Goal: Task Accomplishment & Management: Use online tool/utility

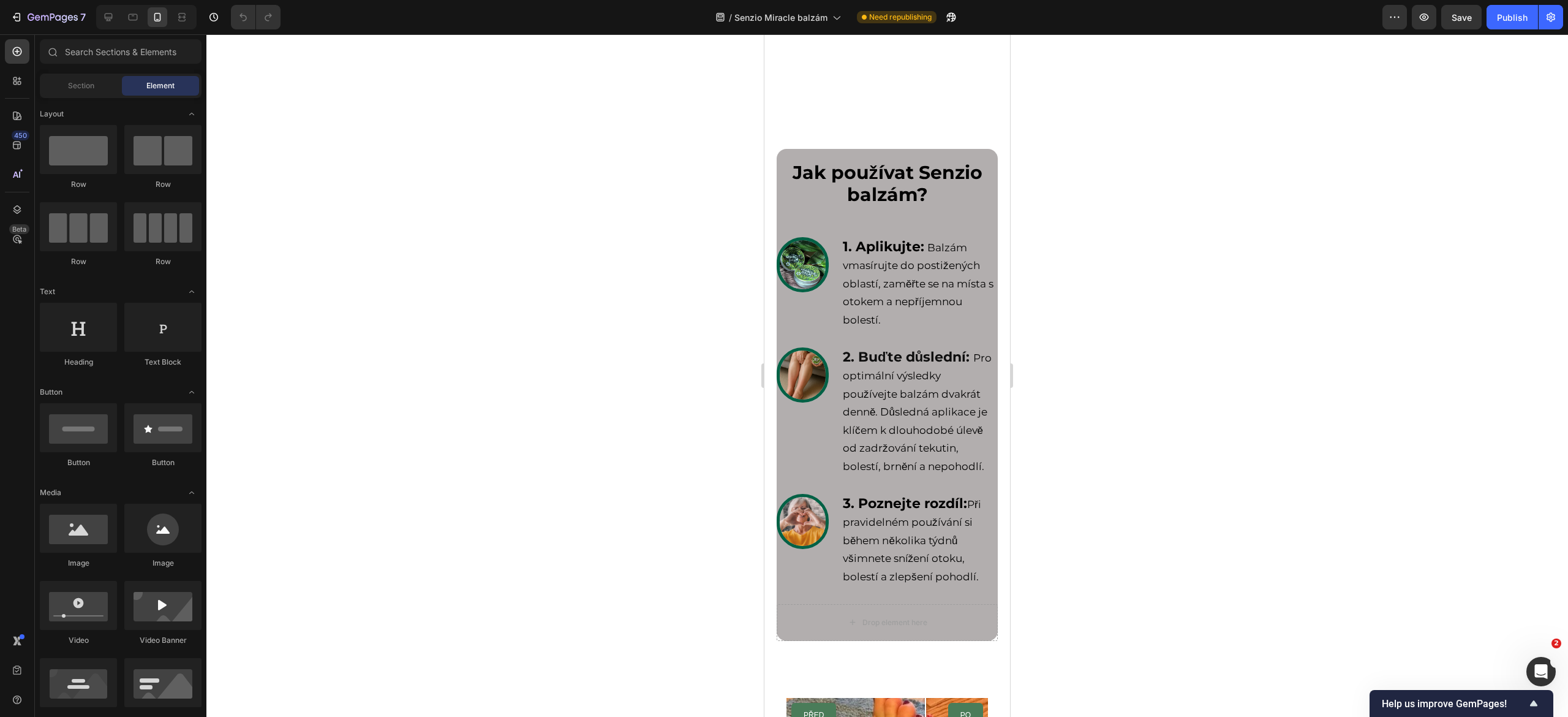
scroll to position [5599, 0]
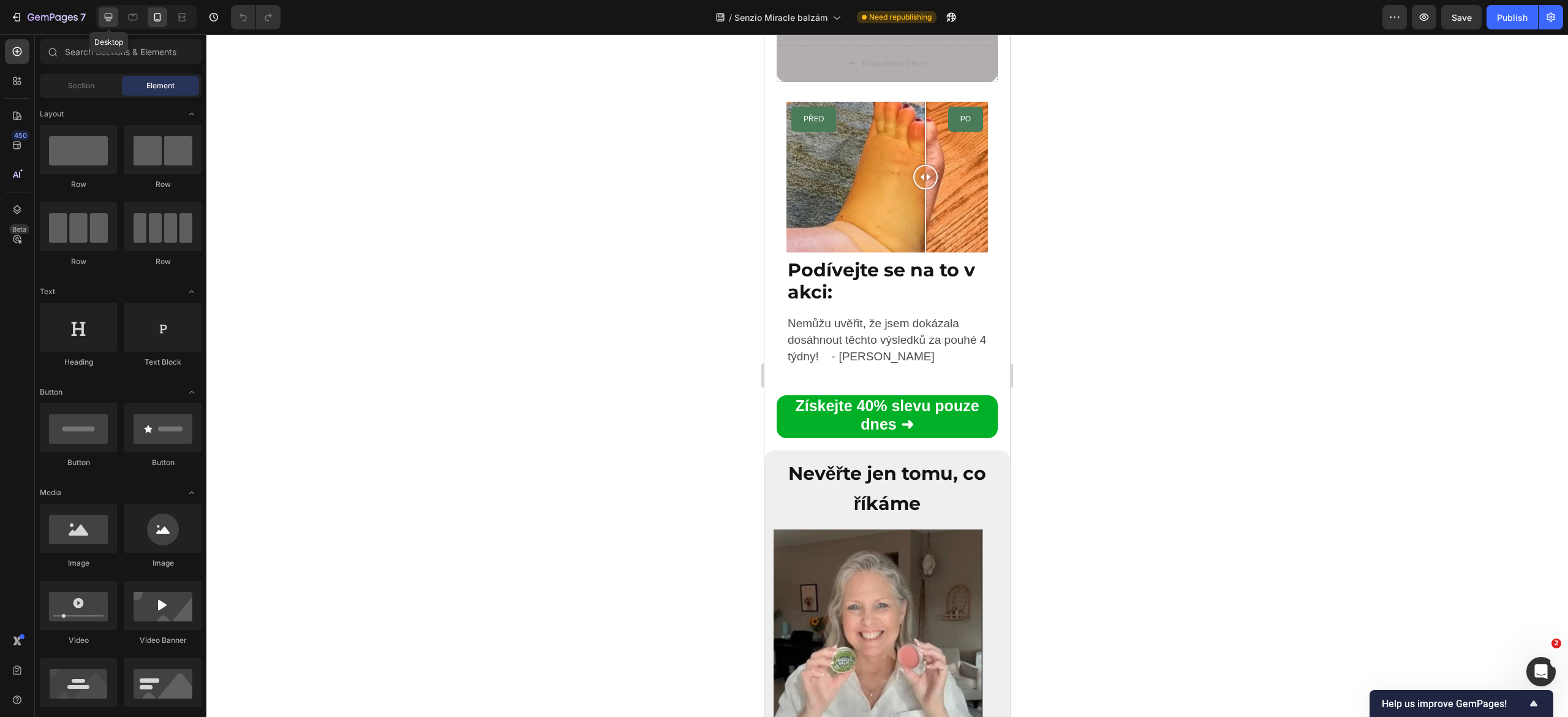
click at [110, 19] on icon at bounding box center [108, 17] width 8 height 8
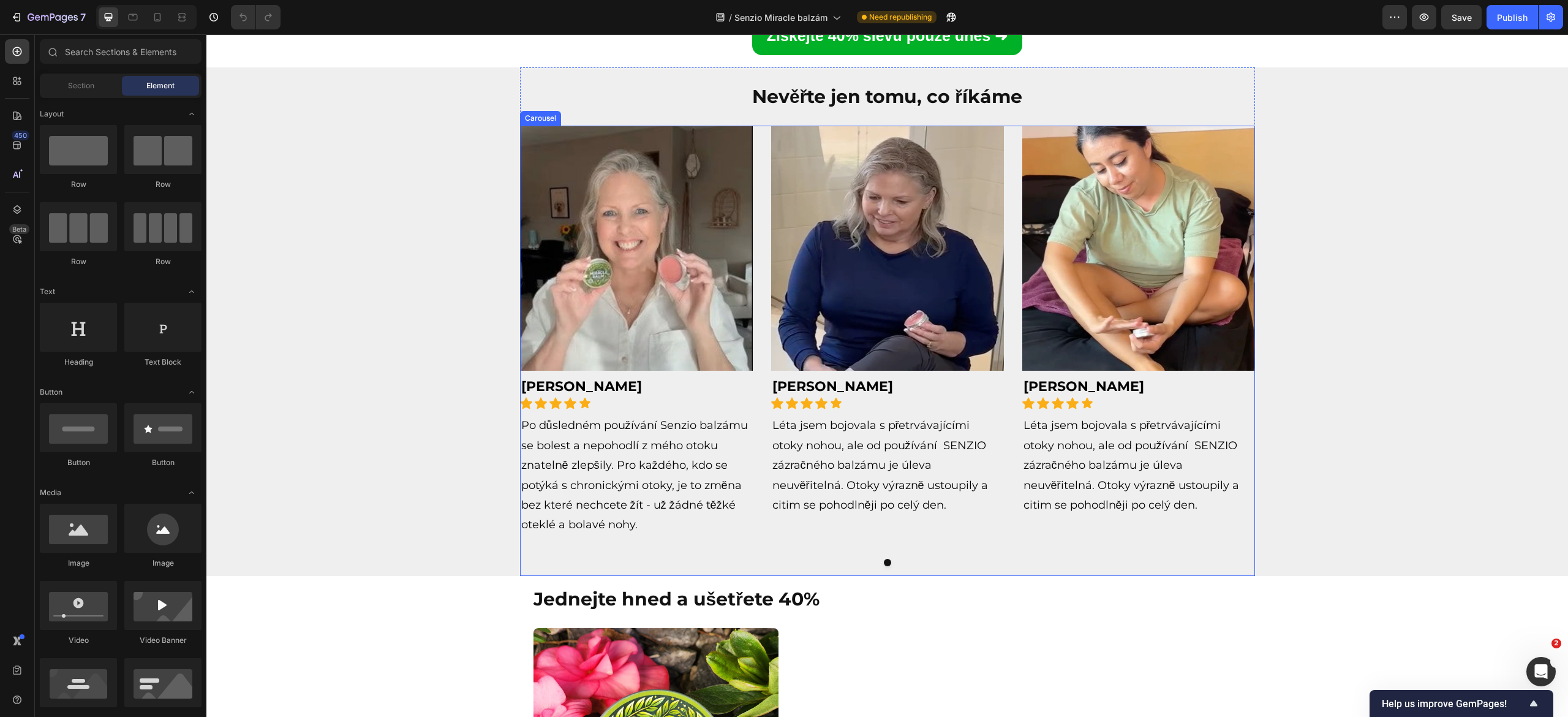
scroll to position [5980, 0]
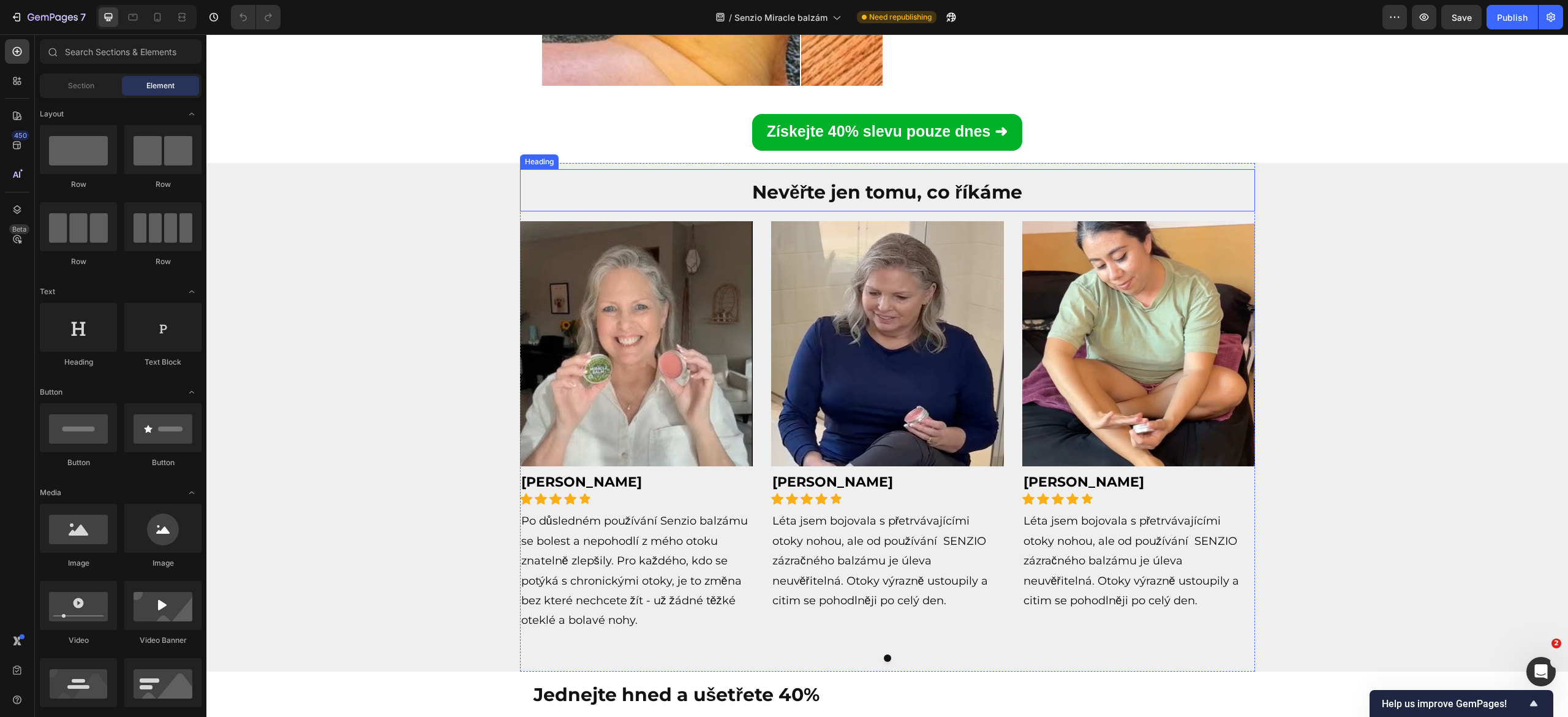
click at [861, 195] on strong "Nevěřte jen tomu, co říkáme" at bounding box center [887, 192] width 270 height 22
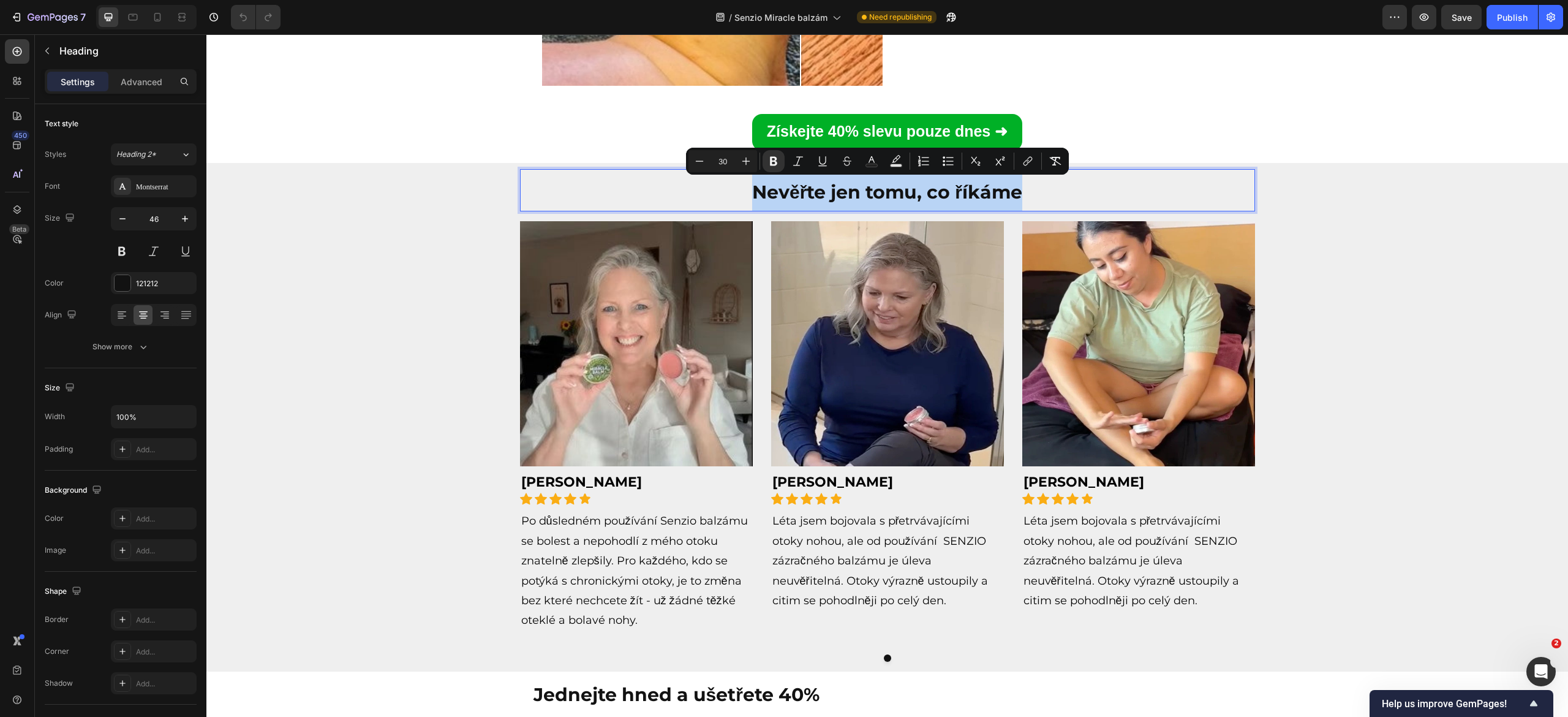
click at [861, 195] on strong "Nevěřte jen tomu, co říkáme" at bounding box center [887, 192] width 270 height 22
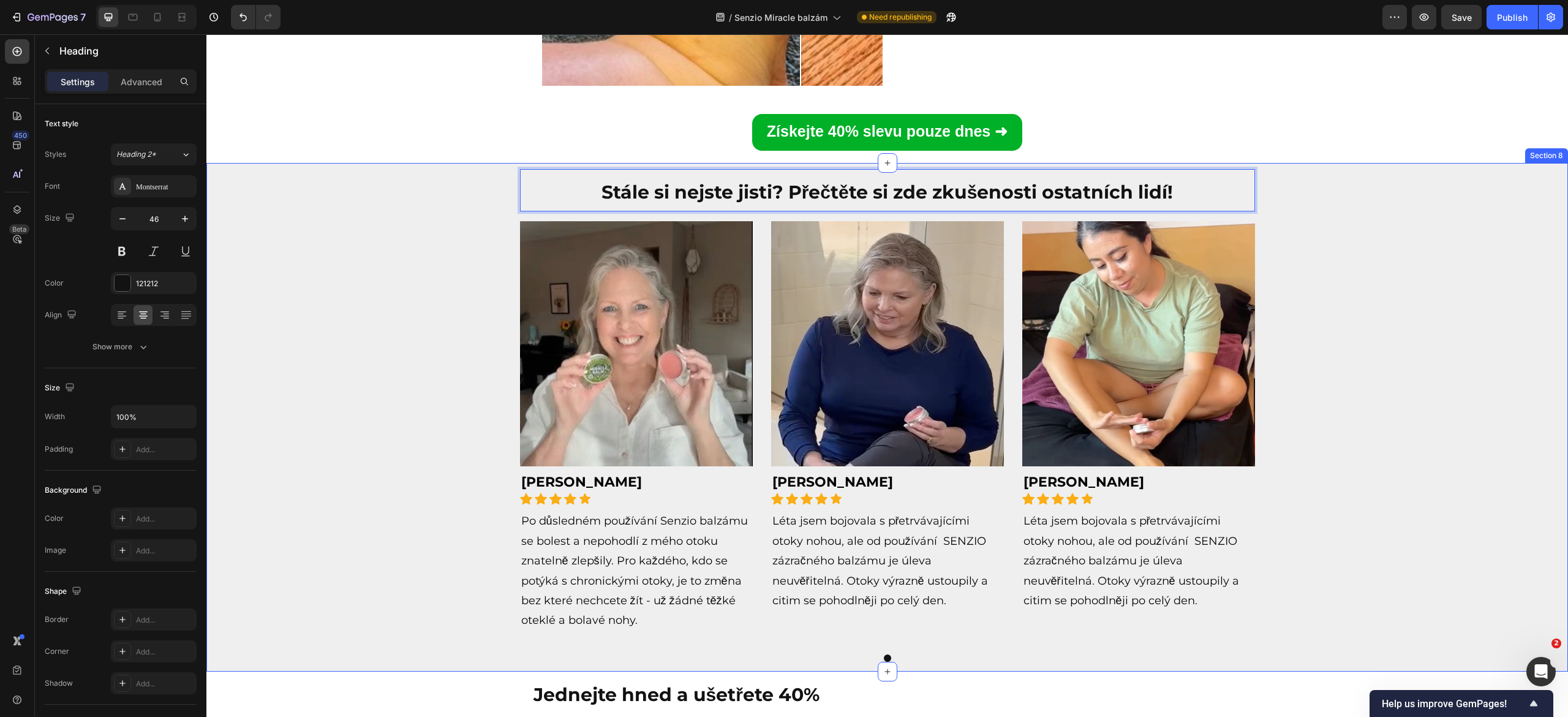
click at [1365, 323] on div "Stále si nejste jisti? Přečtěte si zde zkušenosti ostatních lidí! Heading 16 Im…" at bounding box center [887, 417] width 1337 height 509
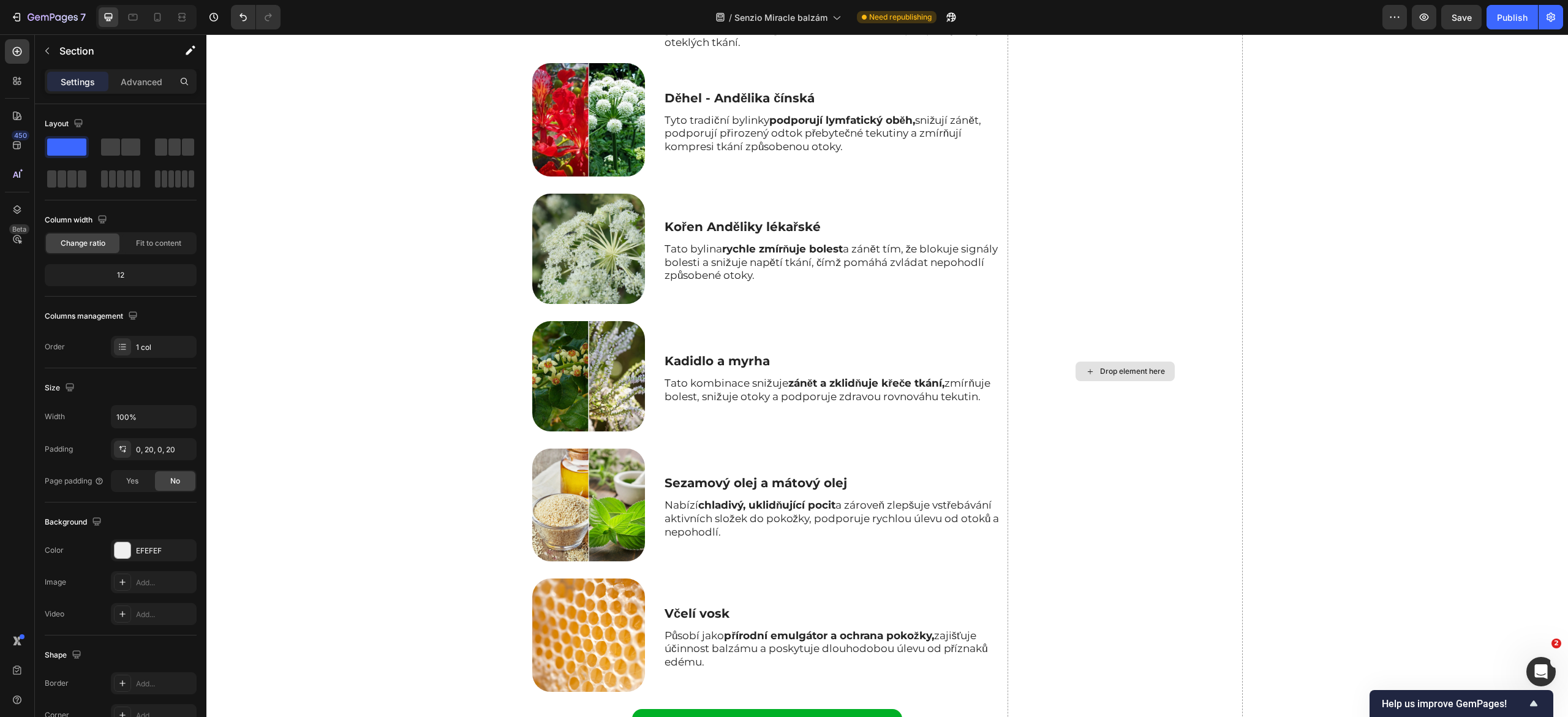
scroll to position [2821, 0]
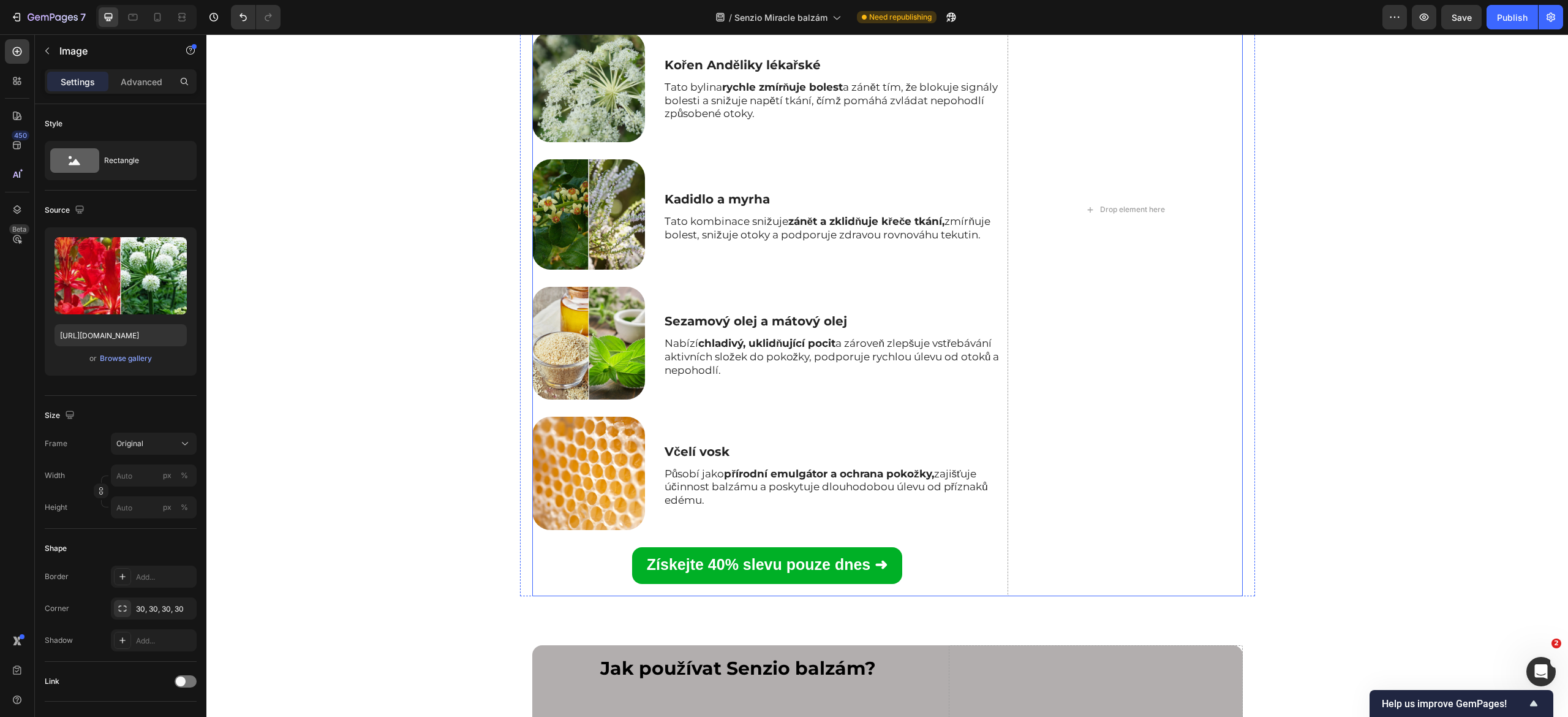
scroll to position [3062, 0]
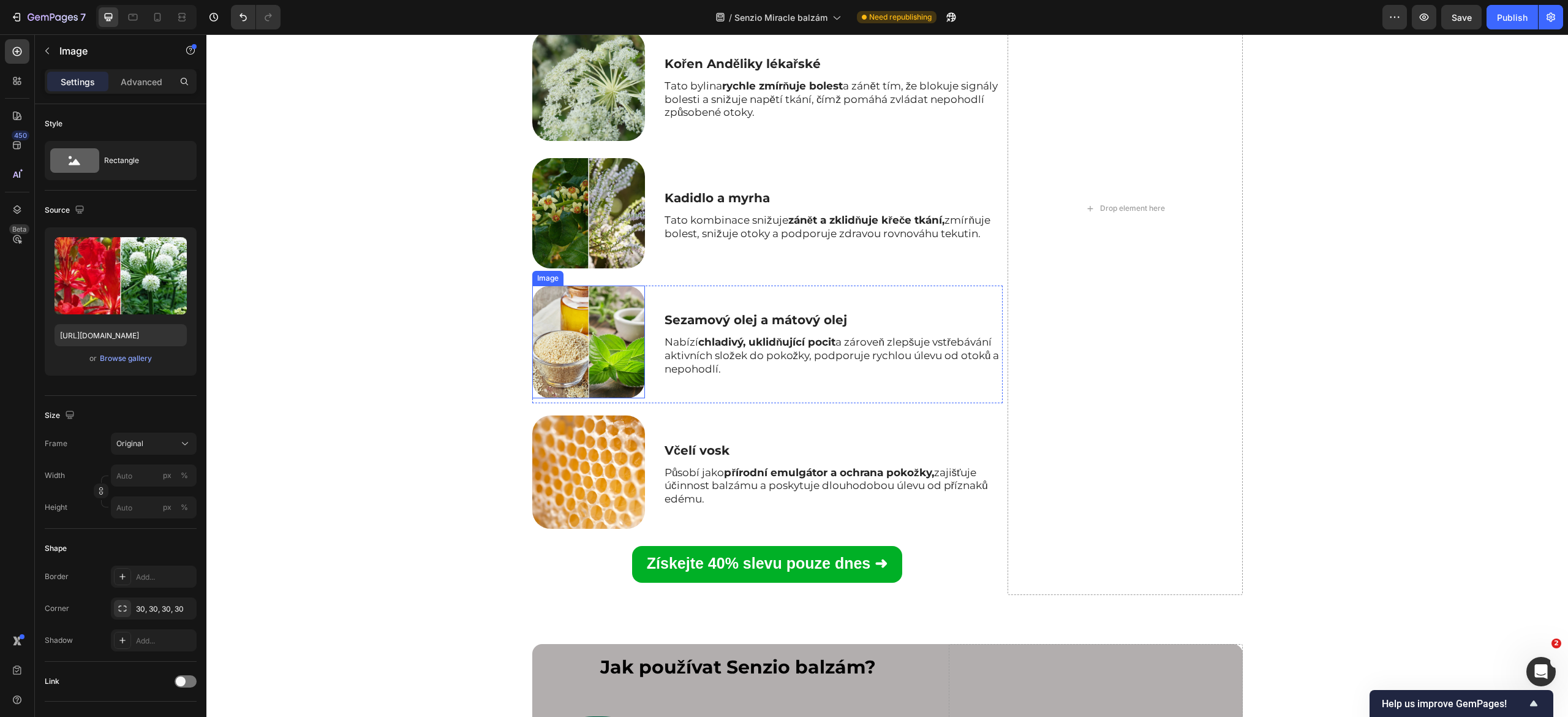
click at [582, 399] on img at bounding box center [588, 342] width 113 height 113
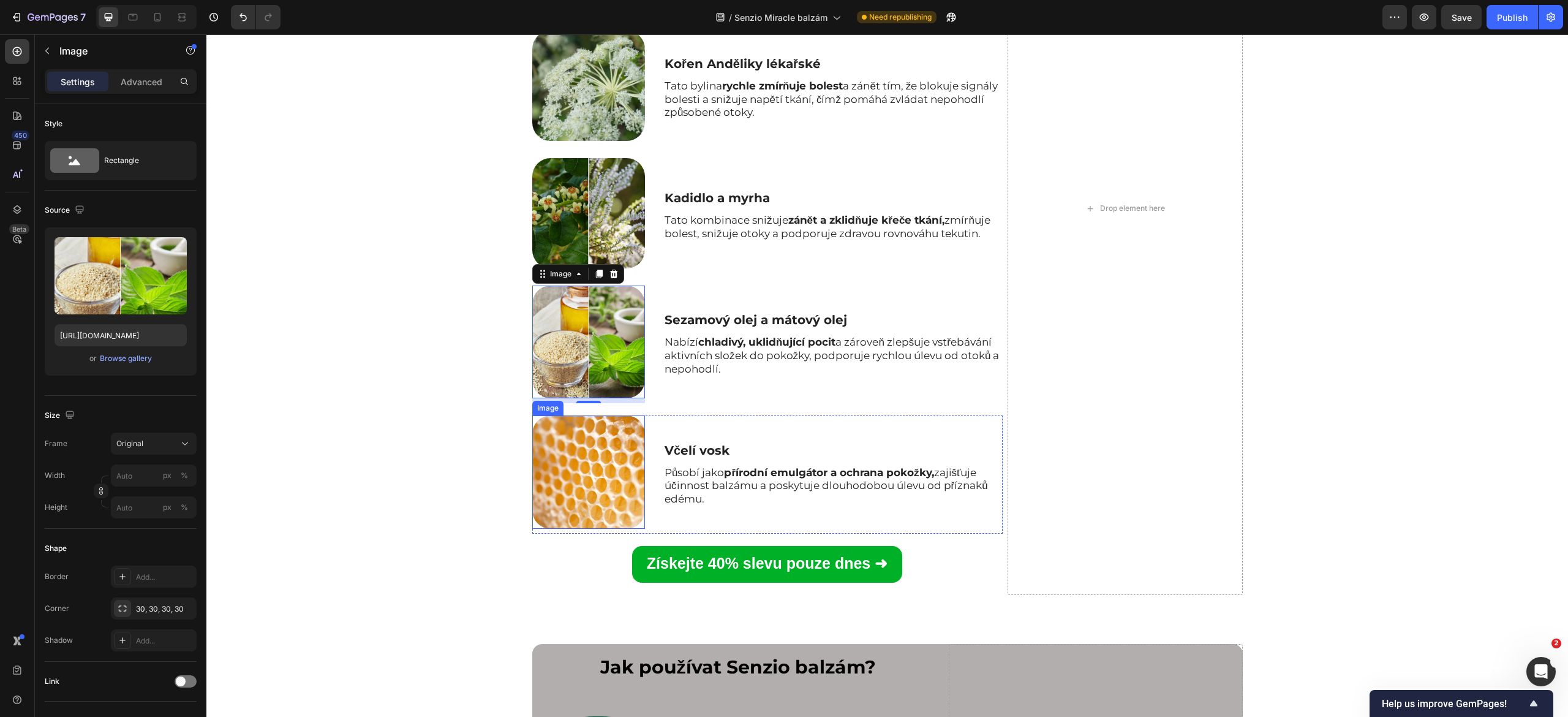
click at [577, 529] on img at bounding box center [588, 471] width 113 height 113
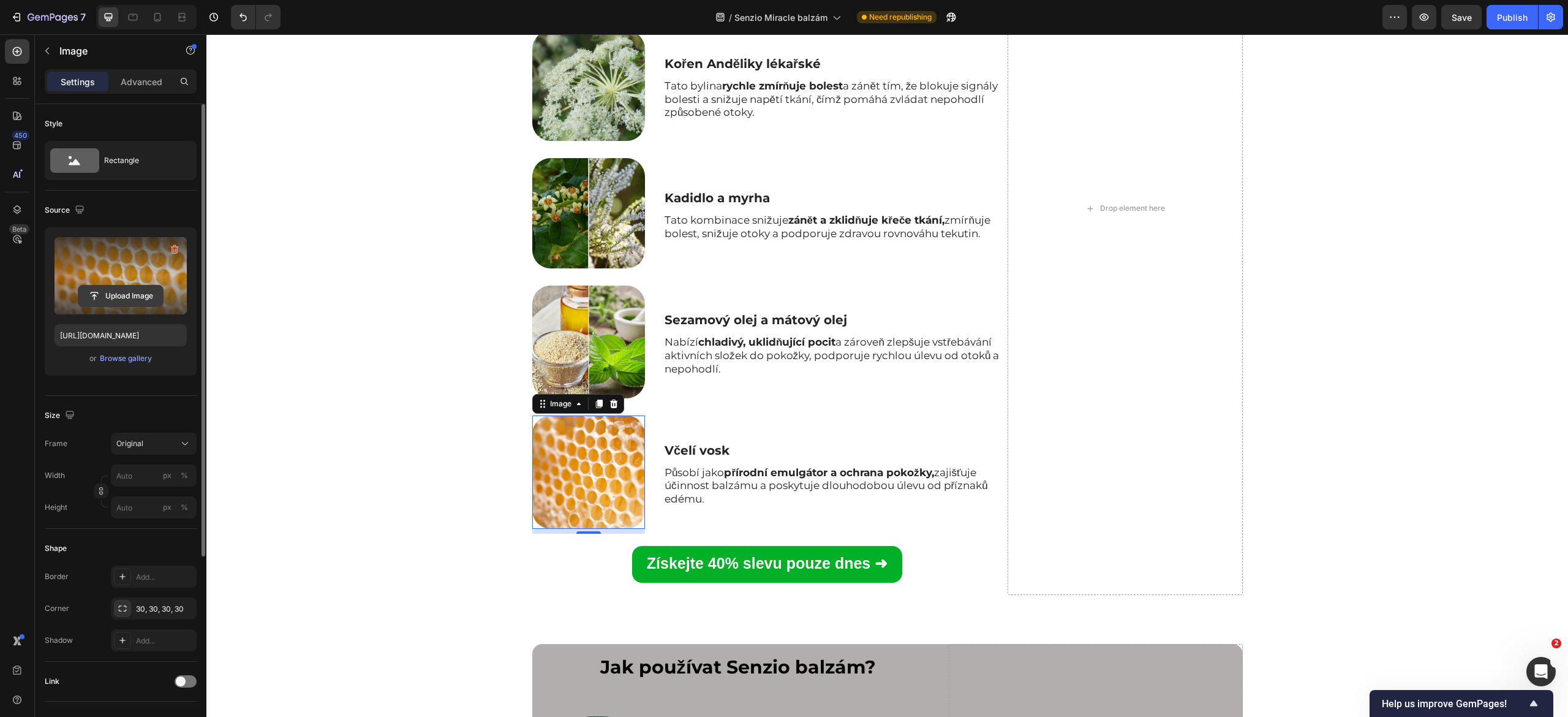
click at [111, 290] on input "file" at bounding box center [120, 296] width 85 height 21
type input "[URL][DOMAIN_NAME]"
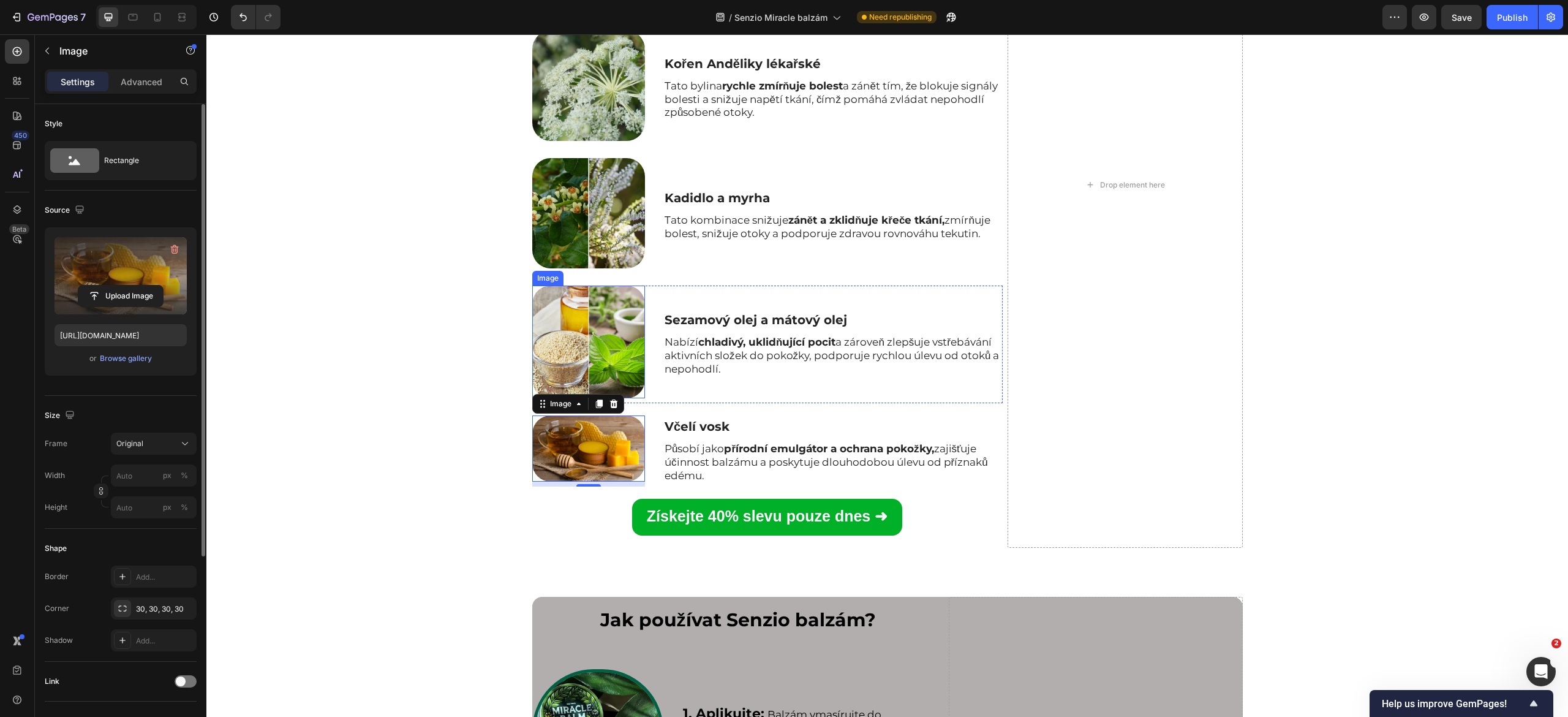
click at [607, 389] on img at bounding box center [588, 342] width 113 height 113
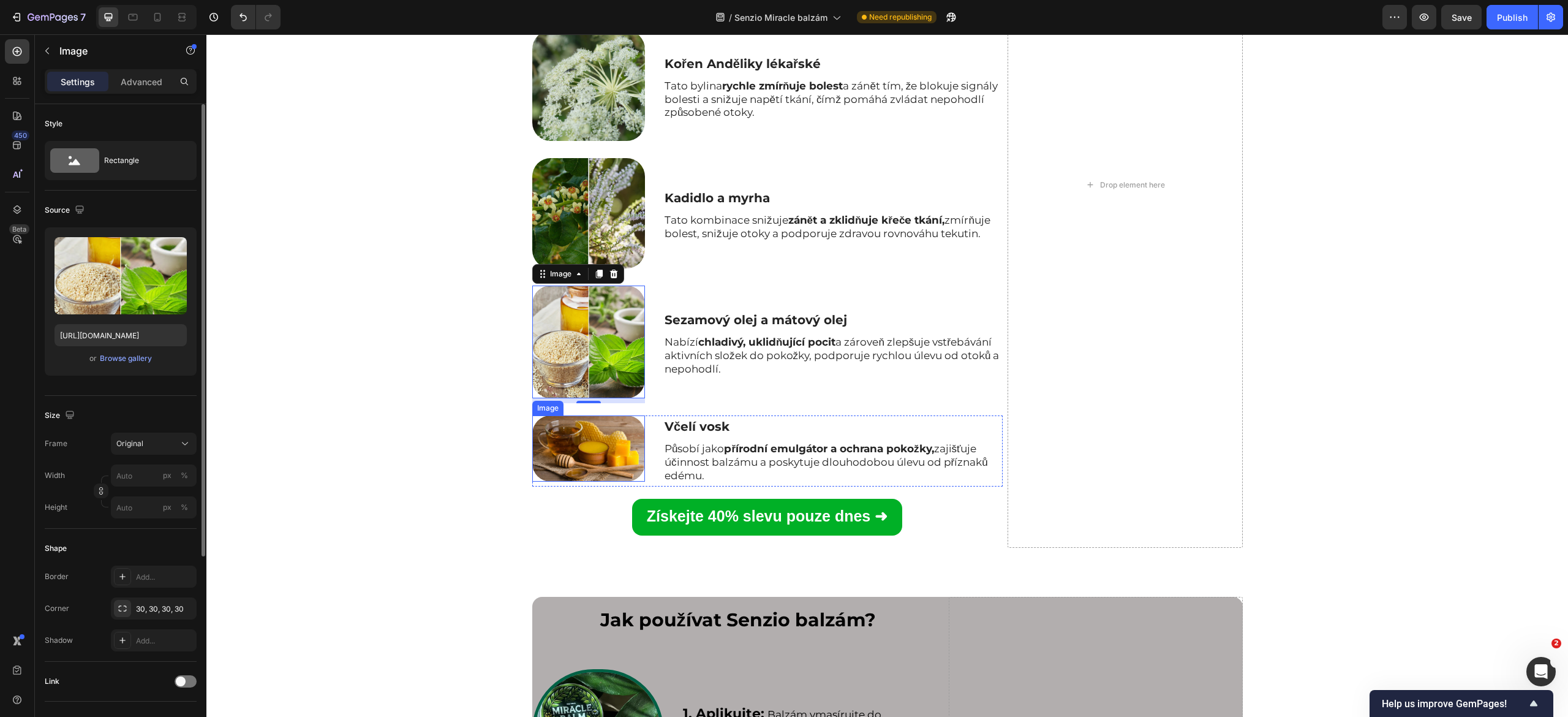
click at [588, 482] on img at bounding box center [588, 448] width 113 height 66
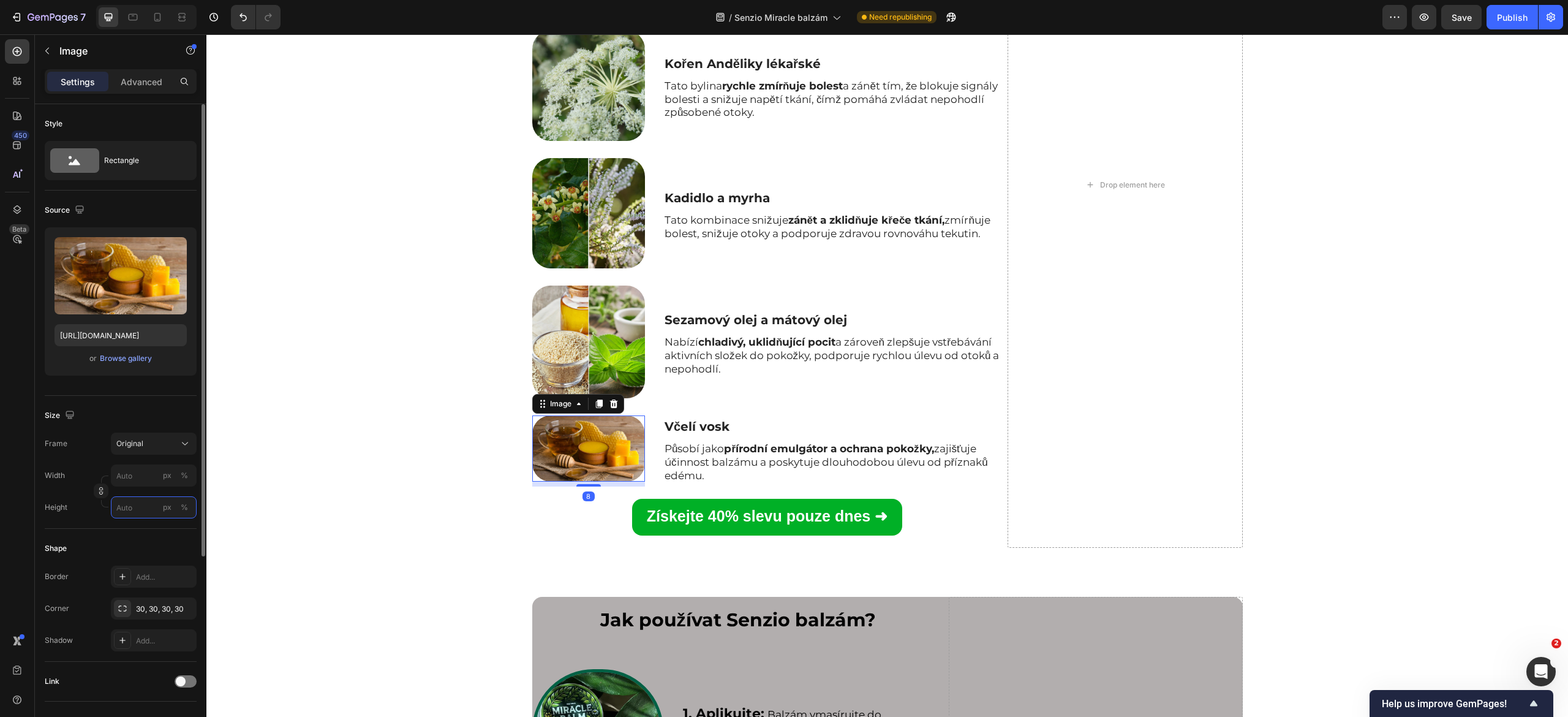
click at [144, 506] on input "px %" at bounding box center [154, 508] width 86 height 22
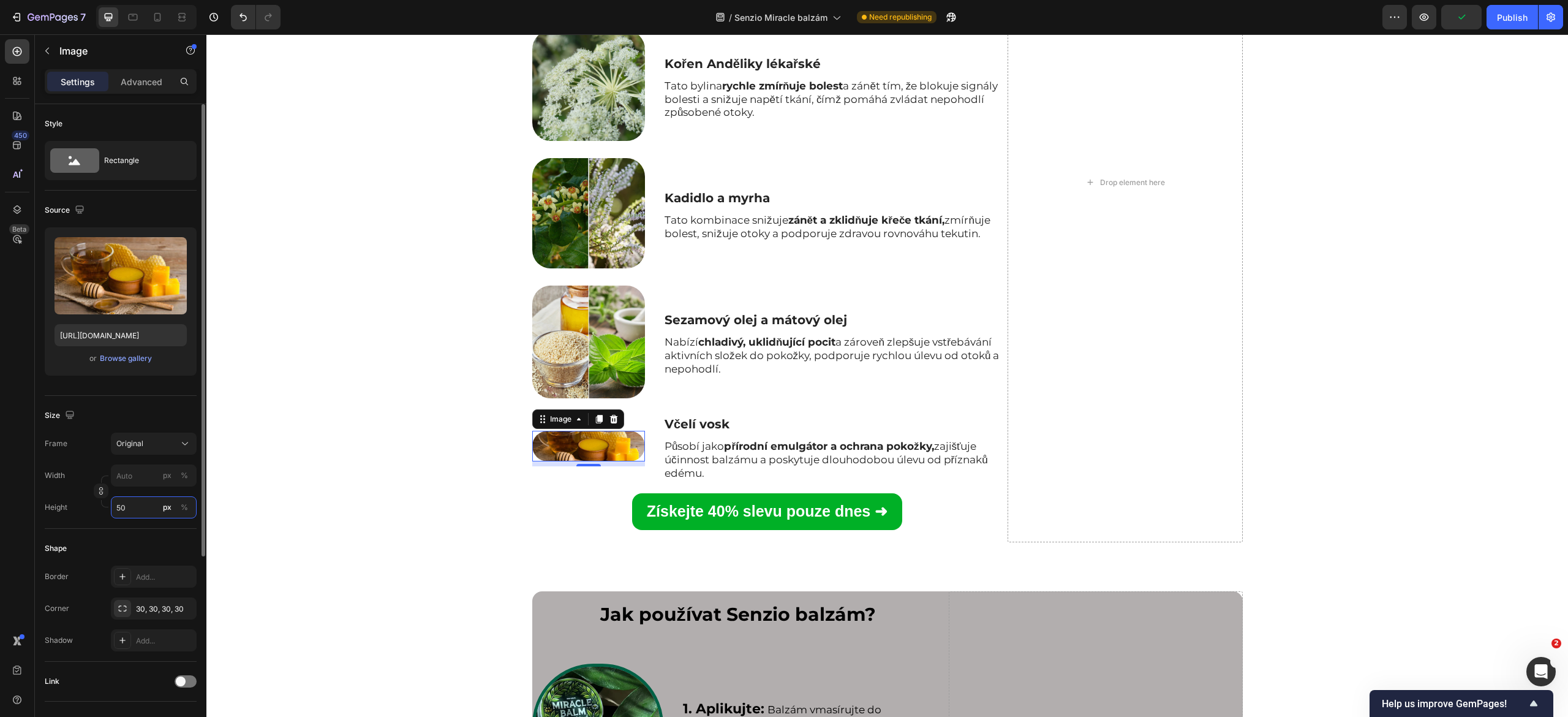
type input "5"
type input "7"
type input "1"
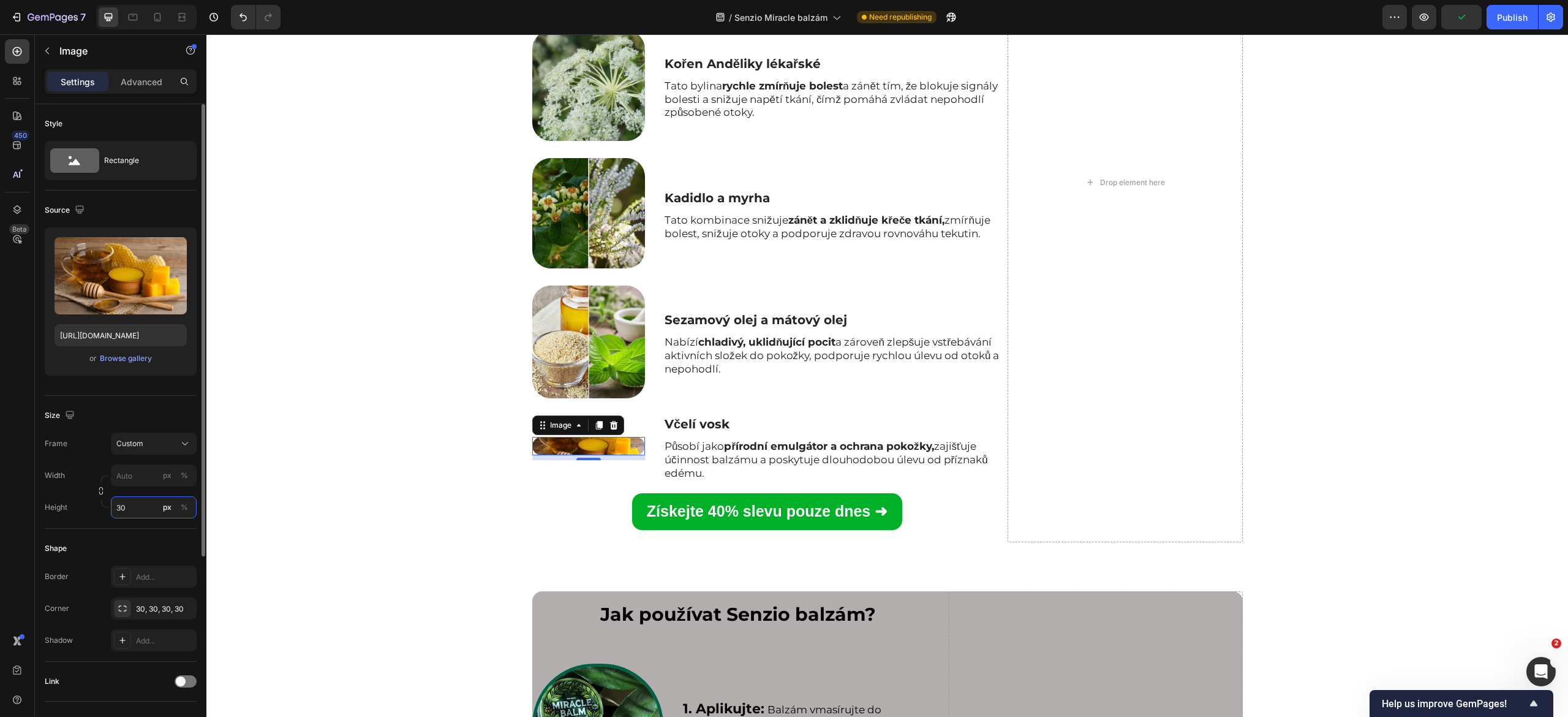
type input "3"
type input "2"
type input "170"
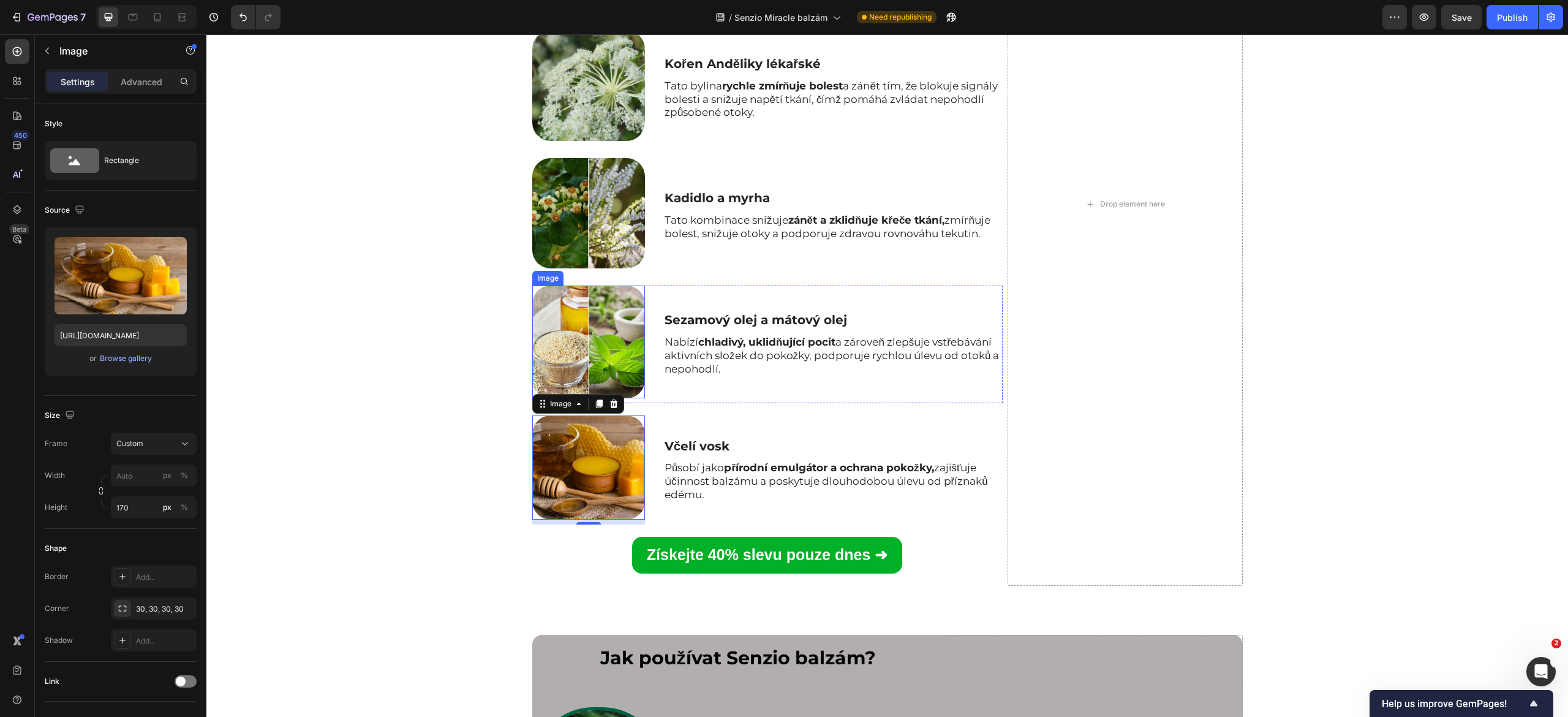
click at [549, 399] on img at bounding box center [588, 342] width 113 height 113
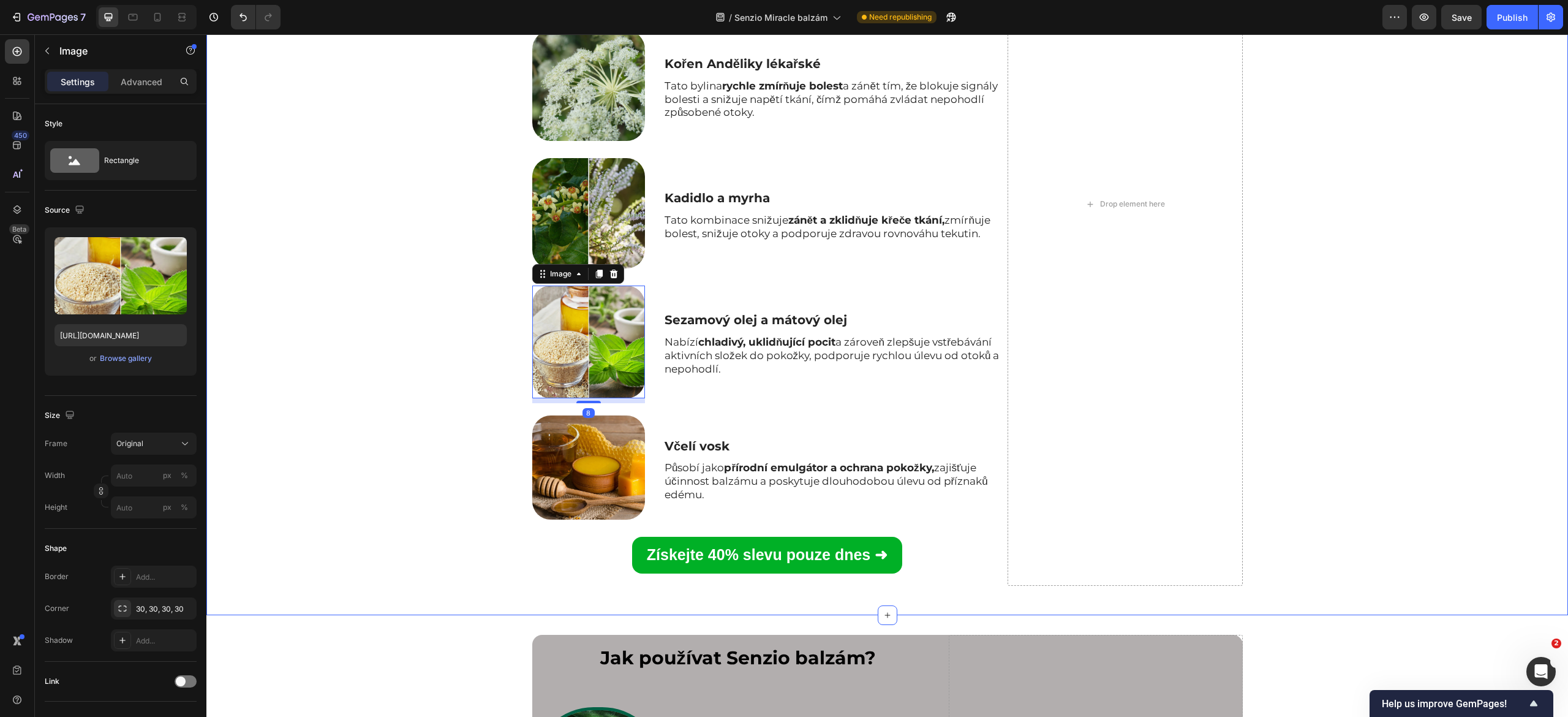
click at [441, 560] on div "Image Kostival lékařský Text Block Snižuje zánět a urychluje obnovu tkání. Pomá…" at bounding box center [887, 209] width 1362 height 773
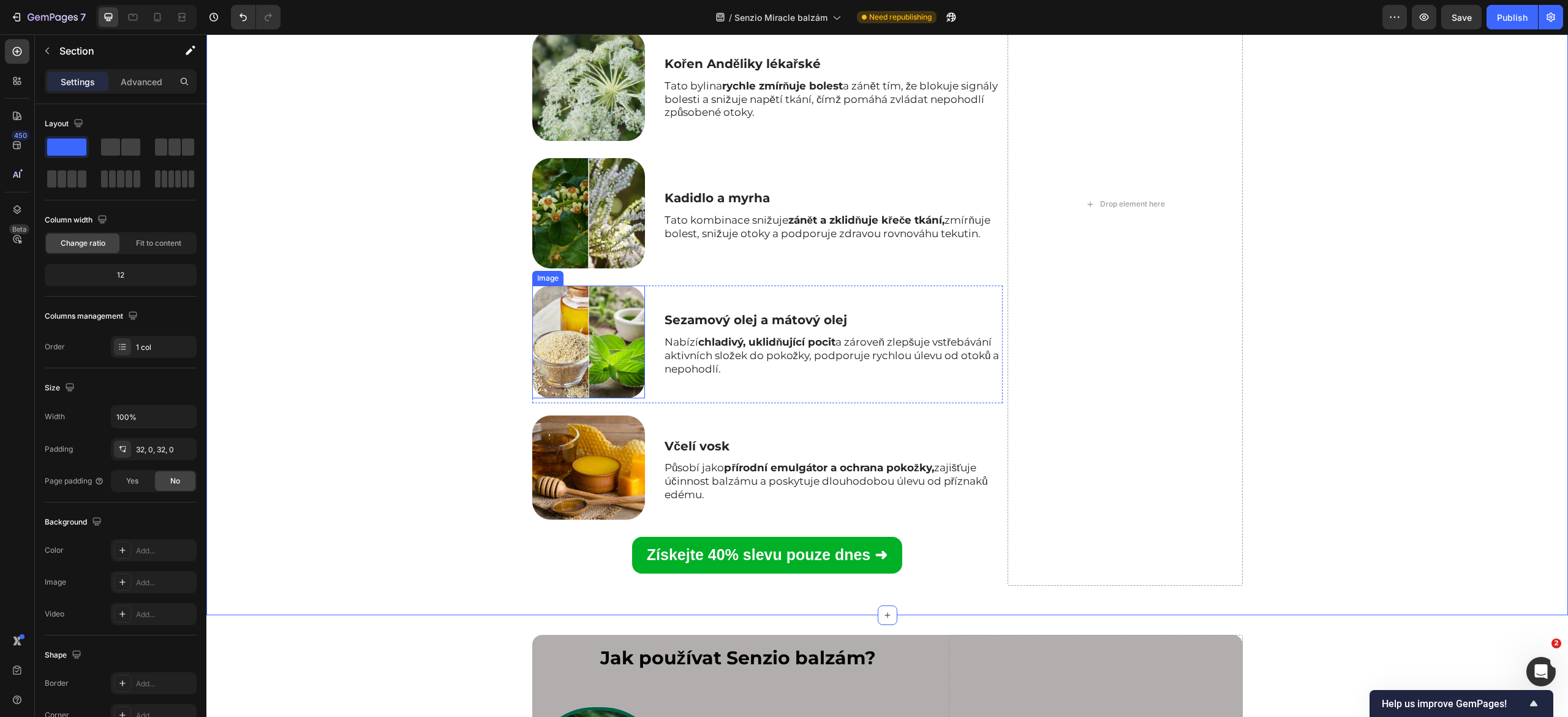
click at [574, 399] on img at bounding box center [588, 342] width 113 height 113
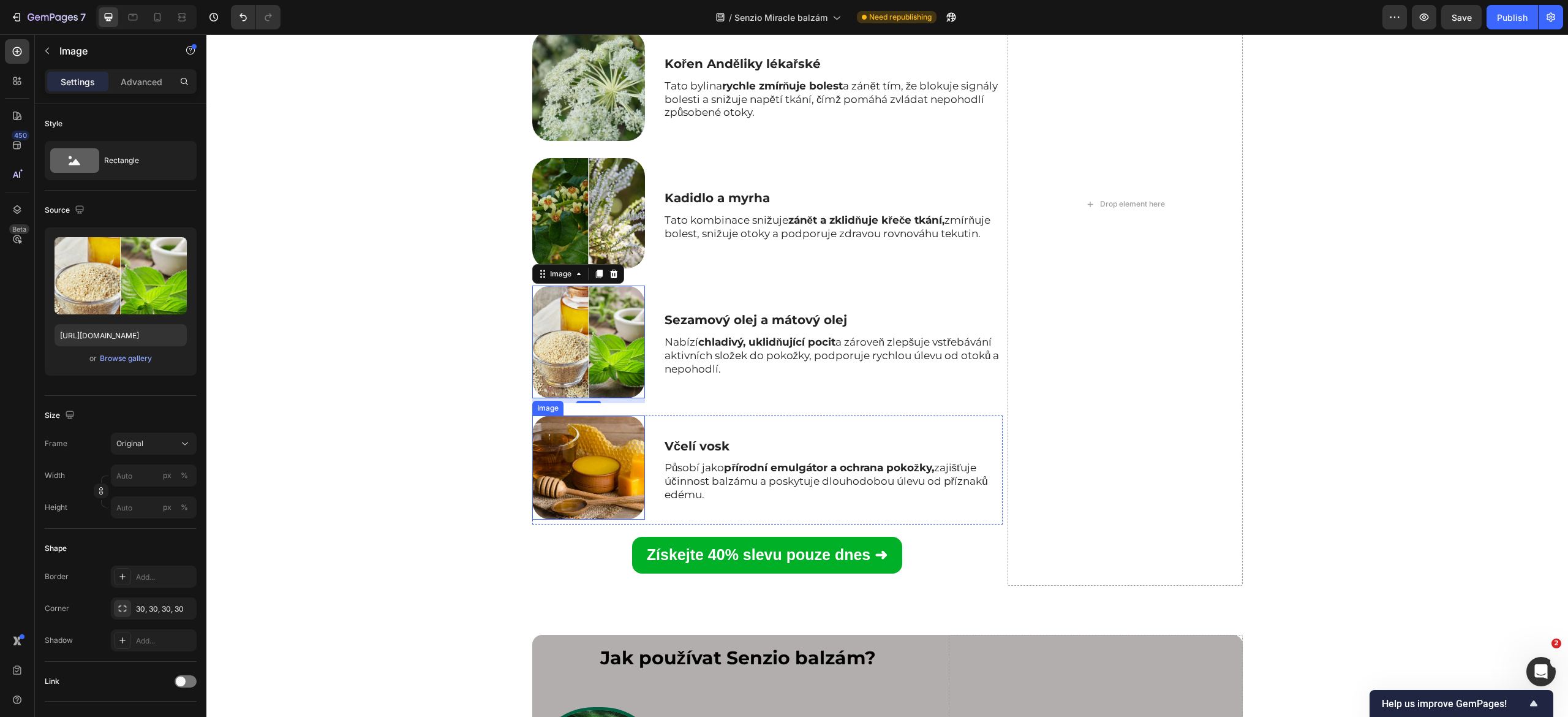
click at [545, 520] on img at bounding box center [588, 468] width 113 height 105
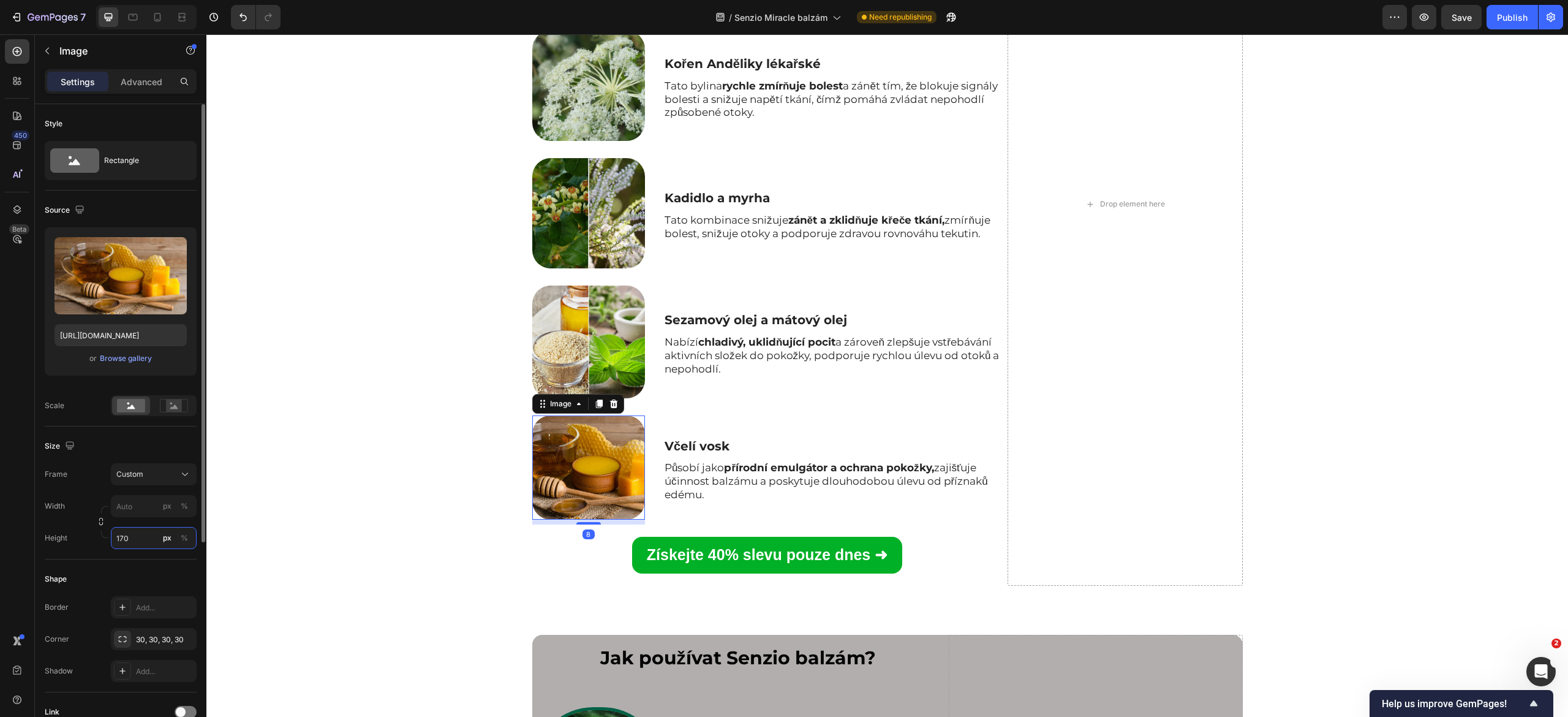
click at [141, 538] on input "170" at bounding box center [154, 539] width 86 height 22
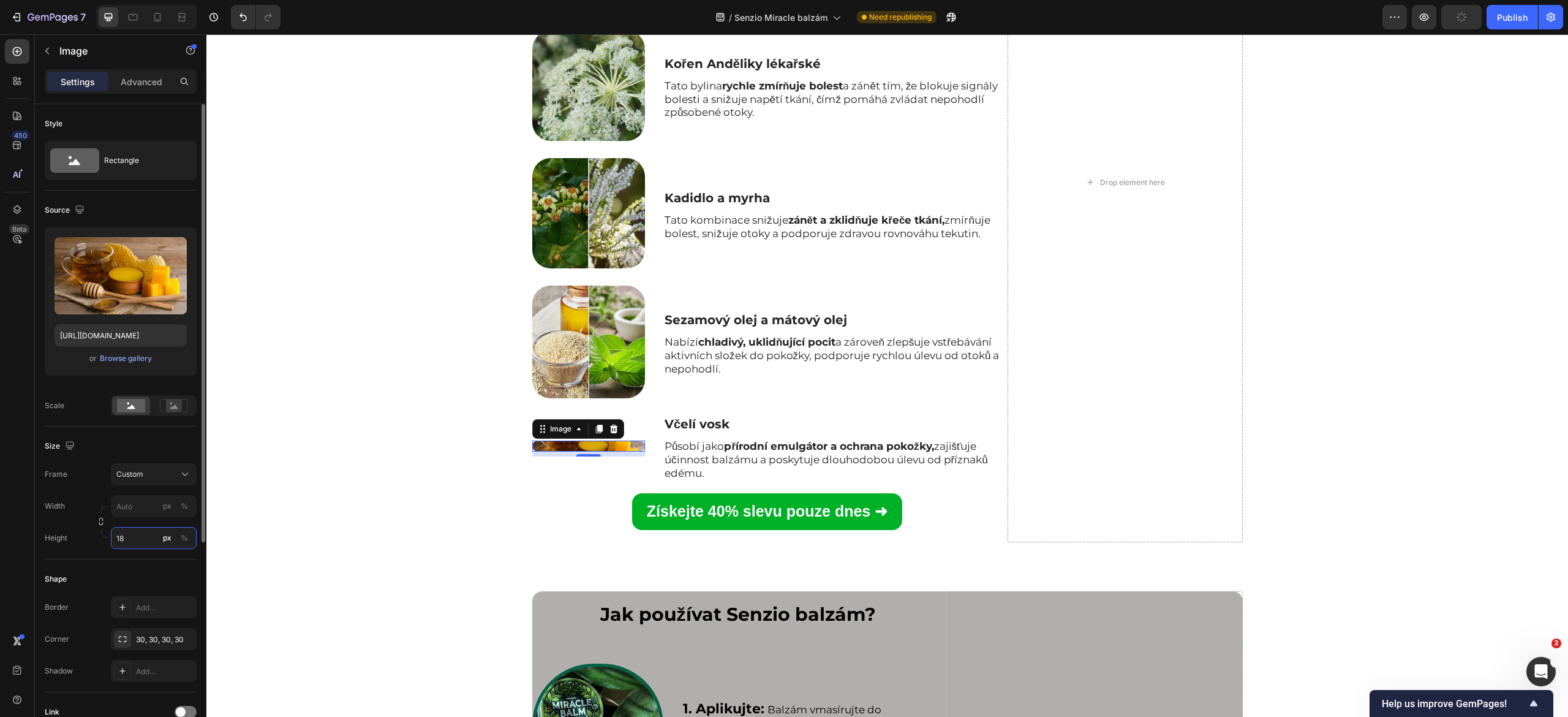
type input "180"
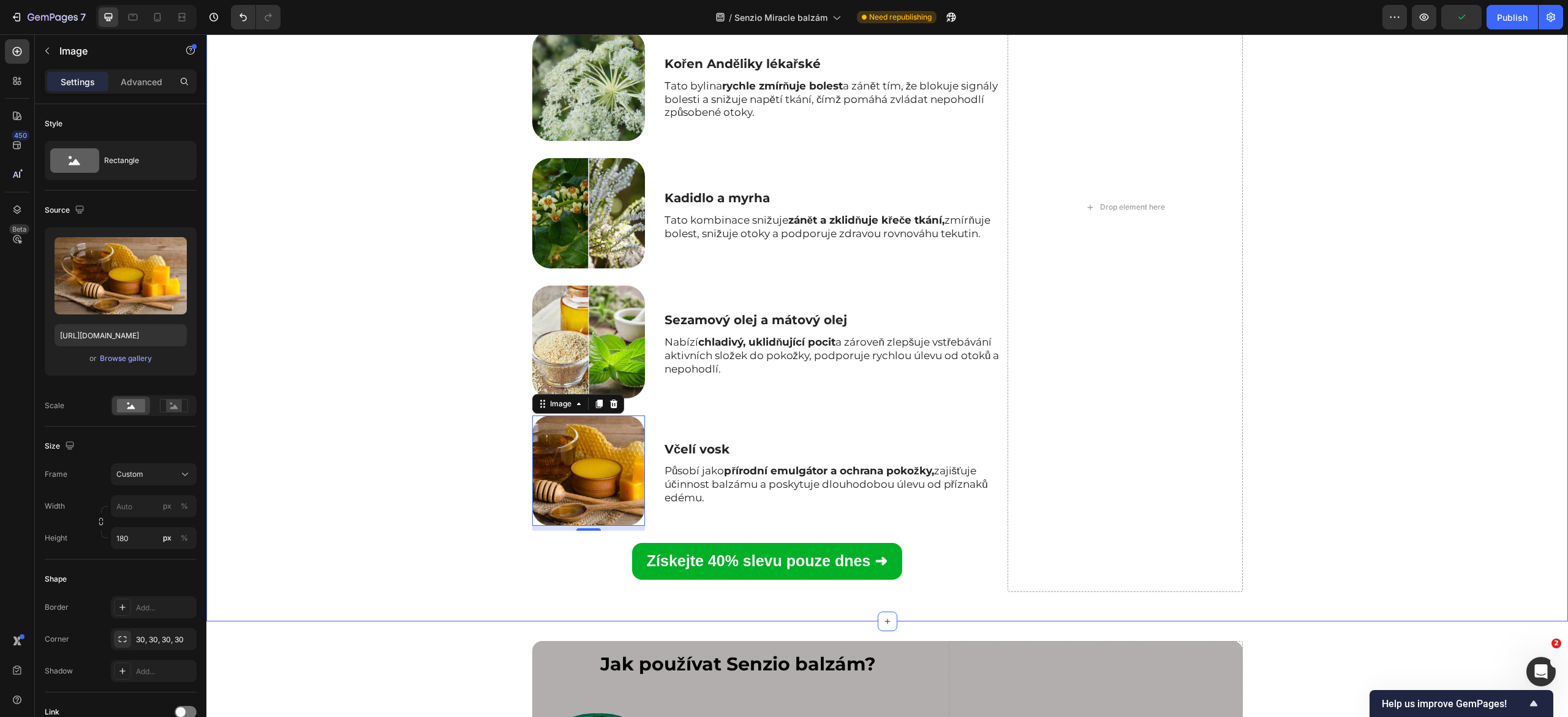
click at [414, 602] on div "Image Kostival lékařský Text Block Snižuje zánět a urychluje obnovu tkání. Pomá…" at bounding box center [887, 212] width 1362 height 780
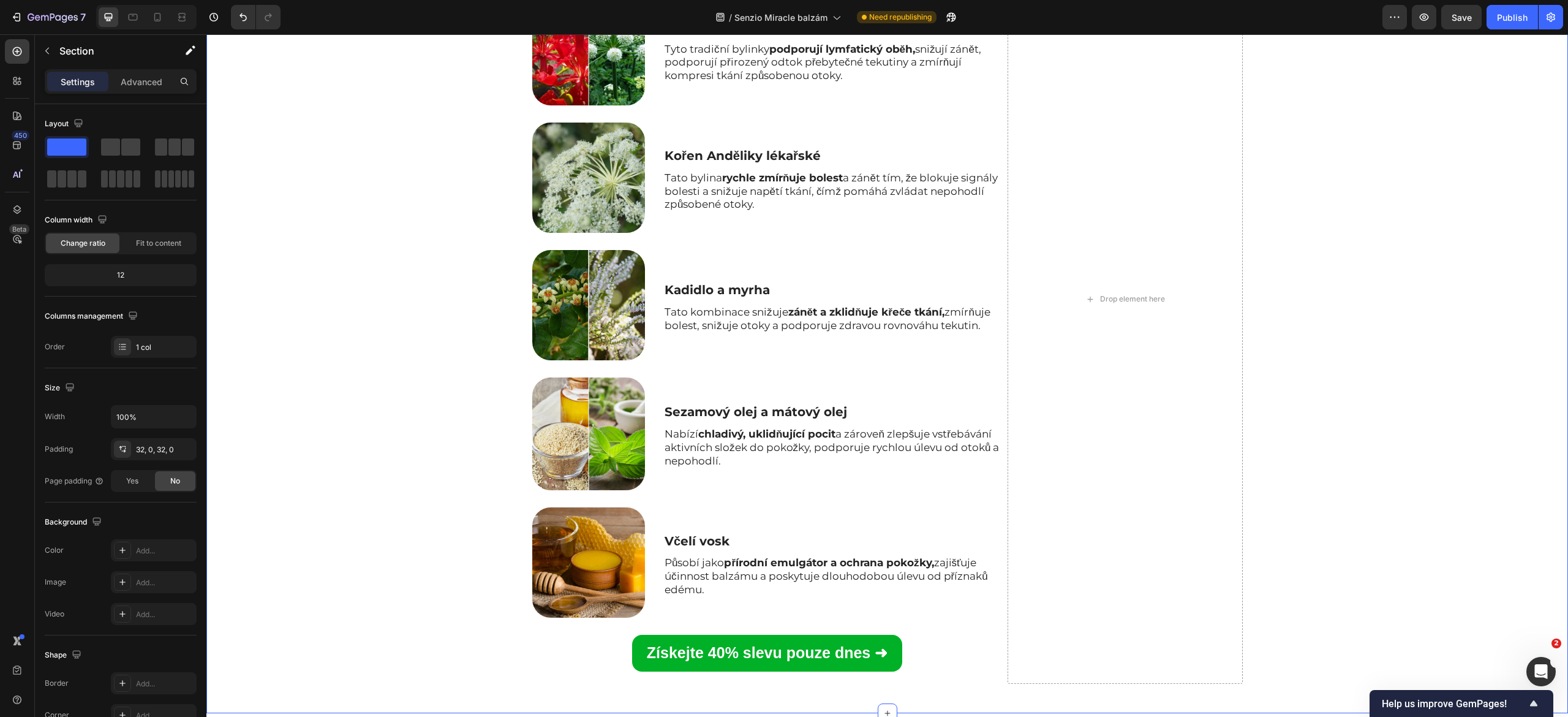
scroll to position [2969, 0]
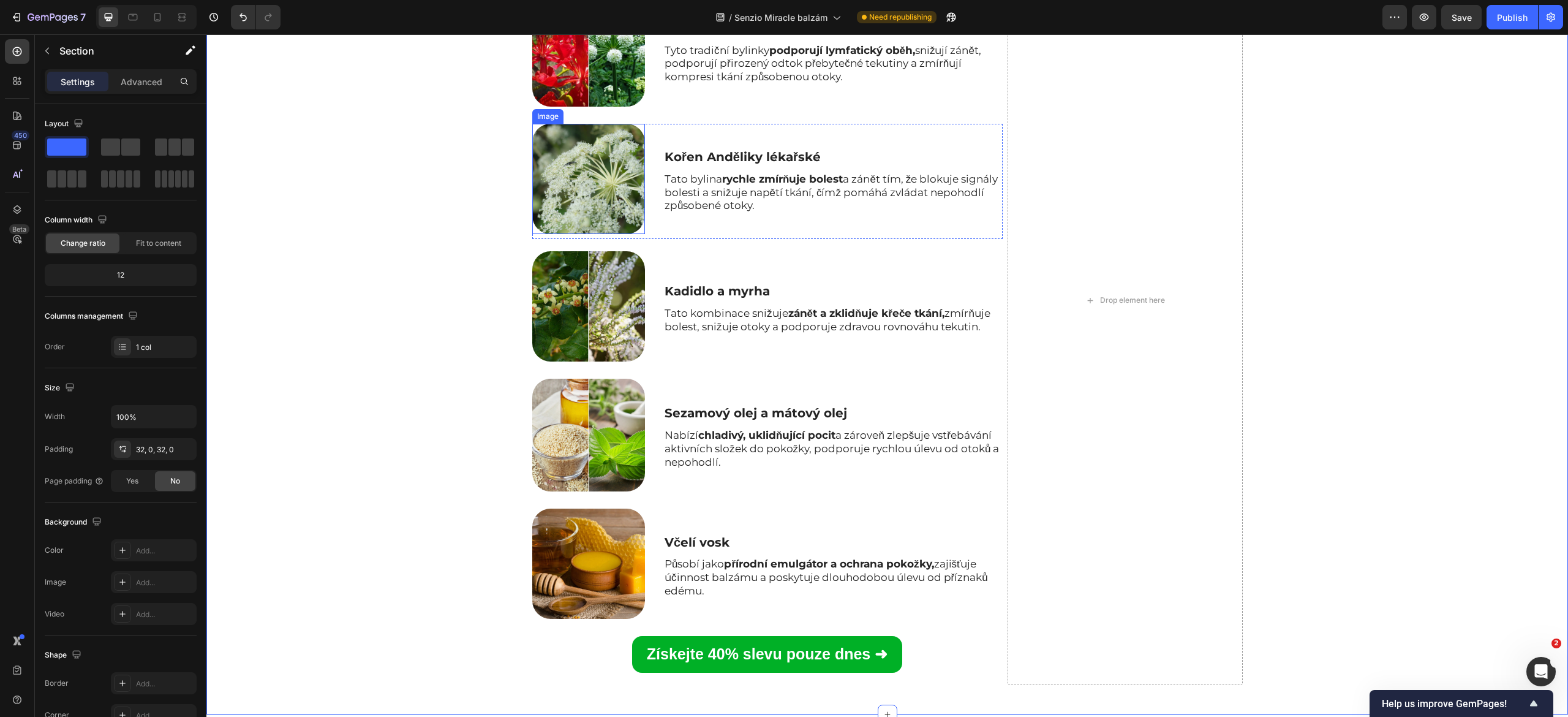
click at [567, 234] on img at bounding box center [588, 179] width 113 height 110
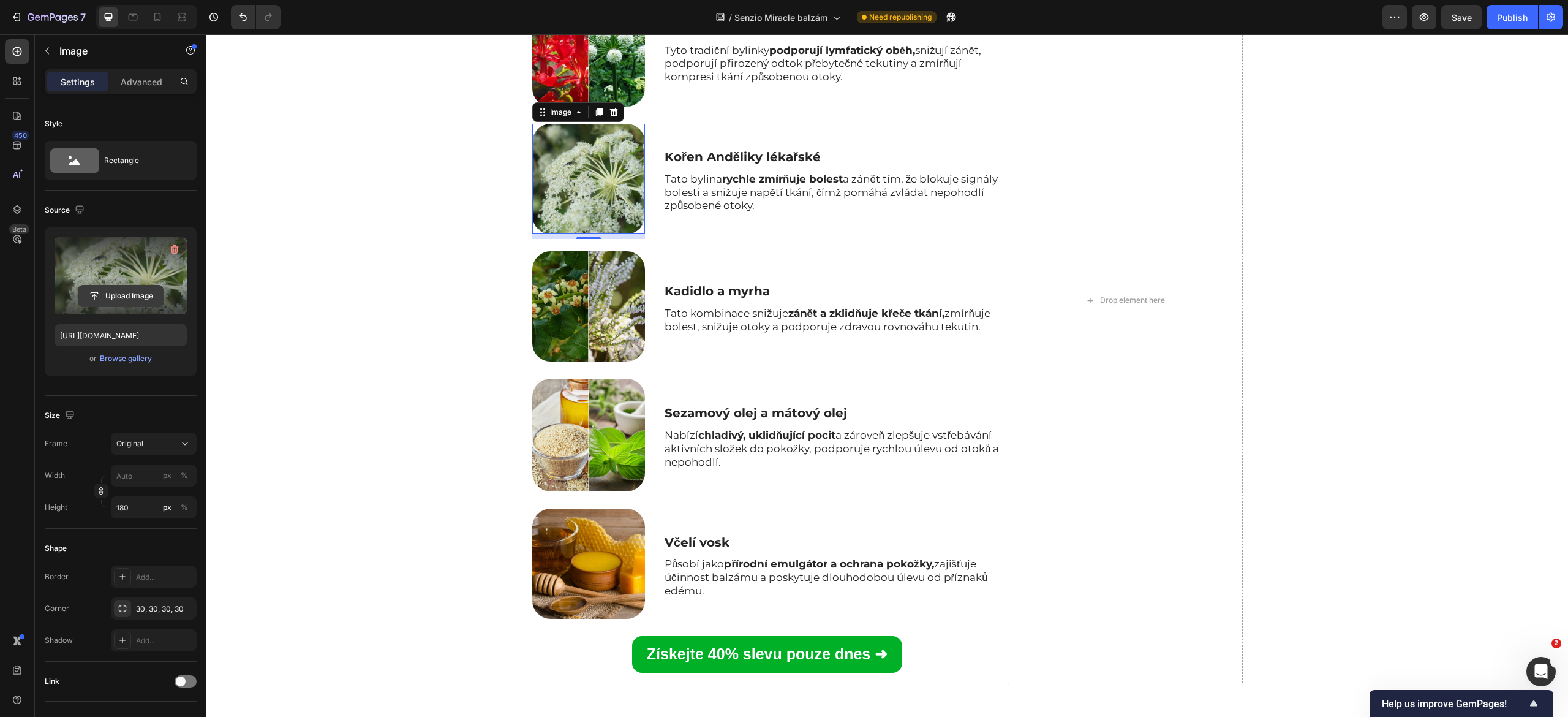
click at [103, 291] on input "file" at bounding box center [120, 296] width 85 height 21
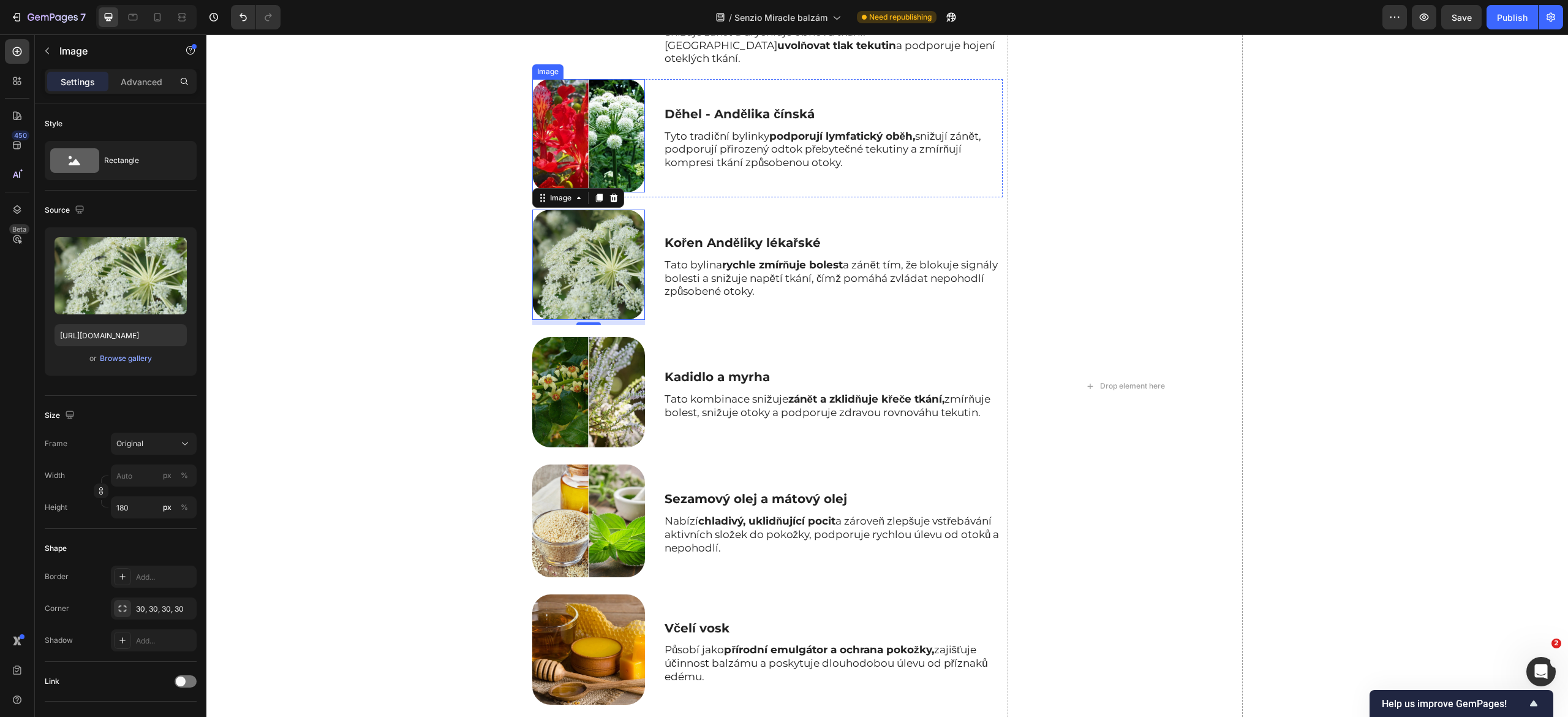
click at [583, 192] on img at bounding box center [588, 135] width 113 height 113
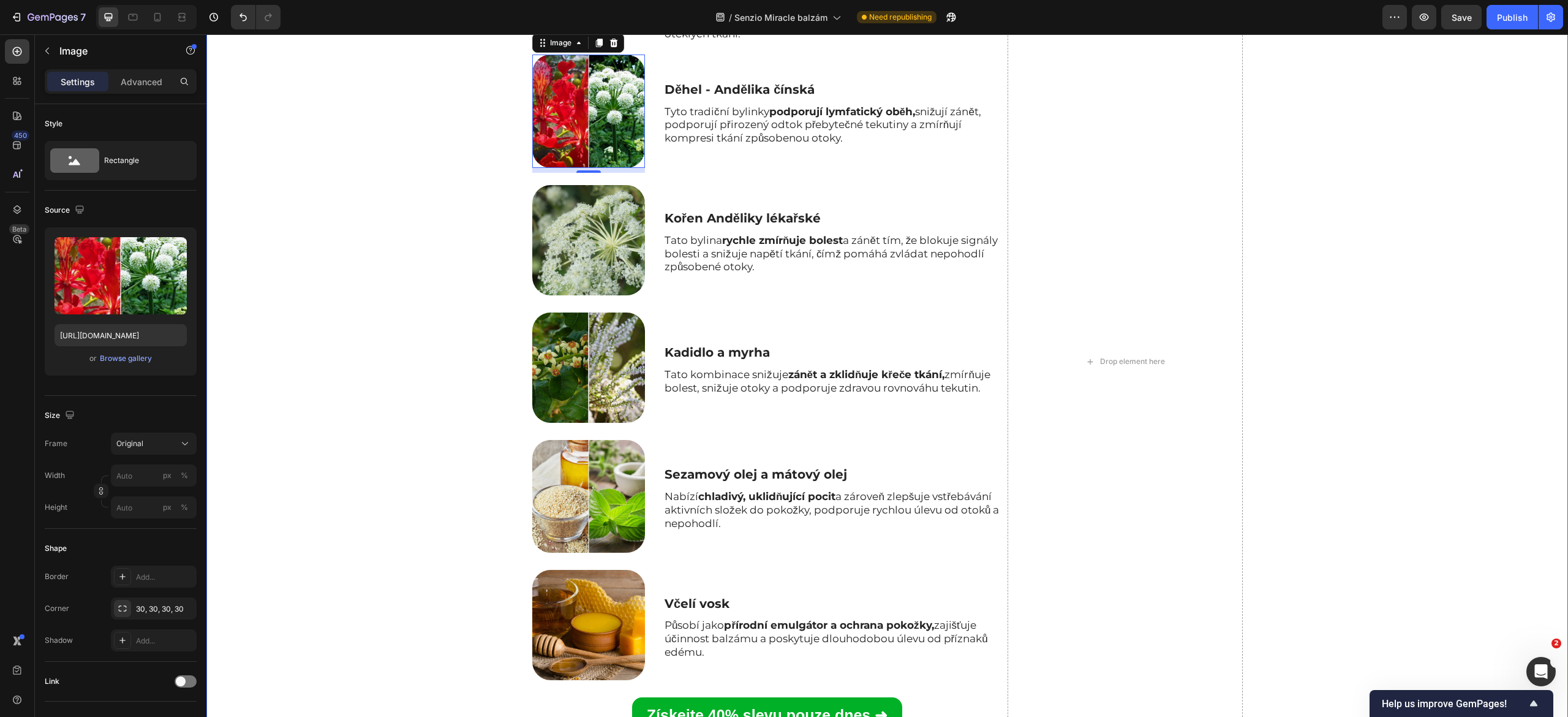
scroll to position [2908, 0]
click at [568, 413] on img at bounding box center [588, 366] width 113 height 110
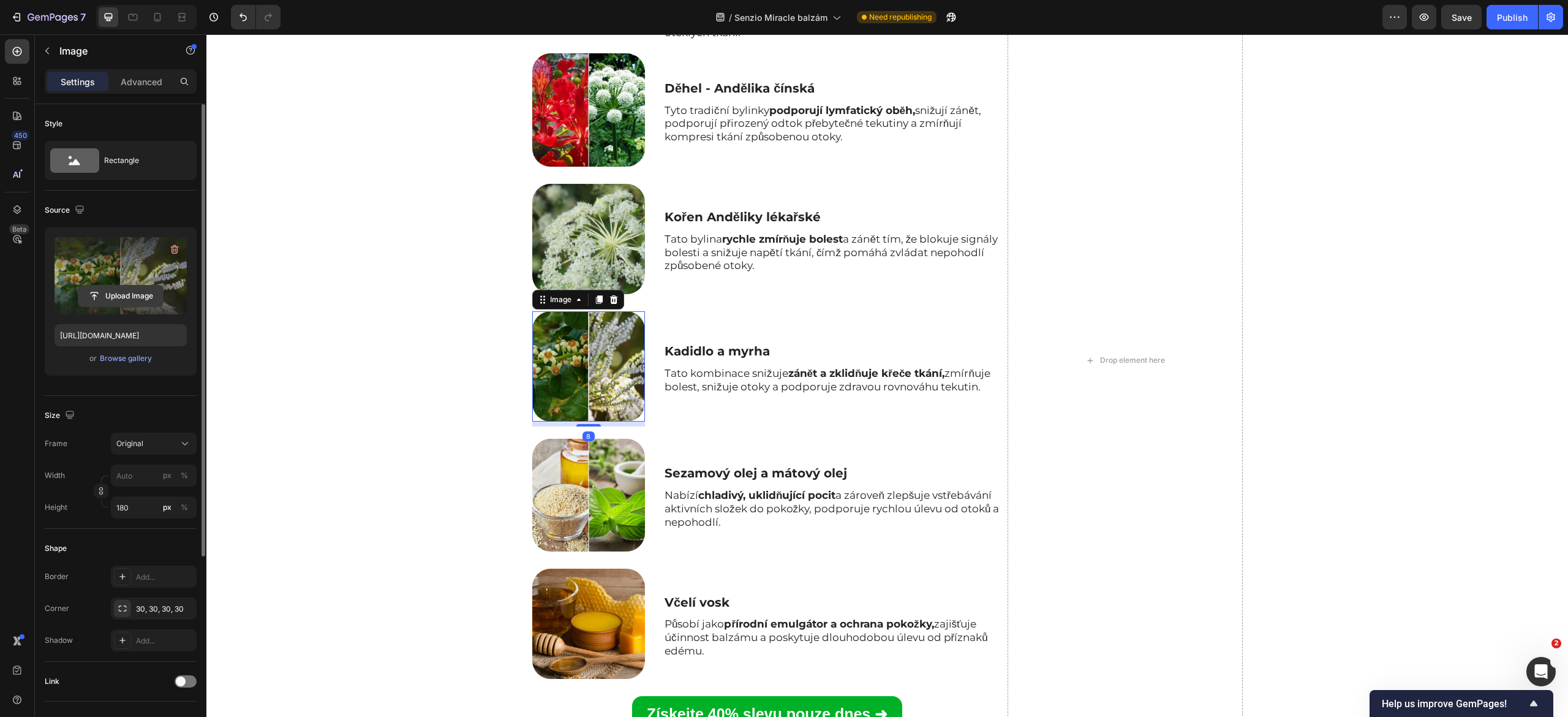
click at [108, 294] on input "file" at bounding box center [120, 296] width 85 height 21
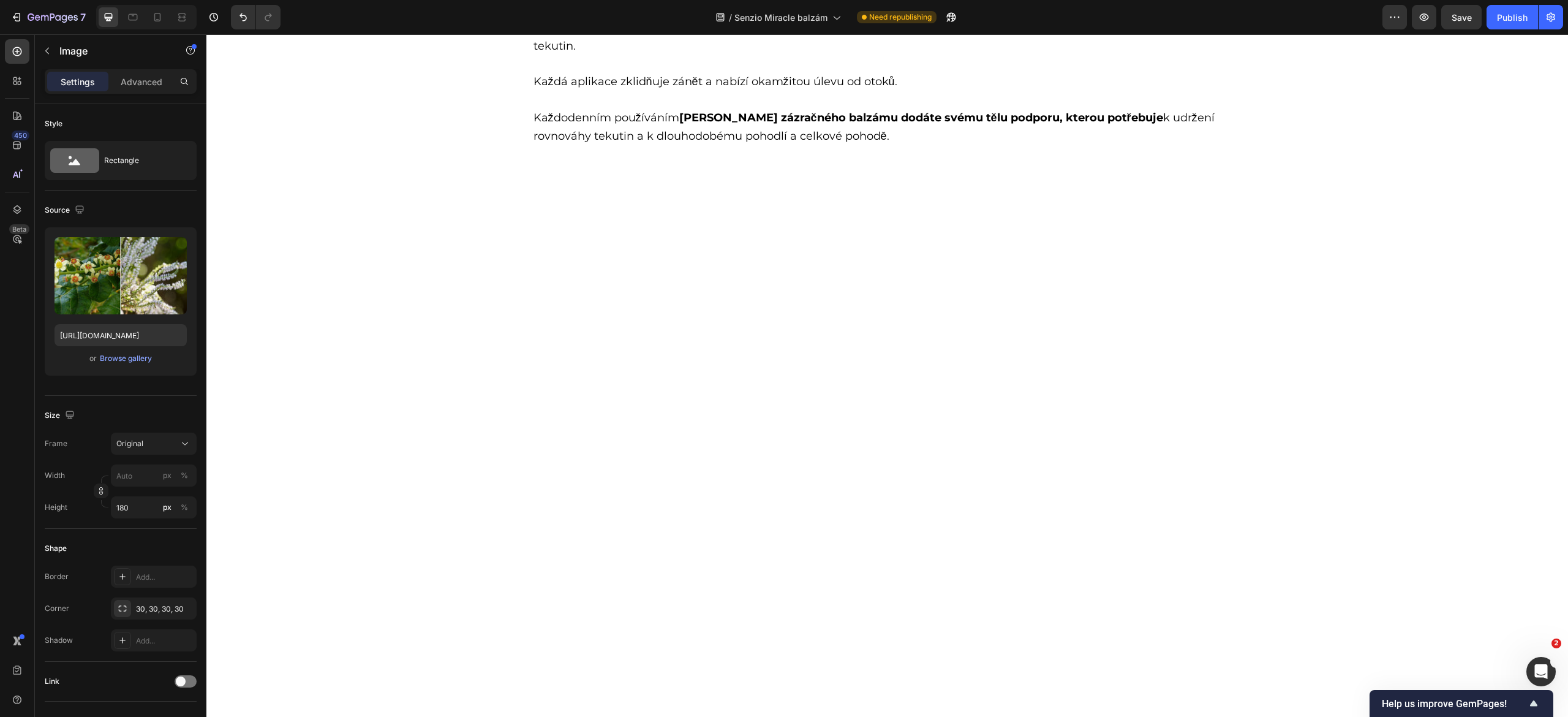
scroll to position [1895, 0]
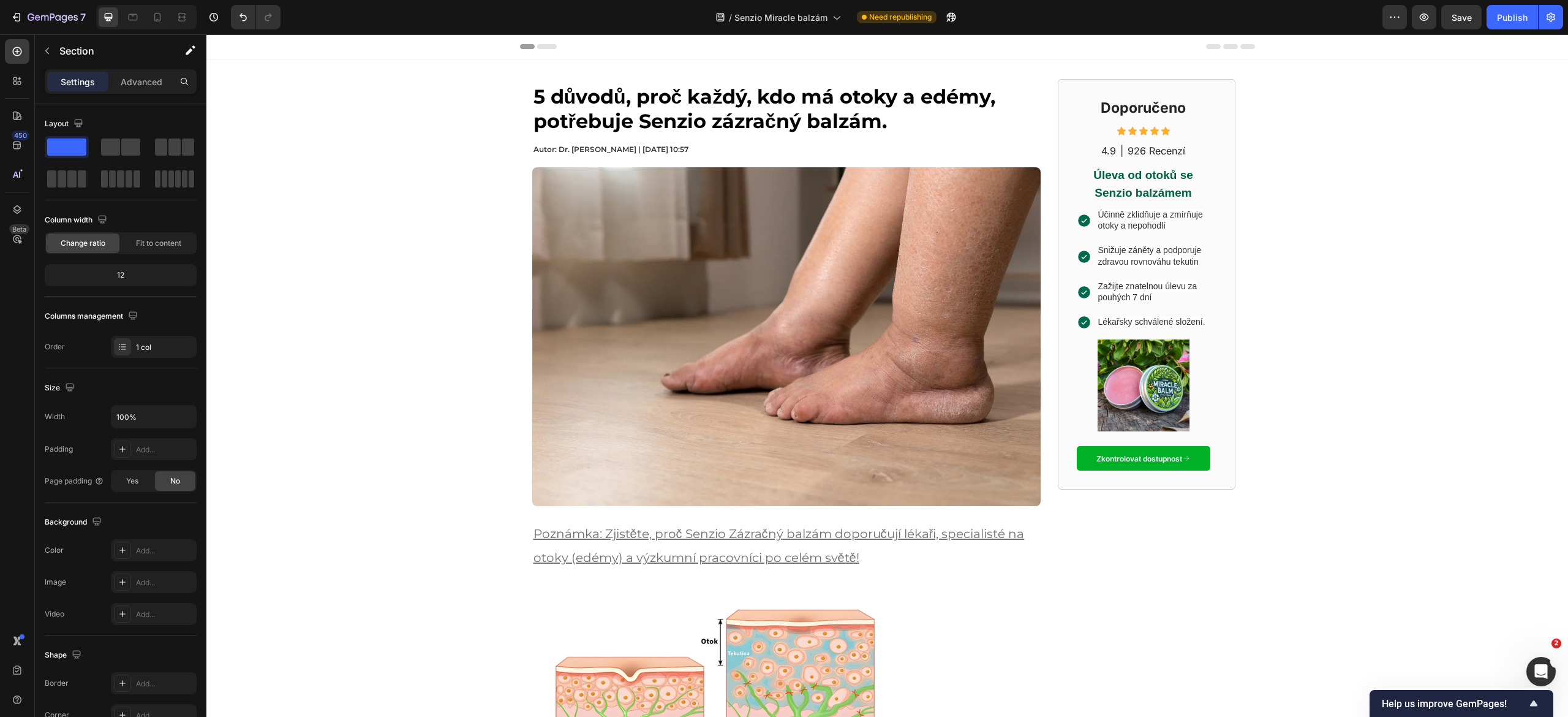
scroll to position [3, 0]
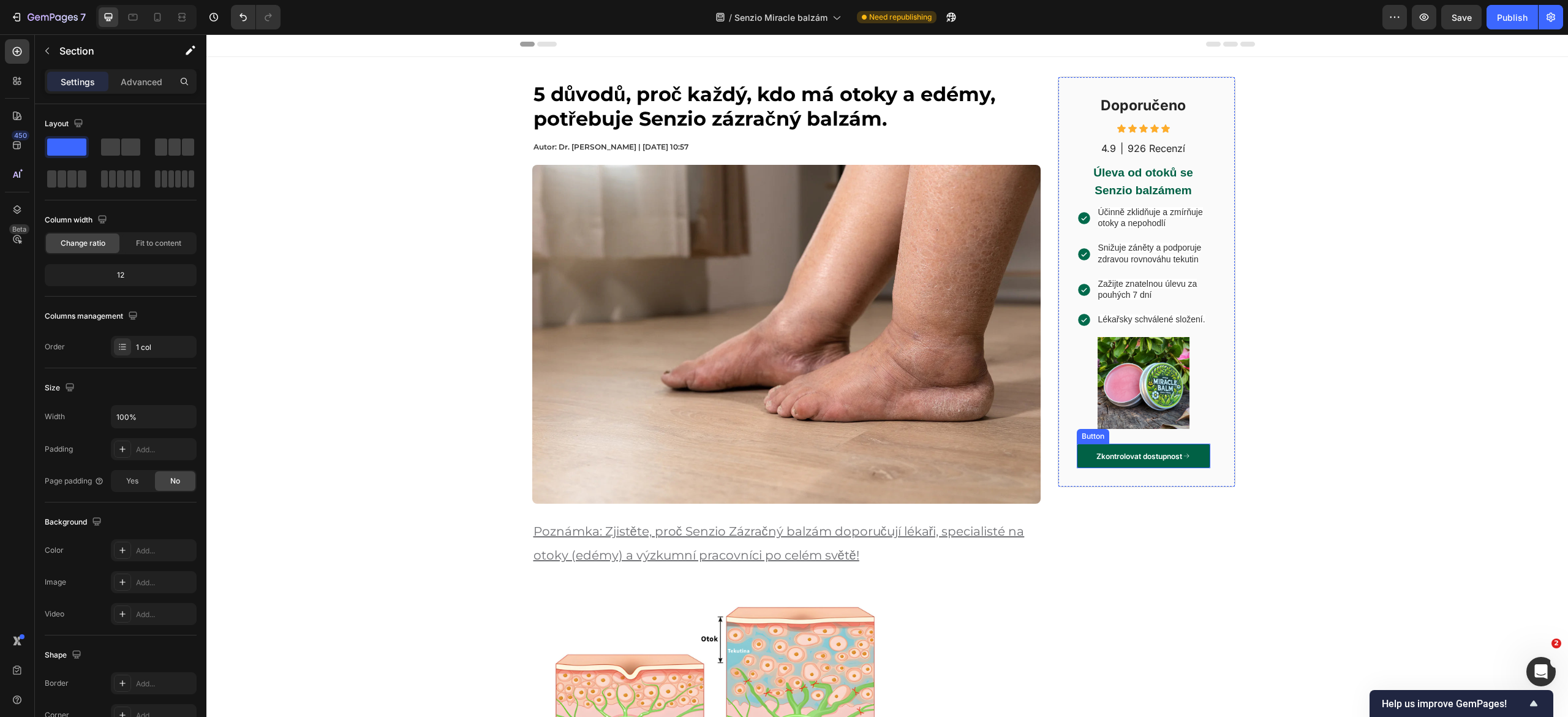
click at [1078, 469] on link "Zkontrolovat dostupnost" at bounding box center [1143, 456] width 133 height 24
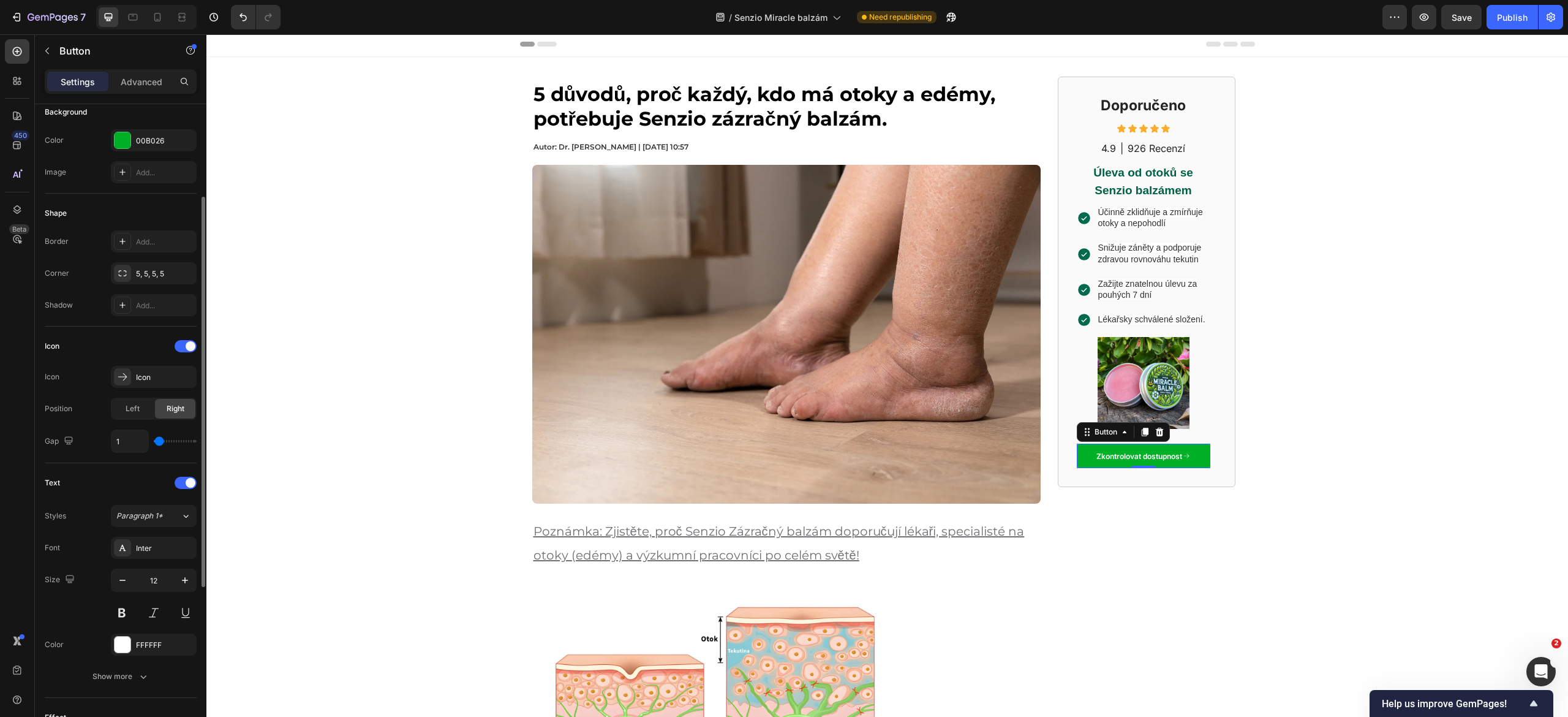
scroll to position [152, 0]
click at [1104, 461] on p "Zkontrolovat dostupnost" at bounding box center [1140, 457] width 86 height 10
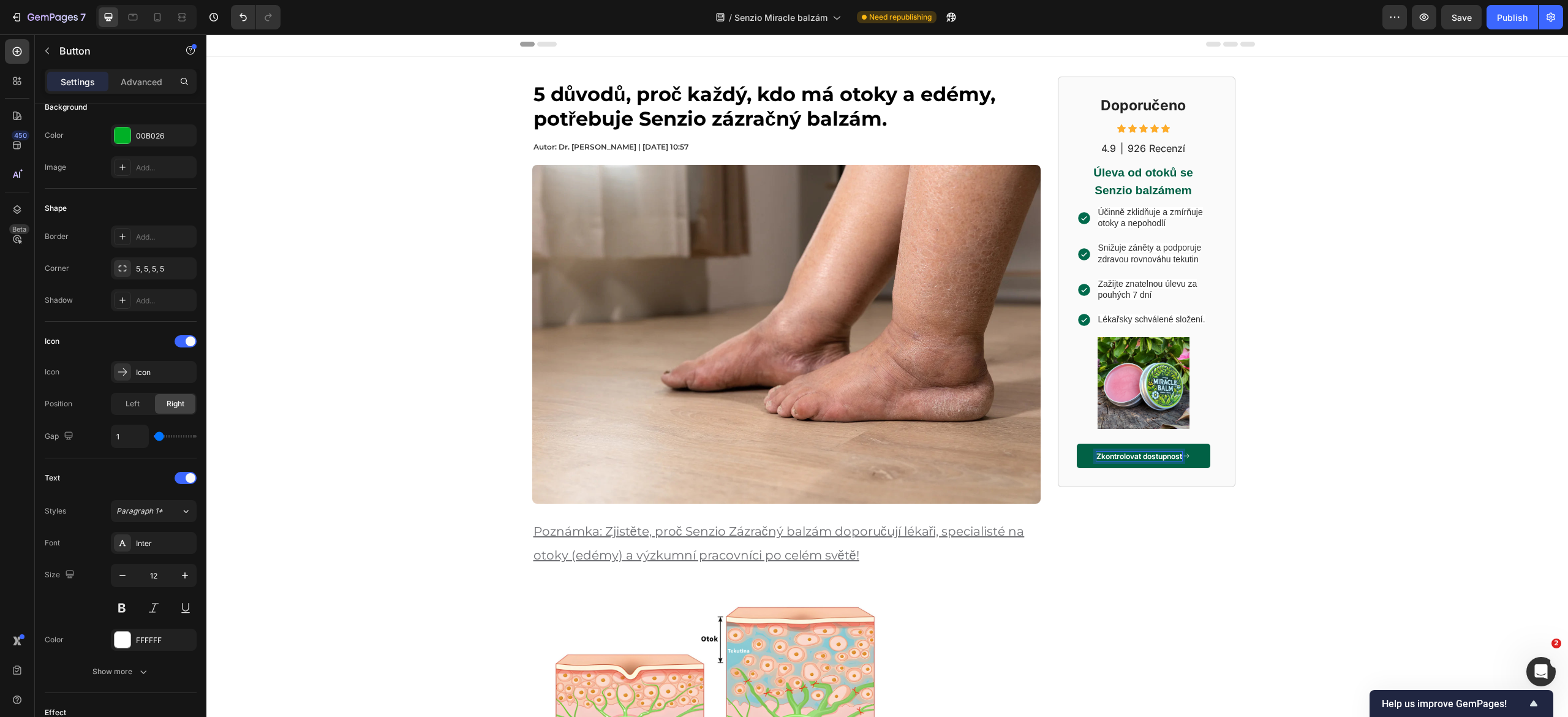
click at [1104, 461] on p "Zkontrolovat dostupnost" at bounding box center [1140, 457] width 86 height 10
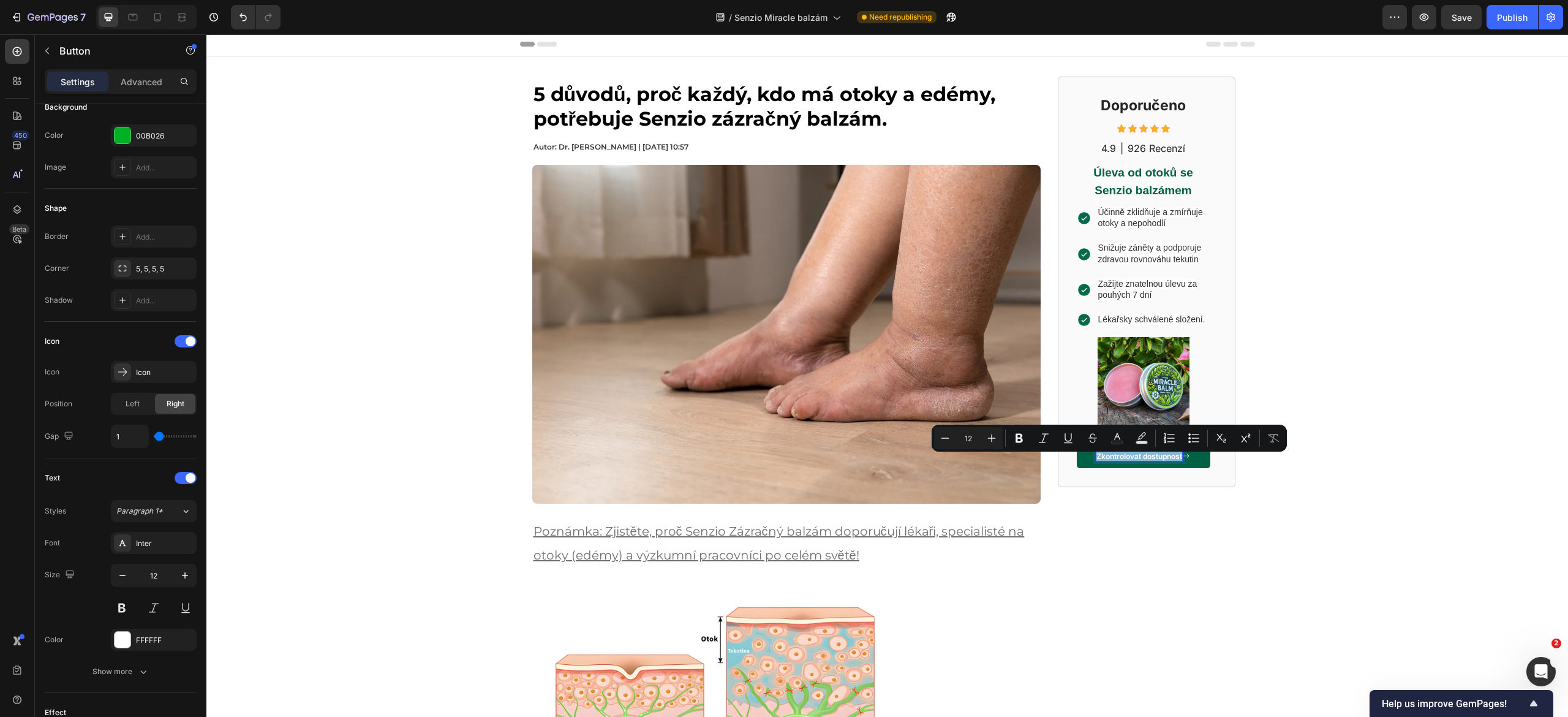
click at [1104, 461] on p "Zkontrolovat dostupnost" at bounding box center [1140, 457] width 86 height 10
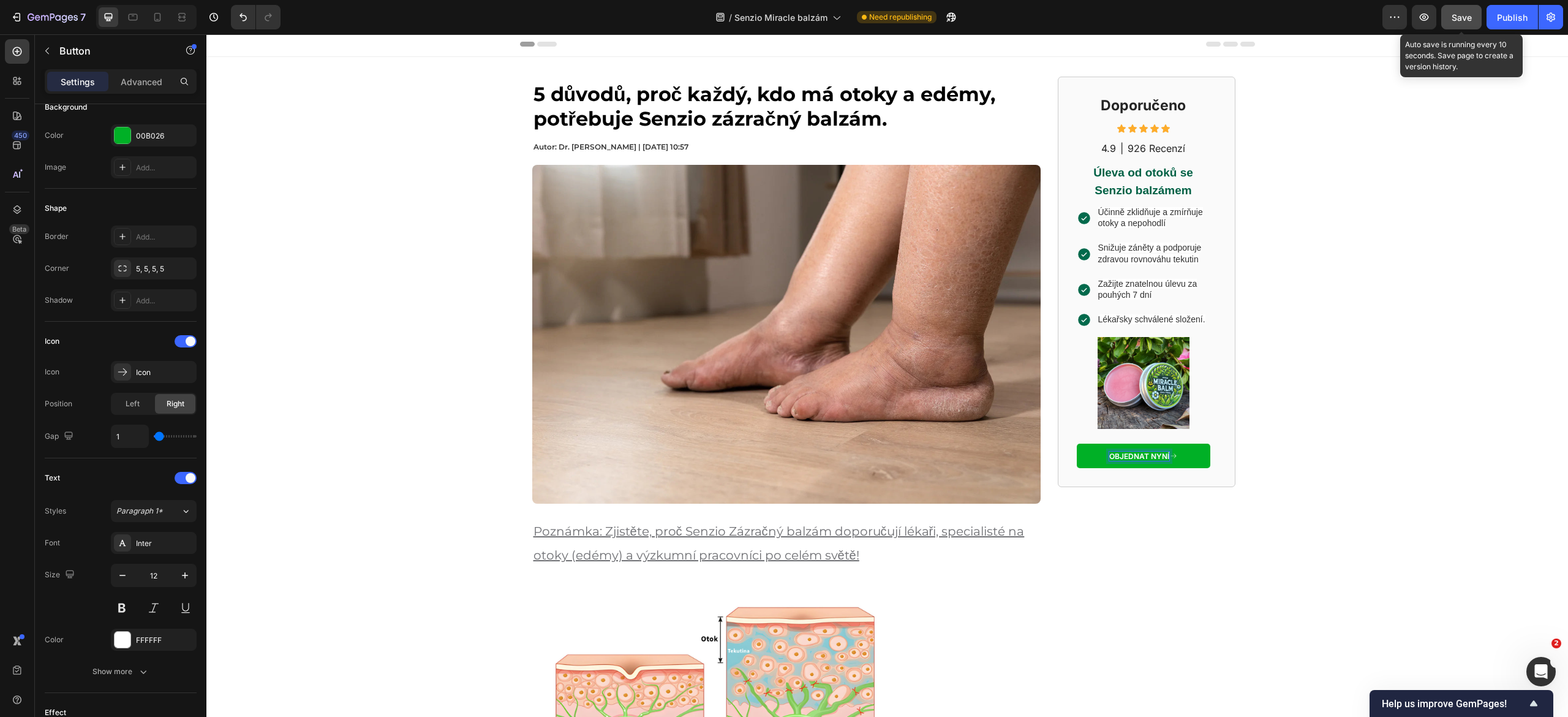
click at [1454, 17] on span "Save" at bounding box center [1463, 17] width 21 height 10
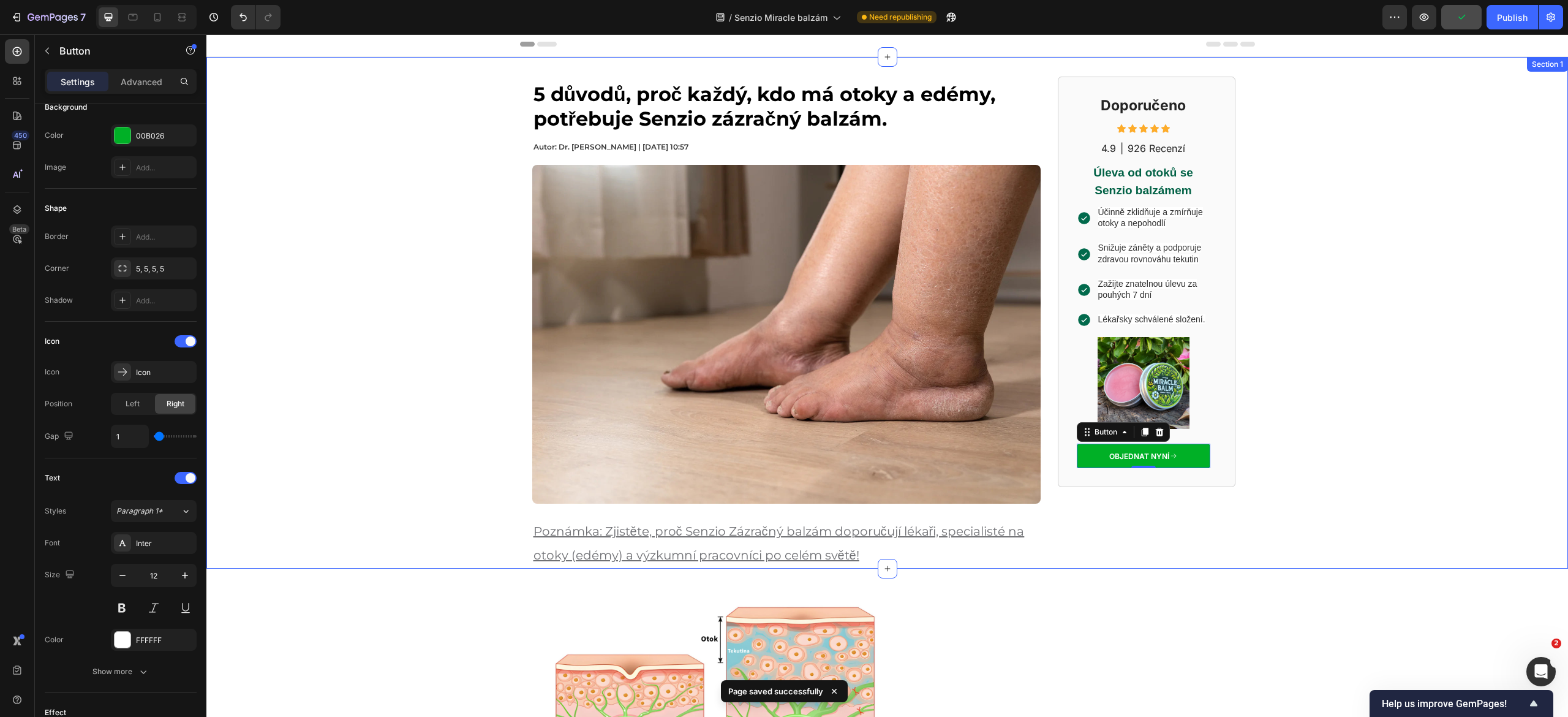
click at [1368, 287] on div "5 důvodů, proč každý , kdo má otoky a edémy, potřebuje Senzio zázračný balzám. …" at bounding box center [887, 313] width 1362 height 512
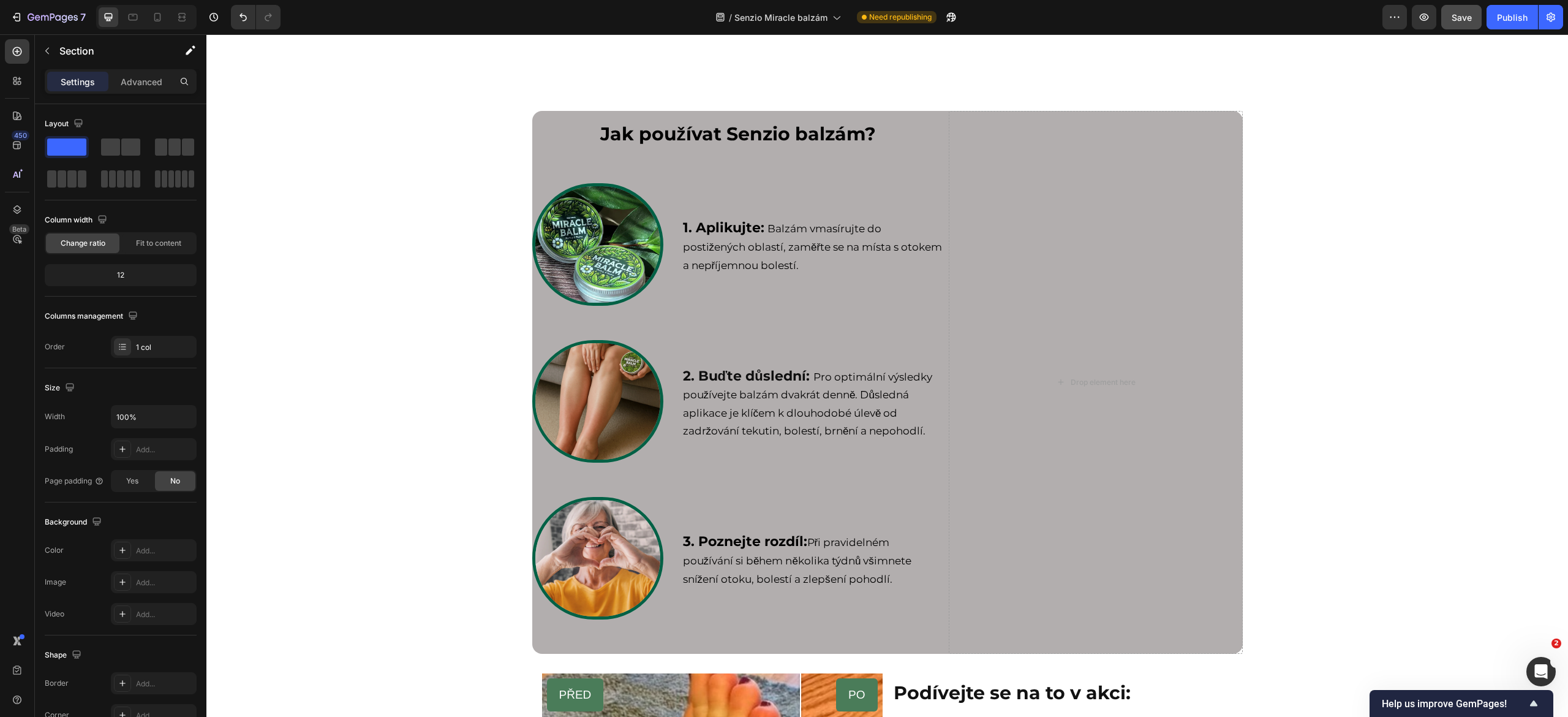
scroll to position [4324, 0]
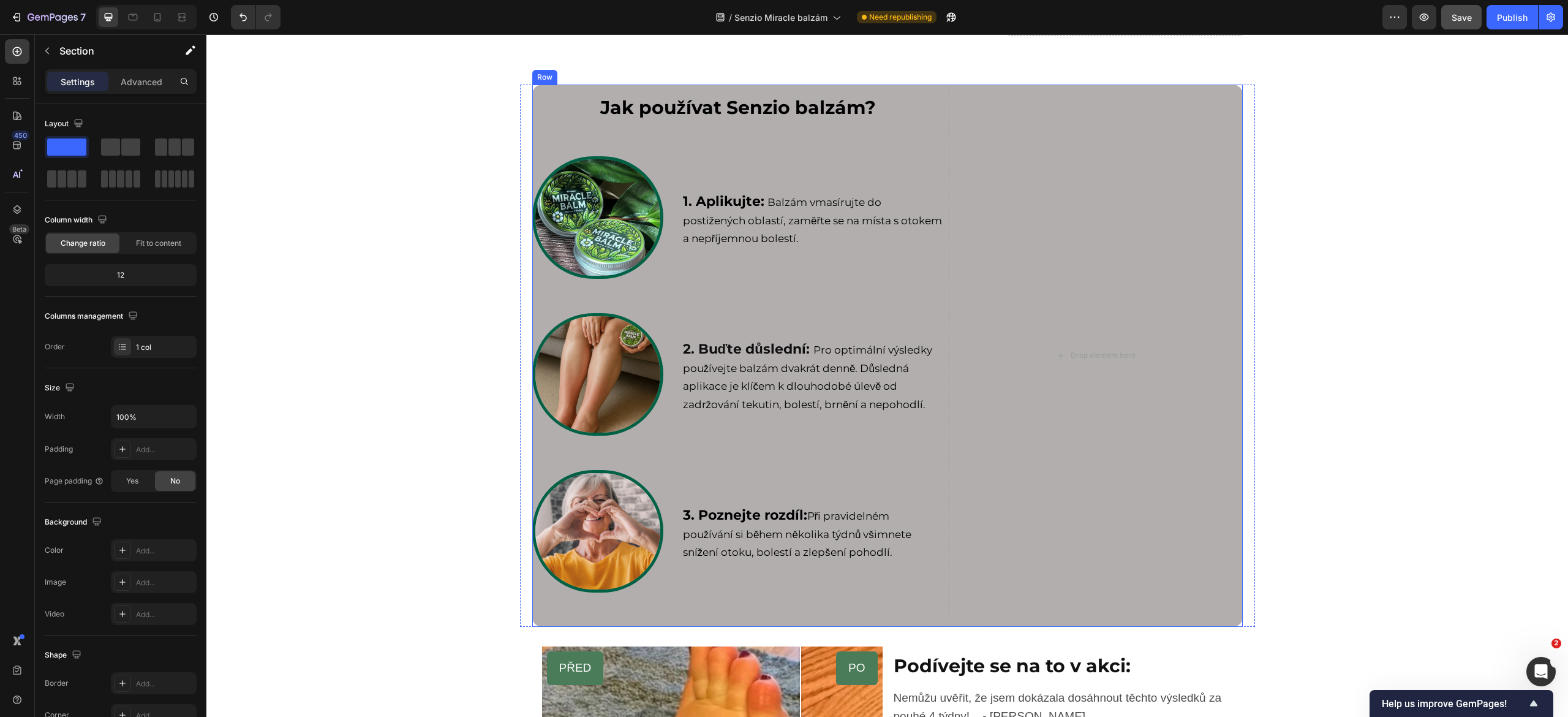
click at [532, 181] on div "Jak používat Senzio balzám? Heading Row Image 1. Aplikujte: Balzám vmasírujte d…" at bounding box center [737, 357] width 412 height 543
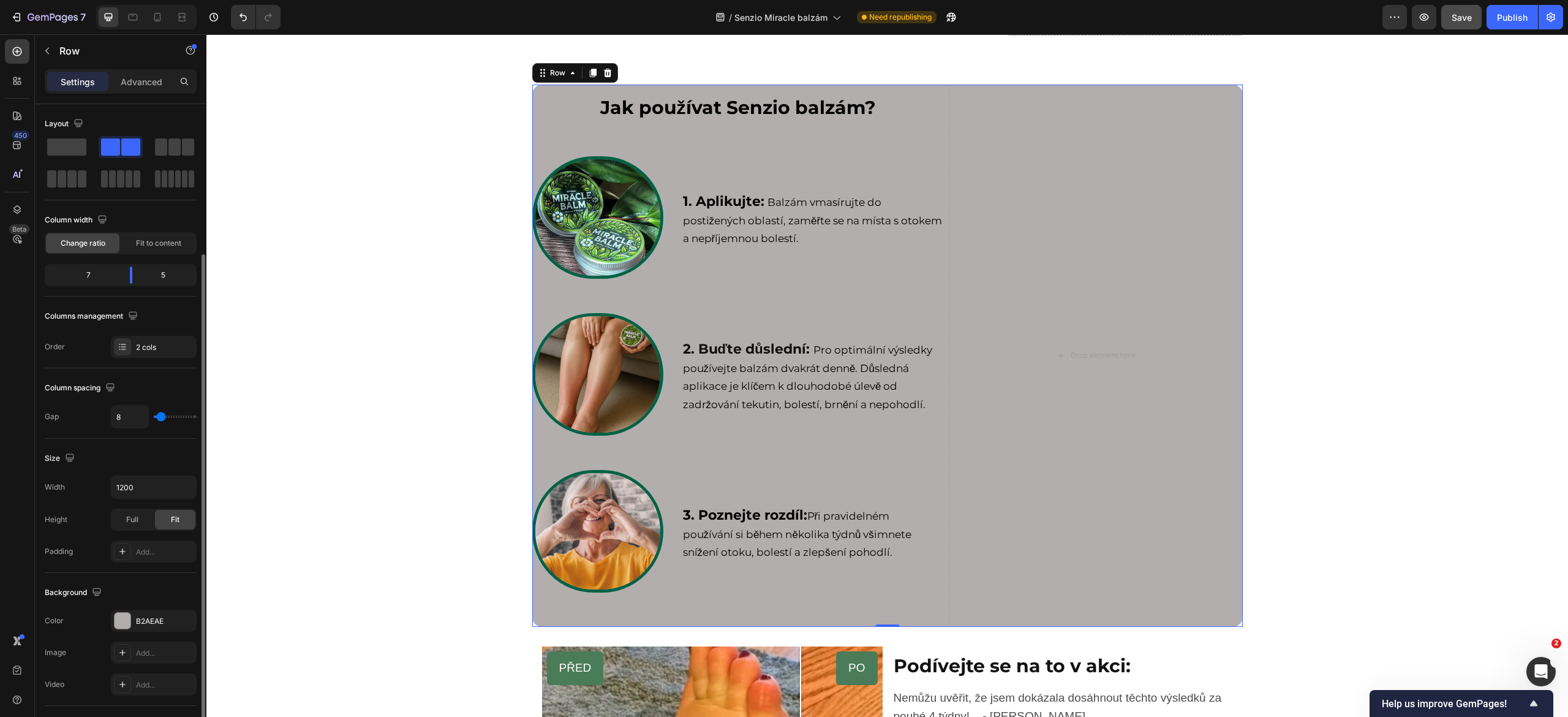
scroll to position [242, 0]
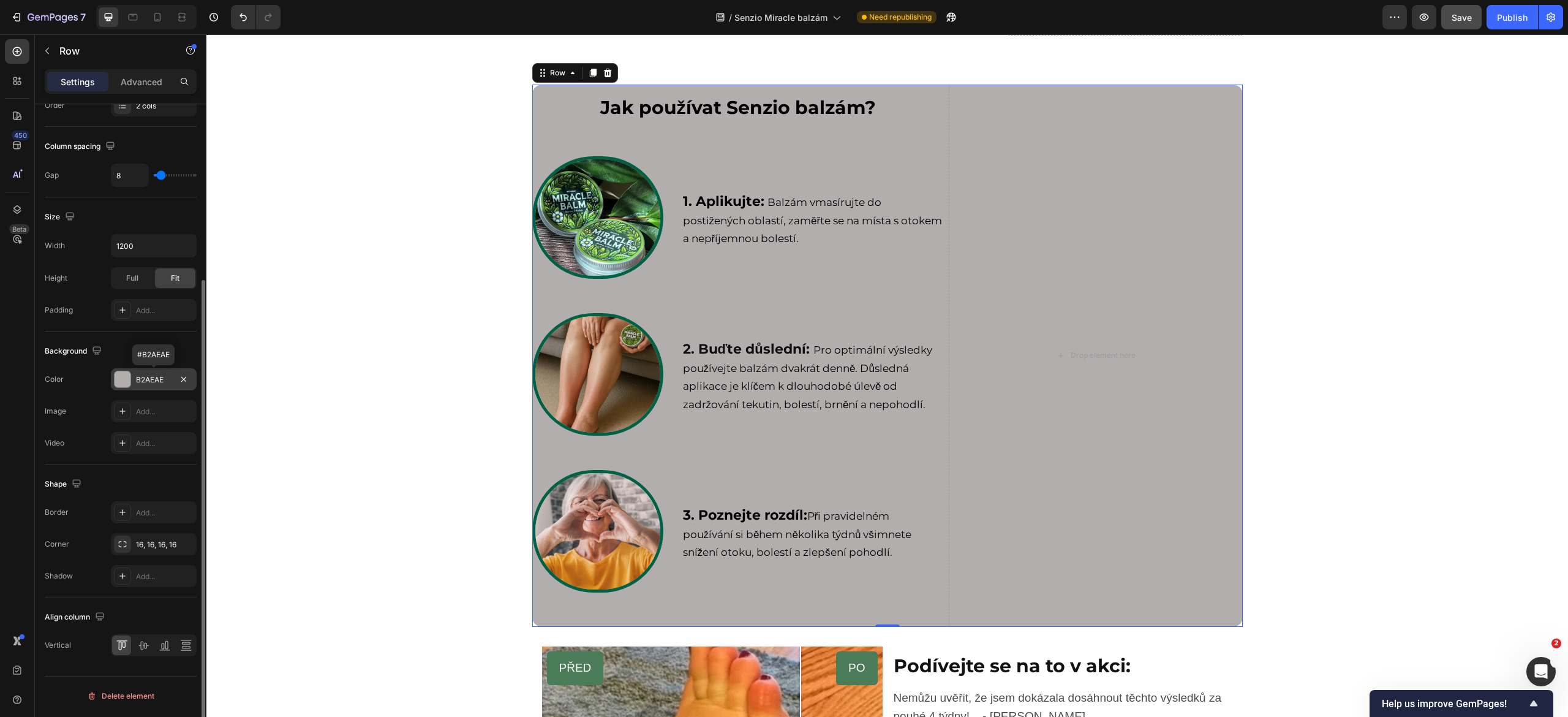
click at [152, 381] on div "B2AEAE" at bounding box center [154, 380] width 35 height 11
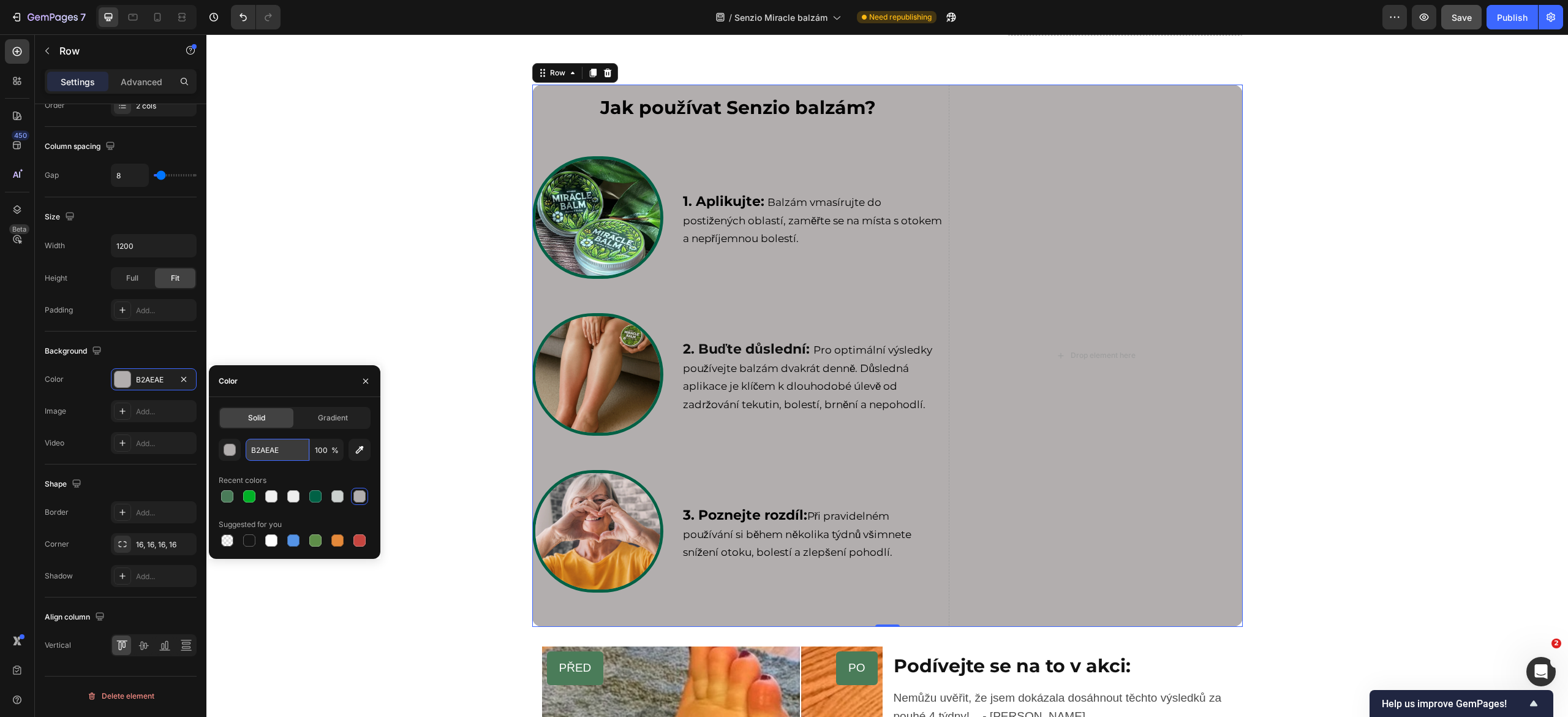
click at [285, 451] on input "B2AEAE" at bounding box center [277, 450] width 63 height 22
paste input "#D0E6A1"
type input "#D0E6A1"
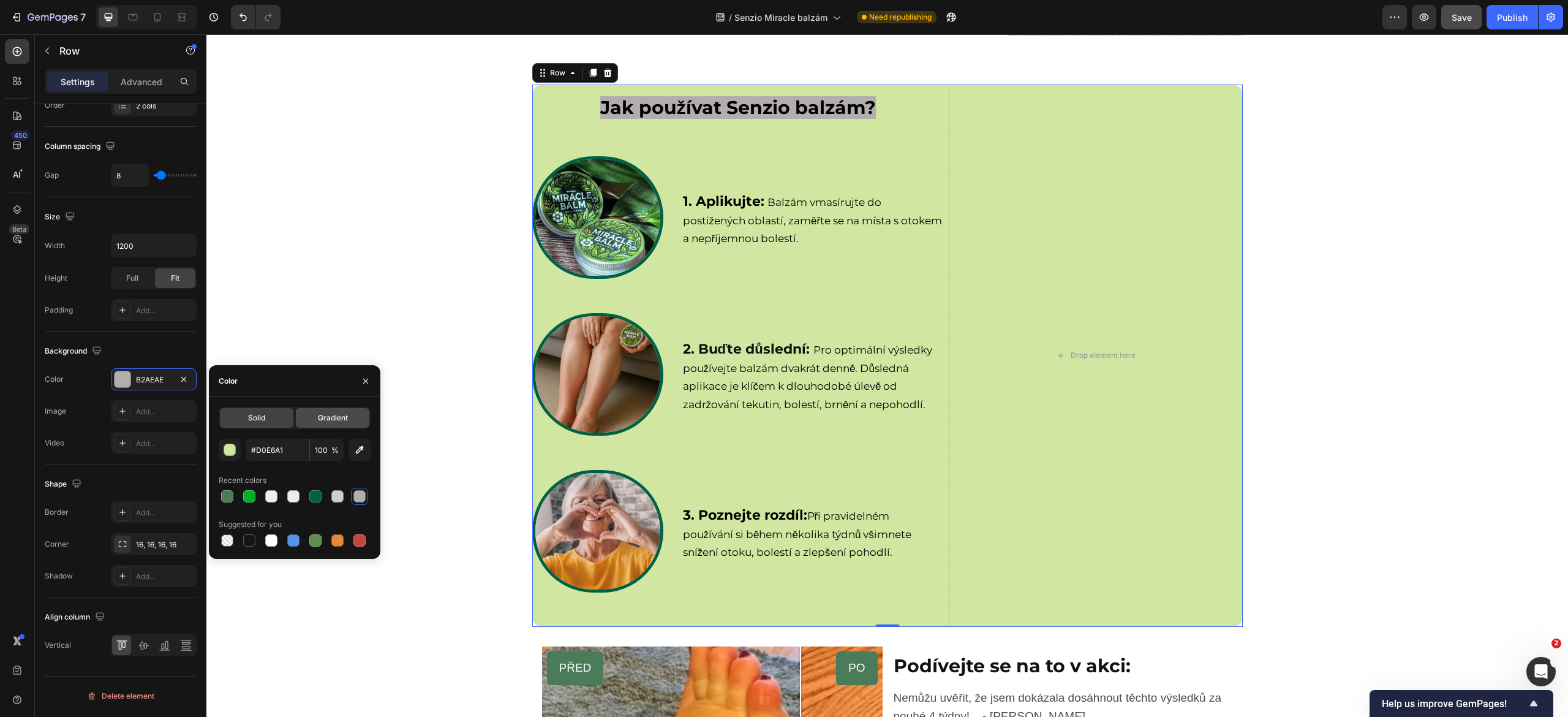
click at [312, 411] on div "Gradient" at bounding box center [332, 417] width 74 height 20
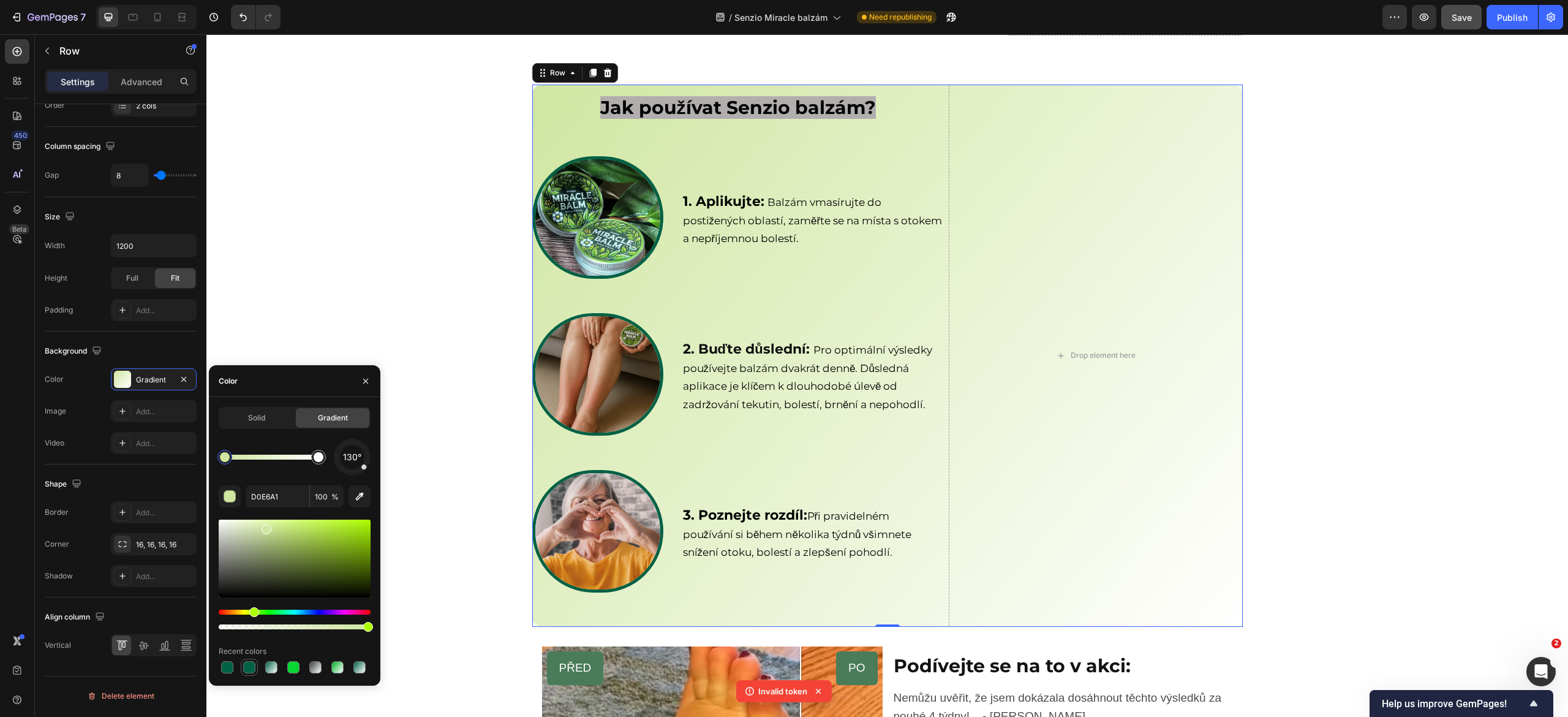
click at [250, 667] on div at bounding box center [249, 667] width 12 height 12
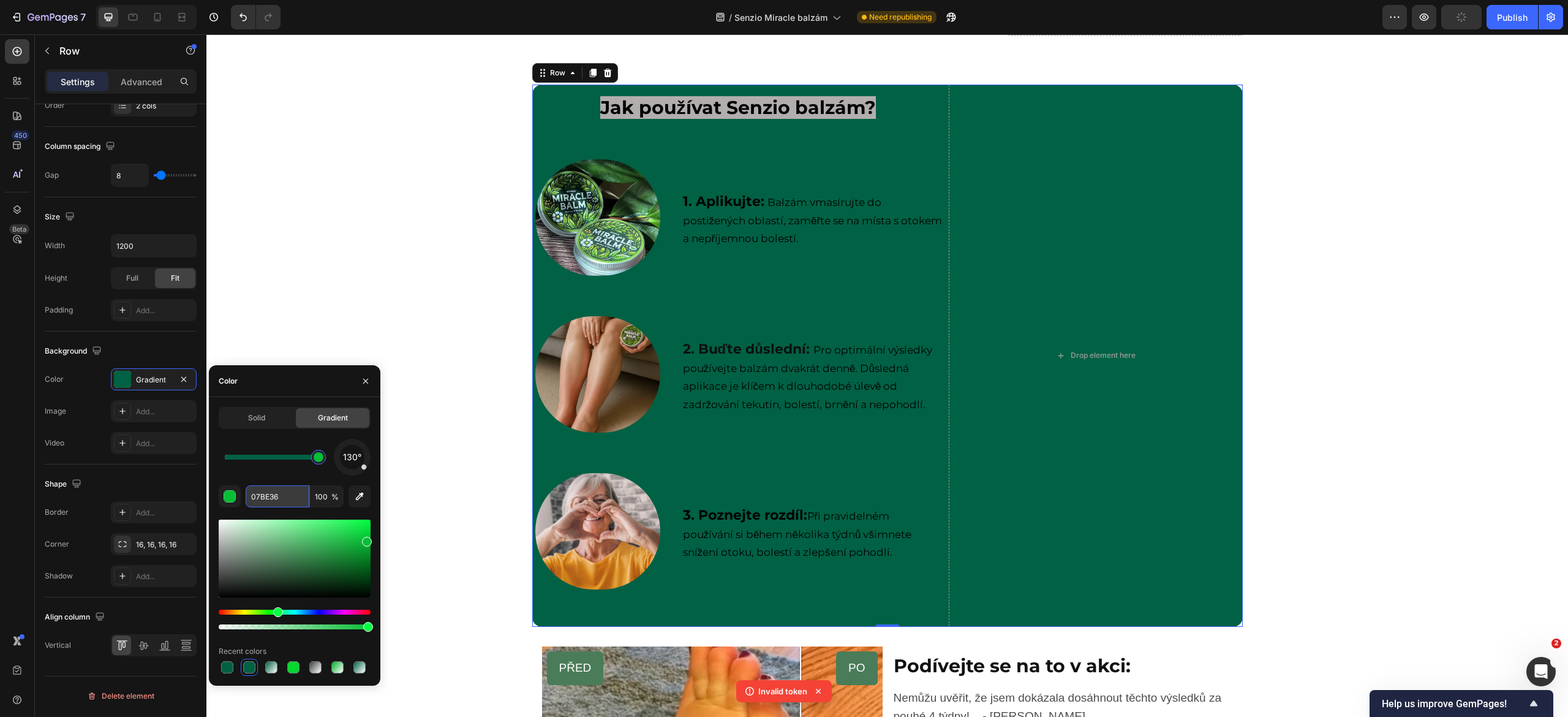
click at [273, 489] on input "07BE36" at bounding box center [277, 497] width 63 height 22
paste input "#D0E6A1"
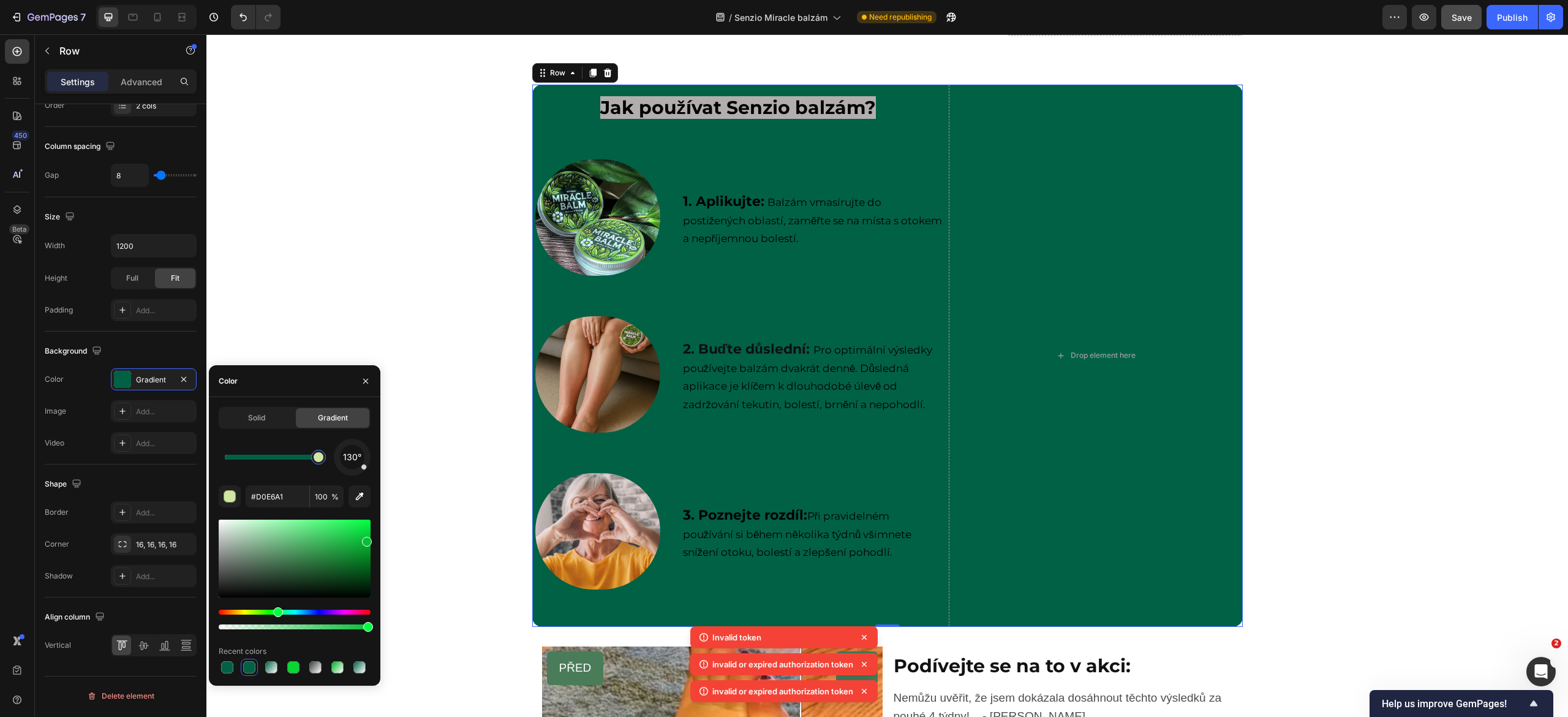
click at [298, 475] on div "130° #D0E6A1 100 % Recent colors" at bounding box center [294, 557] width 152 height 237
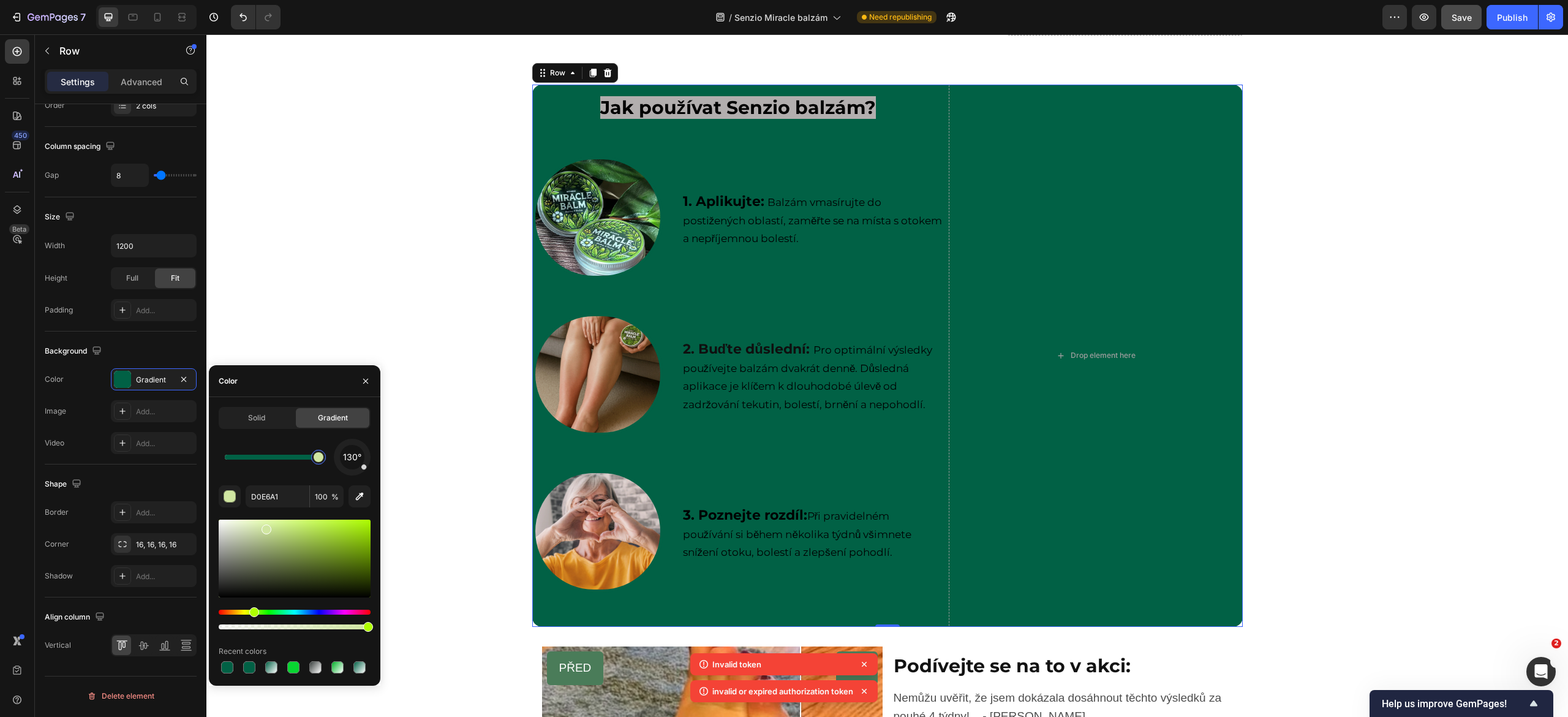
click at [532, 513] on div "Jak používat Senzio balzám? Heading Row Image 1. Aplikujte: Balzám vmasírujte d…" at bounding box center [737, 357] width 412 height 543
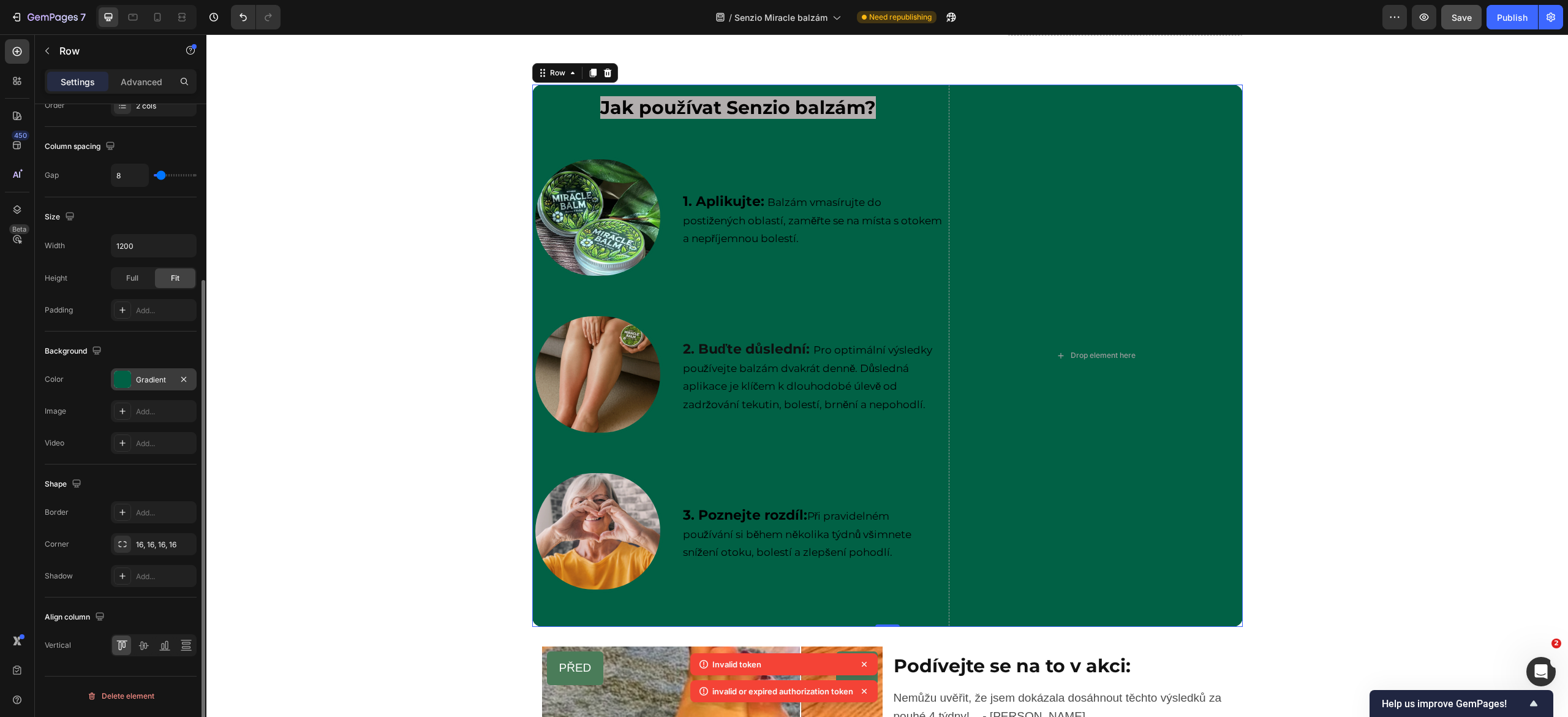
click at [158, 379] on div "Gradient" at bounding box center [154, 380] width 35 height 11
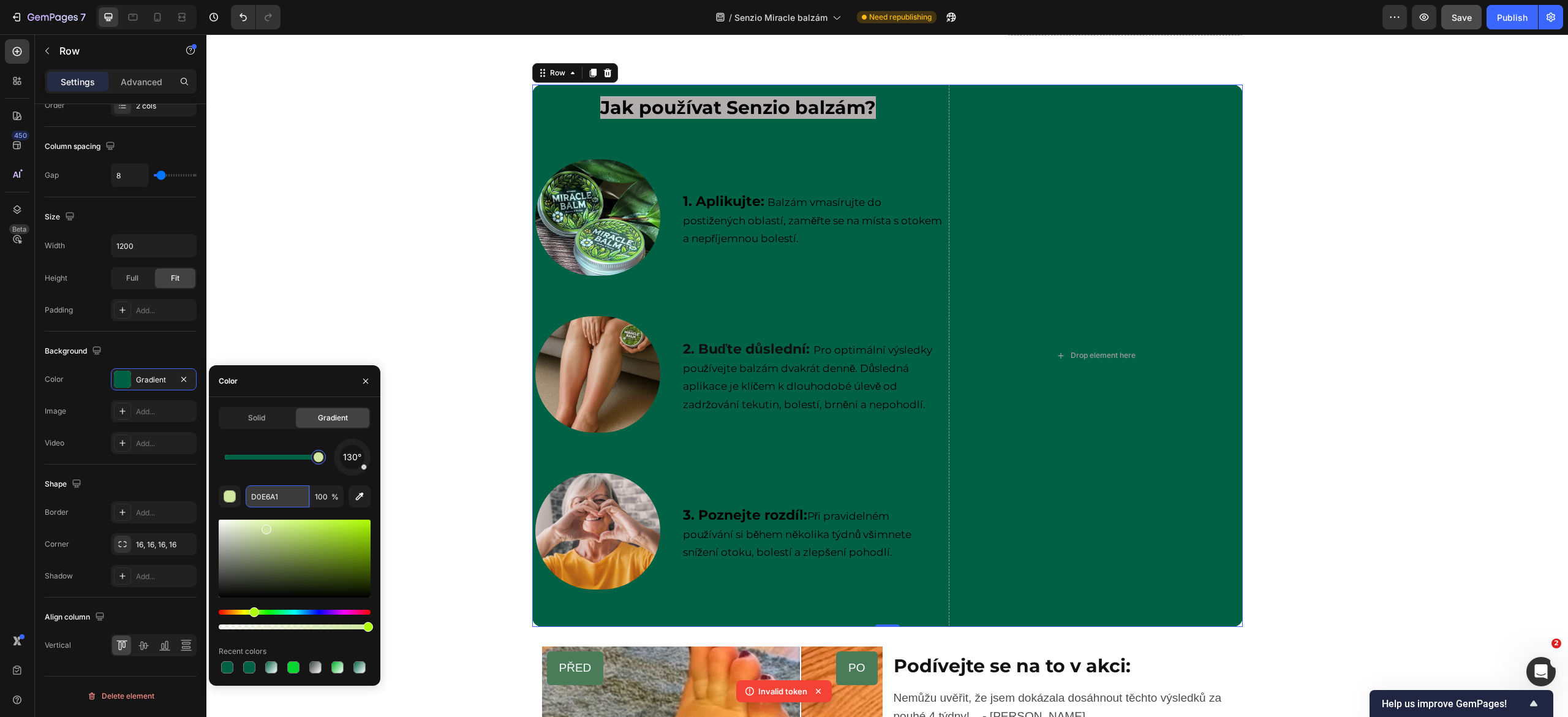
click at [286, 499] on input "D0E6A1" at bounding box center [277, 497] width 63 height 22
paste input "#"
click at [304, 457] on div at bounding box center [272, 457] width 93 height 5
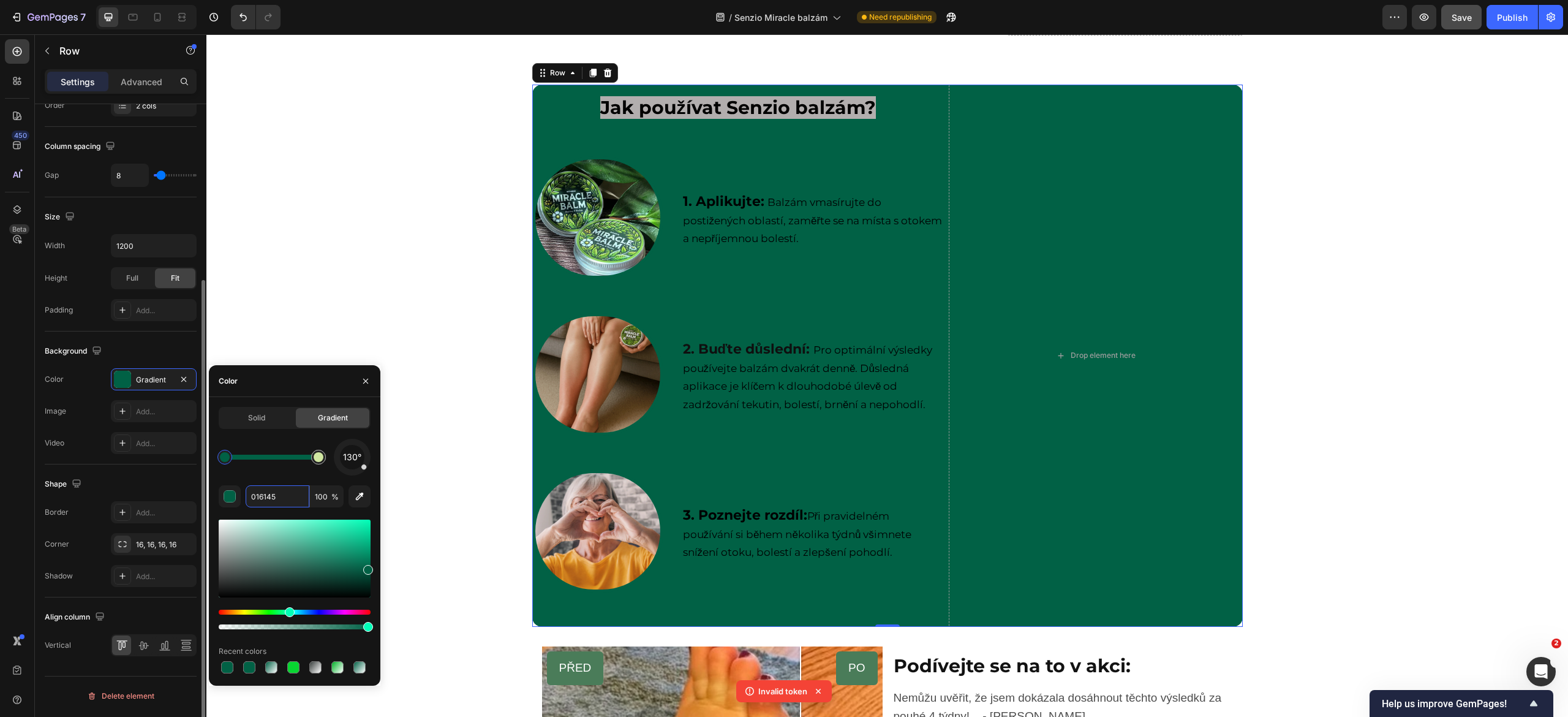
drag, startPoint x: 304, startPoint y: 463, endPoint x: 138, endPoint y: 486, distance: 167.6
click at [138, 486] on div "450 Beta Sections(18) Elements(83) Section Element Hero Section Product Detail …" at bounding box center [103, 375] width 206 height 682
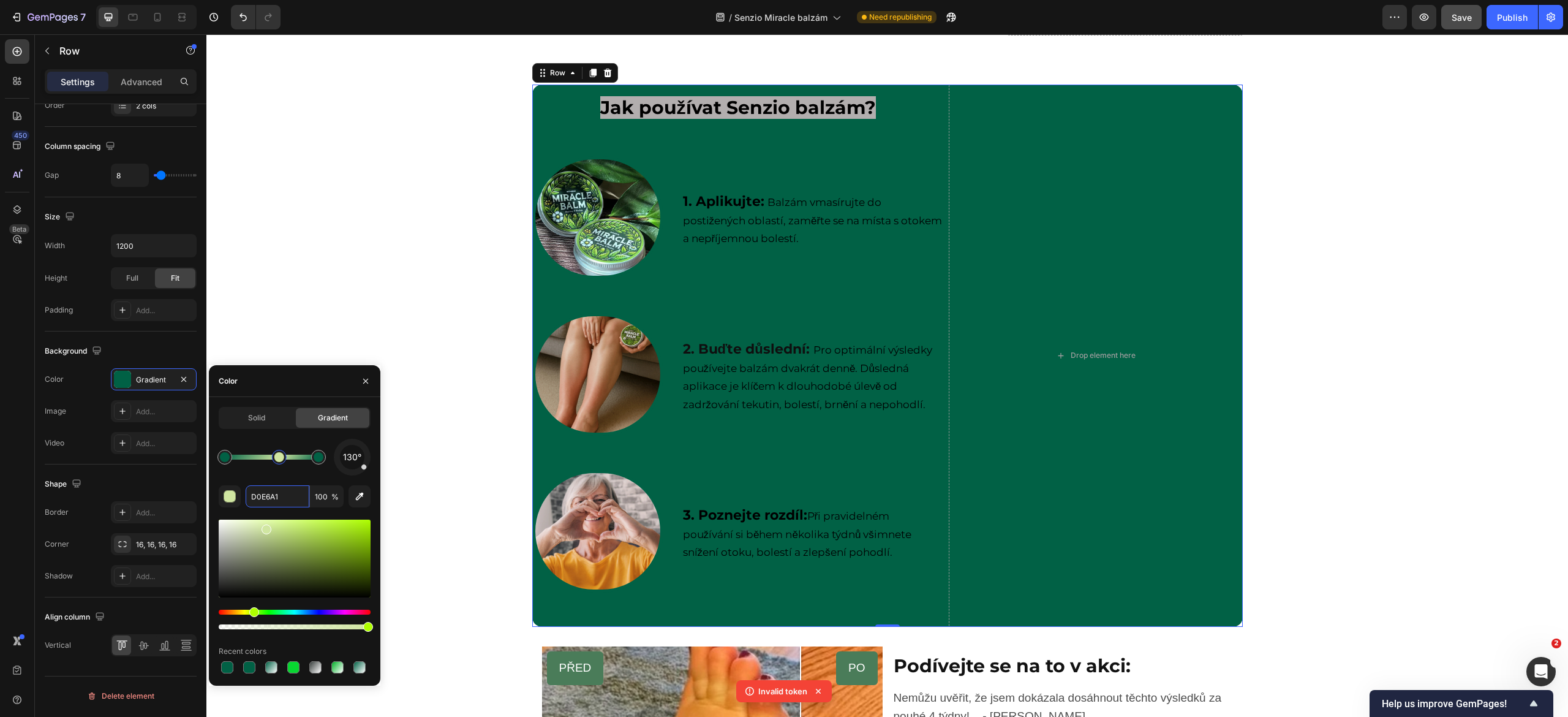
drag, startPoint x: 318, startPoint y: 454, endPoint x: 267, endPoint y: 466, distance: 52.4
click at [274, 462] on div at bounding box center [279, 457] width 10 height 10
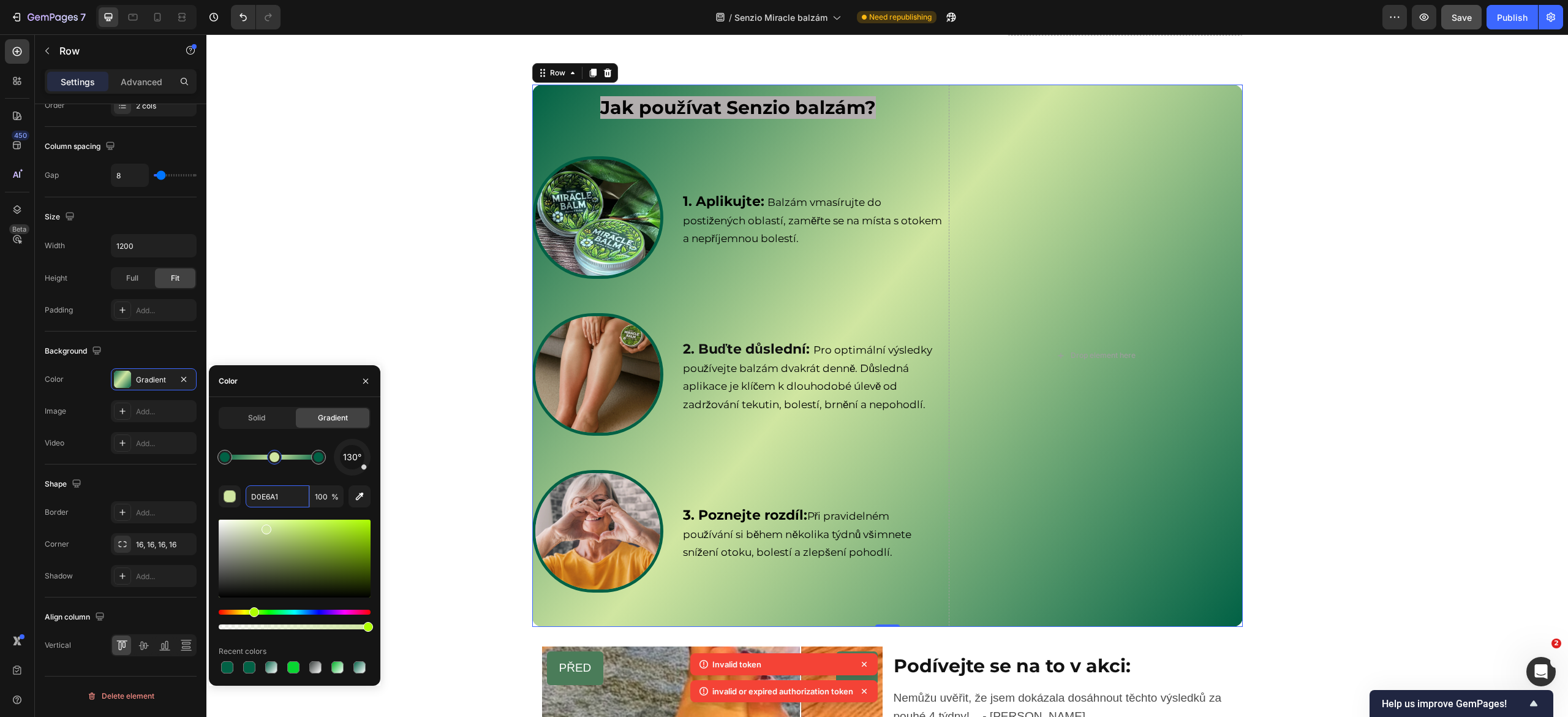
drag, startPoint x: 266, startPoint y: 463, endPoint x: 275, endPoint y: 463, distance: 9.0
click at [275, 463] on div at bounding box center [274, 457] width 15 height 15
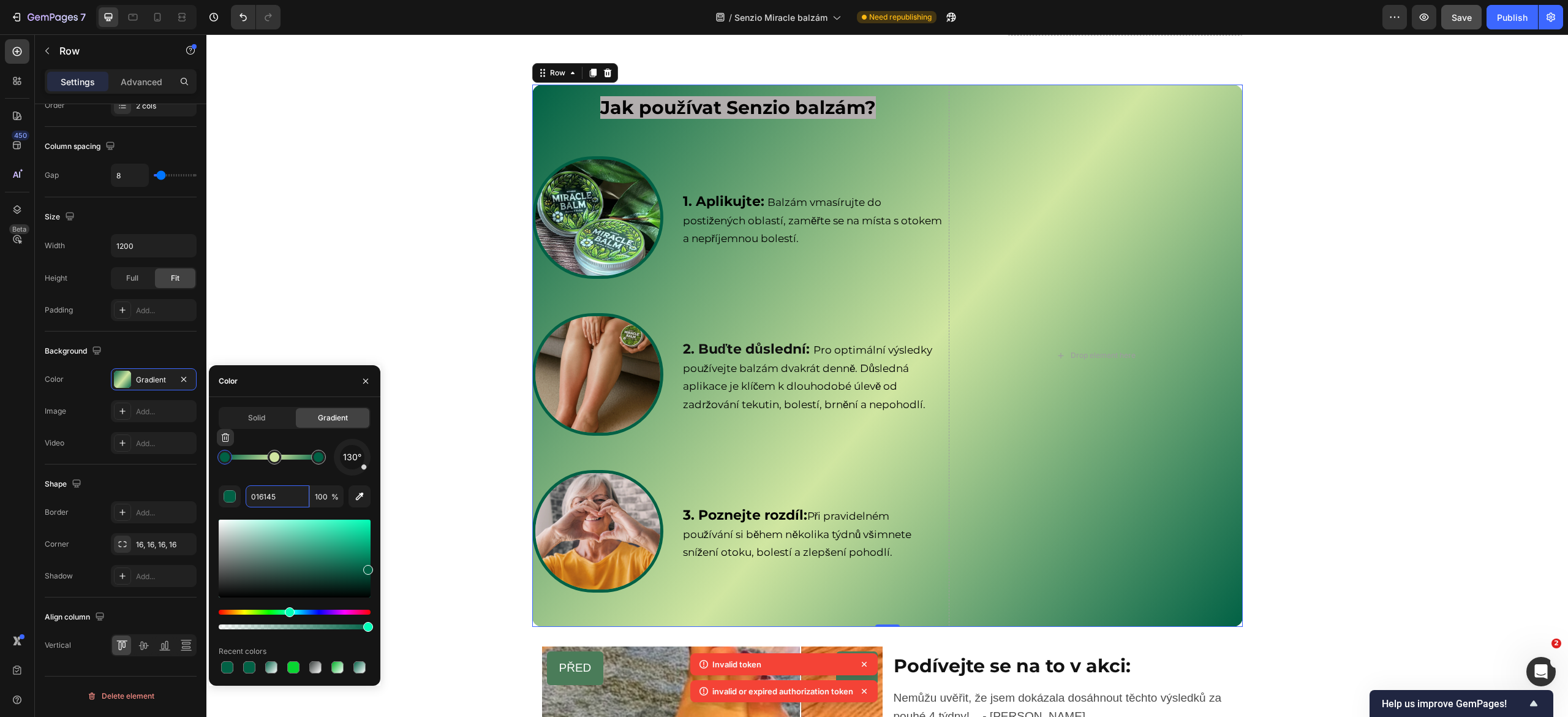
click at [221, 460] on div at bounding box center [225, 457] width 10 height 10
click at [223, 460] on div at bounding box center [225, 457] width 10 height 10
click at [228, 460] on div at bounding box center [225, 457] width 10 height 10
click at [271, 498] on input "016145" at bounding box center [277, 497] width 63 height 22
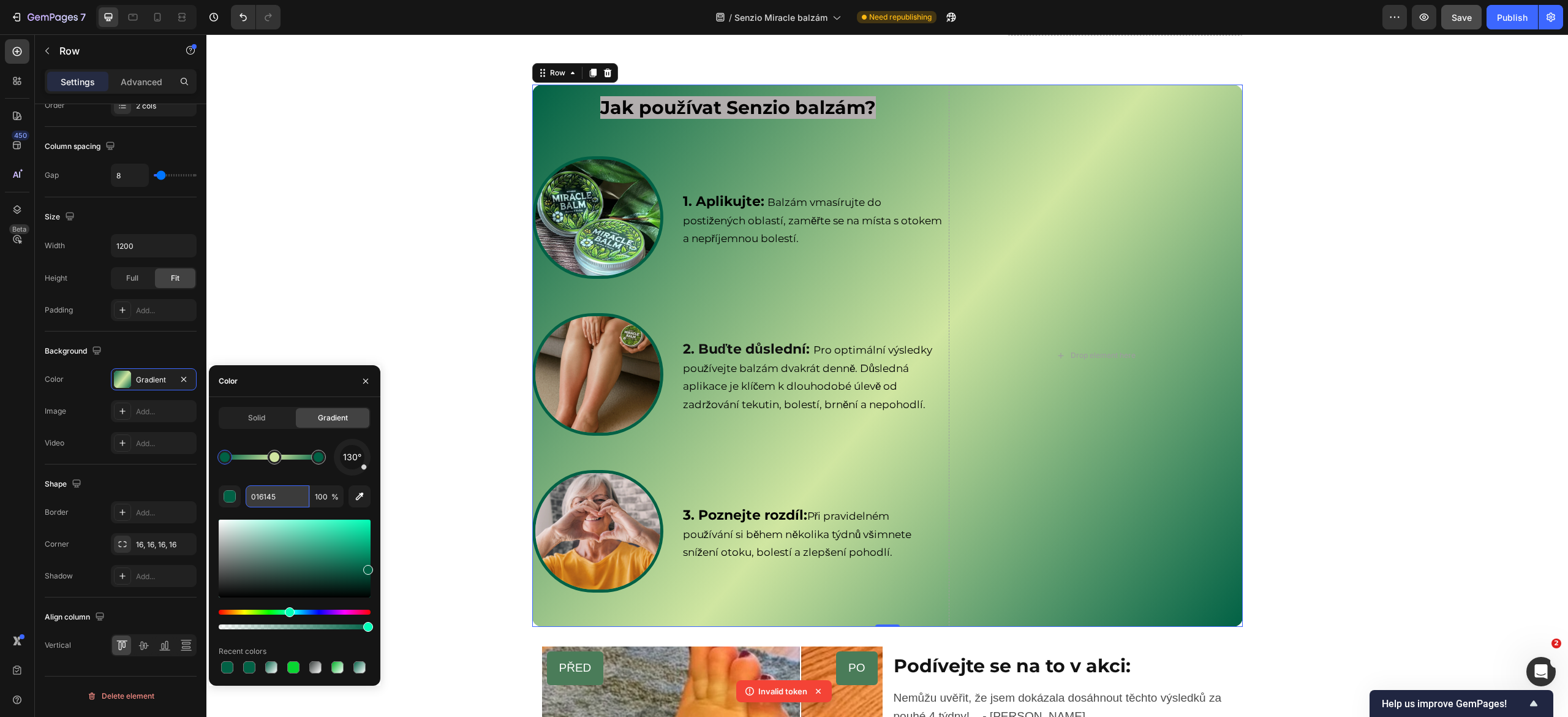
click at [271, 498] on input "016145" at bounding box center [277, 497] width 63 height 22
paste input "#D0E6A1"
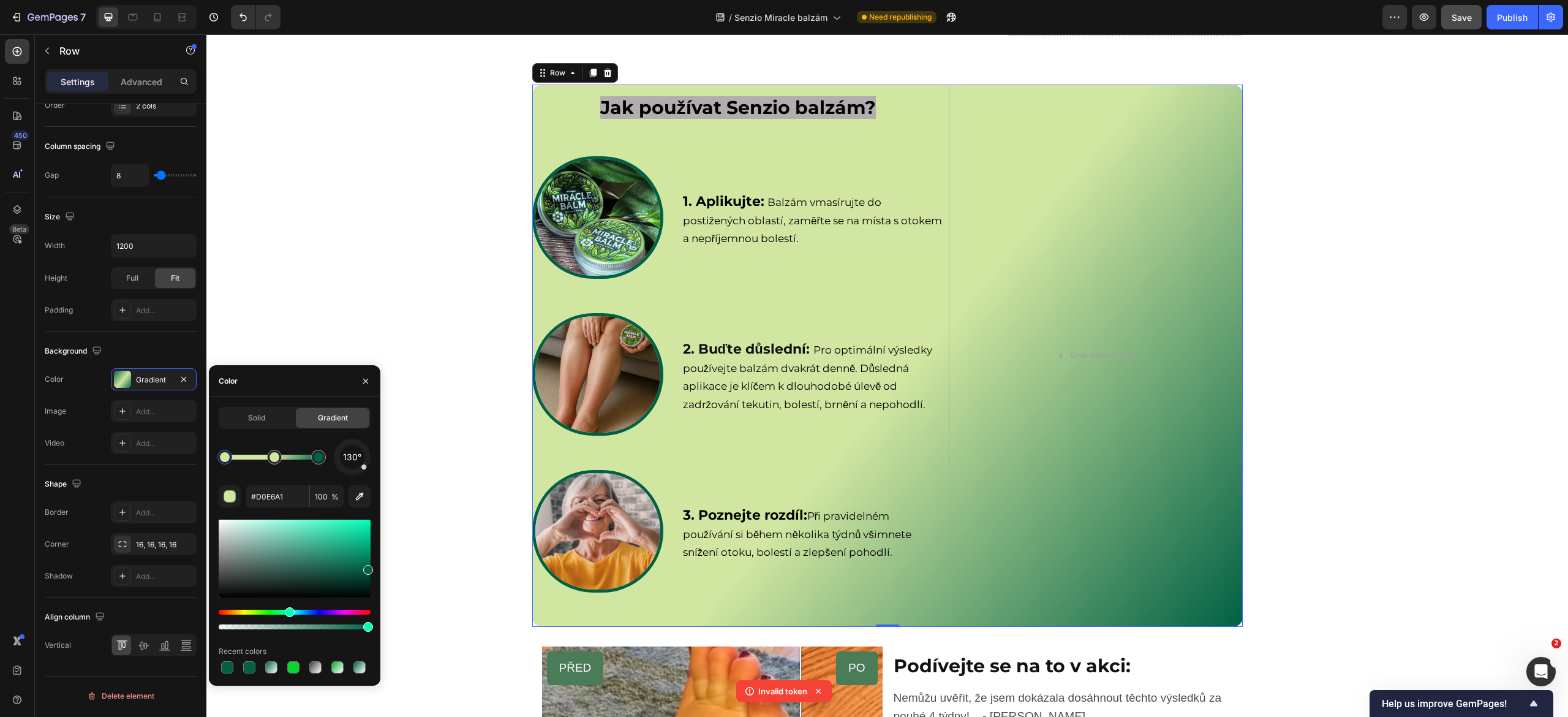
click at [321, 470] on div "130°" at bounding box center [294, 457] width 152 height 36
click at [316, 457] on div at bounding box center [318, 457] width 10 height 10
click at [285, 499] on input "016145" at bounding box center [277, 497] width 63 height 22
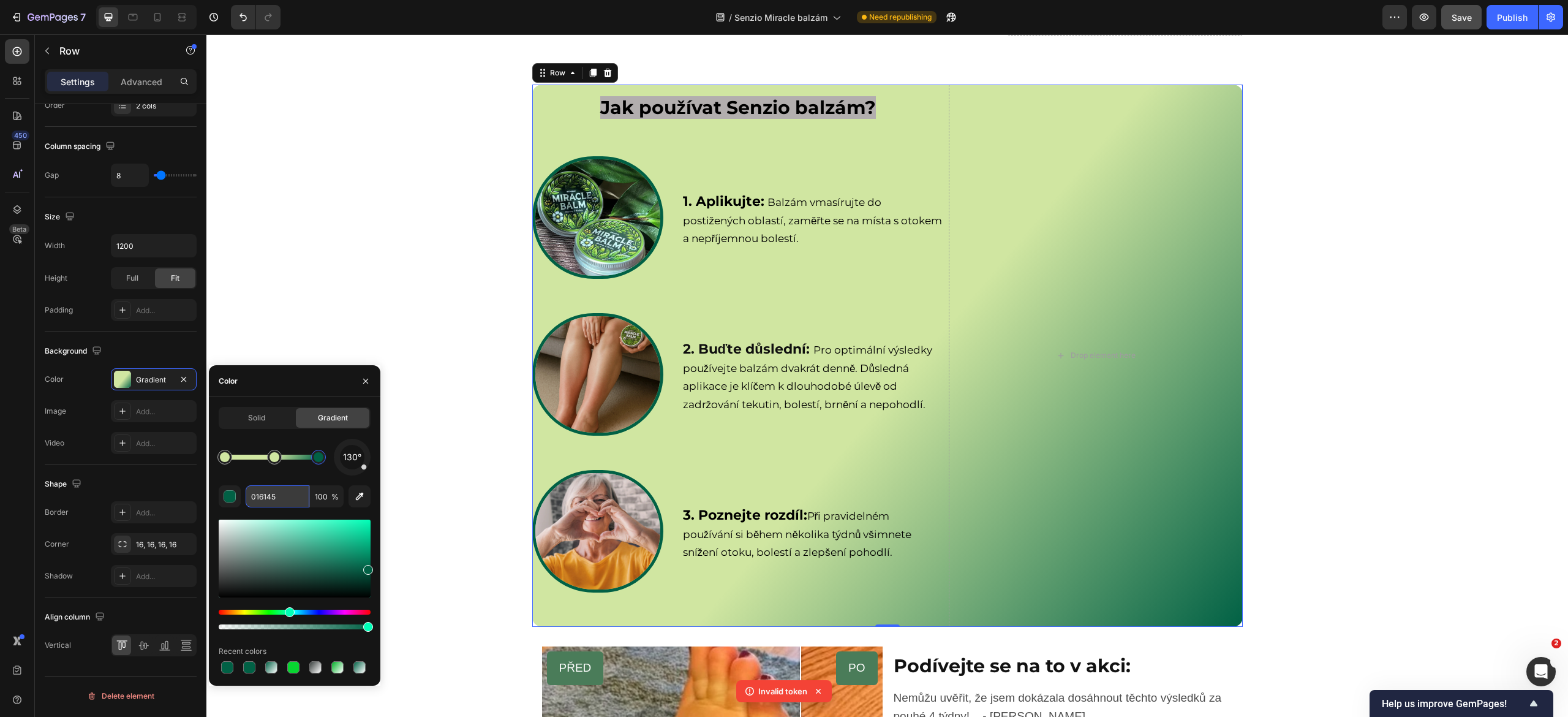
paste input "#D0E6A1"
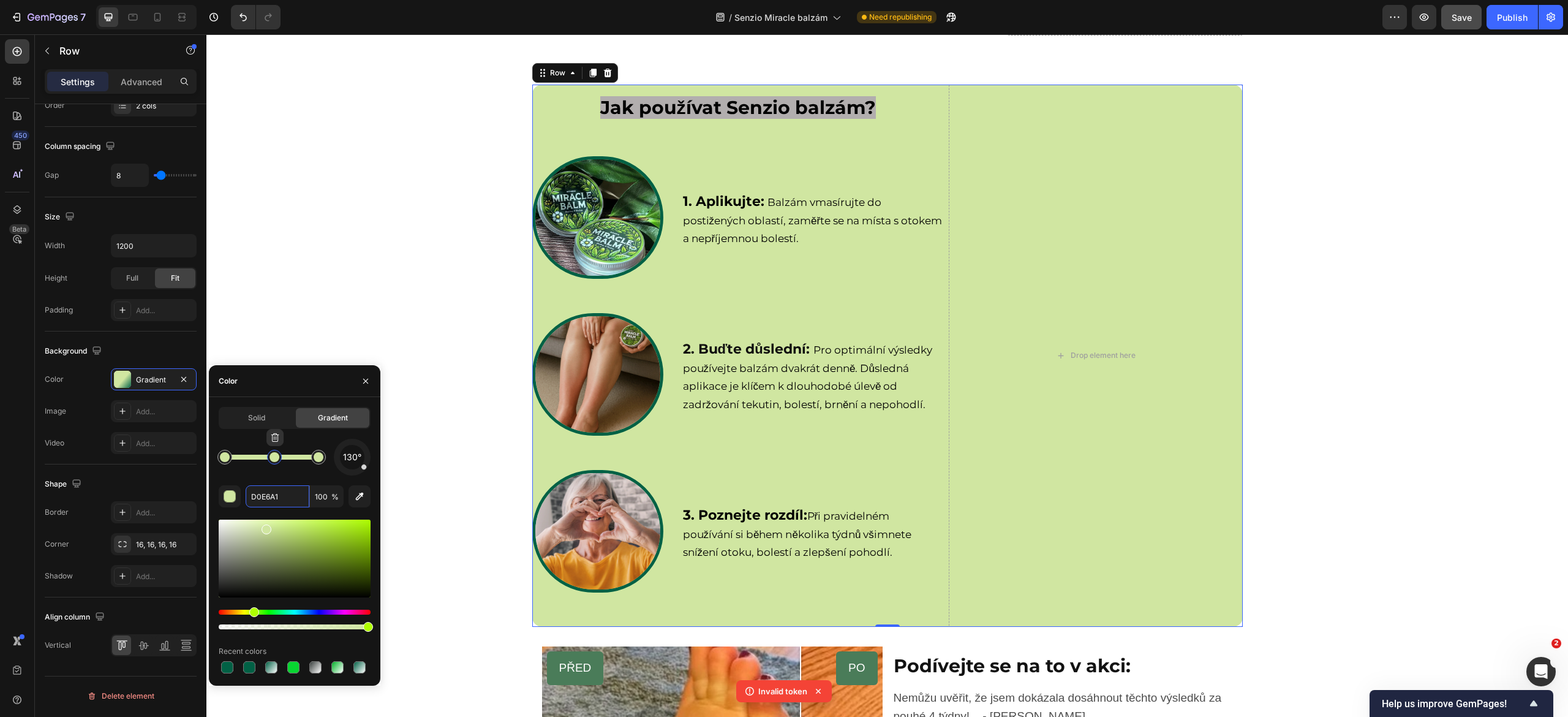
click at [275, 458] on div at bounding box center [274, 457] width 10 height 10
click at [234, 532] on div at bounding box center [294, 558] width 152 height 77
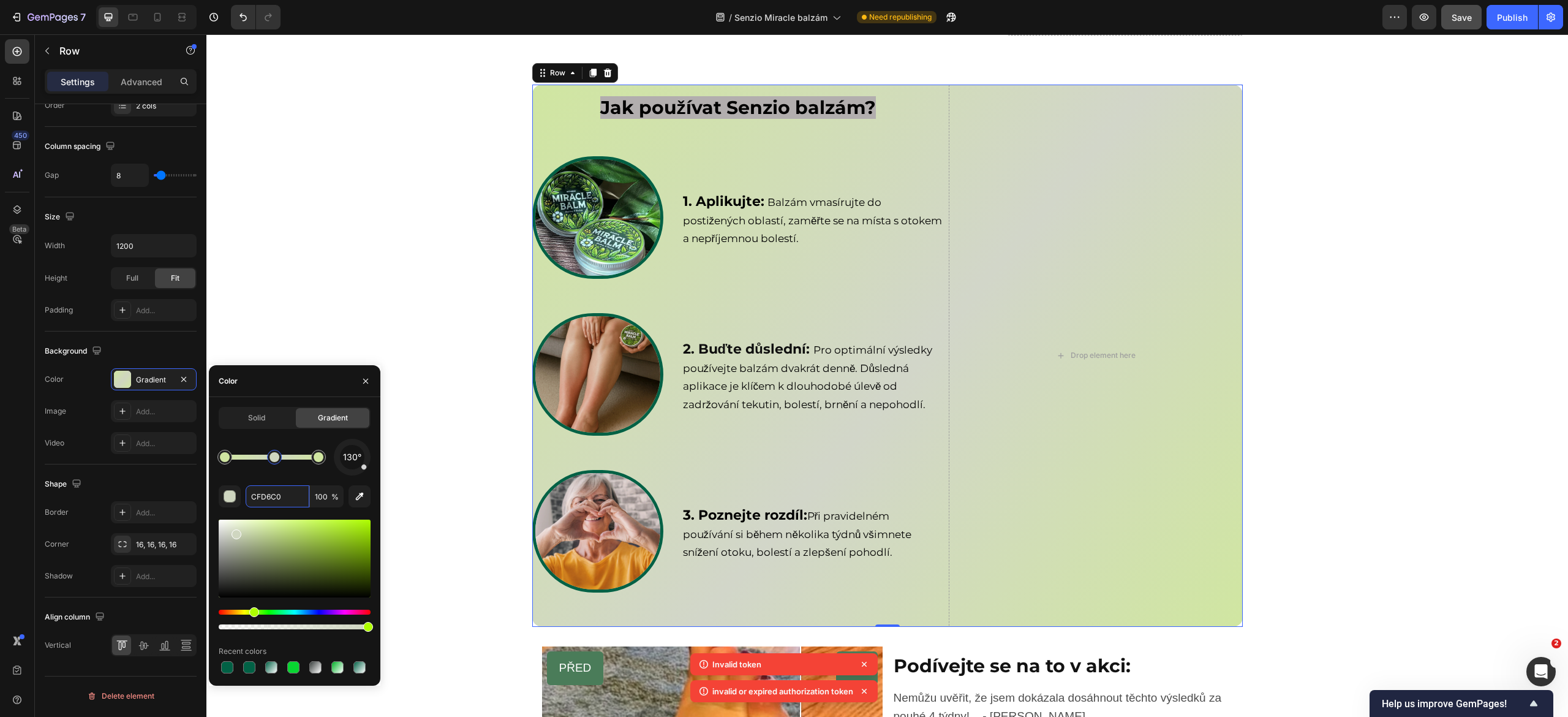
click at [228, 532] on div at bounding box center [294, 558] width 152 height 77
click at [218, 529] on div at bounding box center [294, 558] width 152 height 77
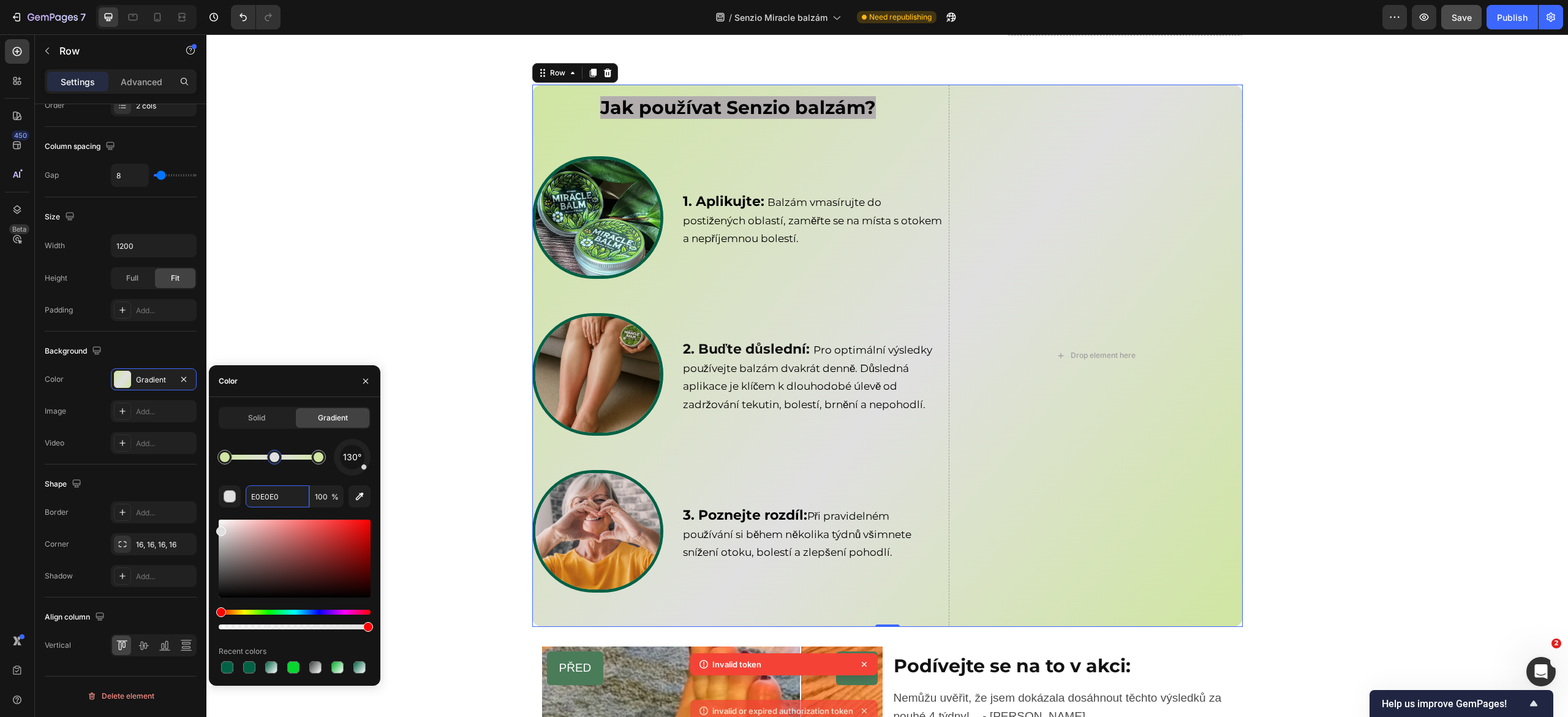
click at [236, 528] on div at bounding box center [294, 558] width 152 height 77
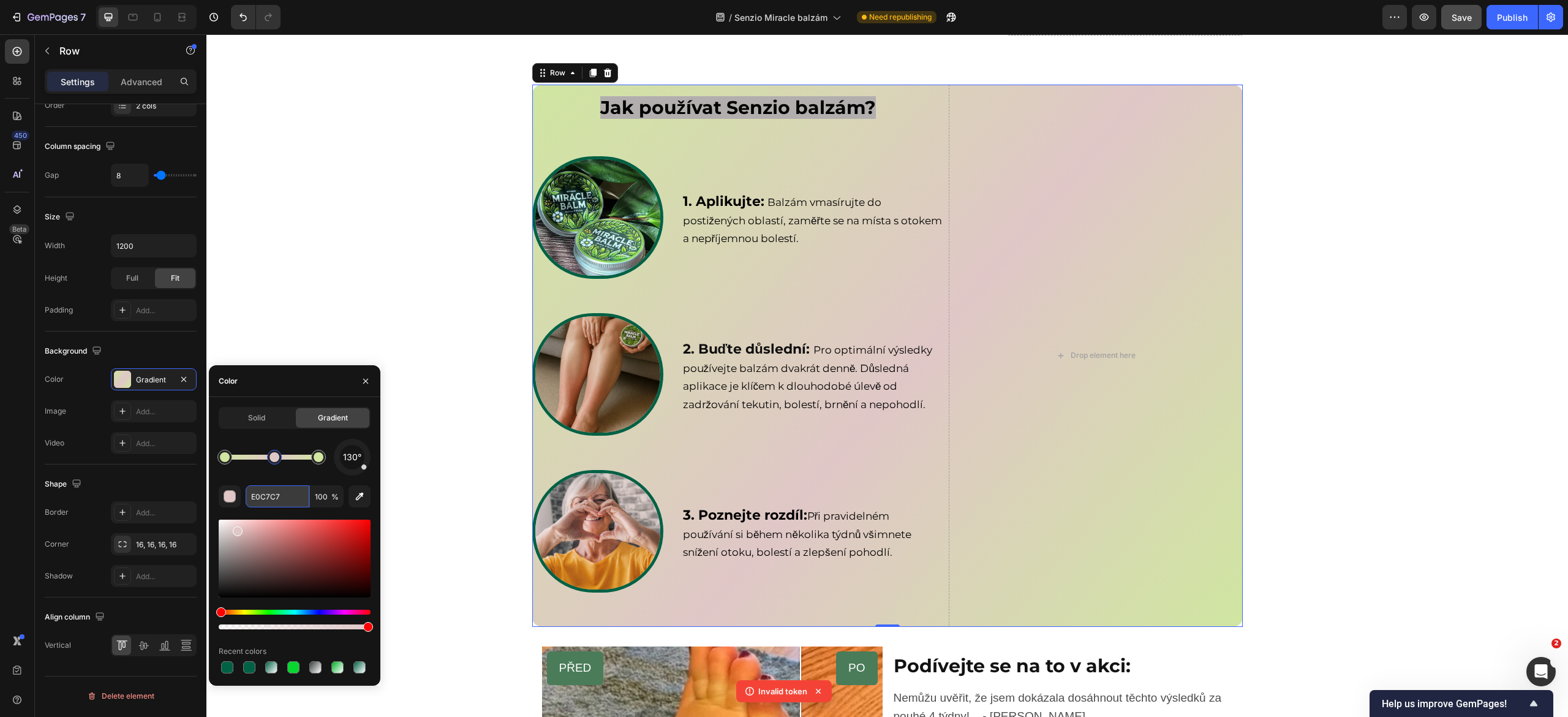
click at [274, 497] on input "E0C7C7" at bounding box center [277, 497] width 63 height 22
paste input "#D0E6A1"
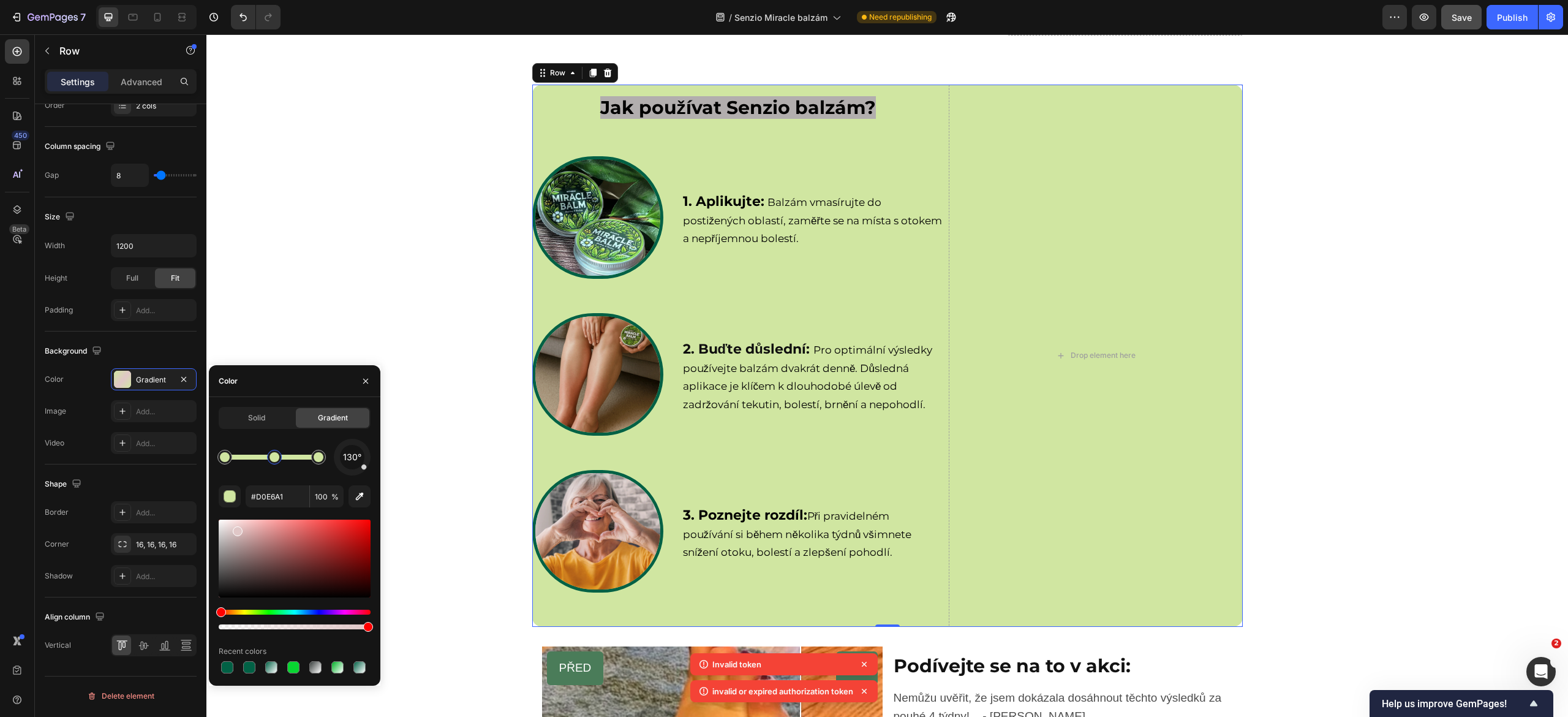
click at [283, 471] on div "130°" at bounding box center [294, 457] width 152 height 36
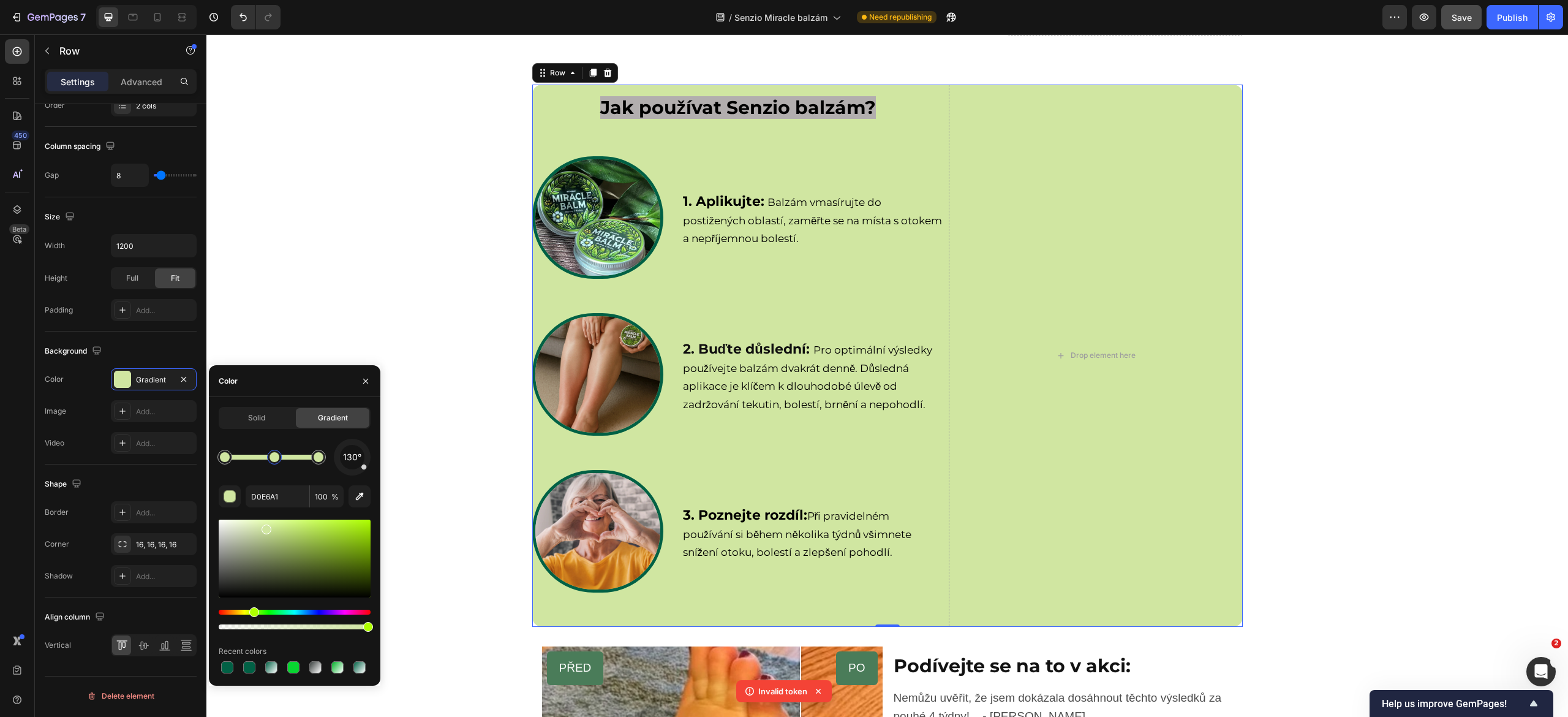
click at [236, 533] on div at bounding box center [294, 558] width 152 height 77
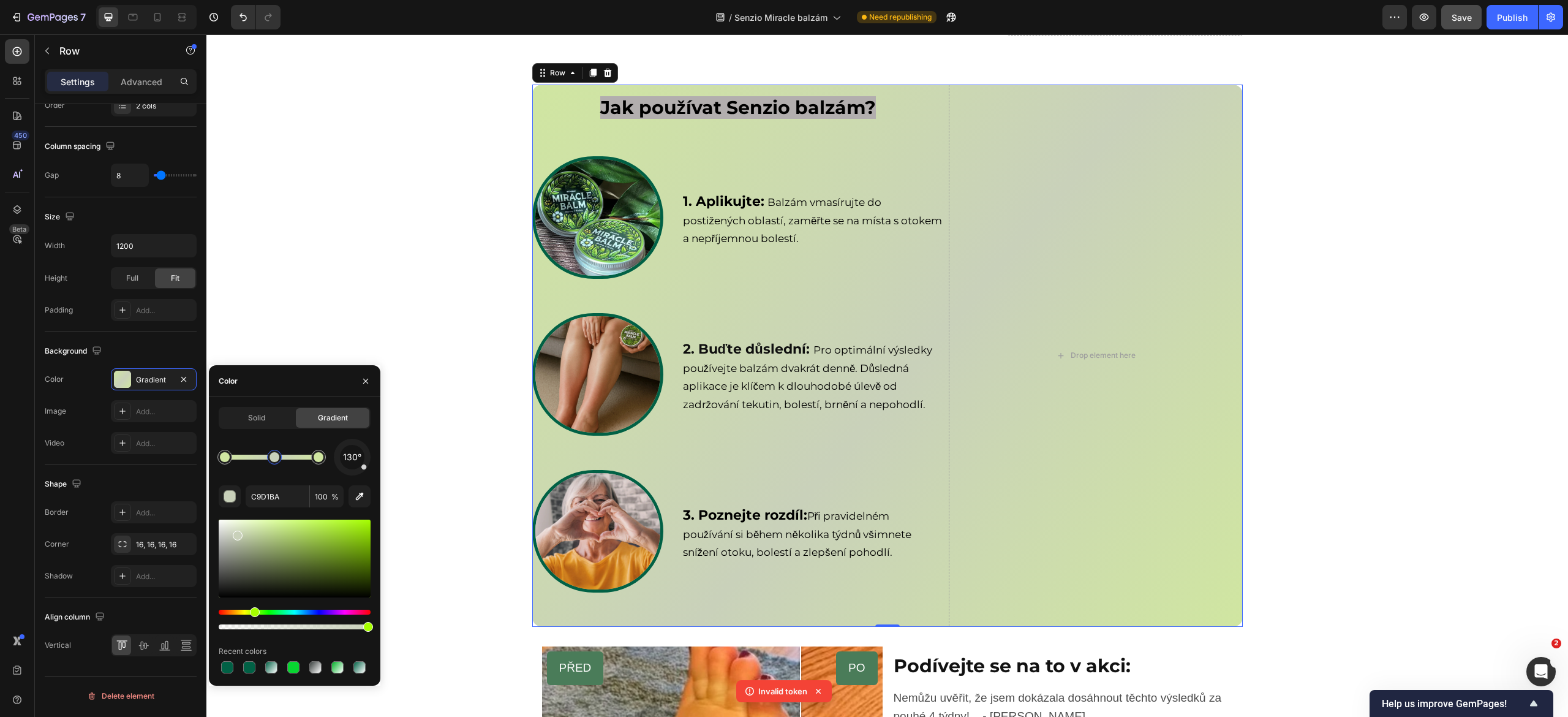
click at [279, 529] on div at bounding box center [294, 558] width 152 height 77
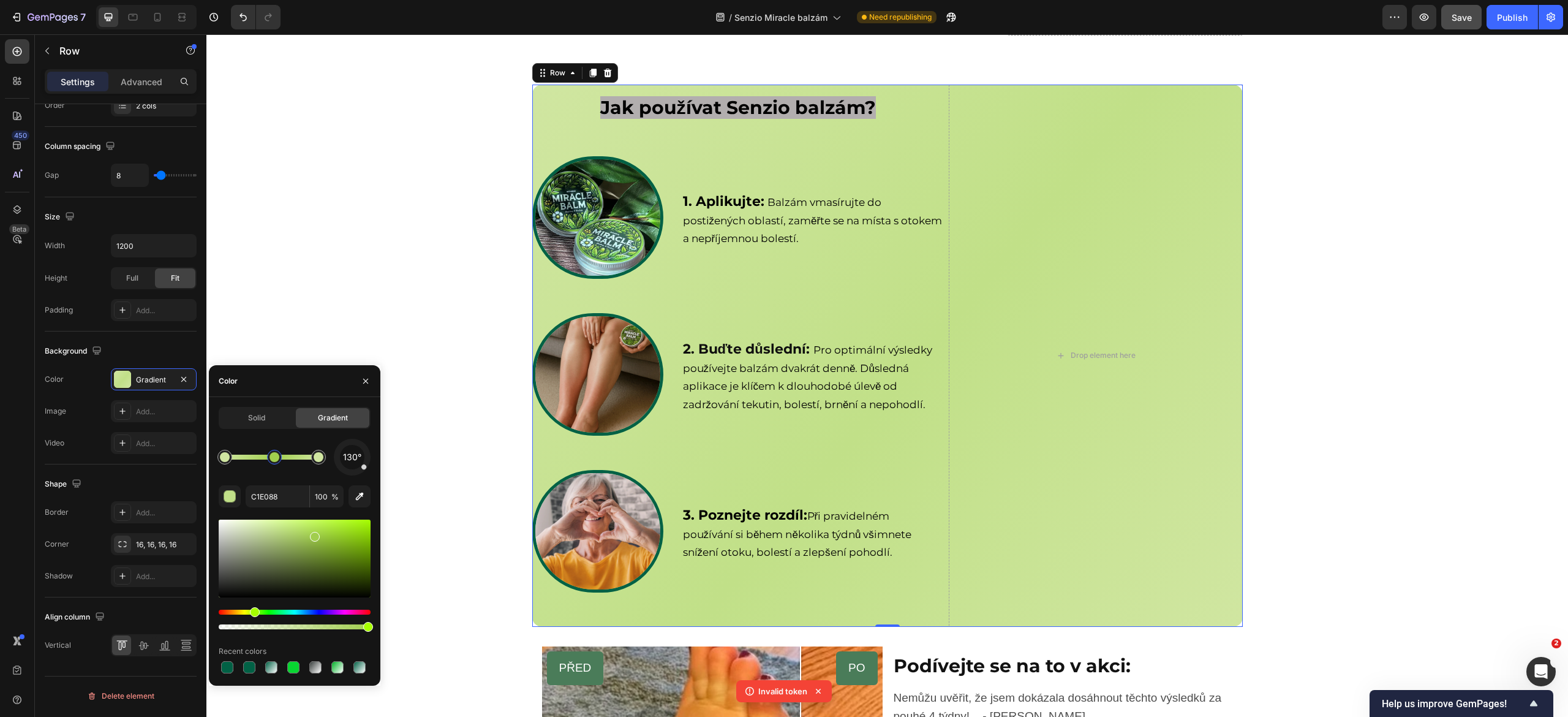
click at [314, 534] on div at bounding box center [294, 558] width 152 height 77
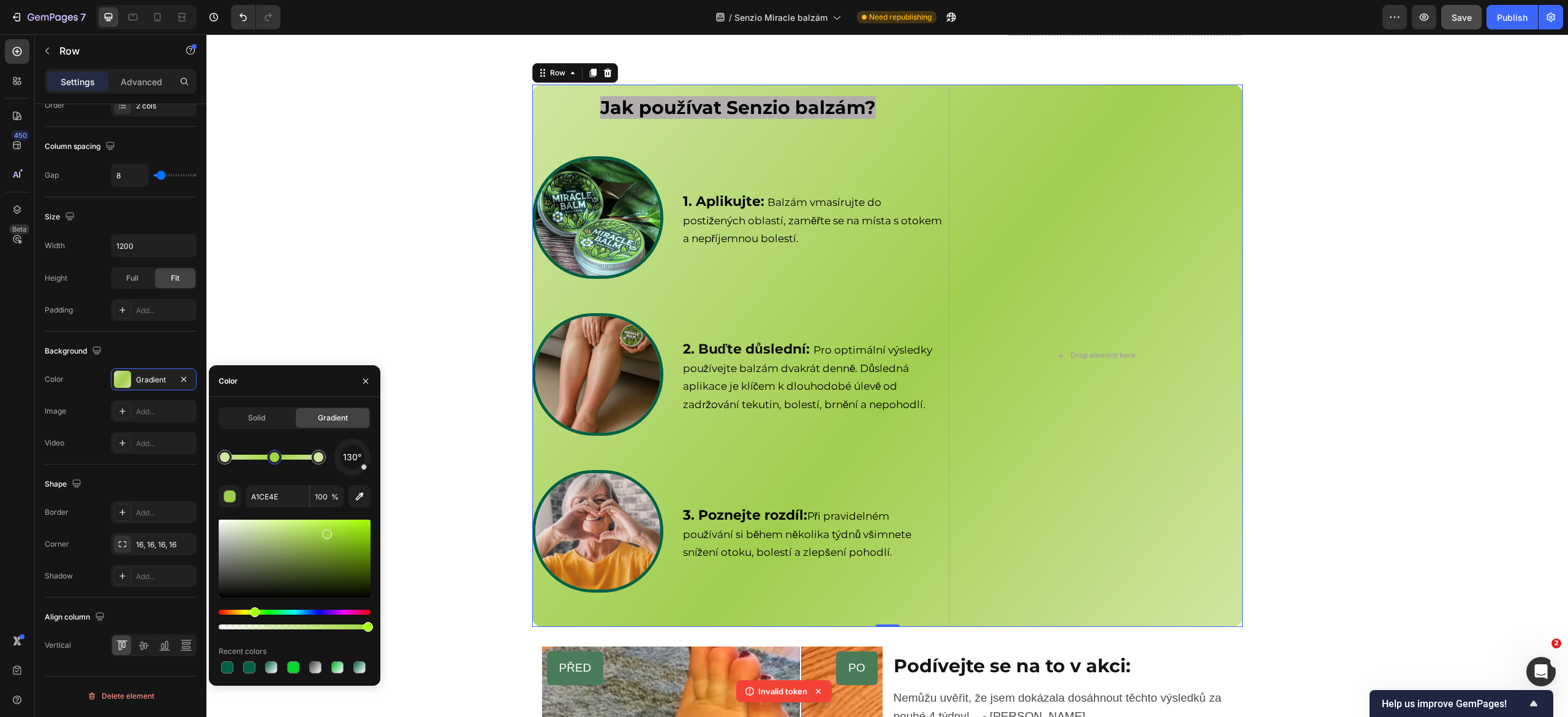
click at [327, 532] on div at bounding box center [294, 558] width 152 height 77
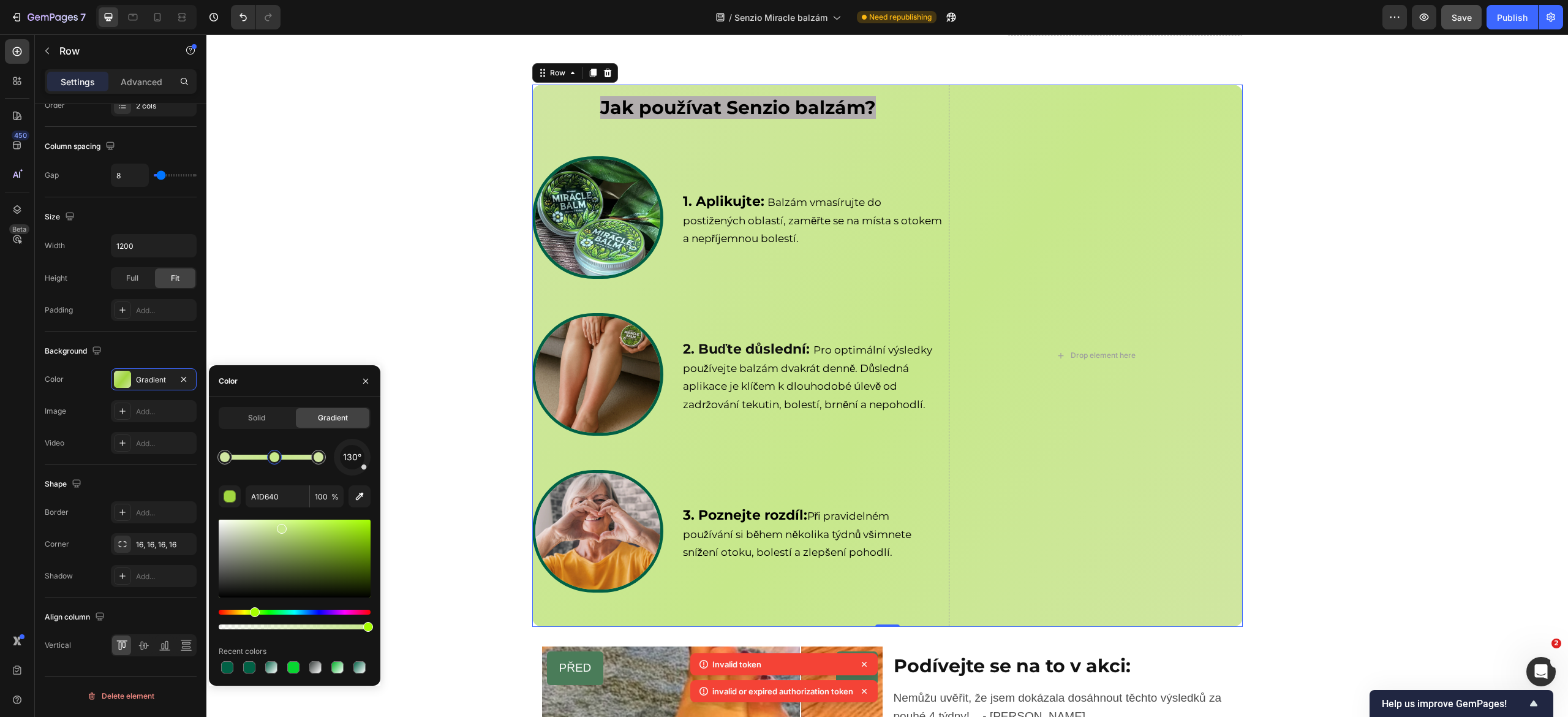
click at [280, 527] on div at bounding box center [294, 558] width 152 height 77
click at [300, 526] on div at bounding box center [294, 558] width 152 height 77
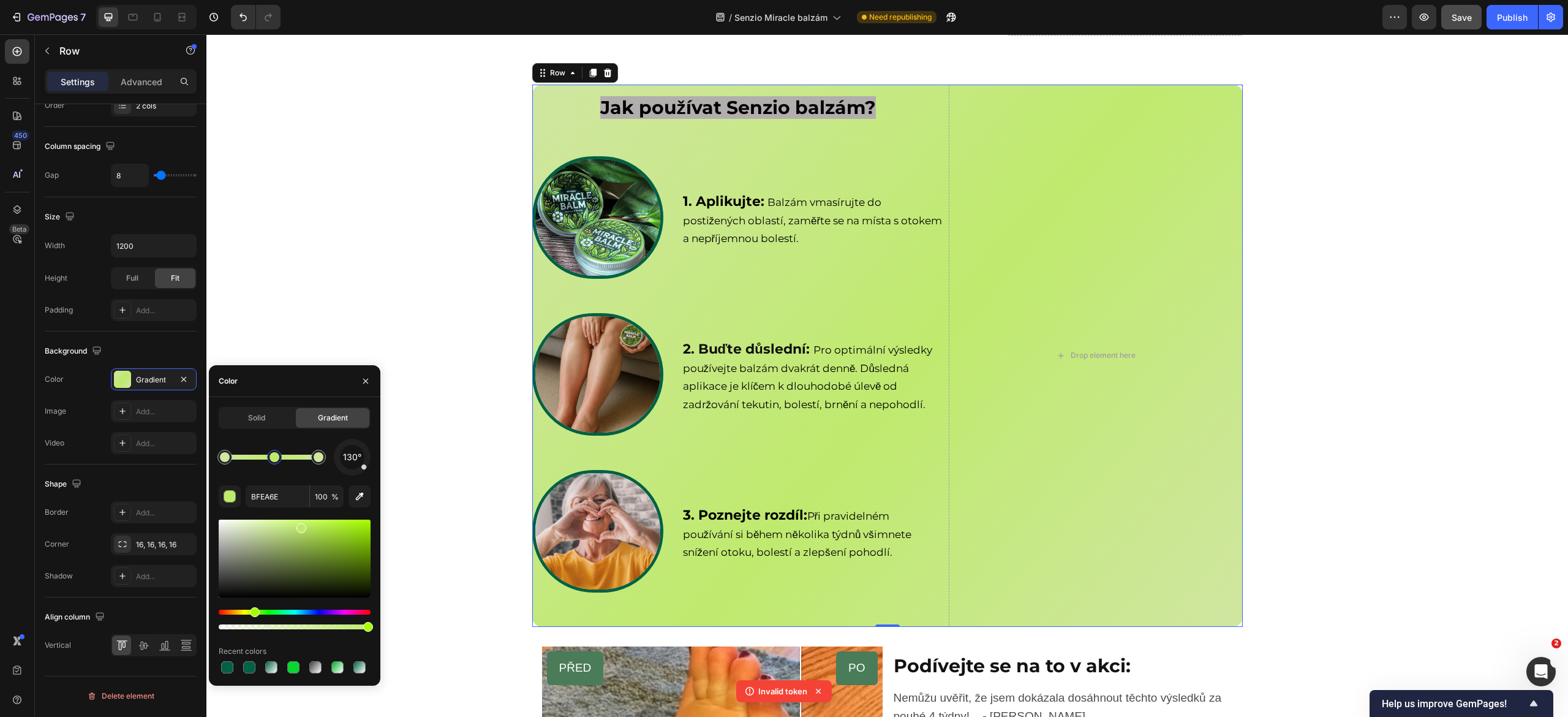
click at [315, 528] on div at bounding box center [294, 558] width 152 height 77
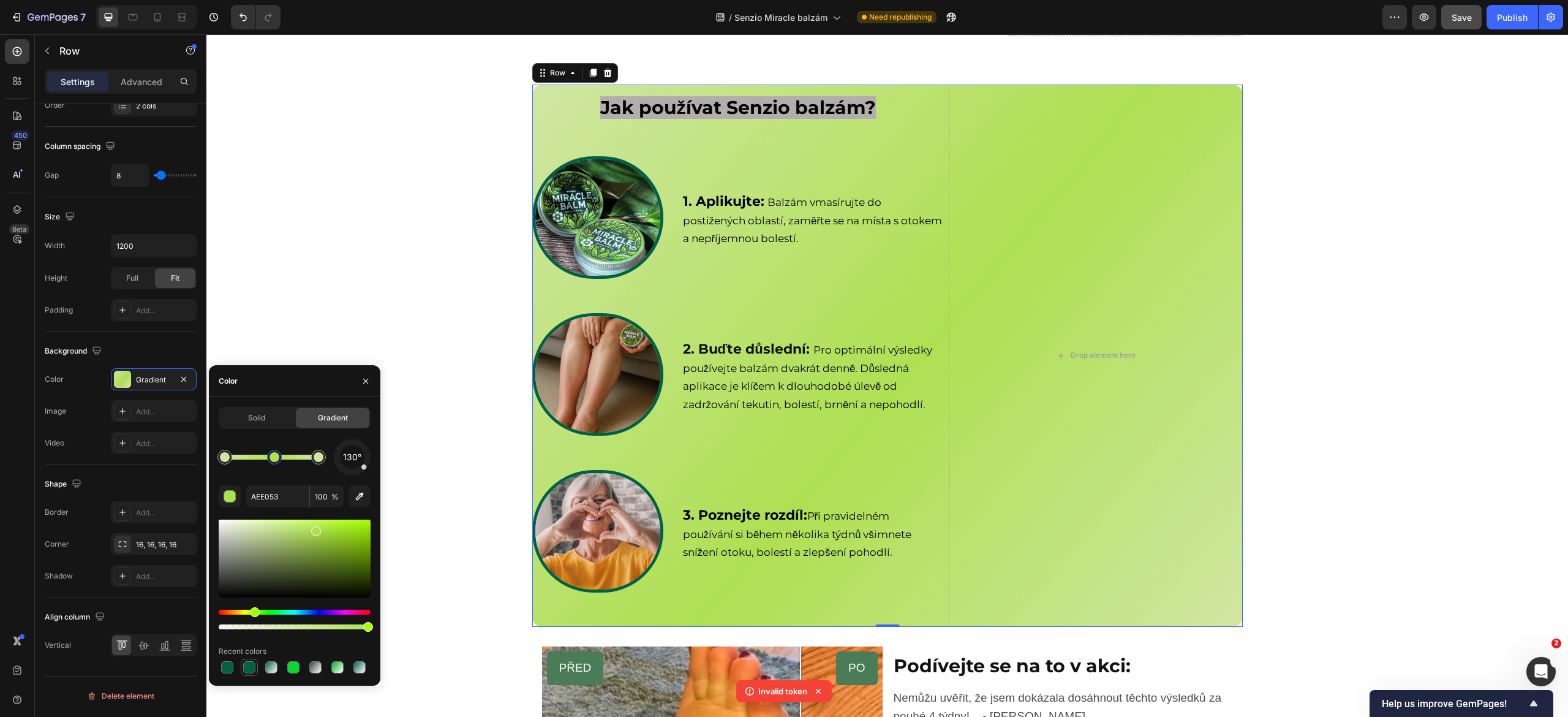
click at [254, 664] on div at bounding box center [249, 667] width 12 height 12
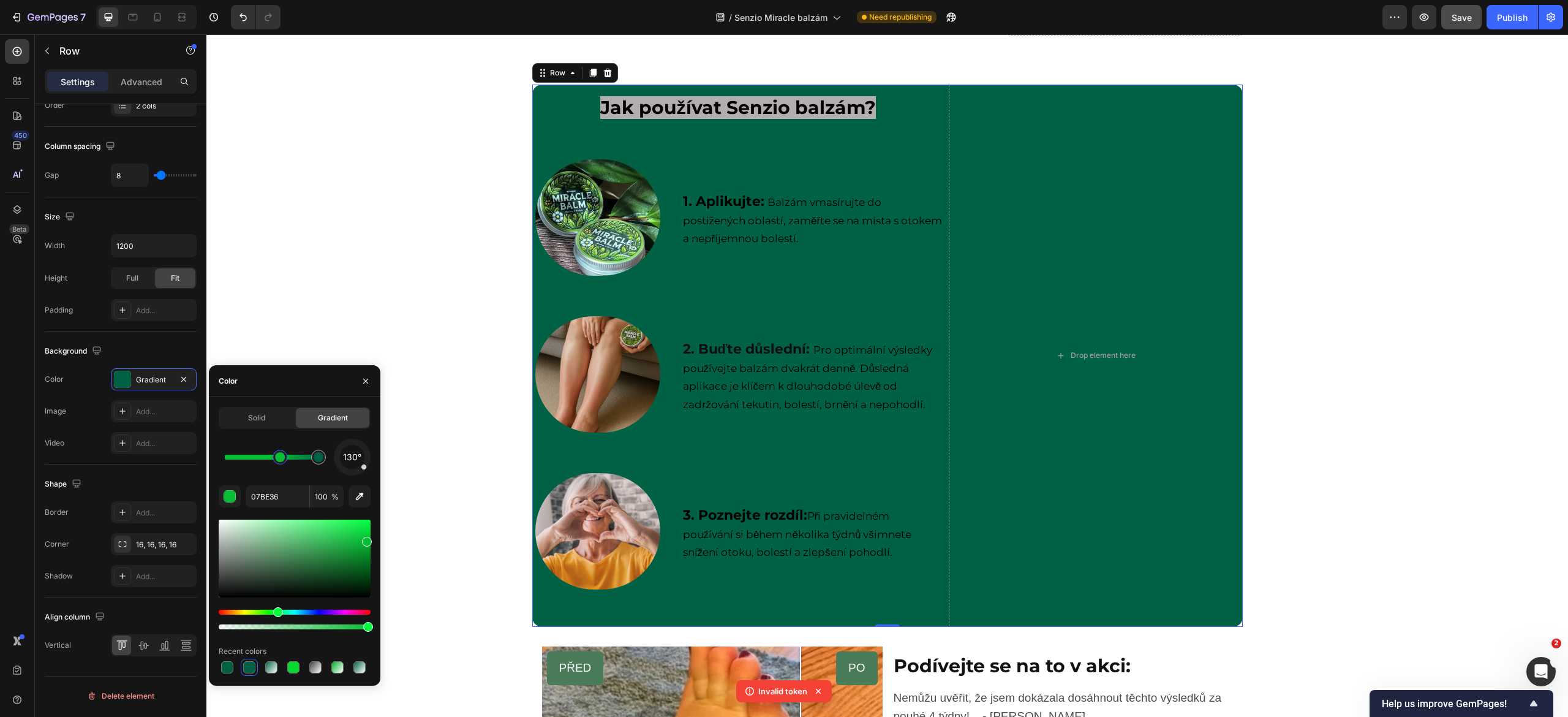
drag, startPoint x: 319, startPoint y: 456, endPoint x: 279, endPoint y: 457, distance: 40.0
click at [279, 457] on div at bounding box center [280, 457] width 10 height 10
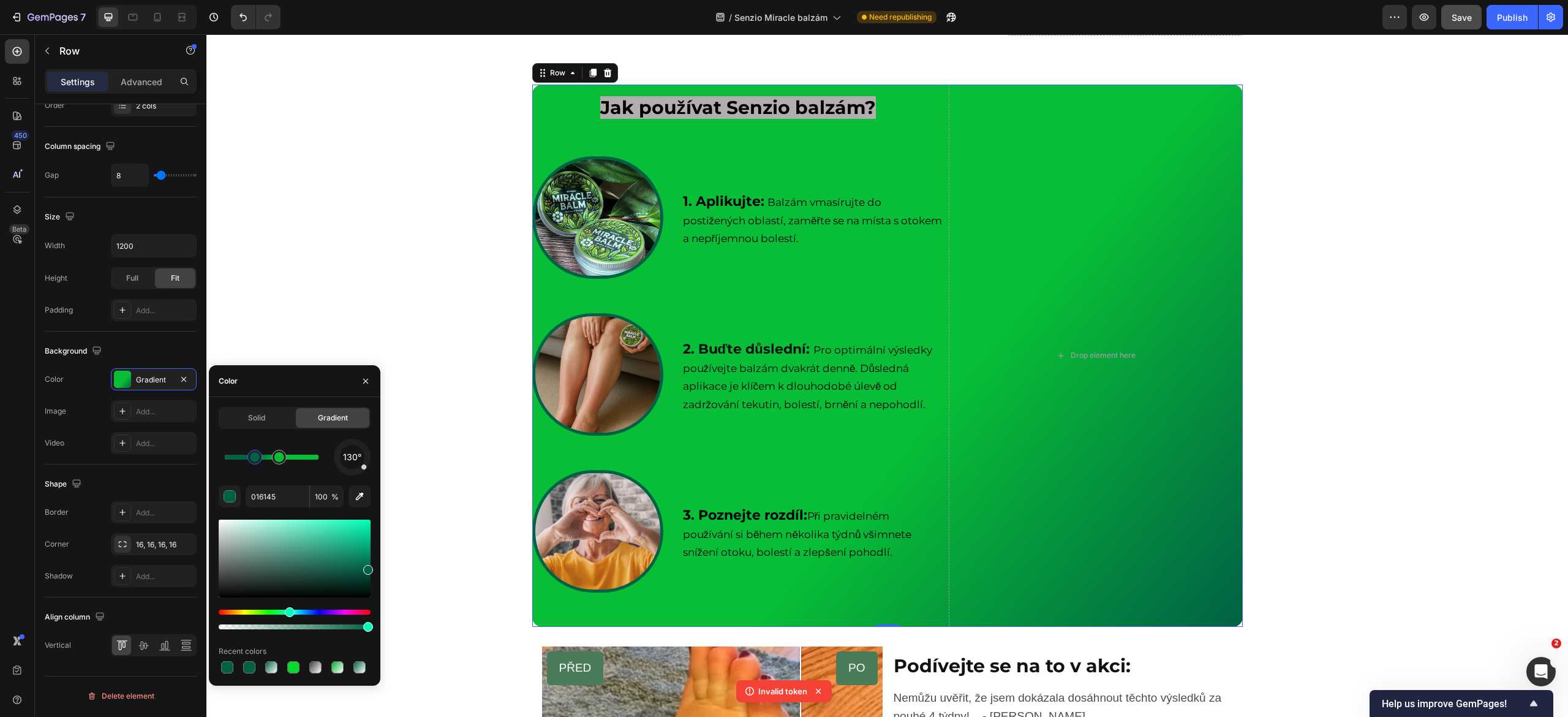
drag, startPoint x: 317, startPoint y: 465, endPoint x: 255, endPoint y: 470, distance: 62.2
click at [255, 470] on div "130°" at bounding box center [294, 457] width 152 height 36
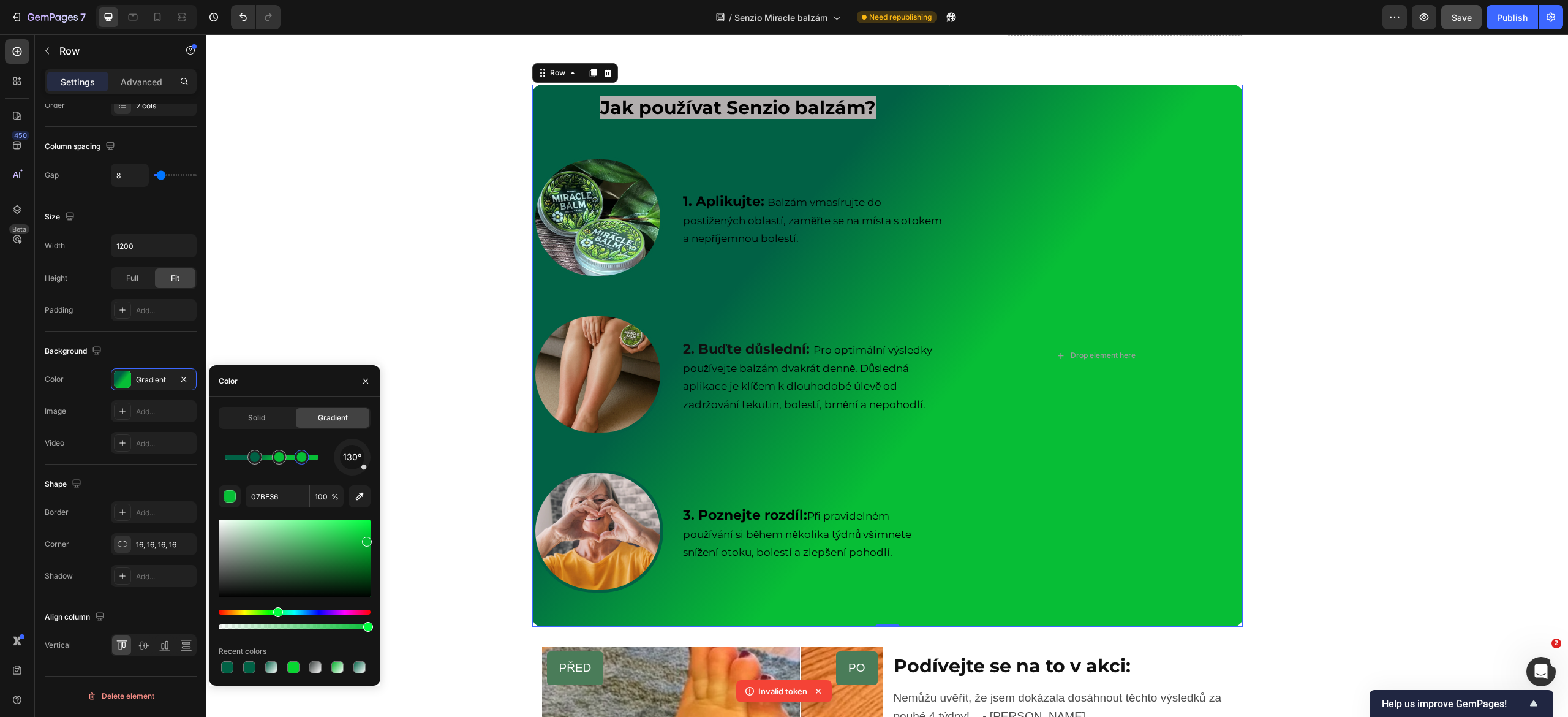
click at [301, 459] on div at bounding box center [272, 457] width 93 height 5
click at [350, 463] on span "197°" at bounding box center [352, 457] width 18 height 15
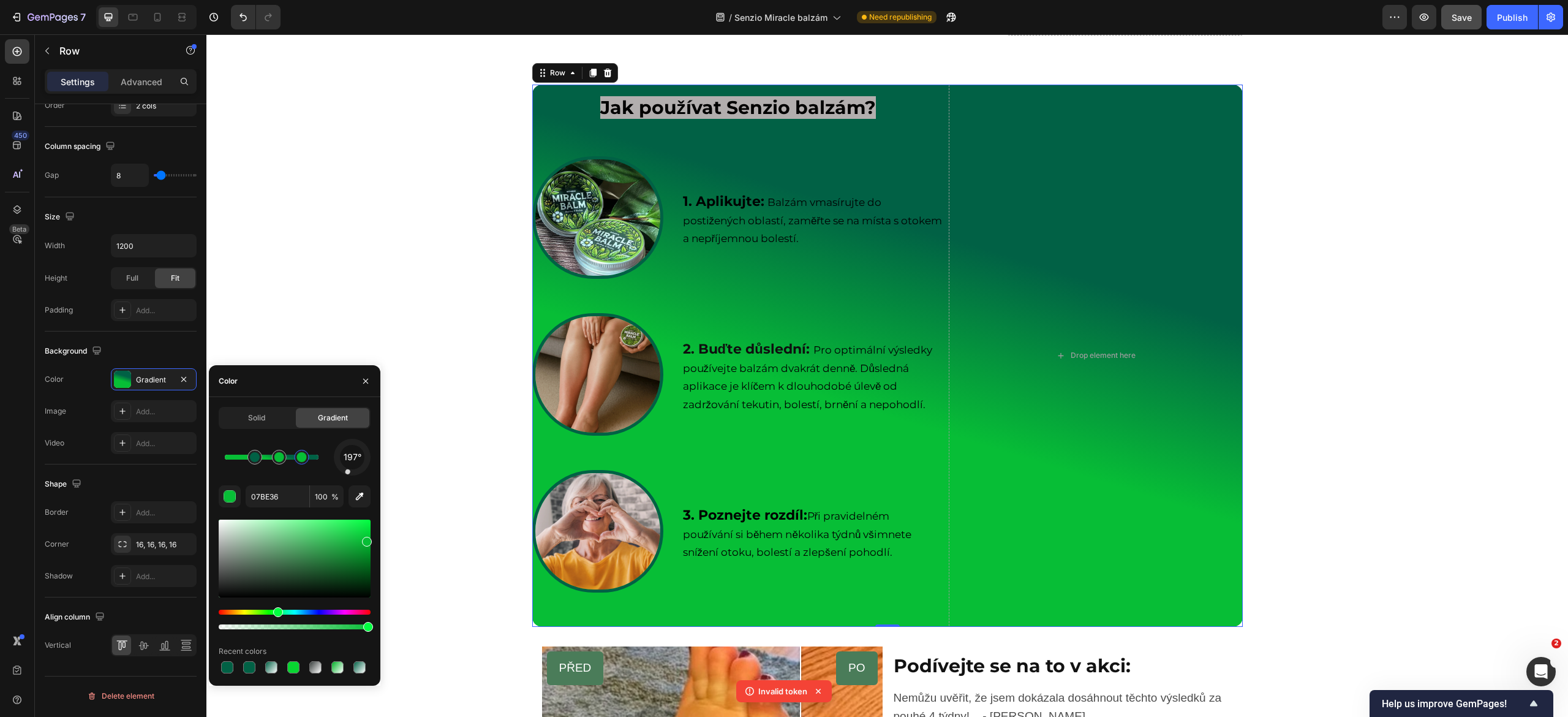
click at [350, 463] on span "197°" at bounding box center [352, 457] width 18 height 15
click at [348, 459] on span "197°" at bounding box center [352, 457] width 18 height 15
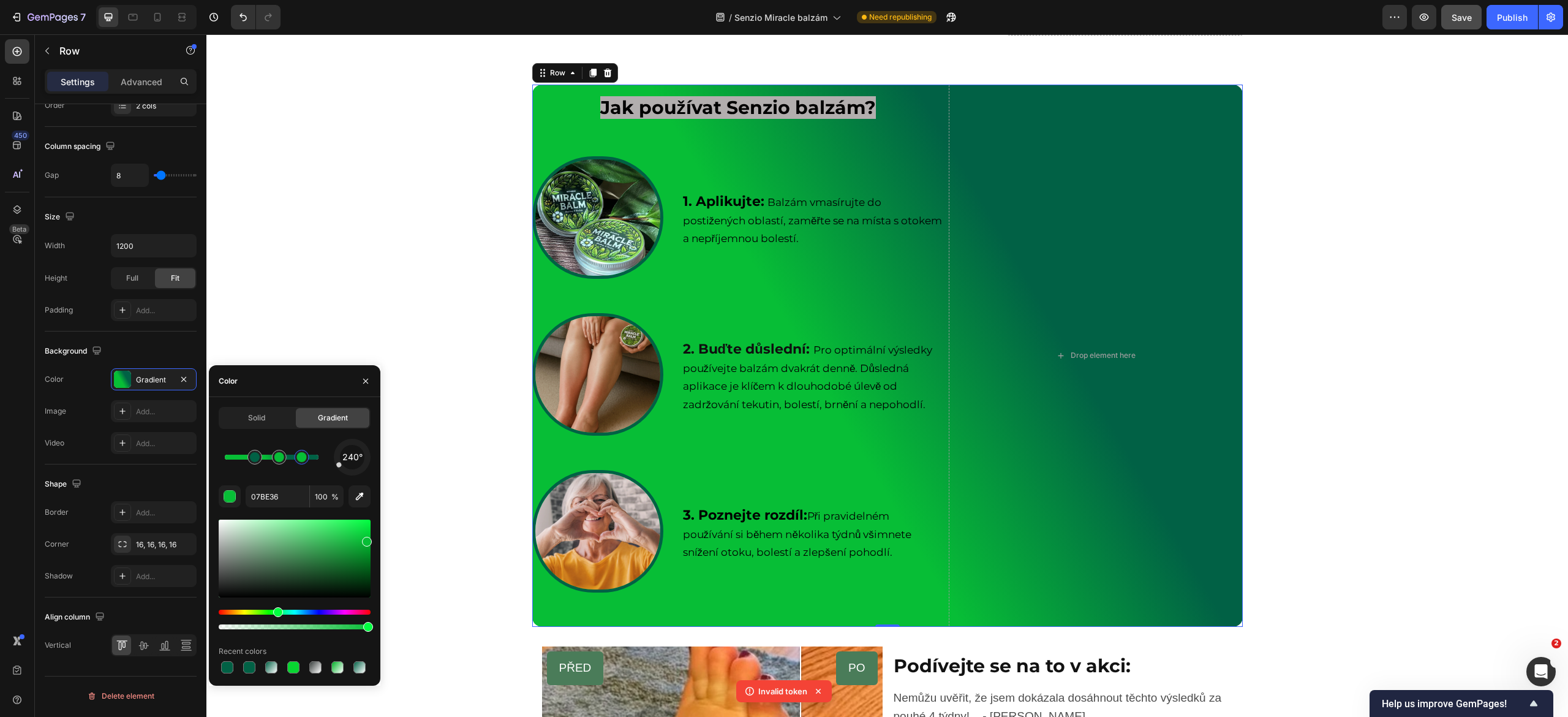
click at [341, 451] on div "240°" at bounding box center [352, 457] width 24 height 24
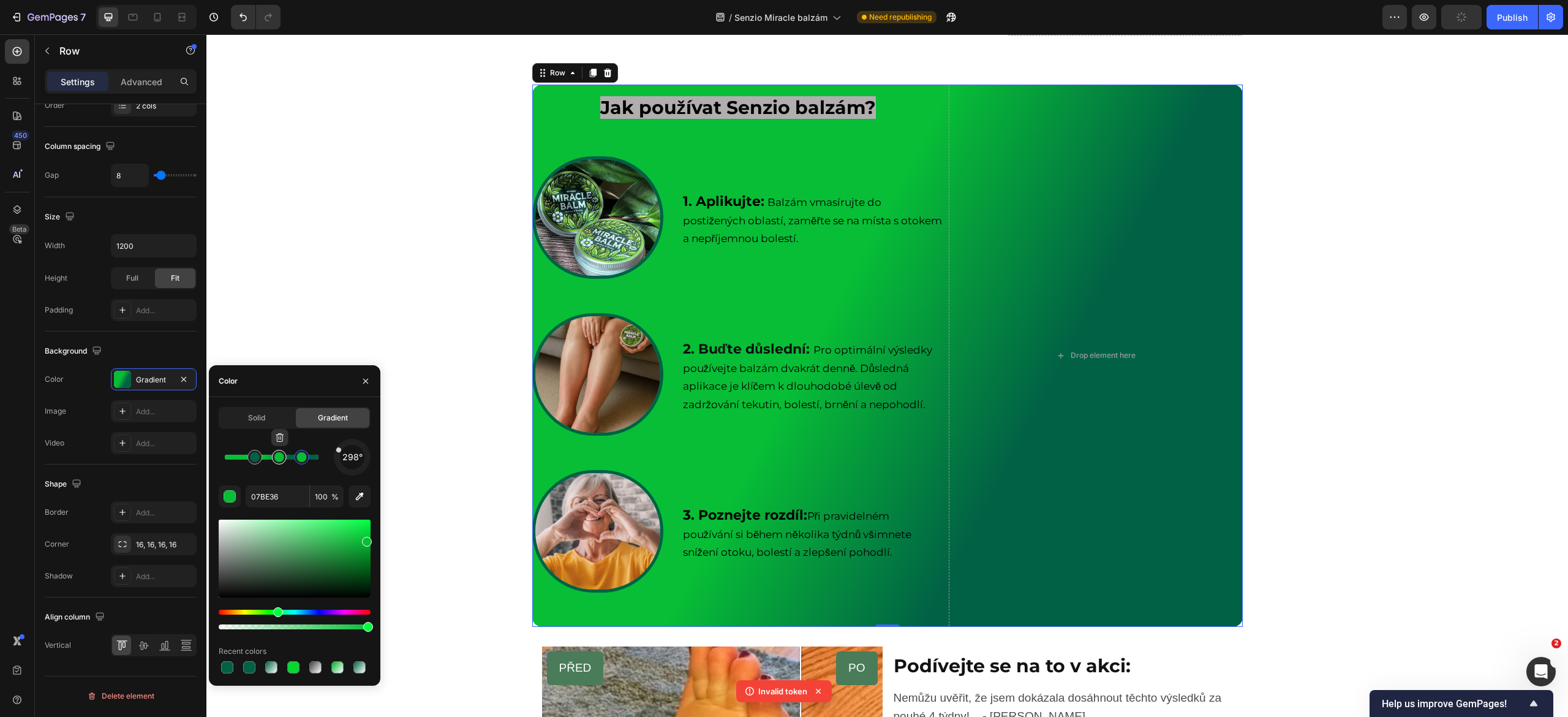
click at [280, 461] on div at bounding box center [279, 457] width 10 height 10
click at [258, 490] on input "07BE36" at bounding box center [277, 497] width 63 height 22
paste input "#D0E6A1"
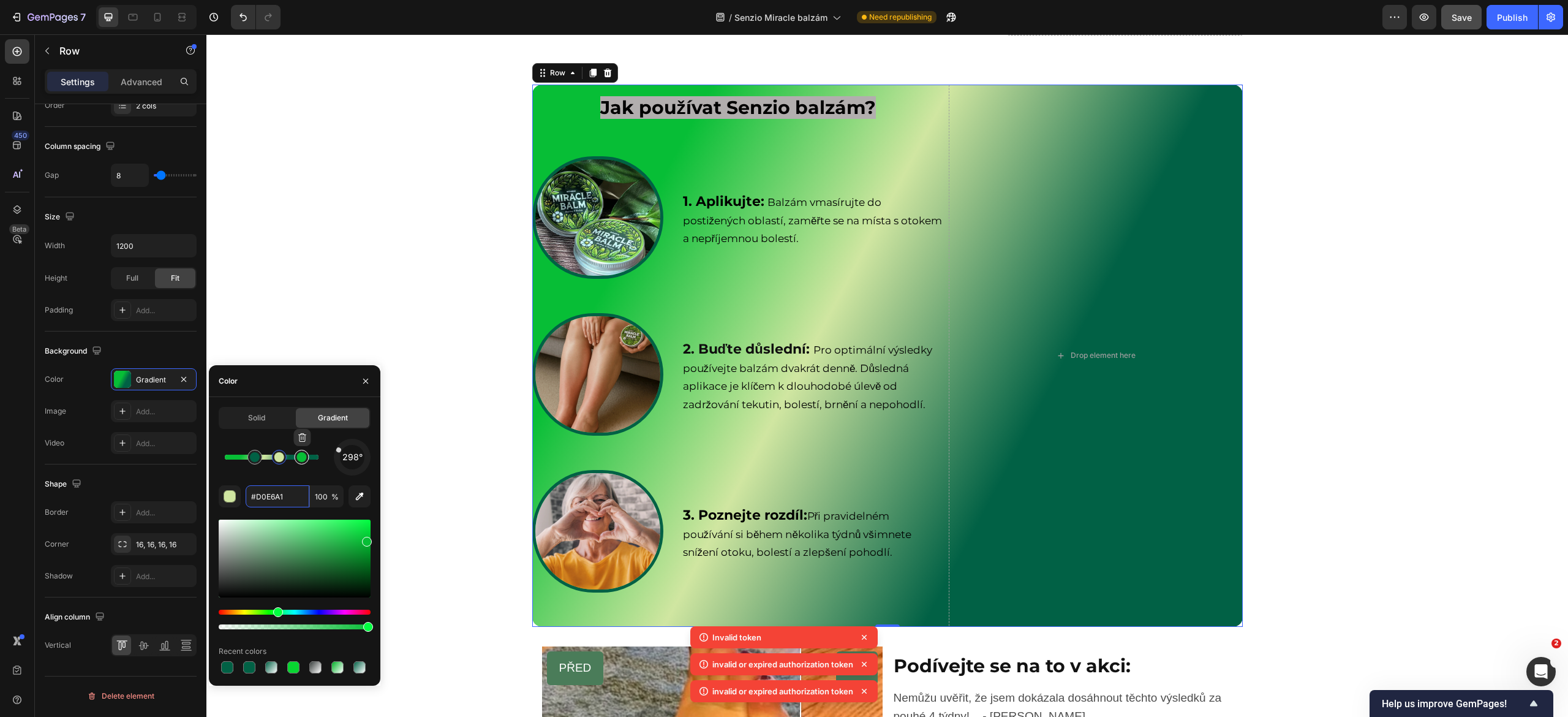
click at [297, 463] on div at bounding box center [301, 457] width 15 height 15
click at [290, 495] on input "#D0E6A1" at bounding box center [277, 497] width 63 height 22
paste input "#D0E6A1"
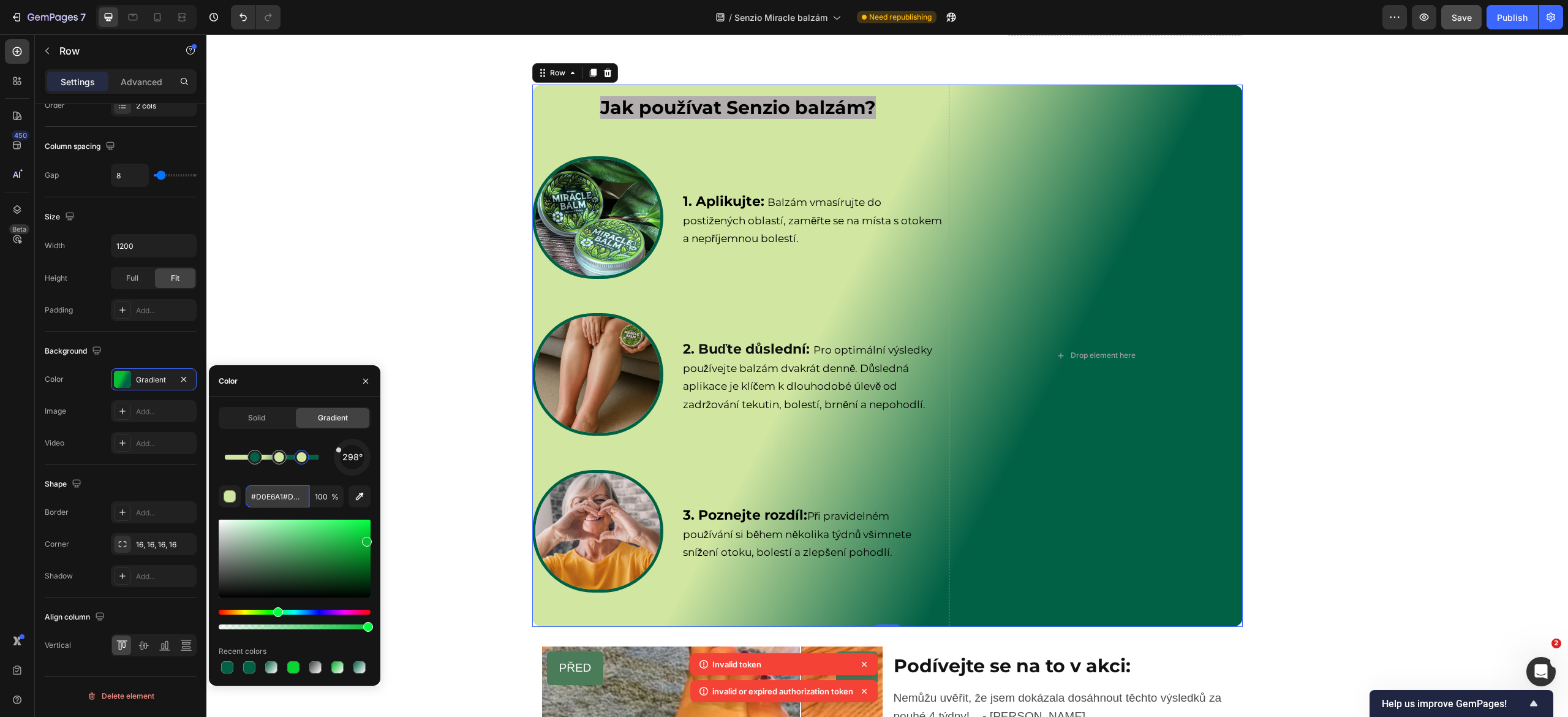
scroll to position [0, 10]
click at [248, 456] on div at bounding box center [255, 457] width 15 height 15
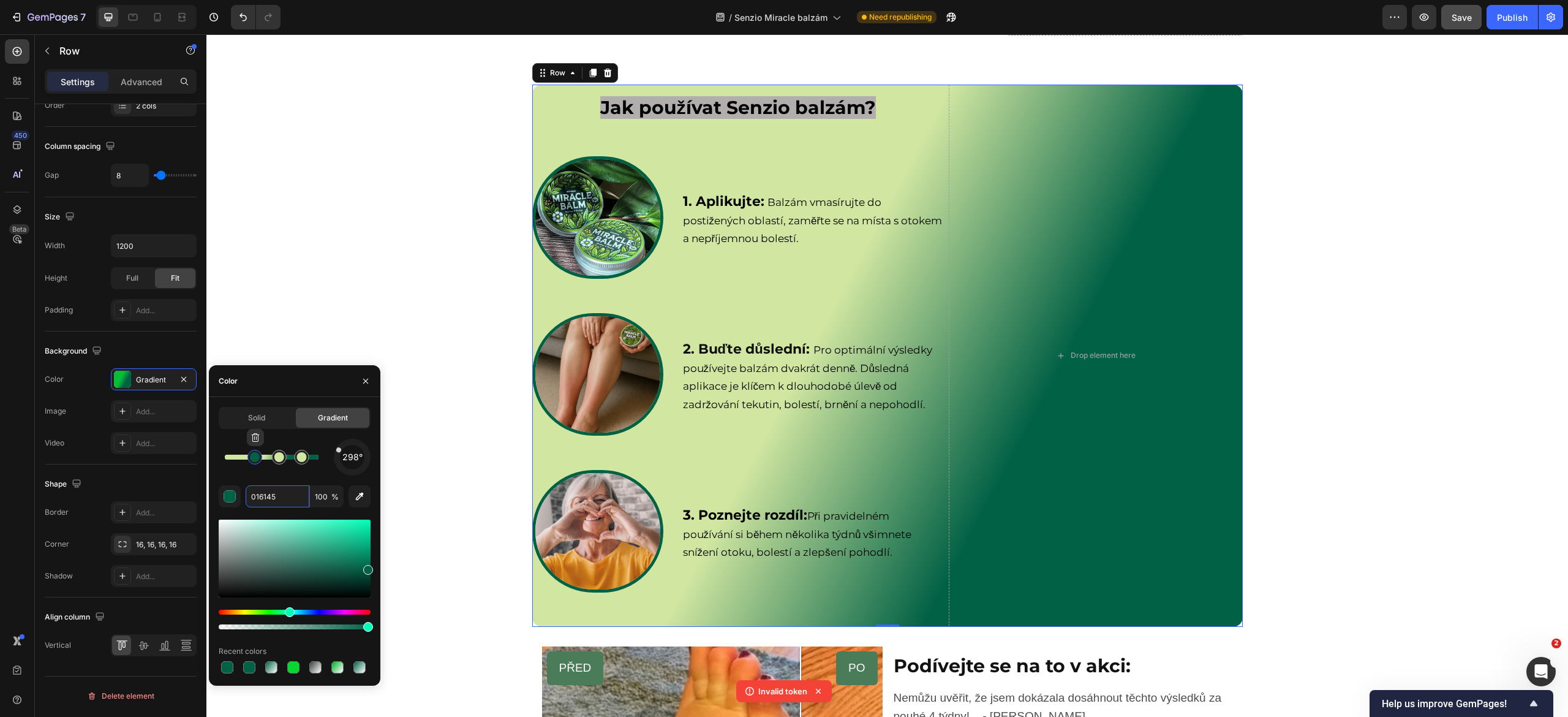
scroll to position [0, 0]
click at [268, 499] on input "016145" at bounding box center [277, 497] width 63 height 22
paste input "#D0E6A1"
click at [268, 499] on input "0161#D0E6A145" at bounding box center [277, 497] width 63 height 22
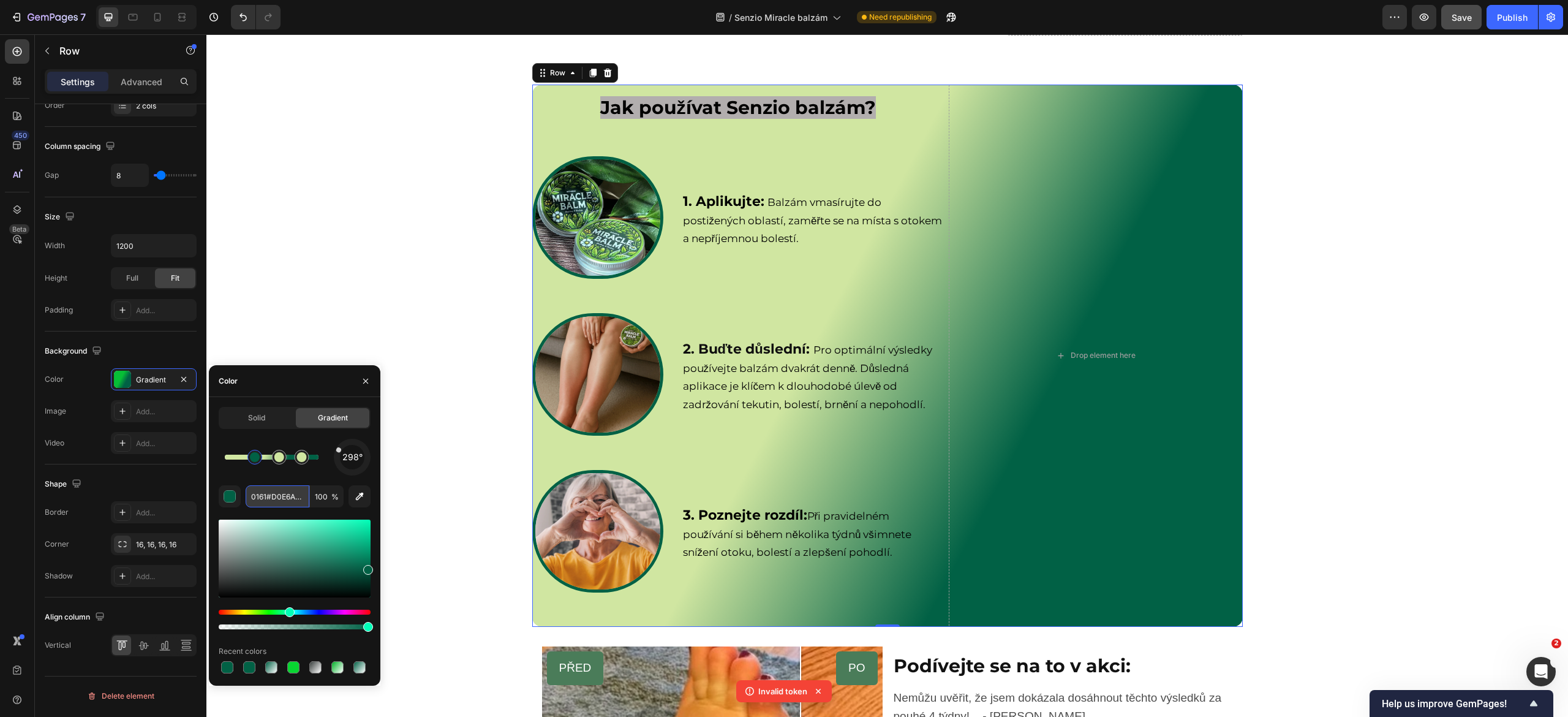
click at [268, 499] on input "0161#D0E6A145" at bounding box center [277, 497] width 63 height 22
paste input "#D0E6A1"
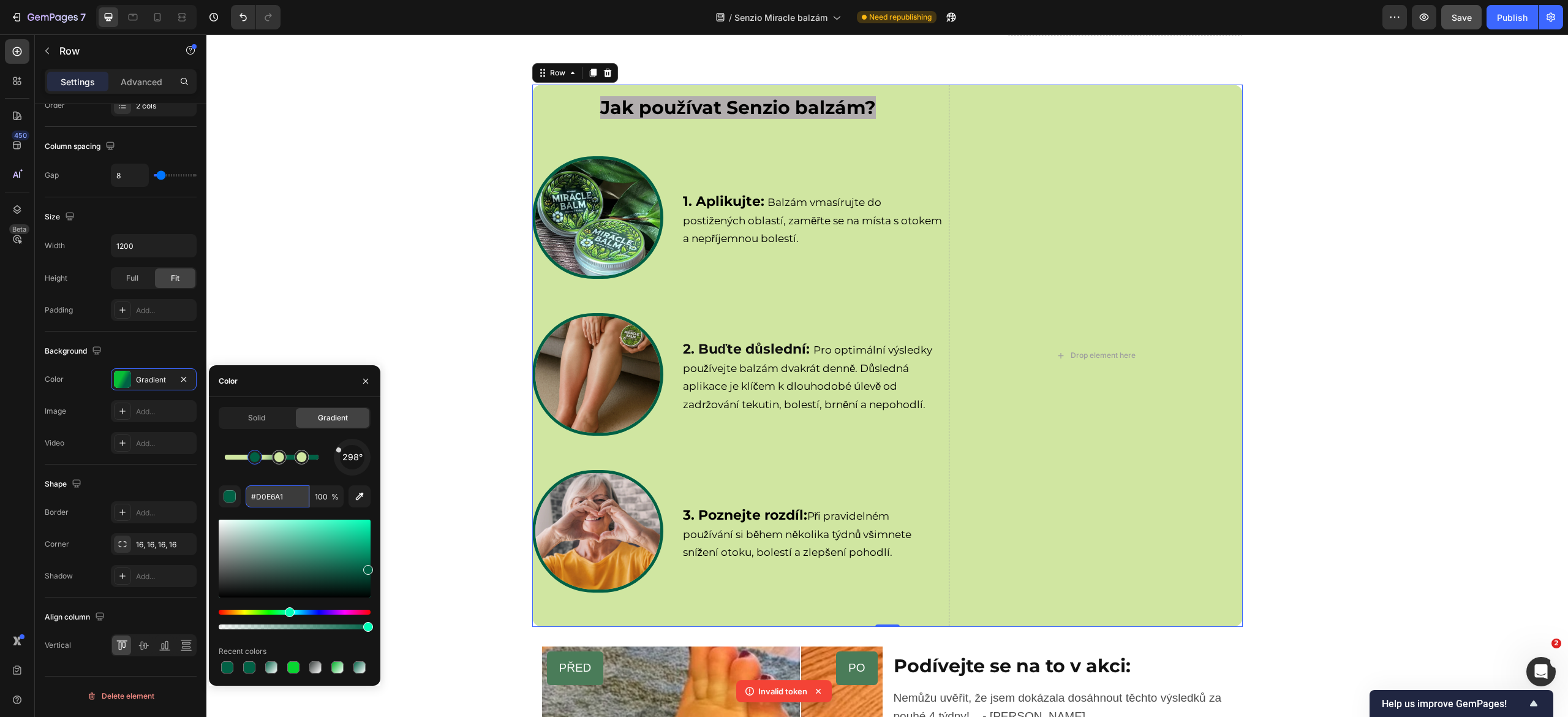
click at [268, 499] on input "#D0E6A1" at bounding box center [277, 497] width 63 height 22
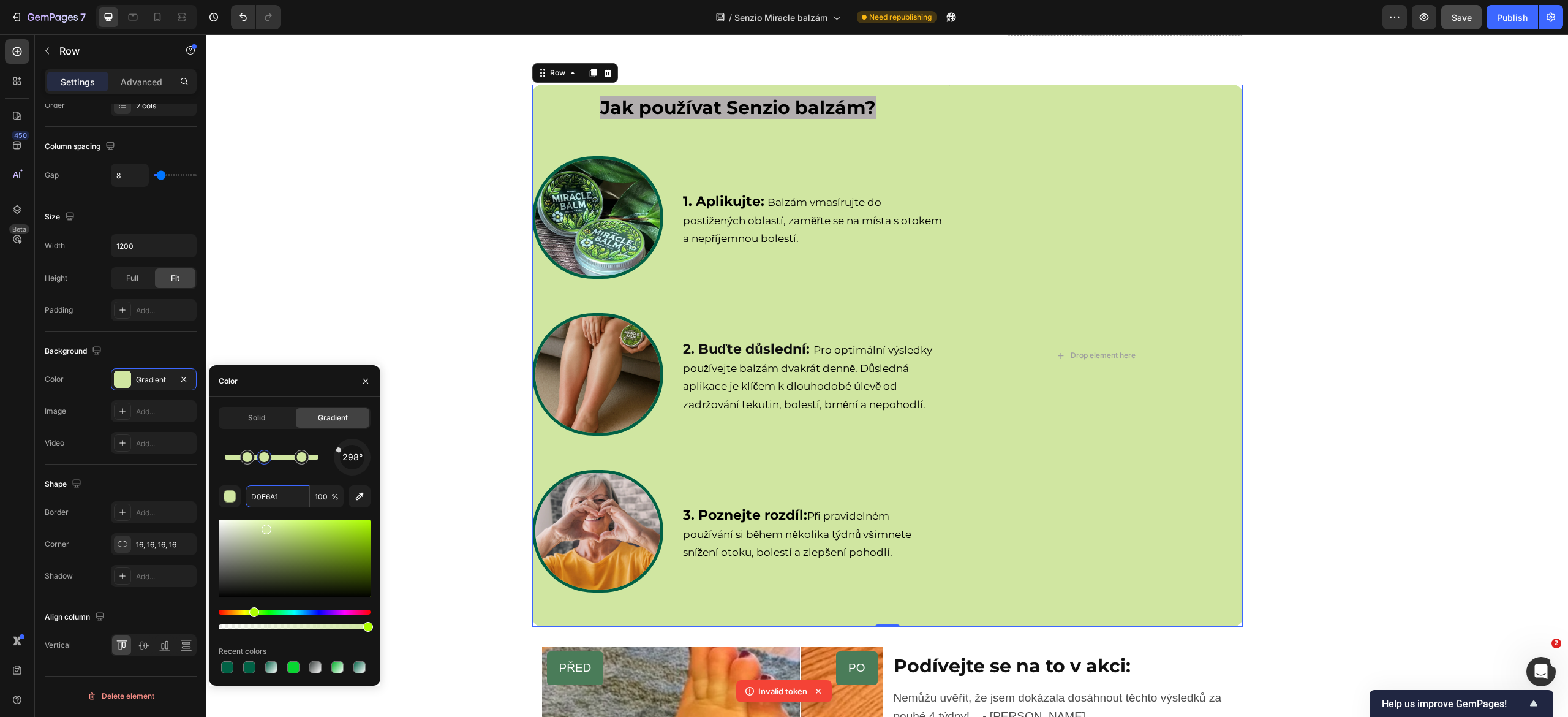
drag, startPoint x: 272, startPoint y: 459, endPoint x: 265, endPoint y: 460, distance: 7.1
click at [265, 460] on div at bounding box center [264, 457] width 10 height 10
drag, startPoint x: 294, startPoint y: 460, endPoint x: 262, endPoint y: 465, distance: 32.4
click at [262, 465] on div at bounding box center [261, 457] width 22 height 22
click at [238, 555] on div at bounding box center [294, 558] width 152 height 77
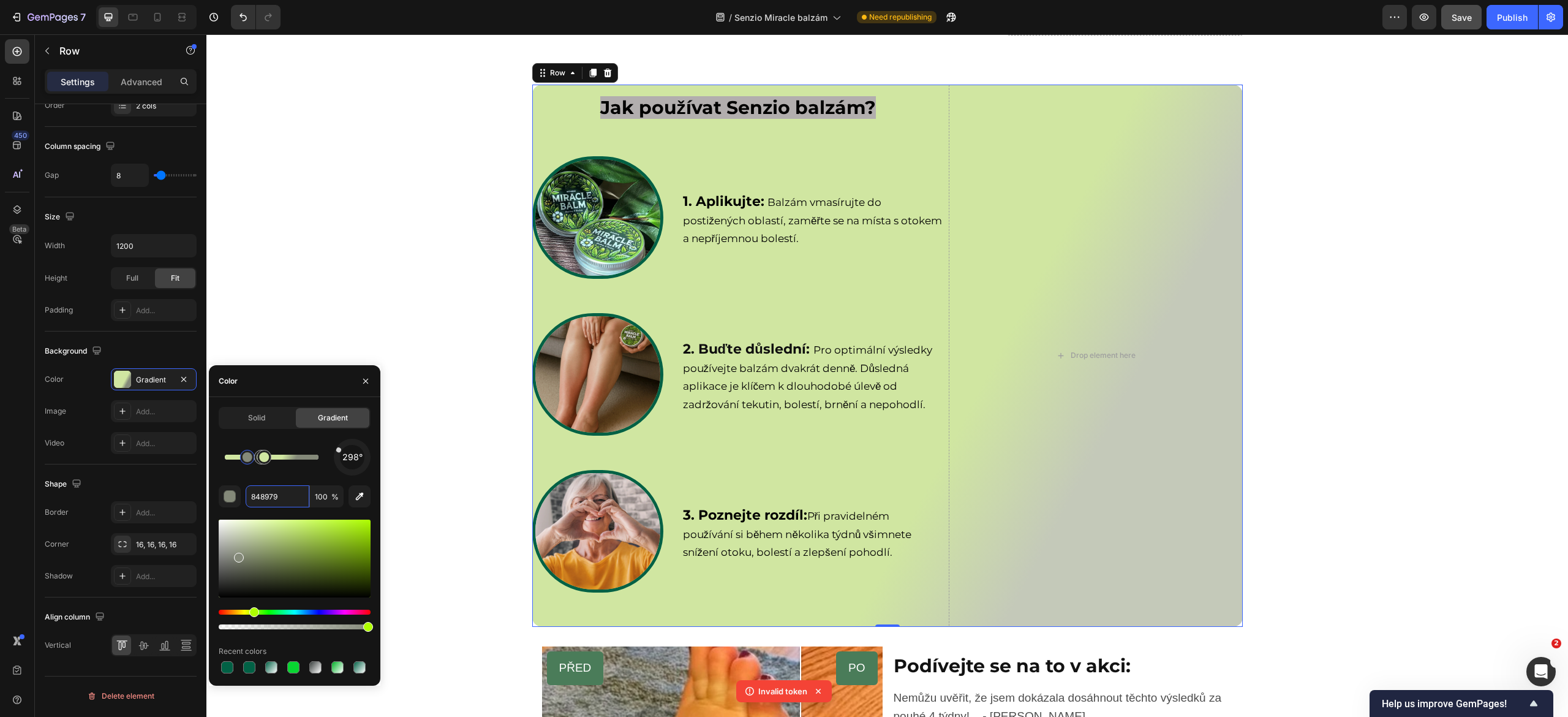
click at [231, 536] on div at bounding box center [294, 558] width 152 height 77
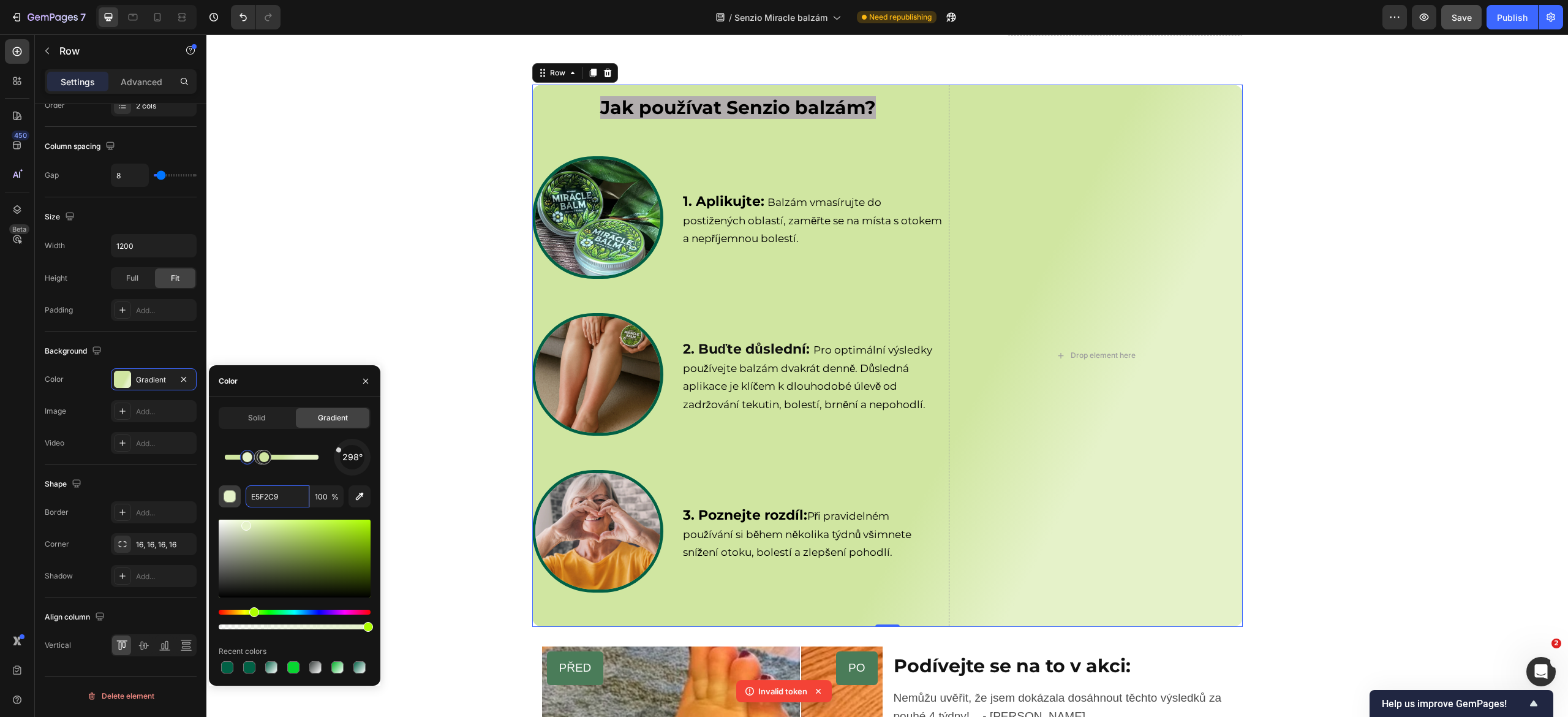
drag, startPoint x: 245, startPoint y: 525, endPoint x: 233, endPoint y: 492, distance: 35.1
click at [233, 492] on div "298° E5F2C9 100 % Recent colors" at bounding box center [294, 557] width 152 height 237
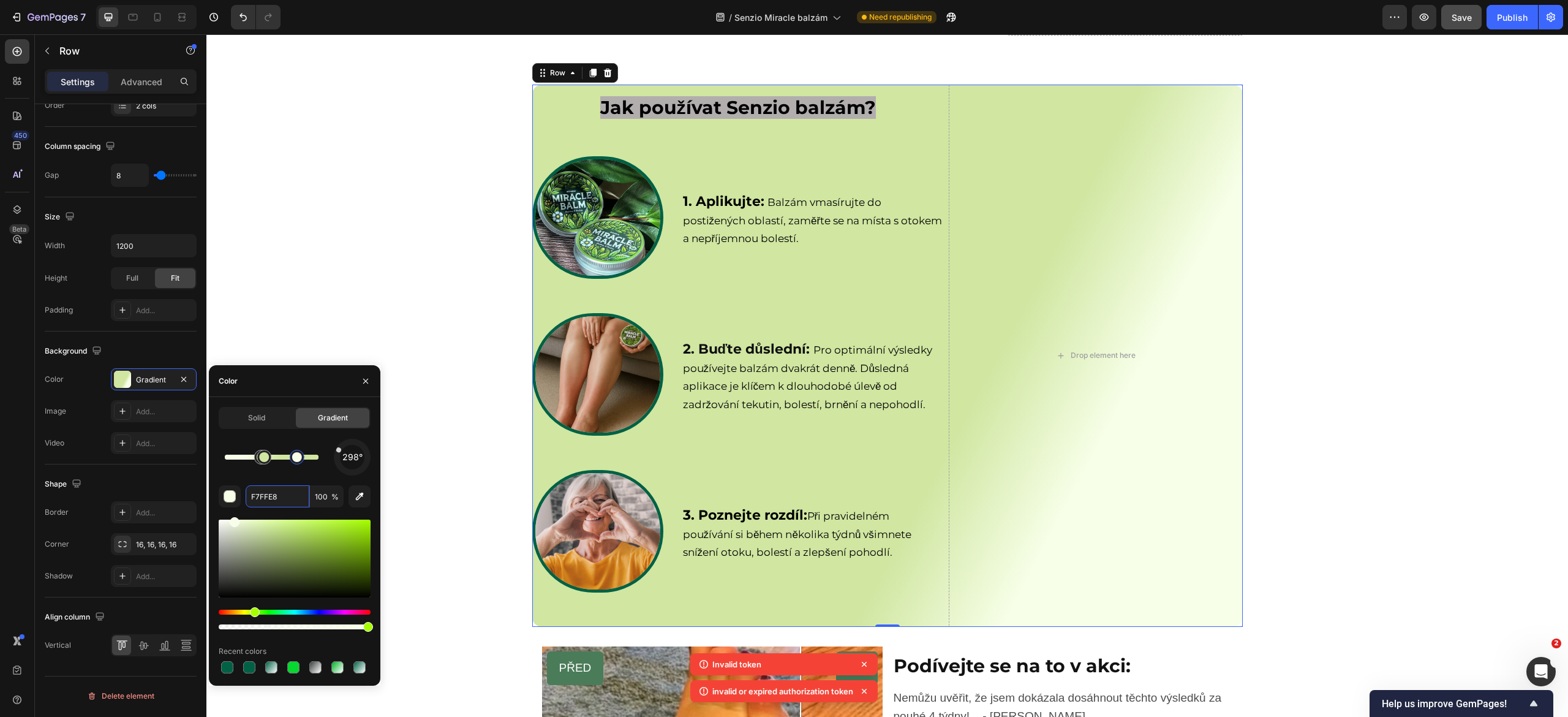
drag, startPoint x: 244, startPoint y: 456, endPoint x: 301, endPoint y: 459, distance: 57.1
click at [301, 459] on div at bounding box center [297, 457] width 10 height 10
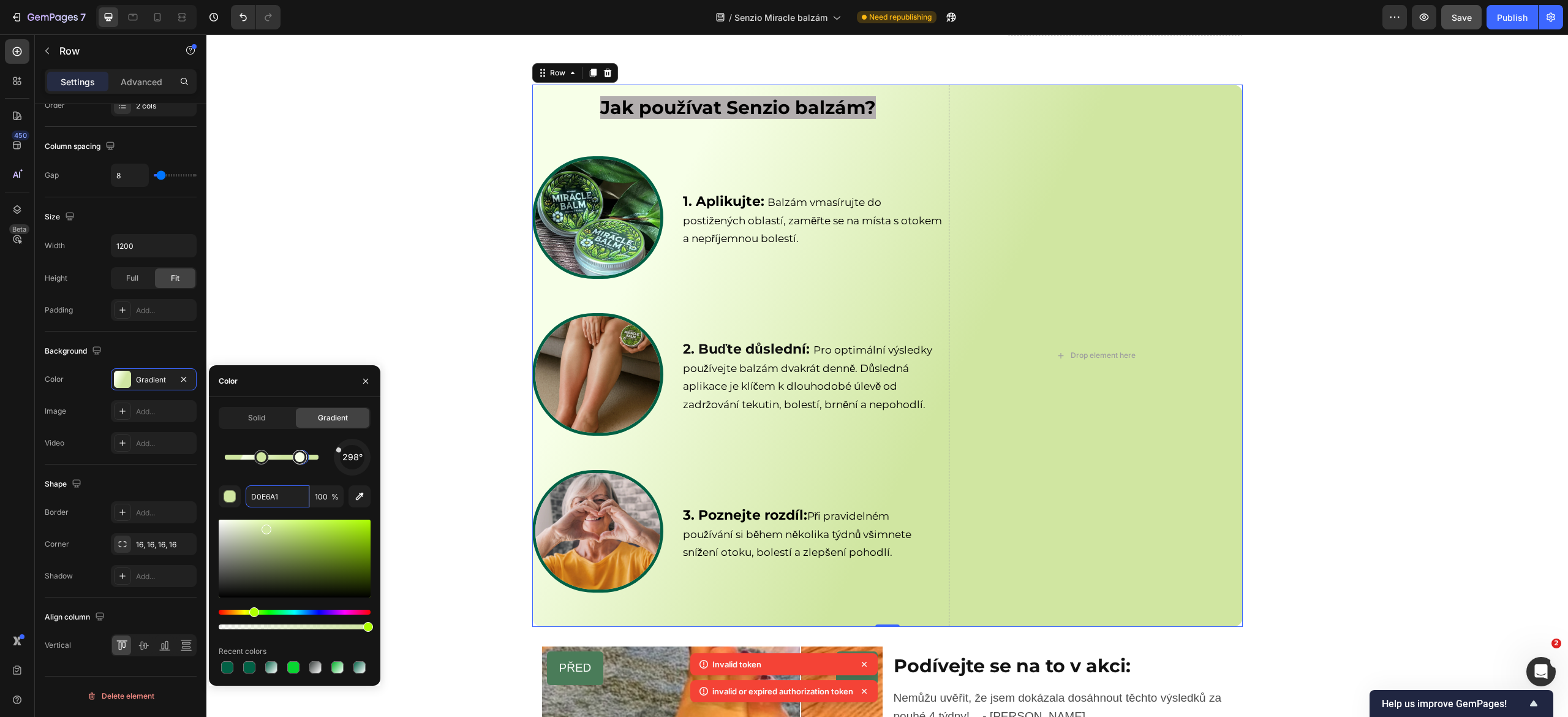
drag, startPoint x: 265, startPoint y: 467, endPoint x: 307, endPoint y: 466, distance: 42.0
click at [307, 459] on div at bounding box center [272, 457] width 93 height 5
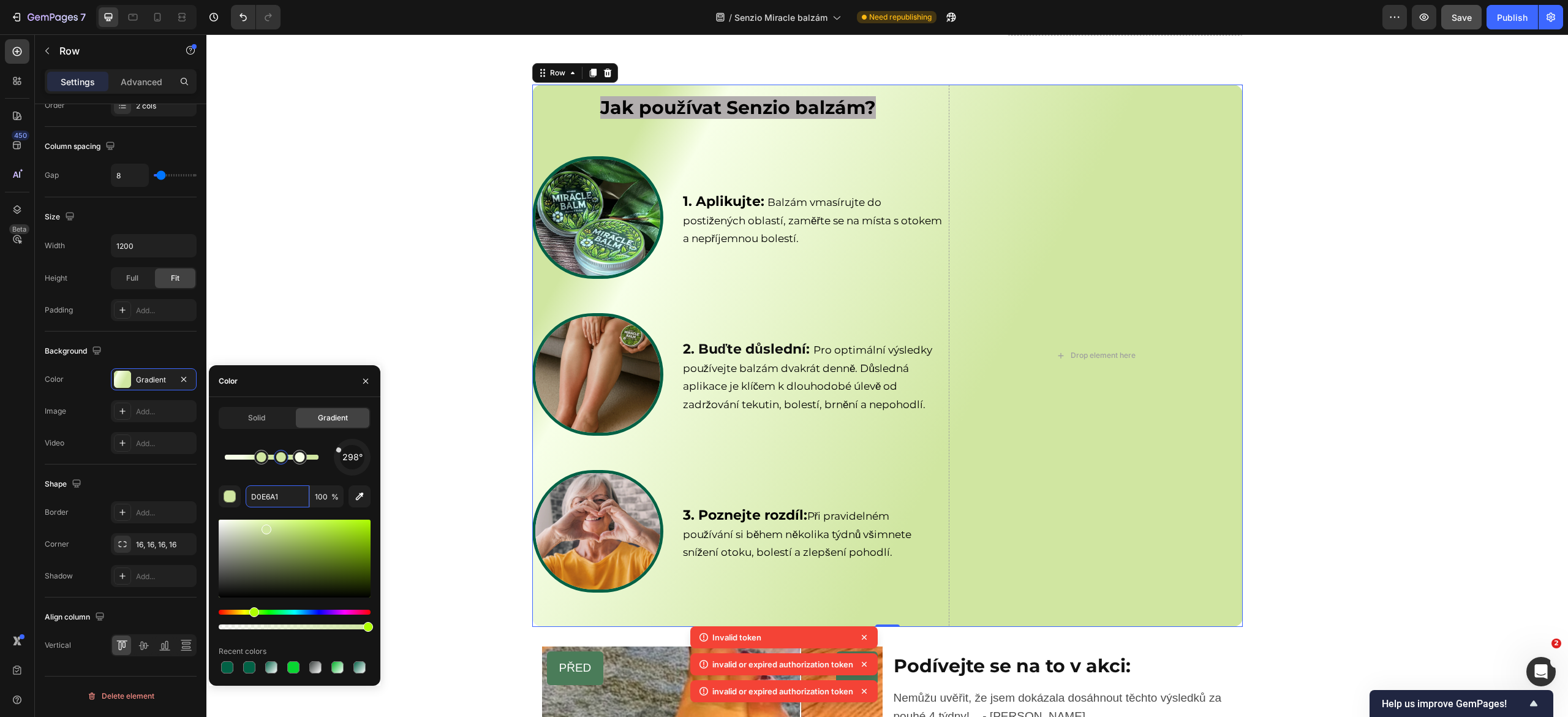
drag, startPoint x: 297, startPoint y: 460, endPoint x: 275, endPoint y: 460, distance: 22.0
click at [276, 460] on div at bounding box center [281, 457] width 10 height 10
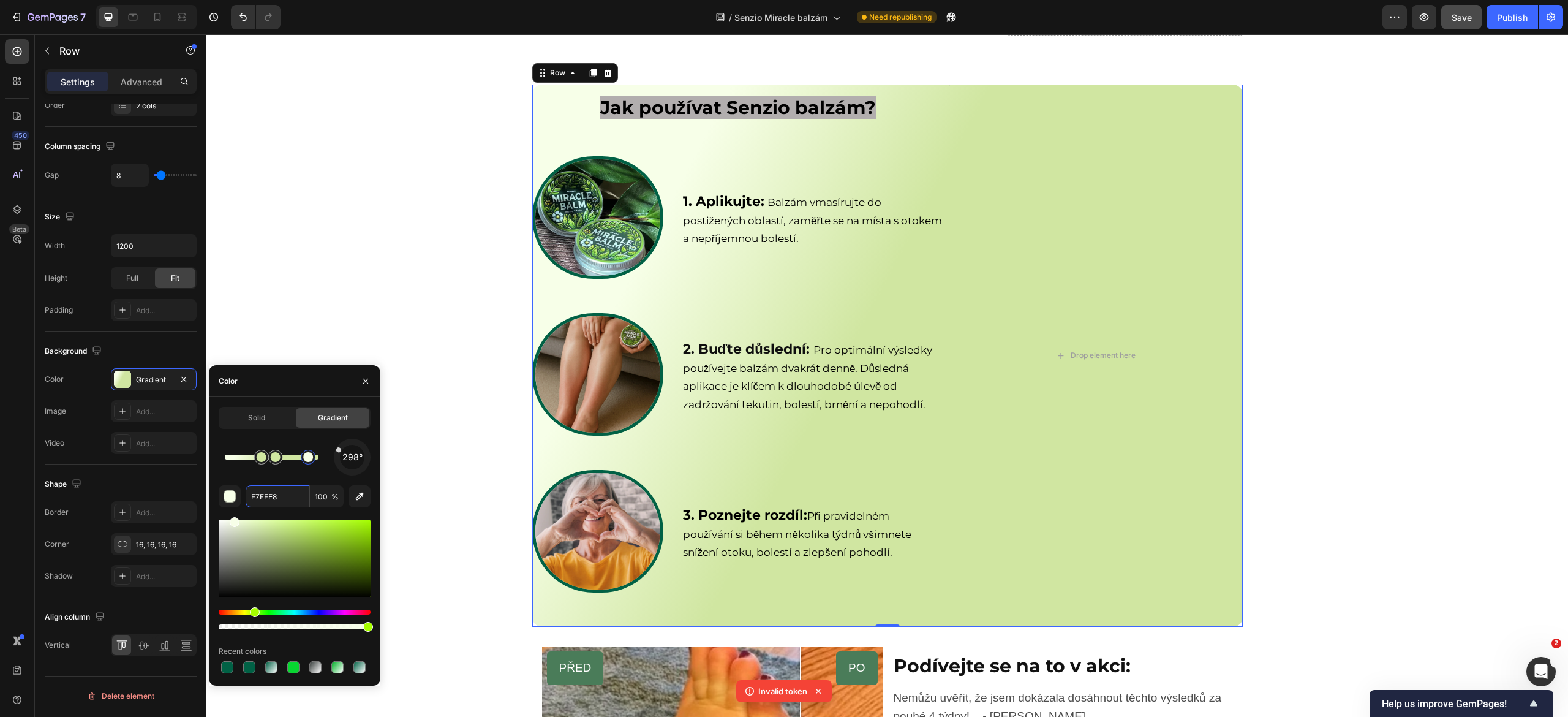
drag, startPoint x: 299, startPoint y: 460, endPoint x: 309, endPoint y: 460, distance: 10.0
click at [309, 460] on div at bounding box center [308, 457] width 10 height 10
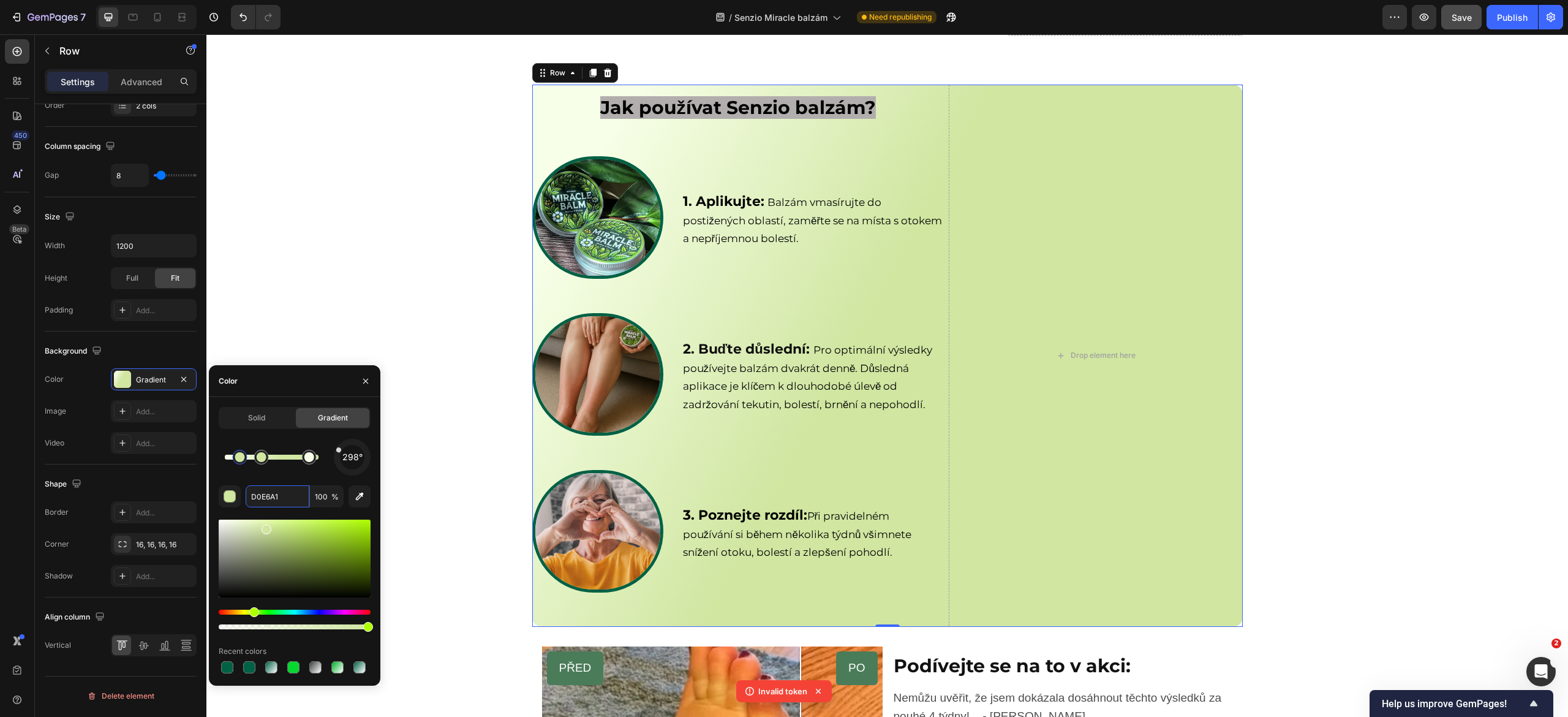
drag, startPoint x: 275, startPoint y: 460, endPoint x: 238, endPoint y: 463, distance: 37.1
click at [238, 462] on div at bounding box center [239, 457] width 10 height 10
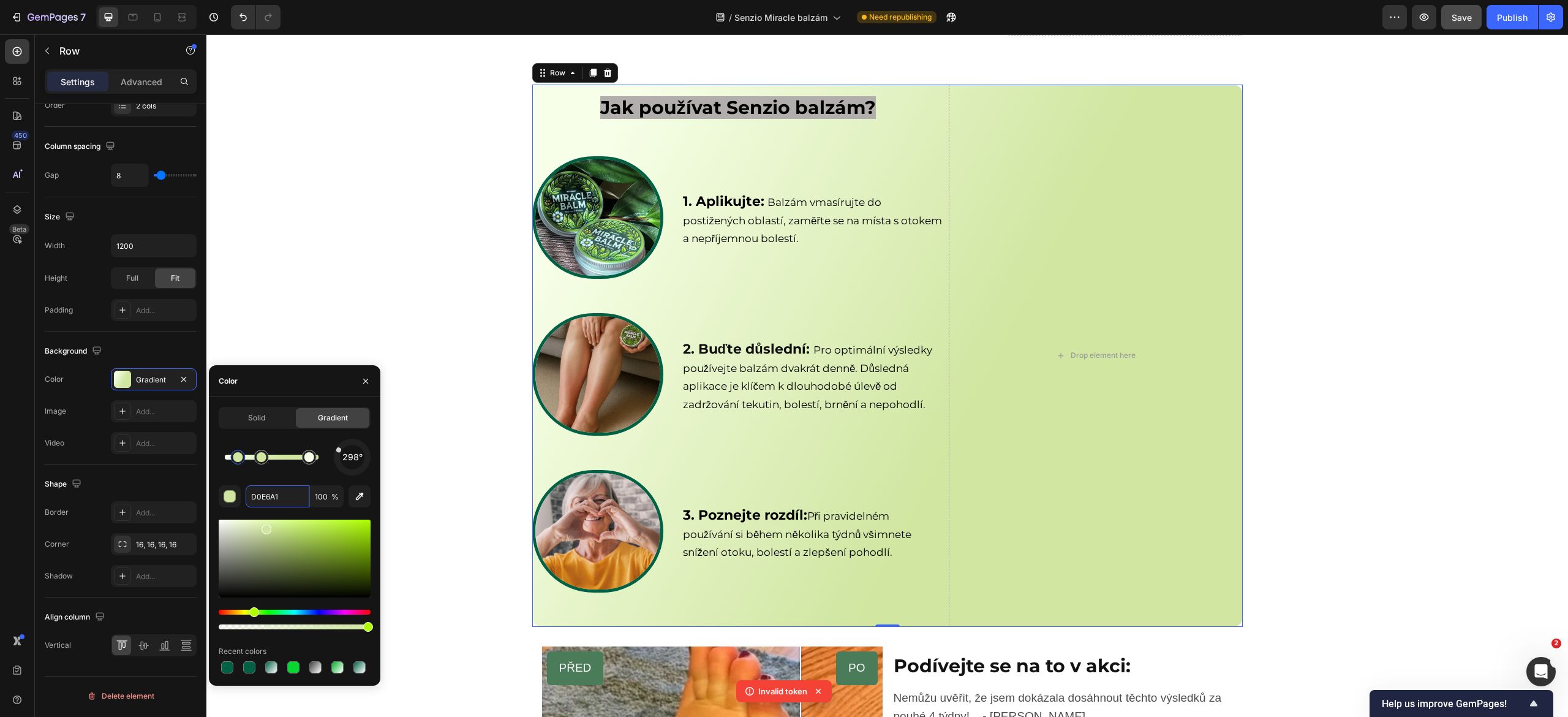
drag, startPoint x: 242, startPoint y: 463, endPoint x: 210, endPoint y: 465, distance: 32.1
click at [210, 465] on div "Solid Gradient 298° D0E6A1 100 % Recent colors" at bounding box center [295, 541] width 172 height 269
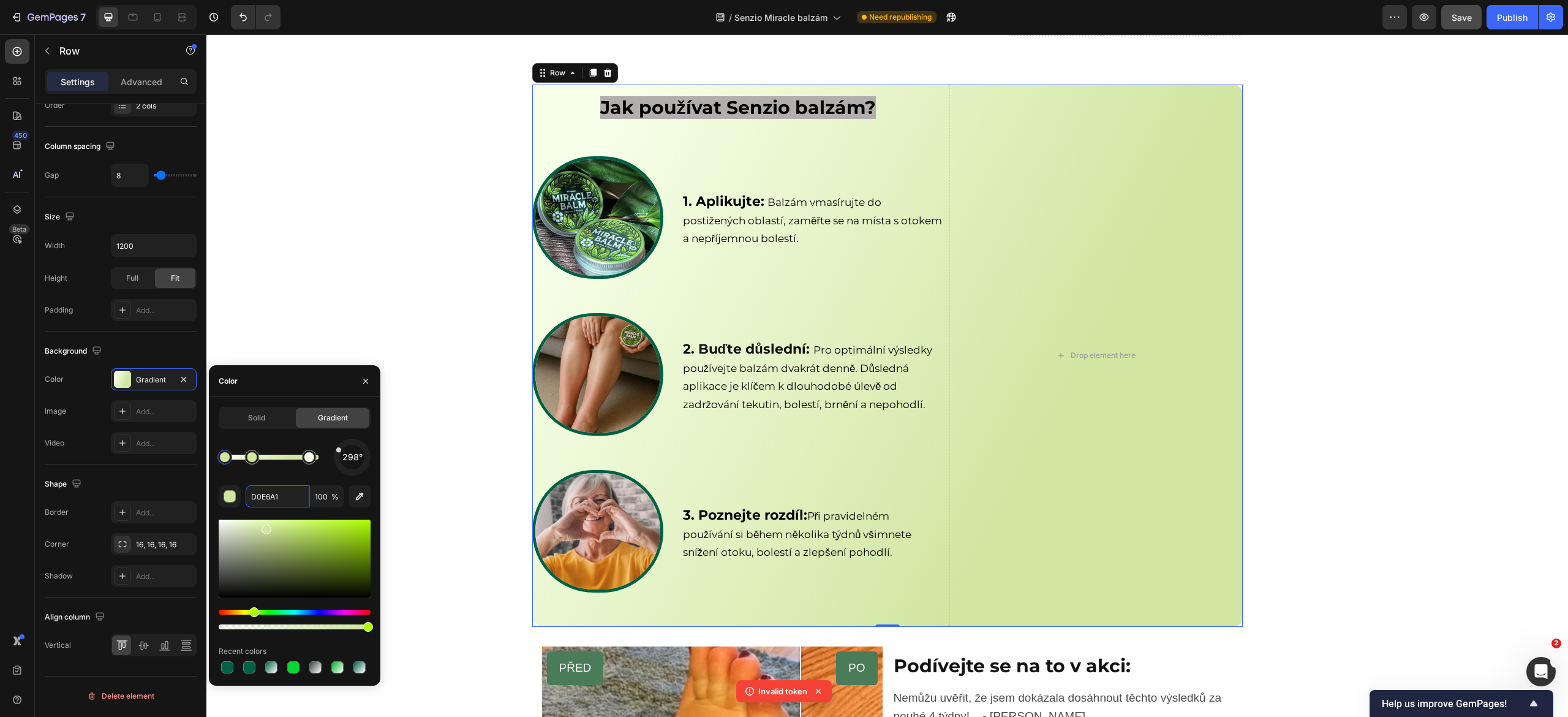
drag, startPoint x: 255, startPoint y: 452, endPoint x: 270, endPoint y: 452, distance: 15.0
drag, startPoint x: 253, startPoint y: 465, endPoint x: 267, endPoint y: 465, distance: 14.0
click at [267, 465] on div at bounding box center [262, 457] width 22 height 22
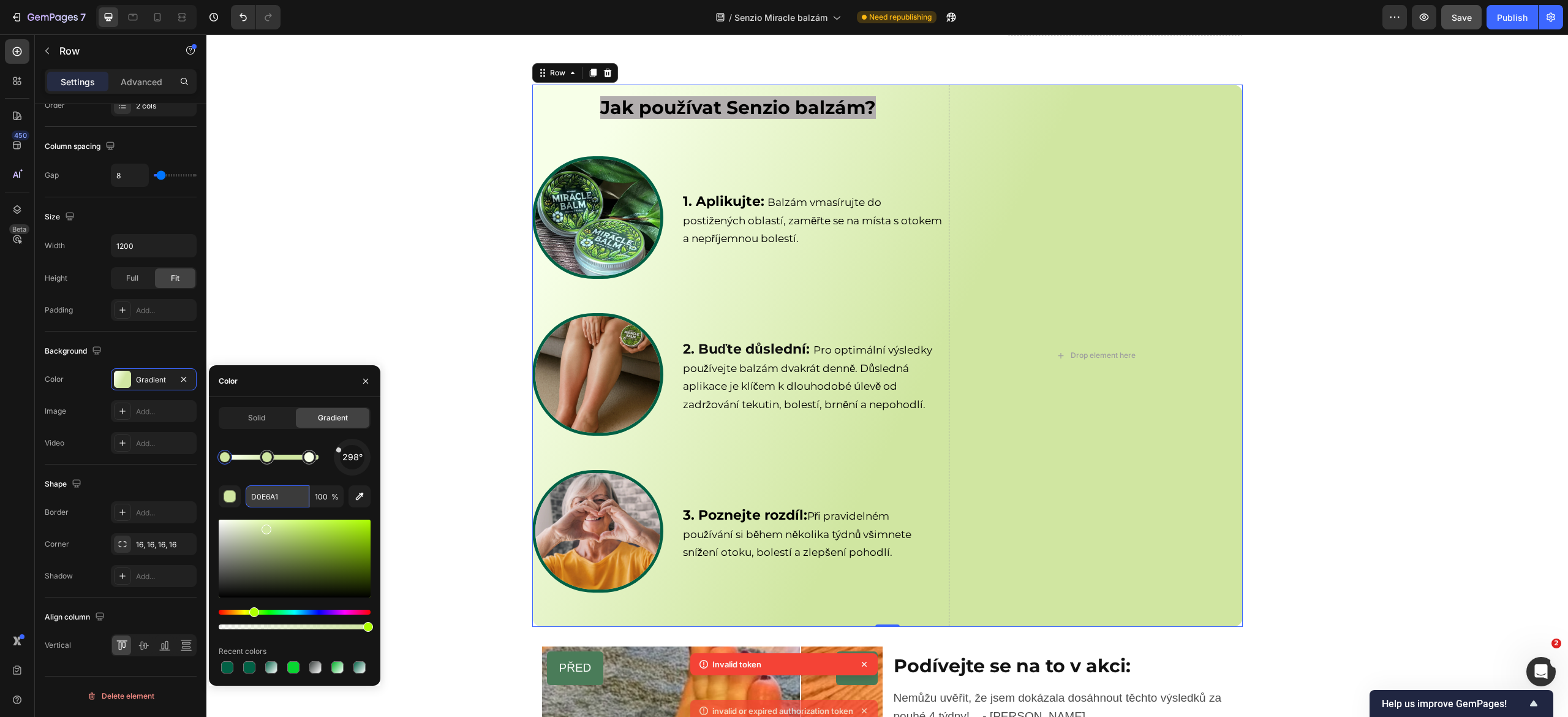
click at [282, 497] on input "D0E6A1" at bounding box center [277, 497] width 63 height 22
paste input "#"
click at [309, 456] on div at bounding box center [309, 457] width 10 height 10
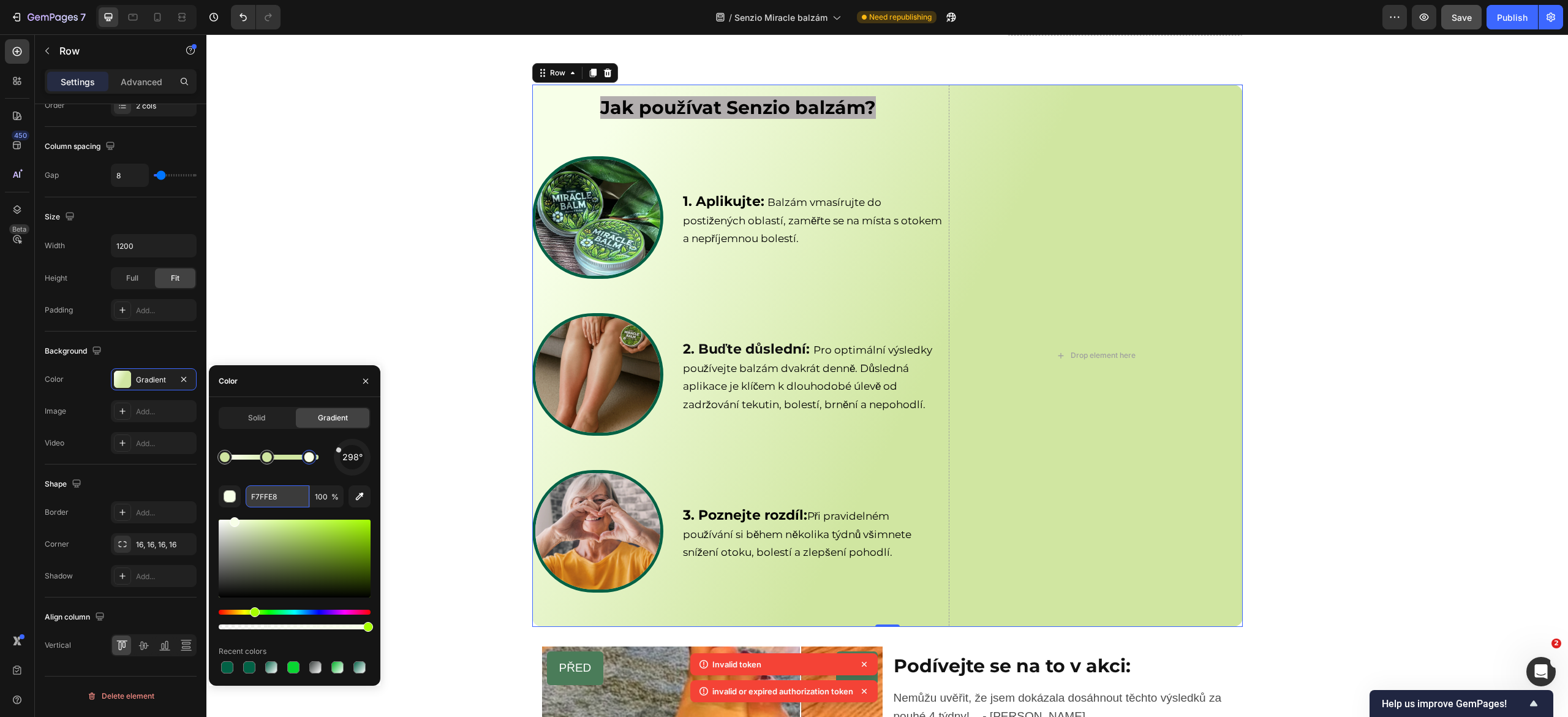
click at [285, 499] on input "F7FFE8" at bounding box center [277, 497] width 63 height 22
paste input "#D0E6A1"
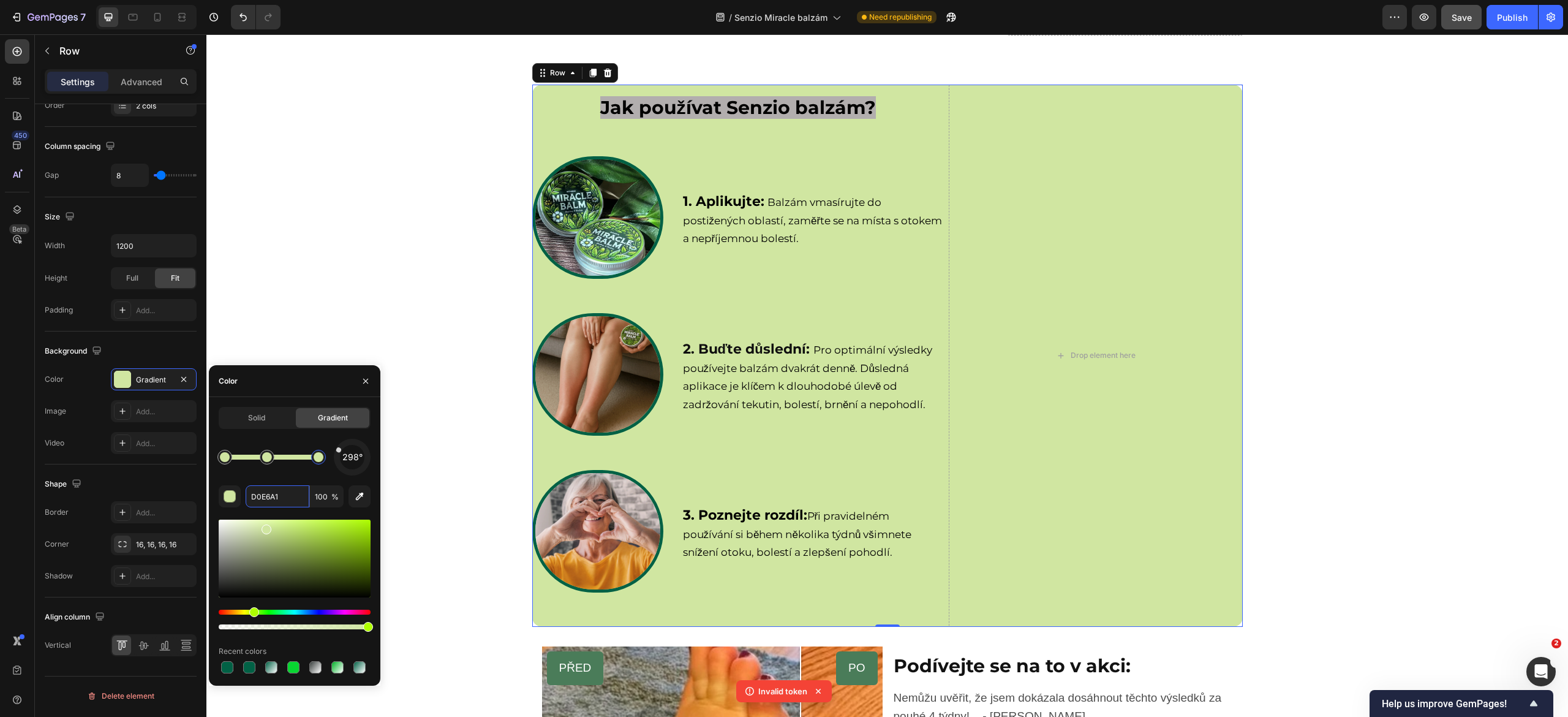
drag, startPoint x: 305, startPoint y: 455, endPoint x: 319, endPoint y: 456, distance: 14.0
click at [319, 456] on div at bounding box center [318, 457] width 10 height 10
click at [234, 520] on div at bounding box center [294, 558] width 152 height 77
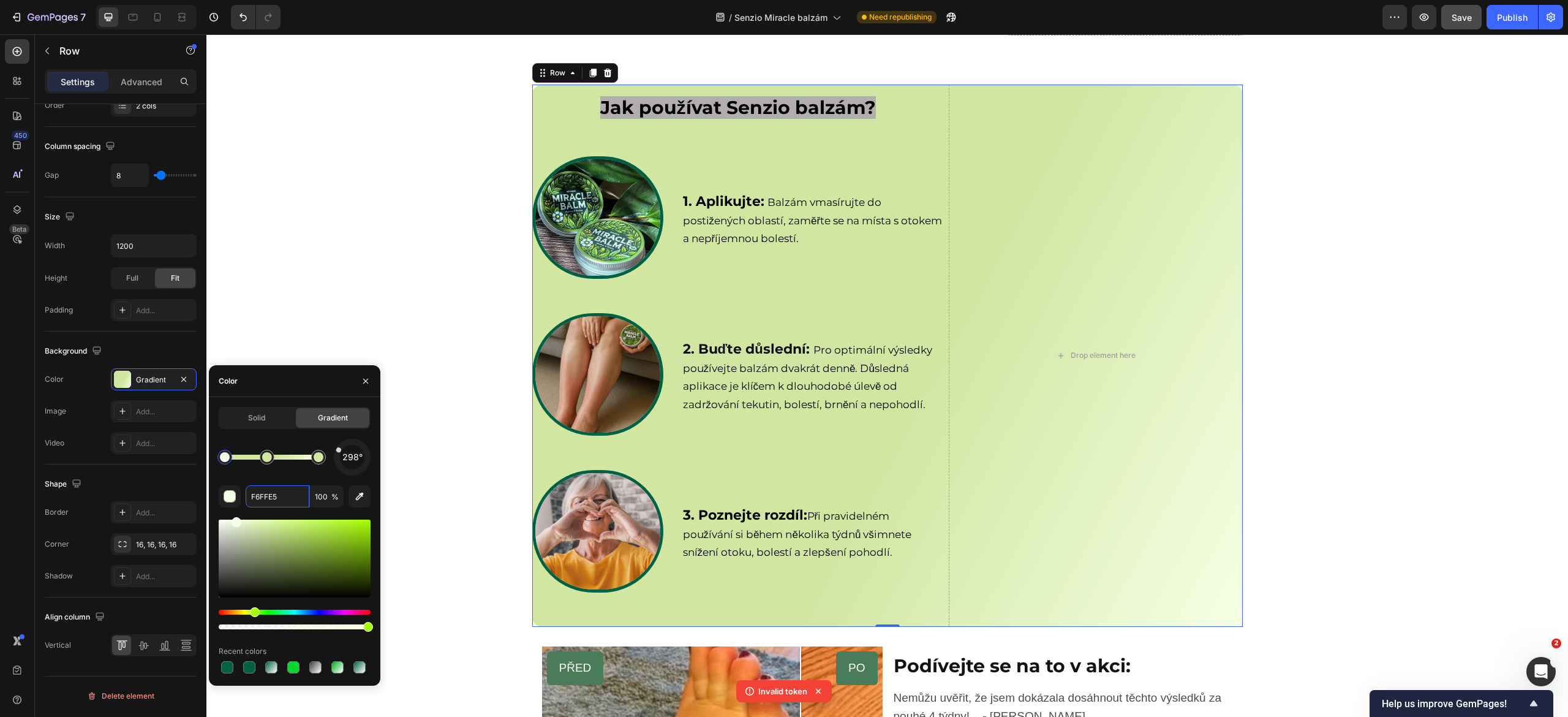
drag, startPoint x: 234, startPoint y: 520, endPoint x: 272, endPoint y: 471, distance: 62.0
click at [259, 457] on div at bounding box center [267, 457] width 15 height 15
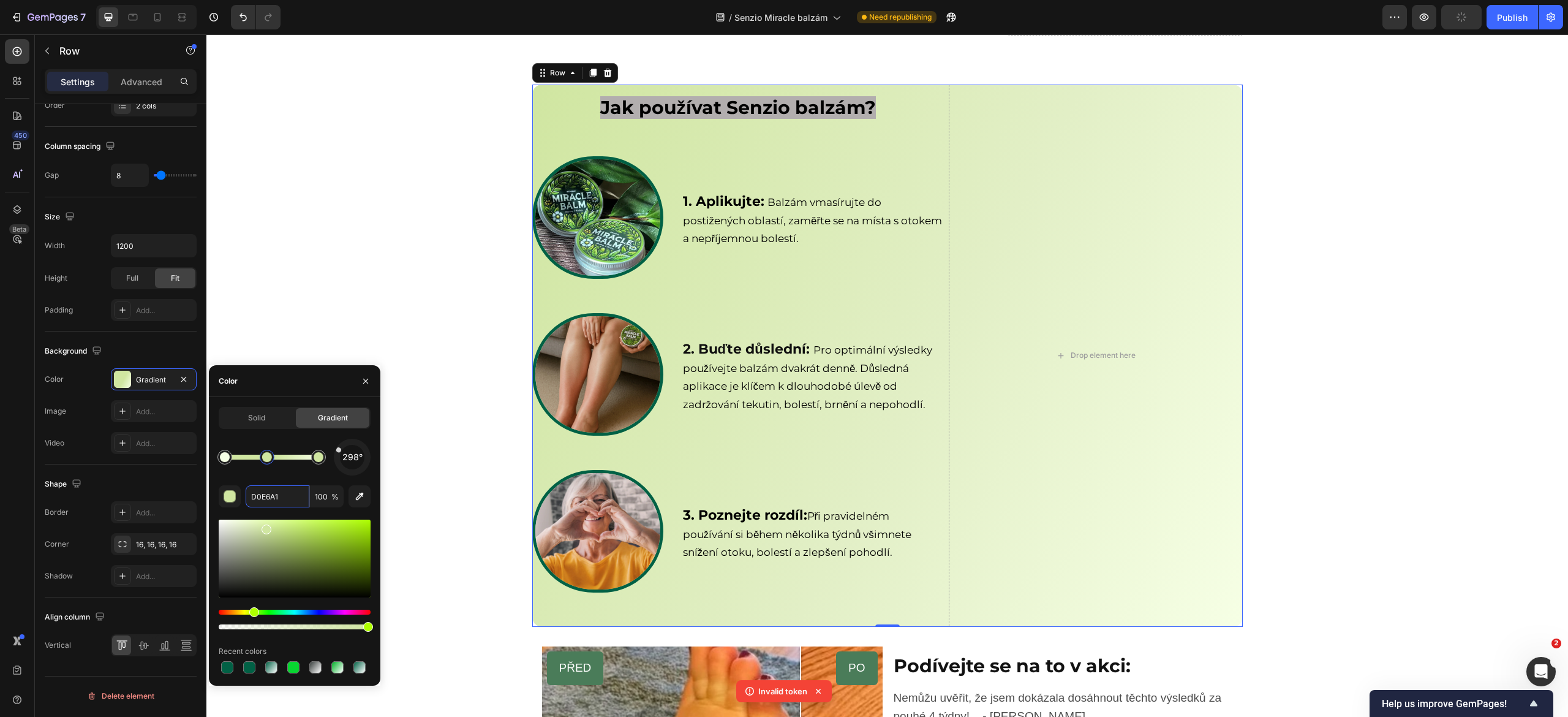
click at [245, 524] on div at bounding box center [294, 558] width 152 height 77
drag, startPoint x: 245, startPoint y: 524, endPoint x: 250, endPoint y: 459, distance: 65.2
click at [317, 456] on div at bounding box center [318, 457] width 10 height 10
click at [285, 497] on input "D0E6A1" at bounding box center [277, 497] width 63 height 22
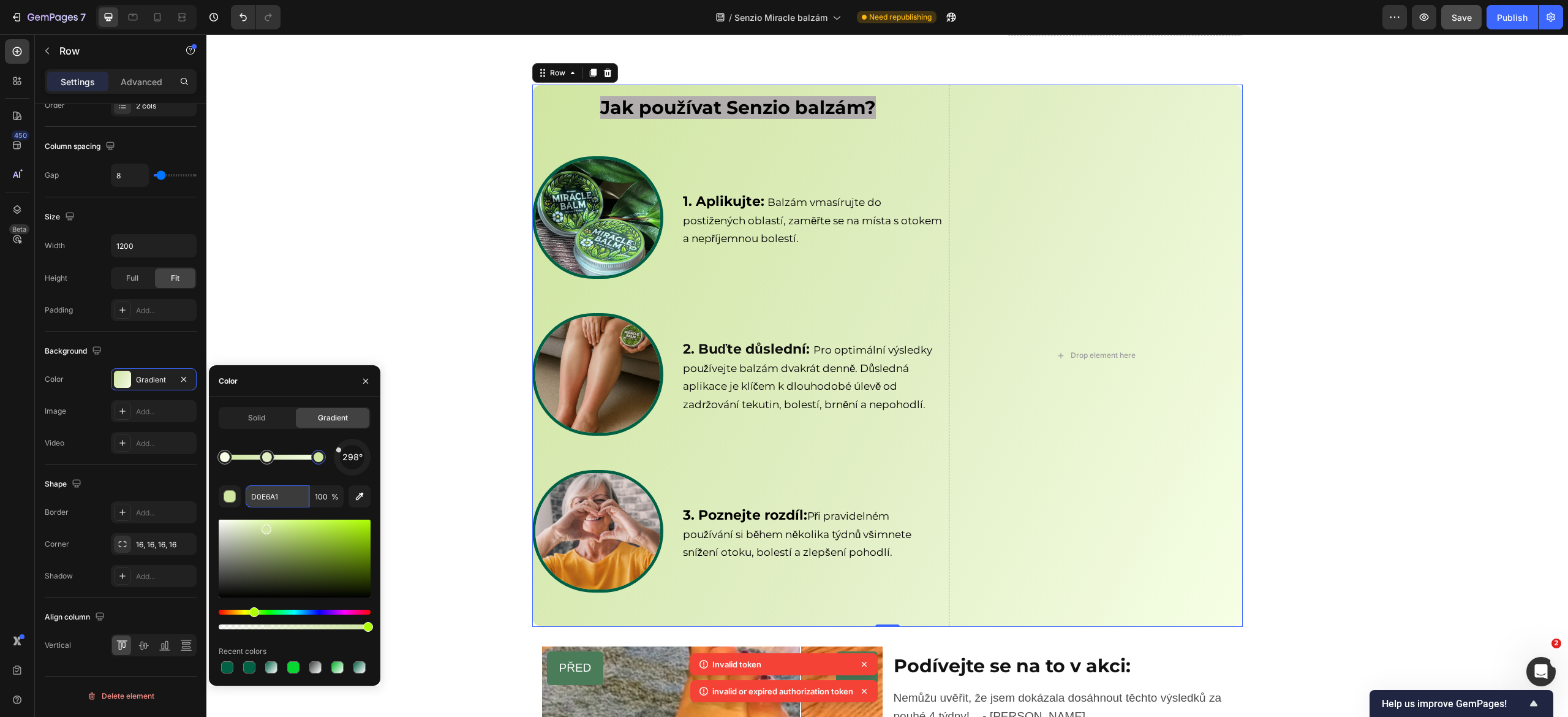
click at [285, 497] on input "D0E6A1" at bounding box center [277, 497] width 63 height 22
paste input "#"
click at [230, 459] on div at bounding box center [225, 457] width 15 height 15
click at [287, 495] on input "F6FFE5" at bounding box center [277, 497] width 63 height 22
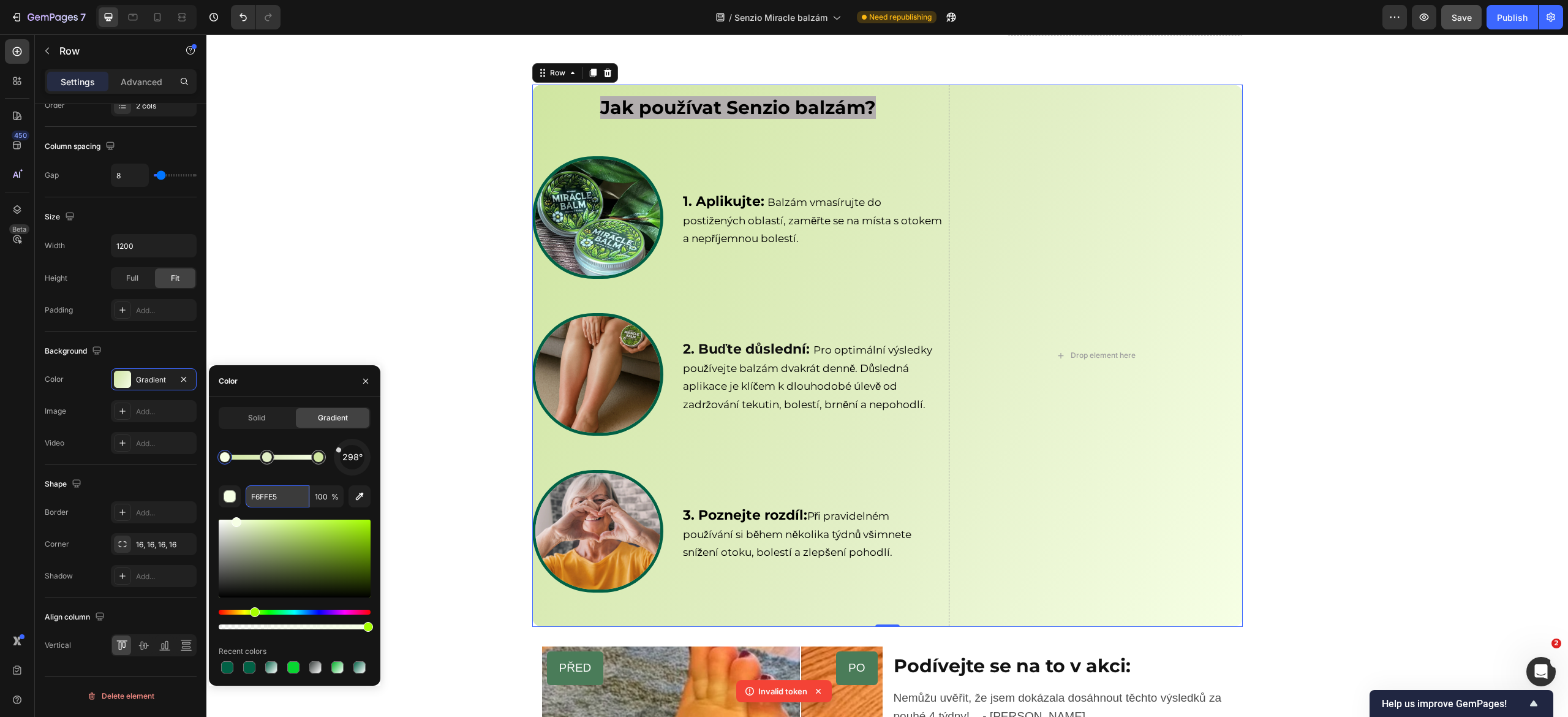
click at [287, 495] on input "F6FFE5" at bounding box center [277, 497] width 63 height 22
paste input "#D0E6A1"
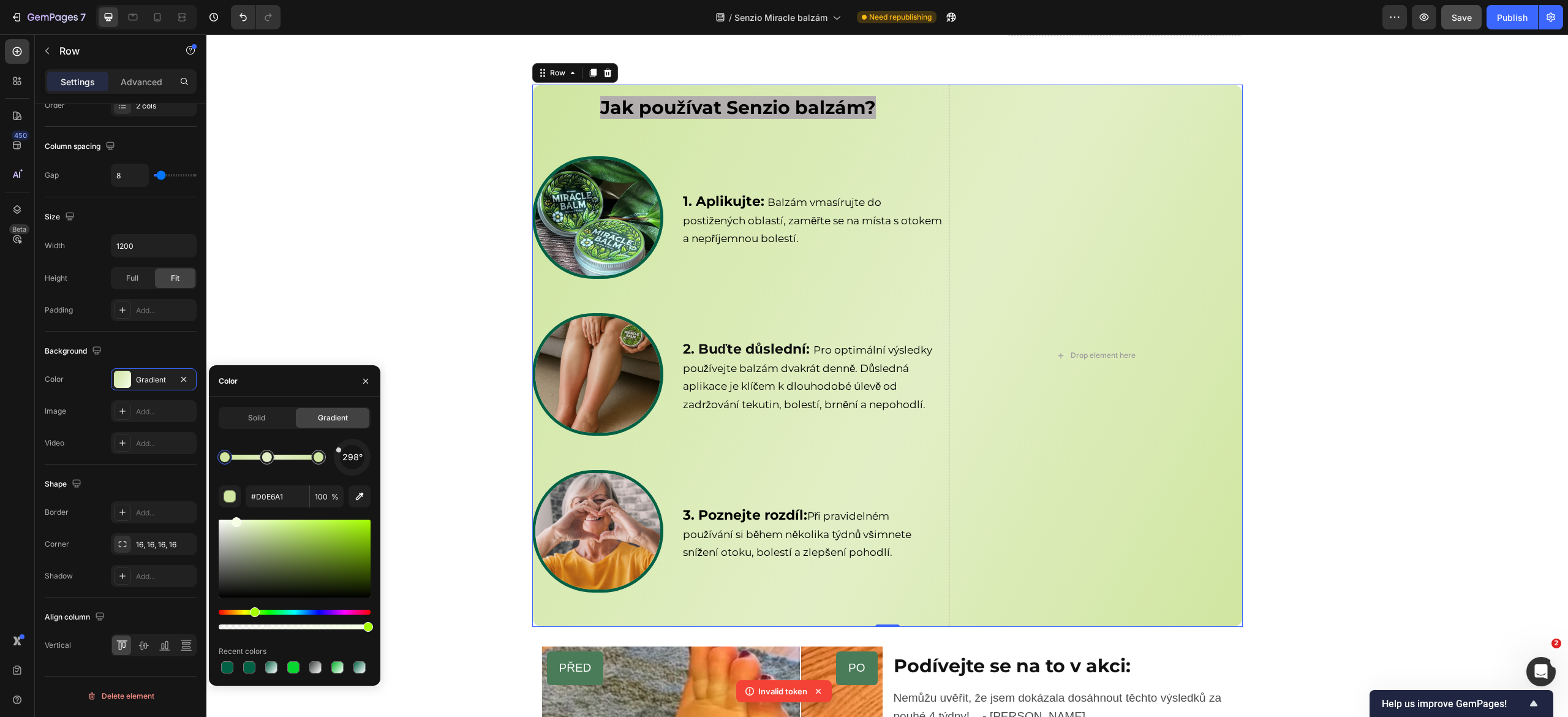
click at [243, 443] on div "298°" at bounding box center [294, 457] width 152 height 36
click at [263, 457] on div at bounding box center [267, 457] width 10 height 10
drag, startPoint x: 247, startPoint y: 525, endPoint x: 247, endPoint y: 497, distance: 28.0
click at [247, 497] on div "298° E2EFC6 100 % Recent colors" at bounding box center [294, 557] width 152 height 237
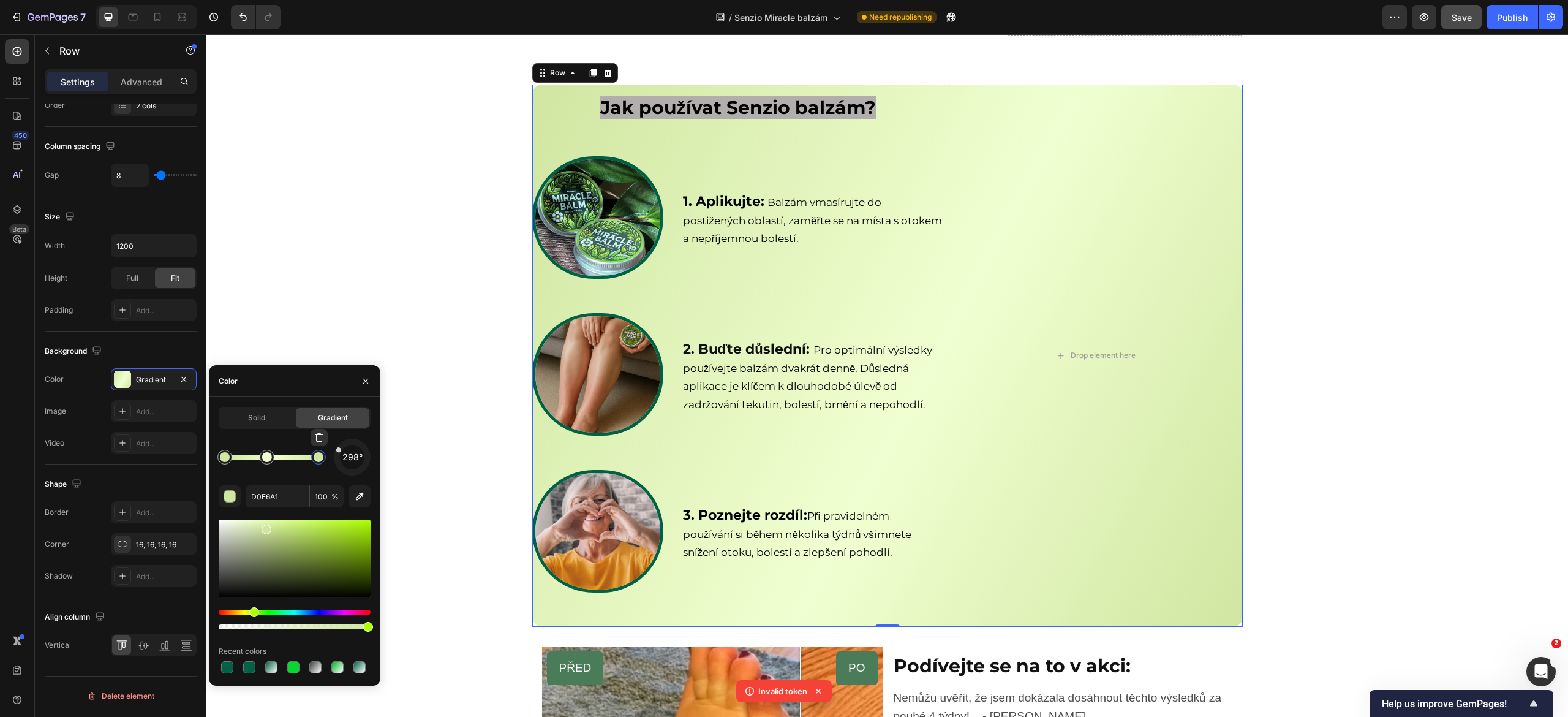
click at [316, 465] on div at bounding box center [319, 457] width 22 height 22
click at [285, 529] on div at bounding box center [294, 558] width 152 height 77
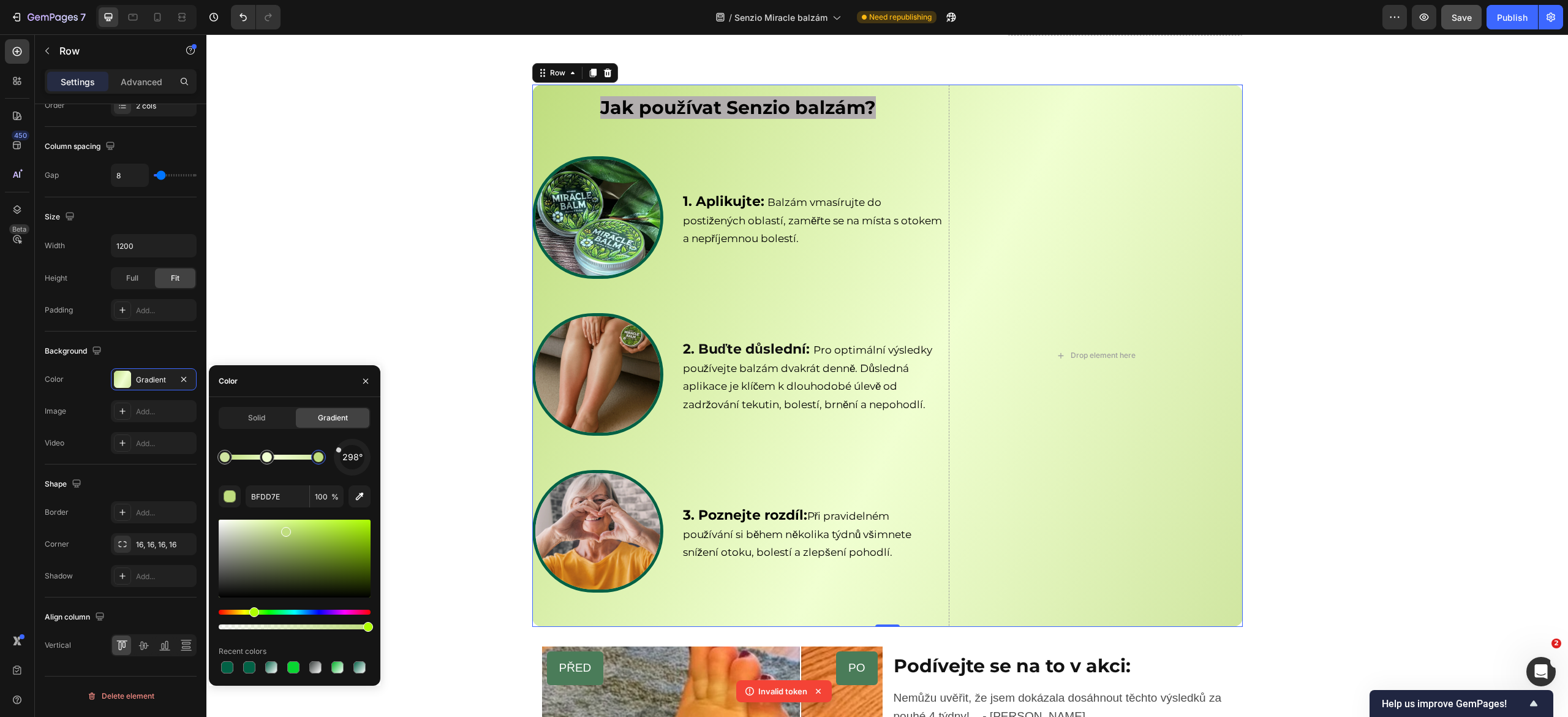
click at [315, 531] on div at bounding box center [294, 558] width 152 height 77
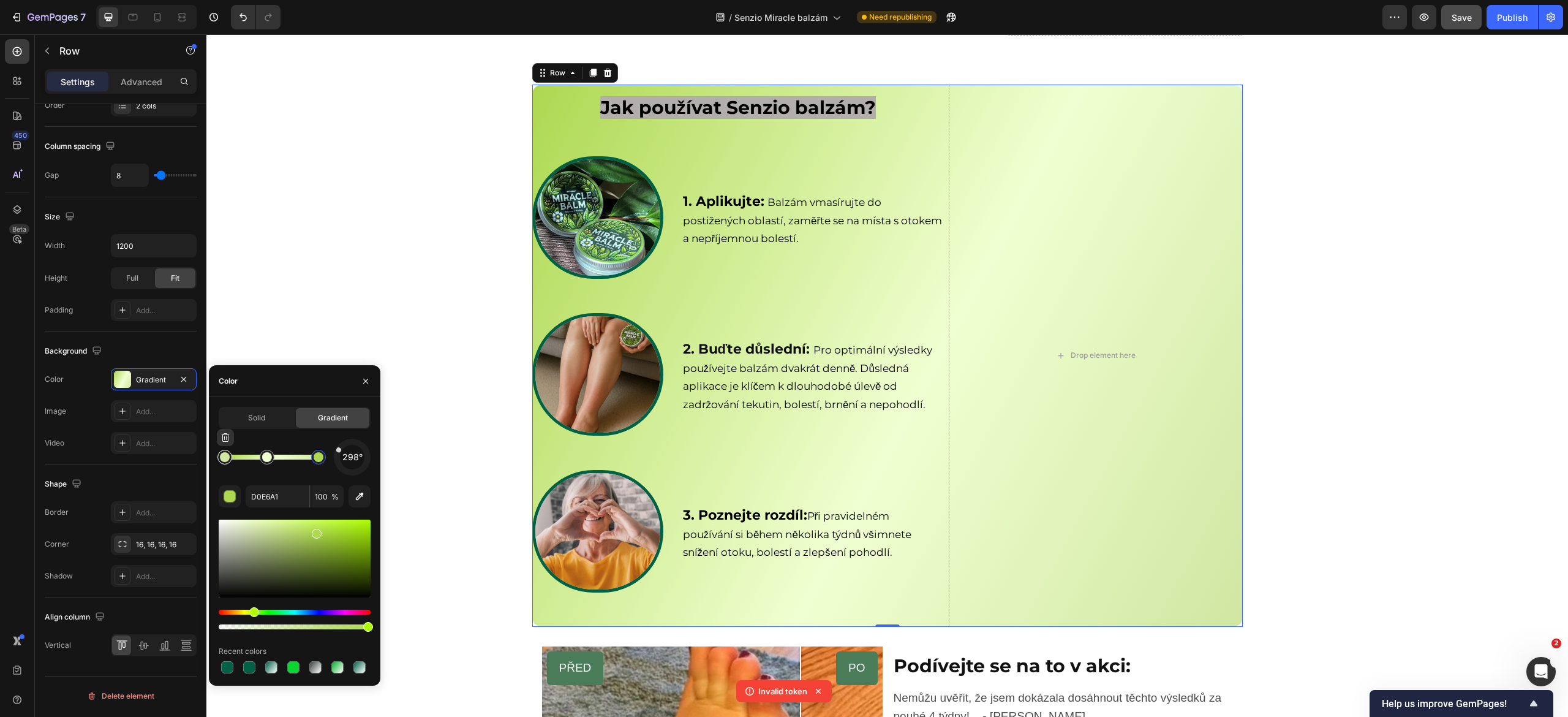
click at [227, 458] on div at bounding box center [225, 457] width 10 height 10
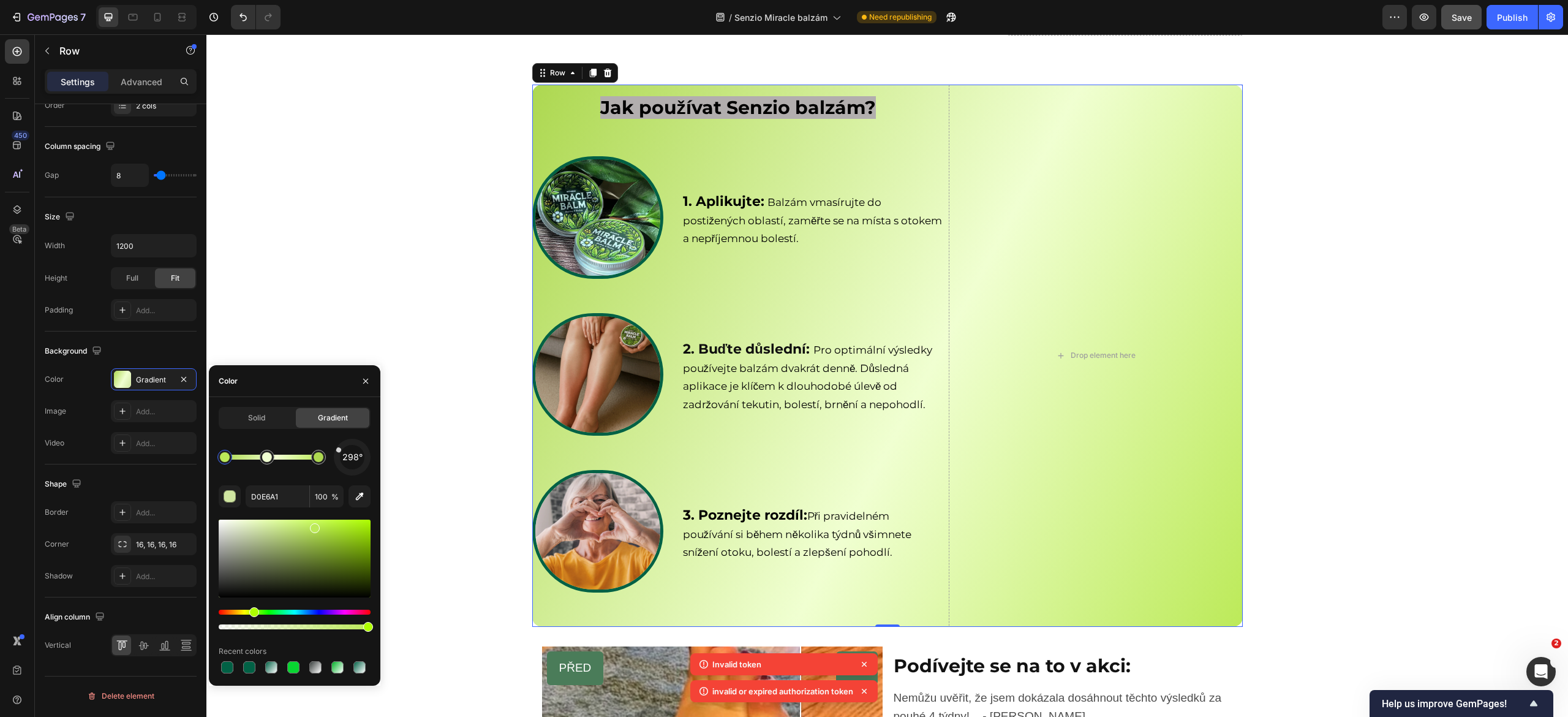
click at [314, 526] on div at bounding box center [294, 558] width 152 height 77
type input "BCEA59"
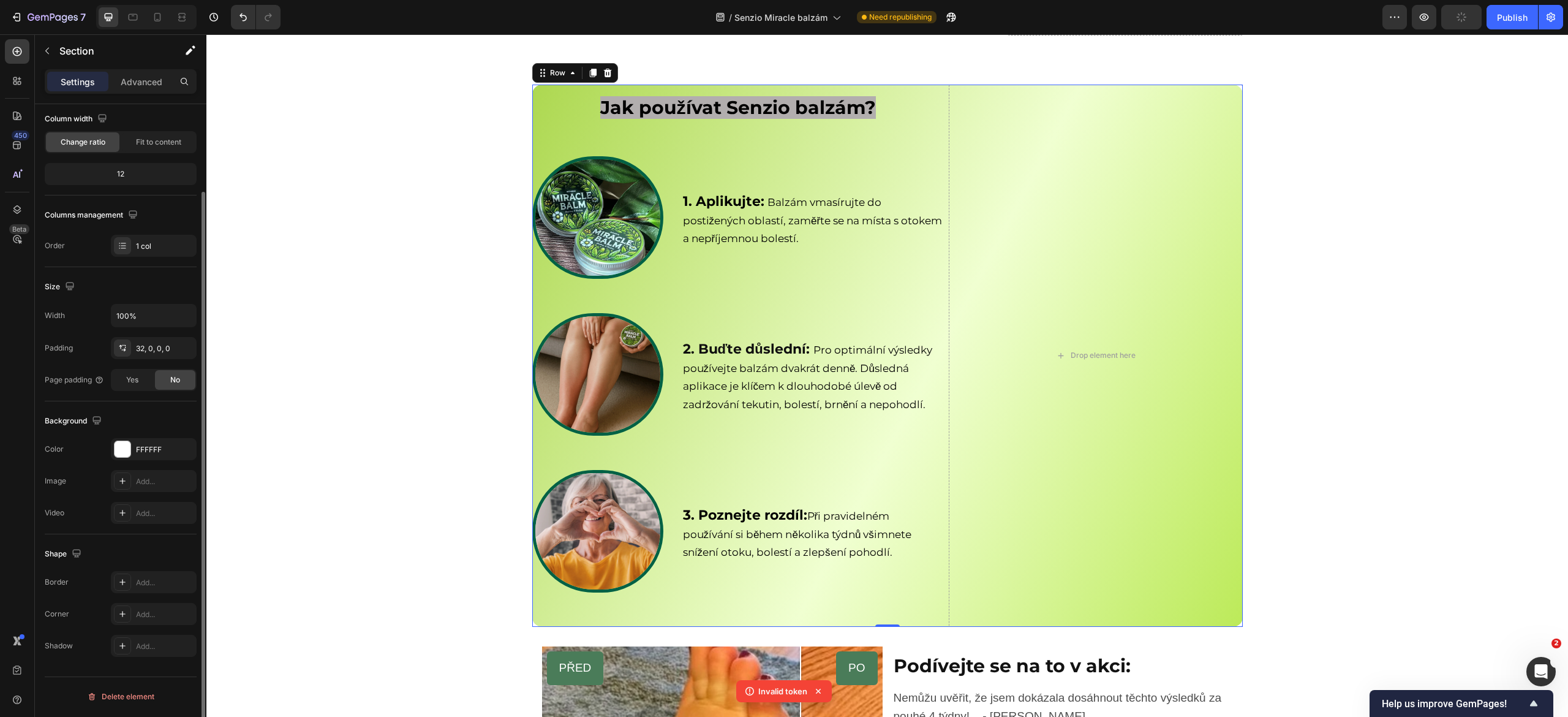
click at [359, 306] on div "Jak používat Senzio balzám? Heading Row Image 1. Aplikujte: Balzám vmasírujte d…" at bounding box center [887, 361] width 1362 height 553
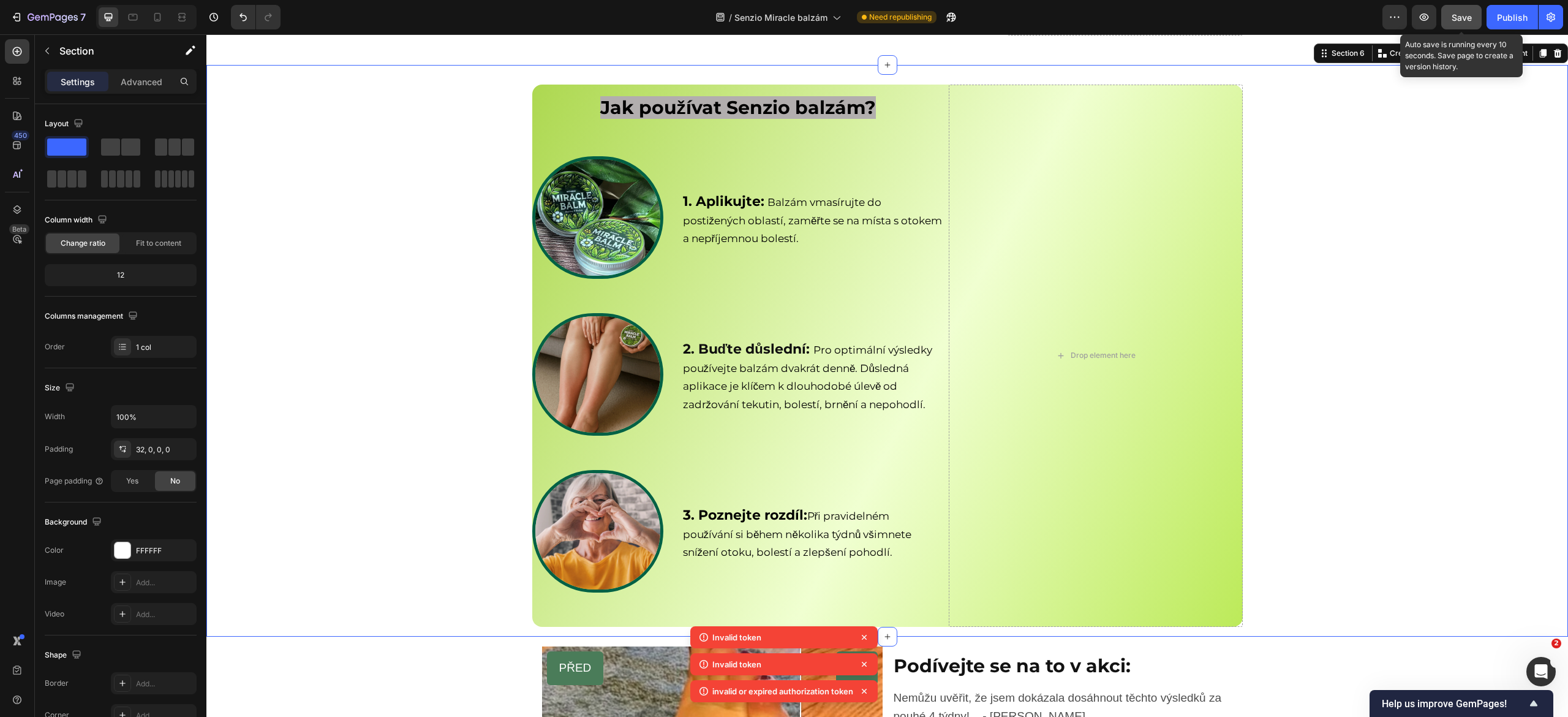
click at [1456, 22] on div "Save" at bounding box center [1463, 18] width 21 height 13
click at [866, 640] on icon at bounding box center [864, 637] width 12 height 12
click at [863, 638] on icon at bounding box center [864, 637] width 12 height 12
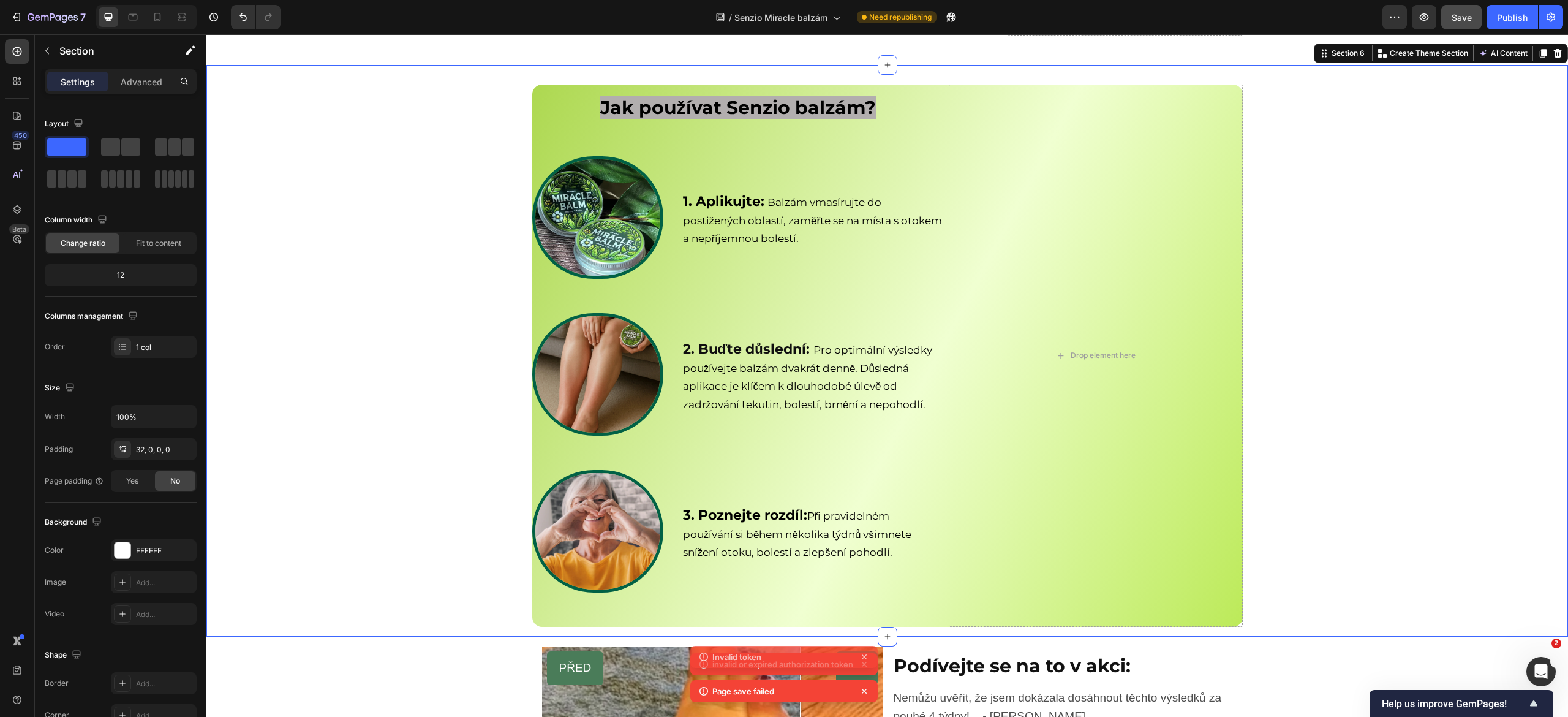
click at [863, 598] on div "3. Poznejte rozdíl: Při pravidelném používání si během několika týdnů všimnete …" at bounding box center [813, 533] width 262 height 128
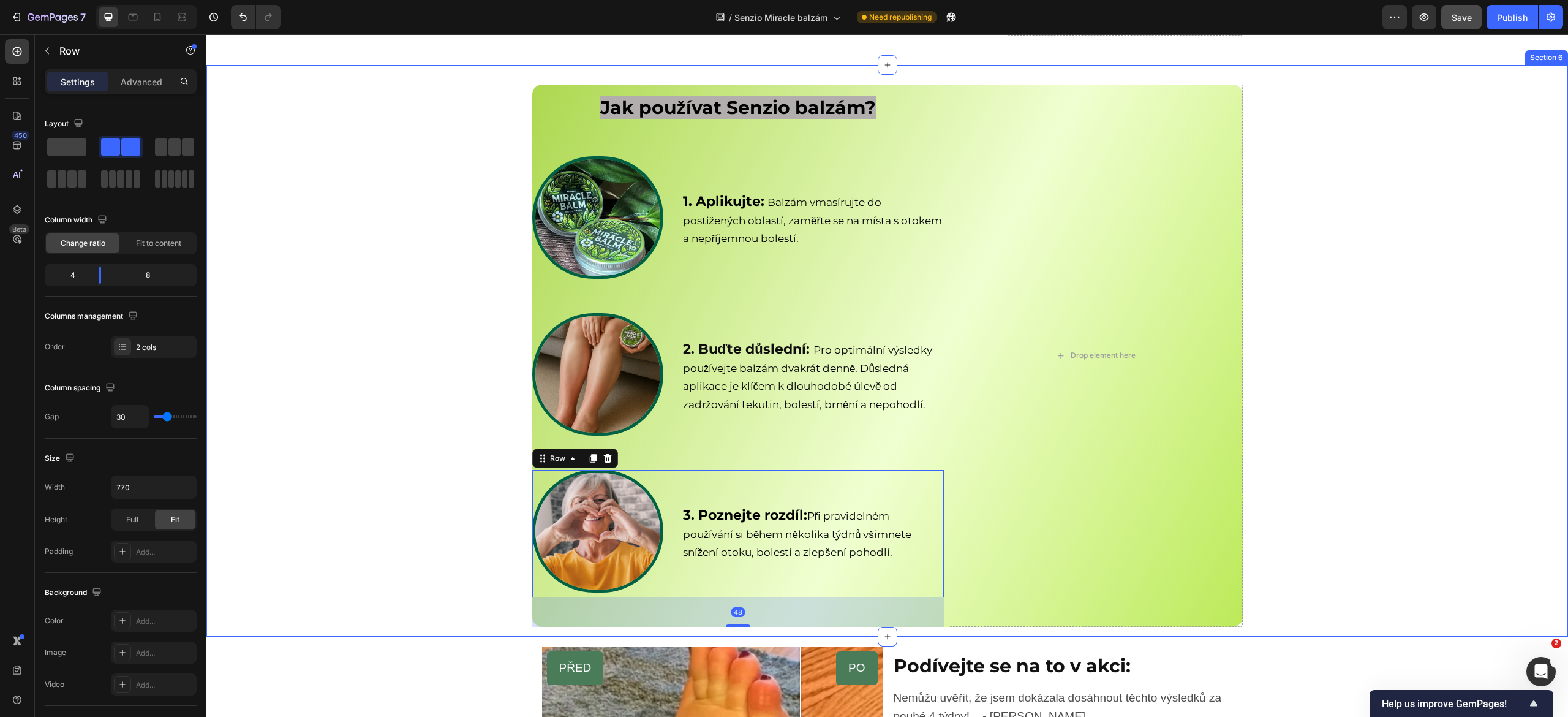
click at [1320, 485] on div "Jak používat Senzio balzám? Heading Row Image 1. Aplikujte: Balzám vmasírujte d…" at bounding box center [887, 361] width 1362 height 553
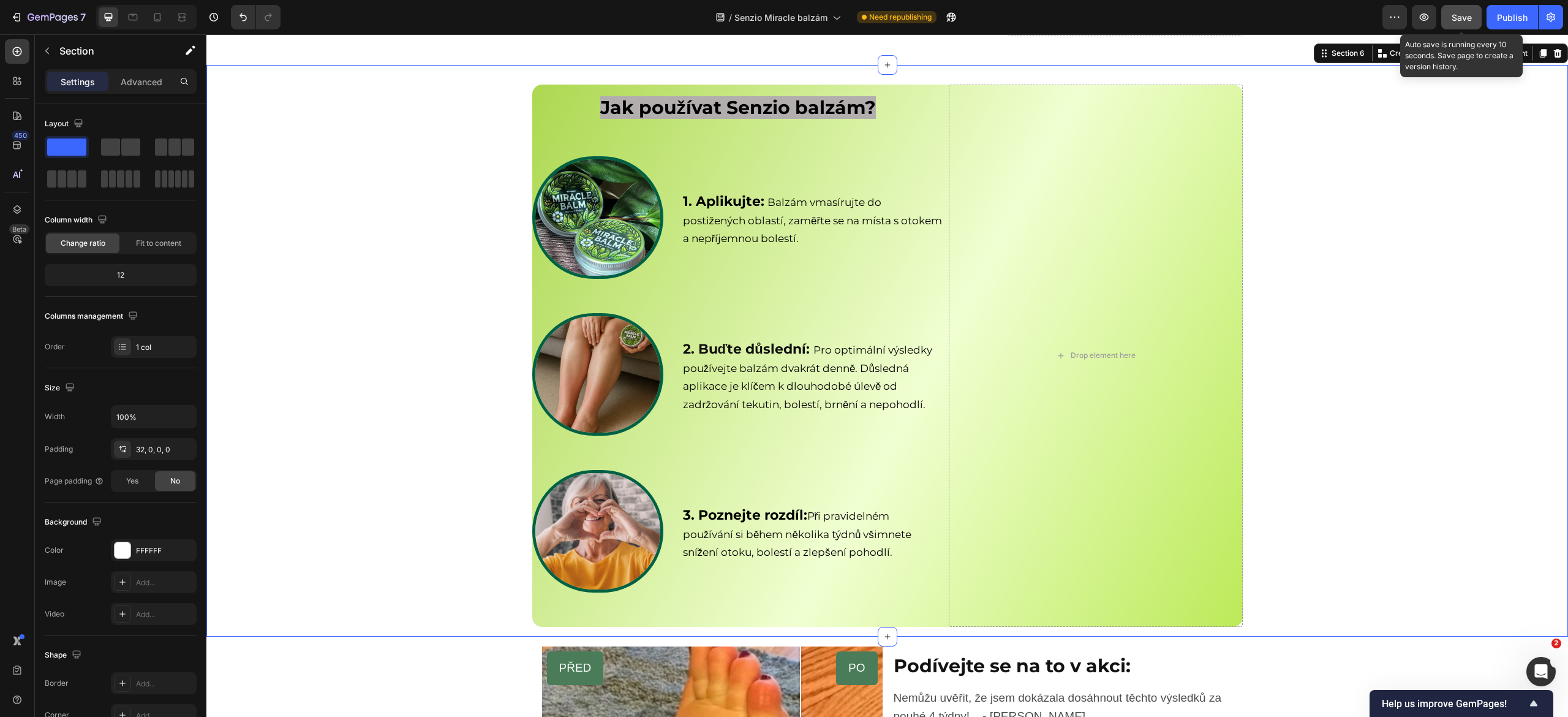
click at [1453, 29] on button "Save" at bounding box center [1462, 17] width 40 height 24
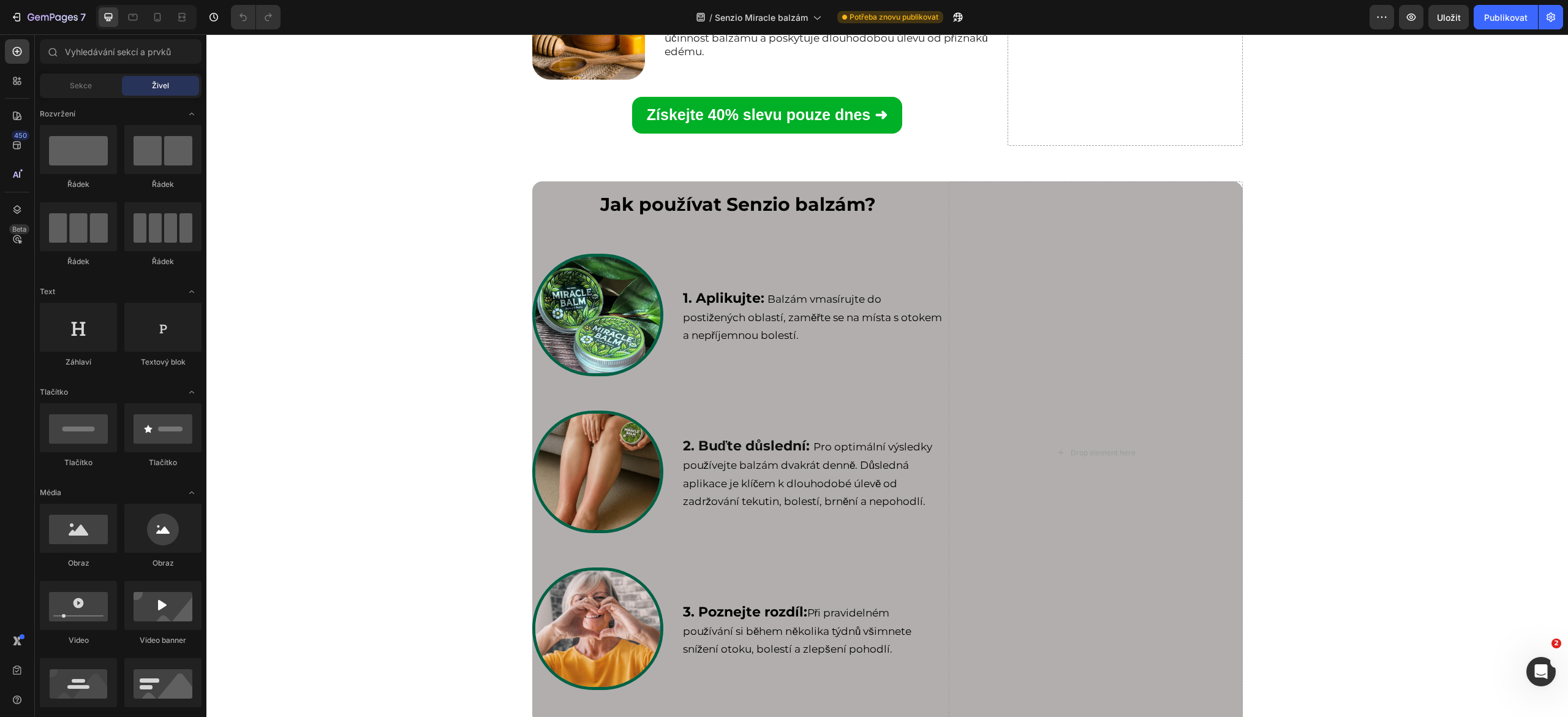
scroll to position [3590, 0]
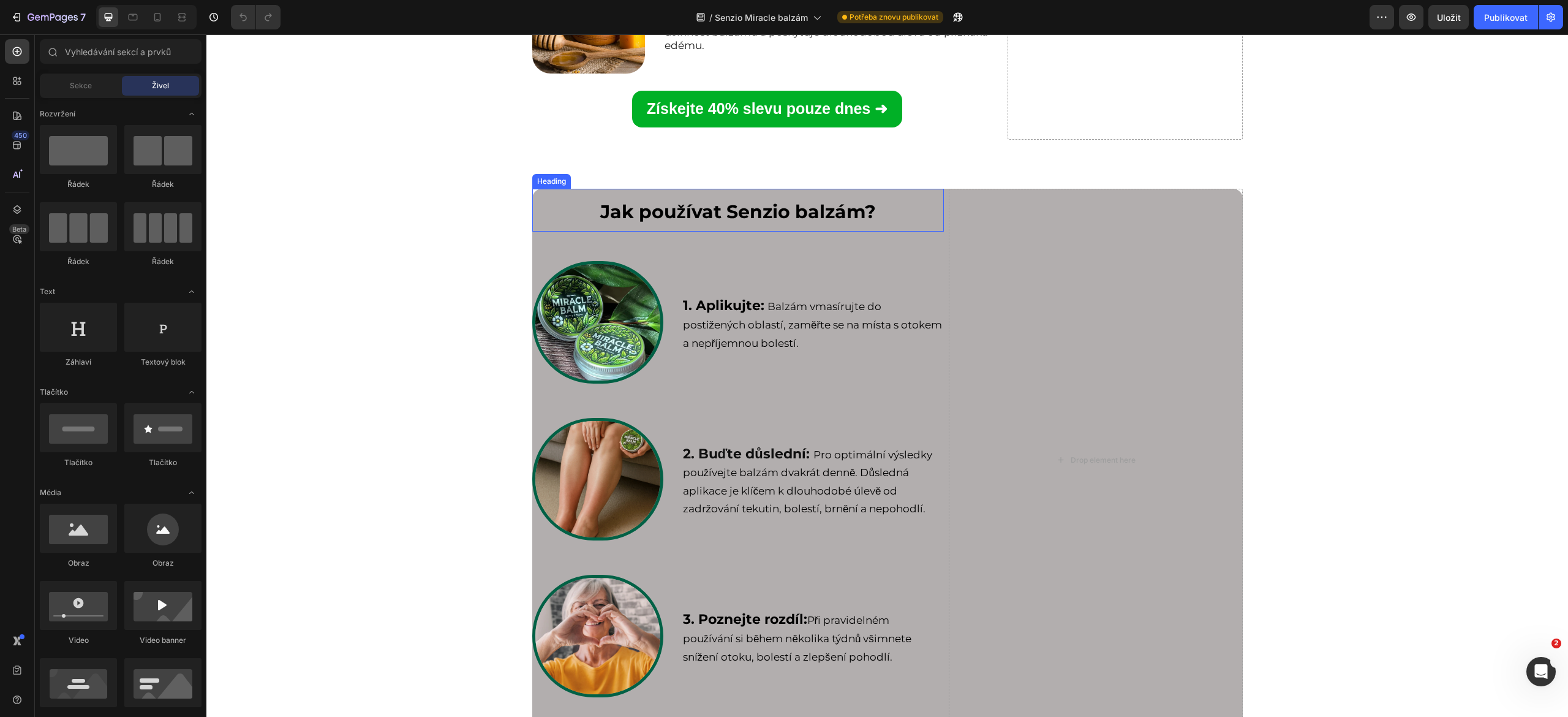
click at [532, 232] on h2 "Jak používat Senzio balzám?" at bounding box center [737, 210] width 412 height 43
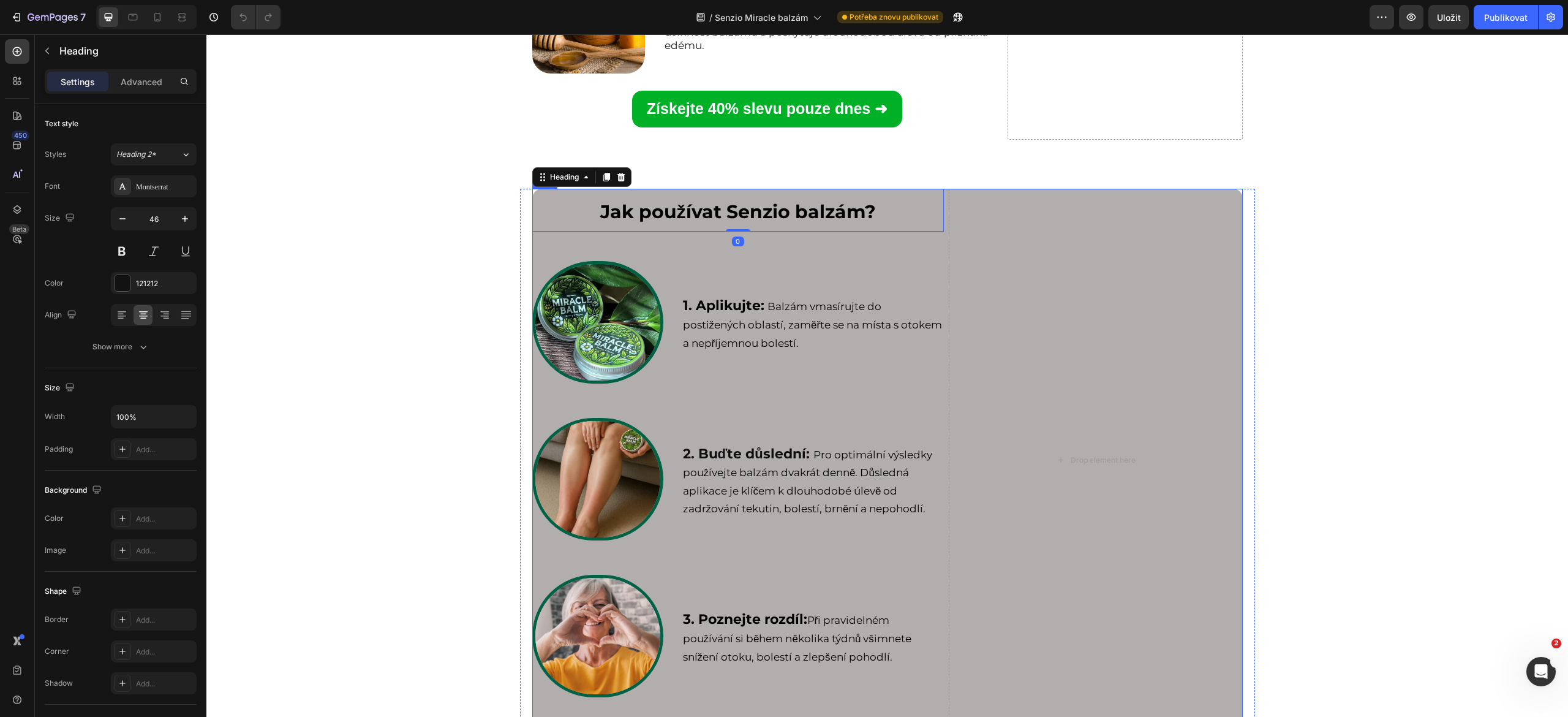
click at [532, 400] on div "Jak používat Senzio balzám? Heading 0 Row Image 1. Aplikujte: Balzám vmasírujte…" at bounding box center [737, 460] width 412 height 543
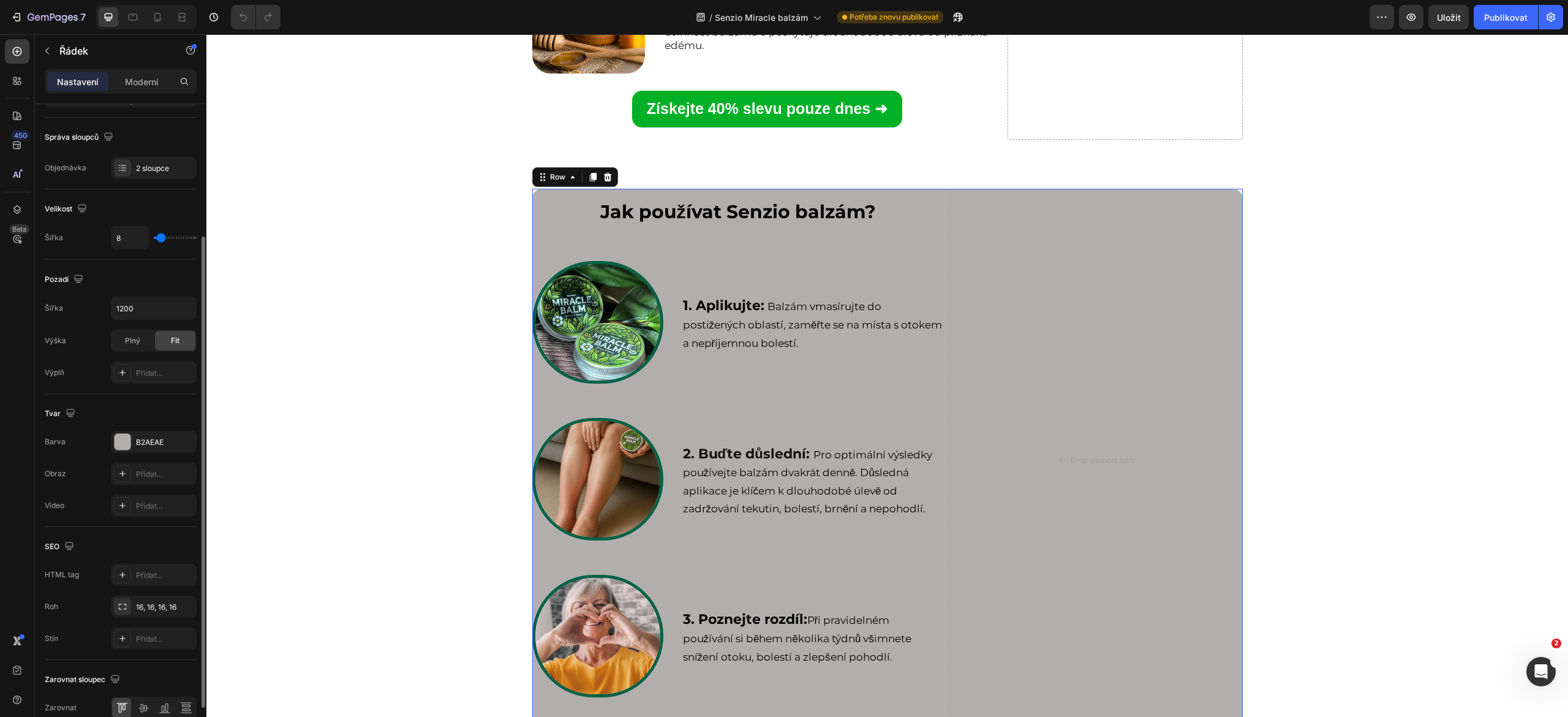
scroll to position [180, 0]
click at [126, 445] on div at bounding box center [122, 440] width 16 height 16
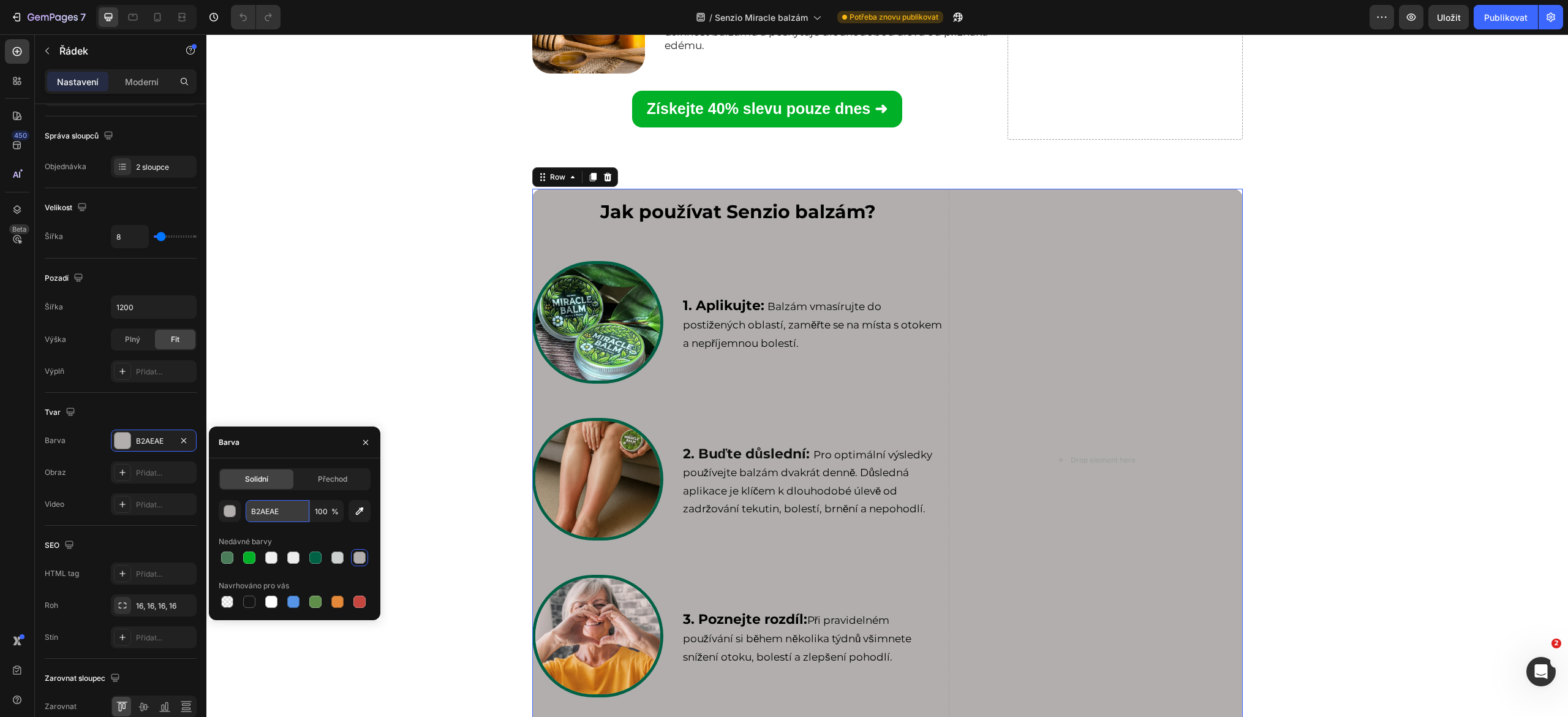
click at [273, 504] on input "B2AEAE" at bounding box center [277, 512] width 63 height 22
paste input "#D0E6A1"
type input "#D0E6A1"
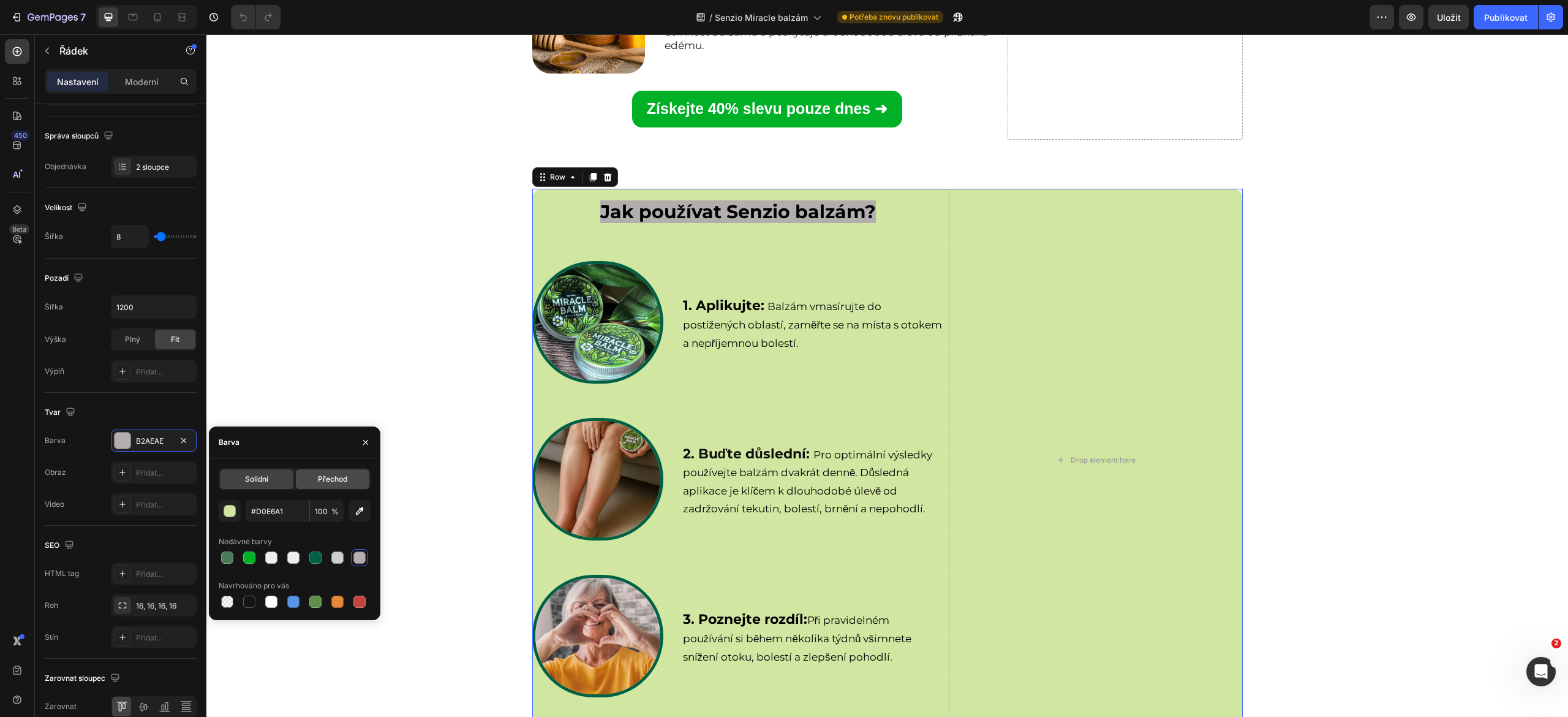
click at [315, 475] on div "Přechod" at bounding box center [332, 479] width 74 height 20
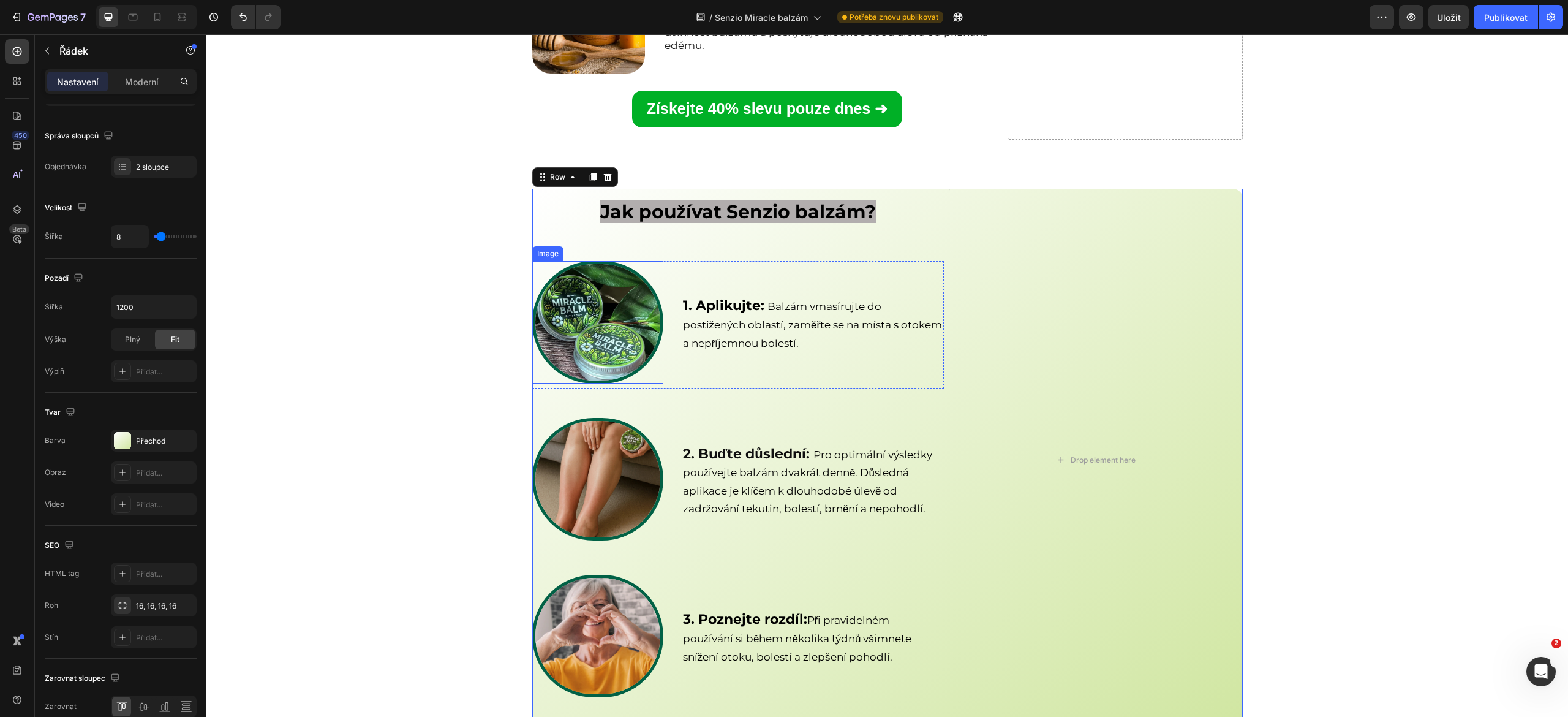
scroll to position [3831, 0]
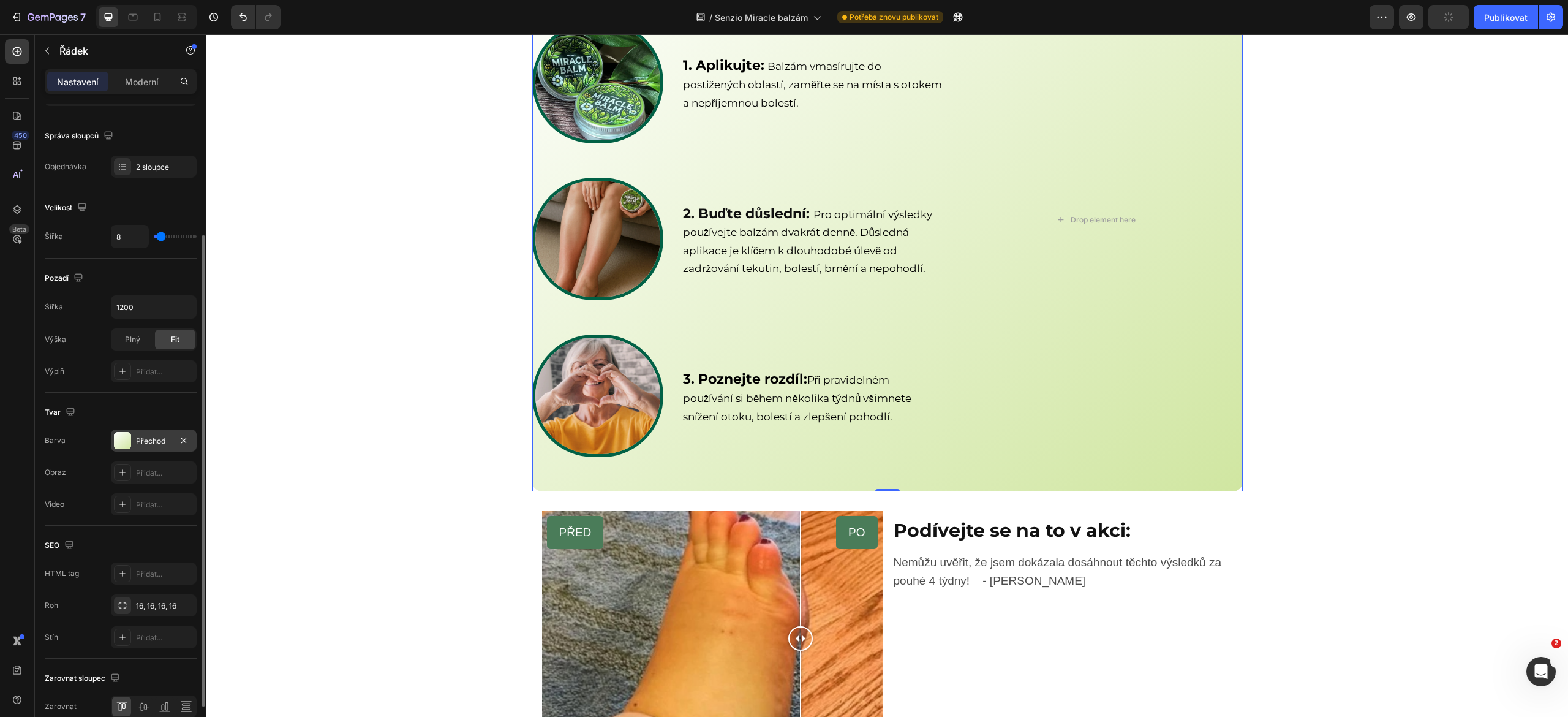
click at [173, 441] on div "Přechod" at bounding box center [154, 441] width 86 height 22
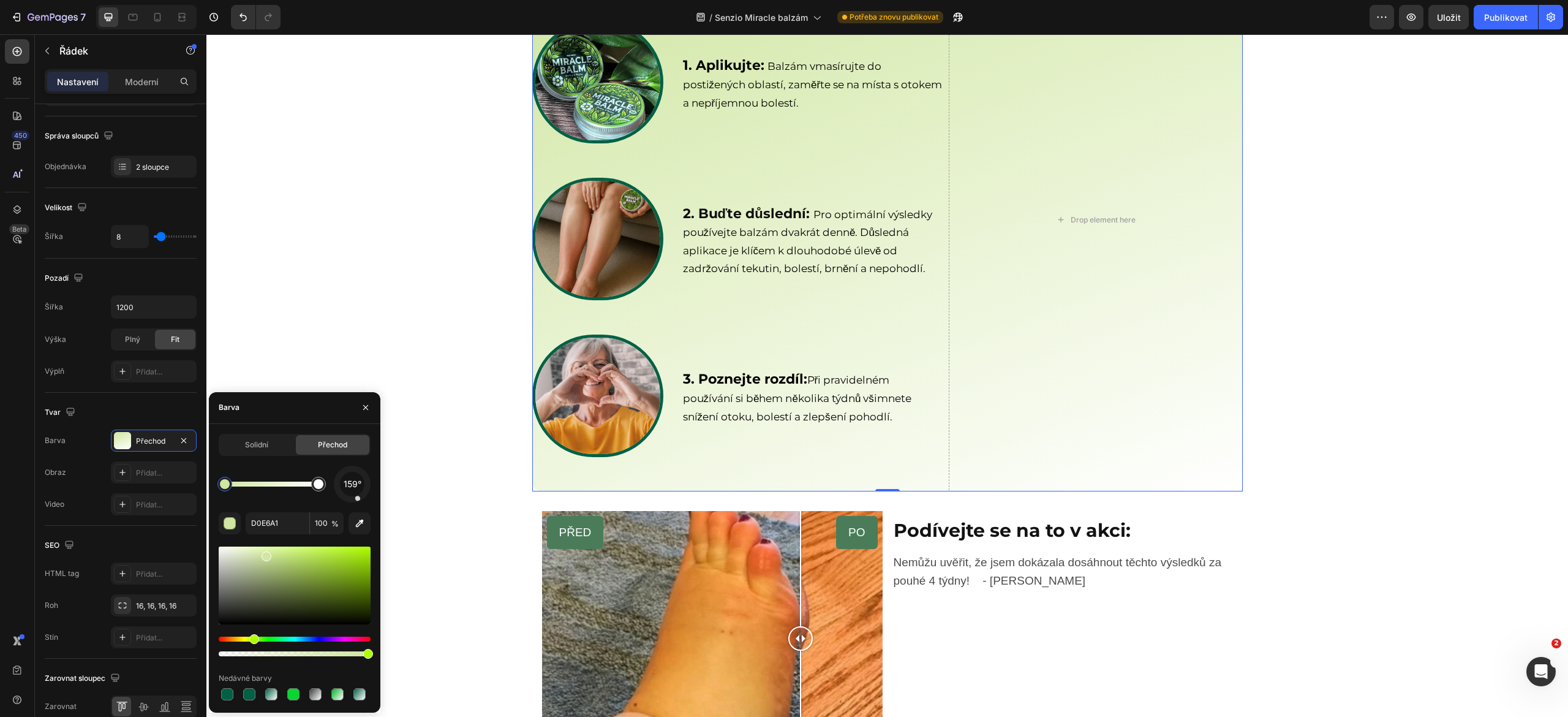
click at [293, 557] on div at bounding box center [294, 585] width 152 height 77
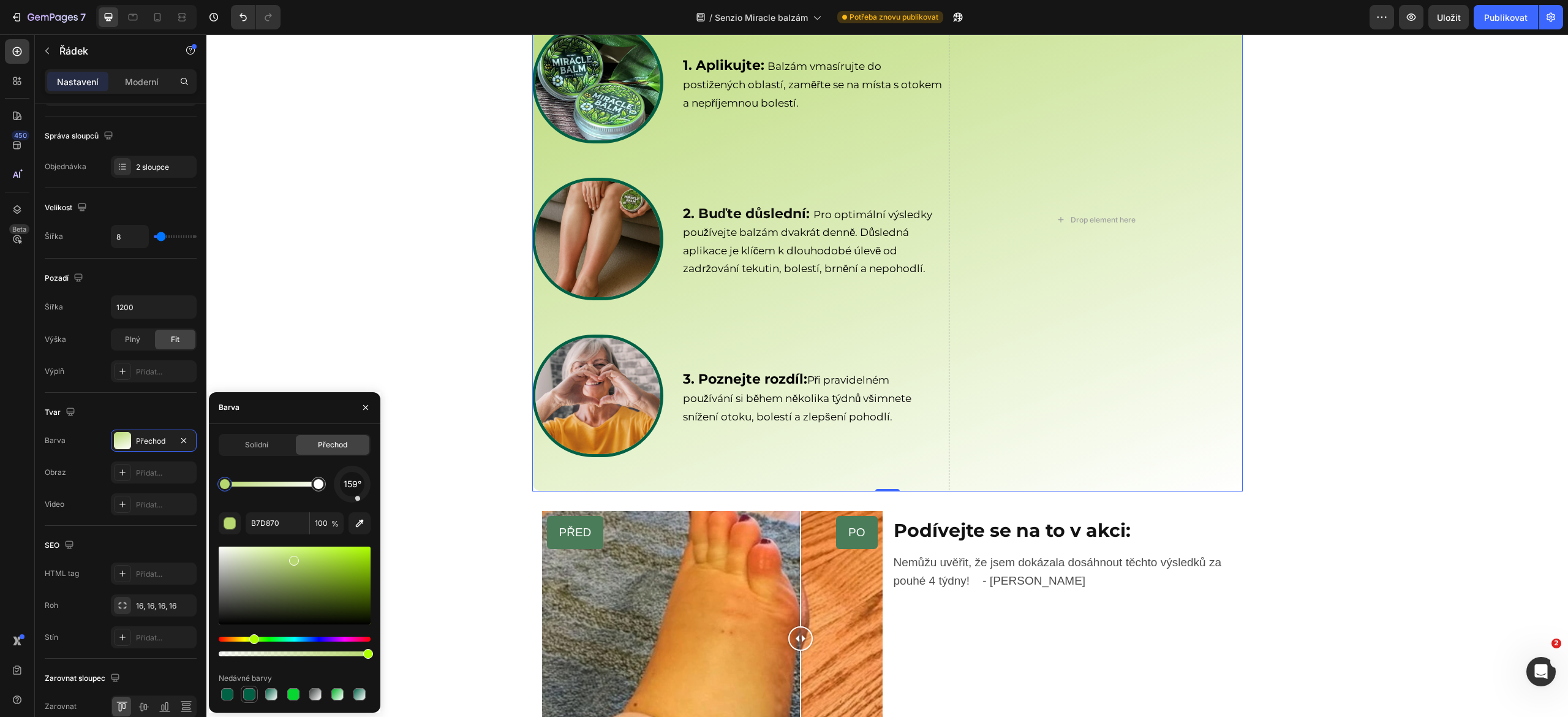
click at [255, 688] on div at bounding box center [249, 695] width 15 height 15
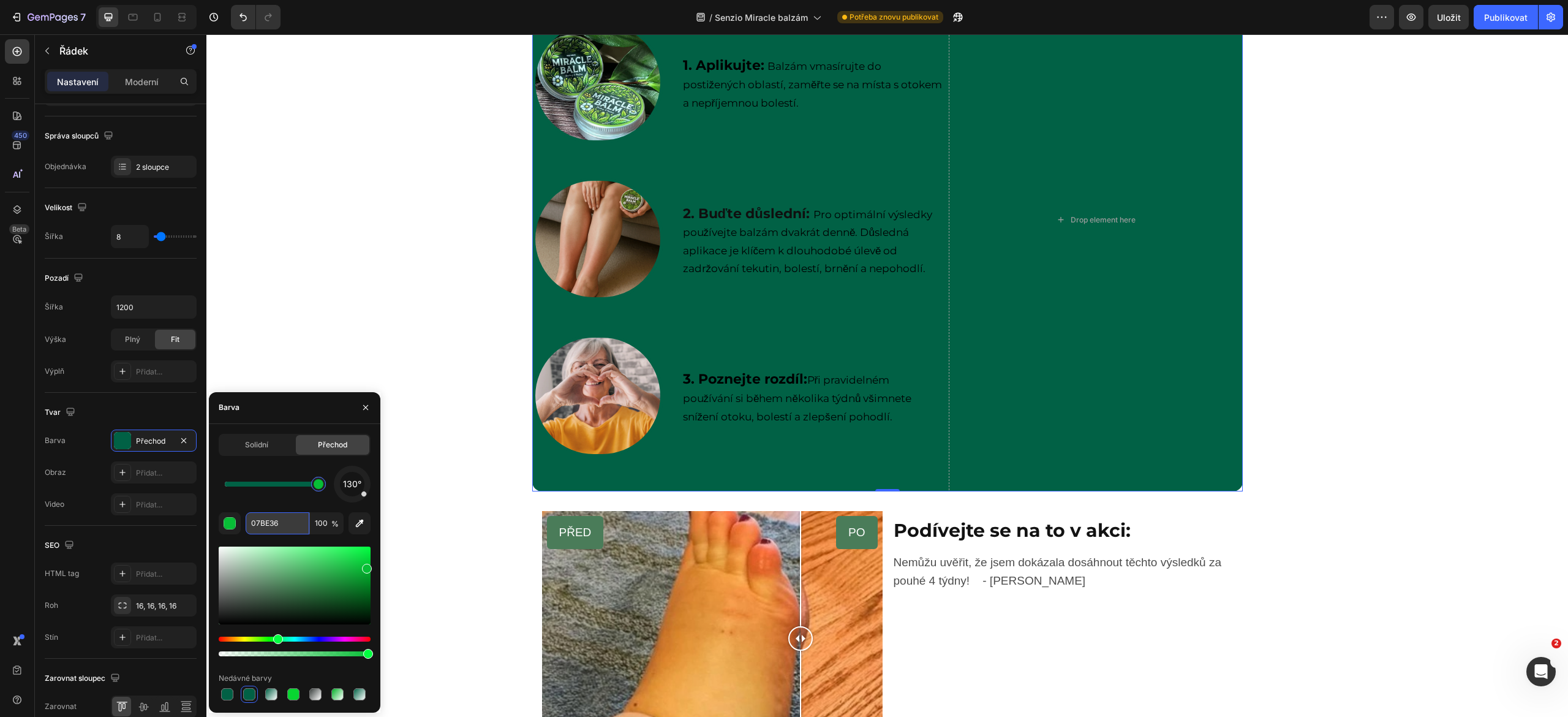
click at [287, 530] on input "07BE36" at bounding box center [277, 524] width 63 height 22
paste input "#D0E6A1"
click at [287, 530] on input "#D0E6A1" at bounding box center [277, 524] width 63 height 22
drag, startPoint x: 314, startPoint y: 485, endPoint x: 192, endPoint y: 482, distance: 122.0
click at [192, 482] on div "450 Beta Sections(18) Prvky(83) Sekce Živel Sekce hrdinů Detaily produktu Značk…" at bounding box center [103, 375] width 206 height 682
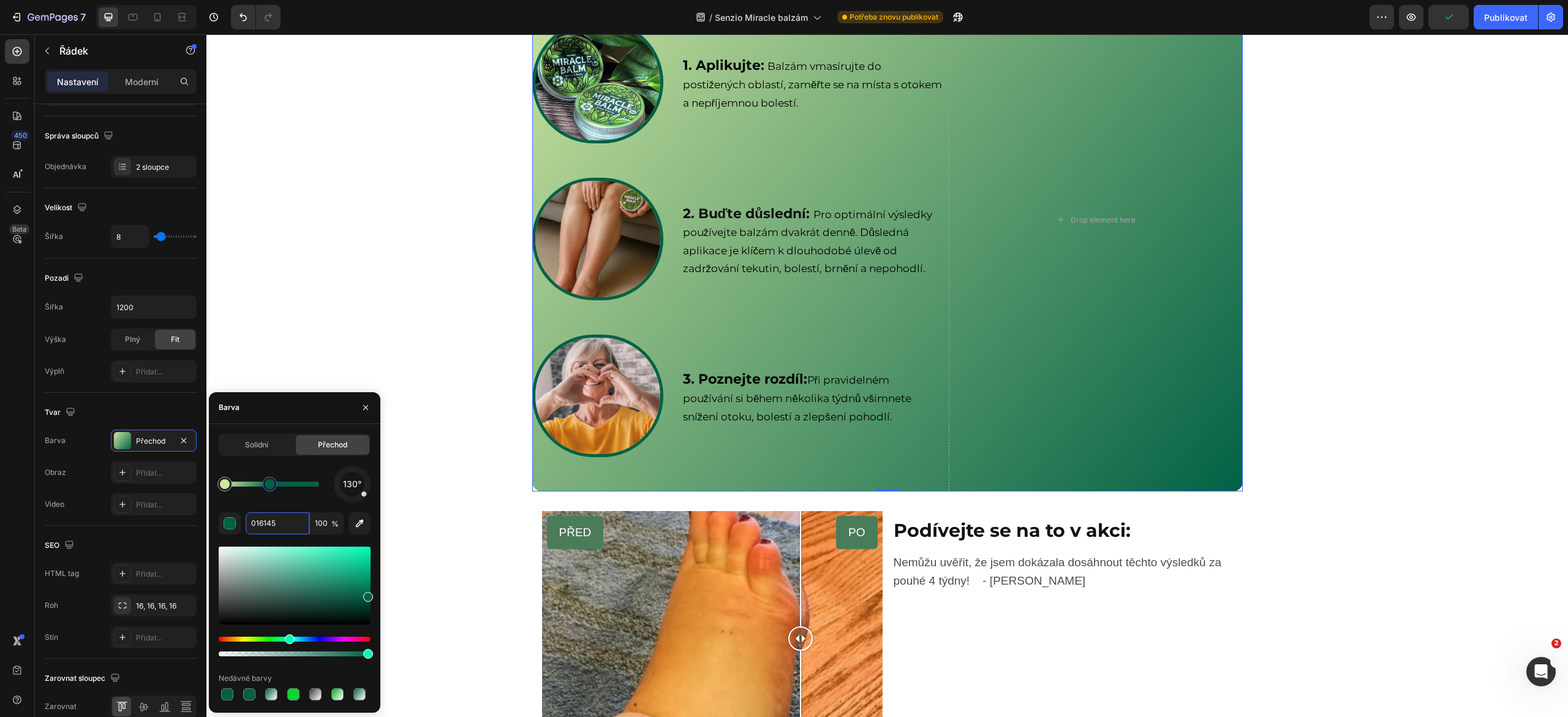
drag, startPoint x: 316, startPoint y: 479, endPoint x: 270, endPoint y: 485, distance: 46.4
click at [270, 485] on div at bounding box center [270, 484] width 10 height 10
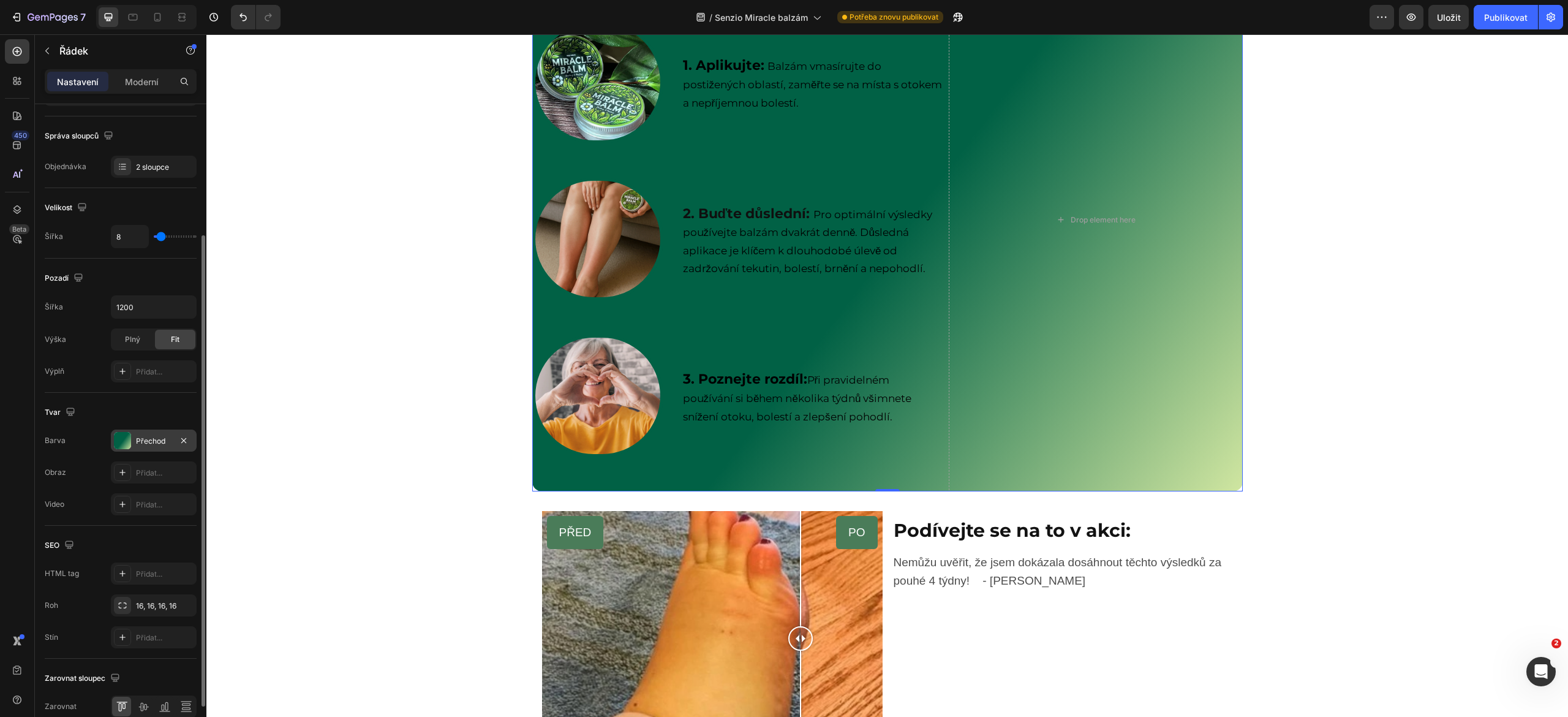
click at [137, 447] on div "Přechod" at bounding box center [154, 442] width 35 height 11
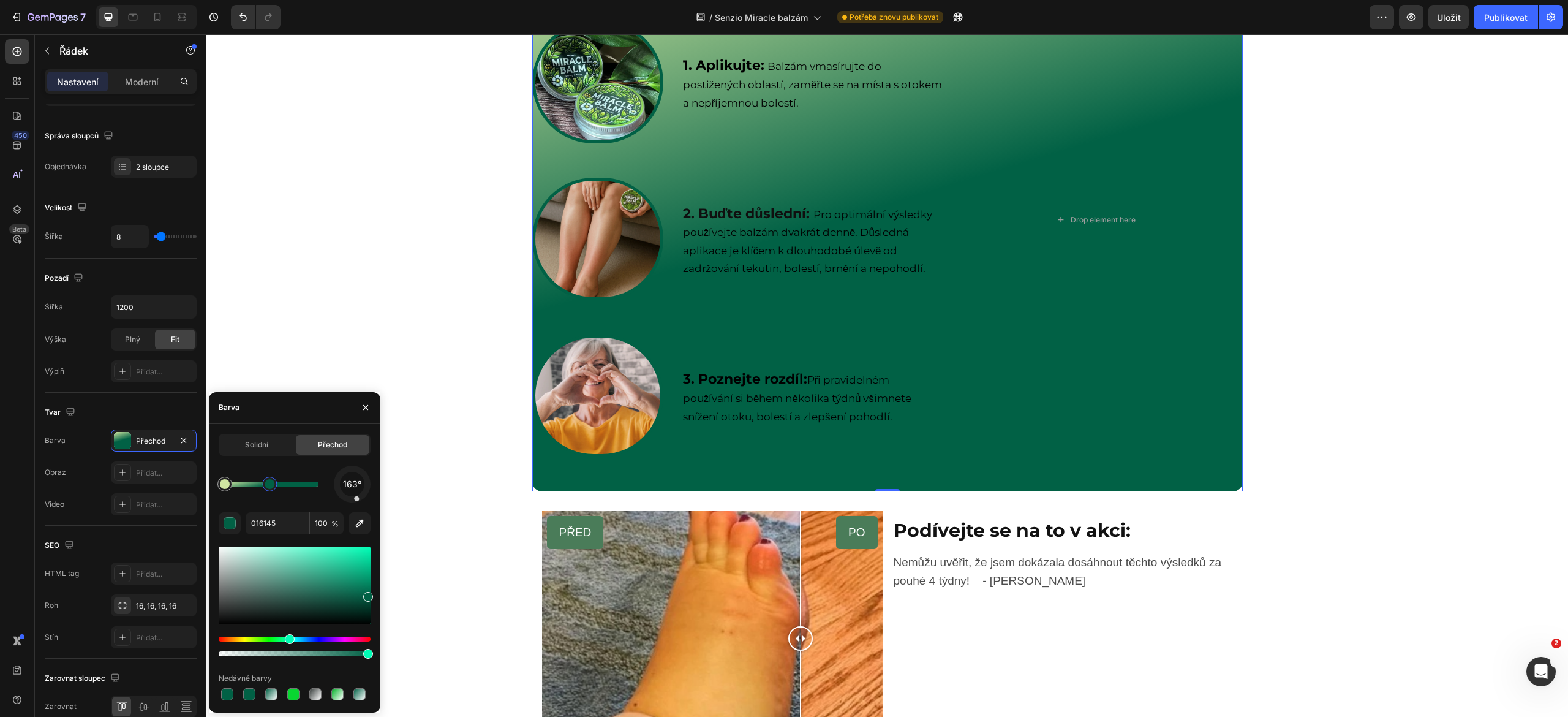
click at [263, 485] on div at bounding box center [270, 485] width 15 height 15
click at [280, 518] on input "016145" at bounding box center [277, 524] width 63 height 22
paste input "#D0E6A1"
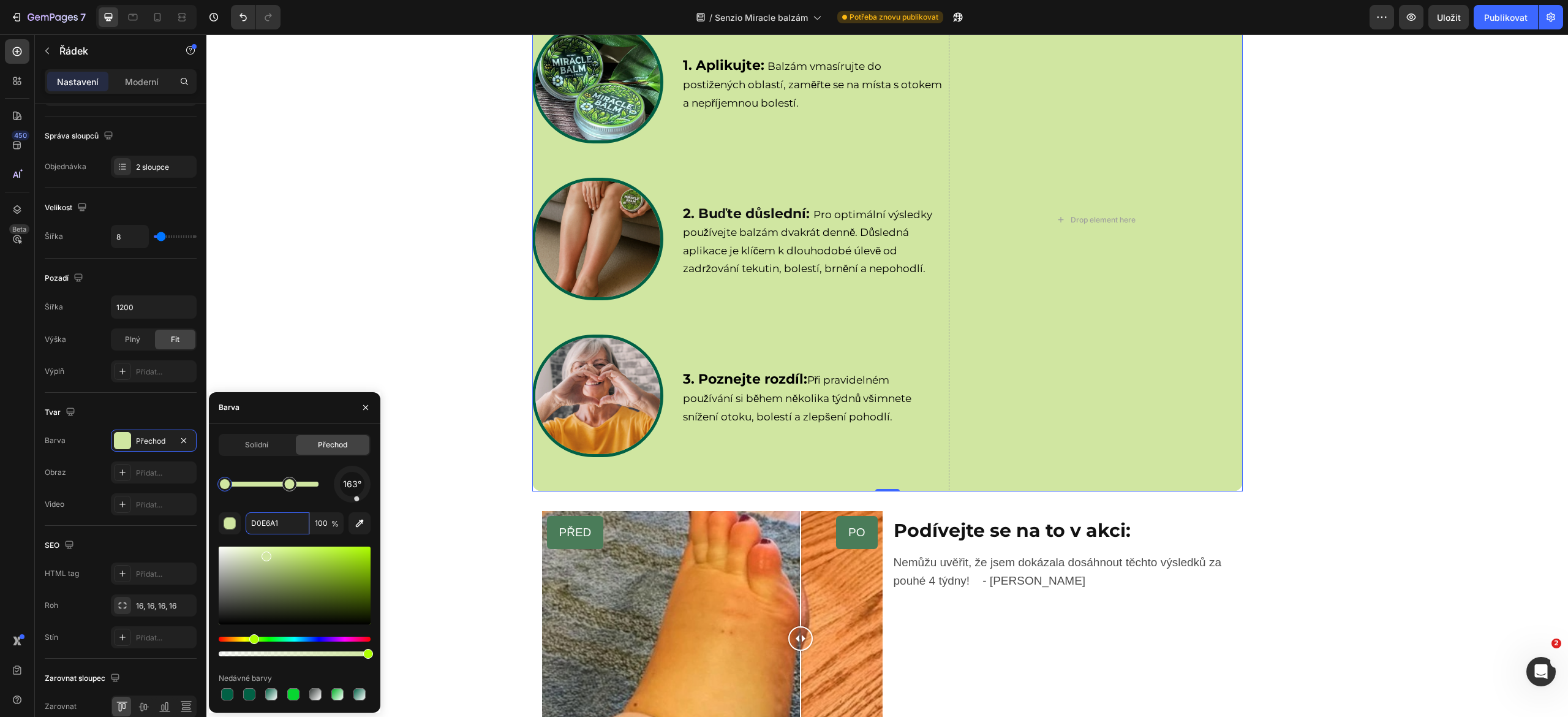
drag, startPoint x: 273, startPoint y: 481, endPoint x: 340, endPoint y: 485, distance: 67.1
click at [297, 556] on div at bounding box center [294, 585] width 152 height 77
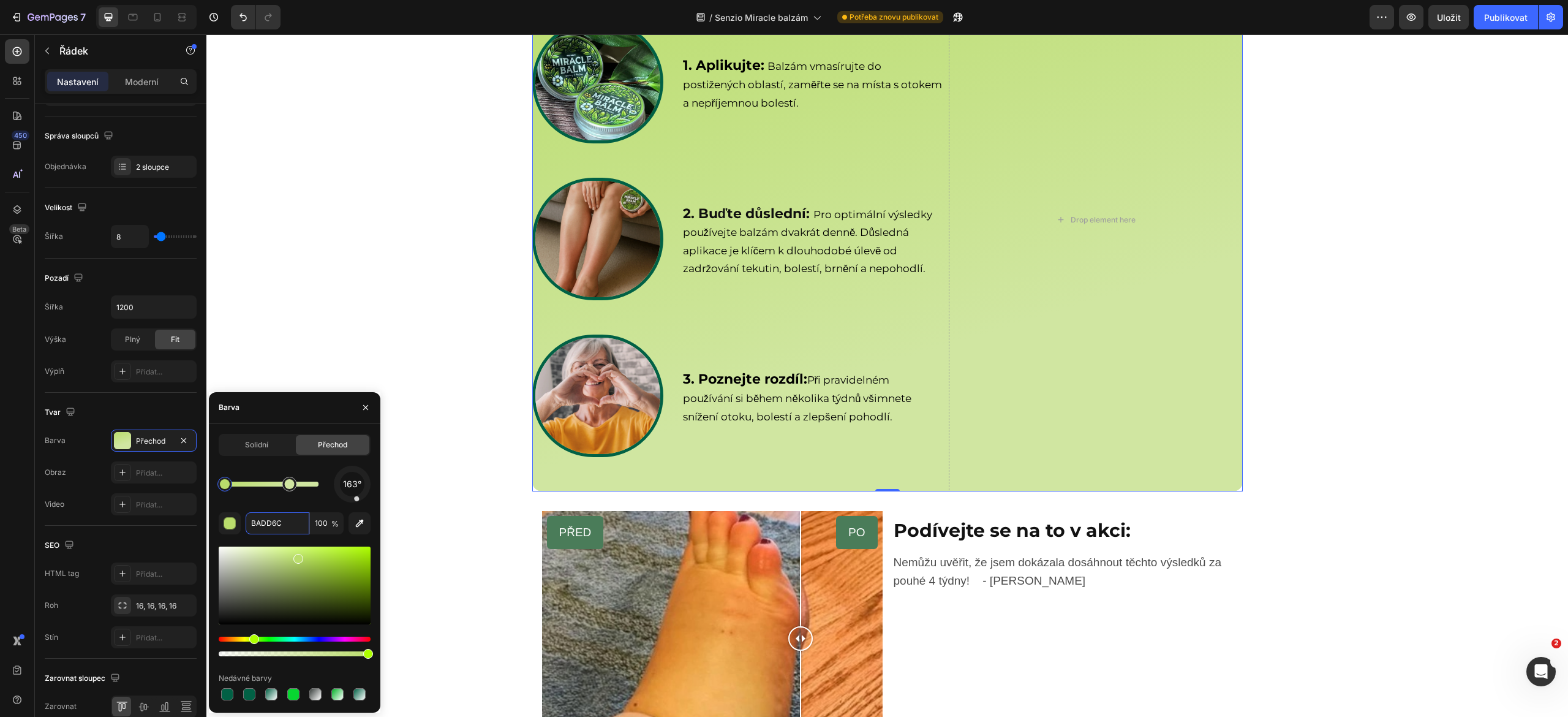
click at [226, 488] on div at bounding box center [225, 484] width 10 height 10
click at [245, 555] on div at bounding box center [294, 585] width 152 height 77
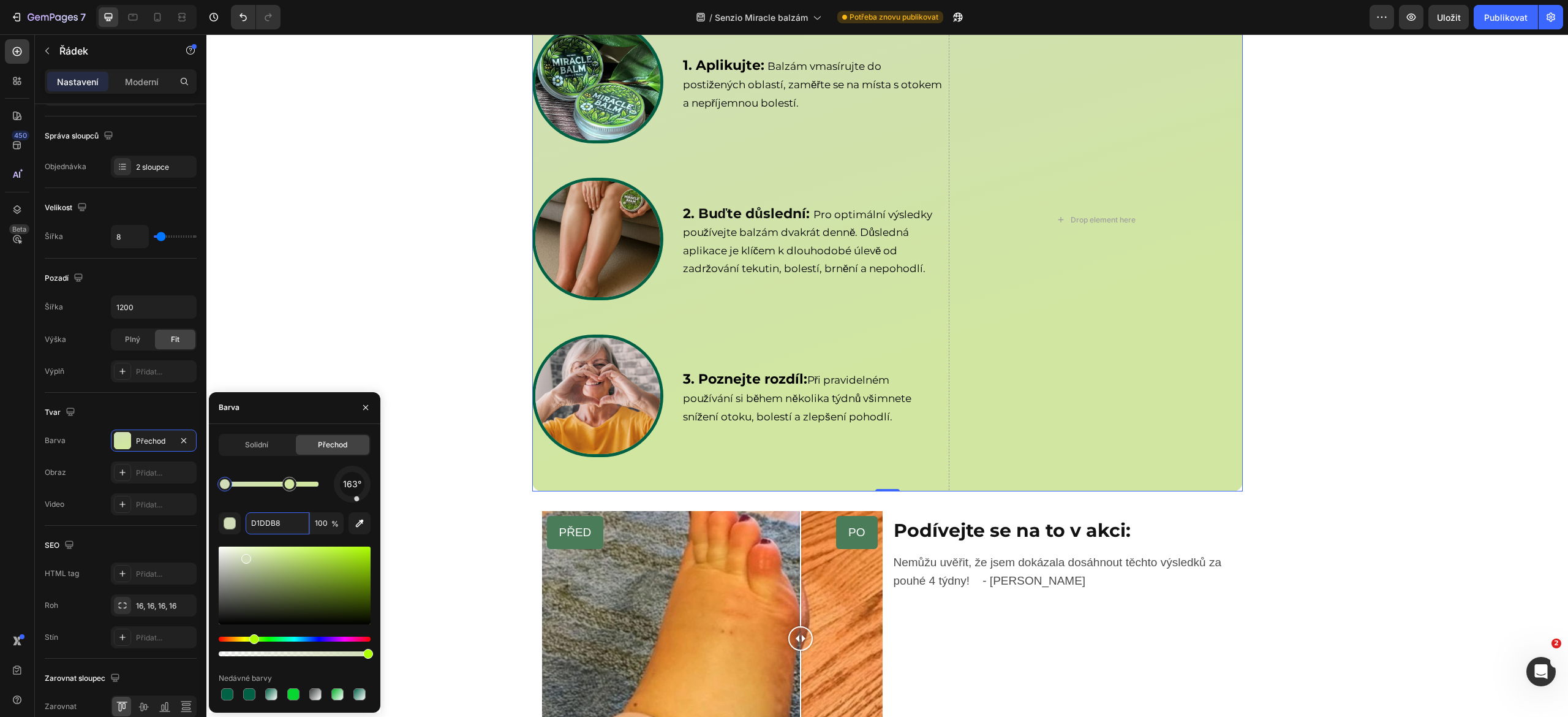
click at [273, 555] on div at bounding box center [294, 585] width 152 height 77
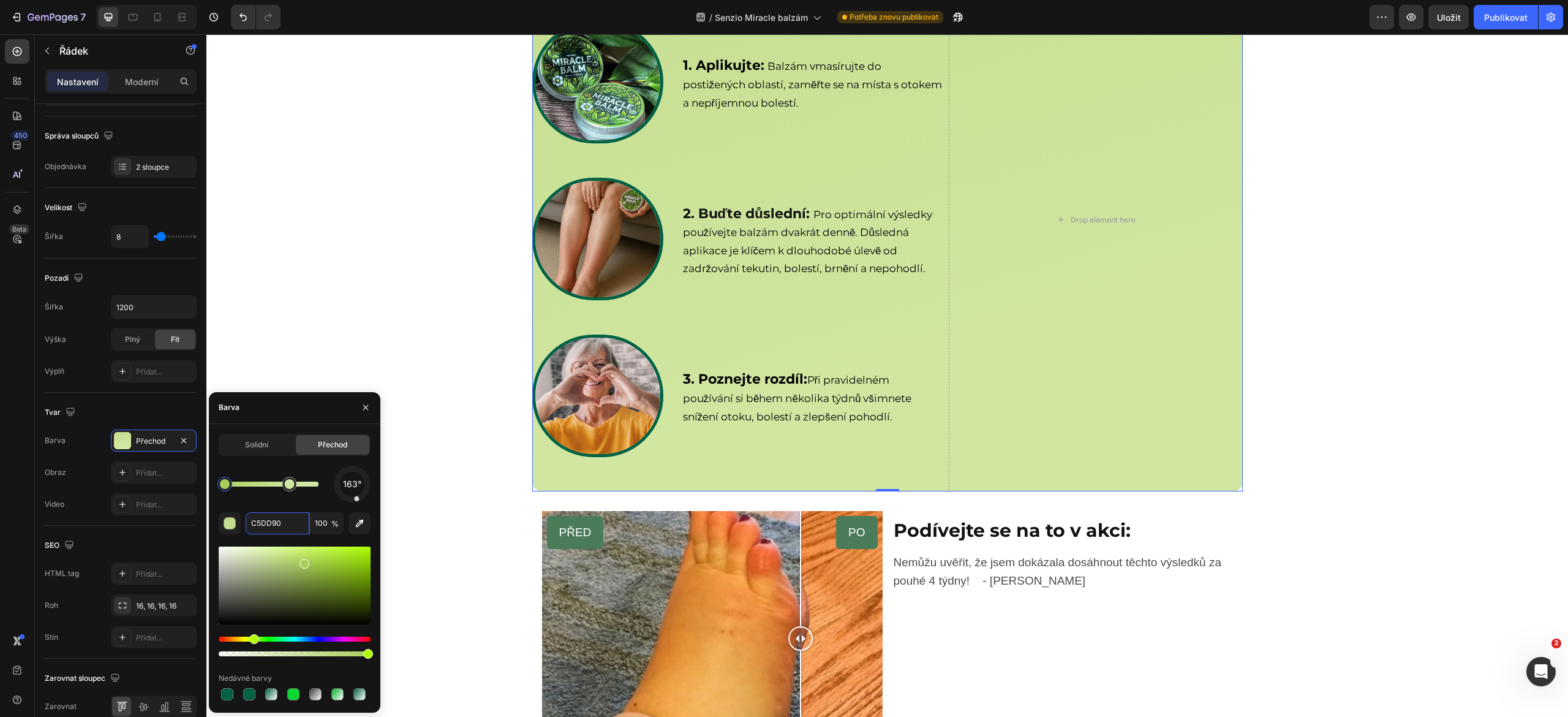
click at [302, 561] on div at bounding box center [294, 585] width 152 height 77
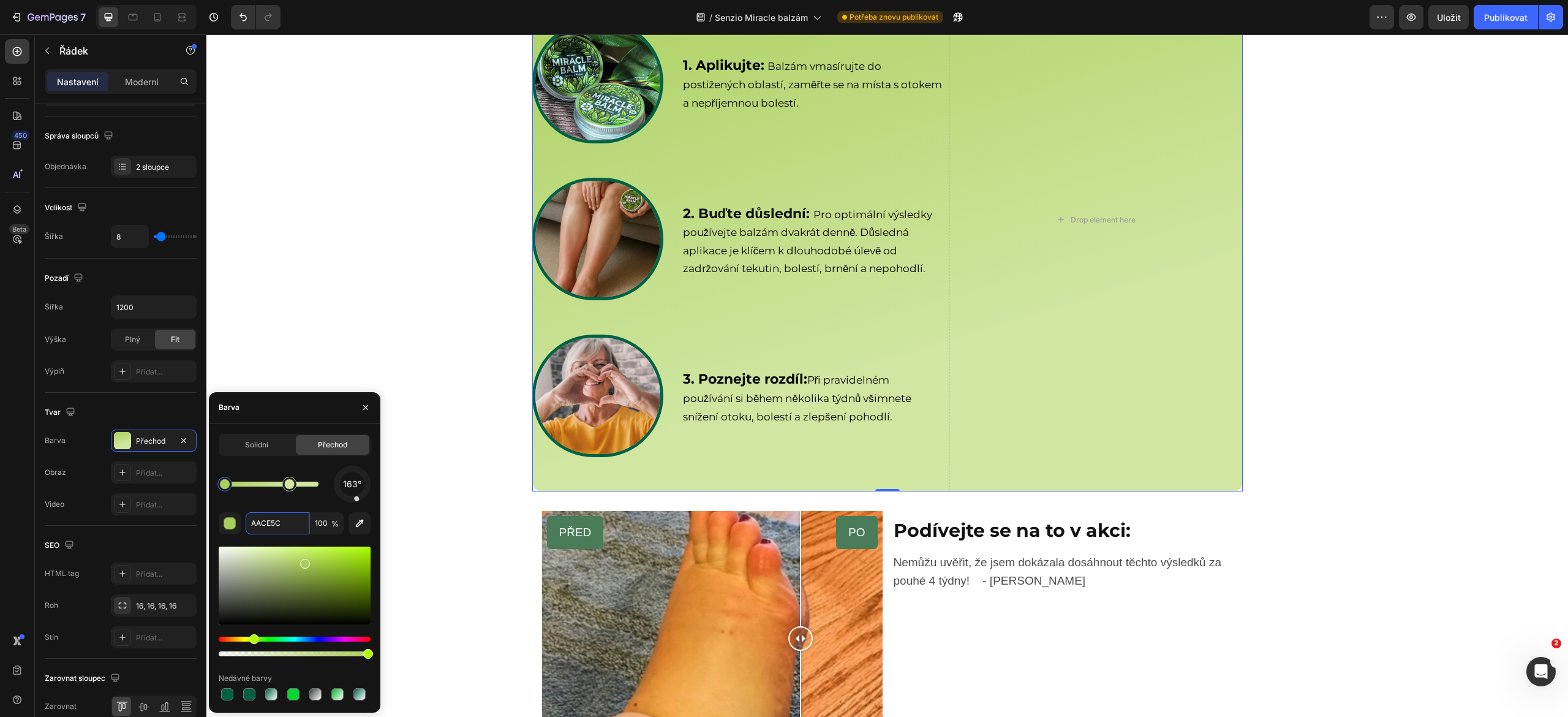
click at [329, 559] on div at bounding box center [294, 585] width 152 height 77
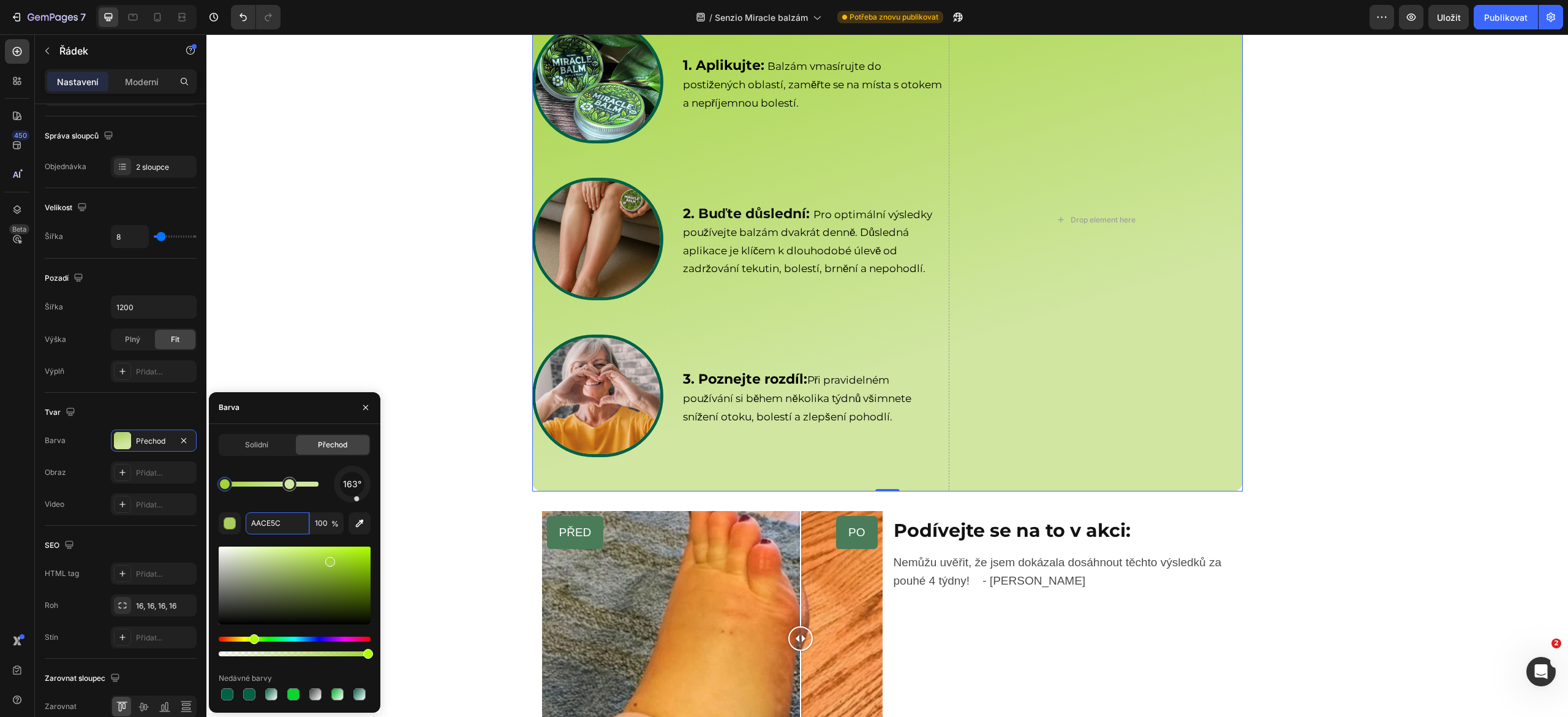
type input "A3D33B"
click at [336, 483] on div at bounding box center [352, 484] width 46 height 46
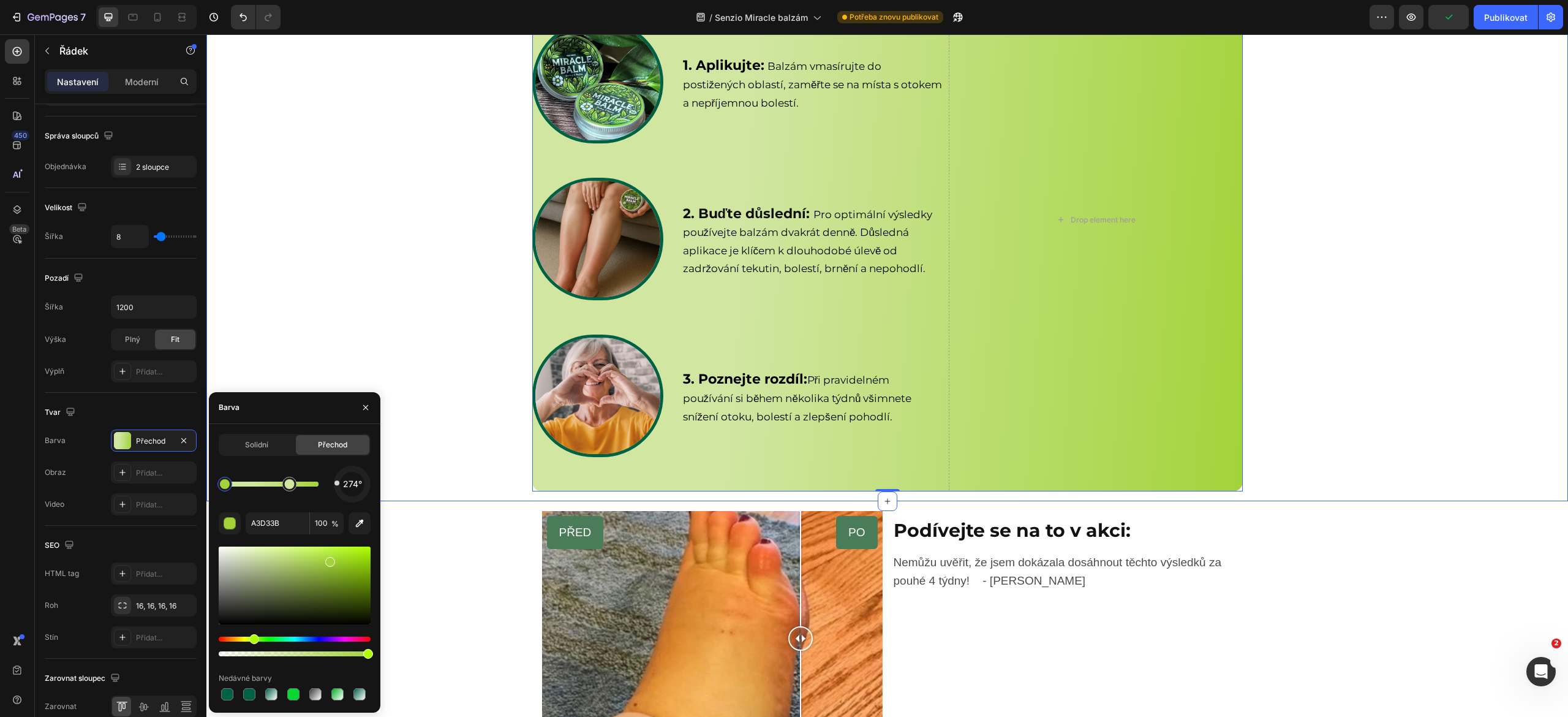
click at [413, 283] on div "Jak používat Senzio balzám? Heading Row Image 1. Aplikujte: Balzám vmasírujte d…" at bounding box center [887, 225] width 1362 height 553
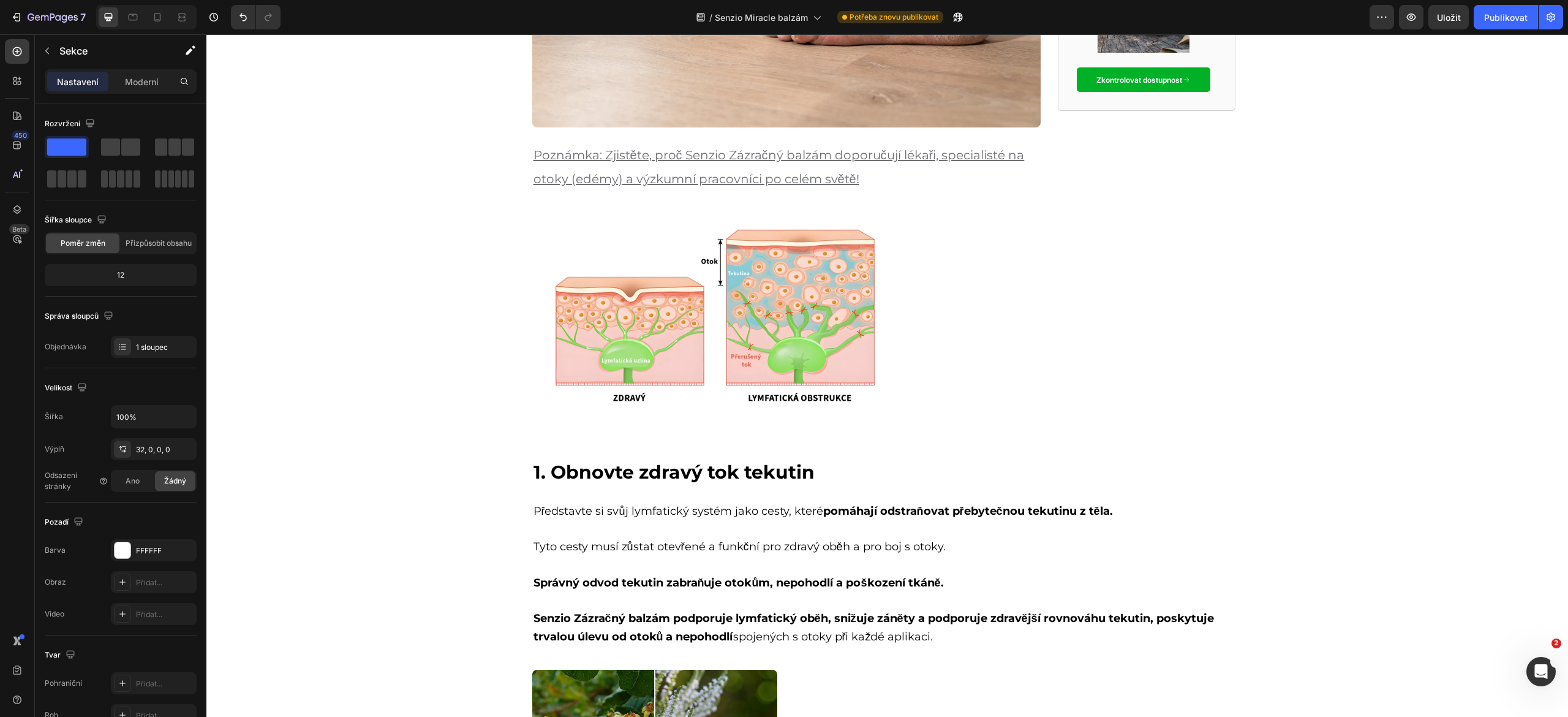
scroll to position [0, 0]
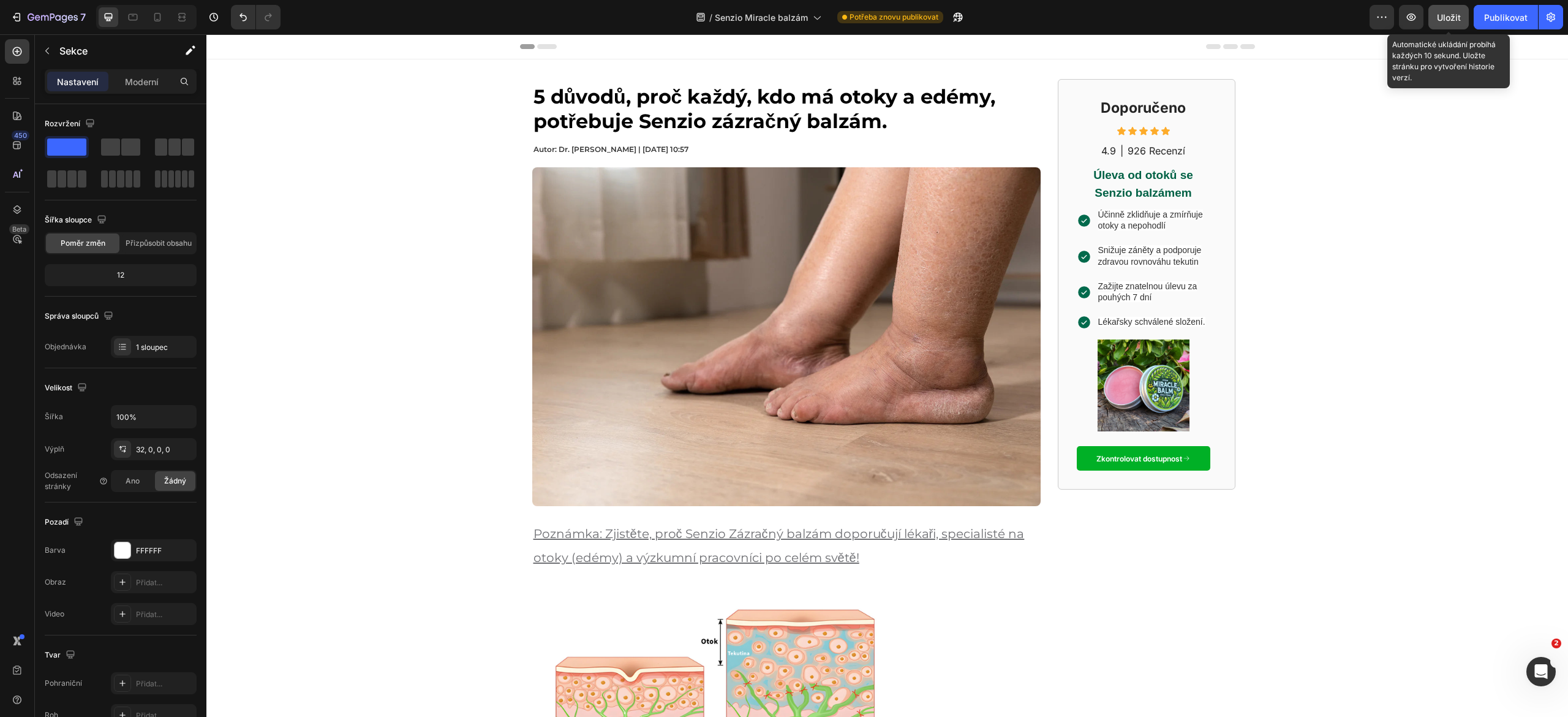
click at [1446, 17] on font "Uložit" at bounding box center [1449, 17] width 24 height 10
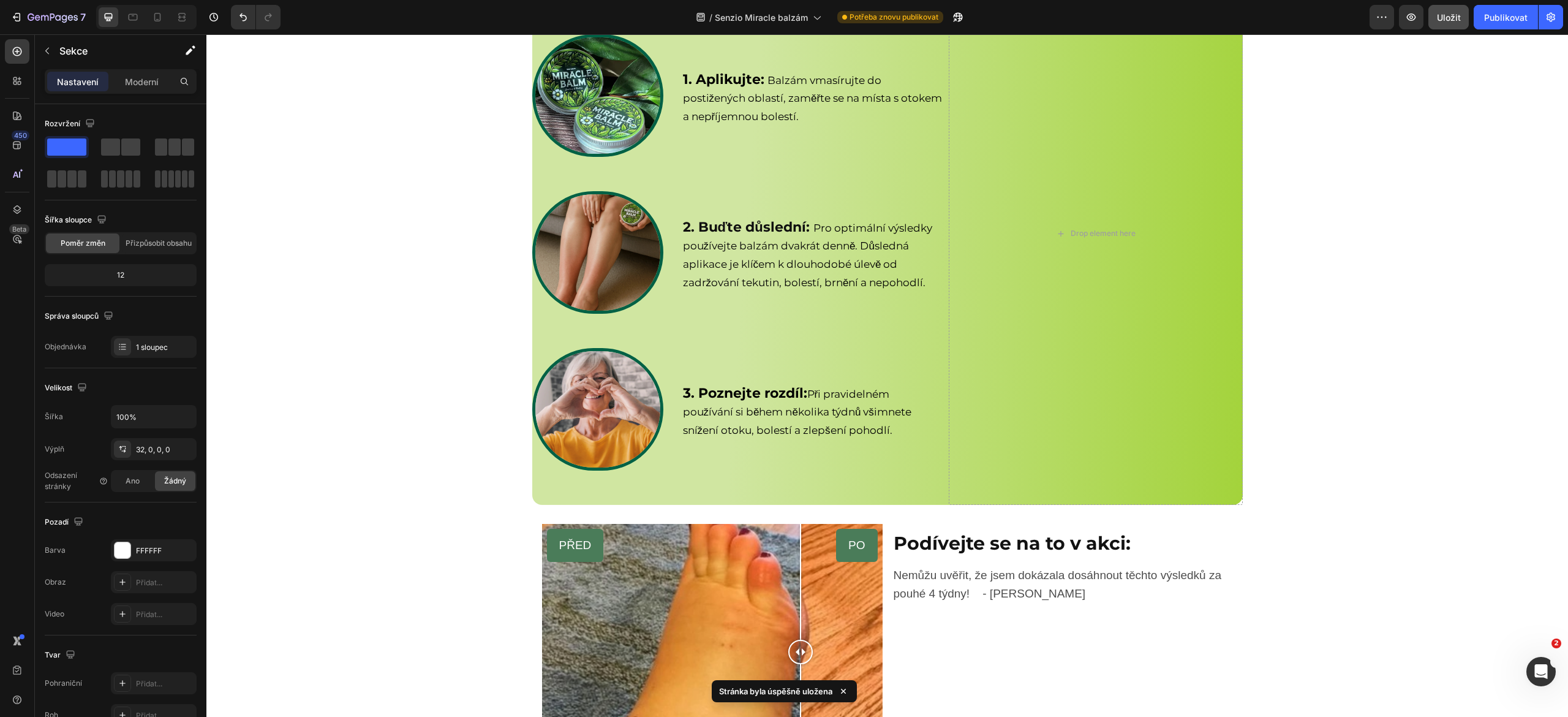
scroll to position [4316, 0]
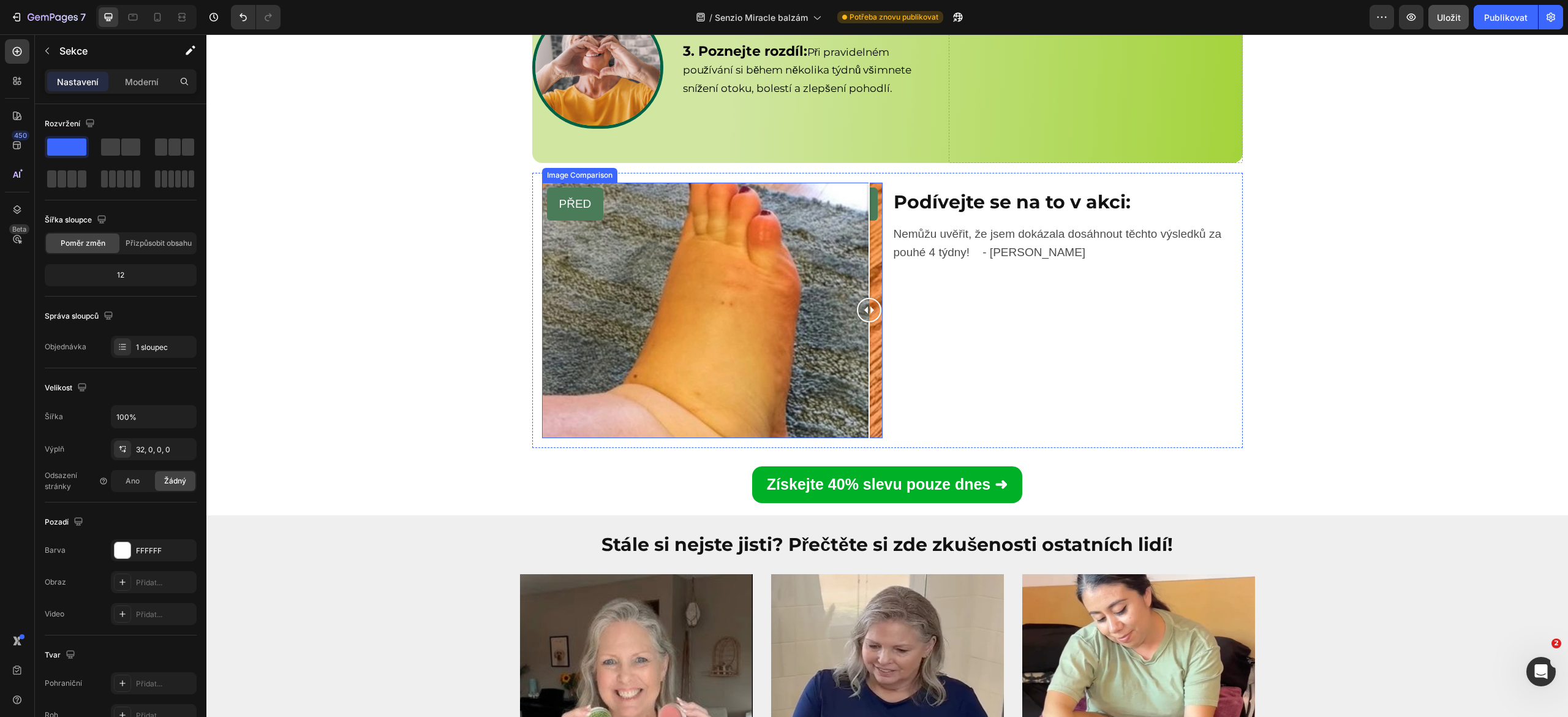
drag, startPoint x: 789, startPoint y: 315, endPoint x: 866, endPoint y: 320, distance: 77.2
click at [866, 320] on div at bounding box center [869, 311] width 24 height 256
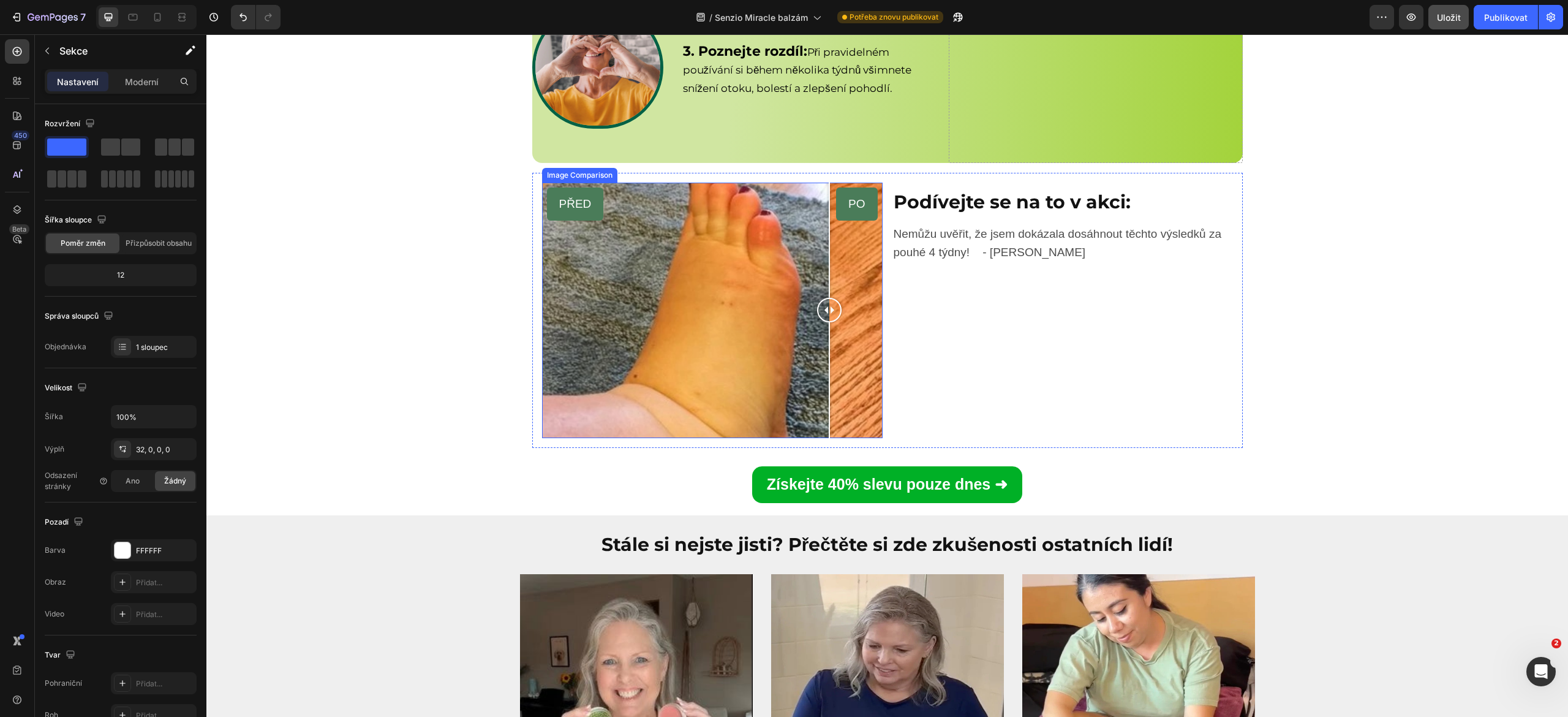
click at [819, 322] on div "PŘED PO" at bounding box center [712, 311] width 341 height 256
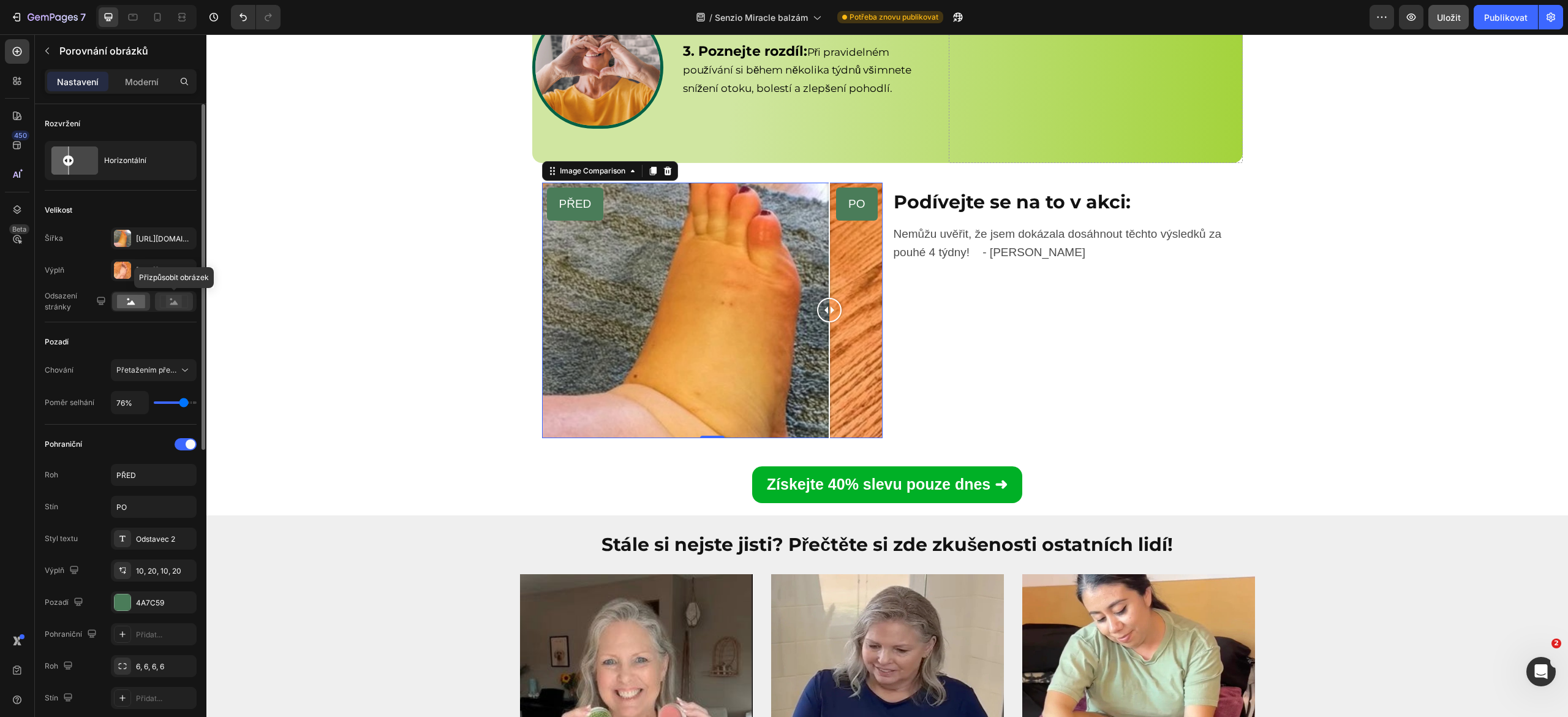
click at [175, 302] on icon at bounding box center [174, 302] width 8 height 5
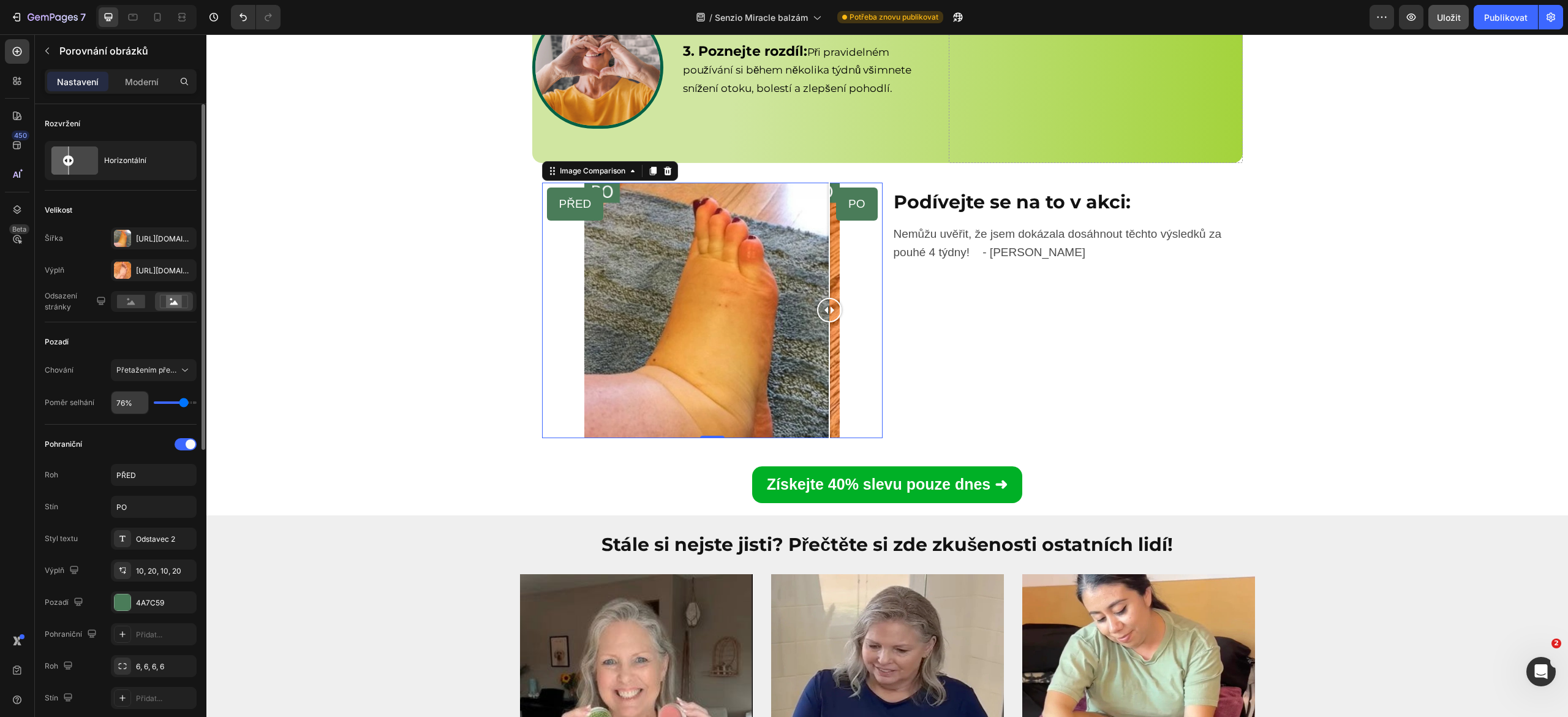
click at [126, 407] on input "76%" at bounding box center [129, 402] width 36 height 22
click at [351, 363] on div "PŘED PO Image Comparison 0 Podívejte se na to v akci: Heading Nemůžu uvěřit, že…" at bounding box center [887, 344] width 1362 height 343
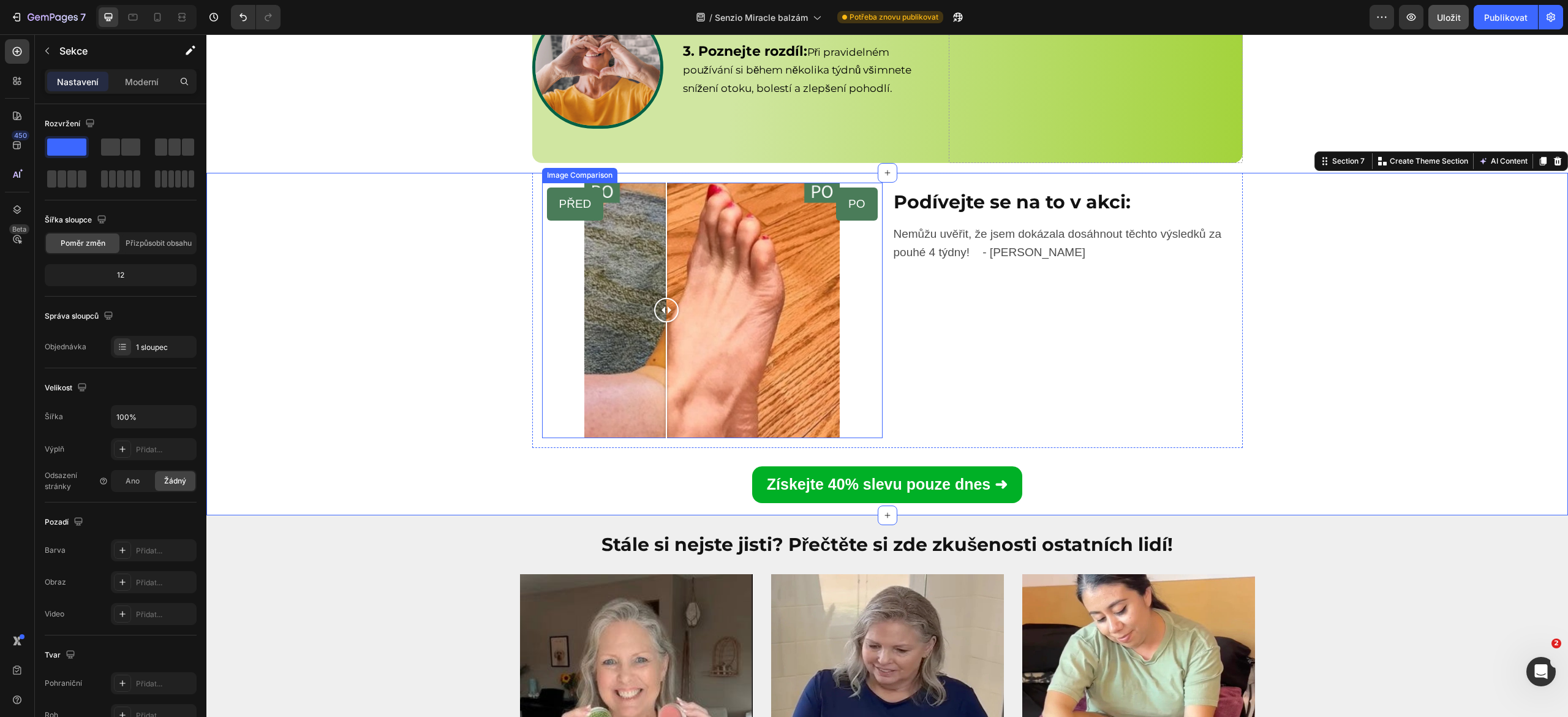
click at [657, 316] on div "PŘED PO" at bounding box center [712, 311] width 341 height 256
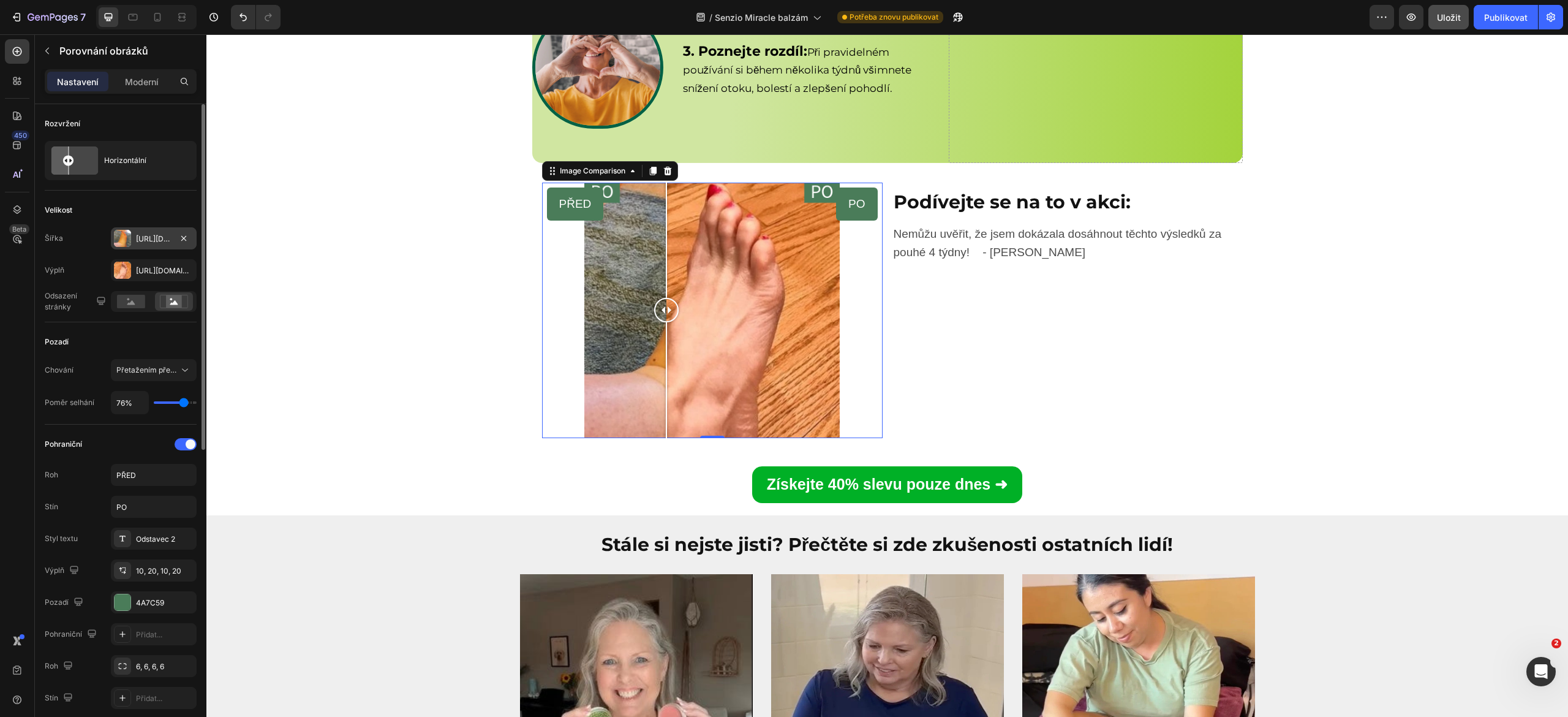
click at [140, 232] on div "https://cdn.Shopify.Com/s/files/1/0894/3789/7052/files/gempages_552112045764379…" at bounding box center [154, 239] width 86 height 22
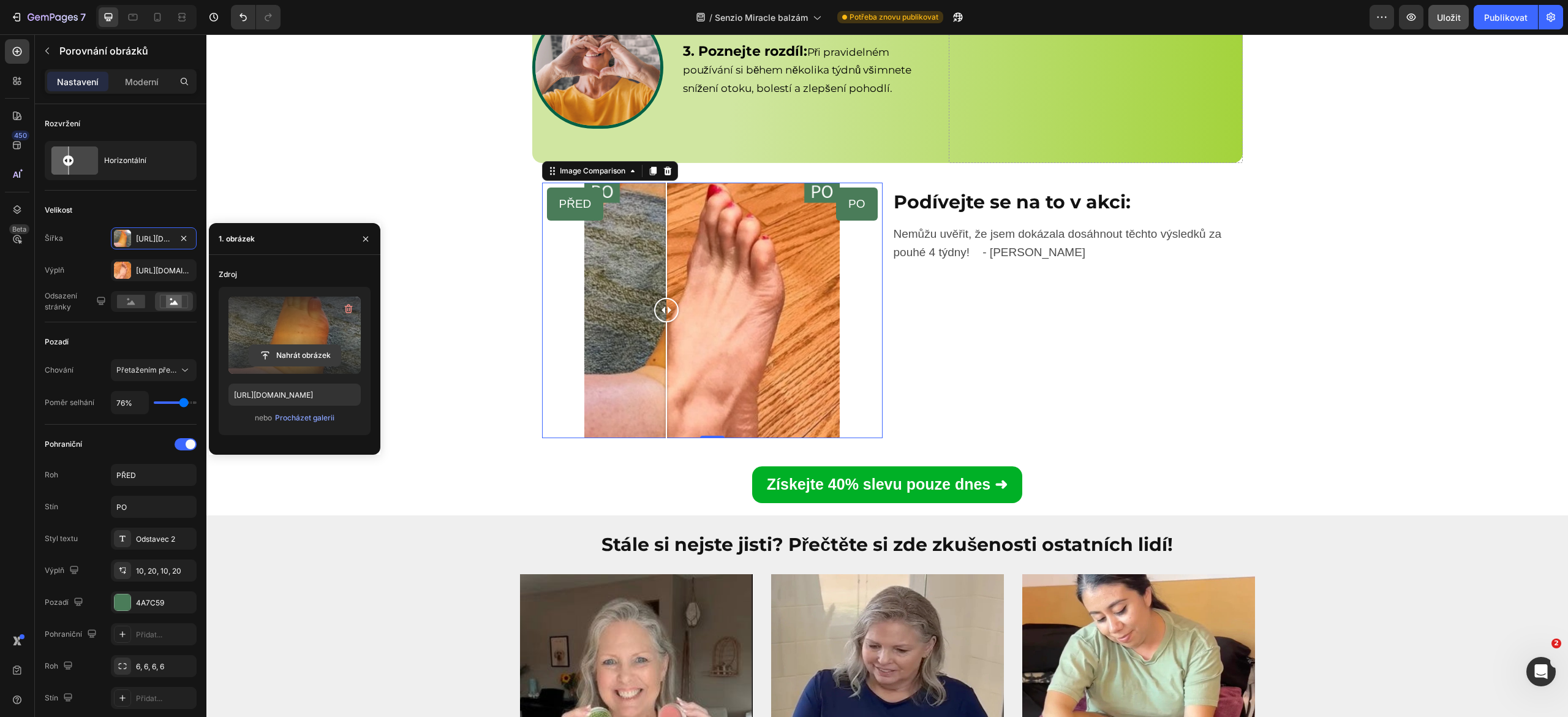
click at [285, 347] on input "file" at bounding box center [295, 356] width 91 height 21
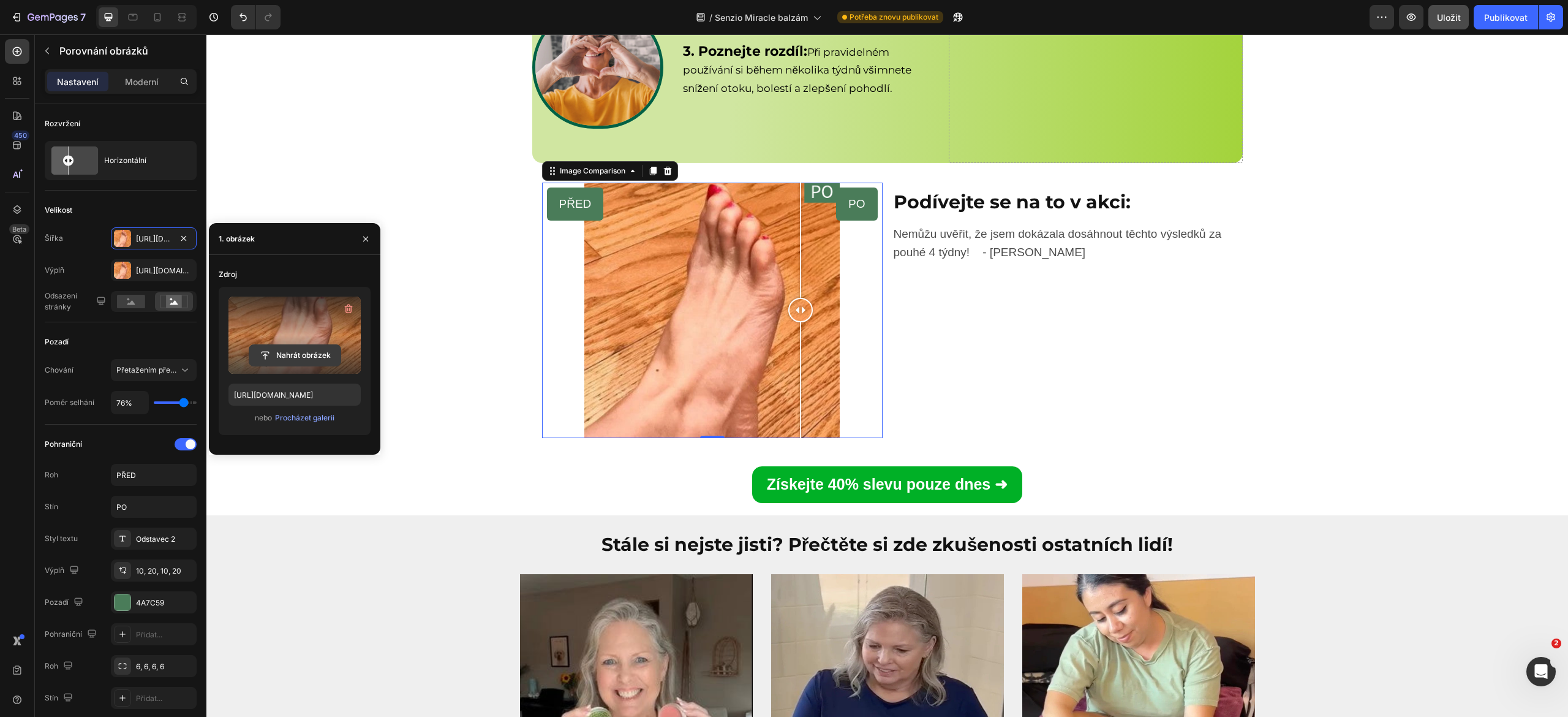
click at [285, 357] on input "file" at bounding box center [295, 356] width 91 height 21
type input "https://cdn.shopify.com/s/files/1/0894/3789/7052/files/gempages_552112045764379…"
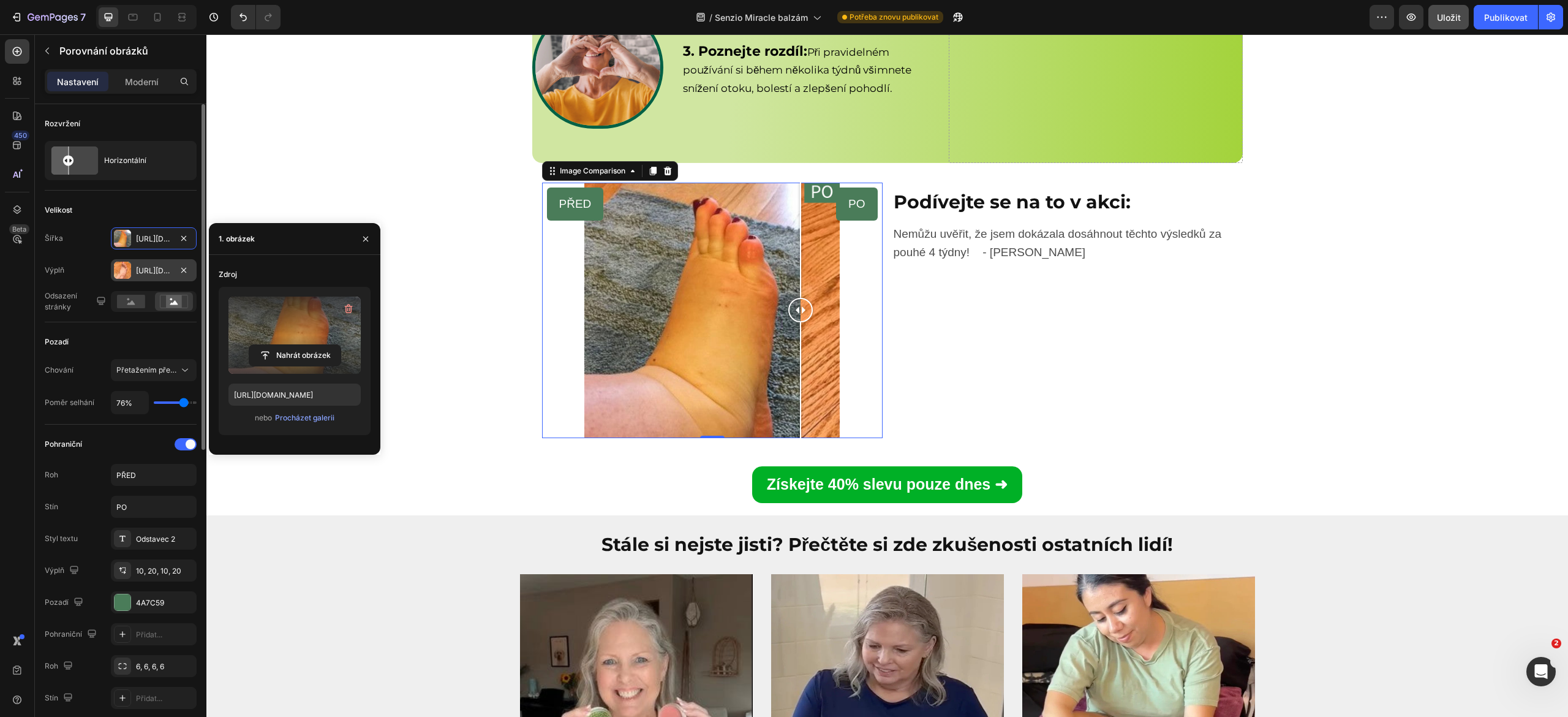
click at [141, 266] on font "https://cdn.Shopify.Com/s/files/1/0894/3789/7052/files/gempages_552112045764379…" at bounding box center [175, 271] width 79 height 9
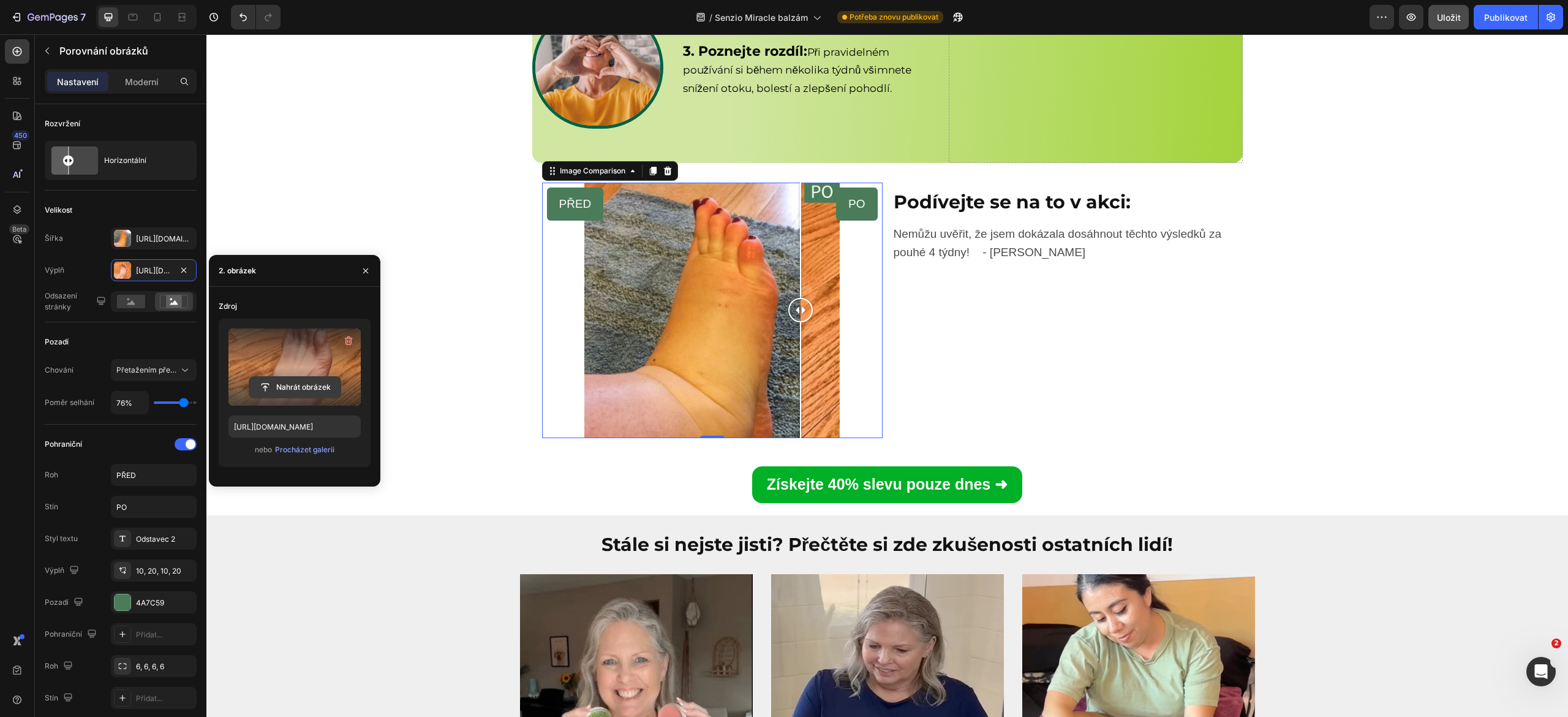
click at [263, 387] on input "file" at bounding box center [295, 387] width 91 height 21
type input "https://cdn.shopify.com/s/files/1/0894/3789/7052/files/gempages_552112045764379…"
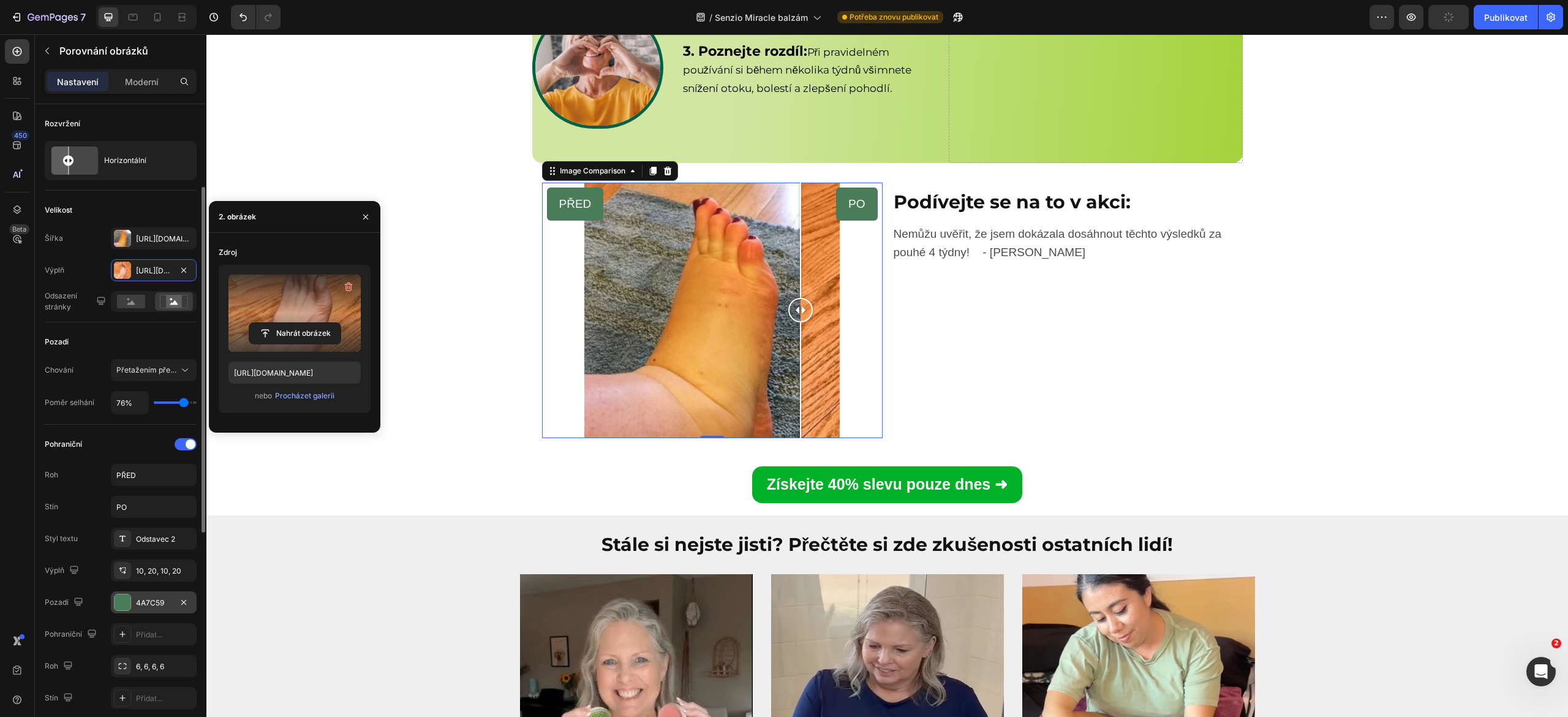
scroll to position [62, 0]
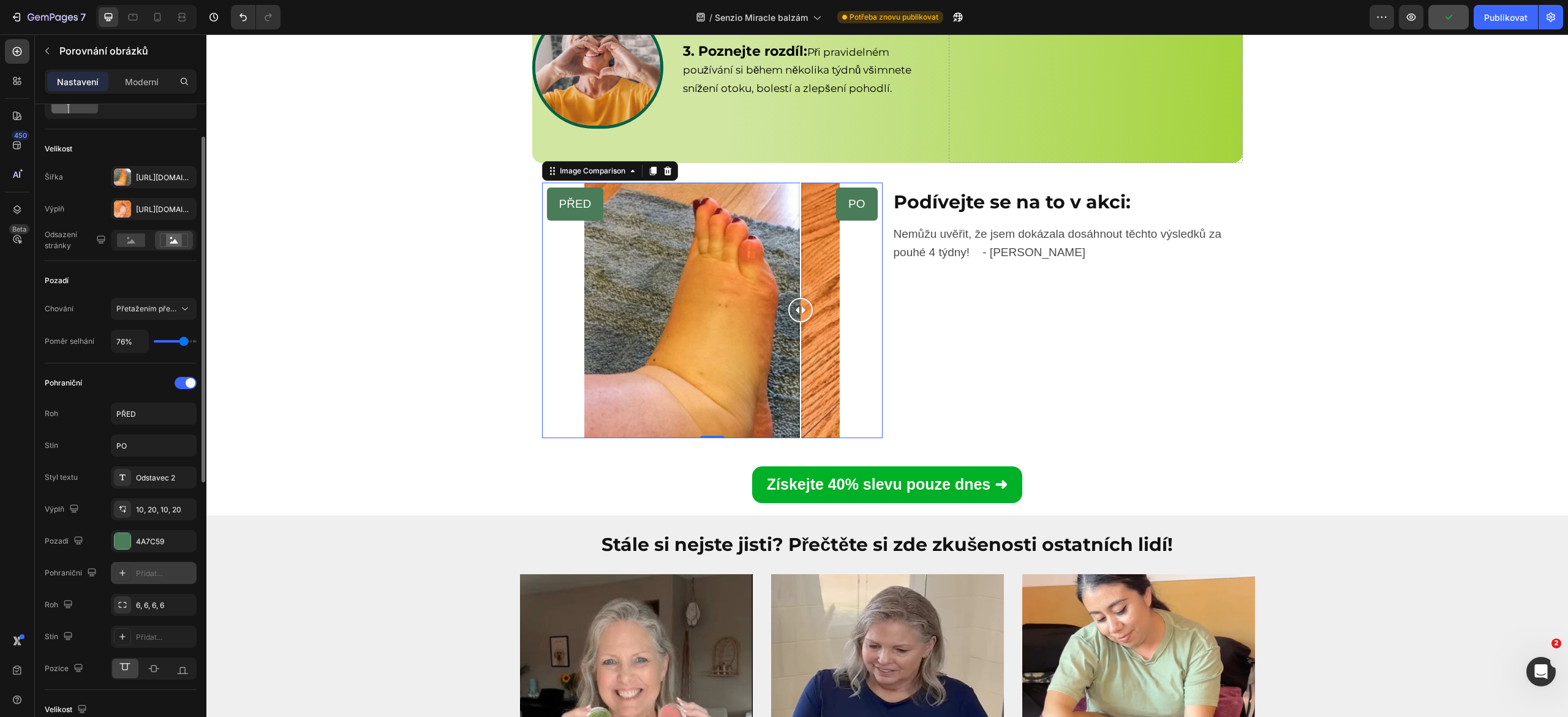
click at [140, 577] on font "Přidat..." at bounding box center [149, 573] width 26 height 9
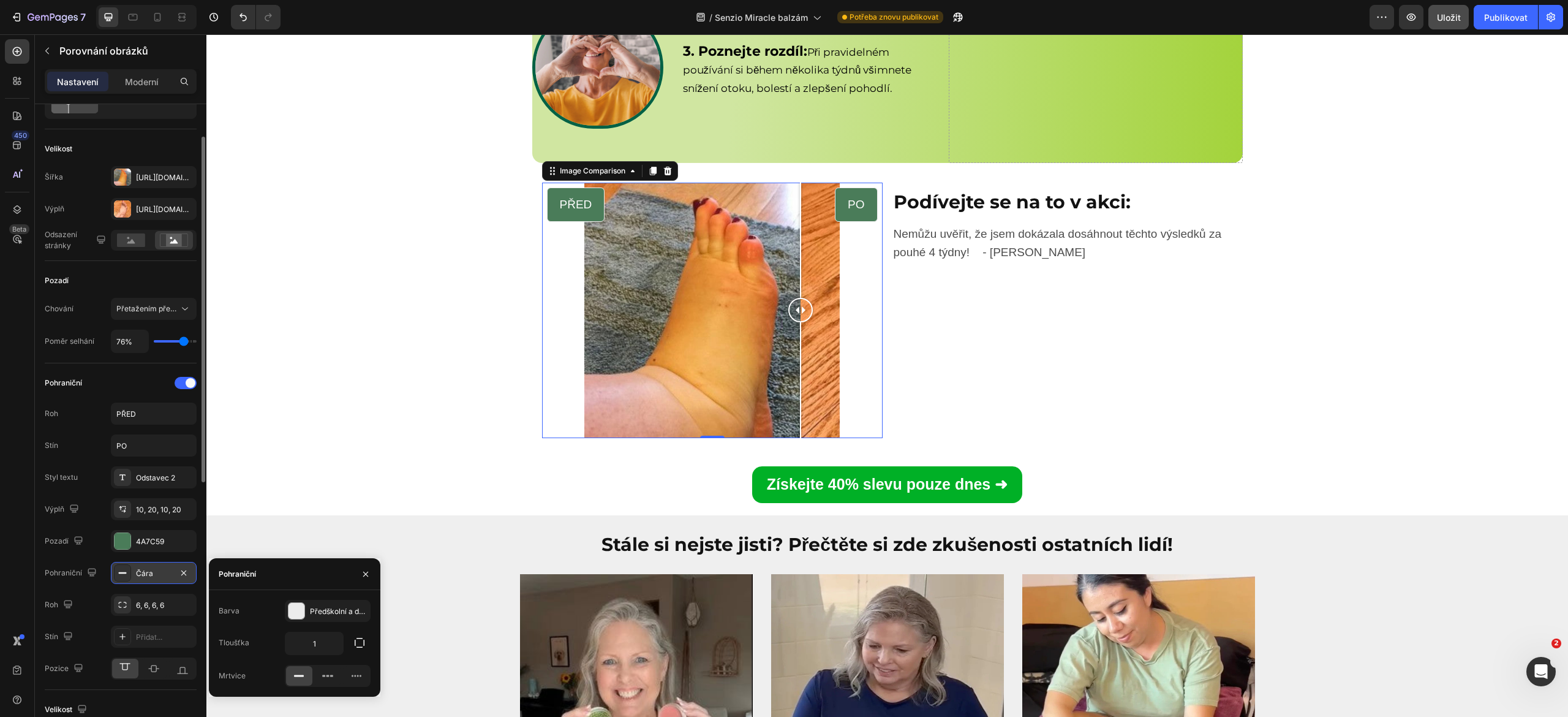
click at [140, 577] on font "Čára" at bounding box center [145, 573] width 17 height 9
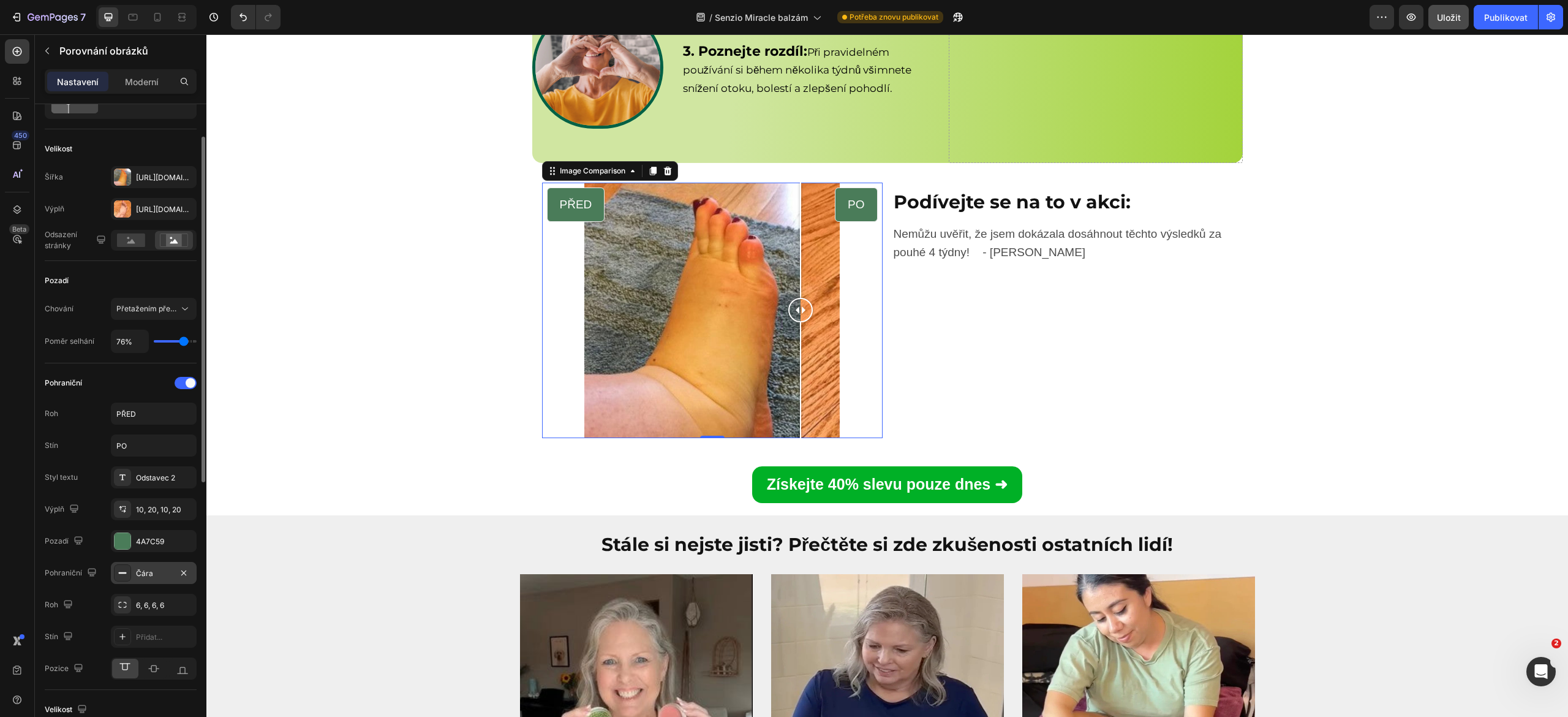
click at [140, 577] on font "Čára" at bounding box center [145, 573] width 17 height 9
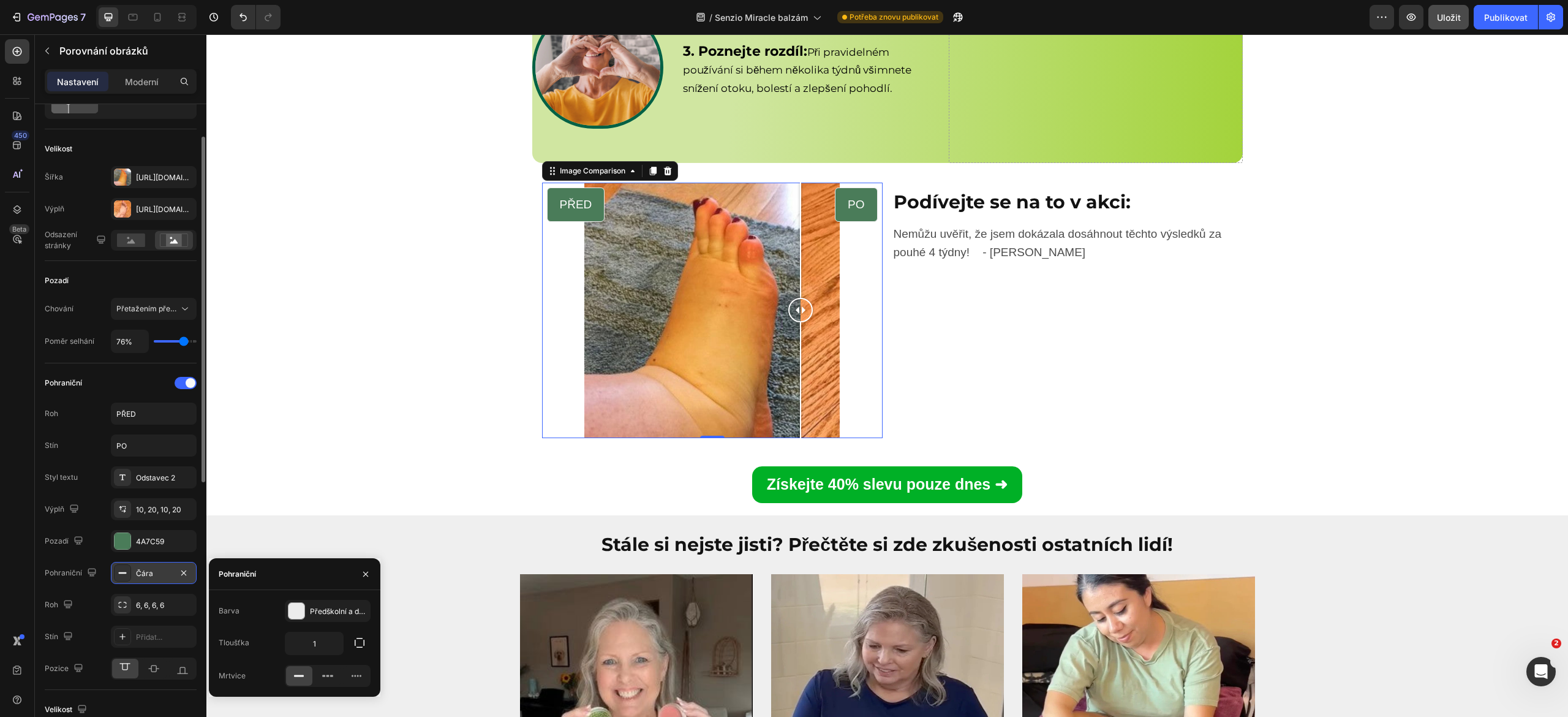
click at [140, 577] on font "Čára" at bounding box center [145, 573] width 17 height 9
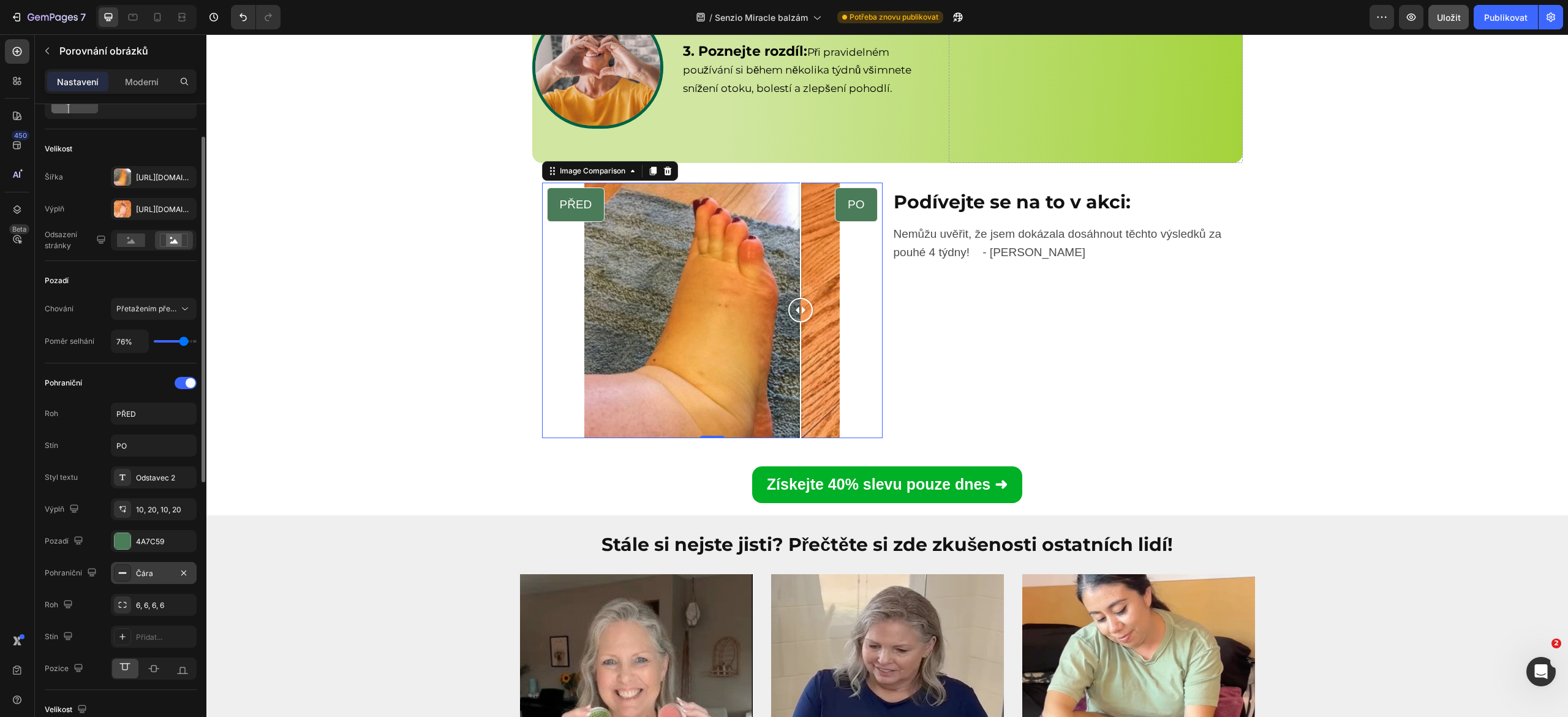
click at [140, 577] on font "Čára" at bounding box center [145, 573] width 17 height 9
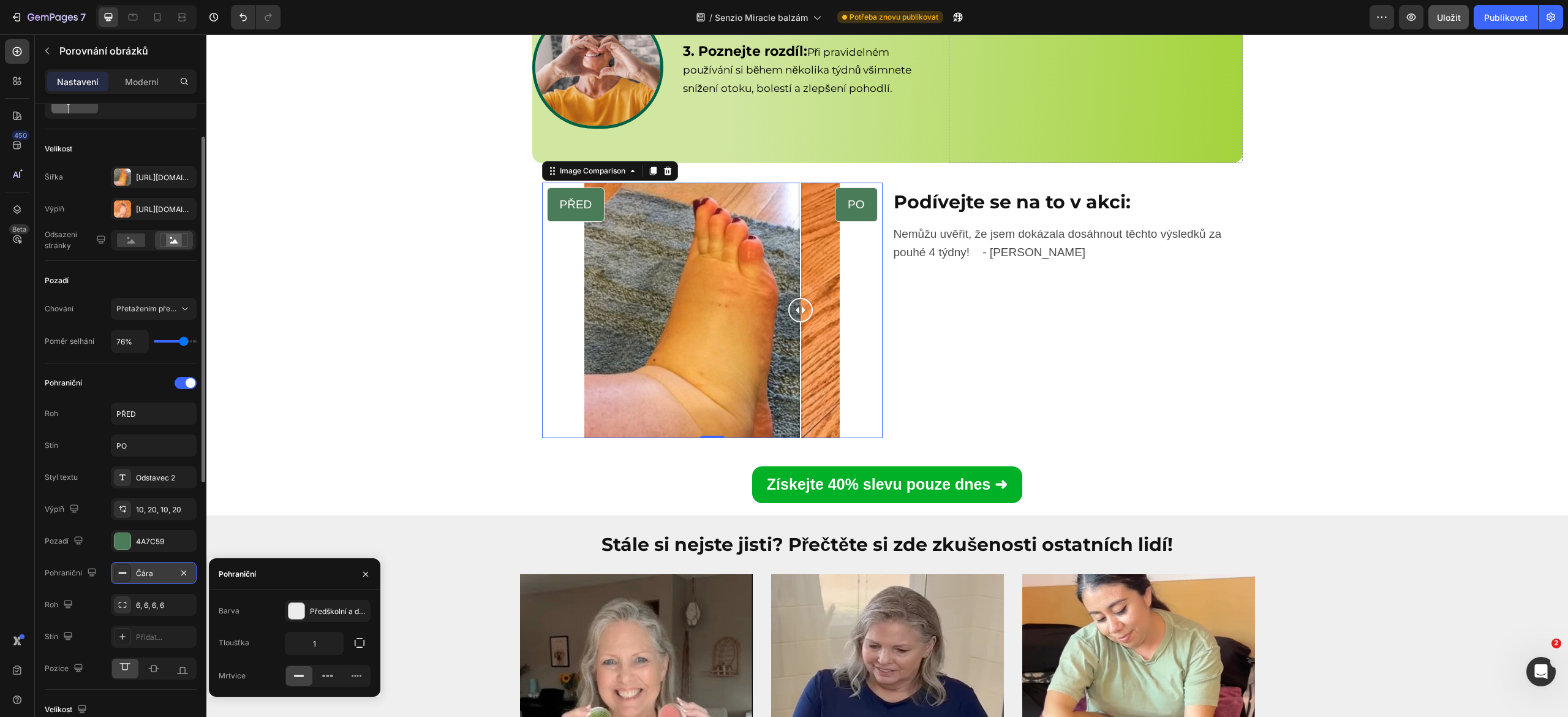
click at [140, 577] on font "Čára" at bounding box center [145, 573] width 17 height 9
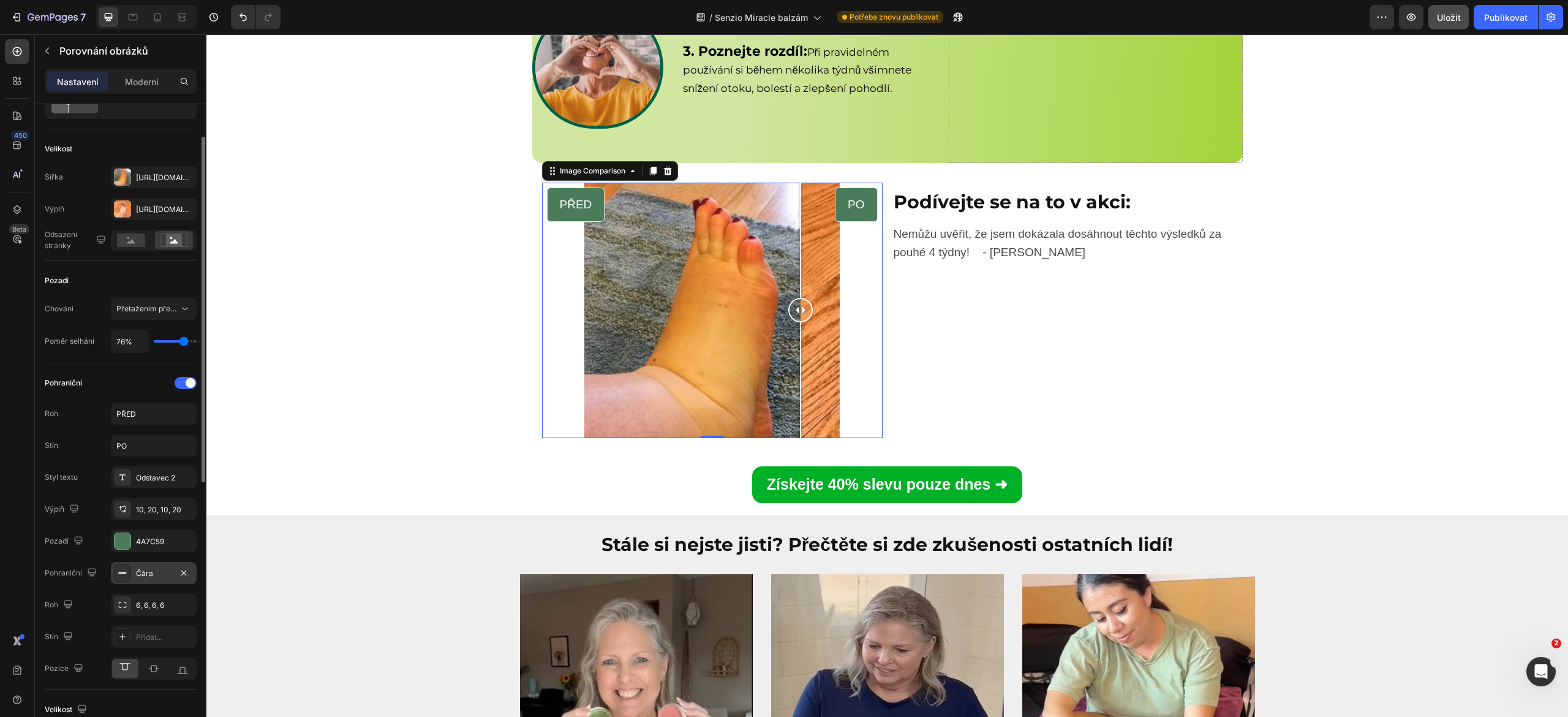
click at [131, 577] on div at bounding box center [122, 573] width 17 height 17
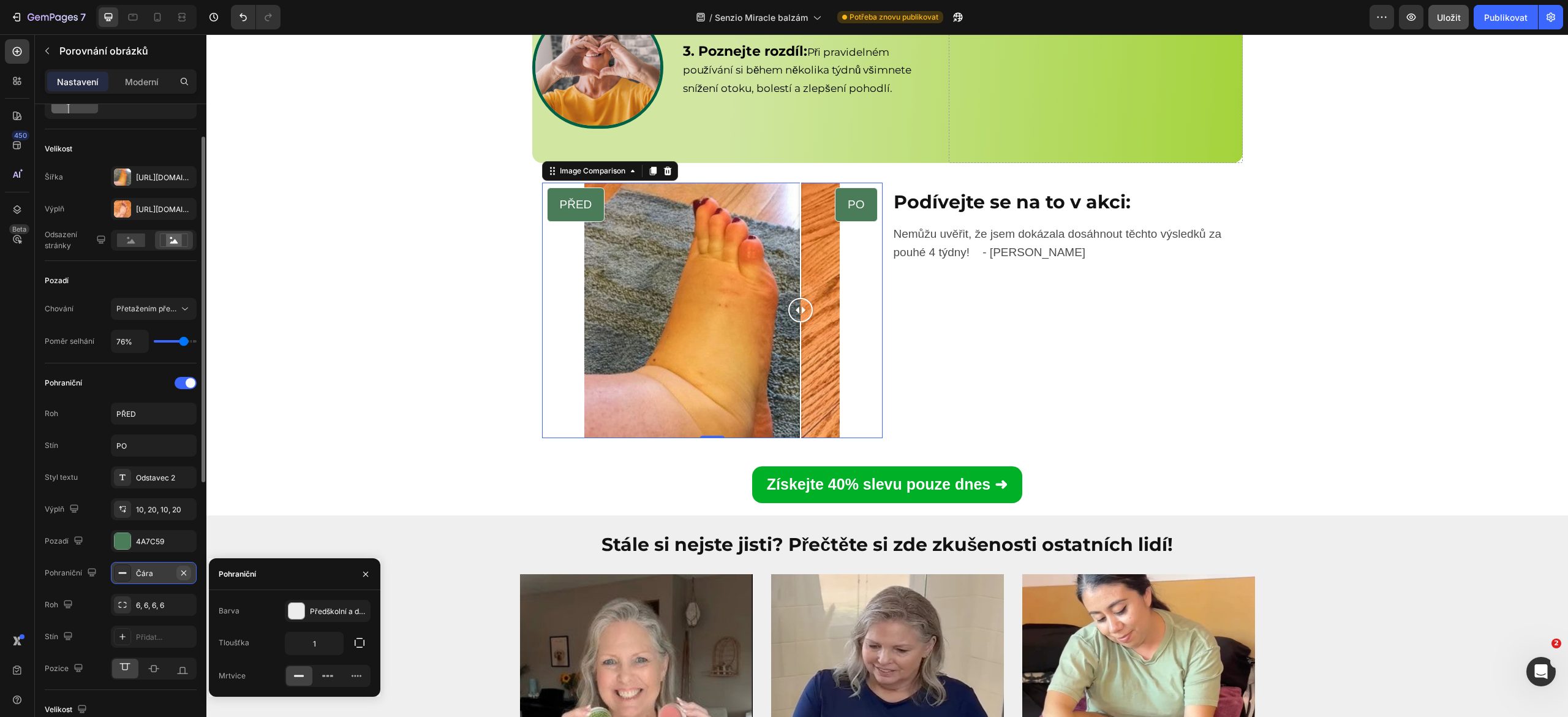
click at [180, 573] on icon "button" at bounding box center [184, 573] width 10 height 10
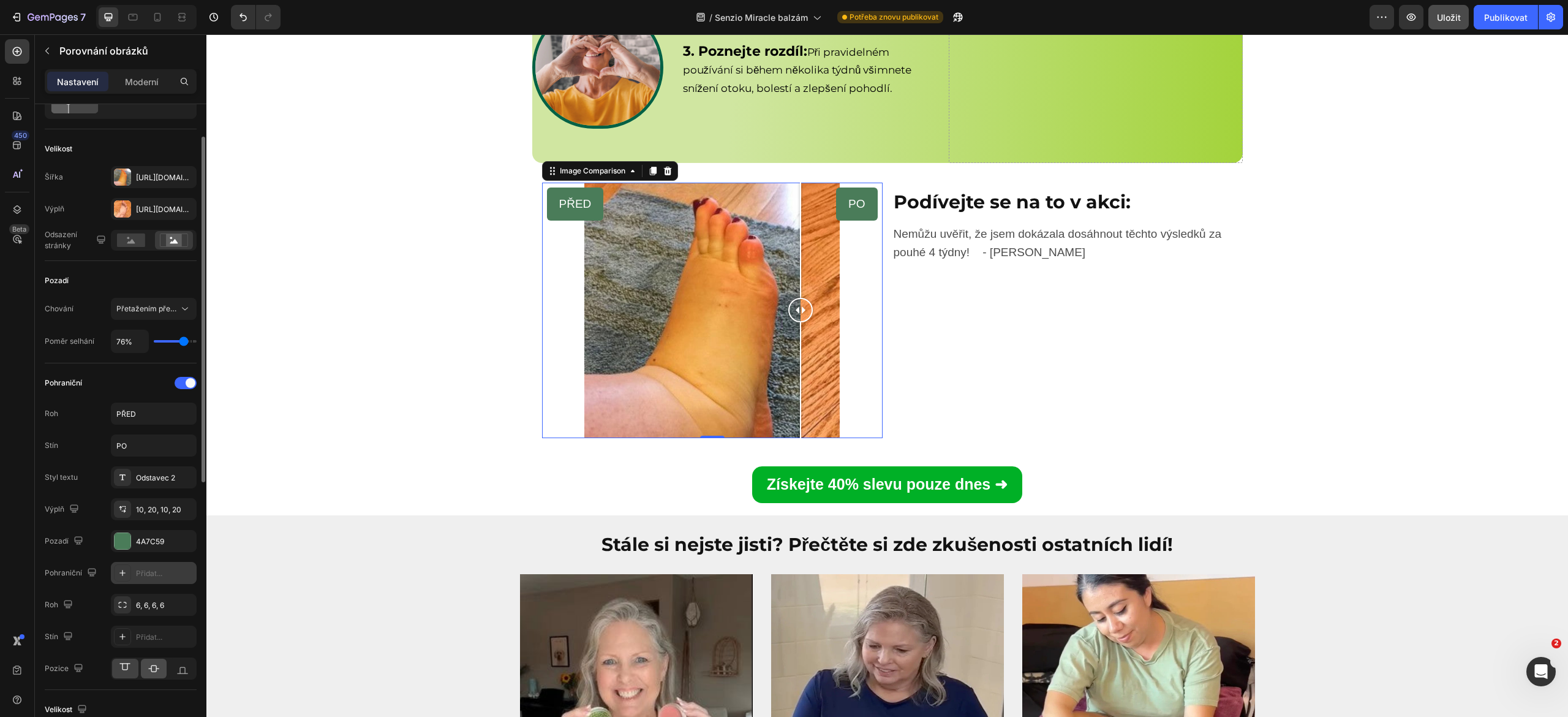
click at [156, 663] on div at bounding box center [154, 668] width 26 height 20
click at [177, 669] on icon at bounding box center [182, 668] width 12 height 12
click at [123, 669] on icon at bounding box center [124, 668] width 12 height 12
click at [150, 505] on div "10, 20, 10, 20" at bounding box center [154, 510] width 35 height 11
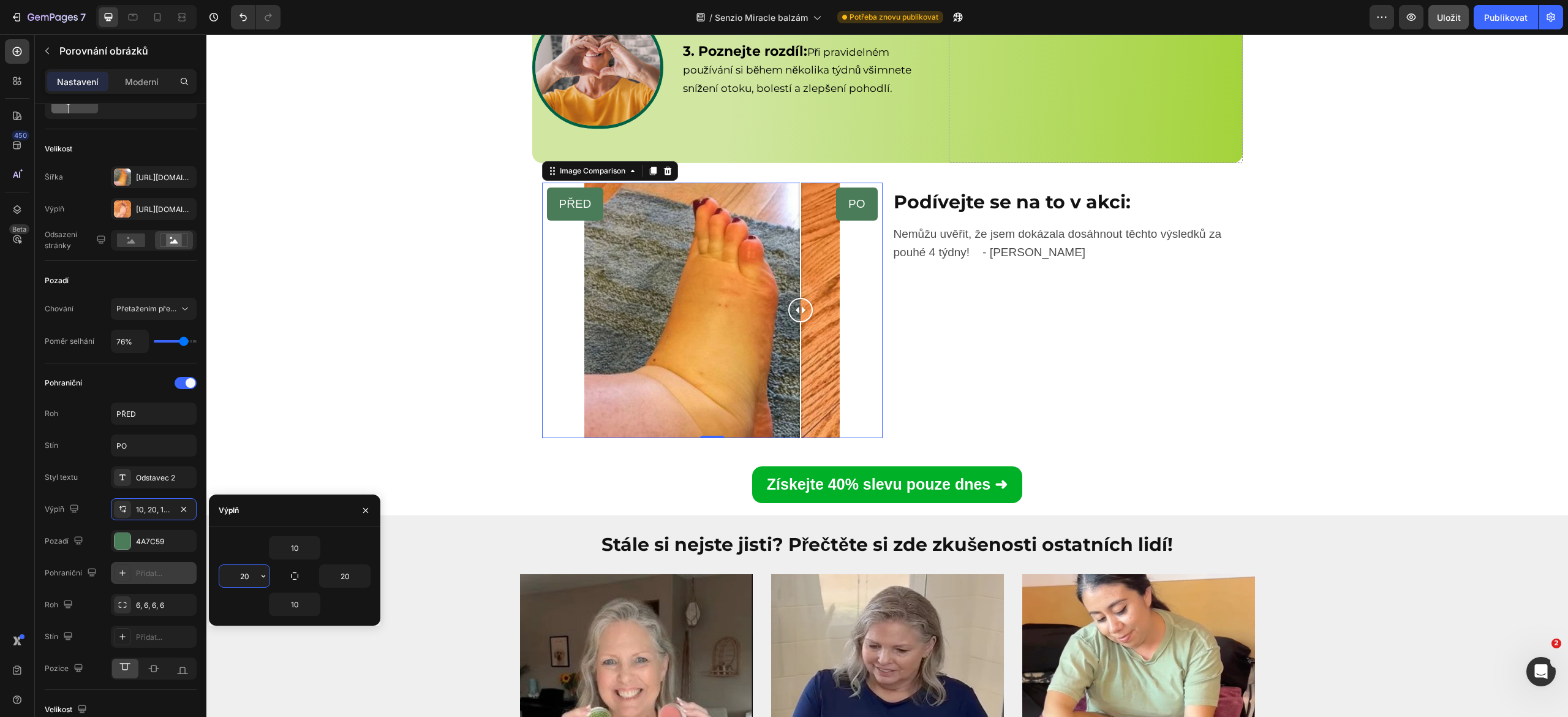
click at [243, 577] on input "20" at bounding box center [245, 576] width 50 height 22
type input "3"
type input "_"
type input "-"
type input "5"
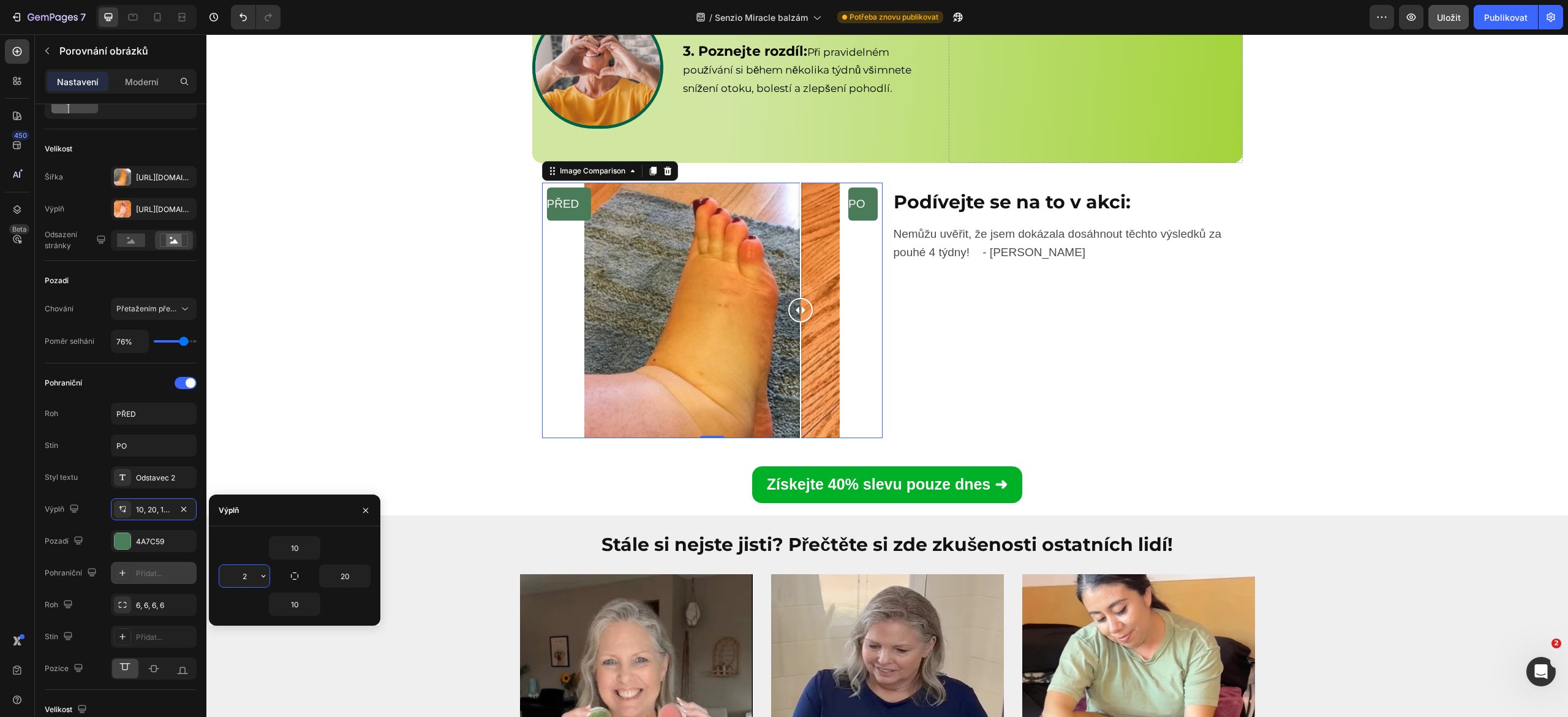
type input "20"
click at [317, 423] on div "PŘED PO Image Comparison 0 Podívejte se na to v akci: Heading Nemůžu uvěřit, že…" at bounding box center [887, 344] width 1362 height 343
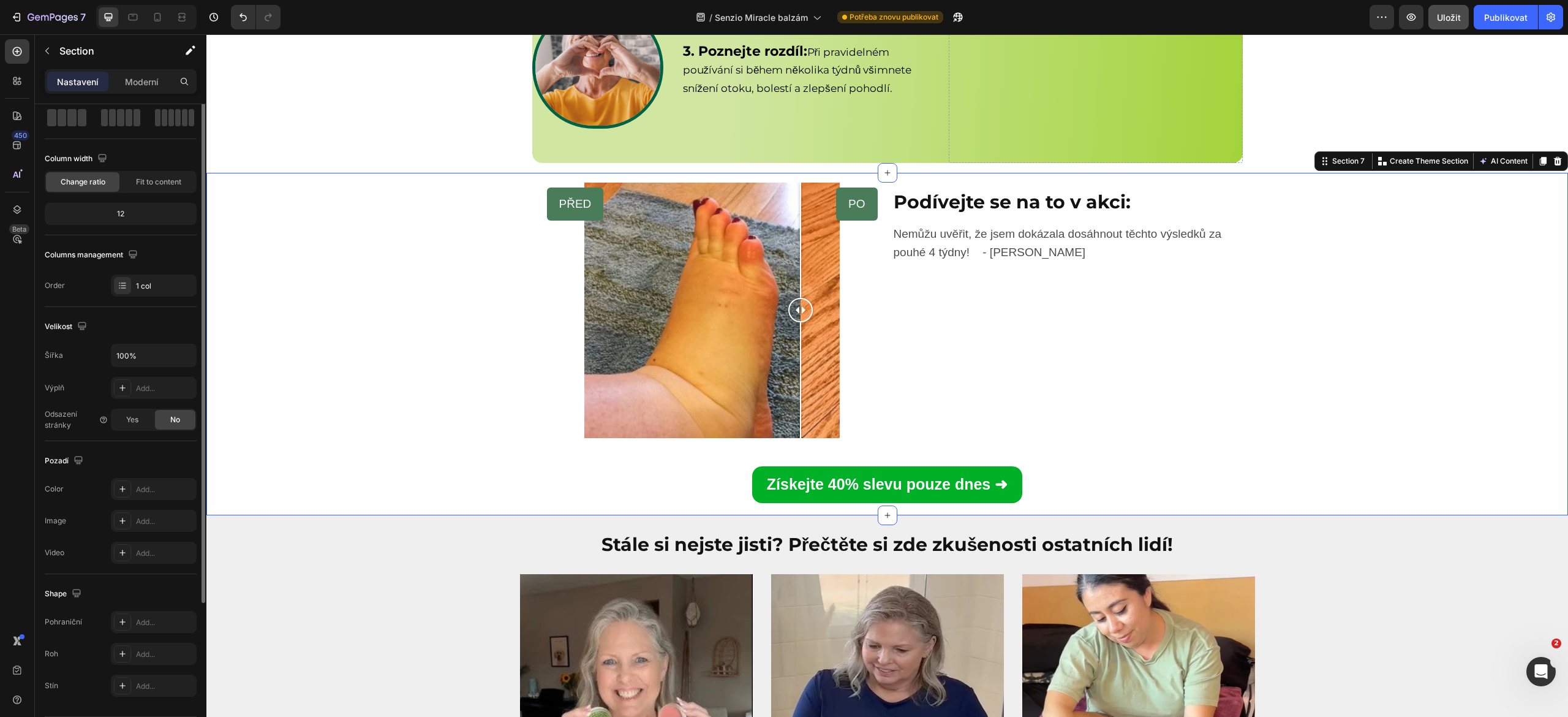
scroll to position [0, 0]
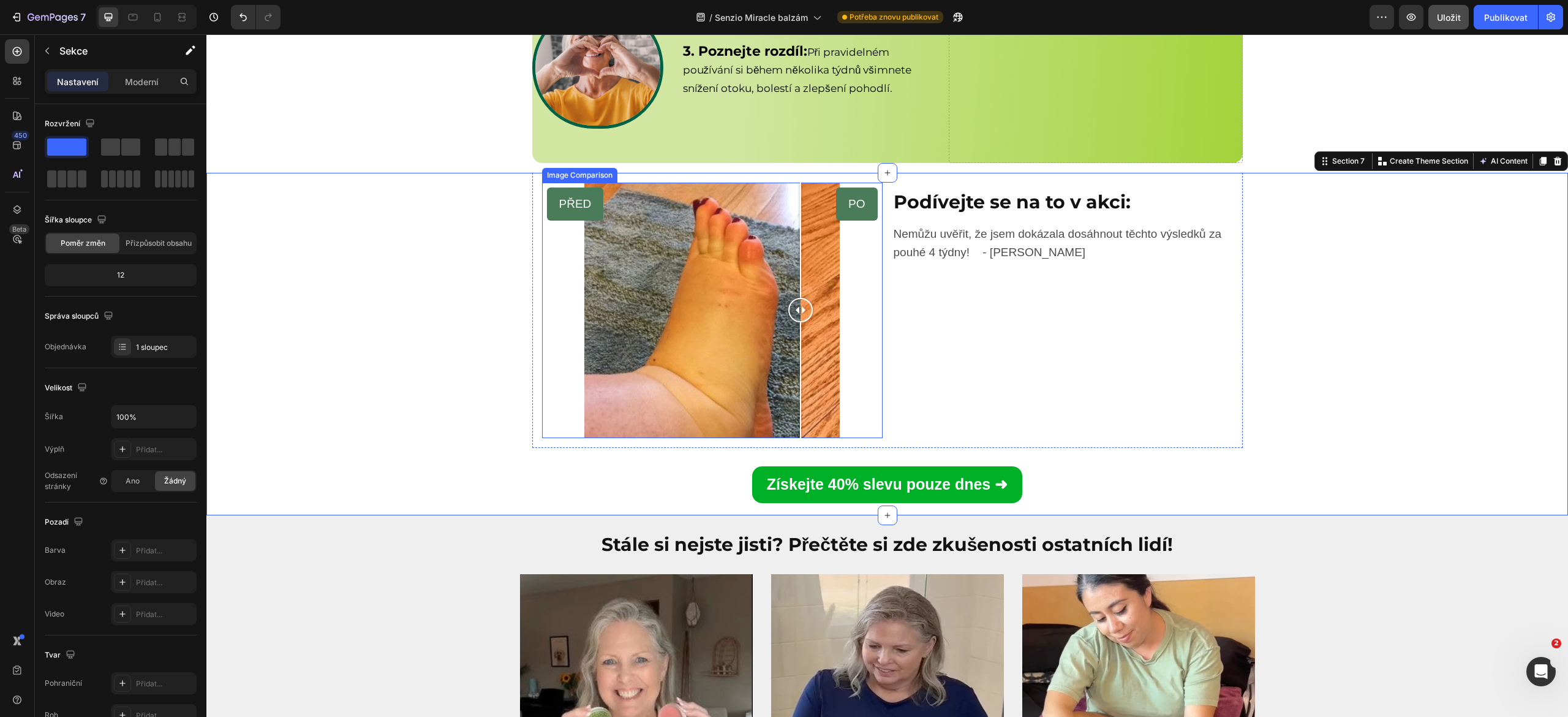
click at [637, 336] on div "PŘED PO" at bounding box center [712, 311] width 341 height 256
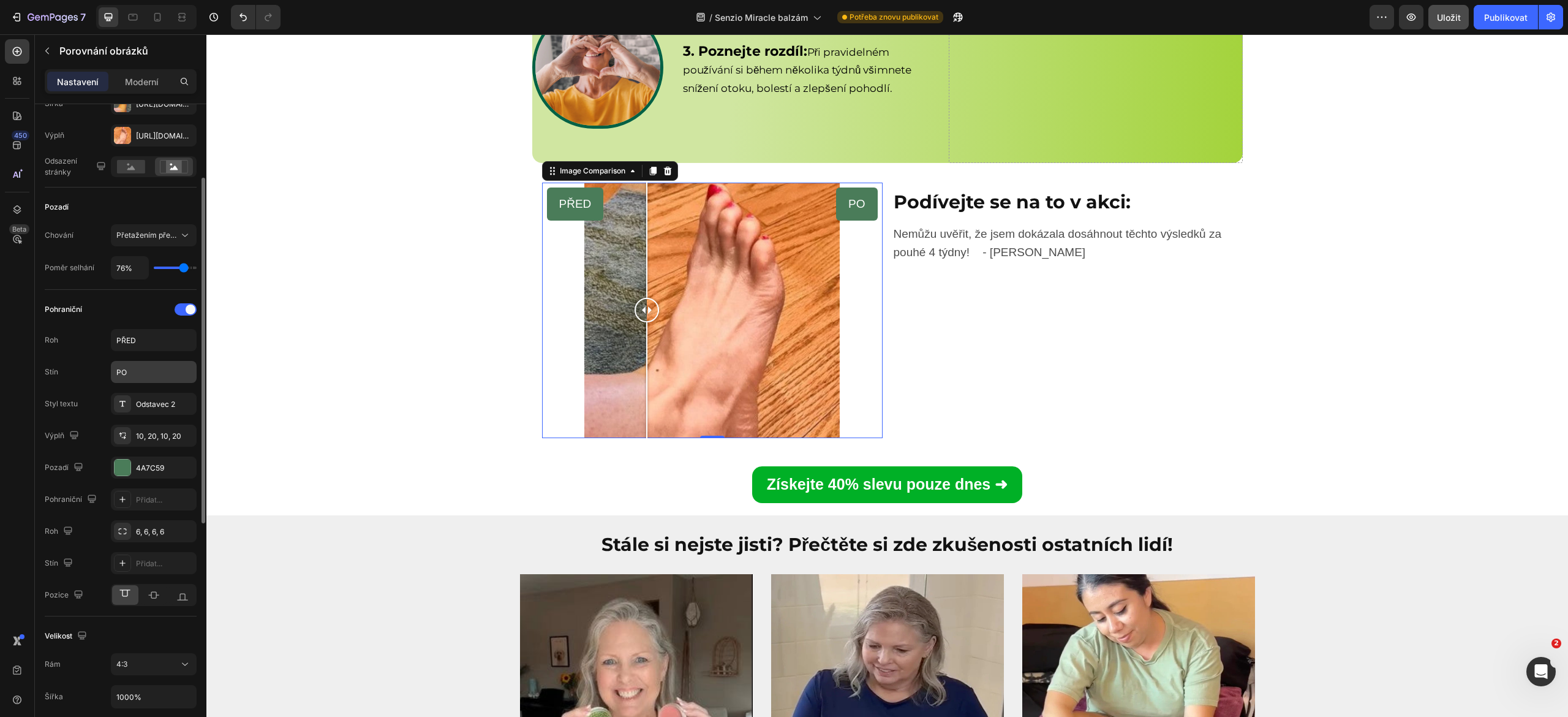
scroll to position [138, 0]
click at [187, 227] on icon at bounding box center [185, 232] width 12 height 12
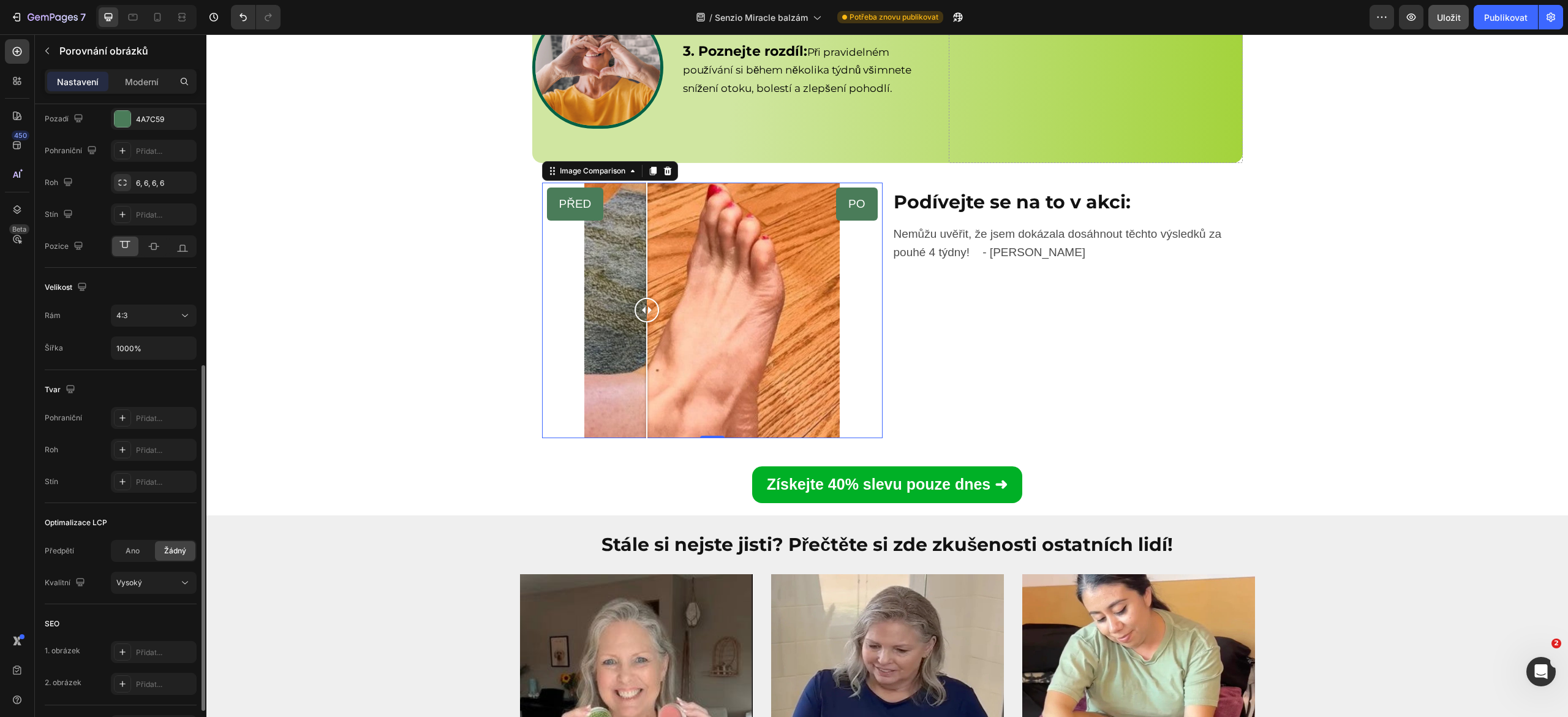
scroll to position [485, 0]
click at [138, 554] on font "Ano" at bounding box center [133, 549] width 14 height 9
click at [173, 554] on font "Žádný" at bounding box center [175, 549] width 22 height 9
click at [143, 554] on div "Ano" at bounding box center [132, 549] width 40 height 20
click at [167, 554] on font "Žádný" at bounding box center [175, 549] width 22 height 9
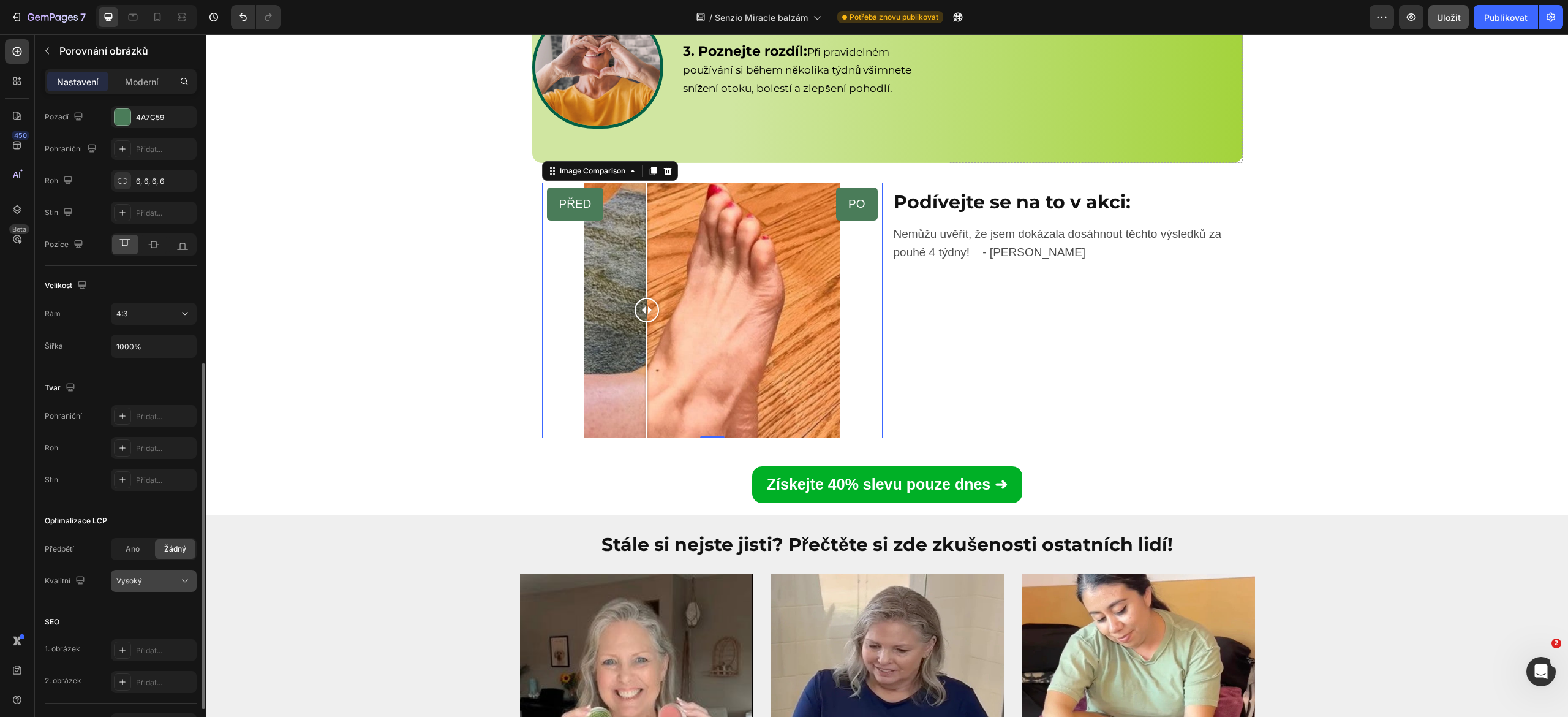
click at [157, 585] on div "Vysoký" at bounding box center [147, 581] width 63 height 11
click at [152, 603] on div "Nejlepší" at bounding box center [142, 613] width 101 height 23
click at [172, 566] on div "Předpětí Ano Žádný Kvalitní Nejlepší" at bounding box center [120, 565] width 152 height 54
click at [157, 583] on div "Nejlepší" at bounding box center [147, 581] width 63 height 11
click at [144, 658] on p "Střední" at bounding box center [151, 660] width 70 height 11
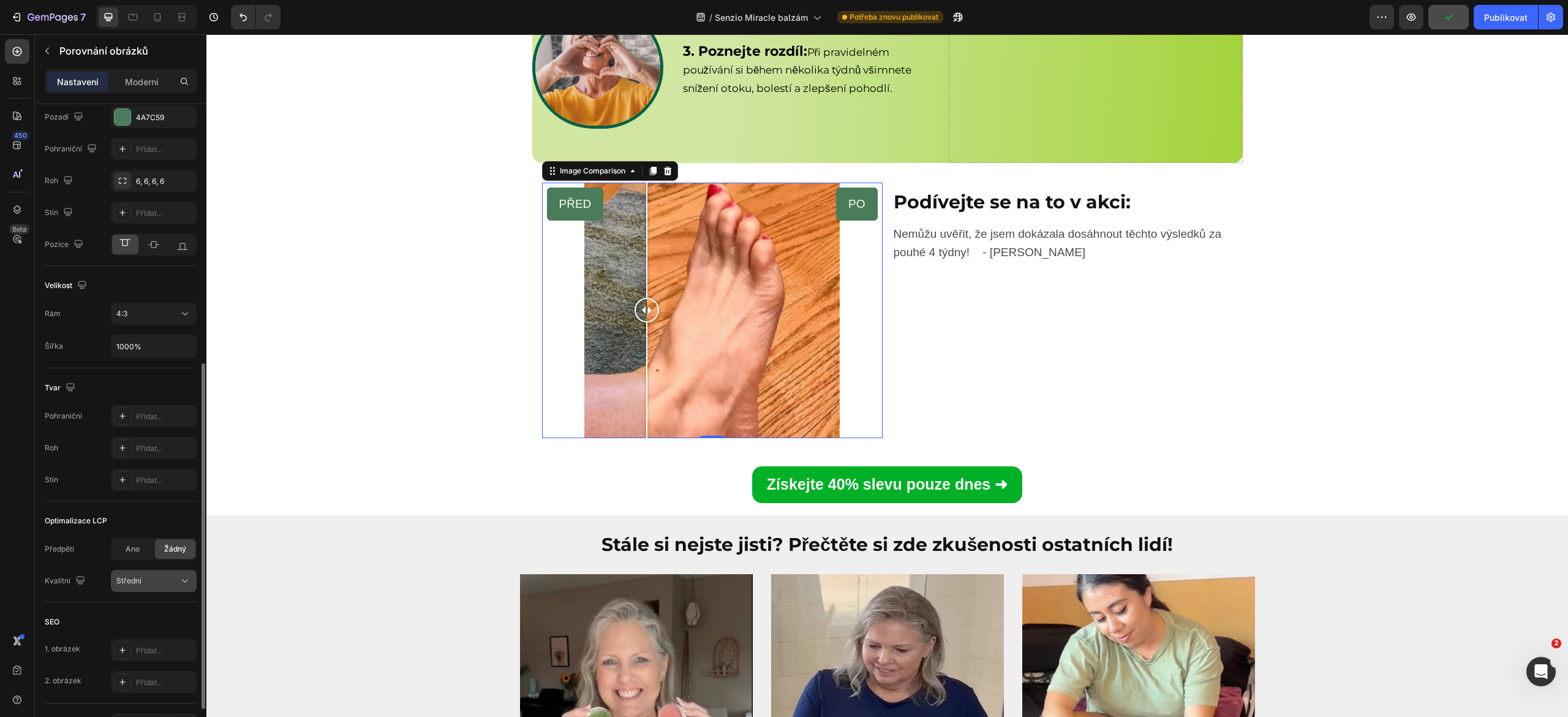
click at [167, 586] on div "Střední" at bounding box center [147, 581] width 63 height 11
click at [147, 608] on p "Nejlepší" at bounding box center [151, 613] width 70 height 11
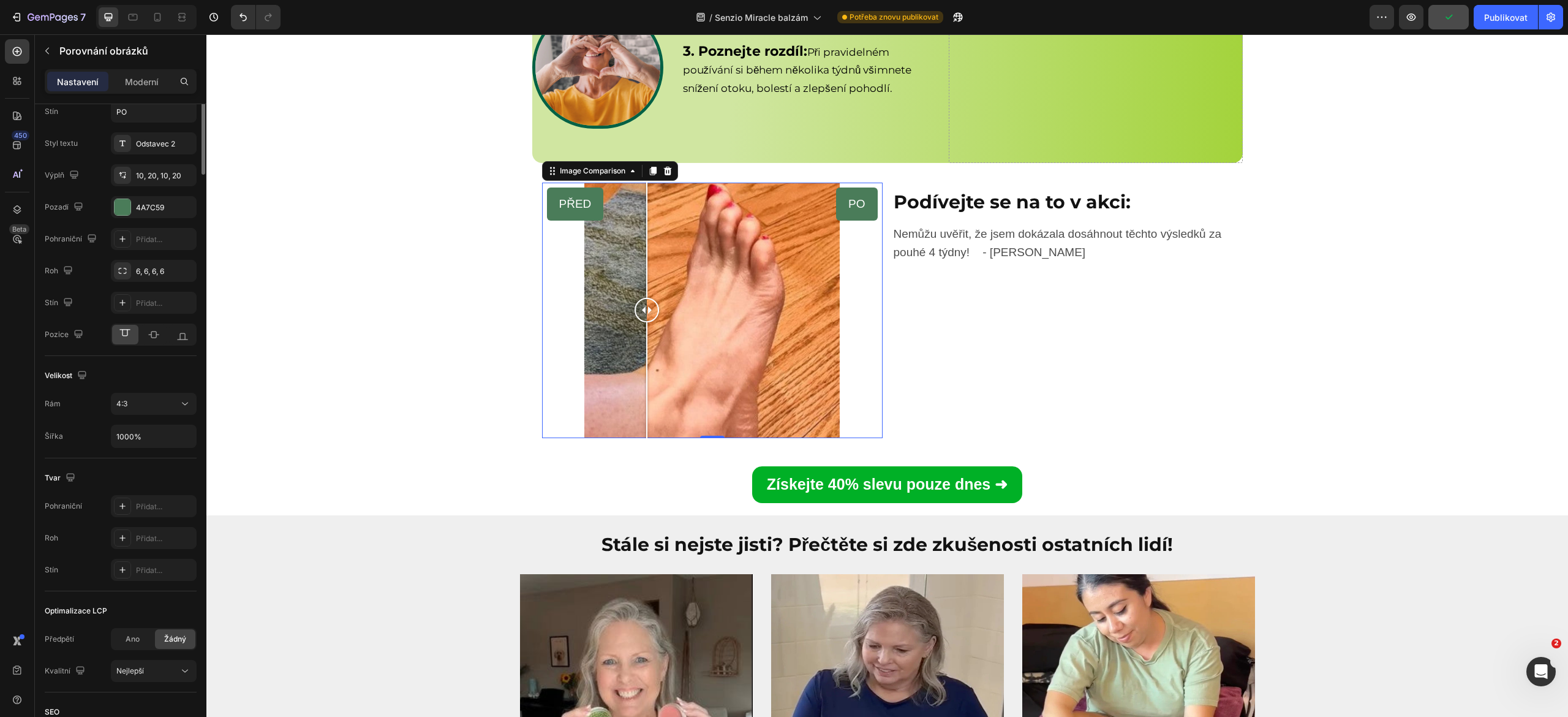
scroll to position [77, 0]
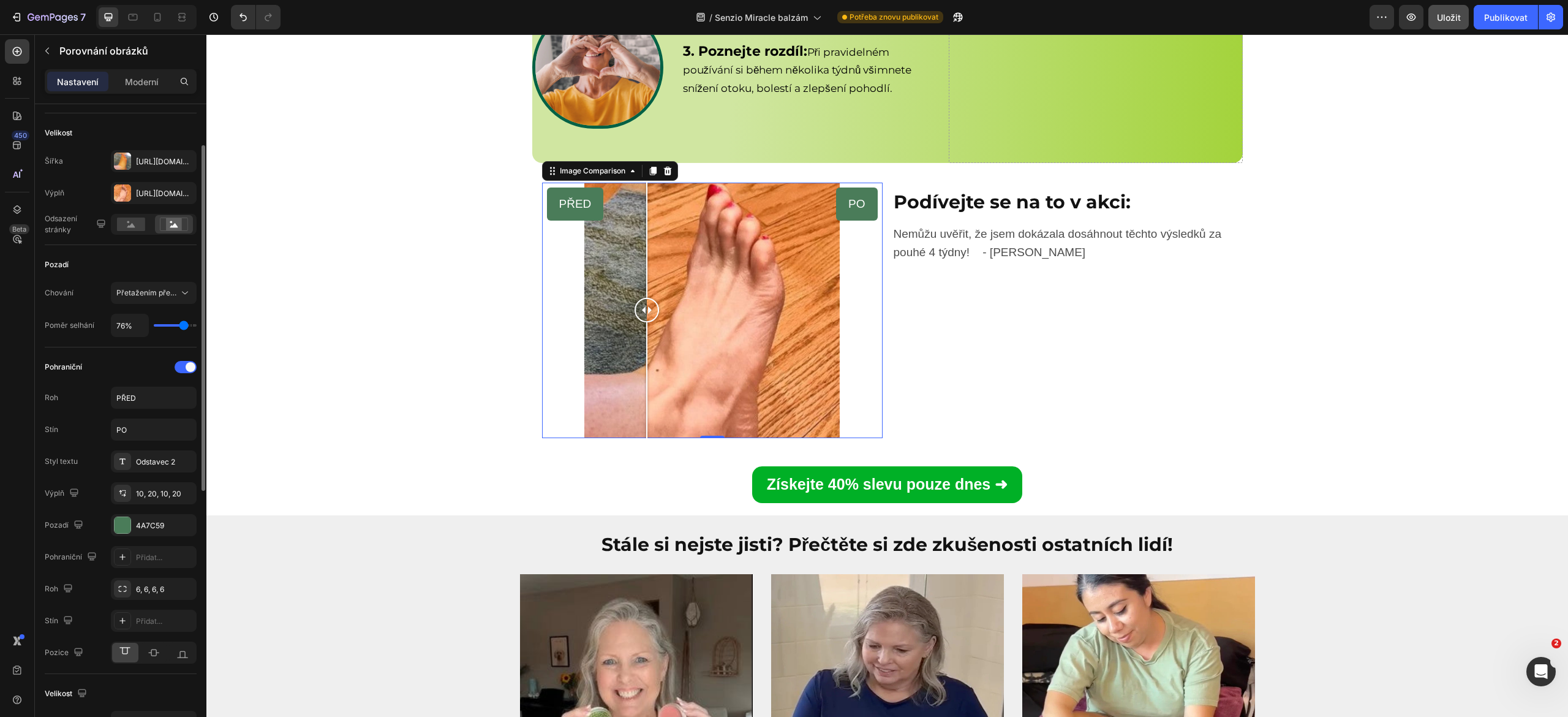
click at [183, 326] on input "range" at bounding box center [175, 325] width 43 height 3
type input "66%"
type input "66"
type input "57%"
type input "57"
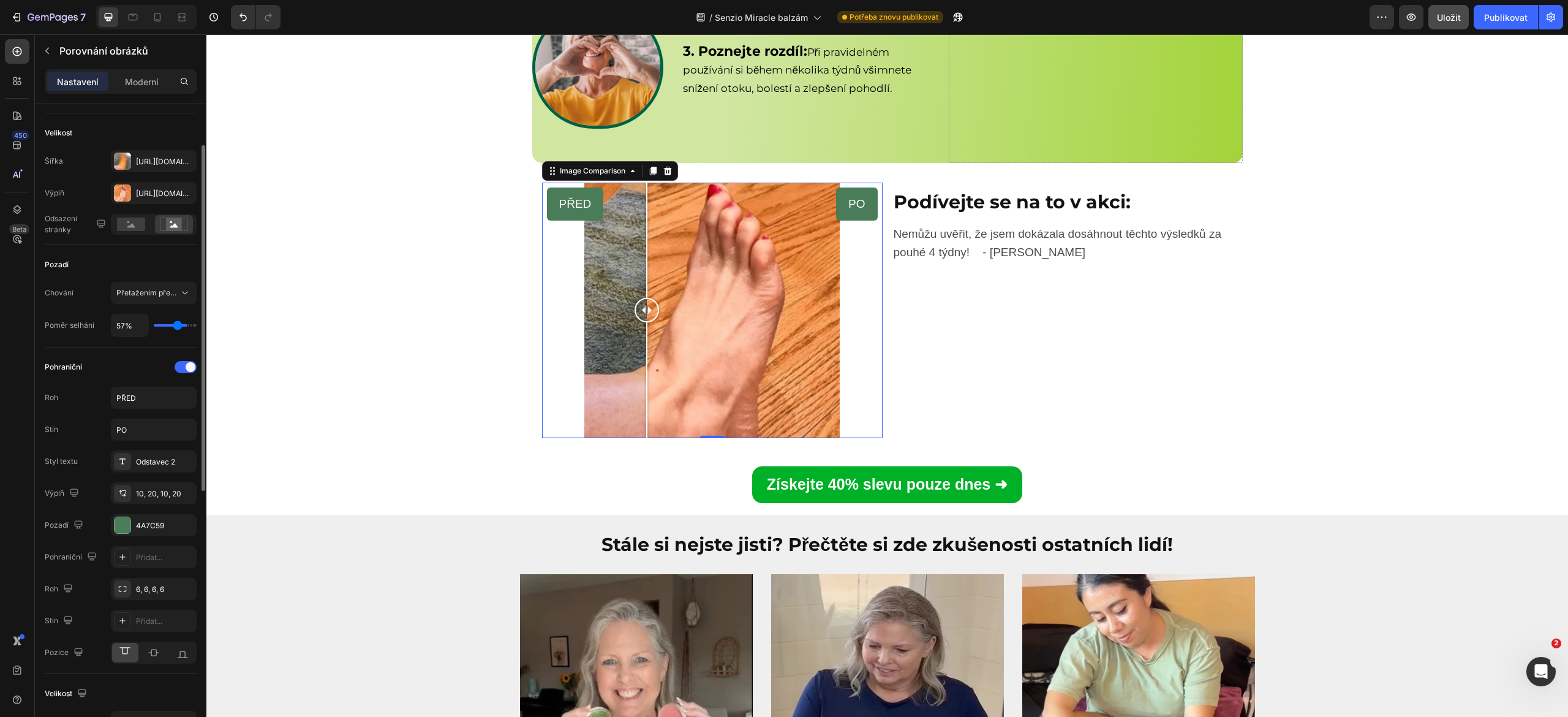
type input "54%"
type input "54"
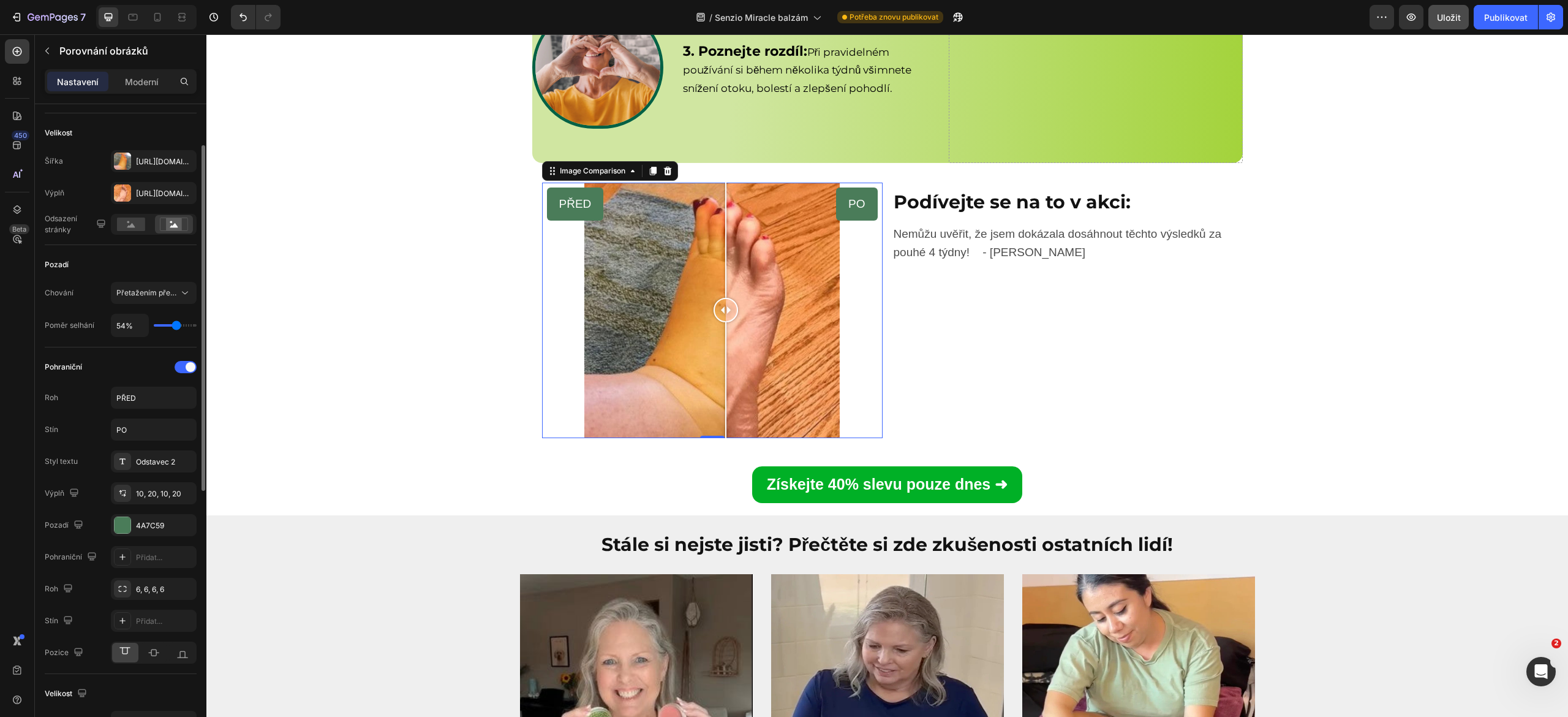
type input "49%"
type input "49"
type input "44%"
type input "44"
type input "32%"
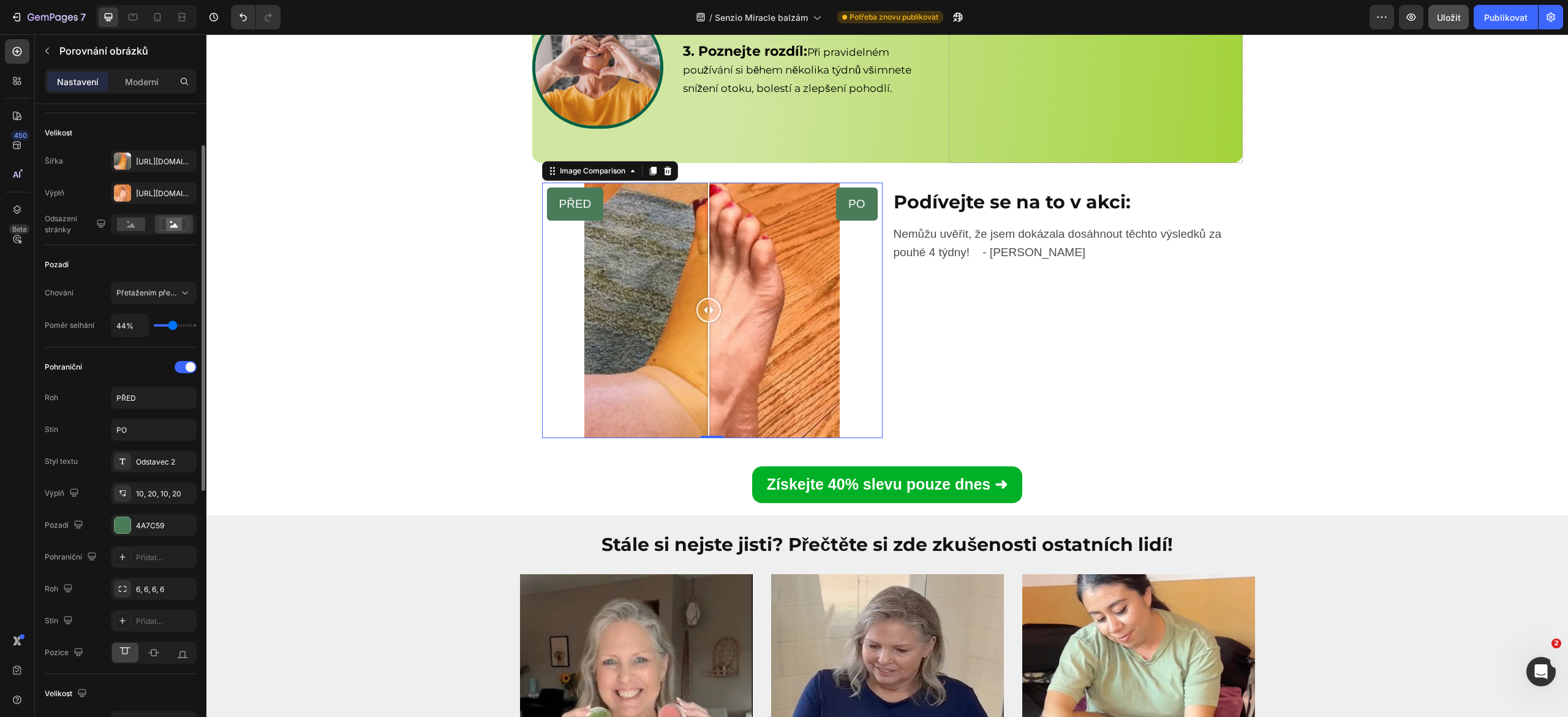
type input "32"
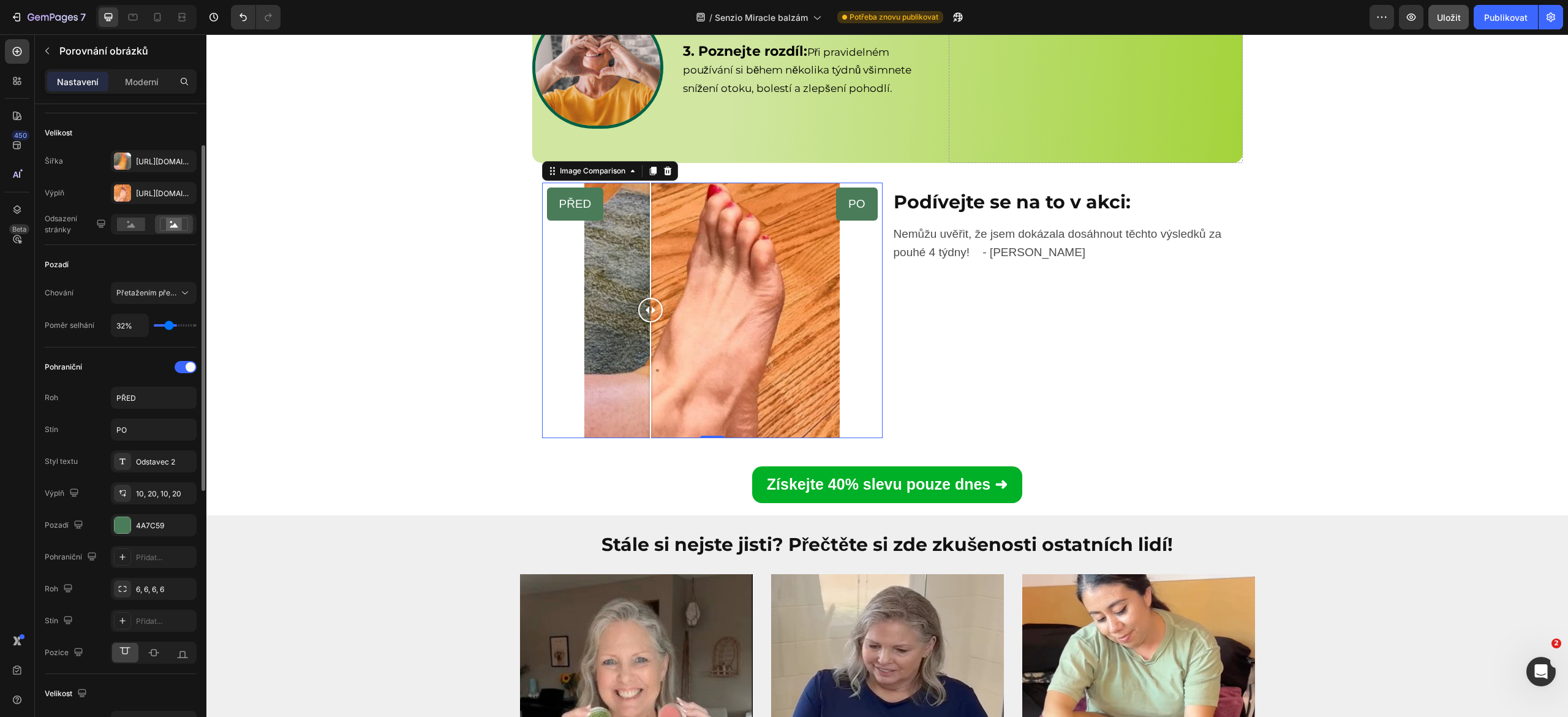
type input "30%"
type input "30"
type input "35%"
type input "35"
type input "62%"
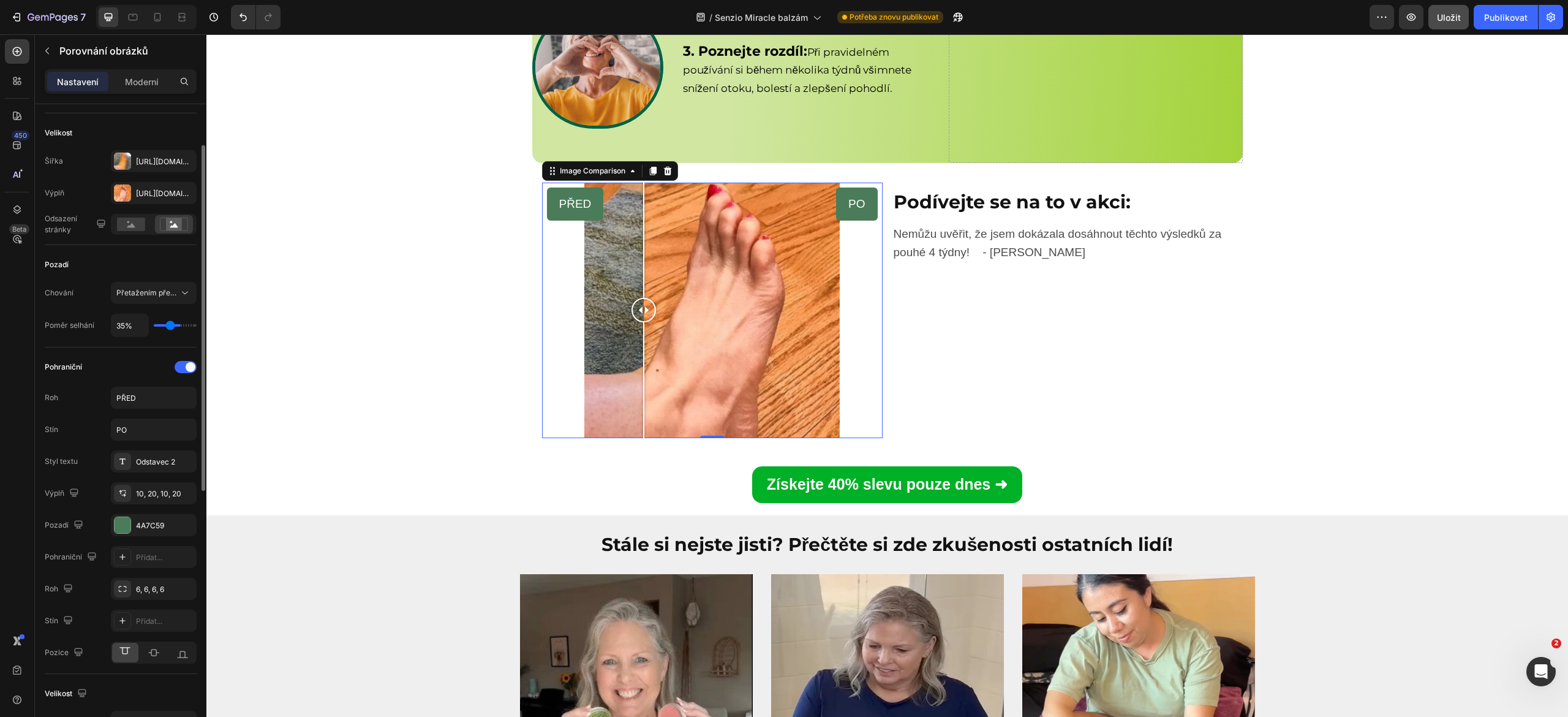
type input "62"
type input "71%"
type input "71"
type input "76%"
type input "76"
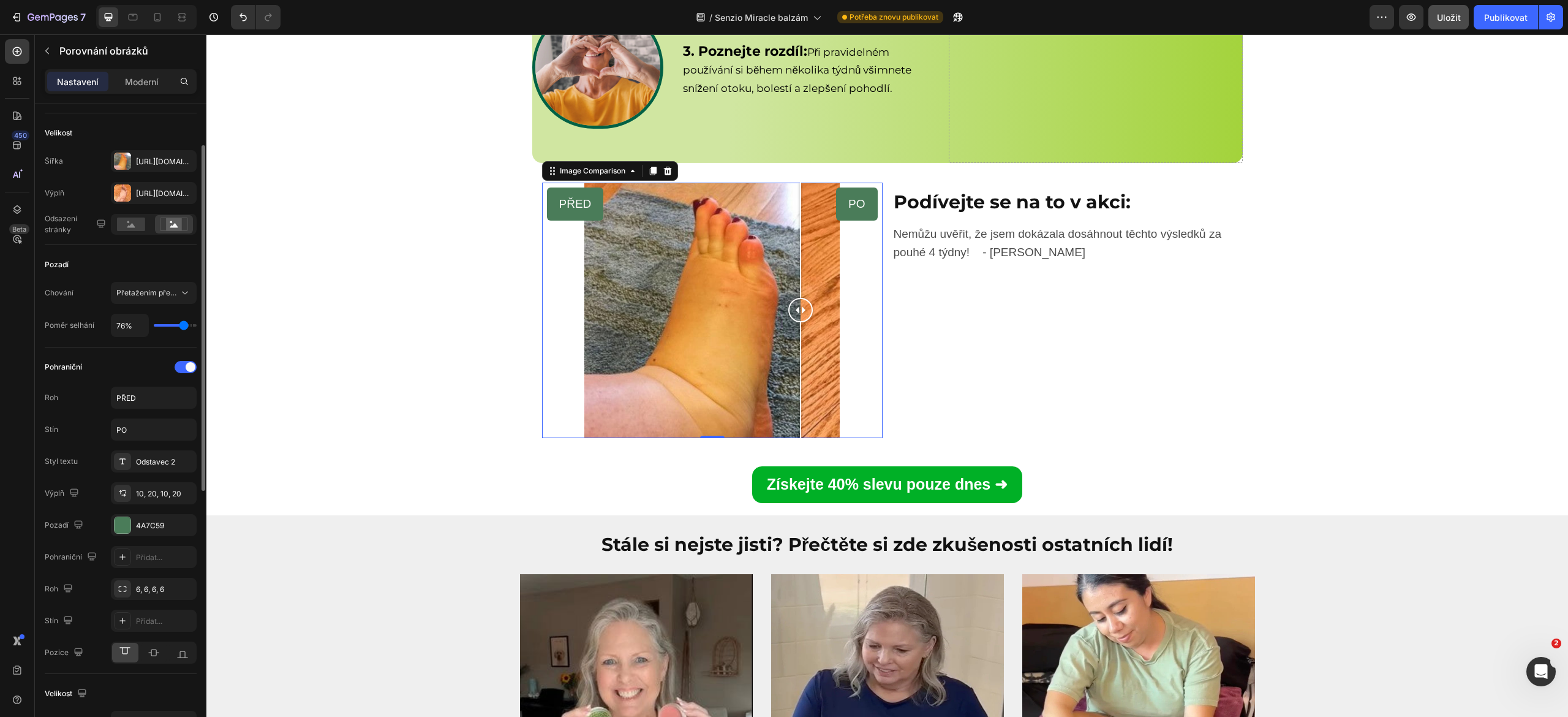
type input "81%"
type input "81"
type input "86%"
type input "86"
type input "88%"
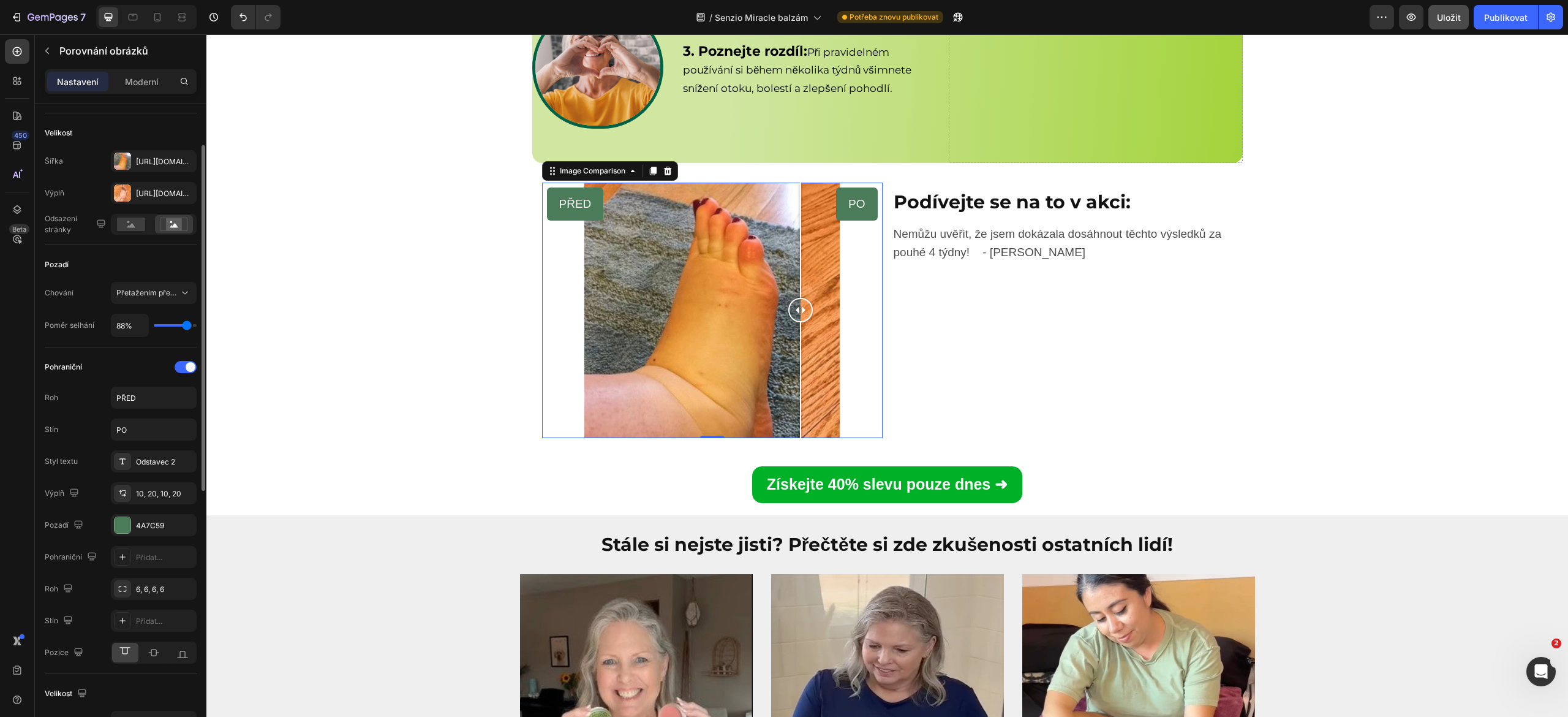
type input "88"
type input "91%"
type input "91"
type input "93%"
type input "93"
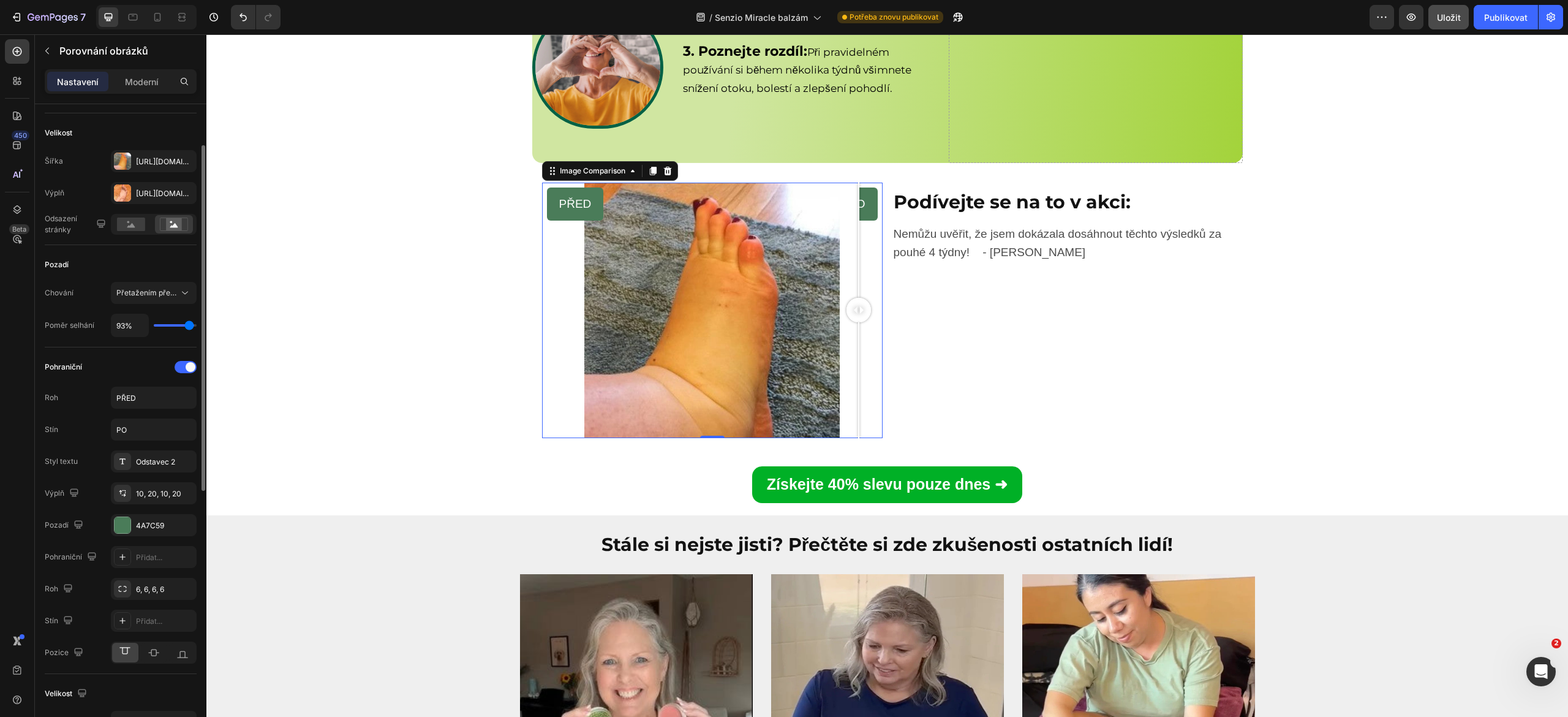
type input "88%"
type input "88"
type input "86%"
type input "86"
type input "84%"
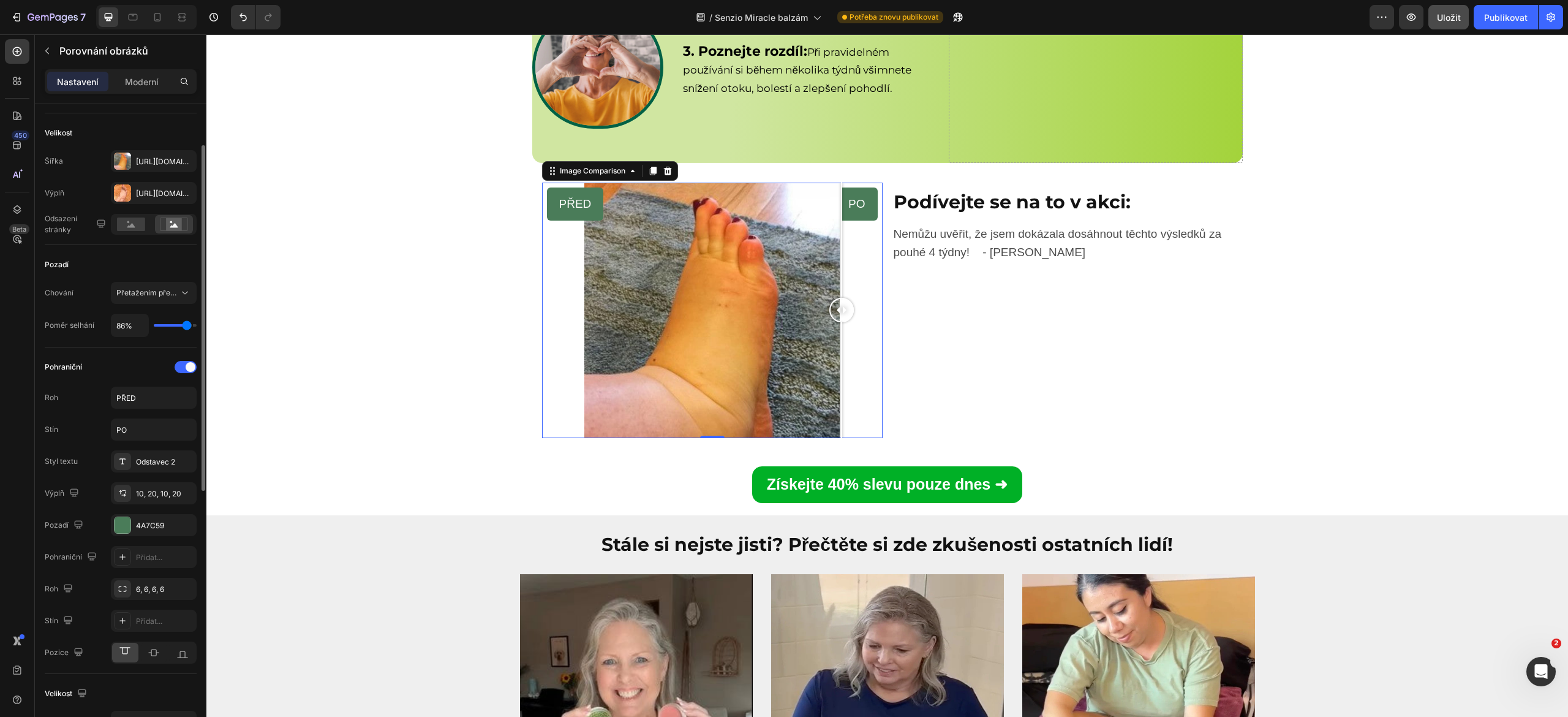
type input "84"
type input "79%"
type input "79"
type input "76%"
type input "76"
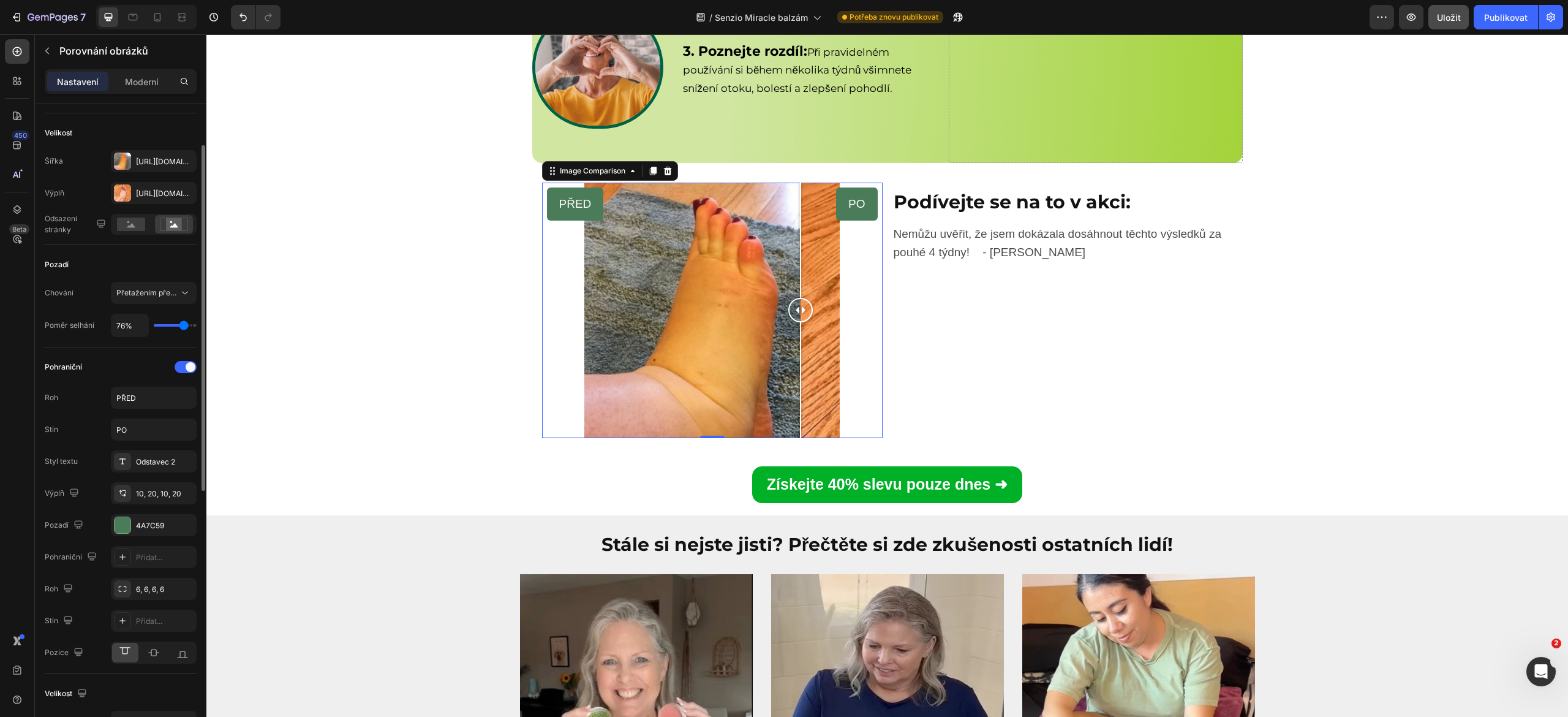
type input "74%"
type input "74"
type input "64%"
type input "64"
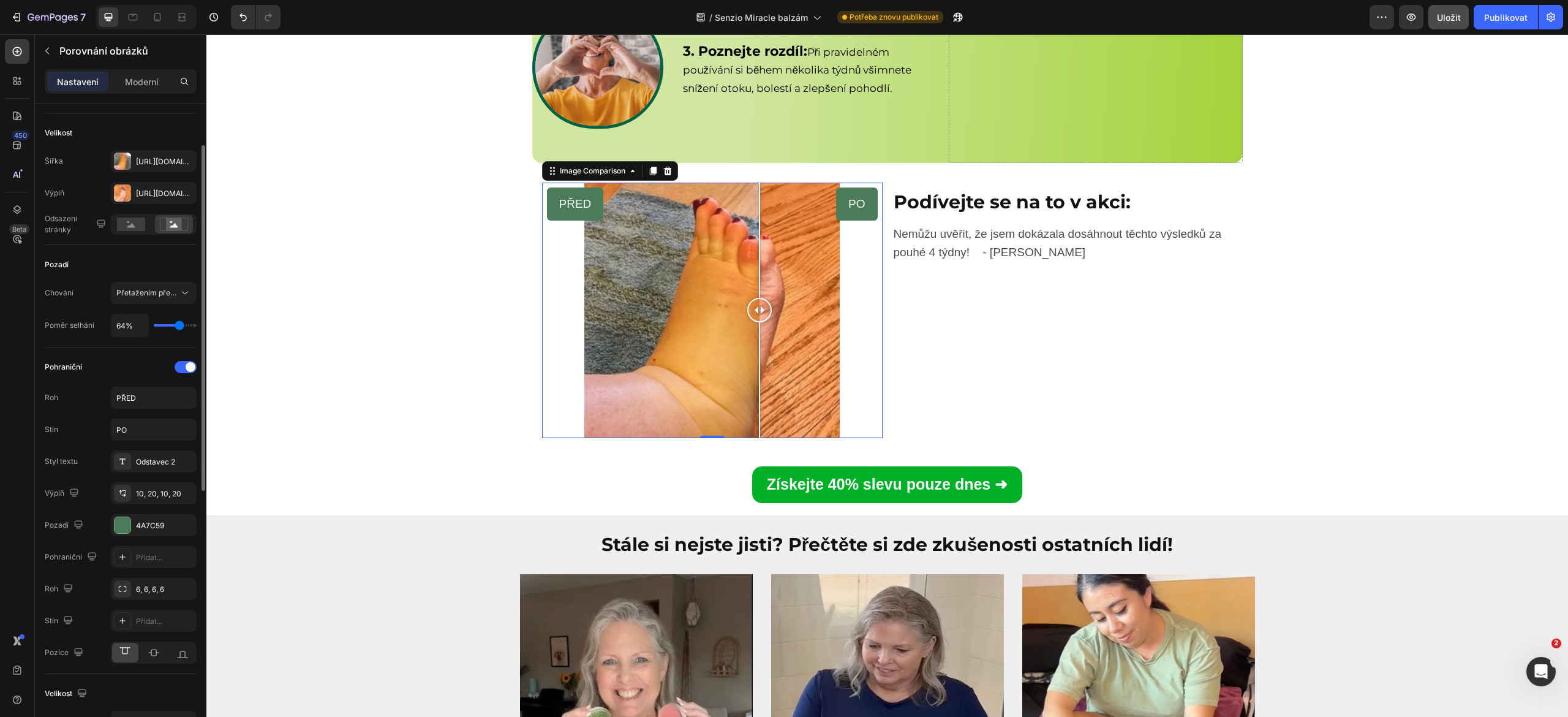
type input "62%"
type input "62"
type input "59%"
type input "59"
type input "57%"
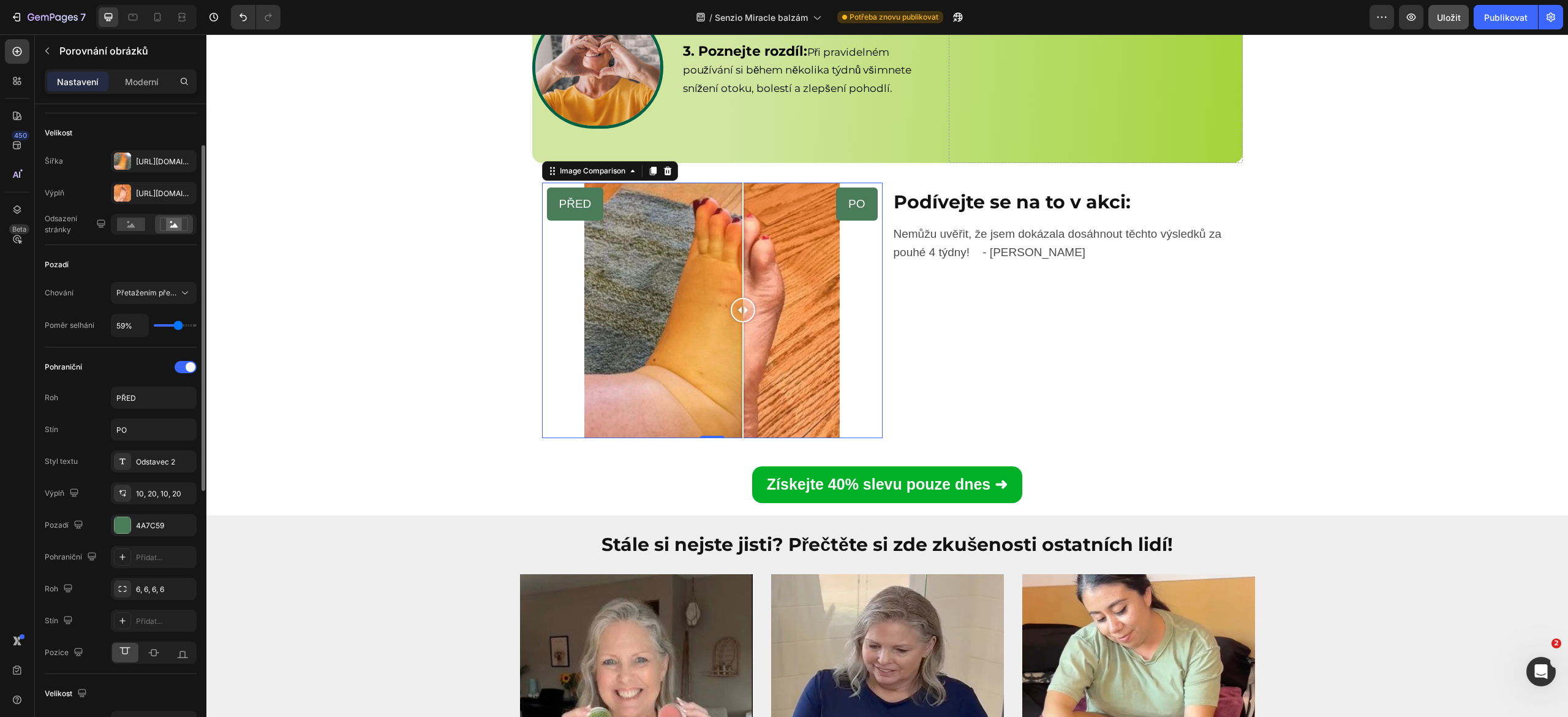
type input "57"
type input "59%"
type input "59"
click at [177, 327] on input "range" at bounding box center [175, 325] width 43 height 3
click at [286, 350] on div "PŘED PO Image Comparison 0 Podívejte se na to v akci: Heading Nemůžu uvěřit, že…" at bounding box center [887, 344] width 1362 height 343
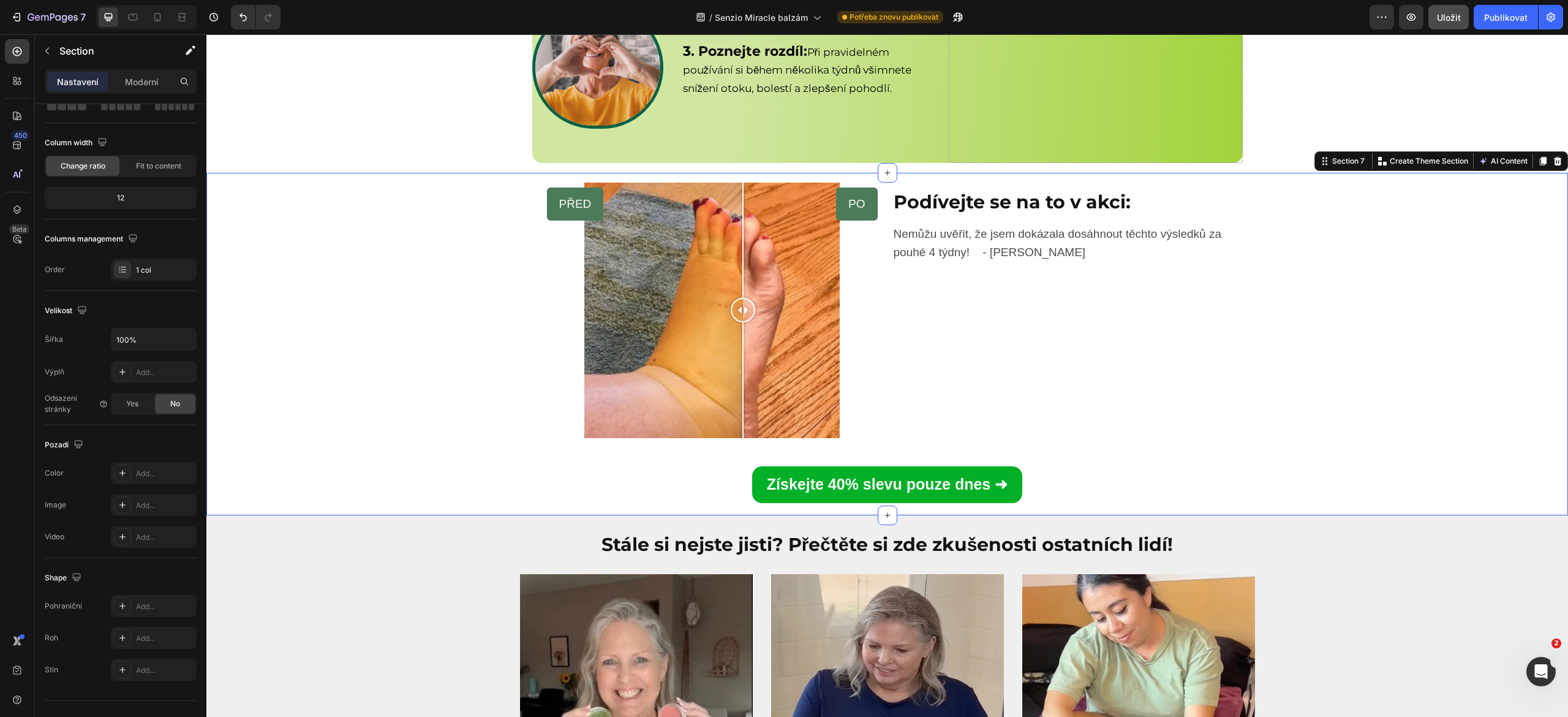
scroll to position [0, 0]
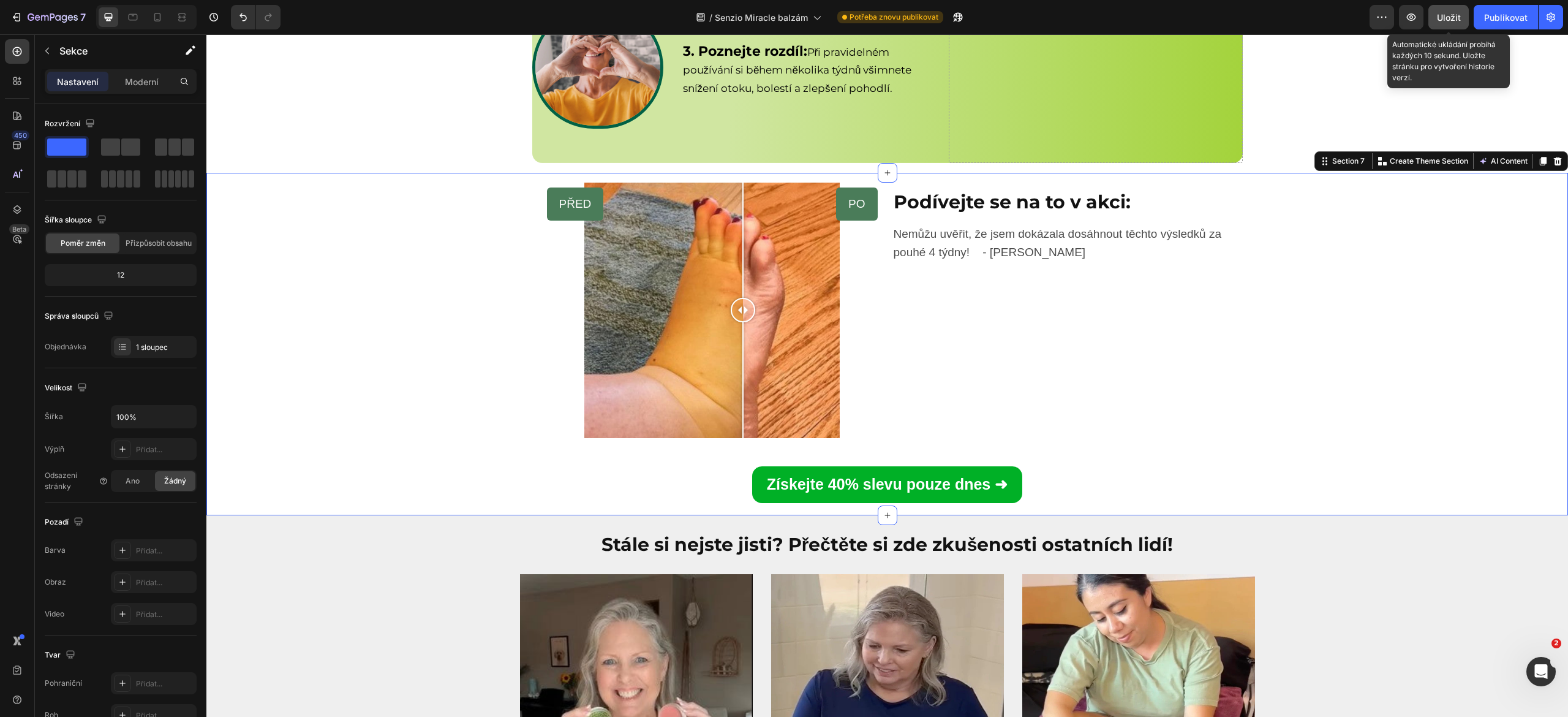
click at [1451, 12] on font "Uložit" at bounding box center [1449, 17] width 24 height 10
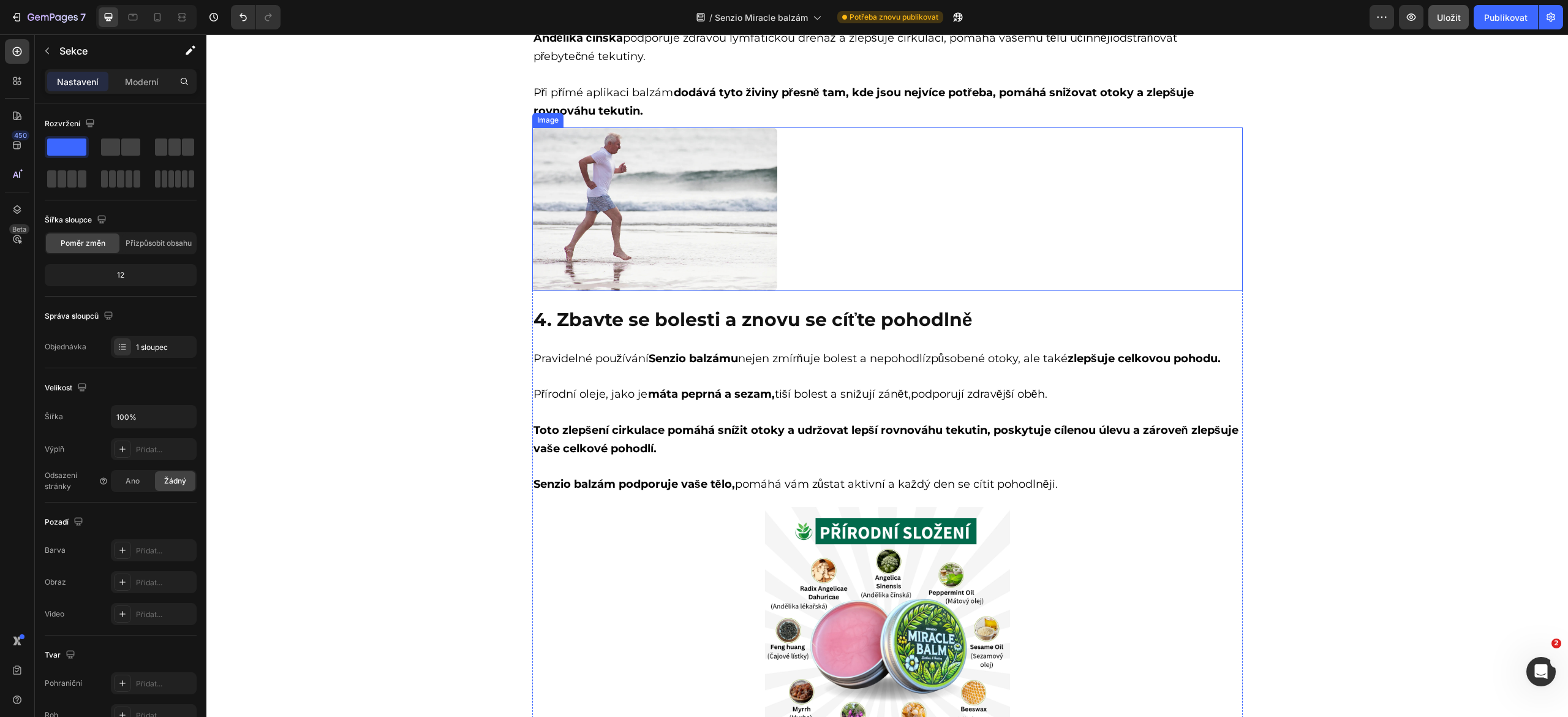
scroll to position [1504, 0]
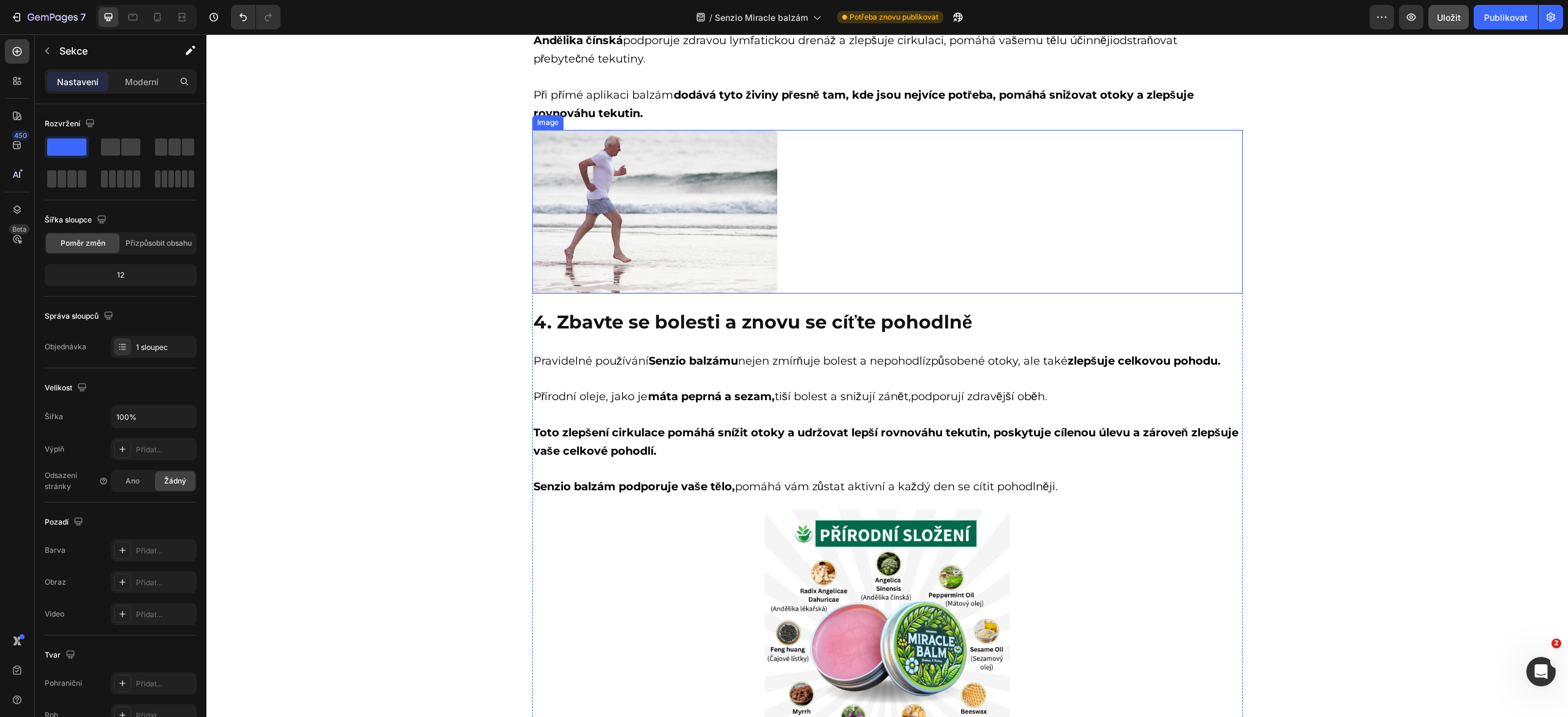
click at [675, 293] on img at bounding box center [654, 211] width 245 height 163
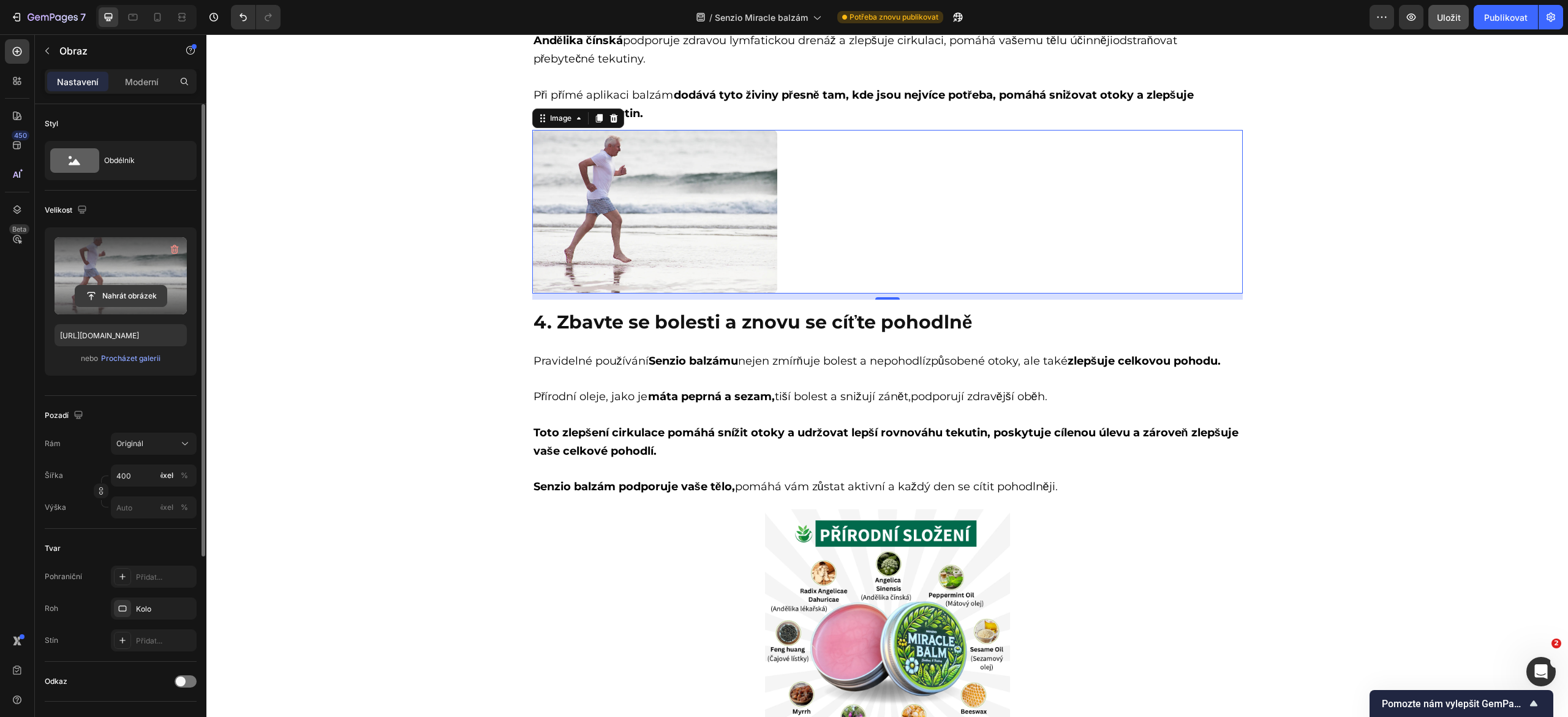
click at [125, 301] on input "file" at bounding box center [121, 296] width 91 height 21
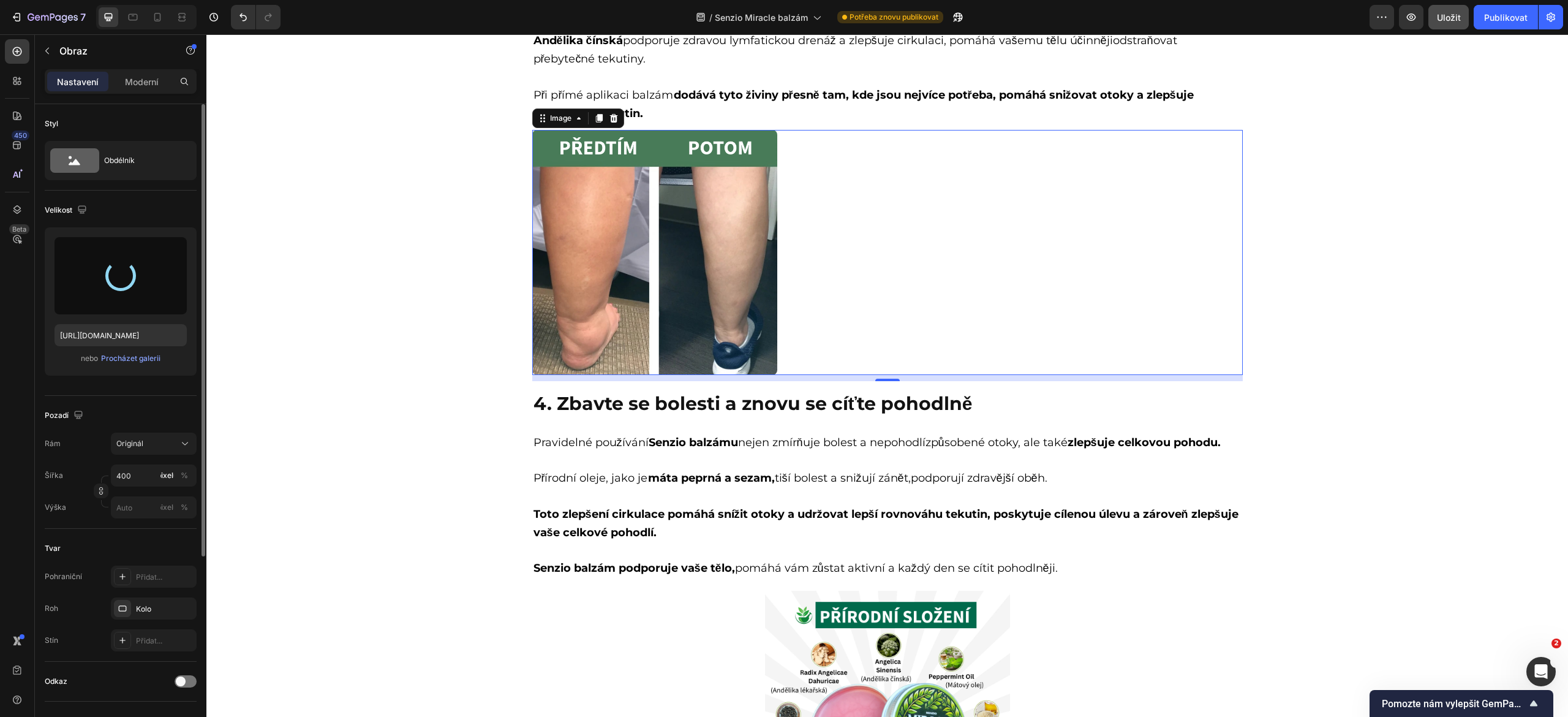
type input "https://cdn.shopify.com/s/files/1/0894/3789/7052/files/gempages_552112045764379…"
click at [402, 412] on div "Image 2. Chraňte křehké tkáně před poškozením Heading Posilte svou obranu proti…" at bounding box center [887, 299] width 1362 height 1521
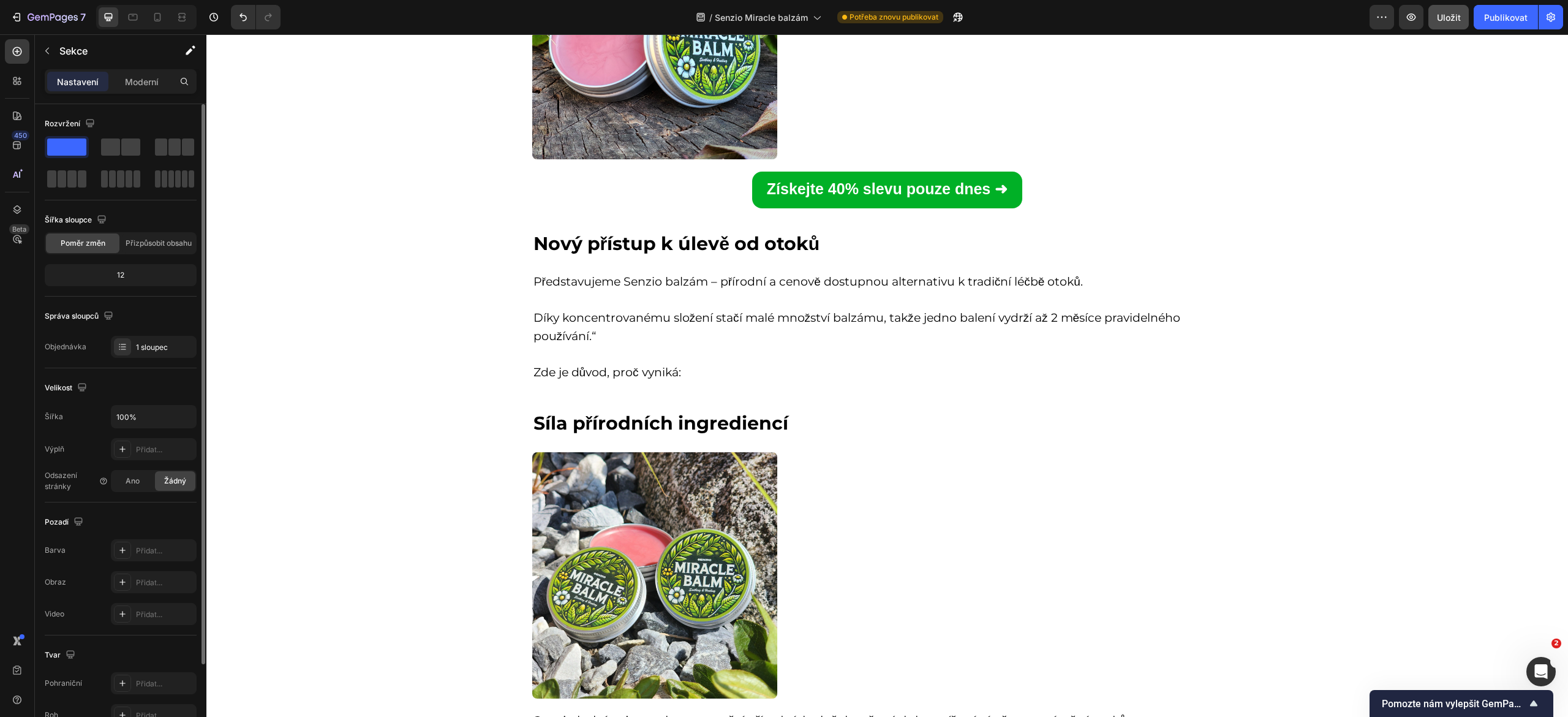
scroll to position [2890, 0]
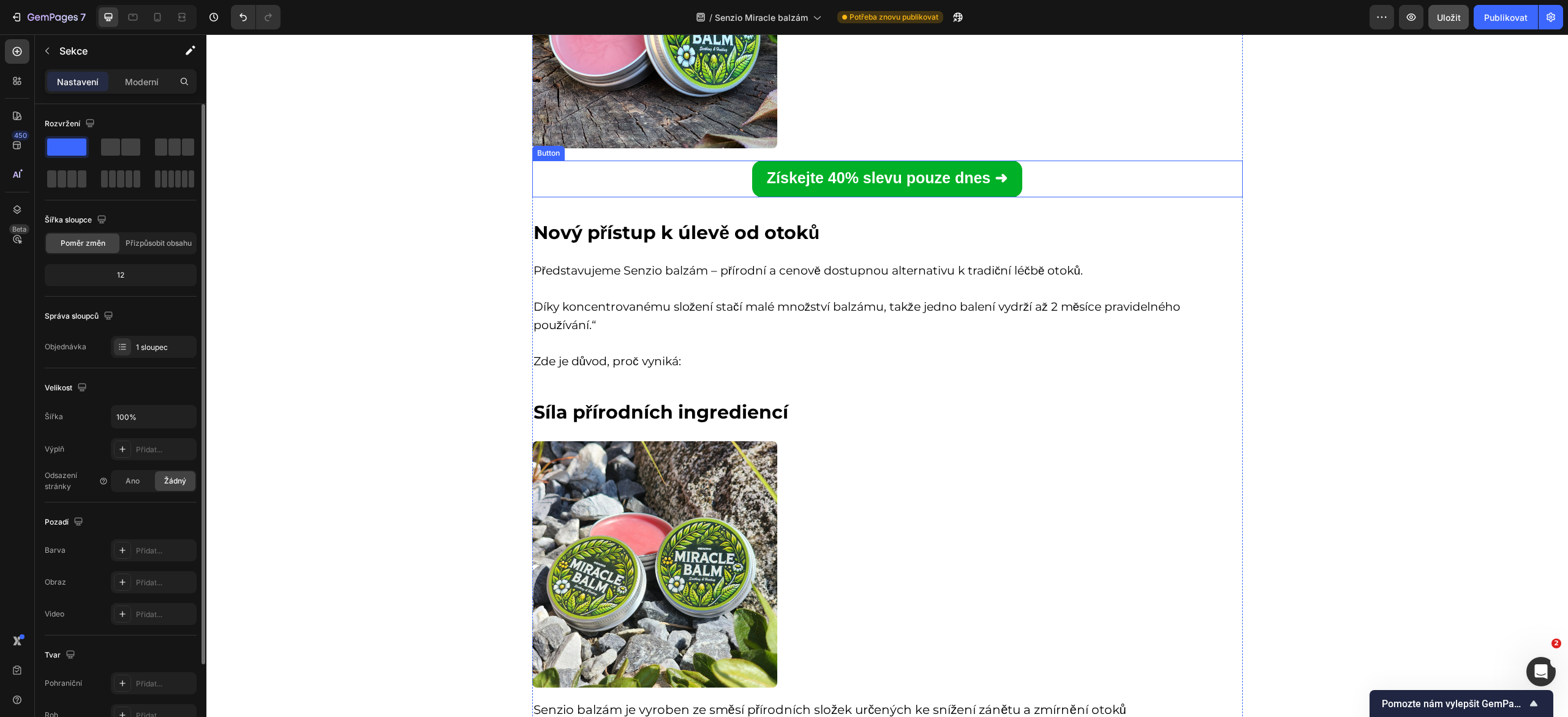
click at [838, 191] on link "Získejte 40% slevu pouze dnes ➜" at bounding box center [887, 178] width 270 height 36
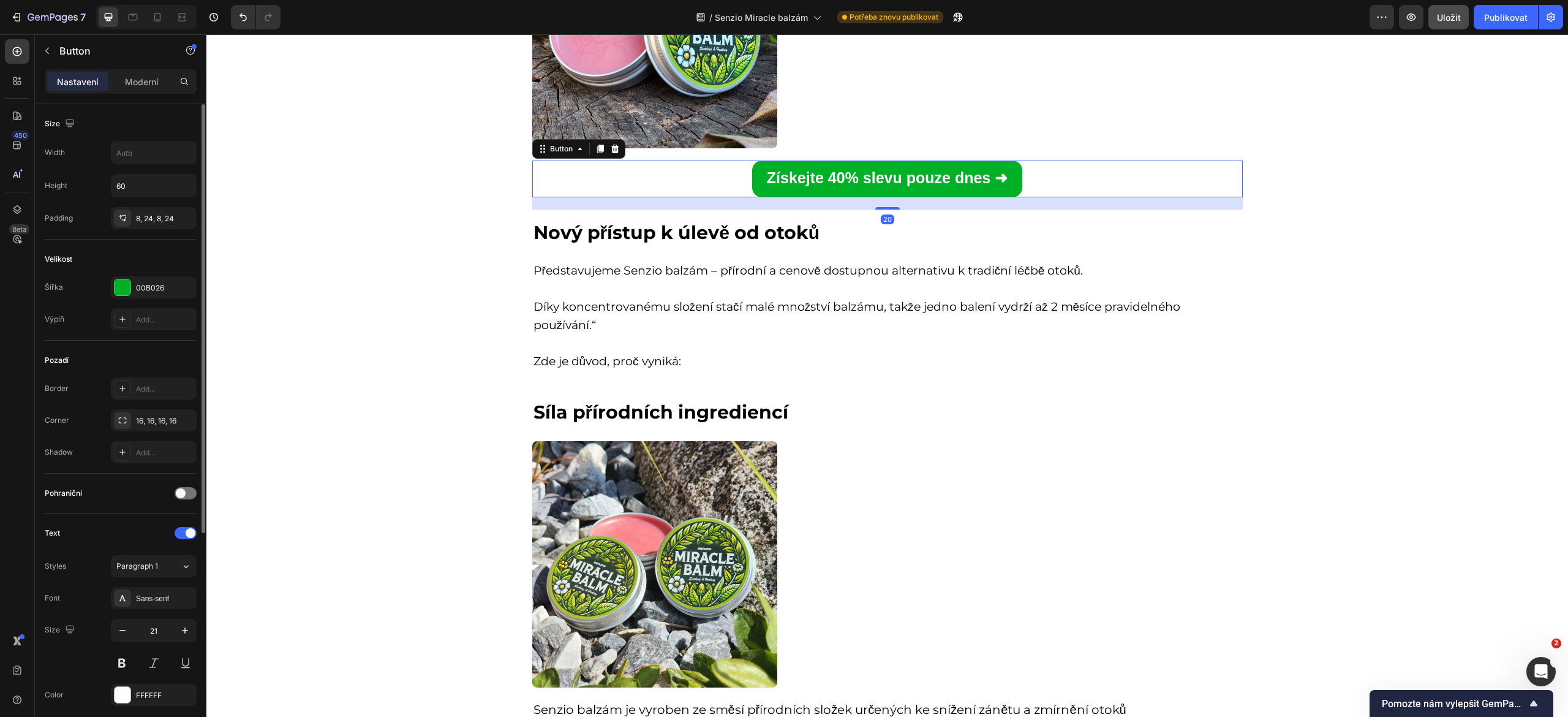
click at [838, 191] on link "Získejte 40% slevu pouze dnes ➜" at bounding box center [887, 178] width 270 height 36
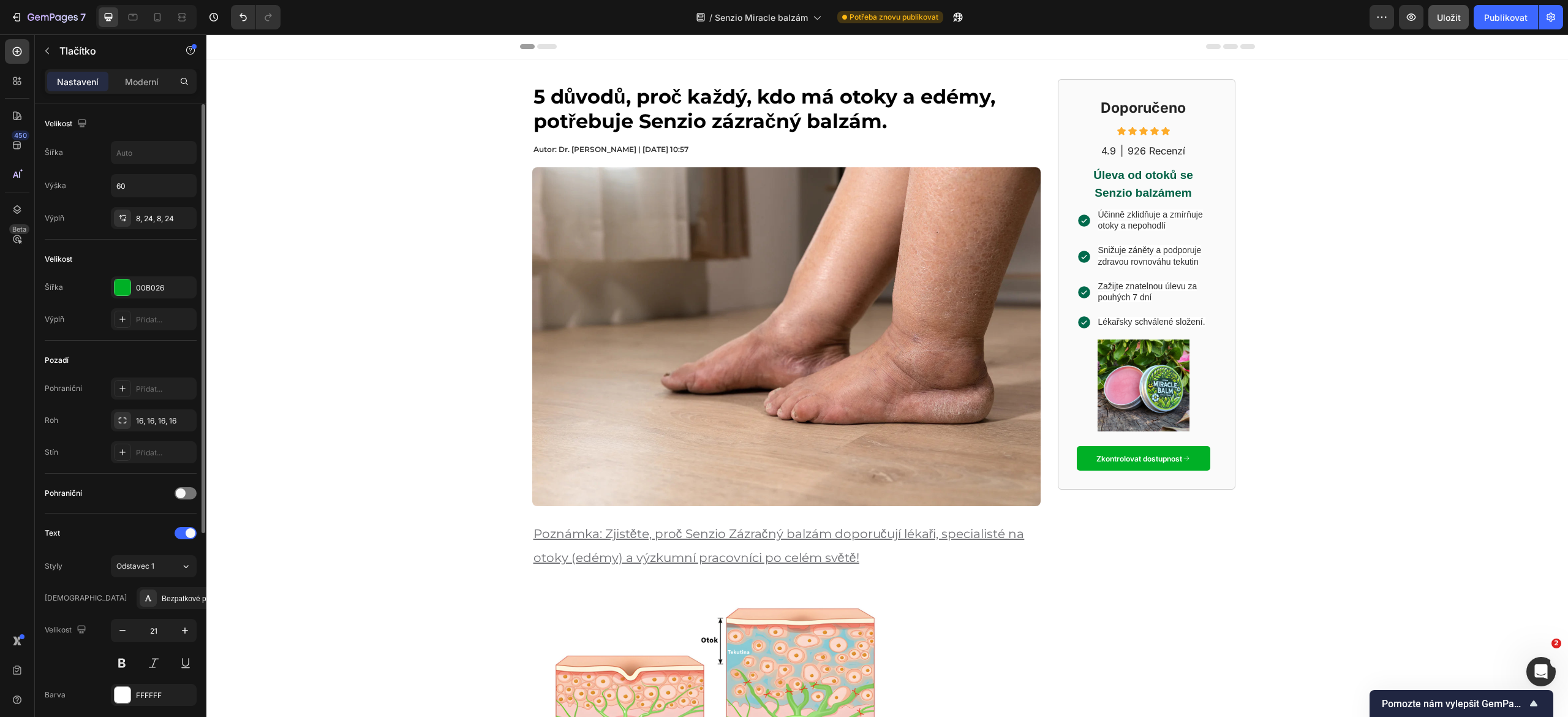
scroll to position [1, 0]
click at [1508, 19] on font "Publikovat" at bounding box center [1506, 17] width 44 height 10
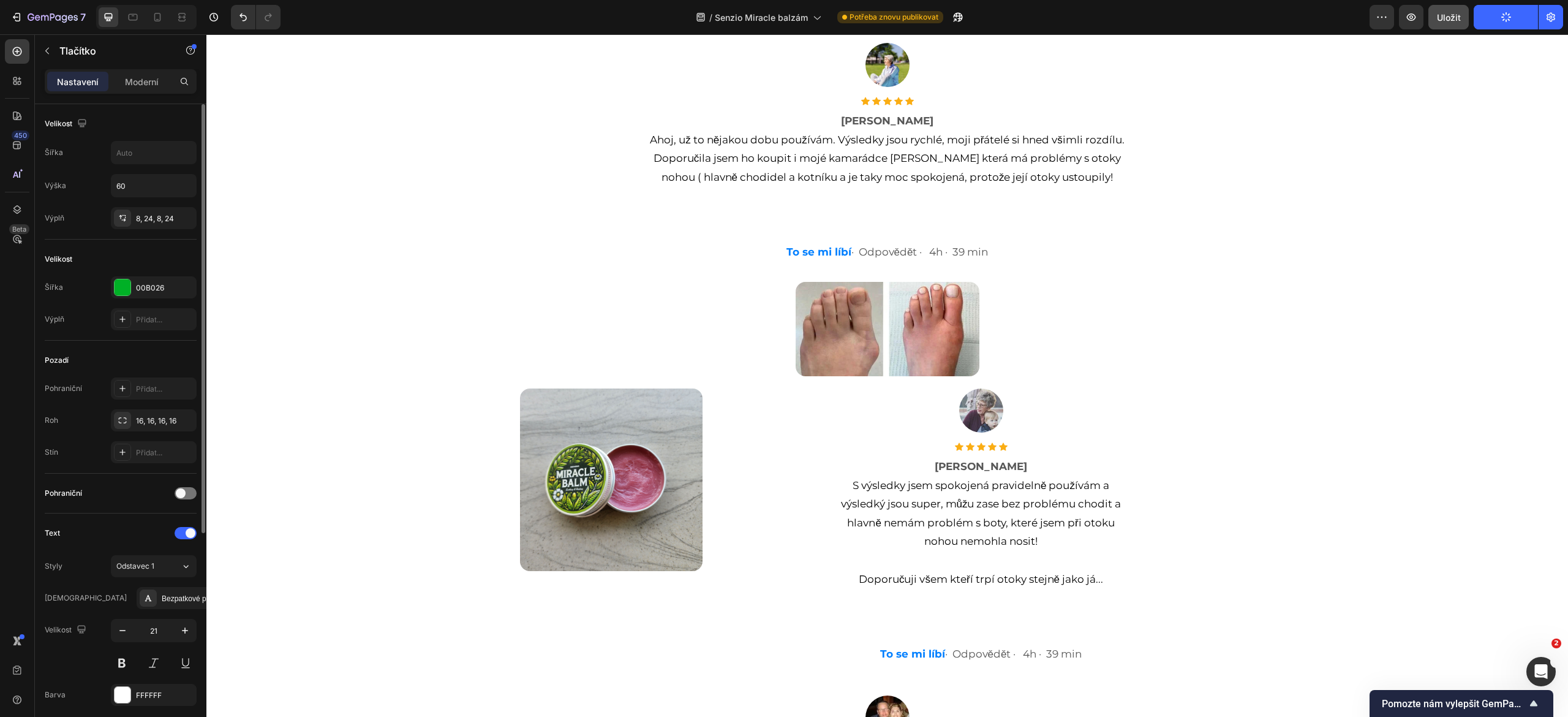
scroll to position [7063, 0]
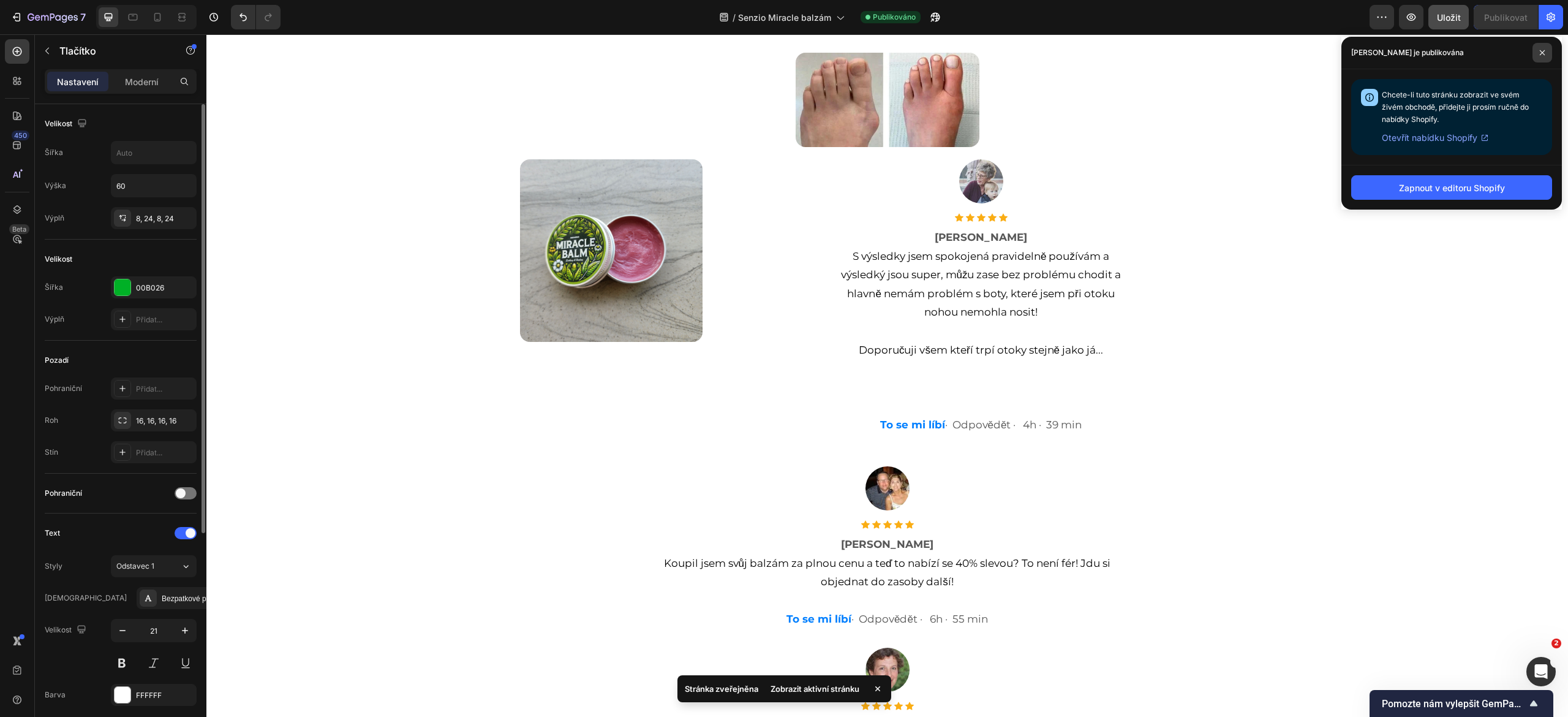
click at [1543, 46] on span at bounding box center [1542, 52] width 20 height 20
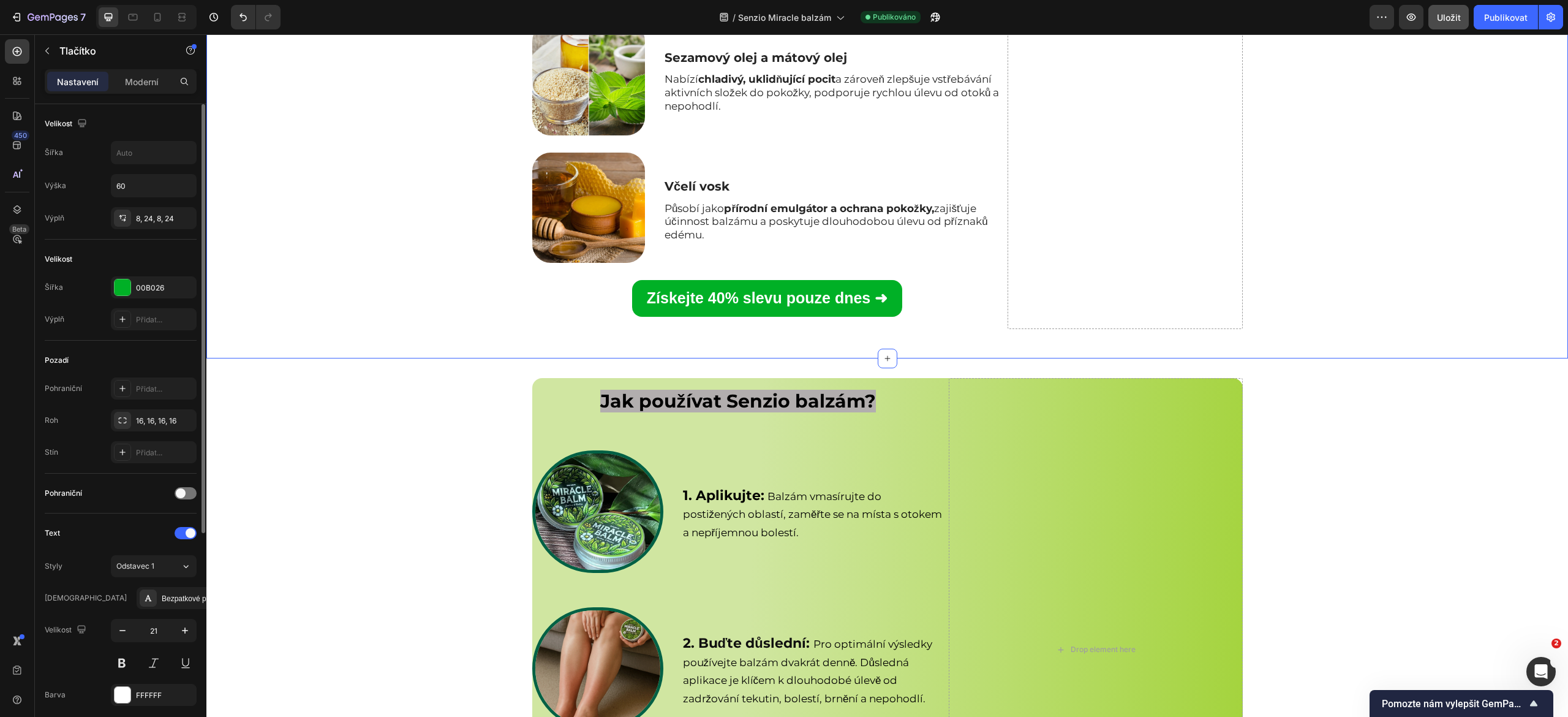
scroll to position [4055, 0]
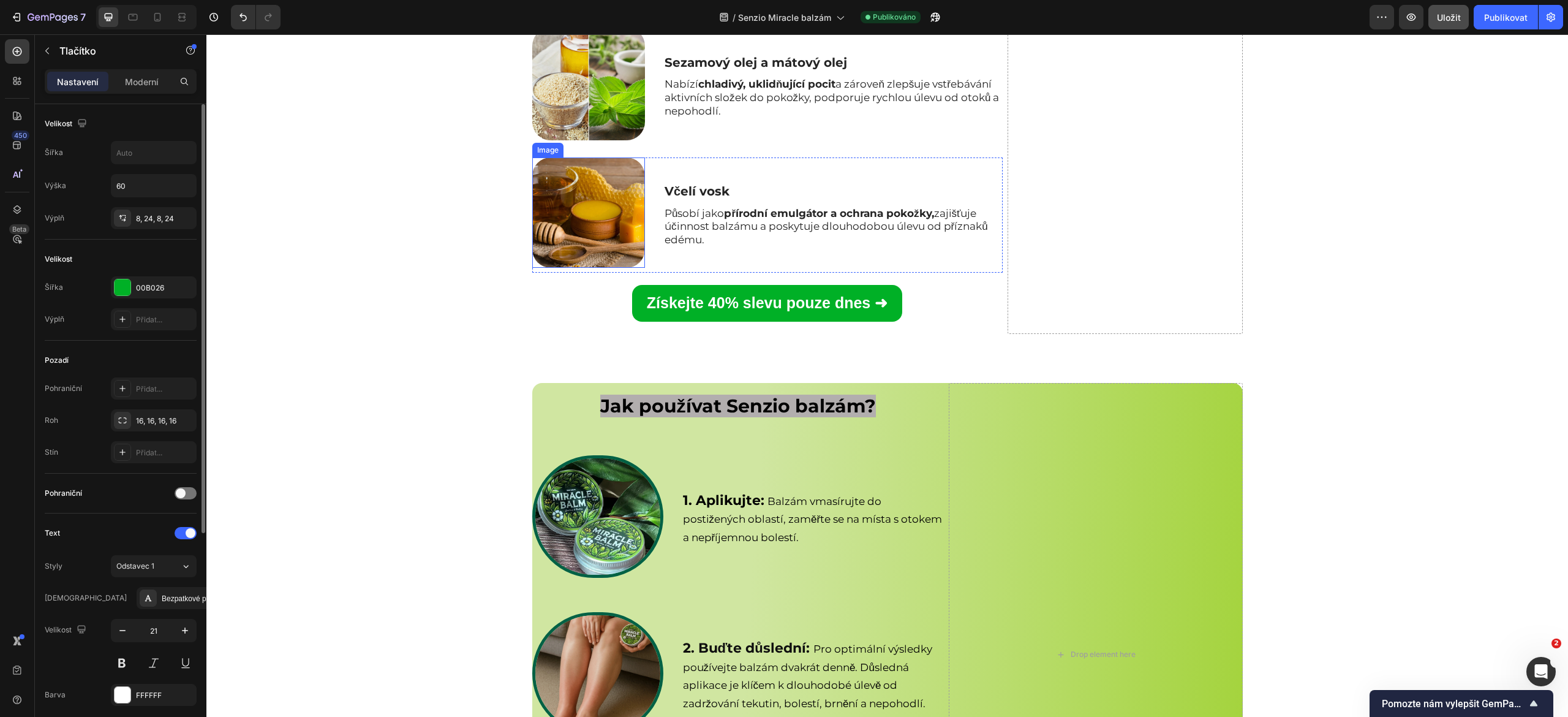
click at [571, 268] on img at bounding box center [588, 213] width 113 height 110
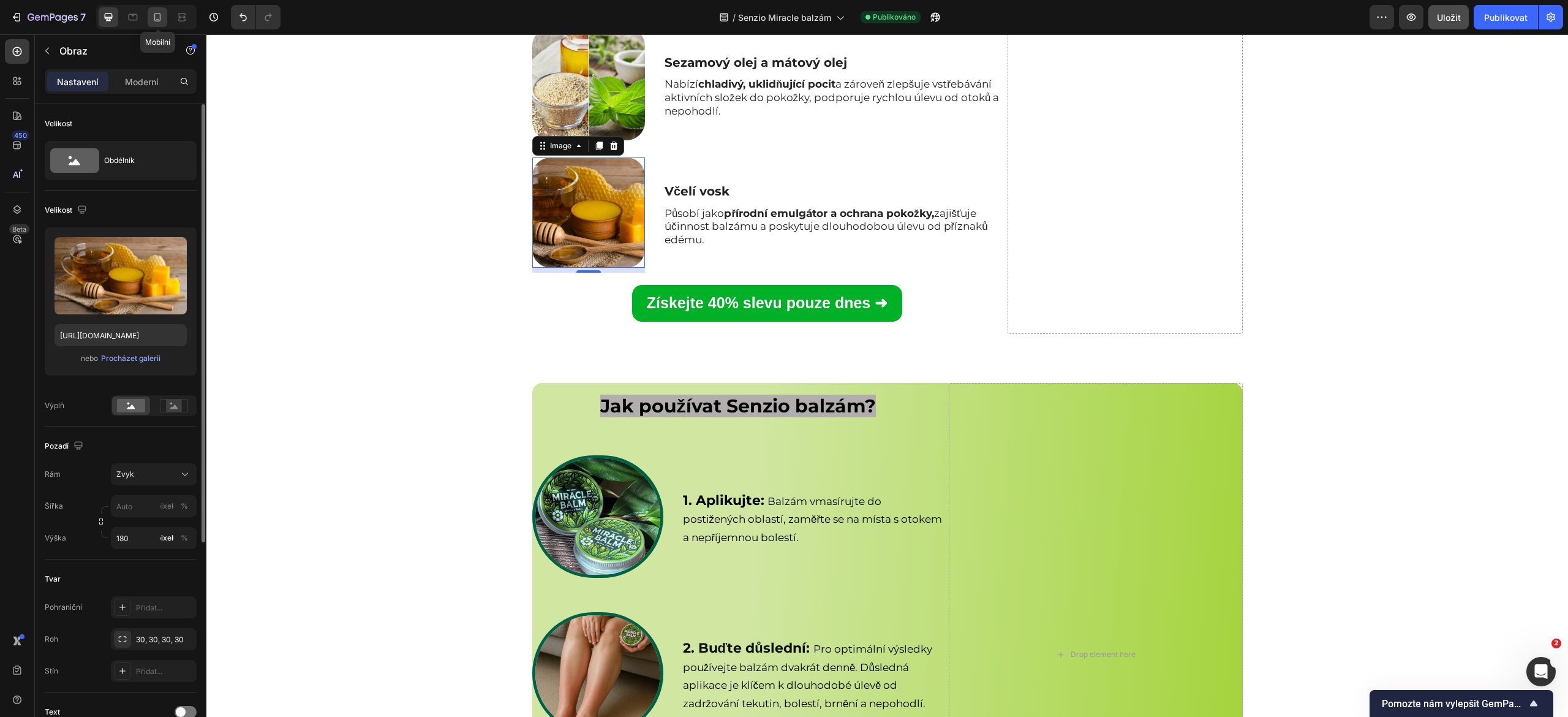
click at [158, 15] on icon at bounding box center [157, 17] width 12 height 12
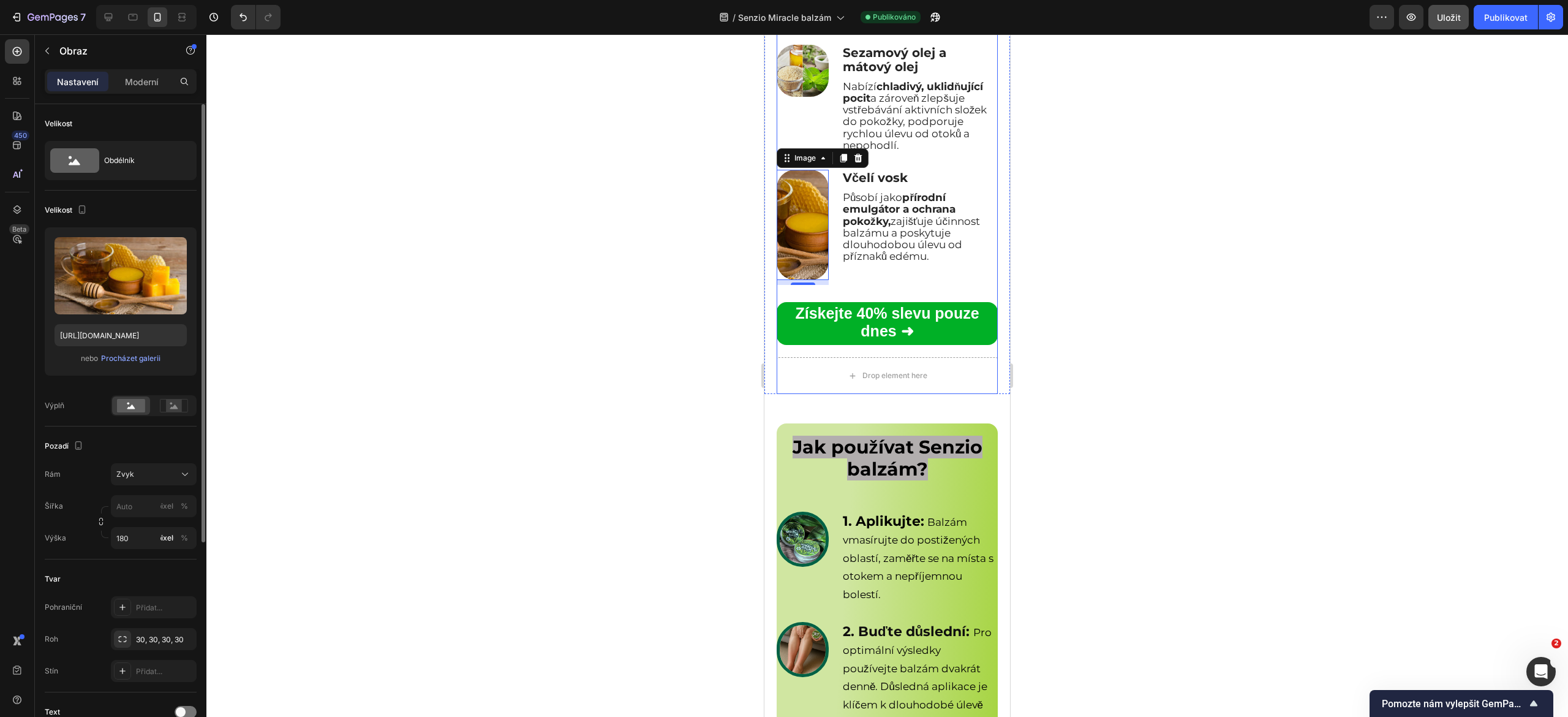
scroll to position [4009, 0]
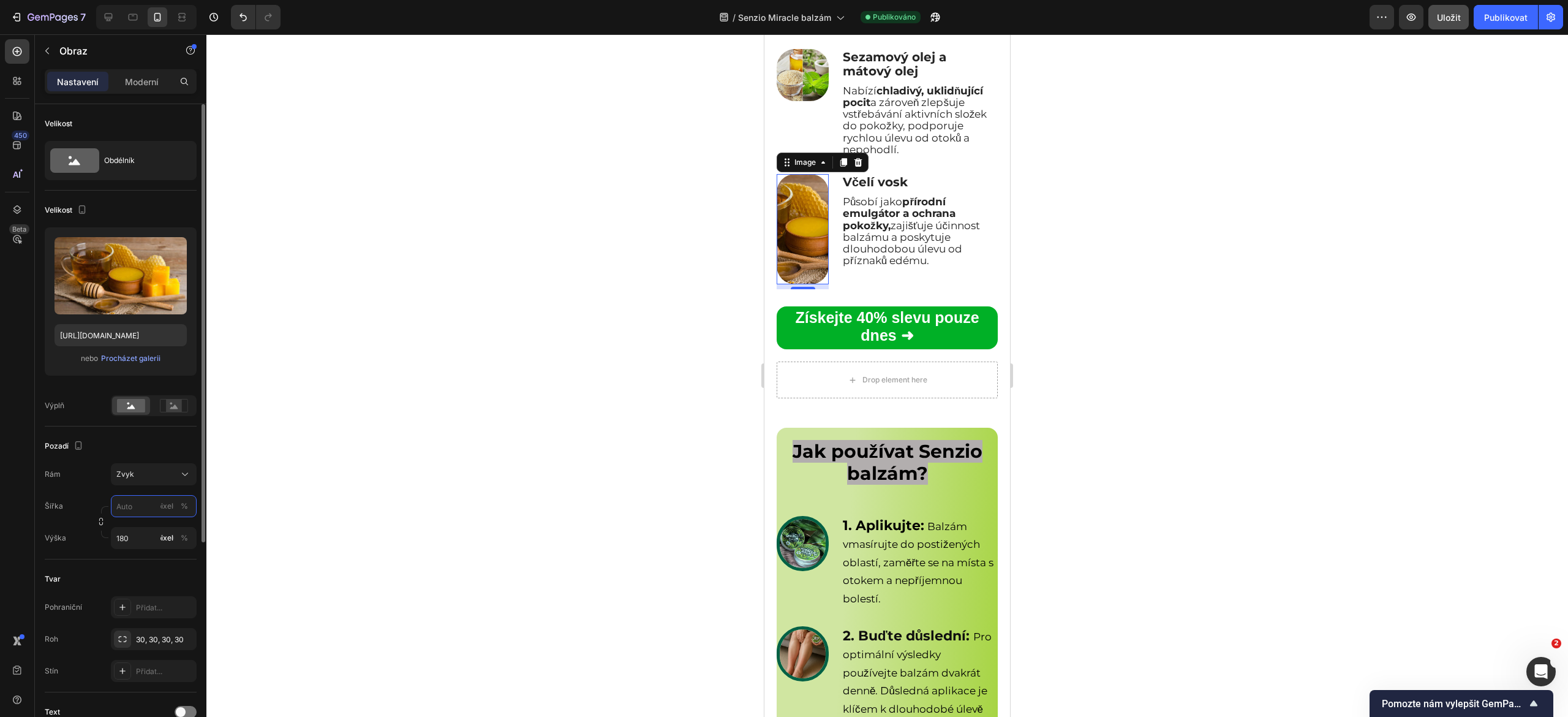
click at [133, 509] on input "pixelů %" at bounding box center [154, 506] width 86 height 22
click at [98, 502] on div "Šířka pixelů %" at bounding box center [120, 506] width 152 height 22
click at [133, 537] on input "180" at bounding box center [154, 539] width 86 height 22
click at [138, 537] on input "180" at bounding box center [154, 539] width 86 height 22
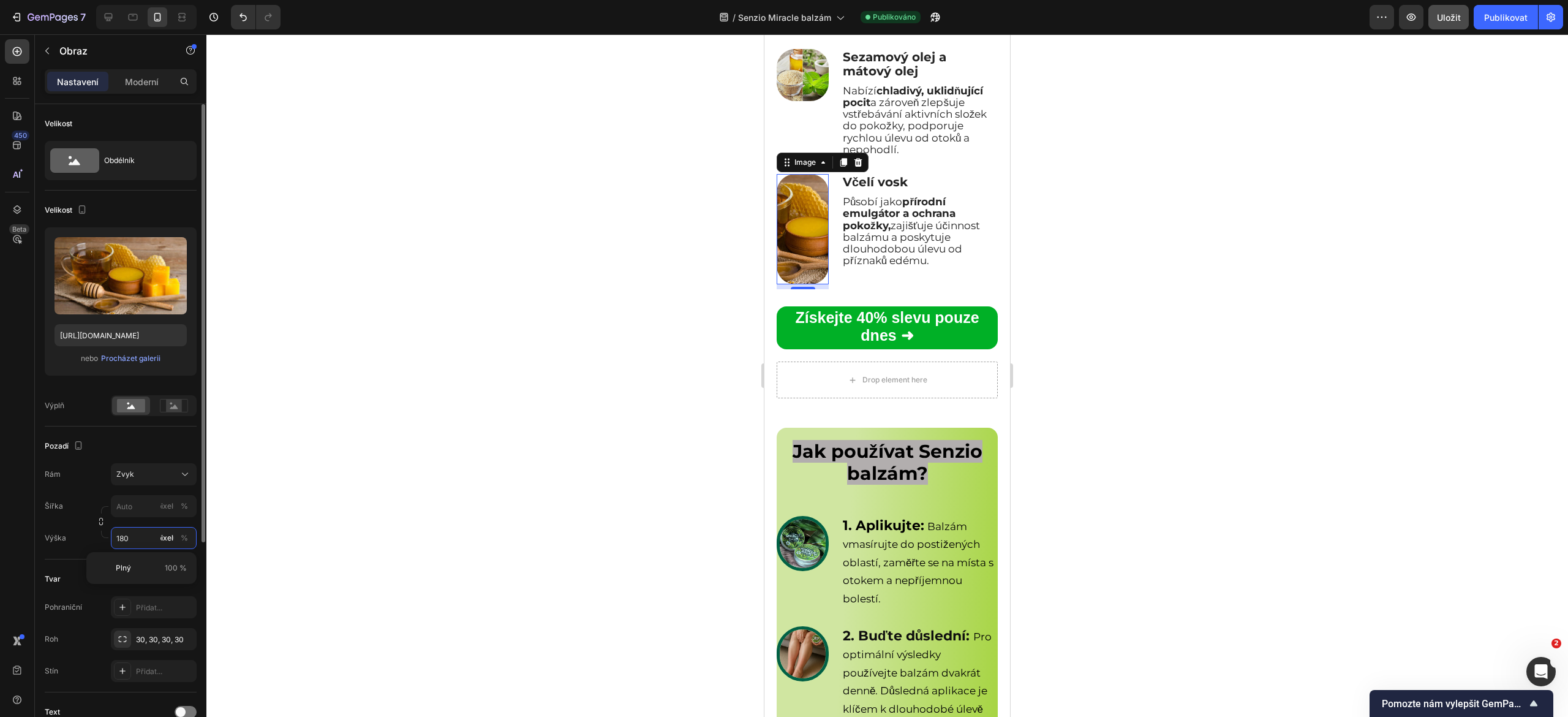
click at [138, 537] on input "180" at bounding box center [154, 539] width 86 height 22
click at [141, 541] on input "180" at bounding box center [154, 539] width 86 height 22
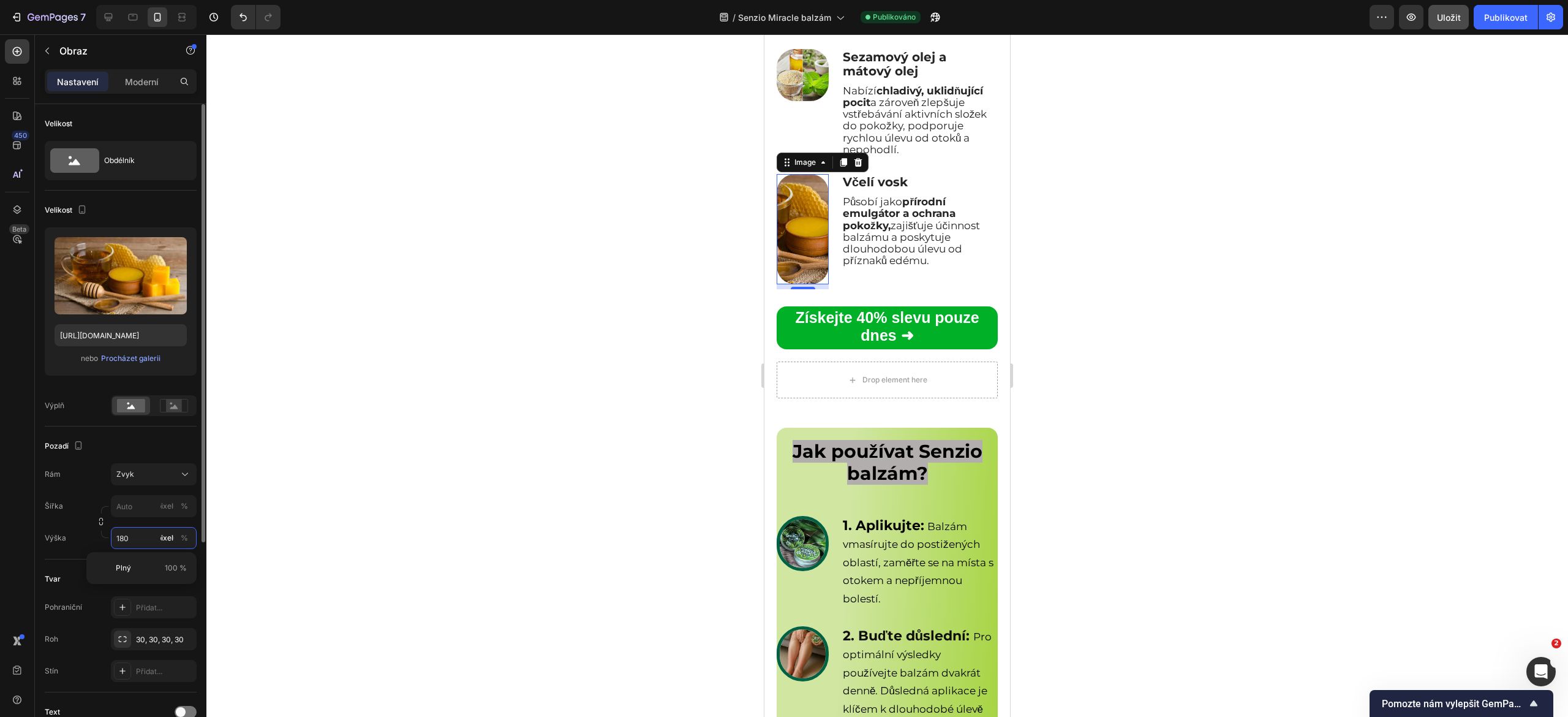
click at [141, 541] on input "180" at bounding box center [154, 539] width 86 height 22
drag, startPoint x: 141, startPoint y: 541, endPoint x: 138, endPoint y: 673, distance: 132.0
click at [138, 673] on div "Velikost Obdélník Velikost Nahrát obrázek https://cdn.shopify.com/s/files/1/089…" at bounding box center [120, 541] width 152 height 872
drag, startPoint x: 138, startPoint y: 673, endPoint x: 147, endPoint y: 686, distance: 15.8
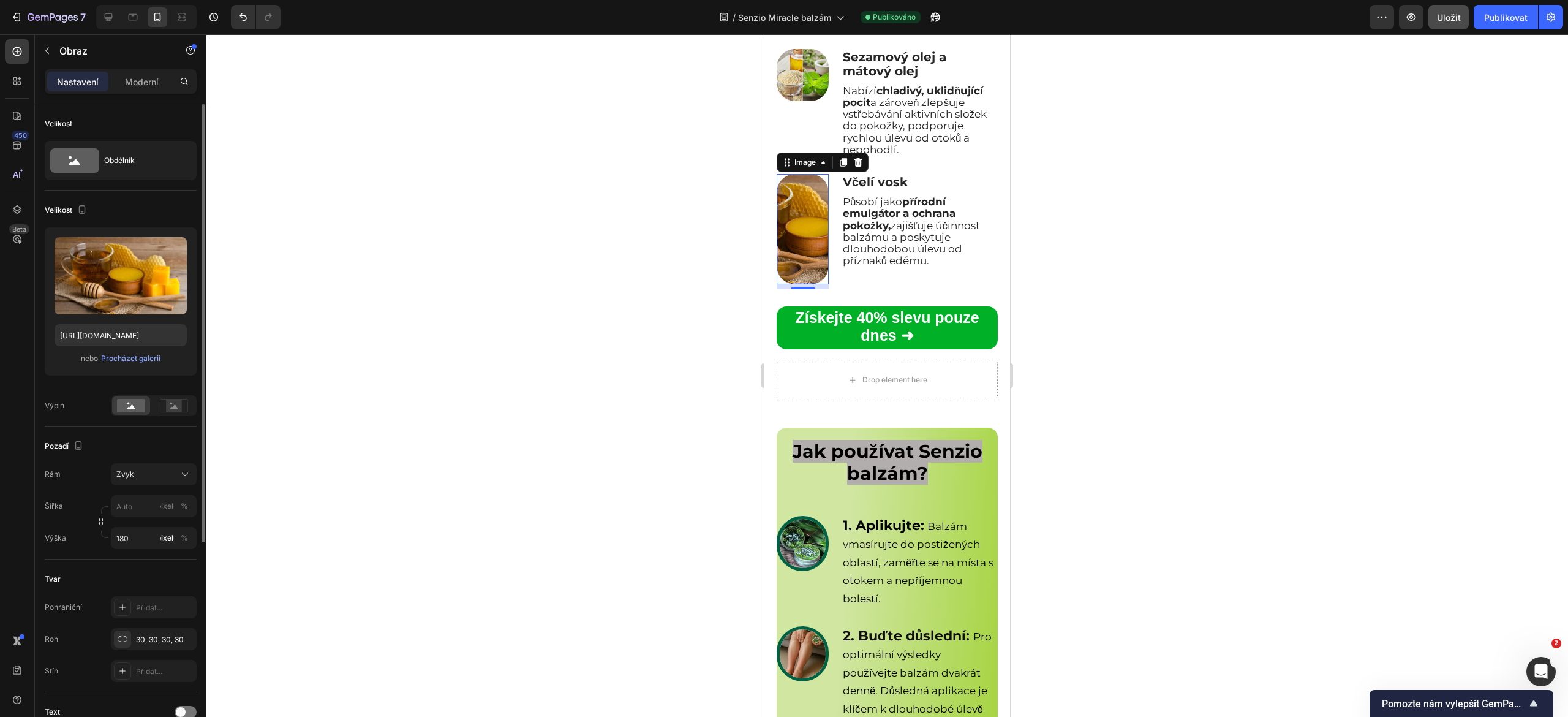
click at [147, 686] on div "Tvar Pohraniční Přidat... Roh 30, 30, 30, 30 Stín Přidat..." at bounding box center [120, 626] width 152 height 133
click at [142, 543] on input "180" at bounding box center [154, 539] width 86 height 22
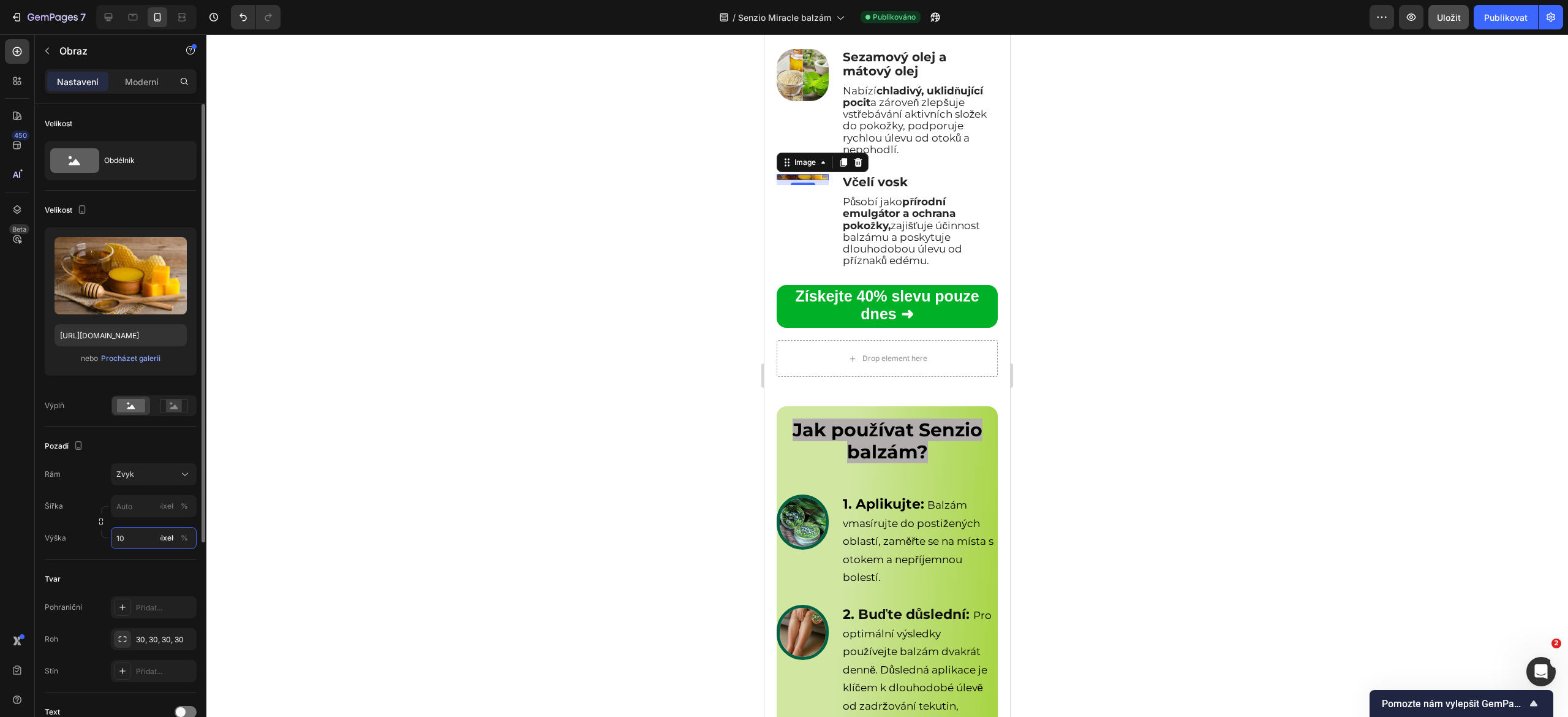
type input "1"
type input "8"
type input "70"
click at [469, 433] on div at bounding box center [887, 375] width 1362 height 682
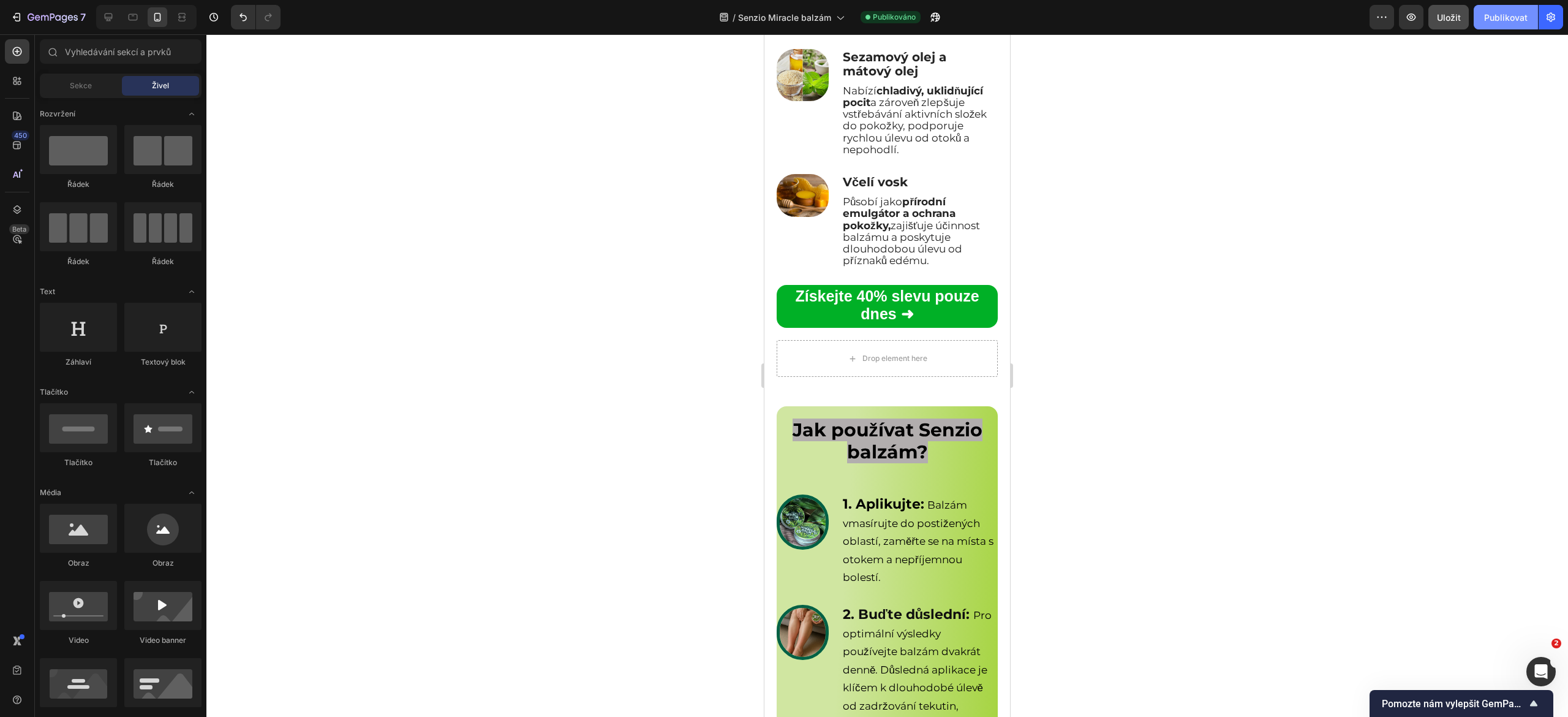
click at [1498, 19] on font "Publikovat" at bounding box center [1506, 17] width 44 height 10
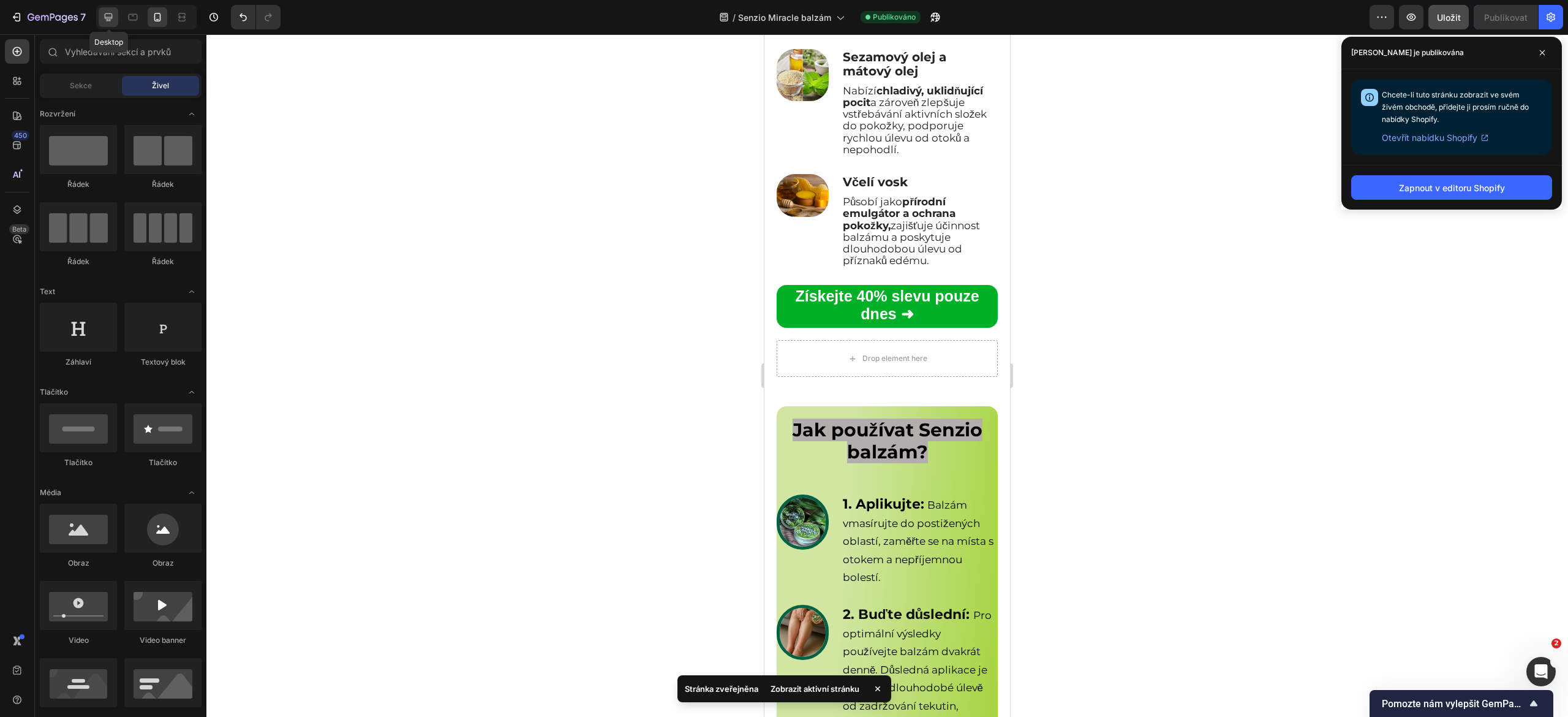
click at [109, 15] on icon at bounding box center [108, 17] width 12 height 12
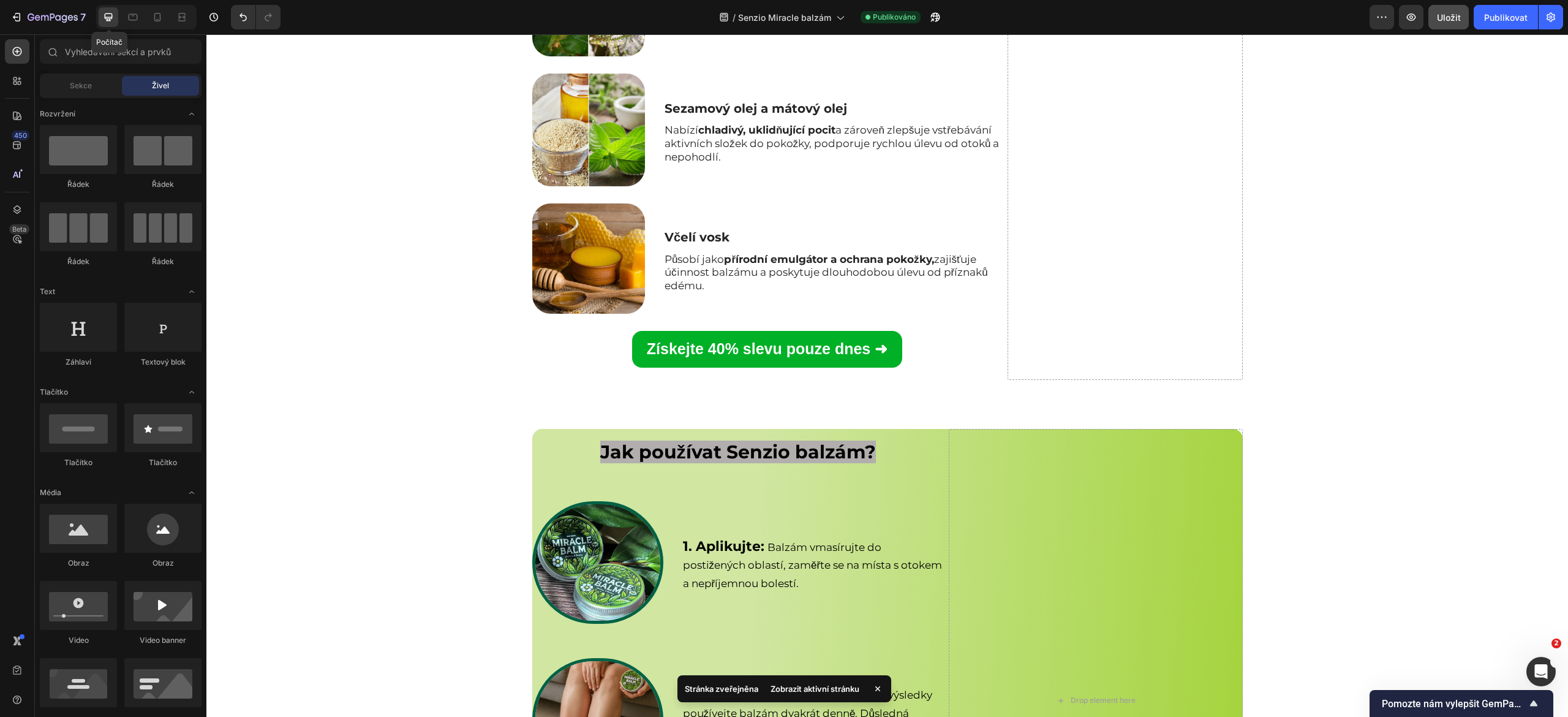
scroll to position [3909, 0]
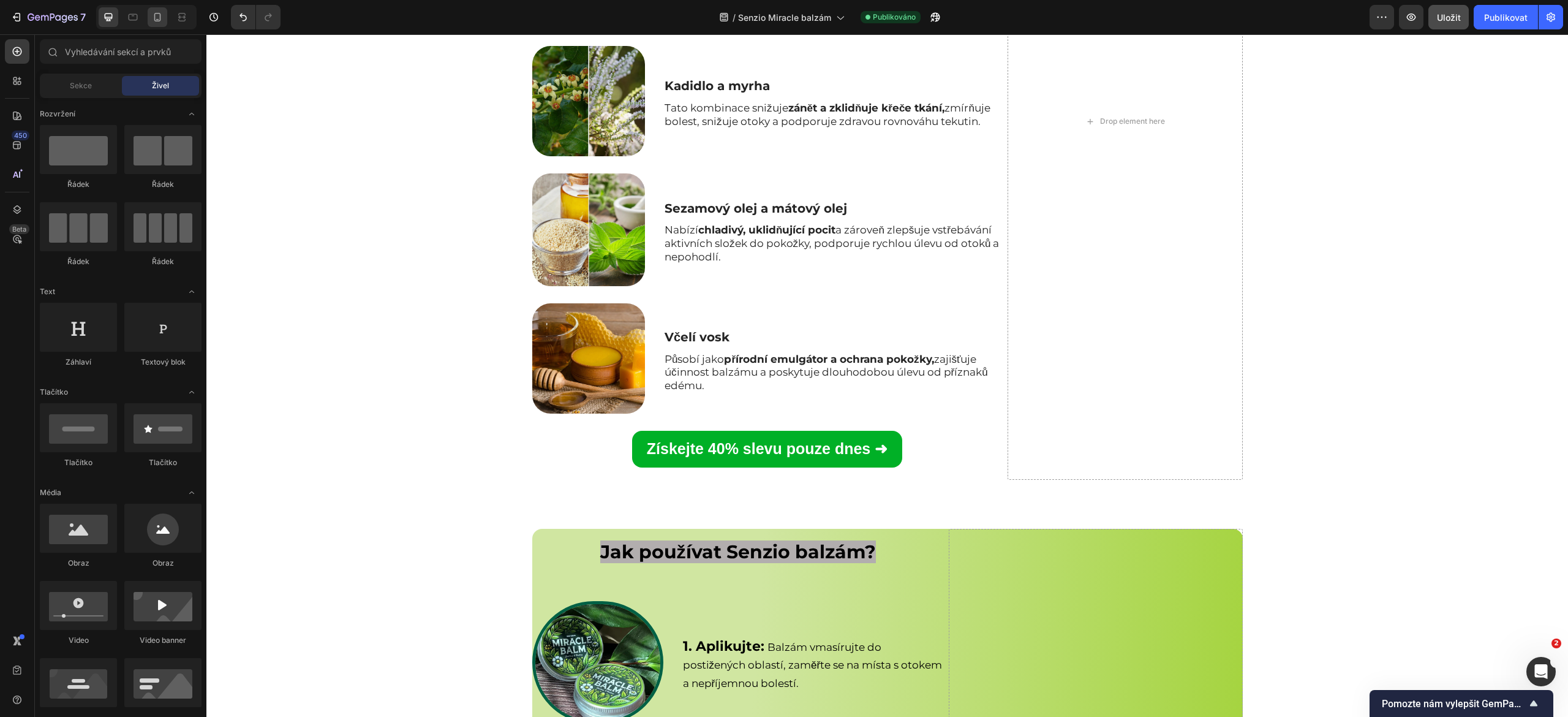
click at [160, 26] on div at bounding box center [157, 17] width 20 height 20
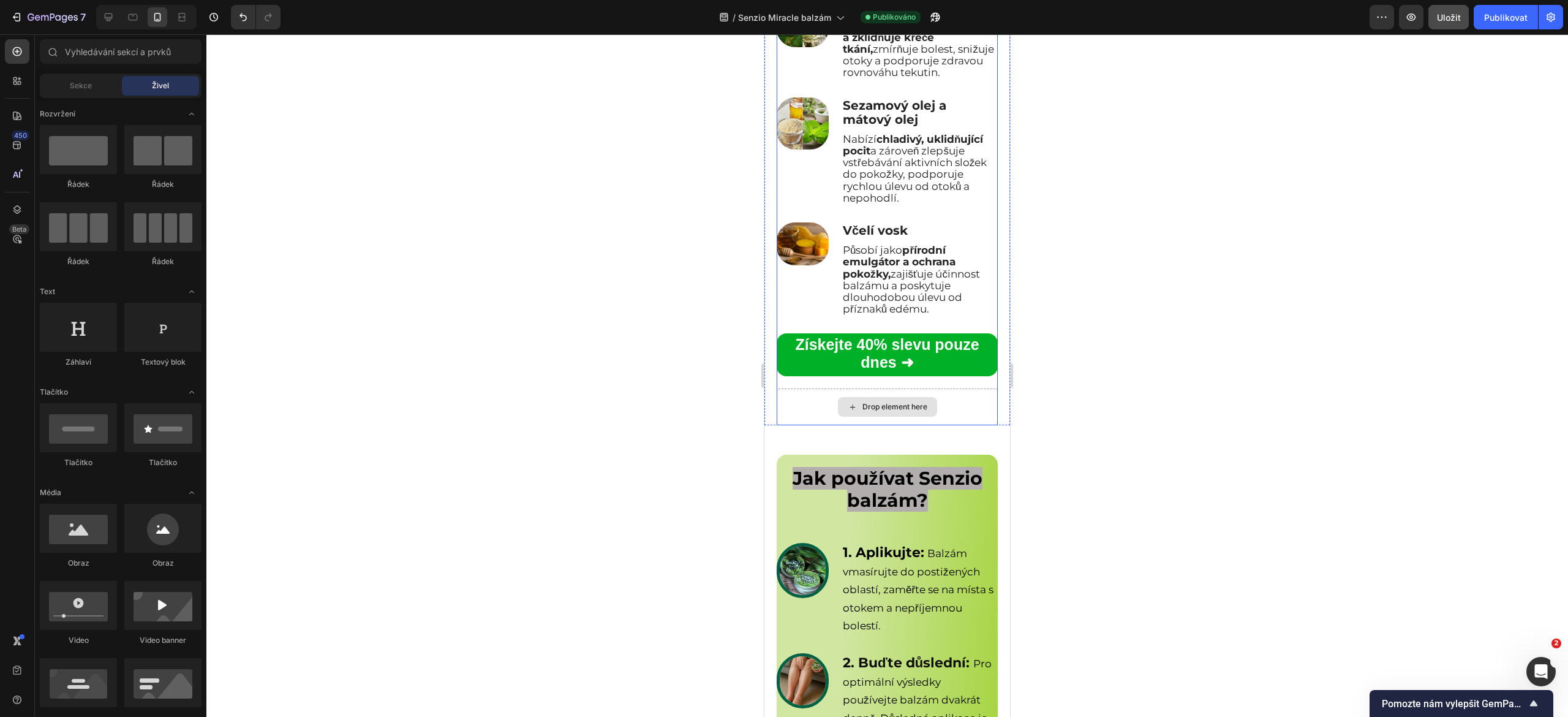
scroll to position [4027, 0]
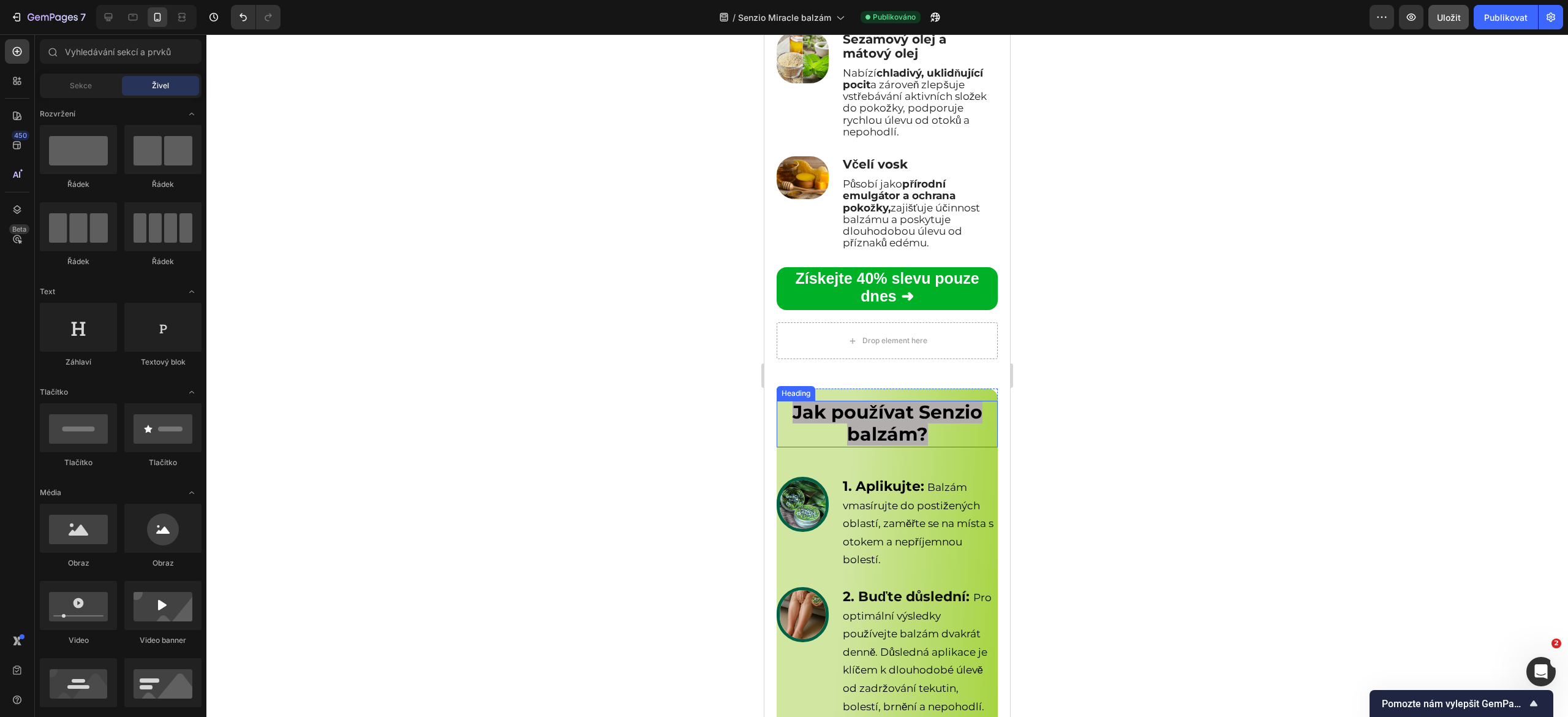
click at [835, 447] on h2 "Jak používat Senzio balzám?" at bounding box center [887, 424] width 221 height 47
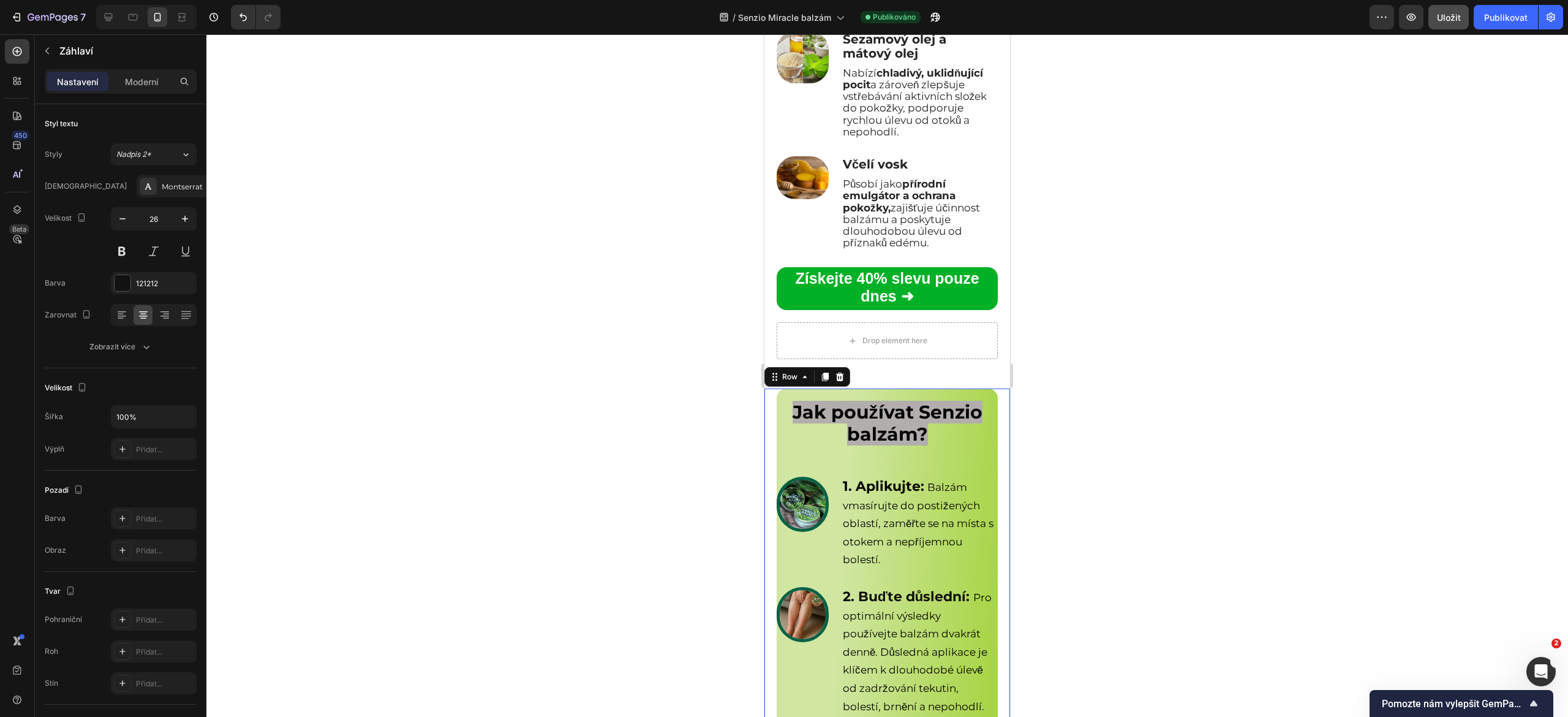
click at [767, 531] on div "Jak používat Senzio balzám? Heading Row Image 1. Aplikujte: Balzám vmasírujte d…" at bounding box center [887, 634] width 245 height 492
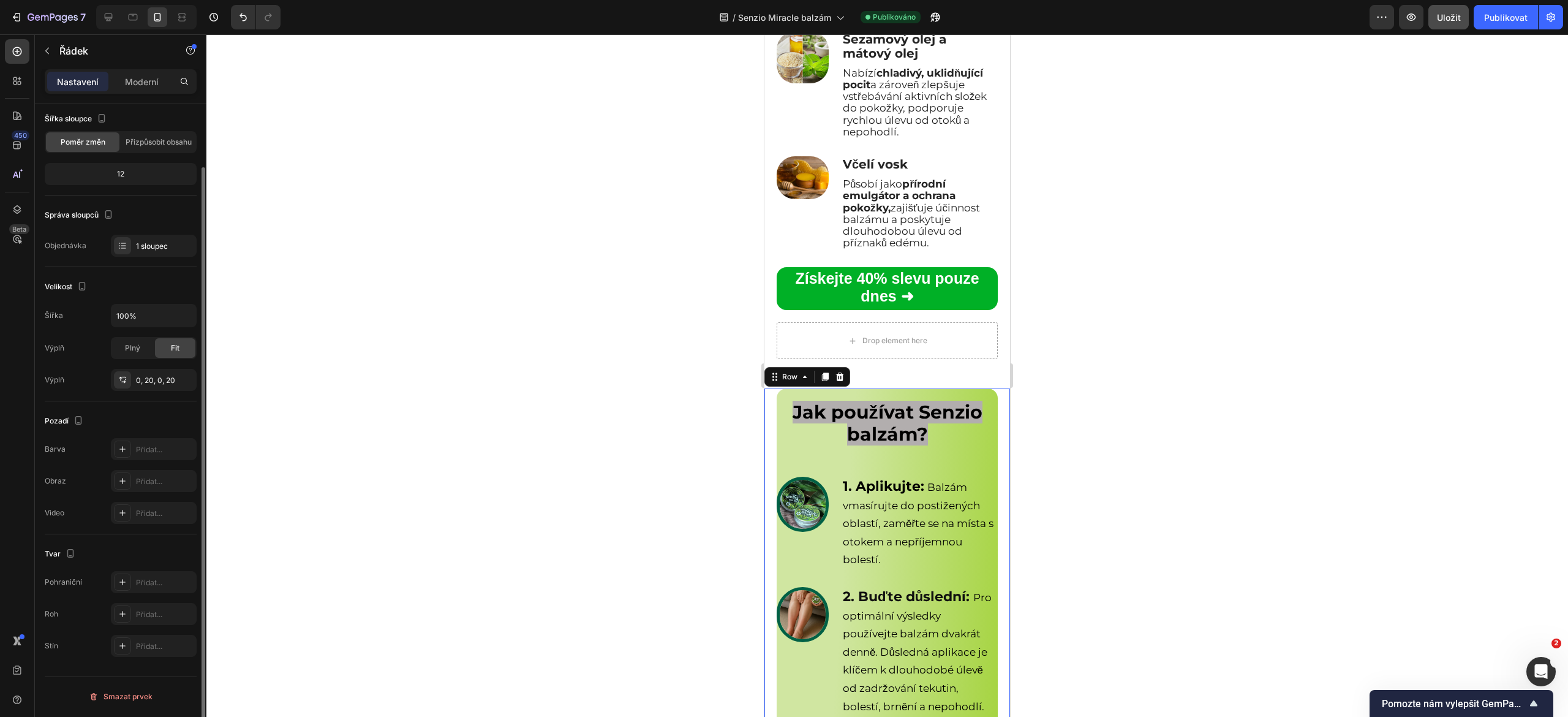
scroll to position [0, 0]
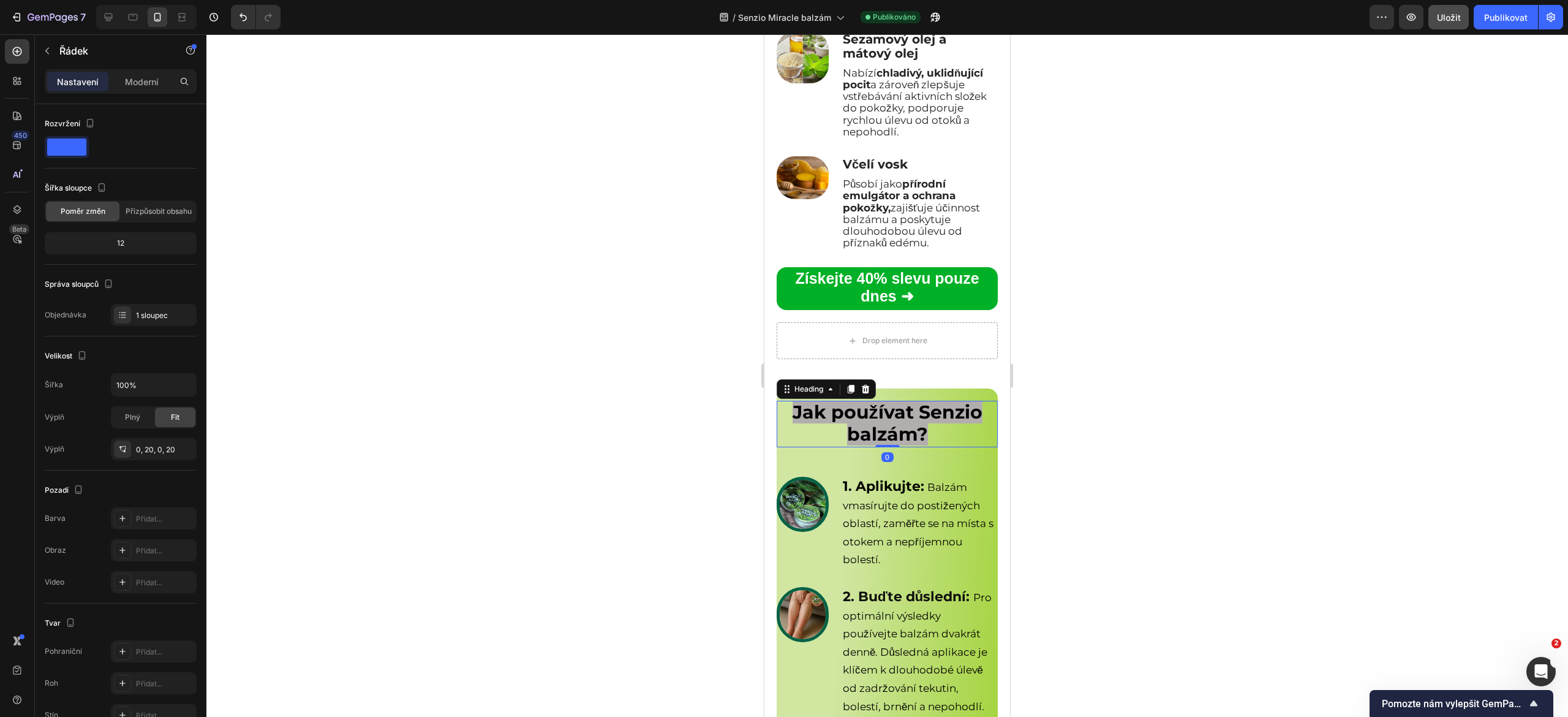
click at [847, 445] on strong "Jak používat Senzio balzám?" at bounding box center [887, 423] width 189 height 45
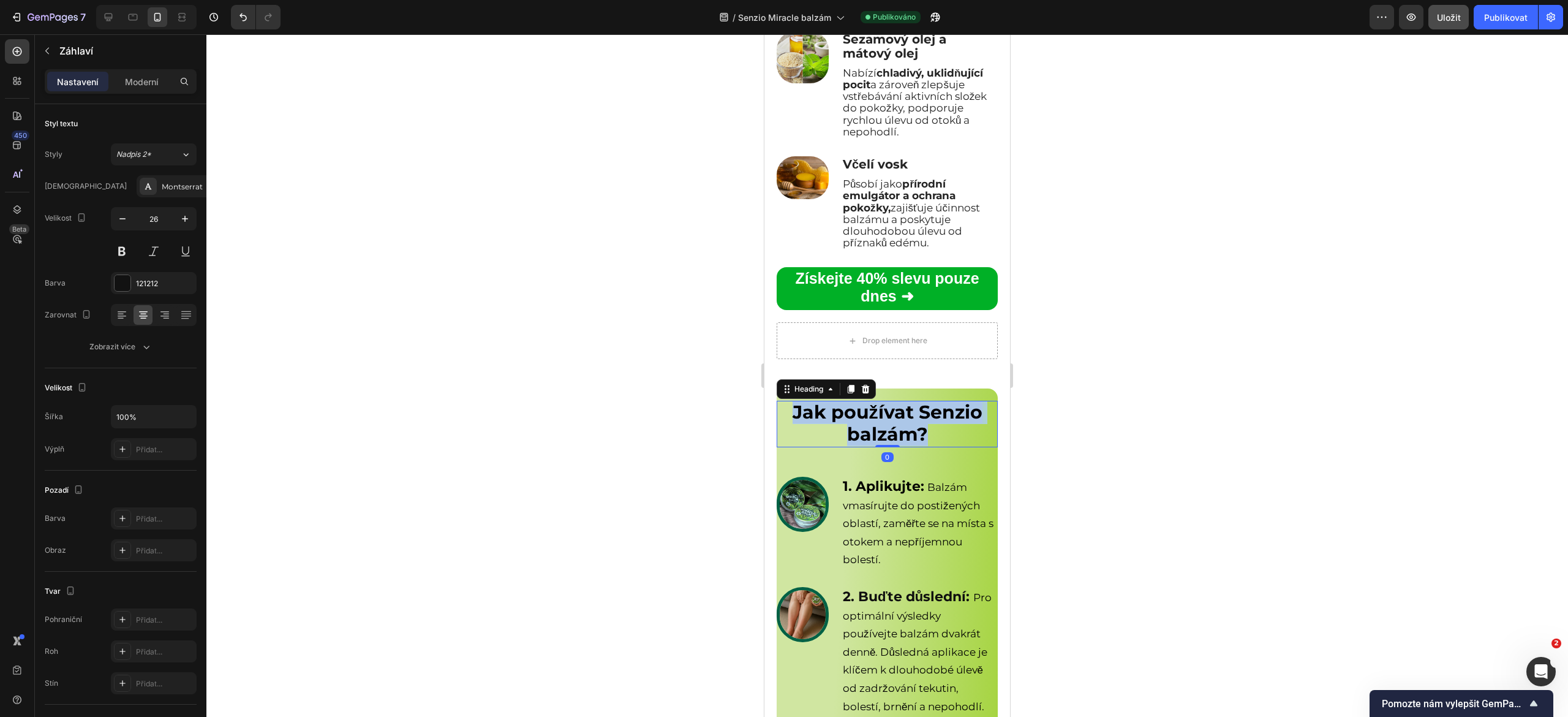
click at [847, 445] on strong "Jak používat Senzio balzám?" at bounding box center [887, 423] width 189 height 45
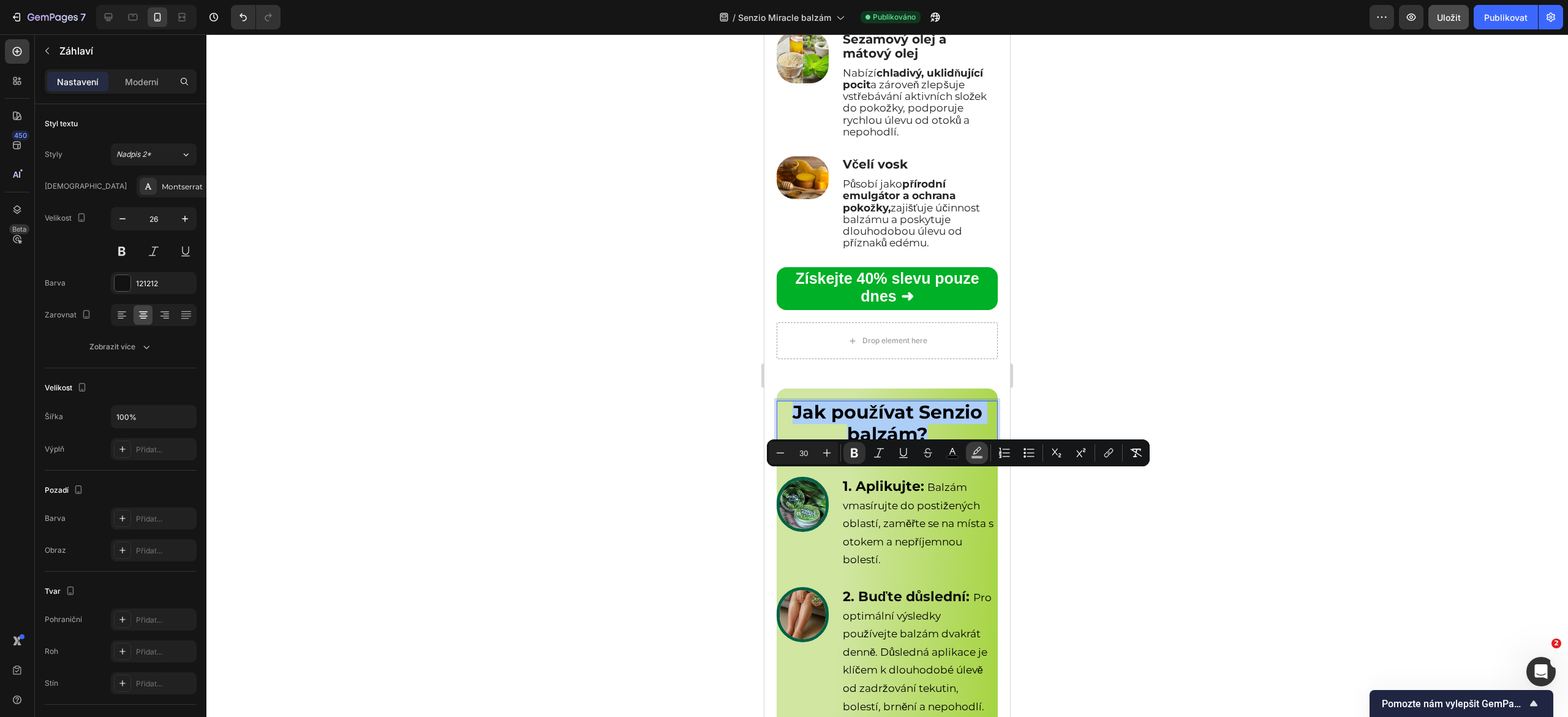
click at [976, 456] on rect "Editor contextual toolbar" at bounding box center [977, 457] width 11 height 3
type input "B2AEAE"
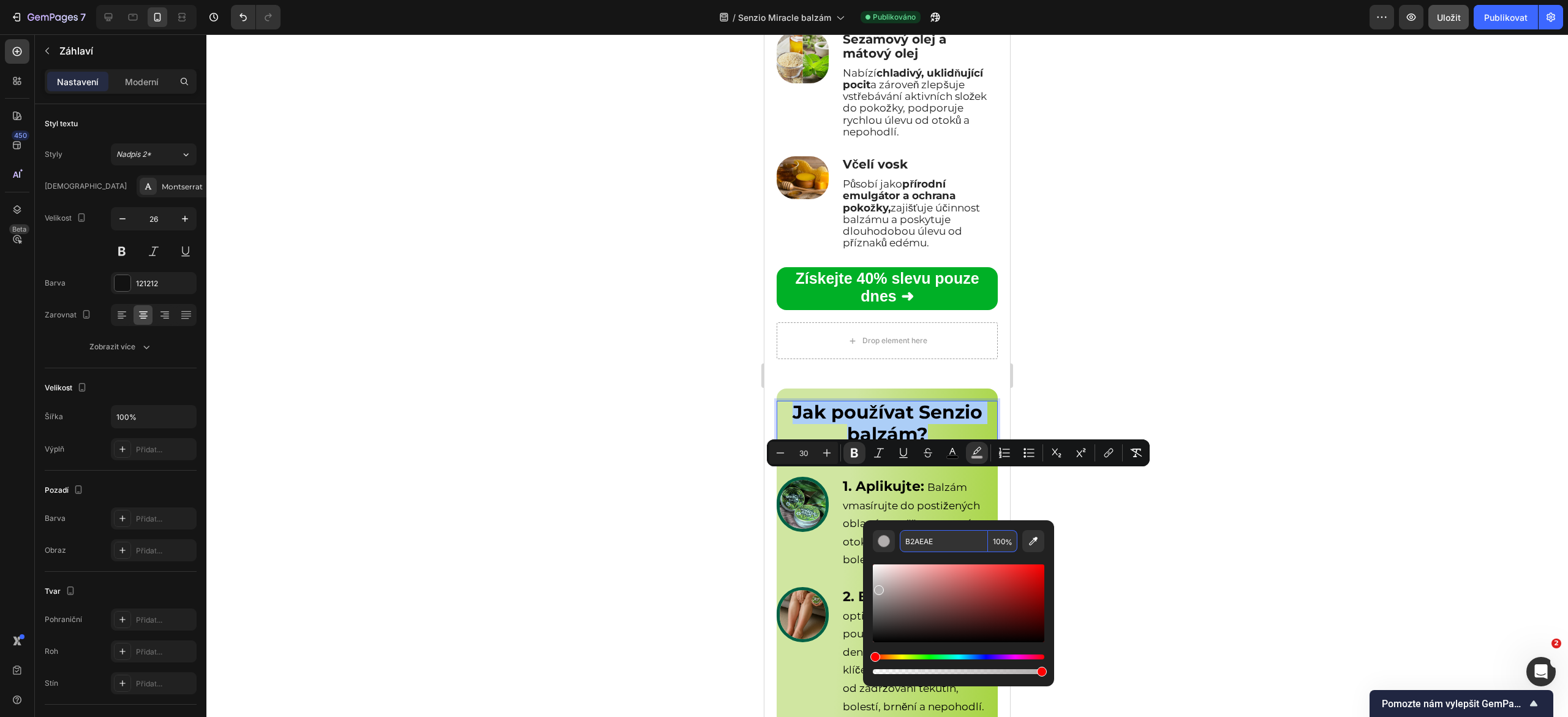
click at [956, 541] on input "B2AEAE" at bounding box center [944, 541] width 89 height 22
type input "B2AEAE"
click at [618, 565] on div at bounding box center [887, 375] width 1362 height 682
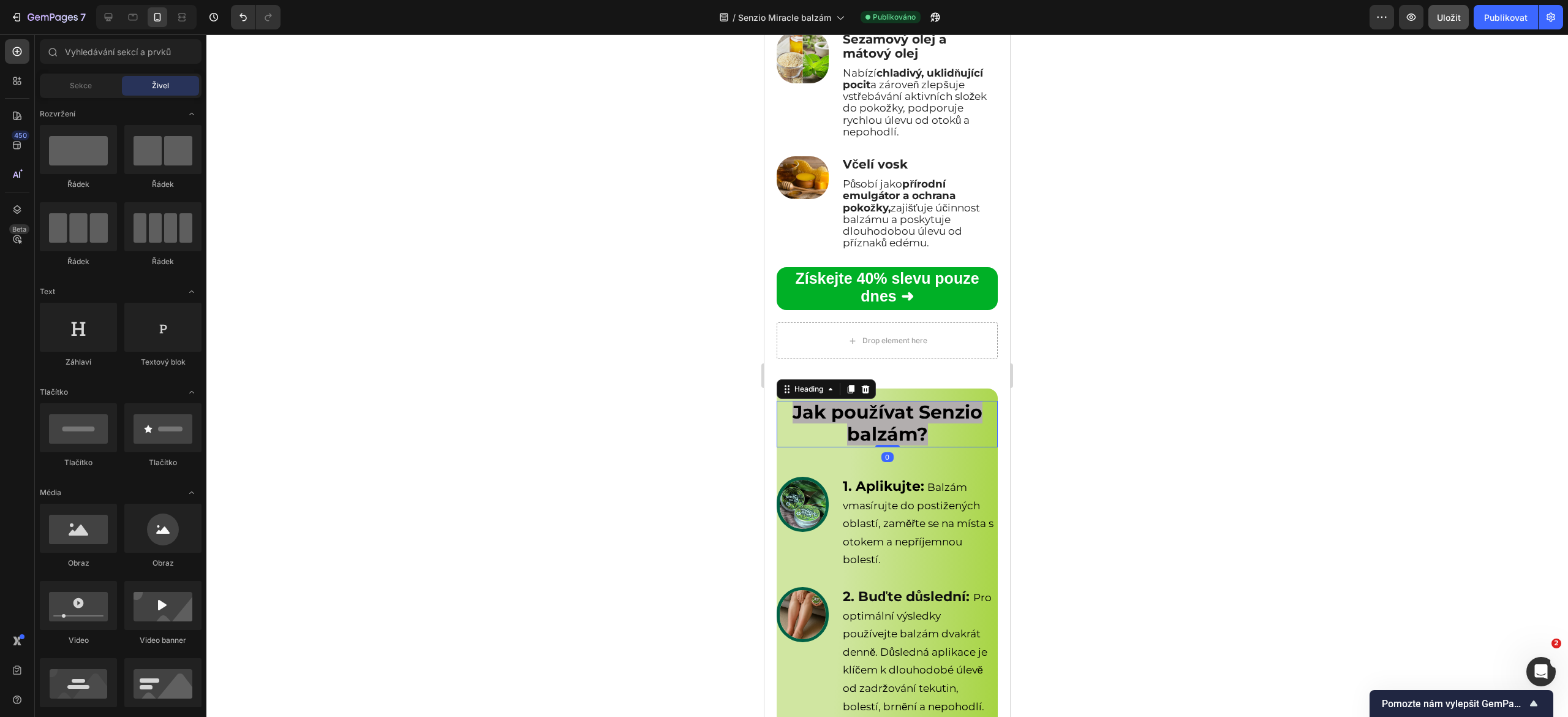
click at [873, 445] on strong "Jak používat Senzio balzám?" at bounding box center [887, 423] width 189 height 45
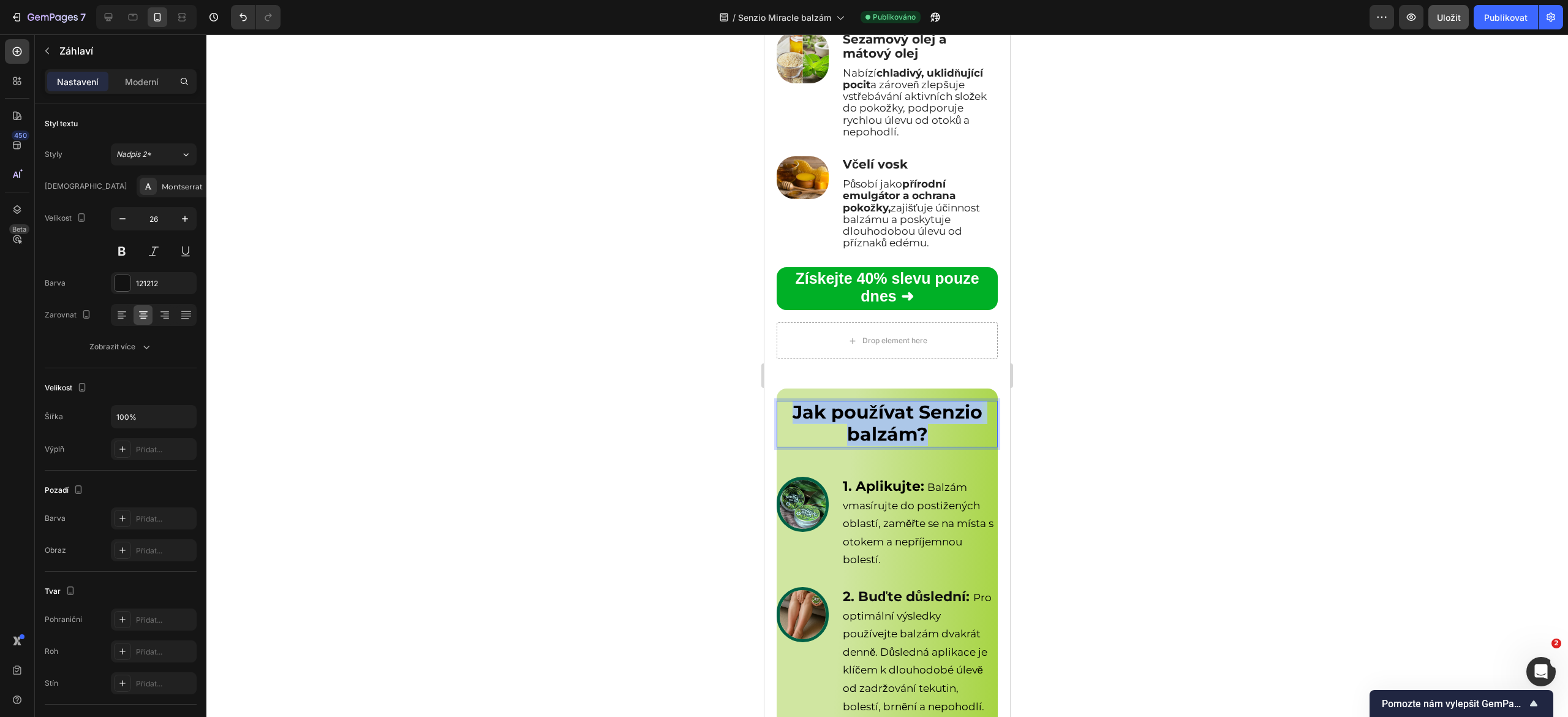
click at [873, 445] on strong "Jak používat Senzio balzám?" at bounding box center [887, 423] width 189 height 45
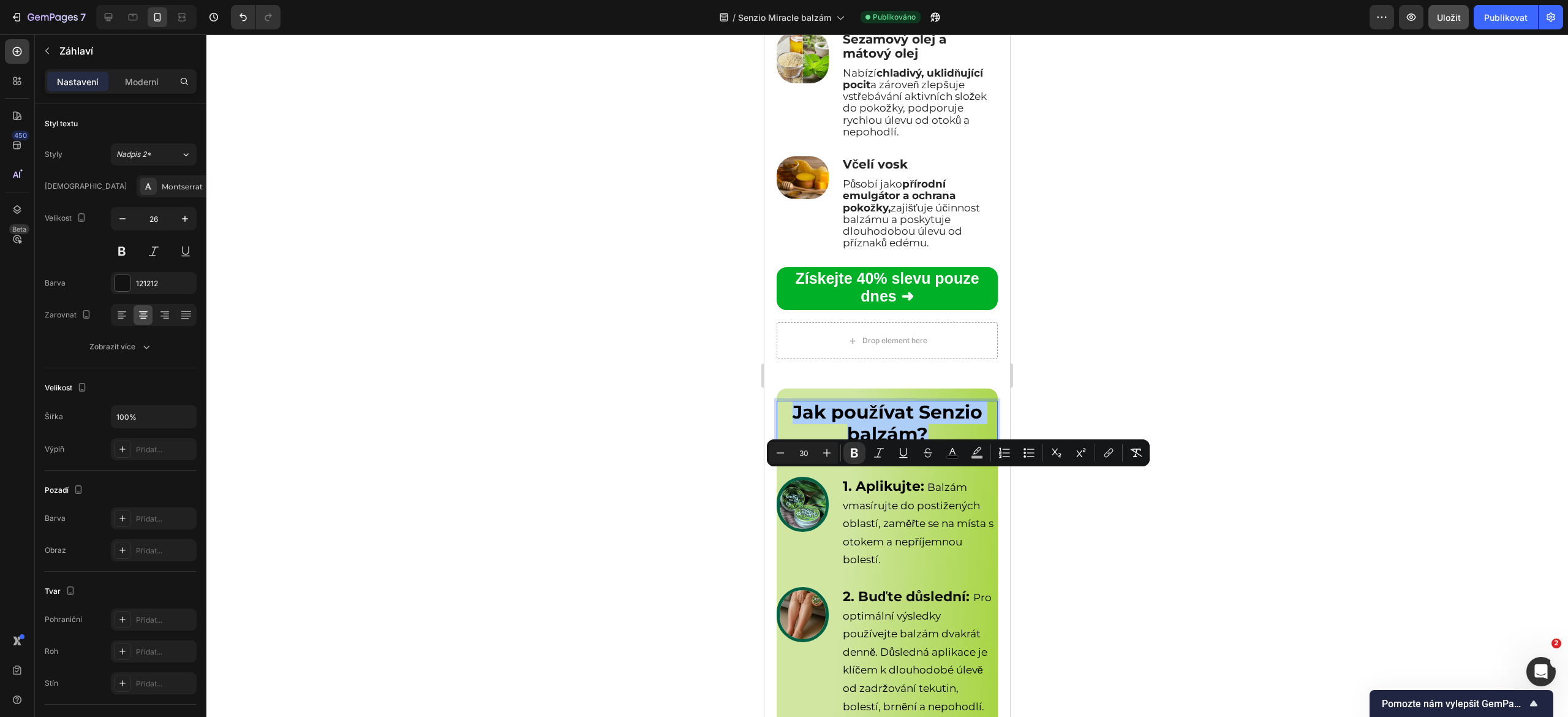
click at [988, 455] on div "Minus 30 Plus Bold Italic Underline Strikethrough color color Numbered List Bul…" at bounding box center [958, 453] width 378 height 22
click at [980, 455] on icon "Editor contextual toolbar" at bounding box center [976, 453] width 12 height 12
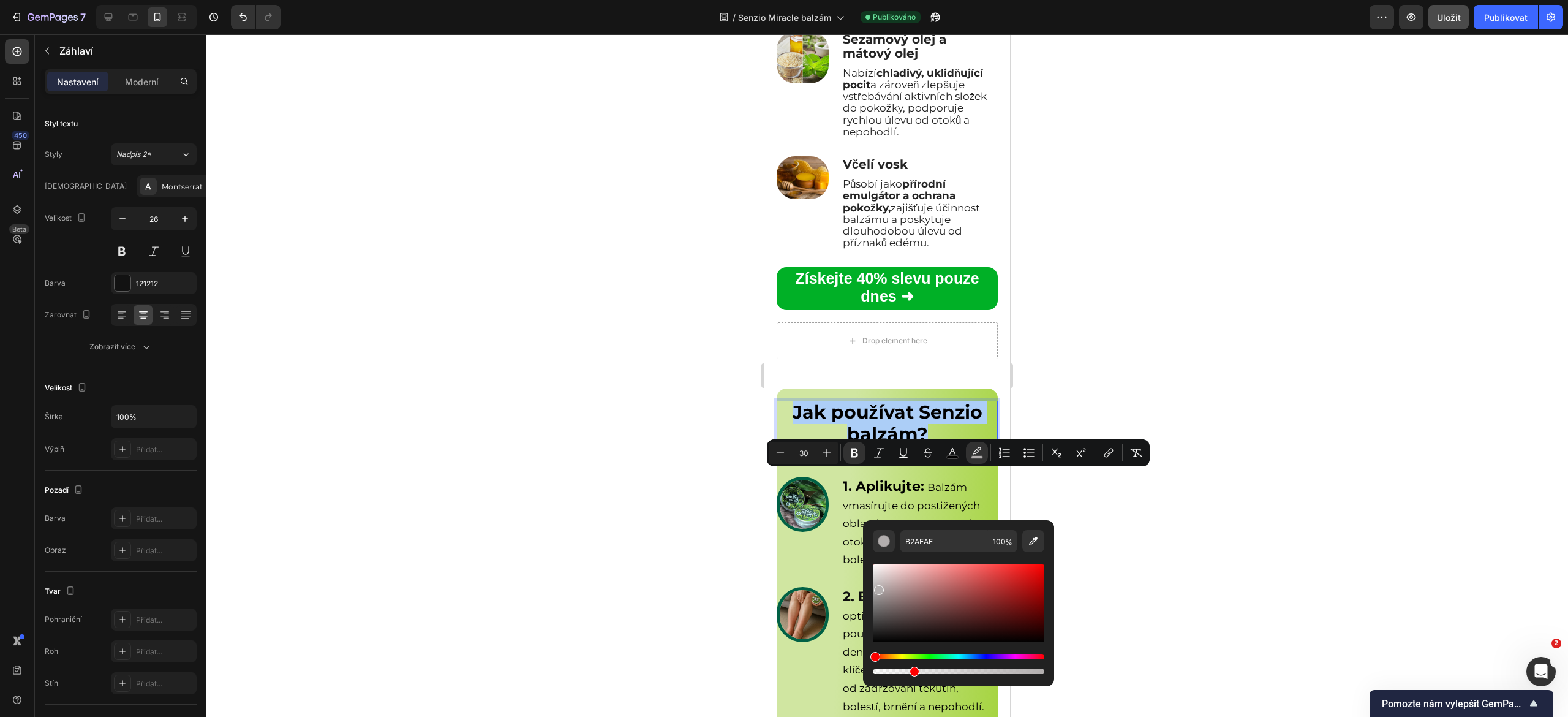
click at [912, 670] on div "Editor contextual toolbar" at bounding box center [959, 671] width 172 height 5
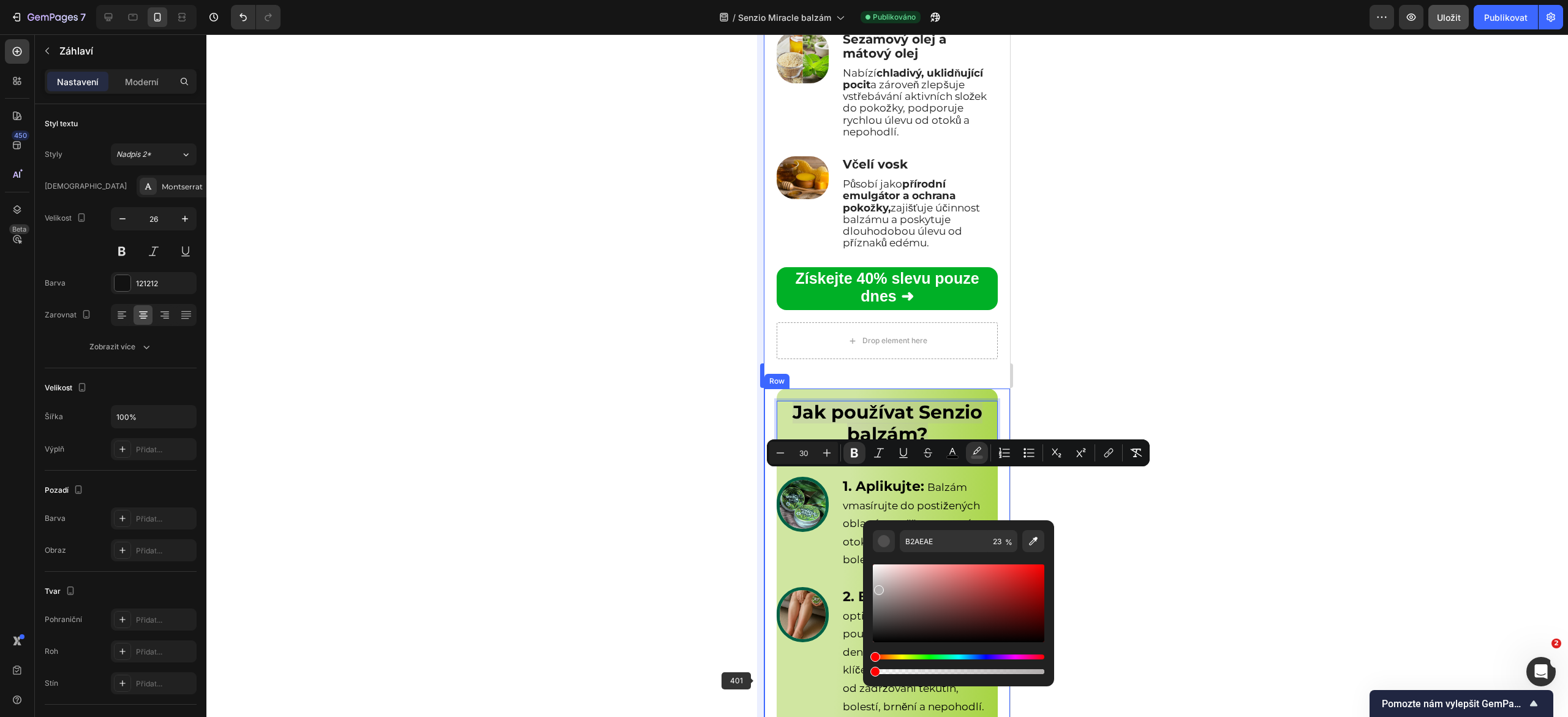
drag, startPoint x: 912, startPoint y: 671, endPoint x: 757, endPoint y: 679, distance: 155.2
click at [757, 0] on body "7 / Senzio Miracle balzám Publikováno Náhled Uložit Publikovat 450 Beta Section…" at bounding box center [784, 0] width 1568 height 0
type input "0"
click at [689, 634] on div at bounding box center [887, 375] width 1362 height 682
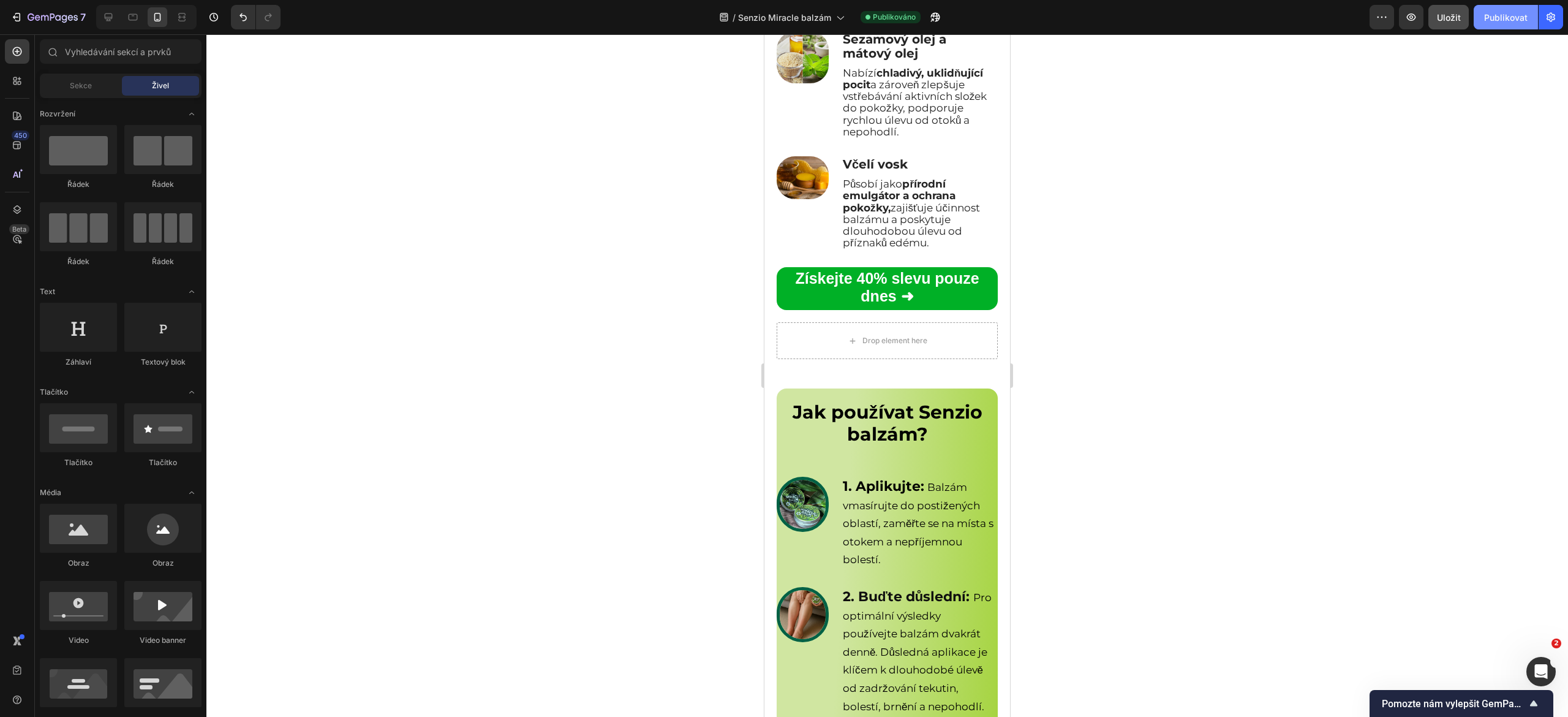
click at [1506, 22] on font "Publikovat" at bounding box center [1506, 18] width 44 height 13
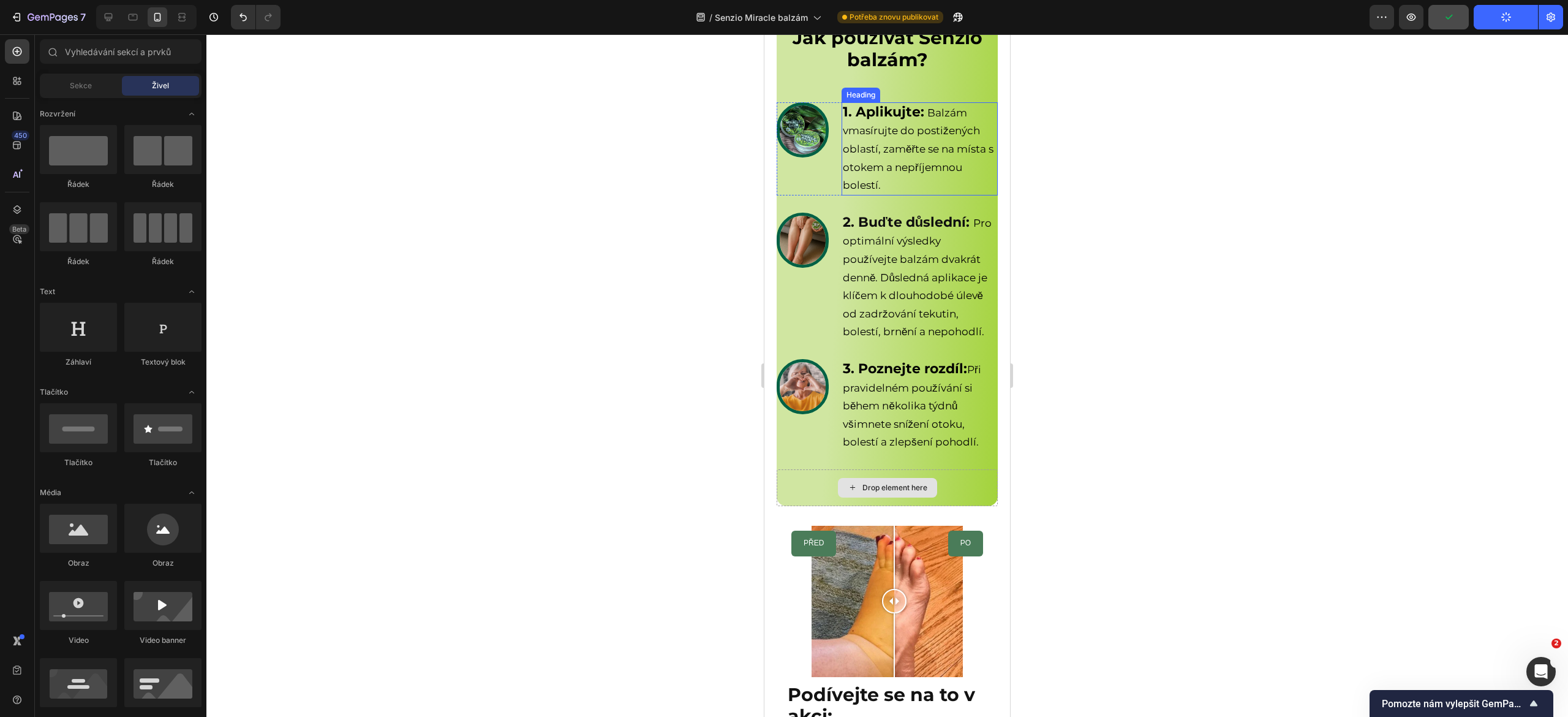
scroll to position [4473, 0]
click at [919, 497] on div "Drop element here" at bounding box center [888, 486] width 99 height 20
click at [951, 506] on div "Drop element here" at bounding box center [887, 486] width 221 height 36
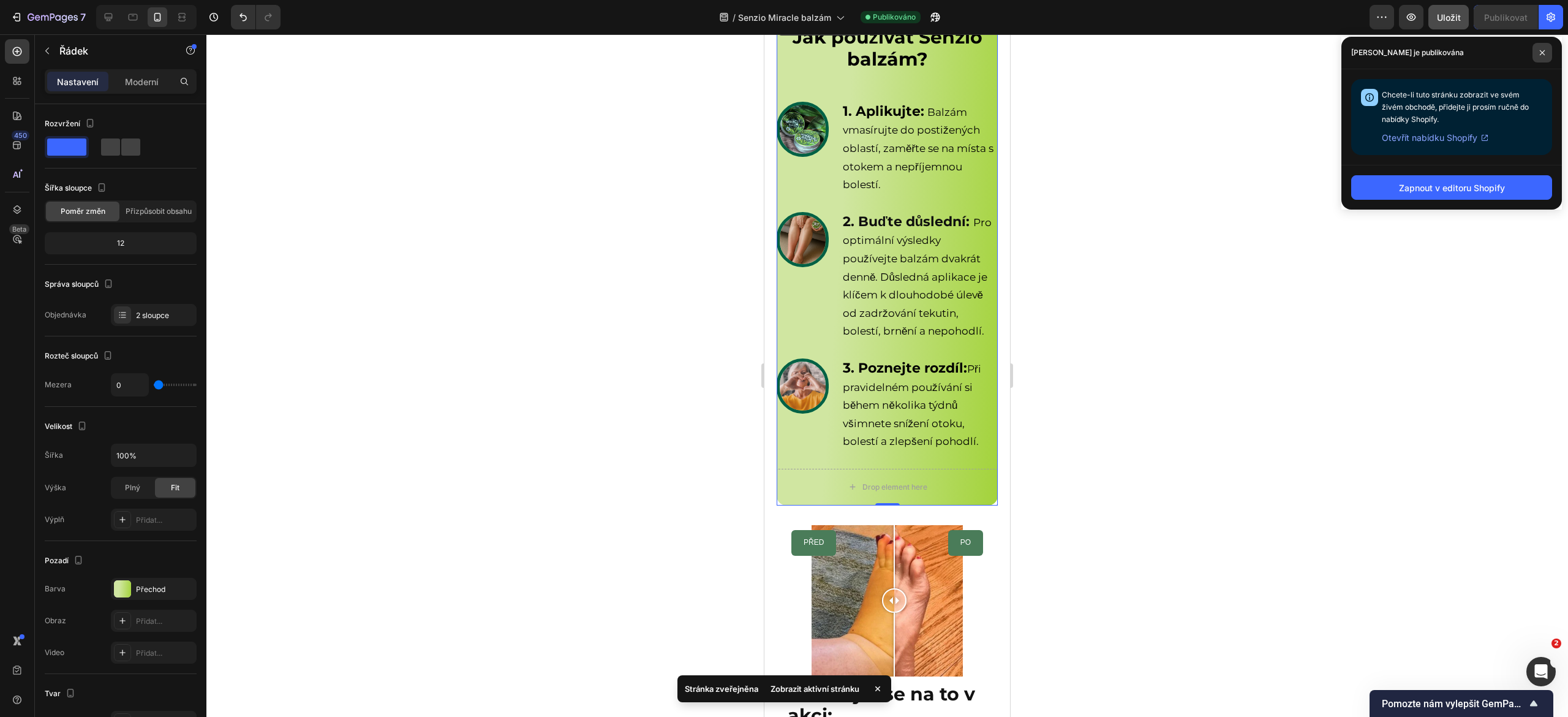
click at [1540, 56] on span at bounding box center [1542, 52] width 20 height 20
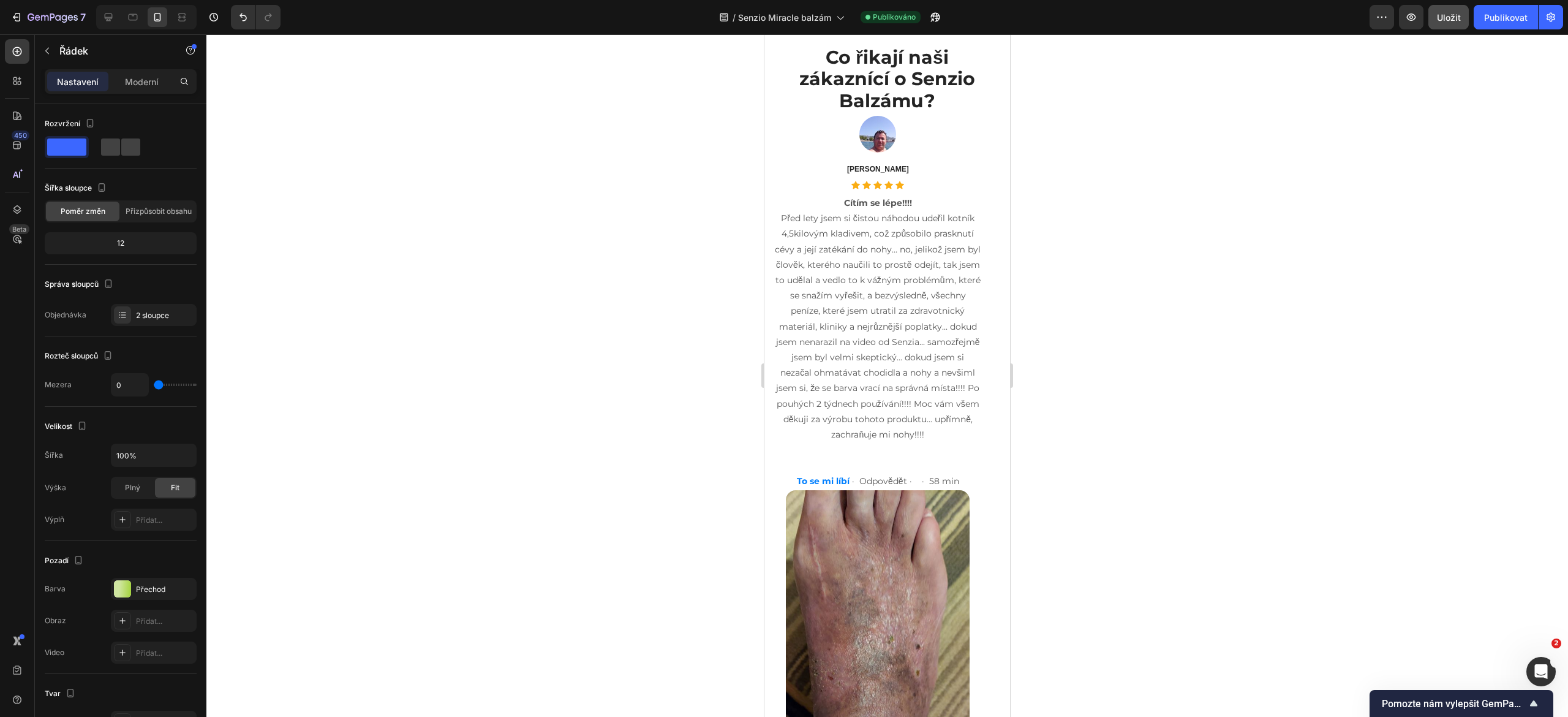
scroll to position [7090, 0]
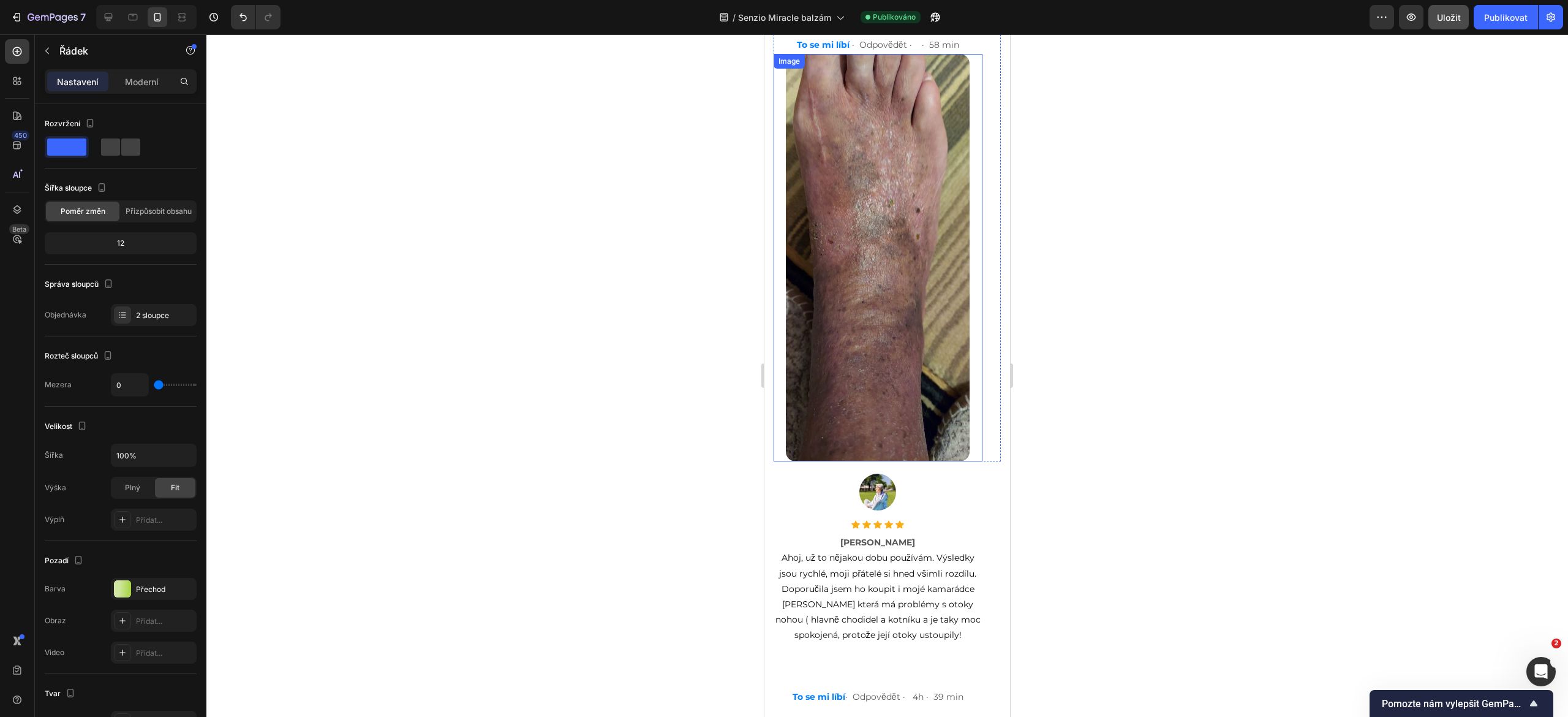
click at [868, 317] on img at bounding box center [877, 258] width 184 height 408
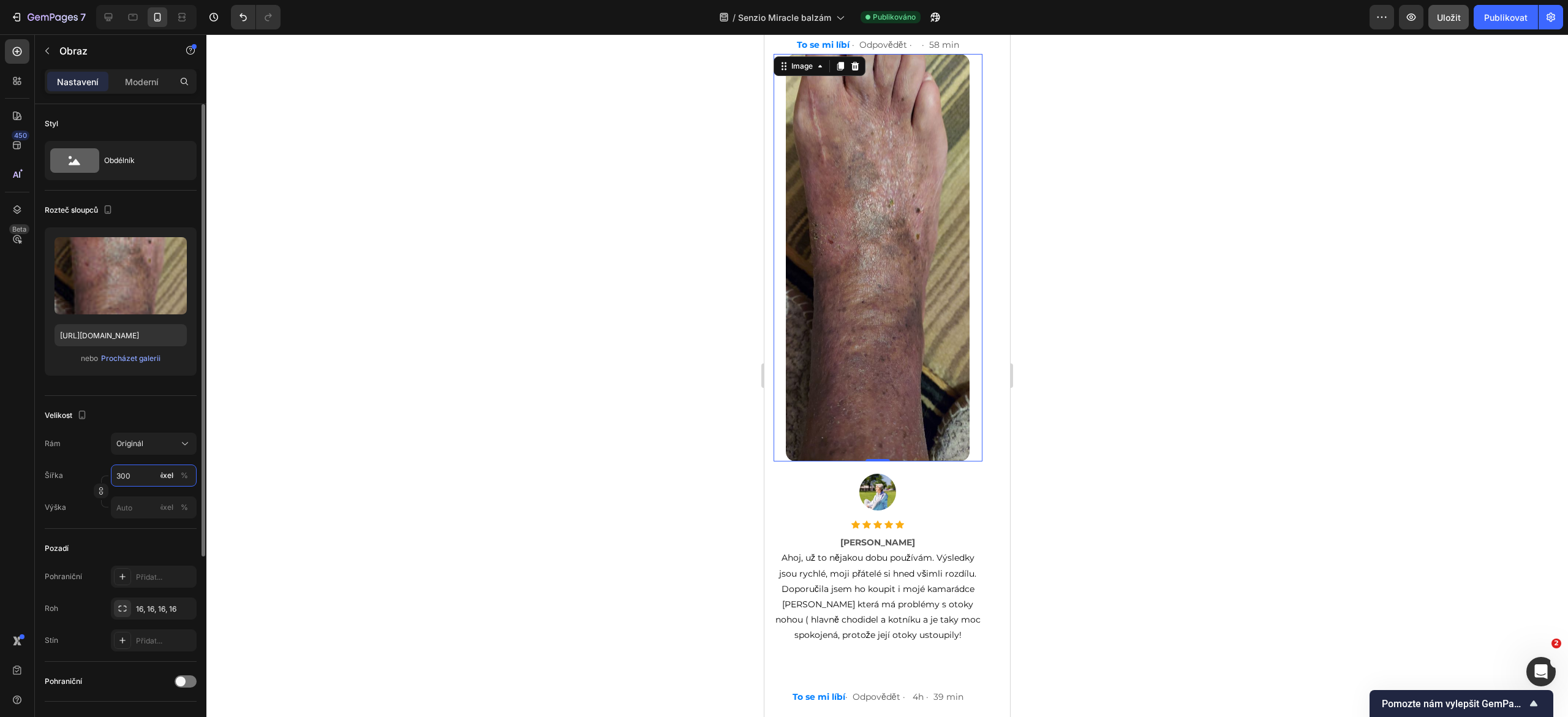
click at [137, 482] on input "300" at bounding box center [154, 476] width 86 height 22
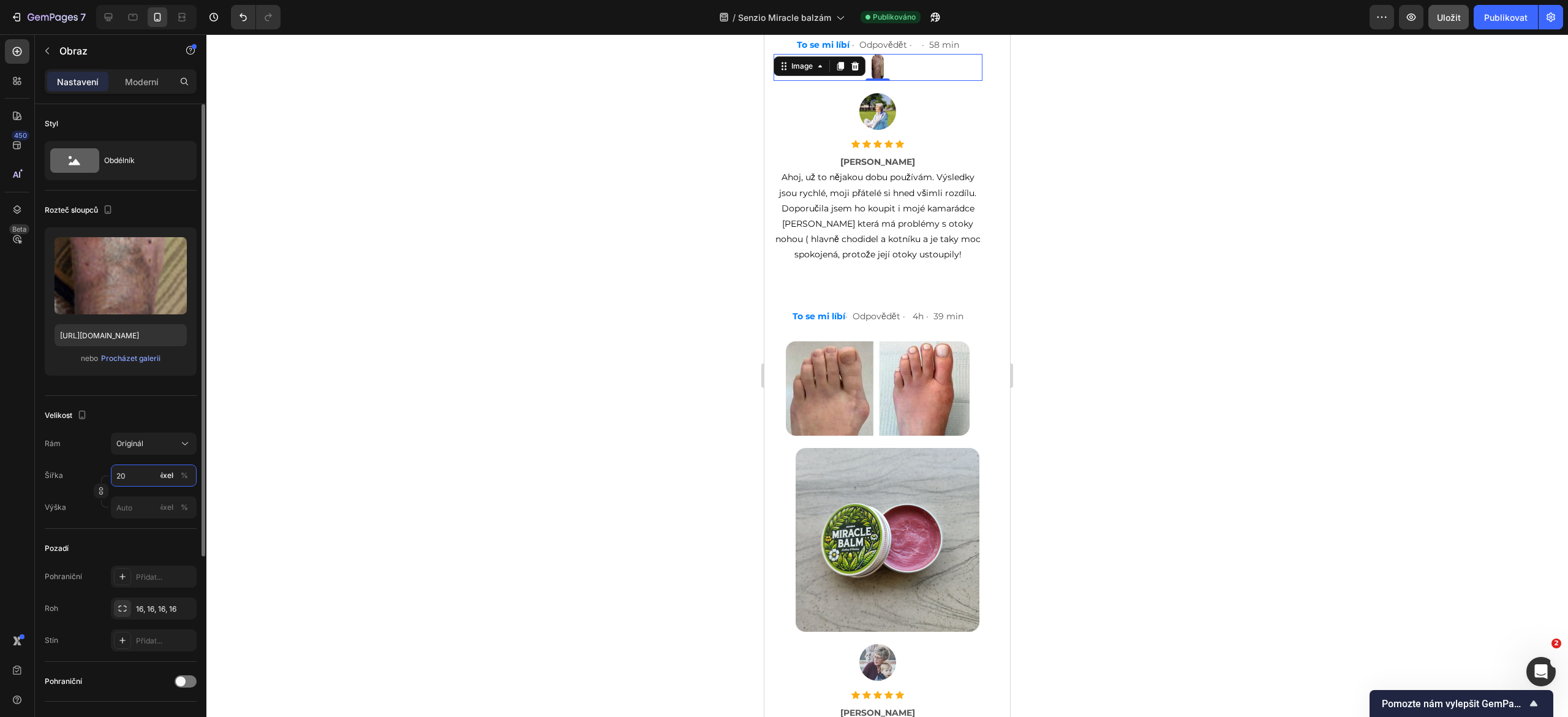
type input "2"
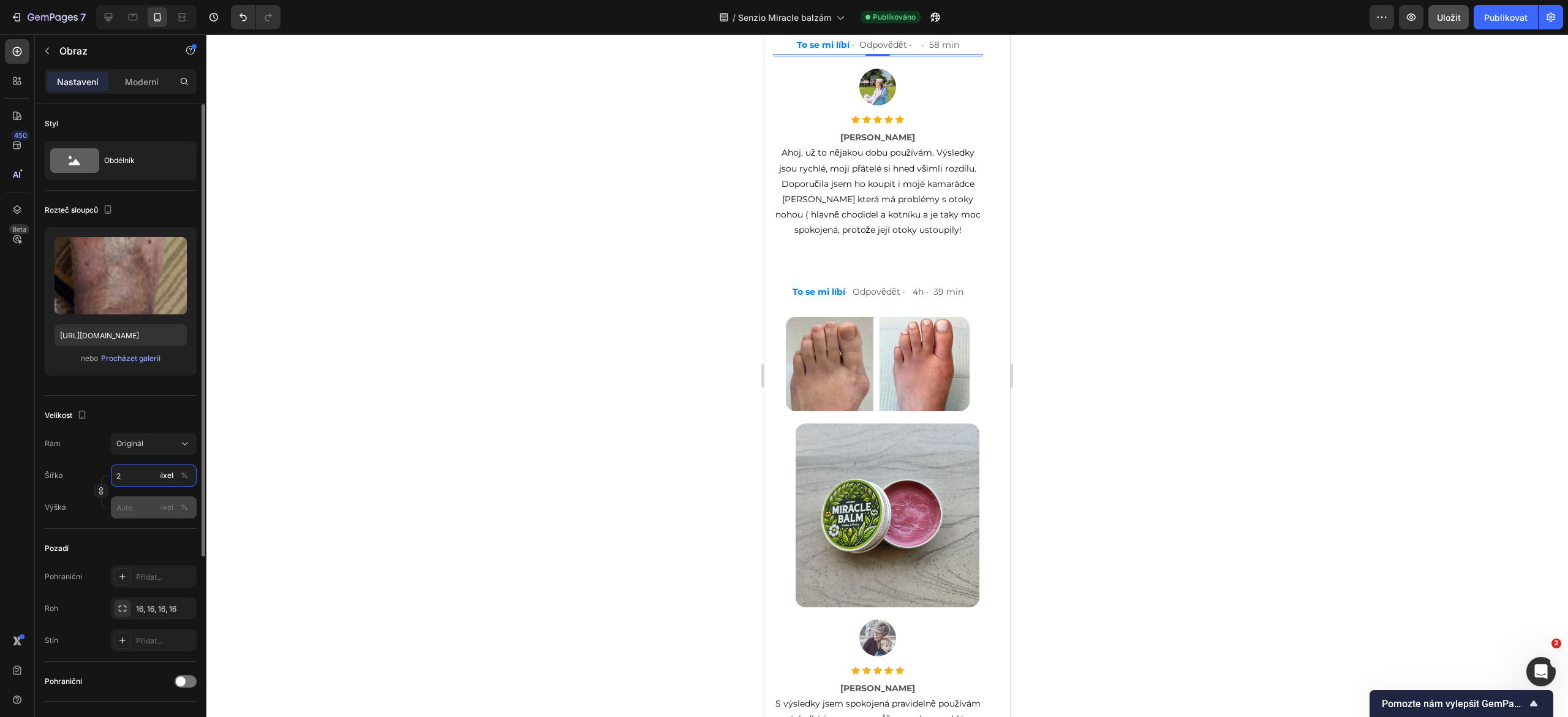
type input "2"
click at [137, 504] on input "pixelů %" at bounding box center [154, 508] width 86 height 22
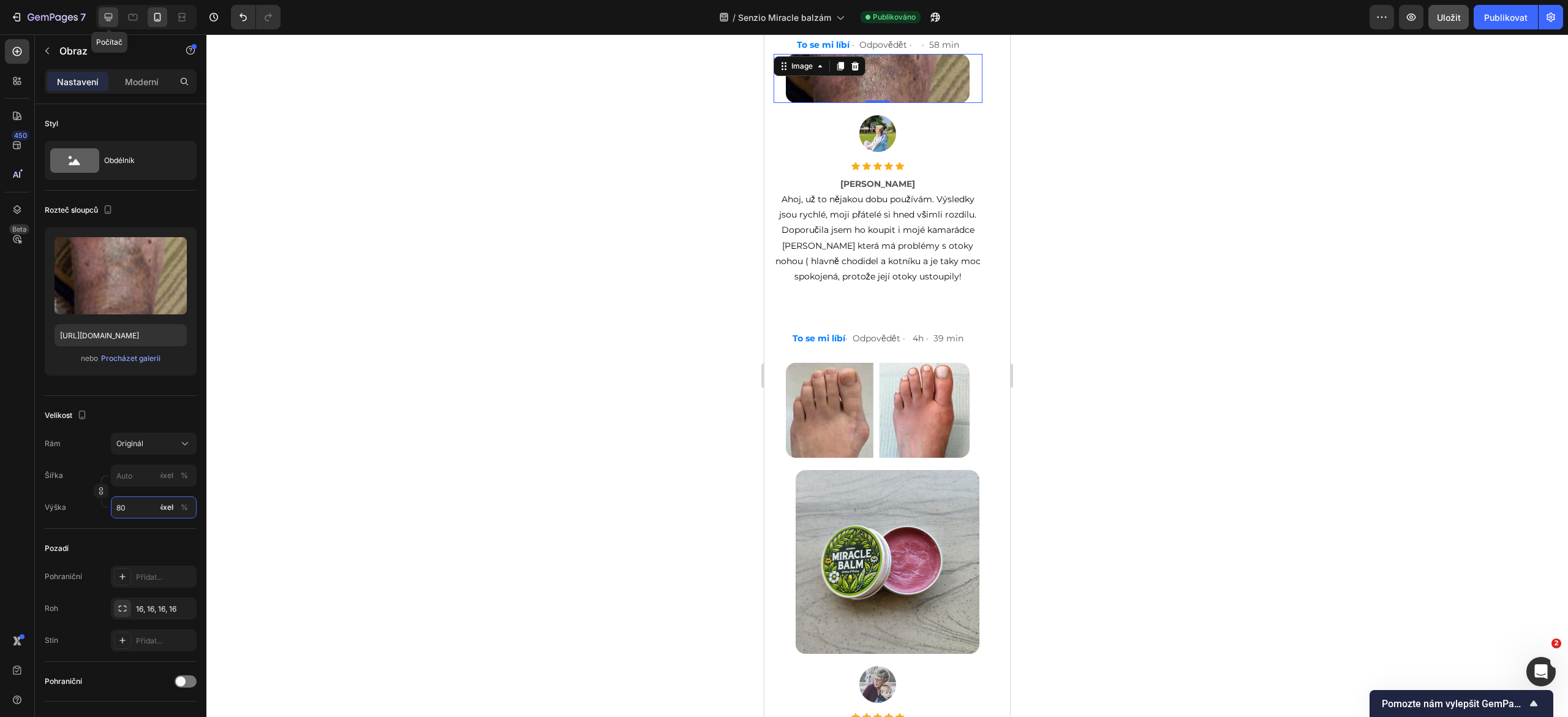
type input "80"
click at [109, 22] on icon at bounding box center [108, 17] width 12 height 12
type input "300"
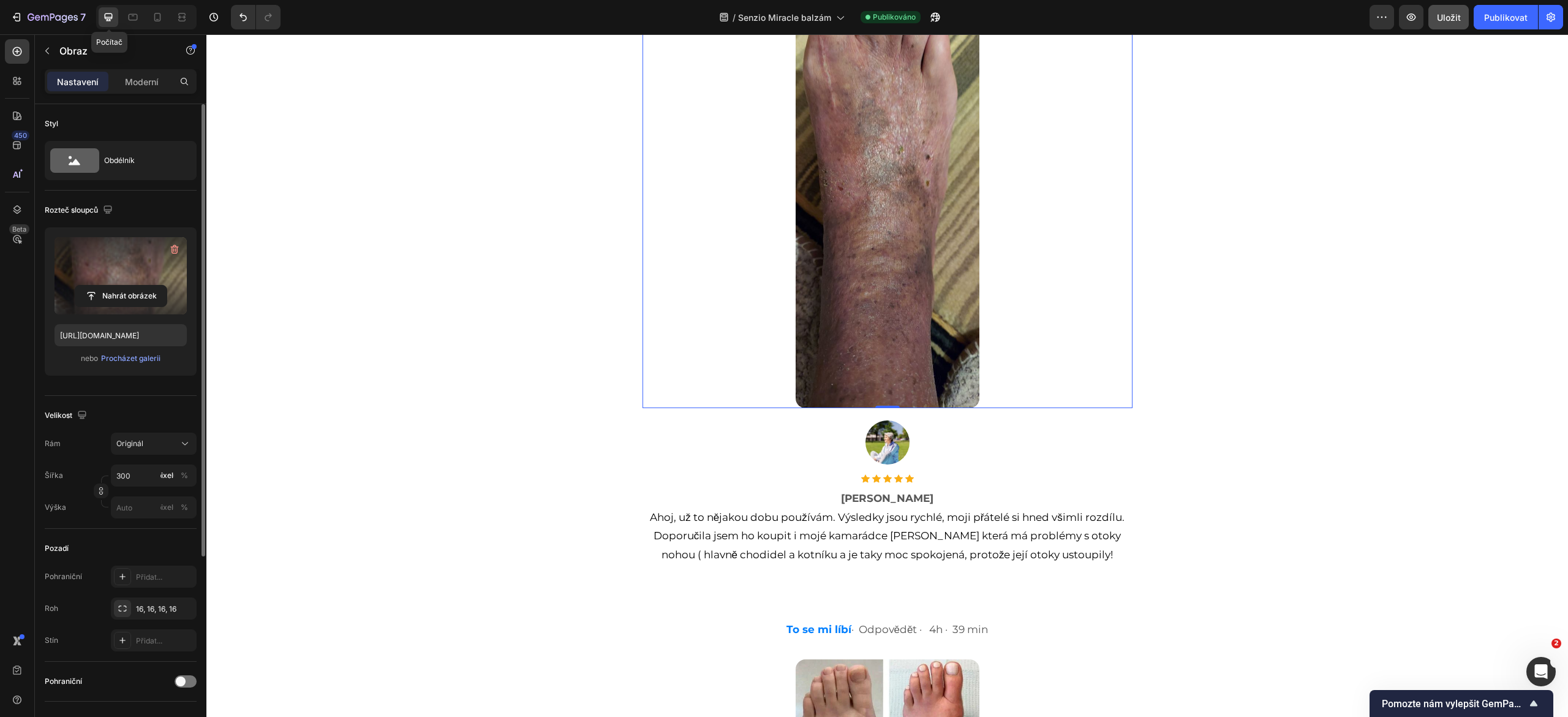
scroll to position [7013, 0]
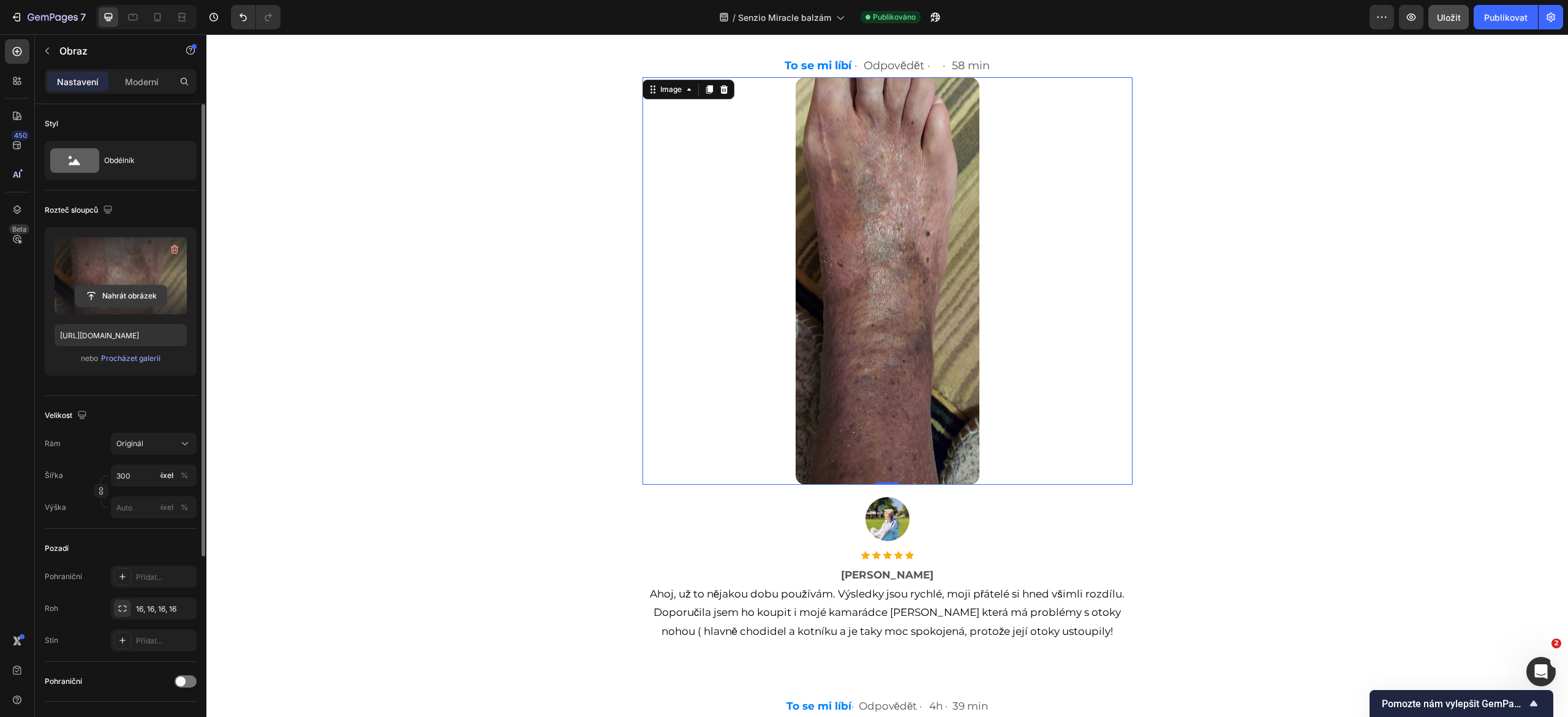
click at [119, 299] on input "file" at bounding box center [121, 296] width 91 height 21
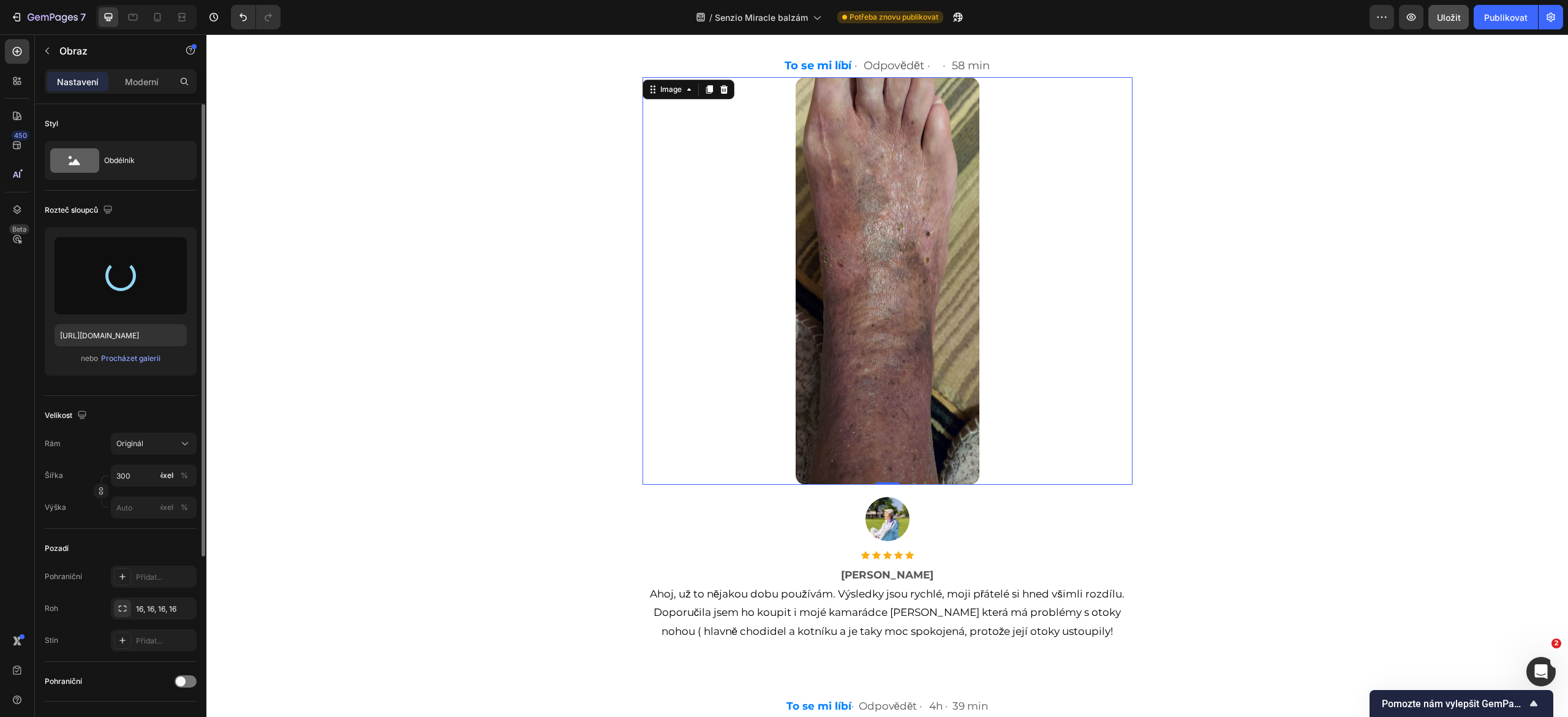
type input "https://cdn.shopify.com/s/files/1/0894/3789/7052/files/gempages_552112045764379…"
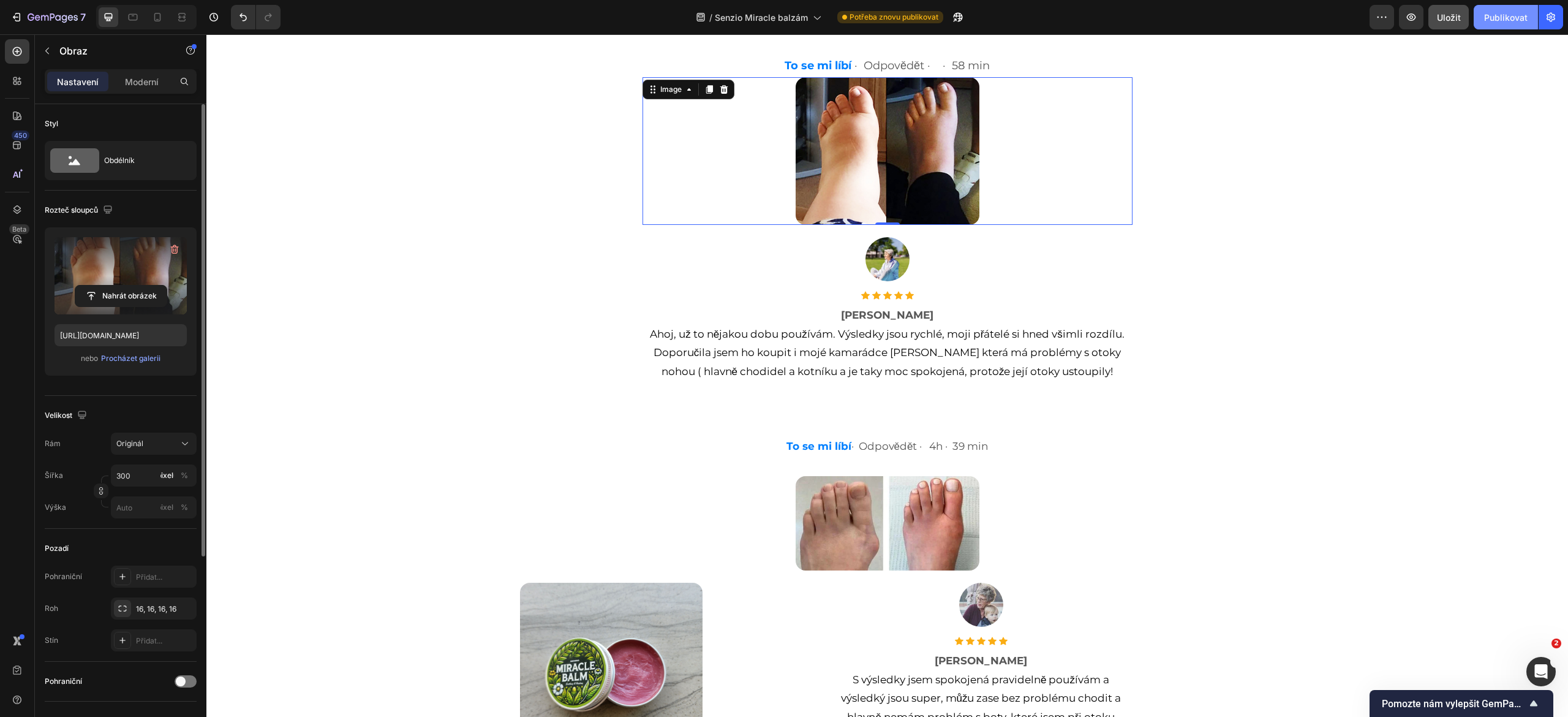
click at [1498, 16] on font "Publikovat" at bounding box center [1506, 17] width 44 height 10
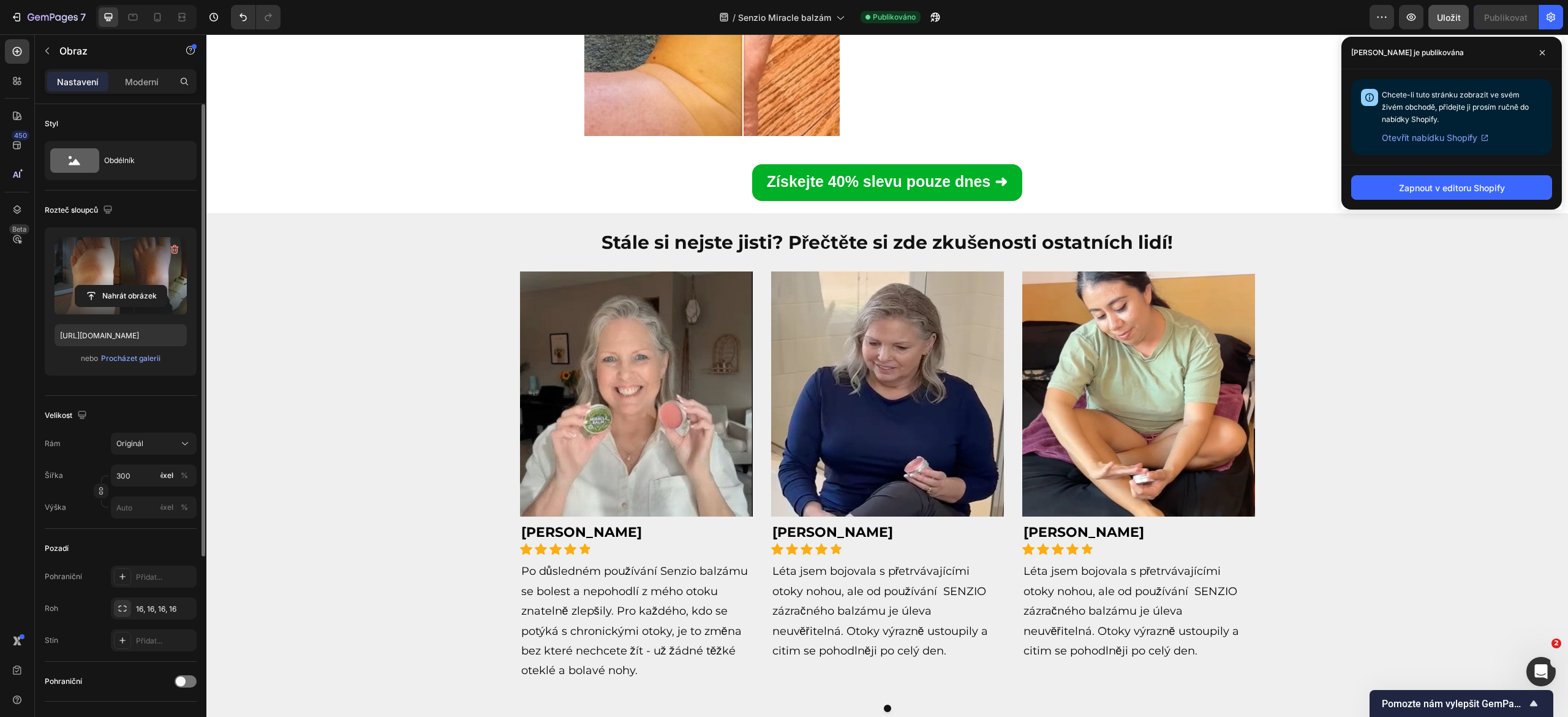
scroll to position [5197, 0]
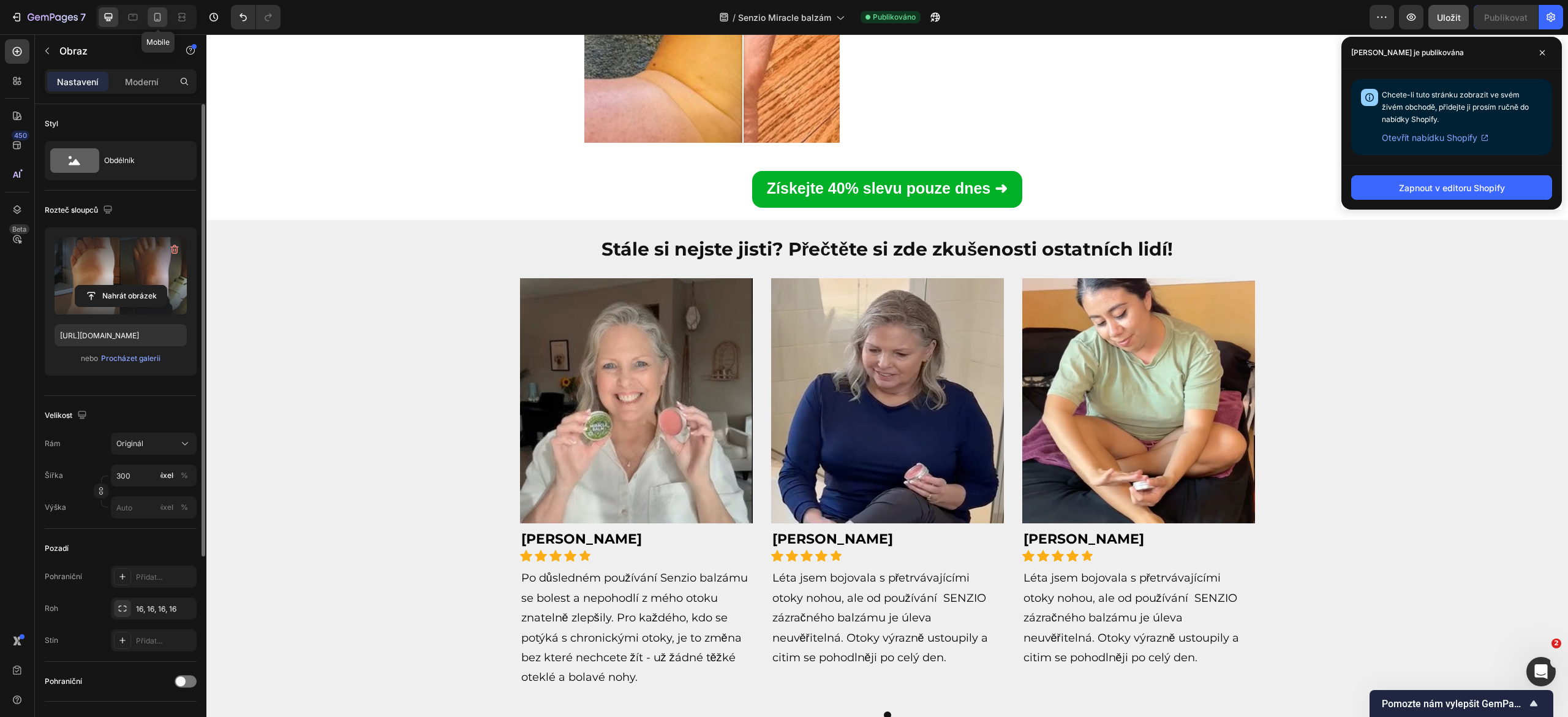
click at [155, 21] on icon at bounding box center [157, 17] width 12 height 12
type input "80"
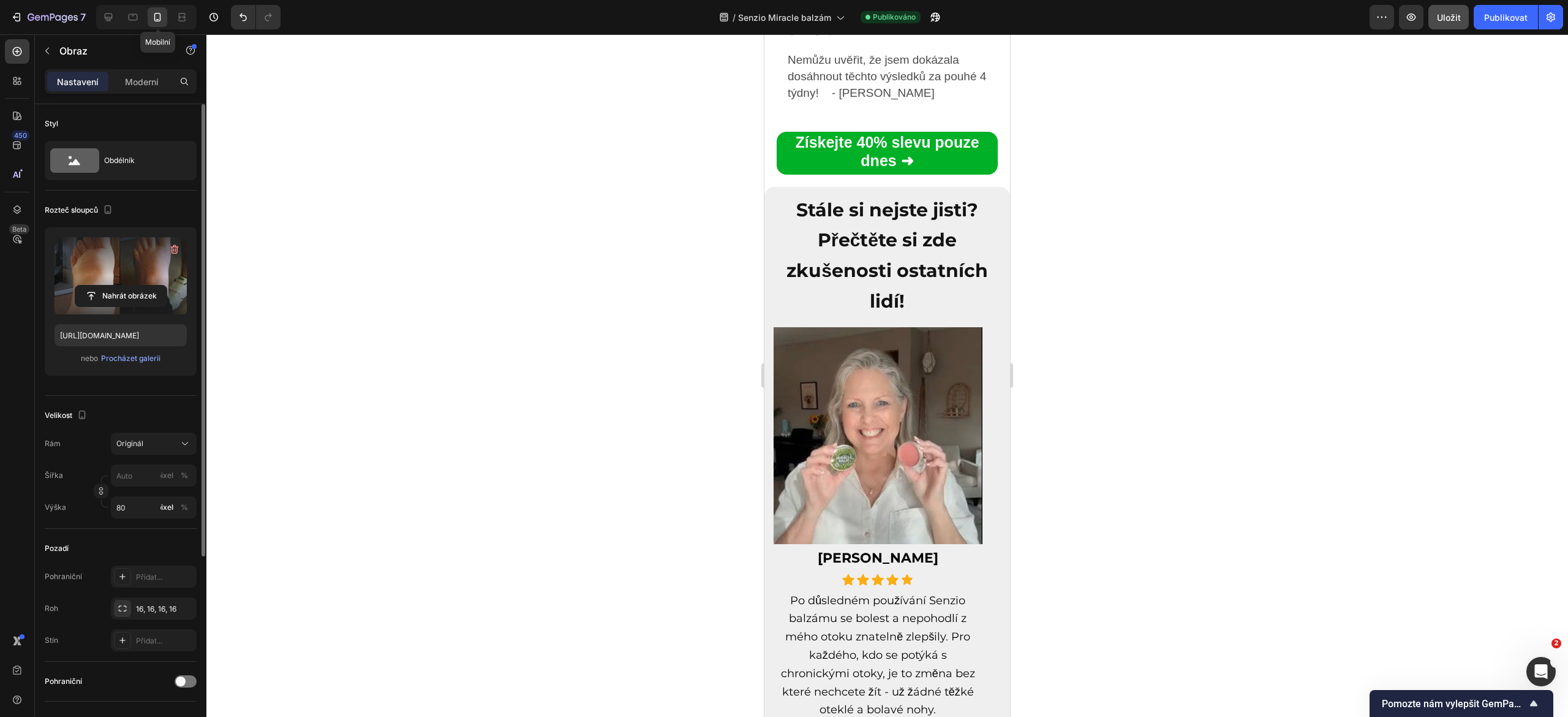
scroll to position [5149, 0]
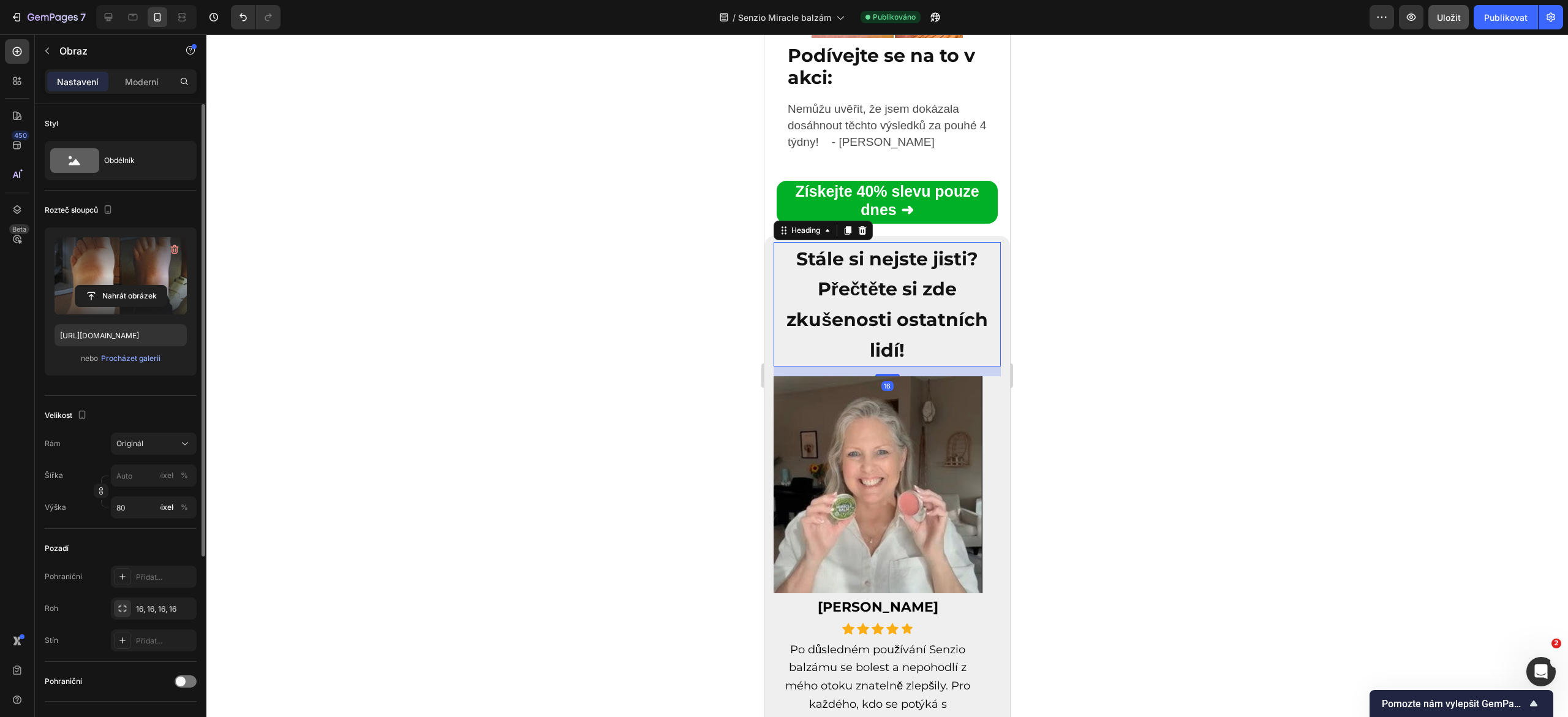
click at [861, 299] on strong "Stále si nejste jisti? Přečtěte si zde zkušenosti ostatních lidí!" at bounding box center [888, 304] width 202 height 114
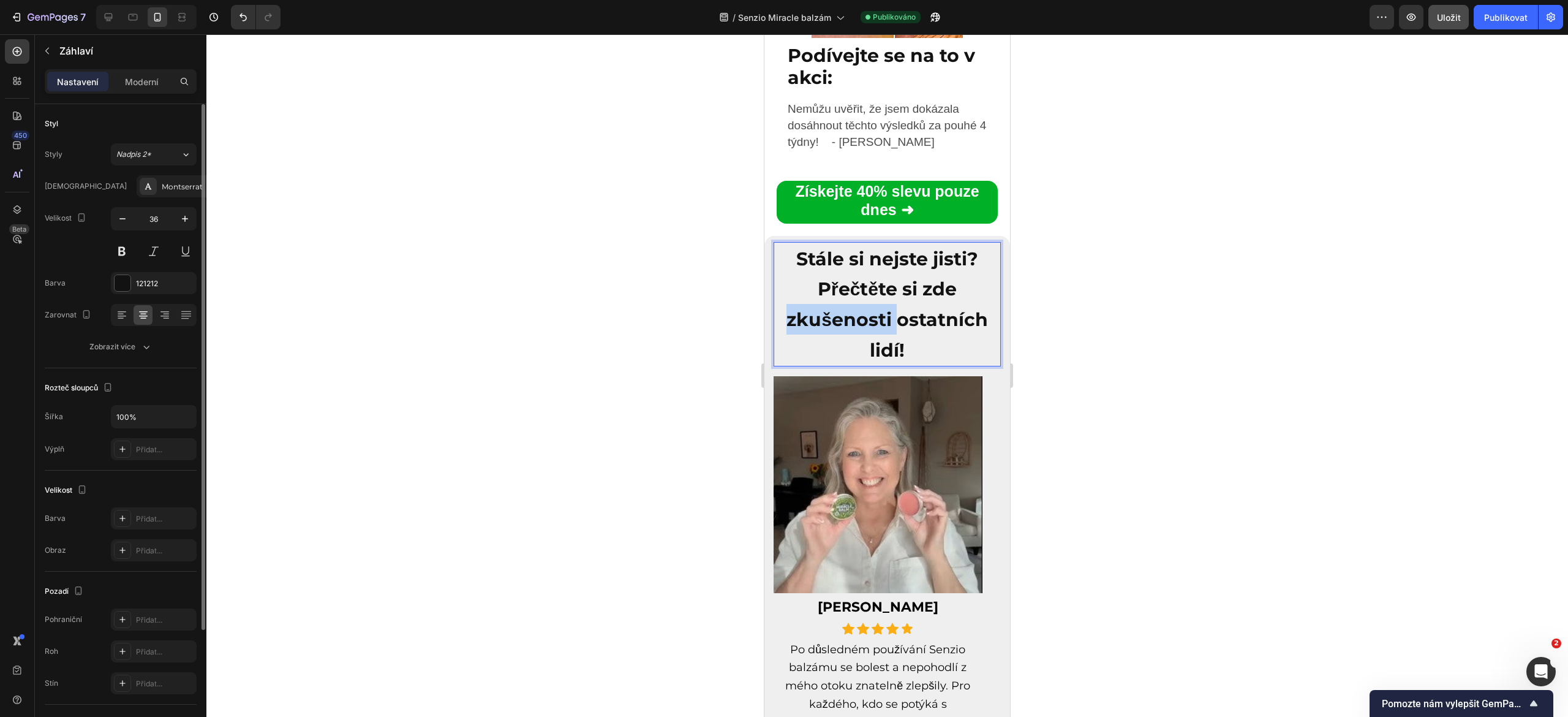
click at [861, 299] on strong "Stále si nejste jisti? Přečtěte si zde zkušenosti ostatních lidí!" at bounding box center [888, 304] width 202 height 114
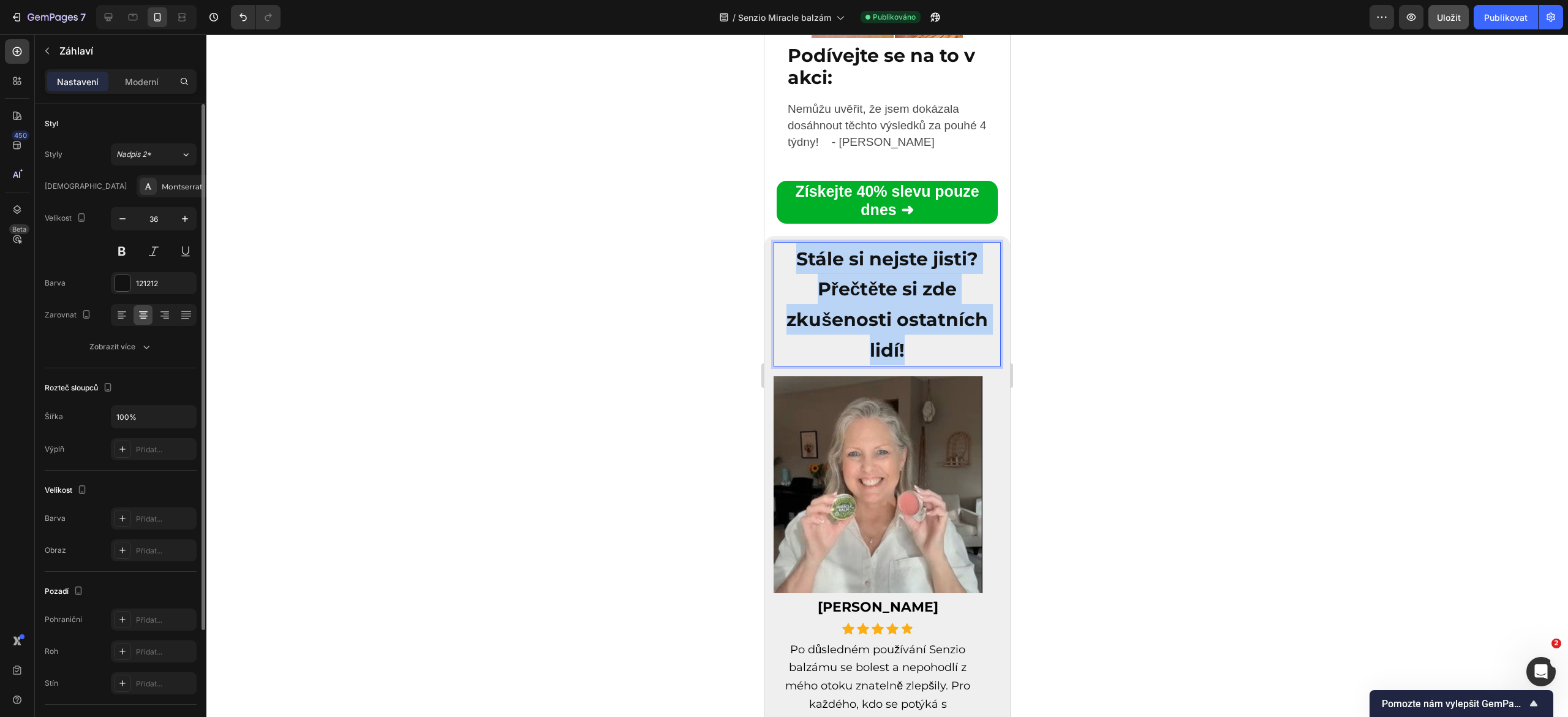
click at [861, 299] on strong "Stále si nejste jisti? Přečtěte si zde zkušenosti ostatních lidí!" at bounding box center [888, 304] width 202 height 114
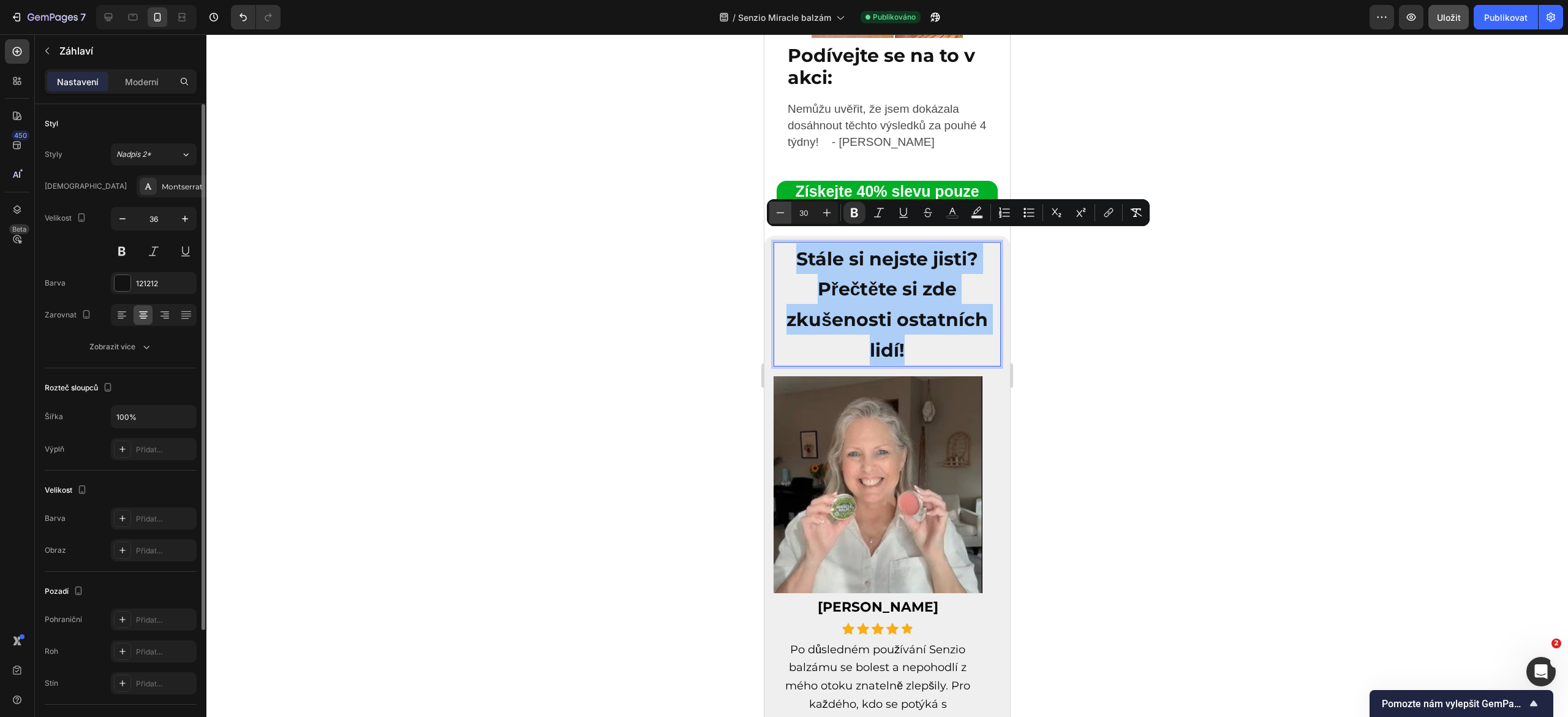
click at [783, 215] on icon "Editor contextual toolbar" at bounding box center [780, 212] width 12 height 12
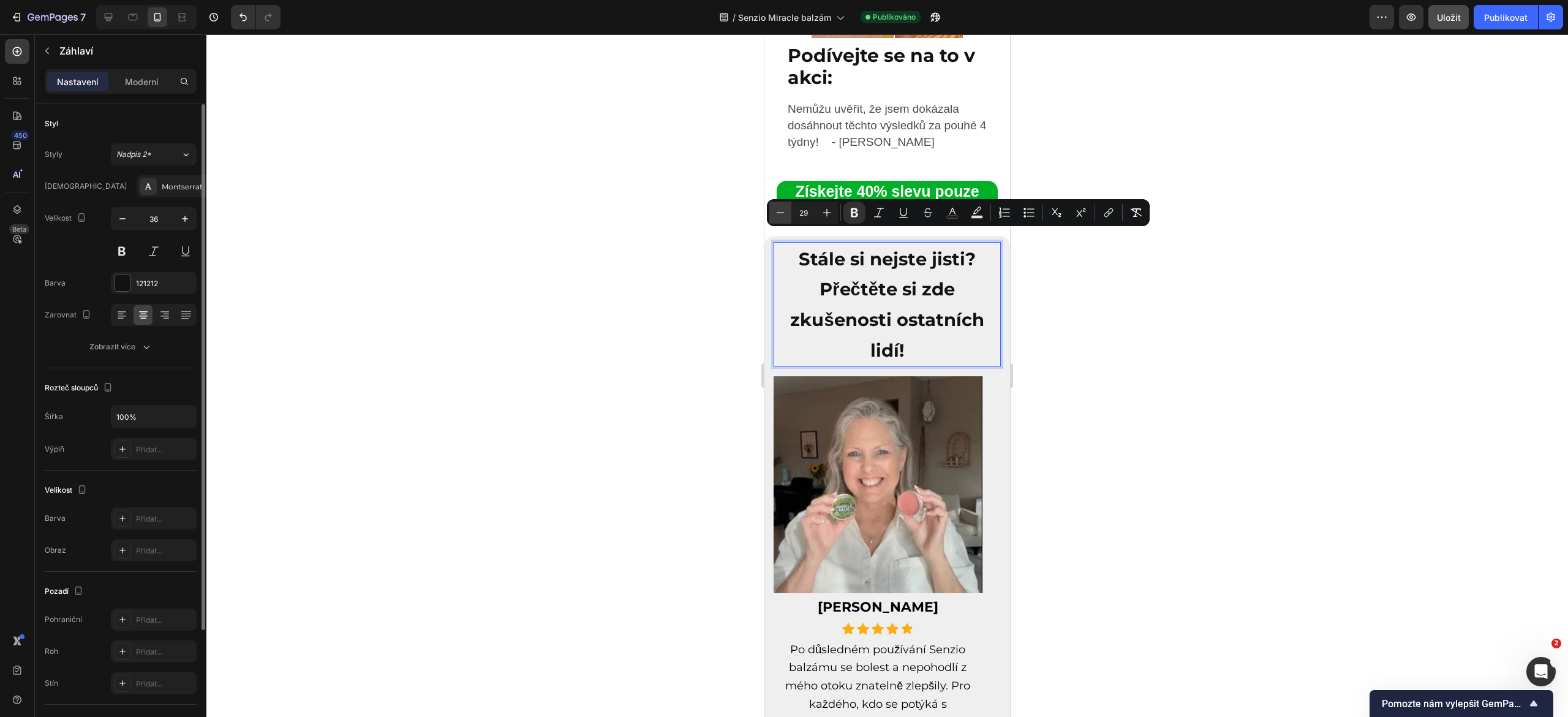
click at [783, 215] on icon "Editor contextual toolbar" at bounding box center [780, 212] width 12 height 12
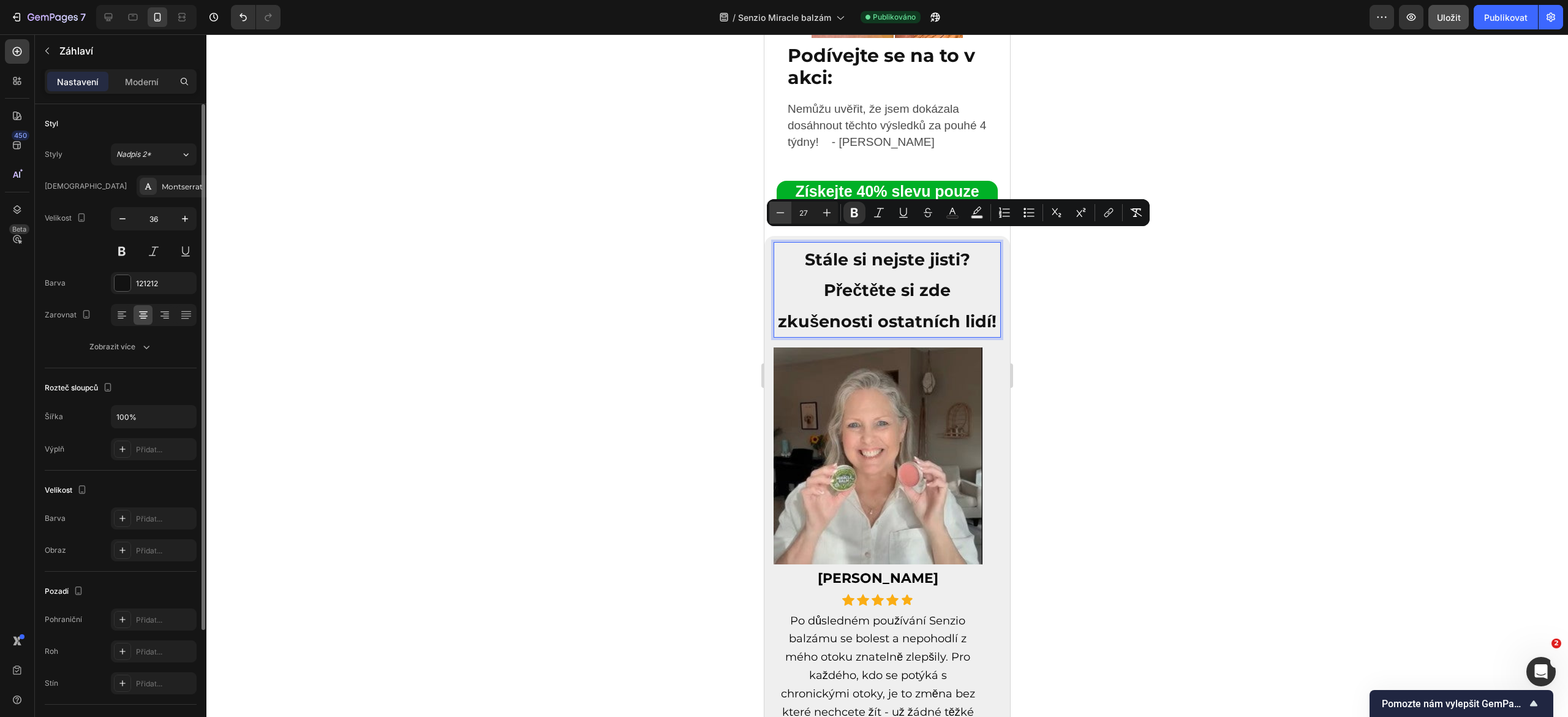
click at [783, 215] on icon "Editor contextual toolbar" at bounding box center [780, 212] width 12 height 12
type input "26"
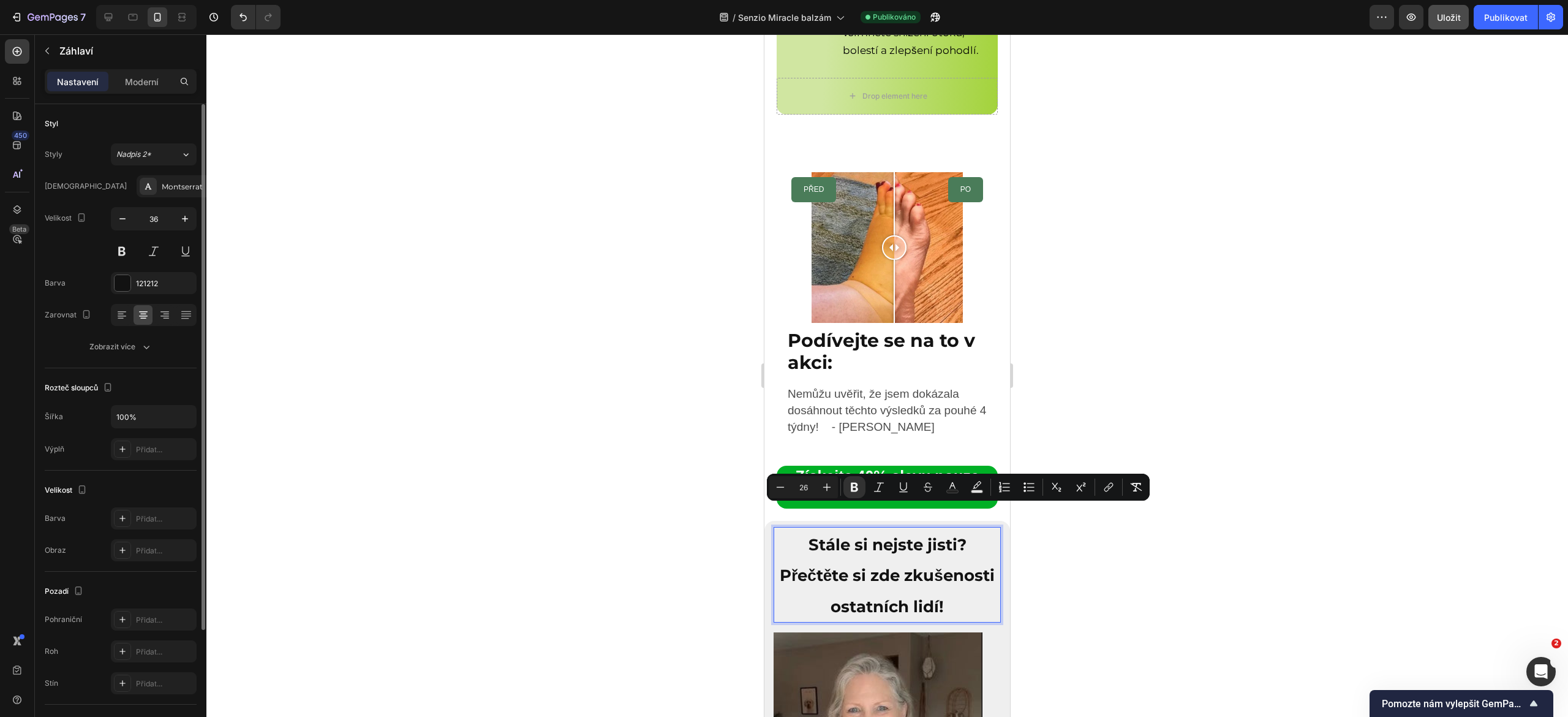
scroll to position [4861, 0]
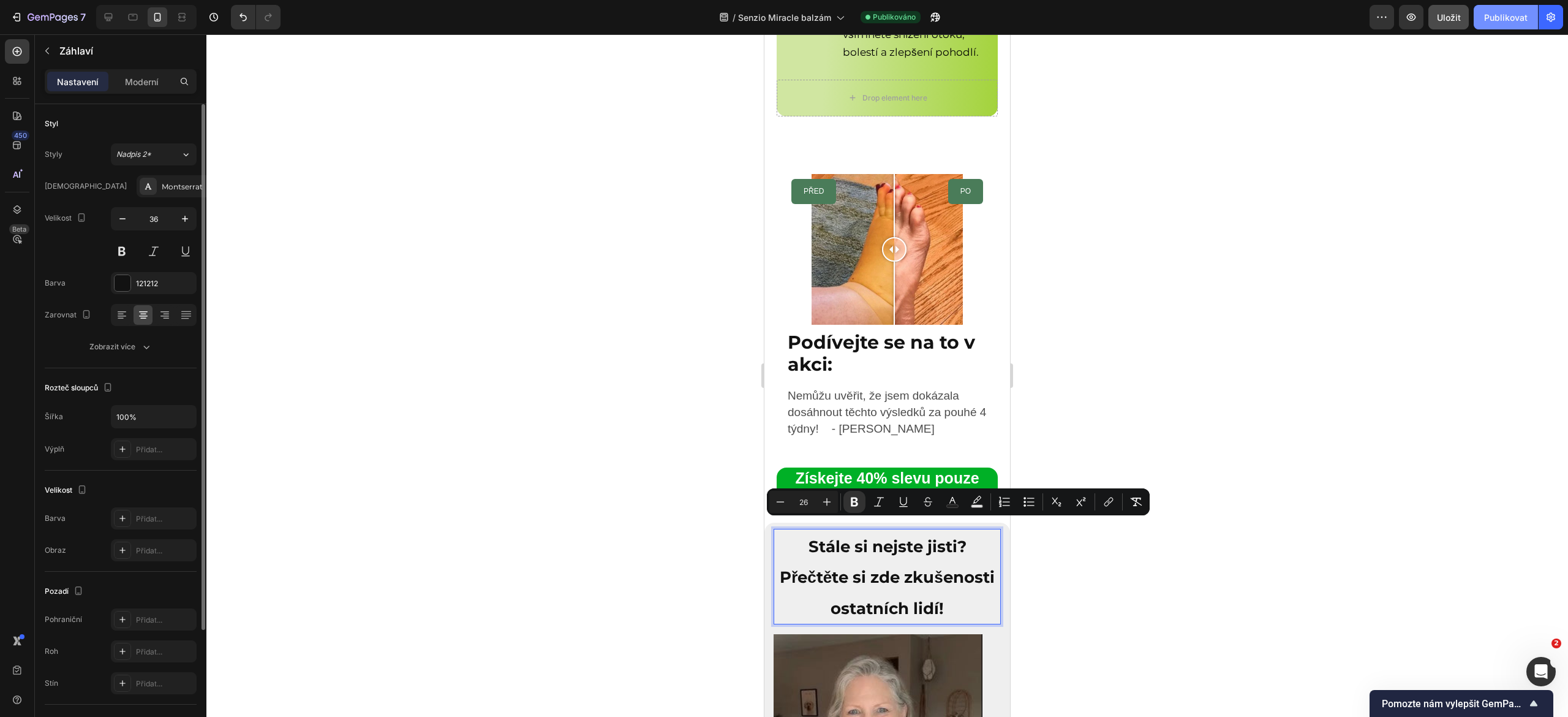
click at [1510, 21] on font "Publikovat" at bounding box center [1506, 17] width 44 height 10
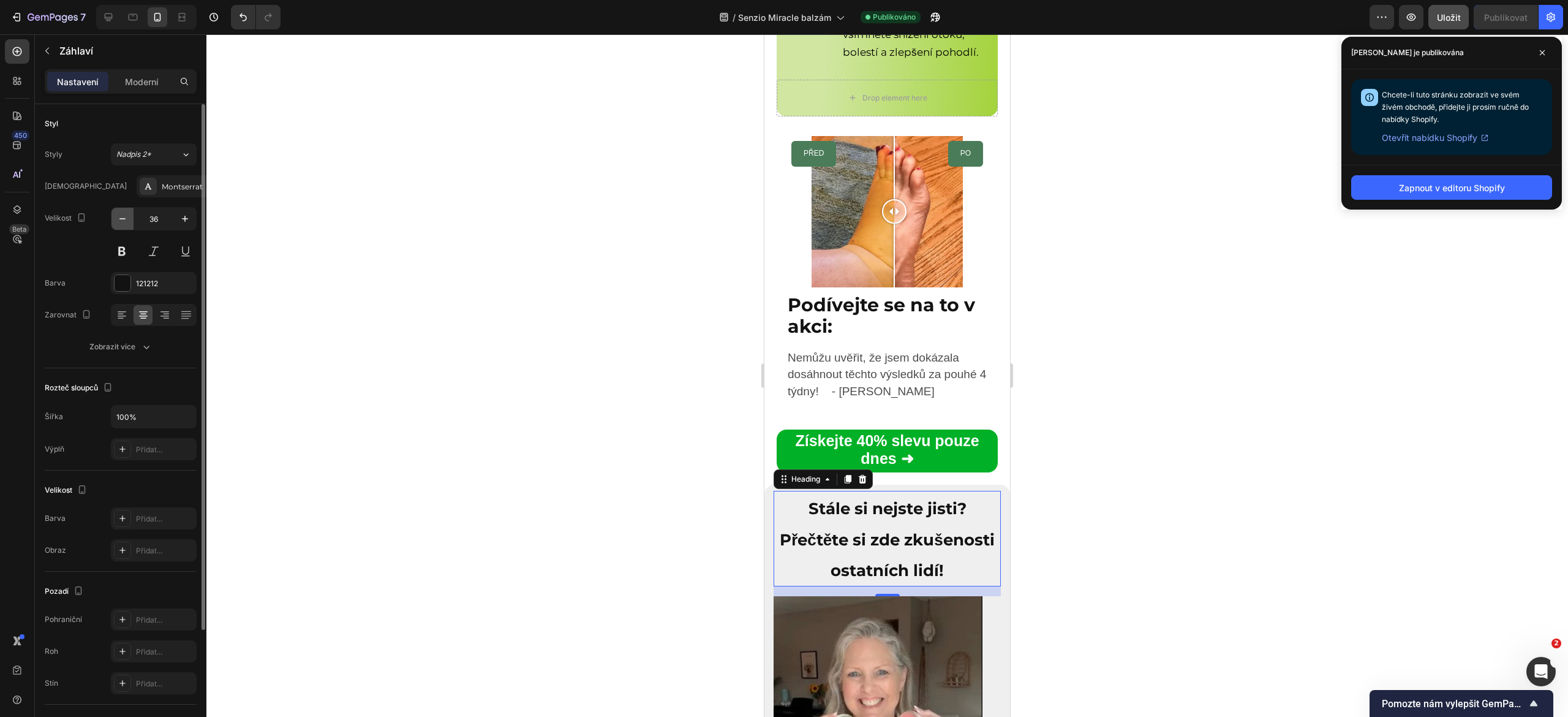
click at [121, 216] on icon "button" at bounding box center [122, 218] width 12 height 12
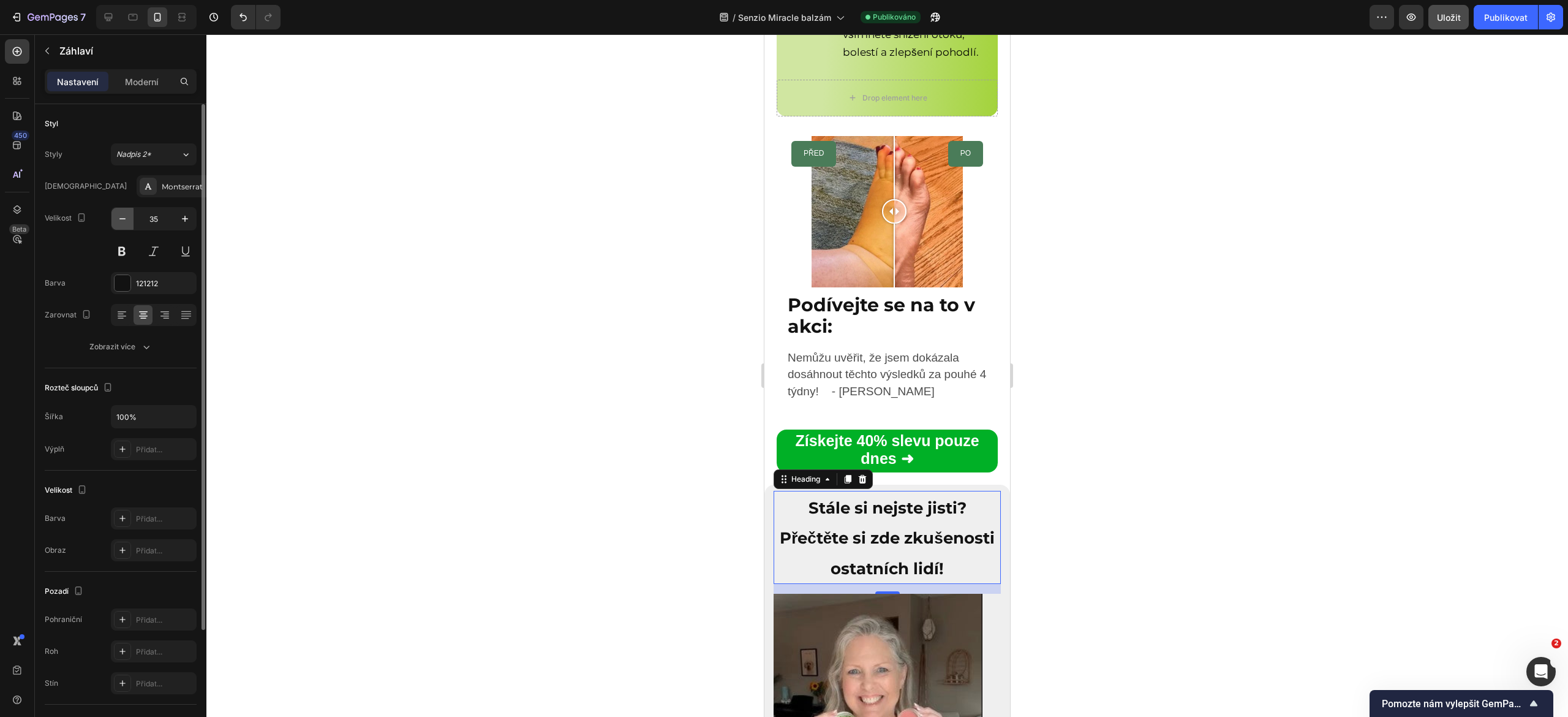
click at [121, 216] on icon "button" at bounding box center [122, 218] width 12 height 12
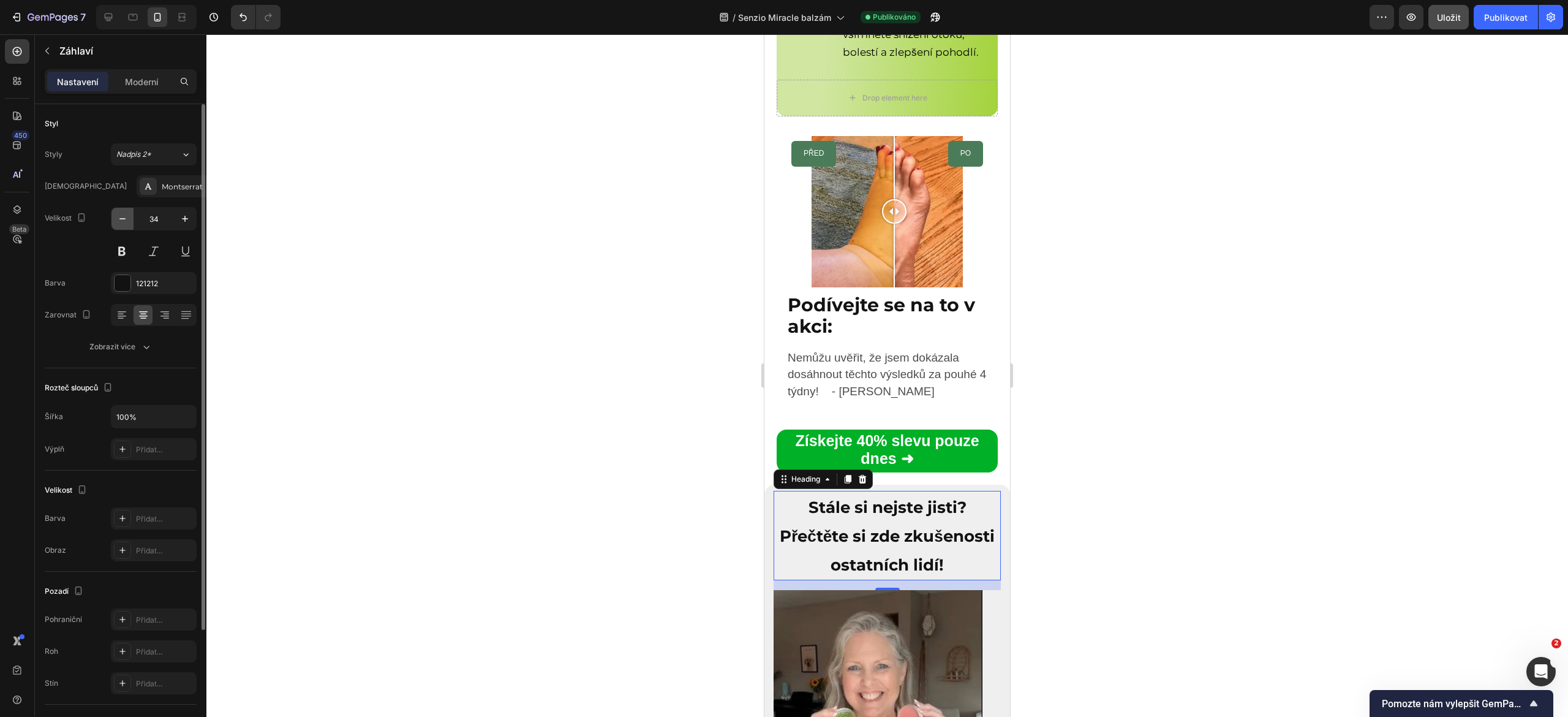
click at [121, 216] on icon "button" at bounding box center [122, 218] width 12 height 12
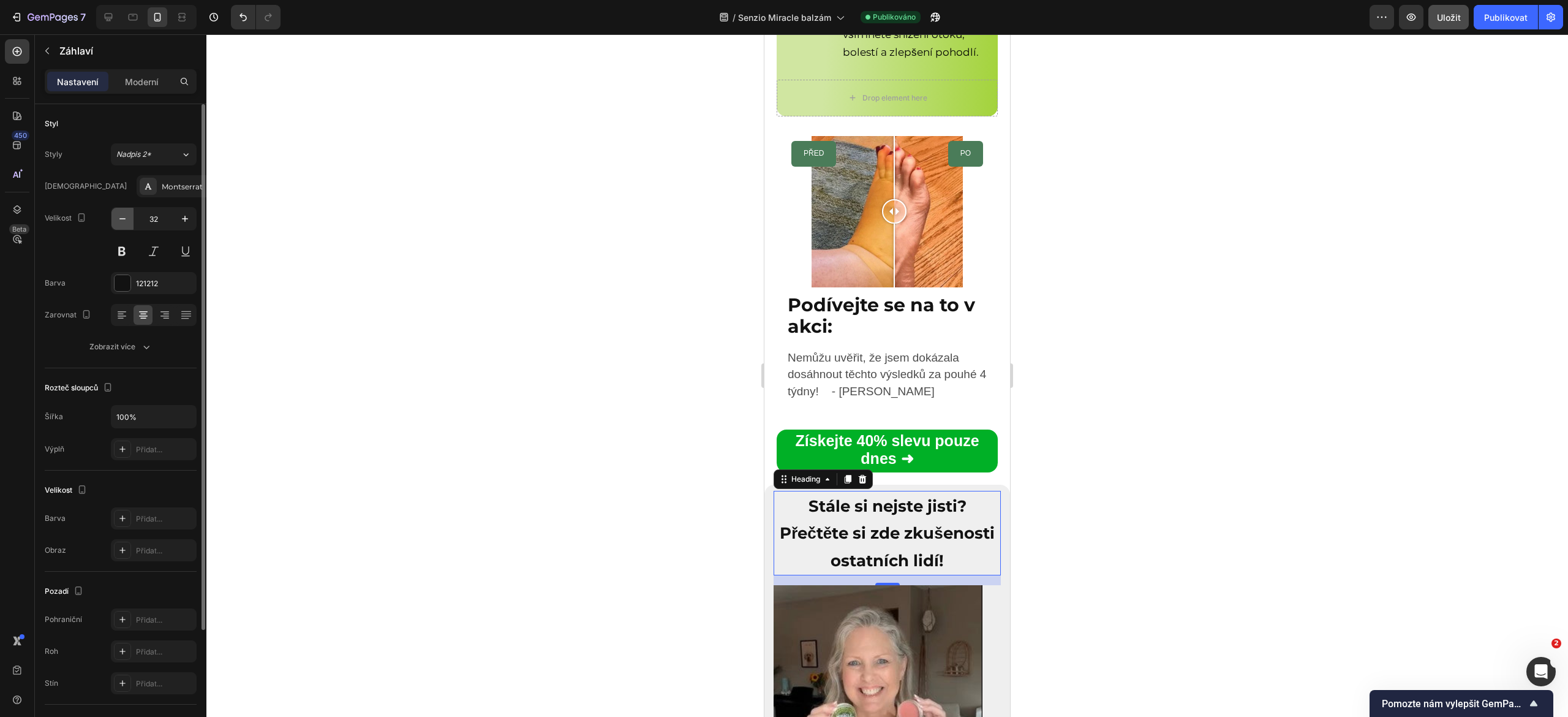
click at [121, 216] on icon "button" at bounding box center [122, 218] width 12 height 12
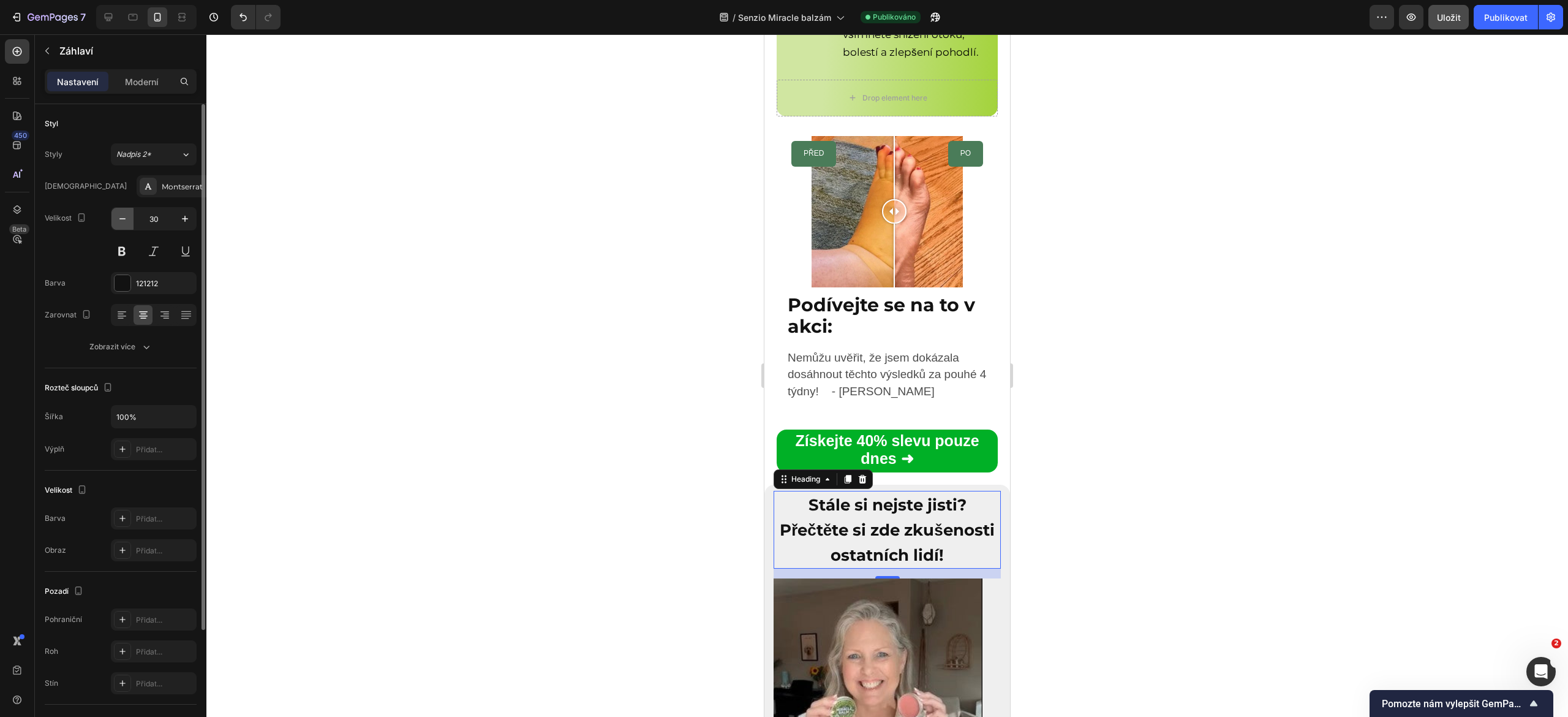
click at [121, 216] on icon "button" at bounding box center [122, 218] width 12 height 12
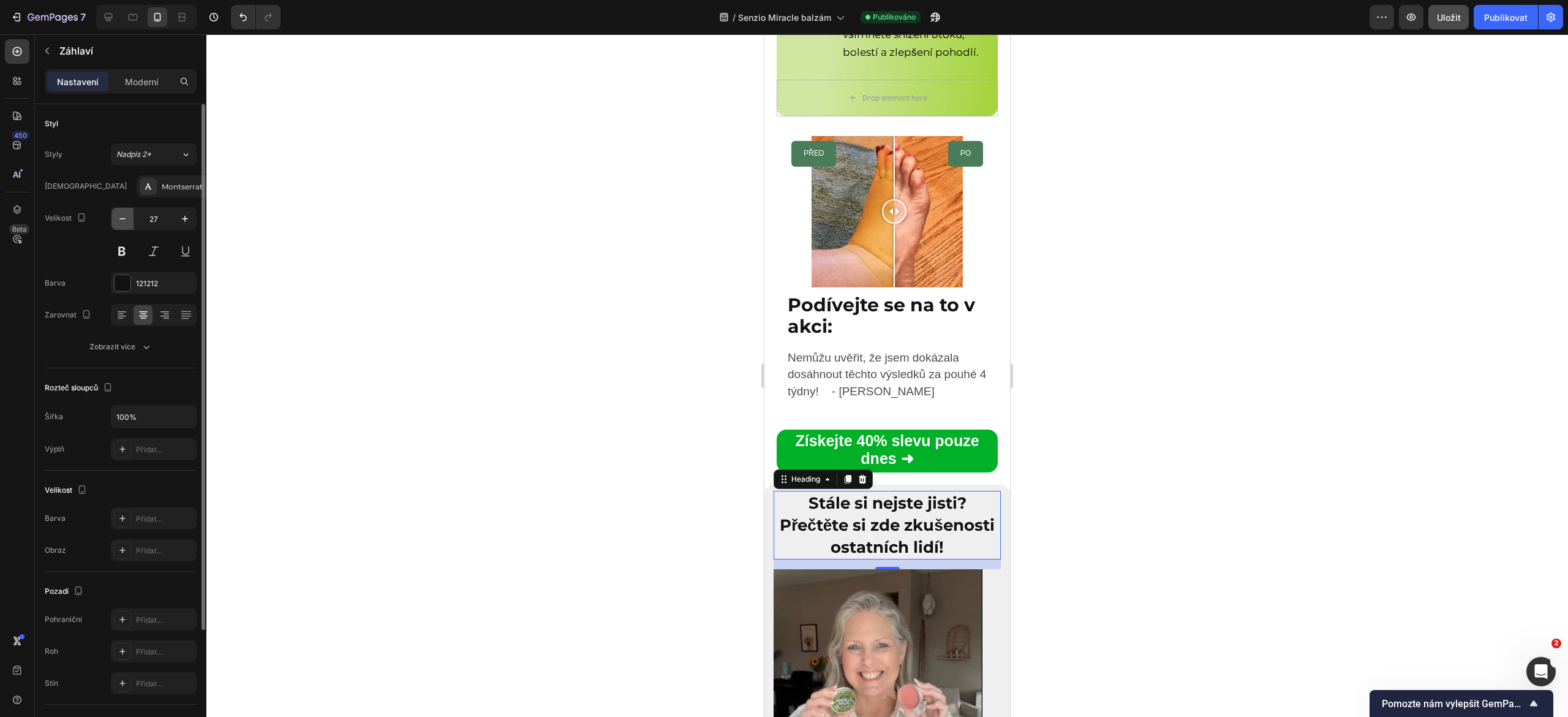
type input "26"
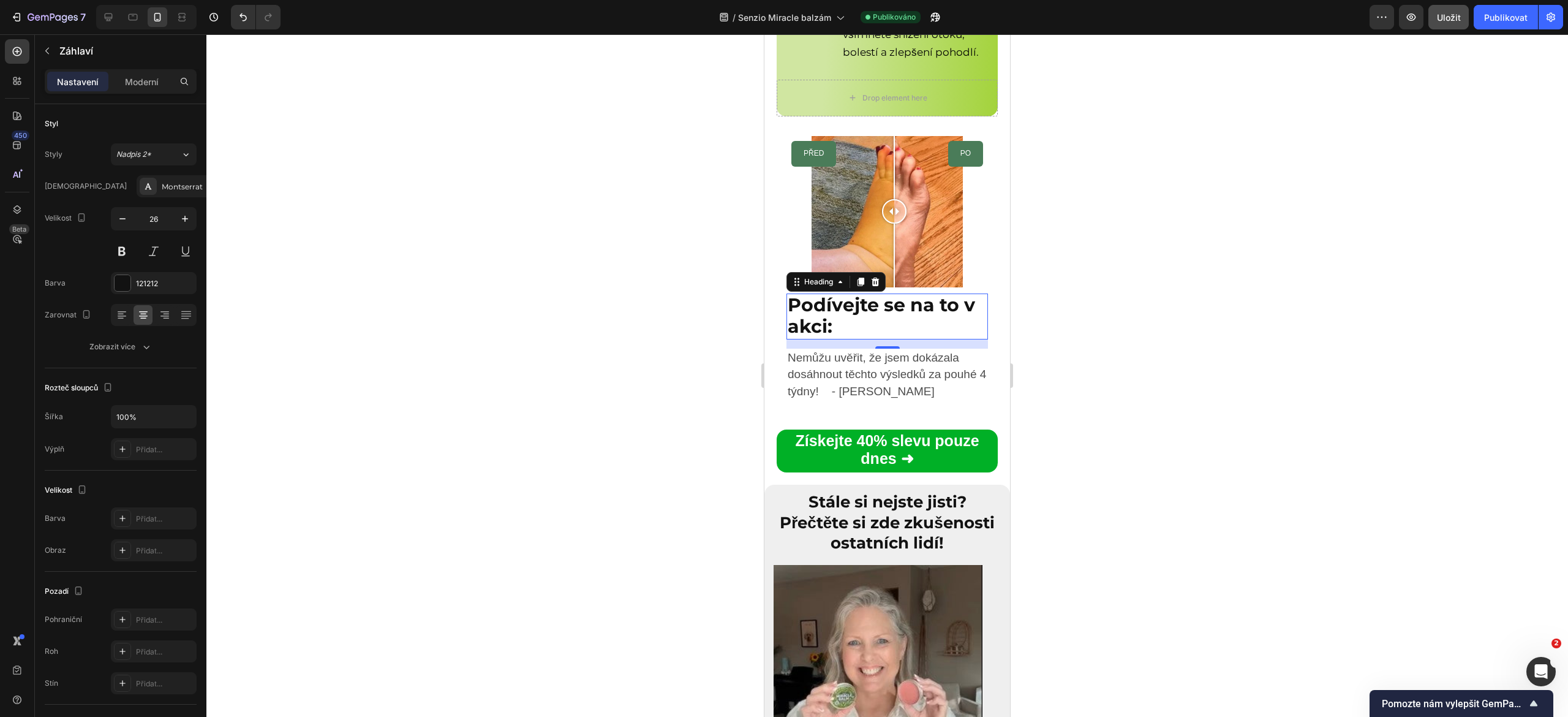
drag, startPoint x: 886, startPoint y: 250, endPoint x: 812, endPoint y: 330, distance: 109.0
click at [812, 330] on strong "Podívejte se na to v akci:" at bounding box center [881, 316] width 188 height 45
click at [832, 518] on strong "Stále si nejste jisti? Přečtěte si zde zkušenosti ostatních lidí!" at bounding box center [888, 523] width 215 height 62
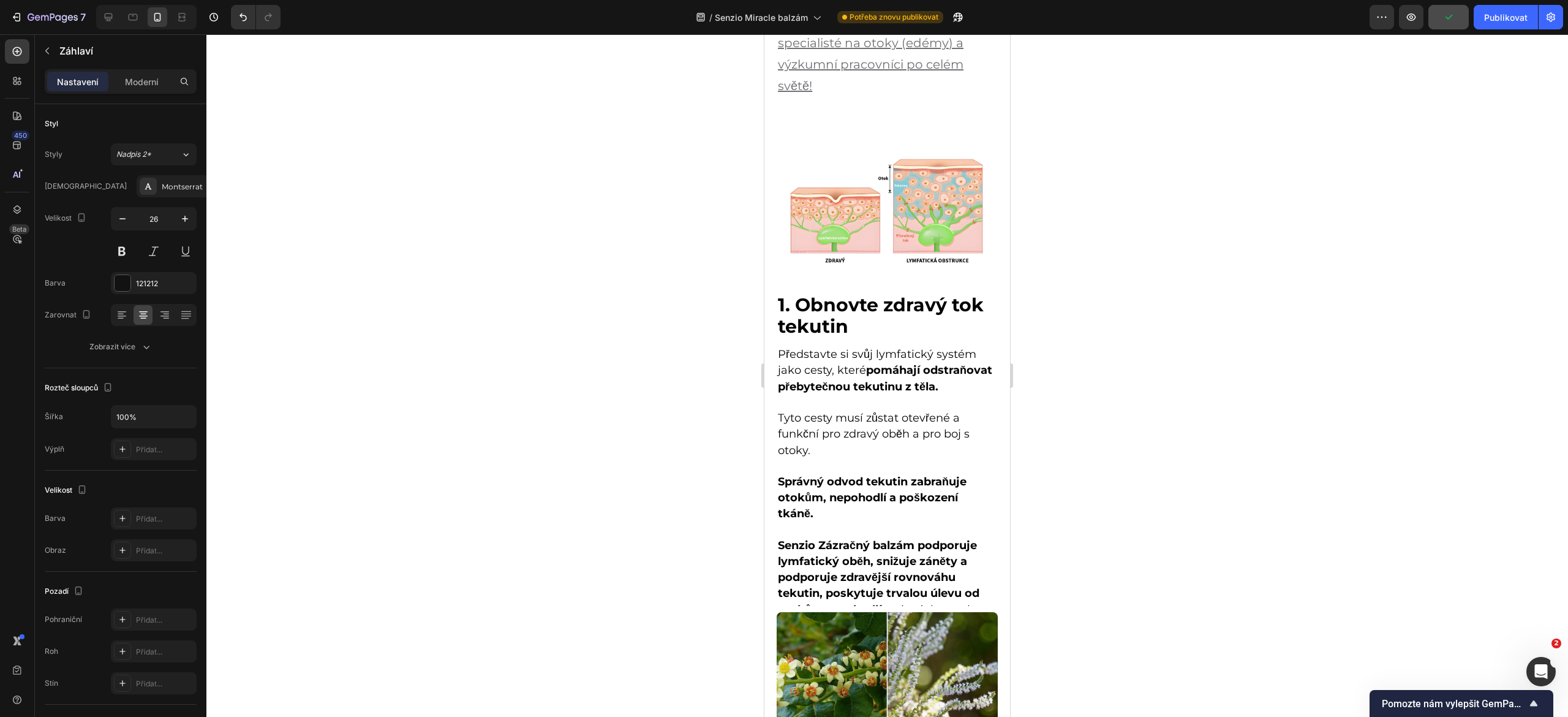
scroll to position [387, 0]
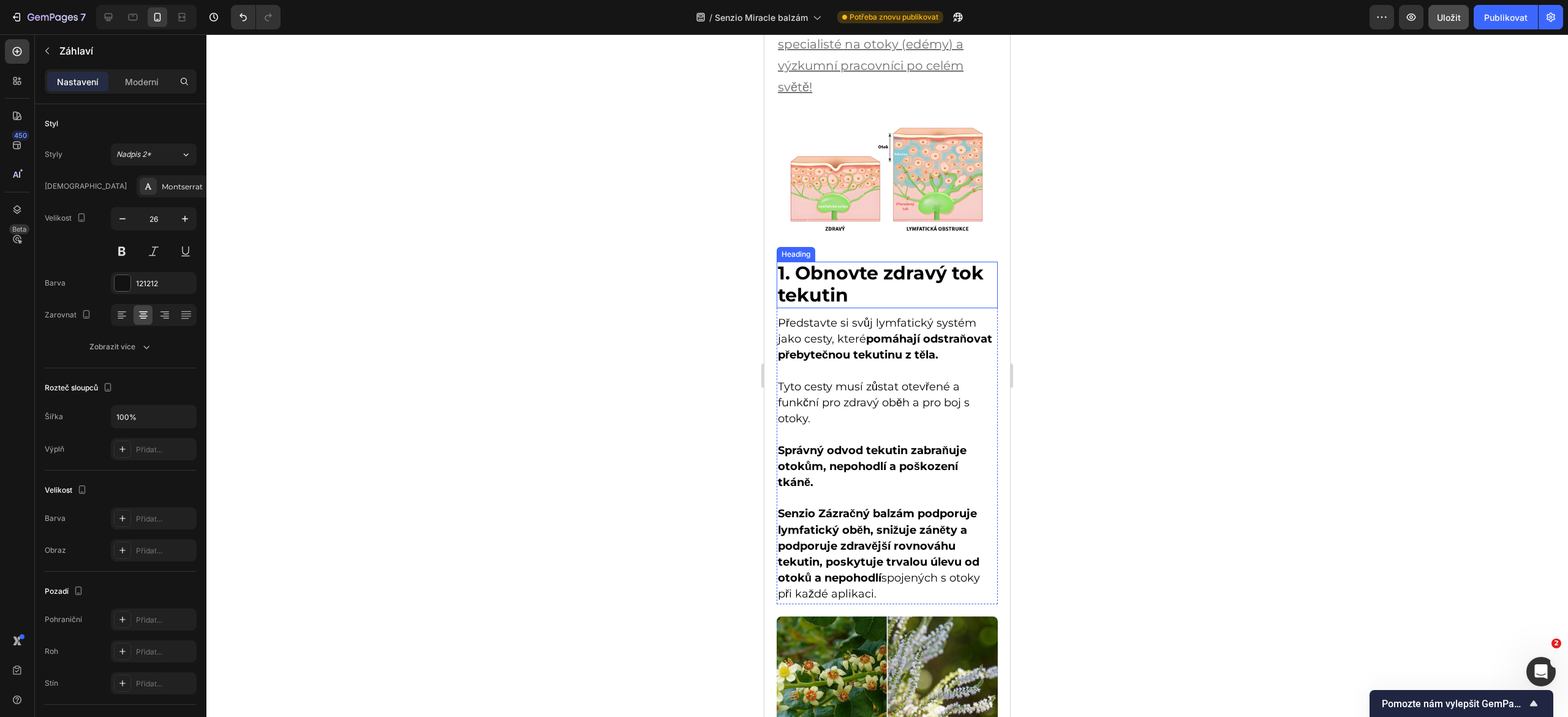
click at [841, 261] on strong "1. Obnovte zdravý tok tekutin" at bounding box center [881, 284] width 206 height 45
click at [829, 261] on strong "1. Obnovte zdravý tok tekutin" at bounding box center [881, 284] width 206 height 45
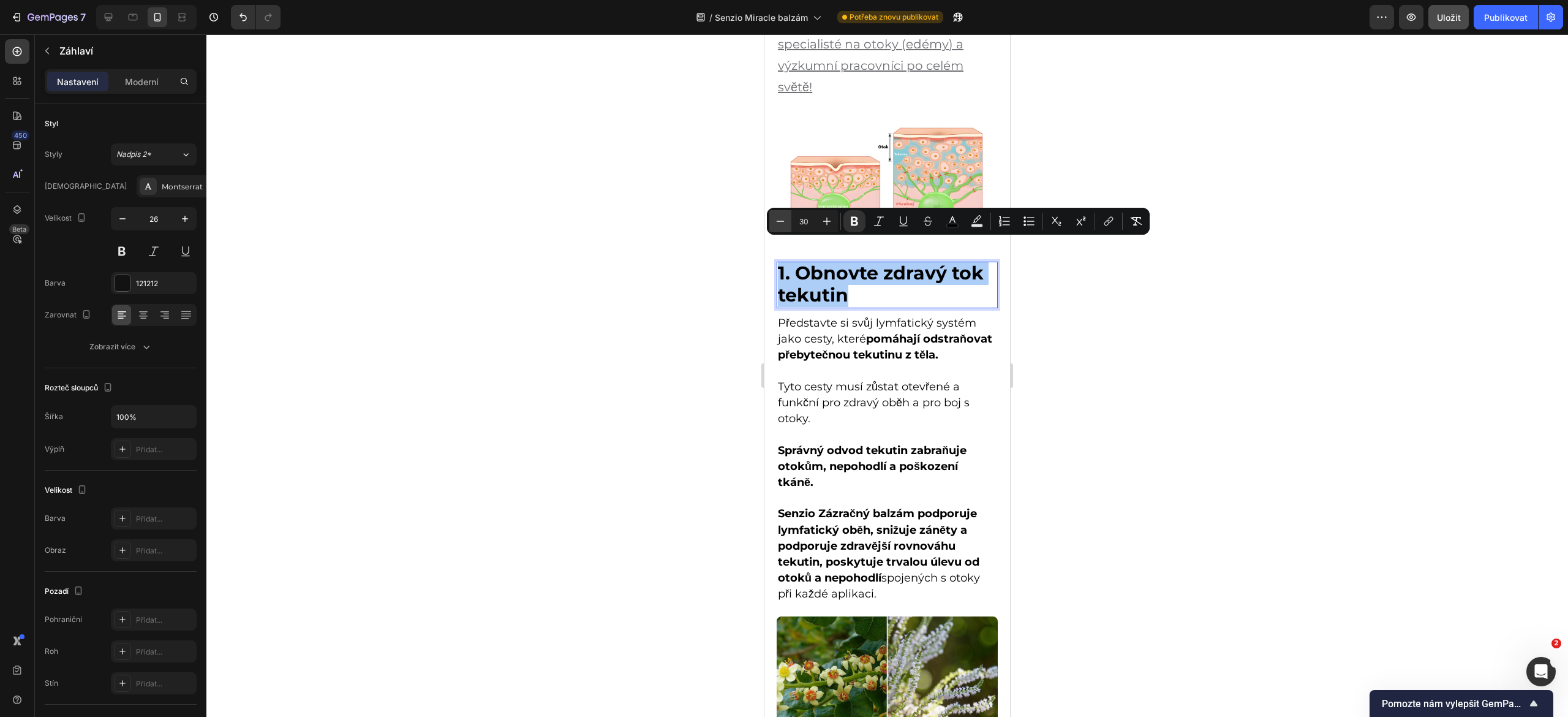
click at [782, 217] on icon "Editor contextual toolbar" at bounding box center [780, 220] width 12 height 12
type input "26"
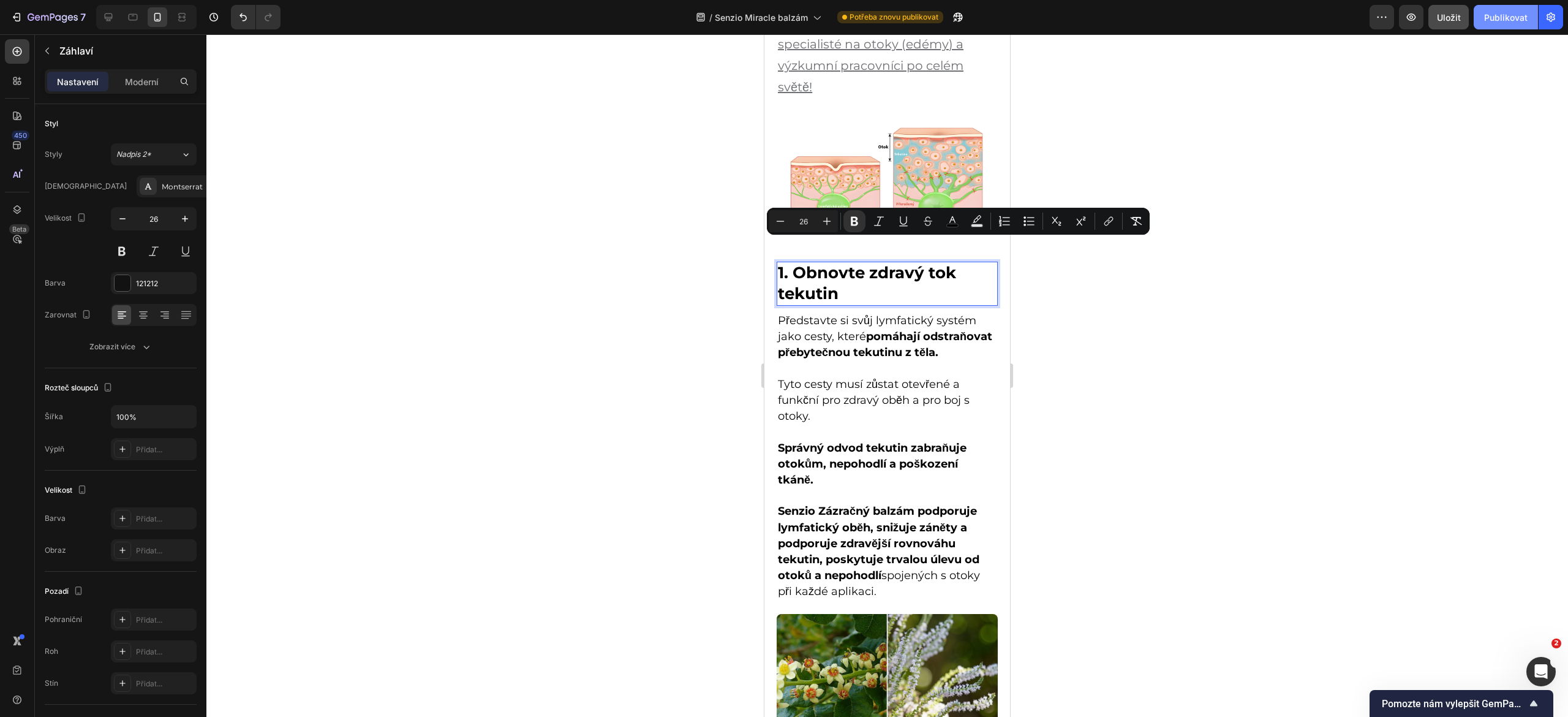
click at [1500, 23] on font "Publikovat" at bounding box center [1506, 18] width 44 height 13
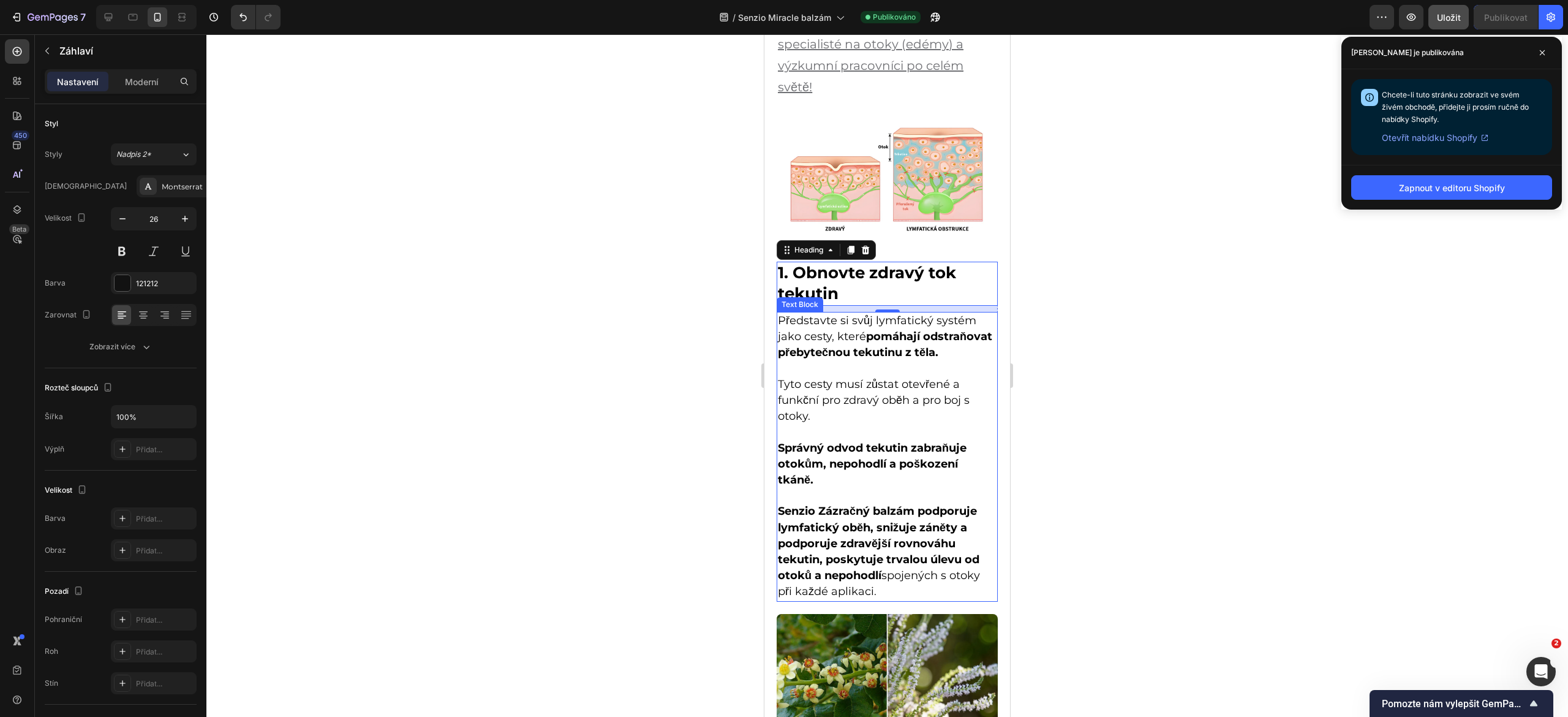
click at [886, 342] on p "Představte si svůj lymfatický systém jako cesty, které pomáhají odstraňovat pře…" at bounding box center [888, 337] width 218 height 49
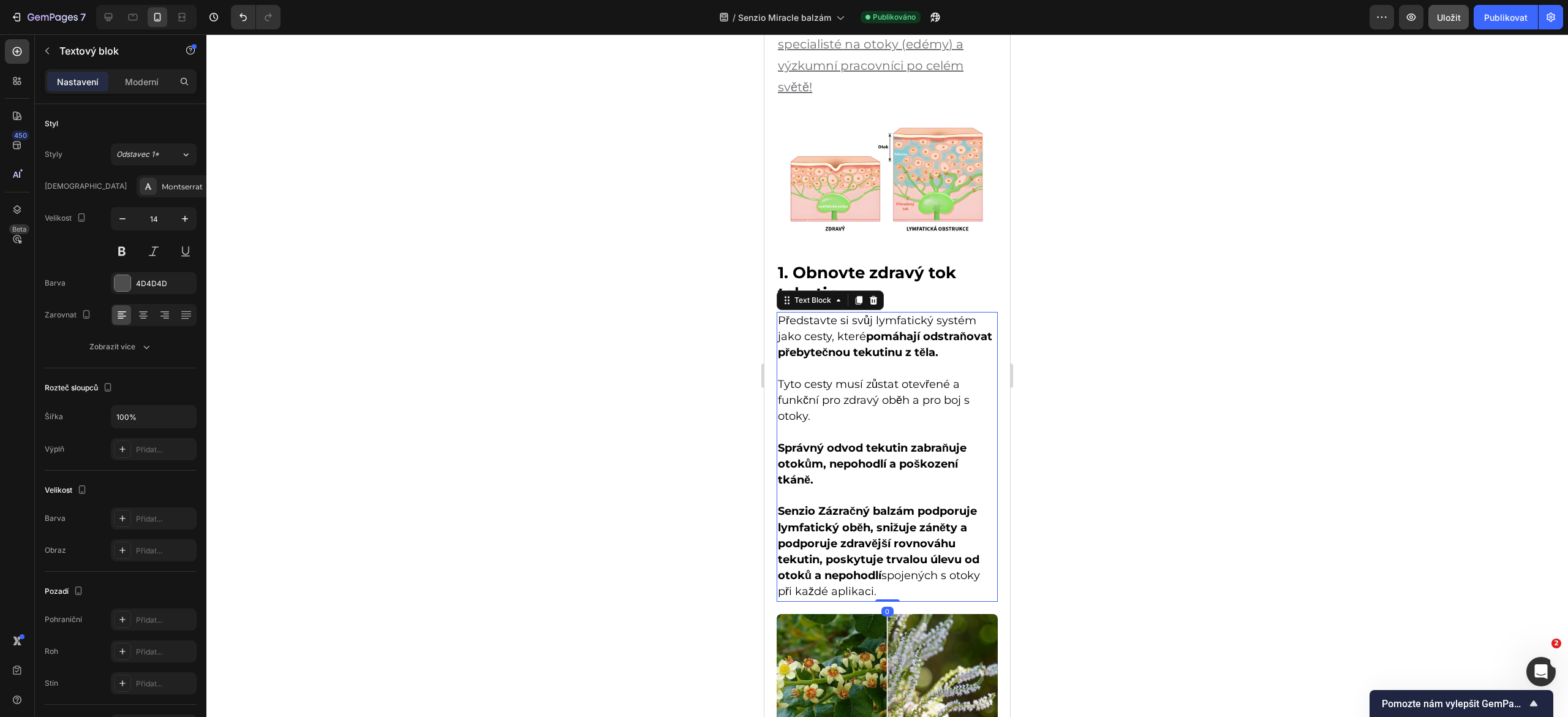
click at [805, 315] on span "Představte si svůj lymfatický systém jako cesty, které pomáhají odstraňovat pře…" at bounding box center [886, 336] width 215 height 46
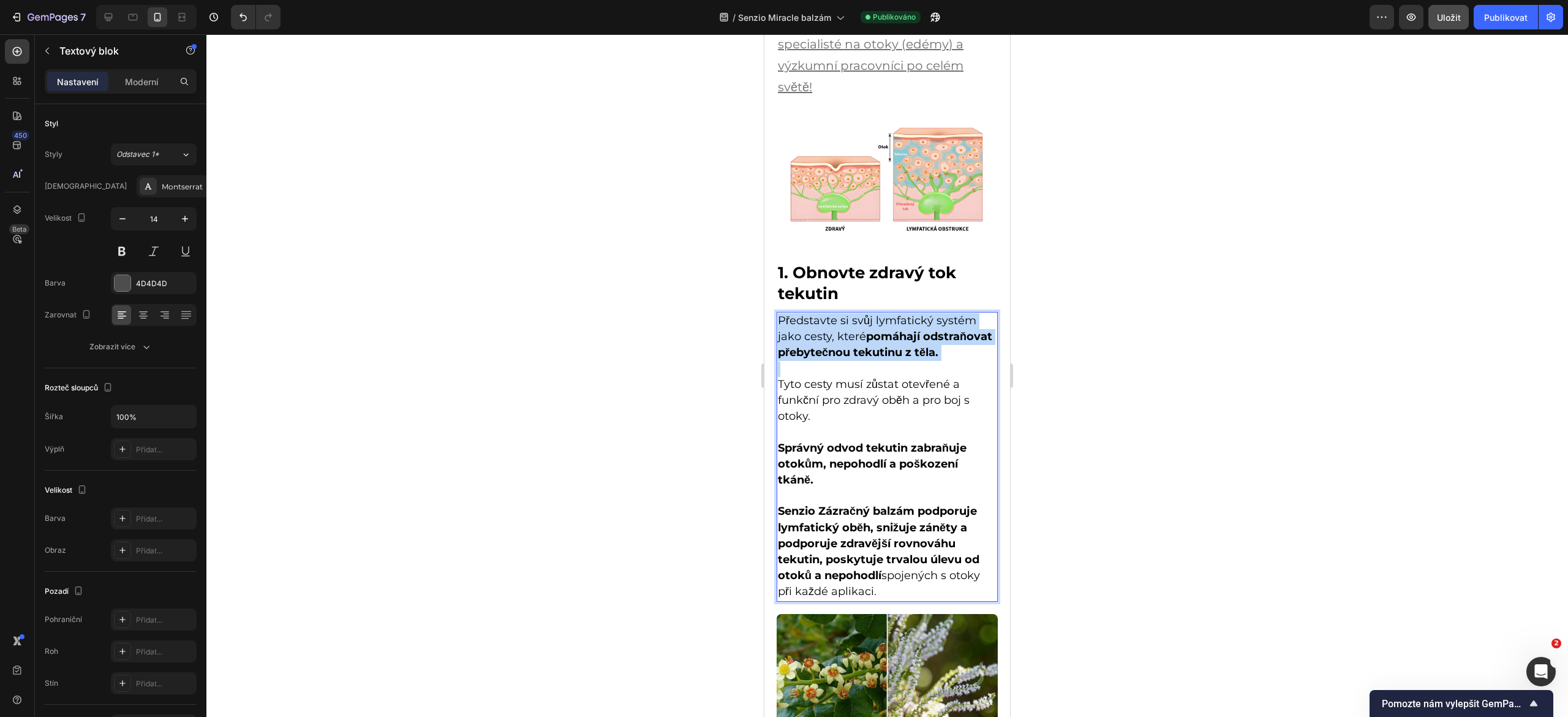
click at [805, 315] on span "Představte si svůj lymfatický systém jako cesty, které pomáhají odstraňovat pře…" at bounding box center [886, 336] width 215 height 46
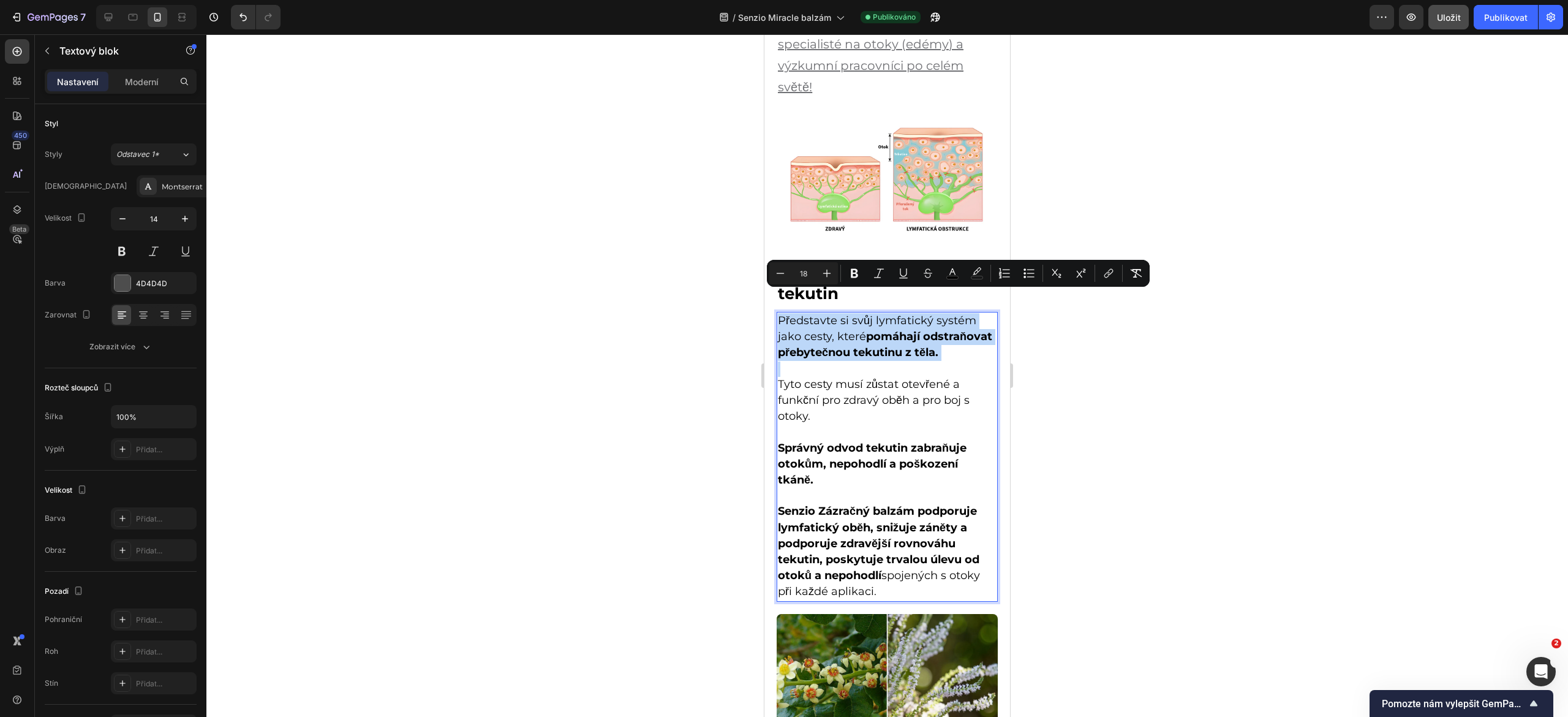
click at [805, 315] on span "Představte si svůj lymfatický systém jako cesty, které pomáhají odstraňovat pře…" at bounding box center [886, 336] width 215 height 46
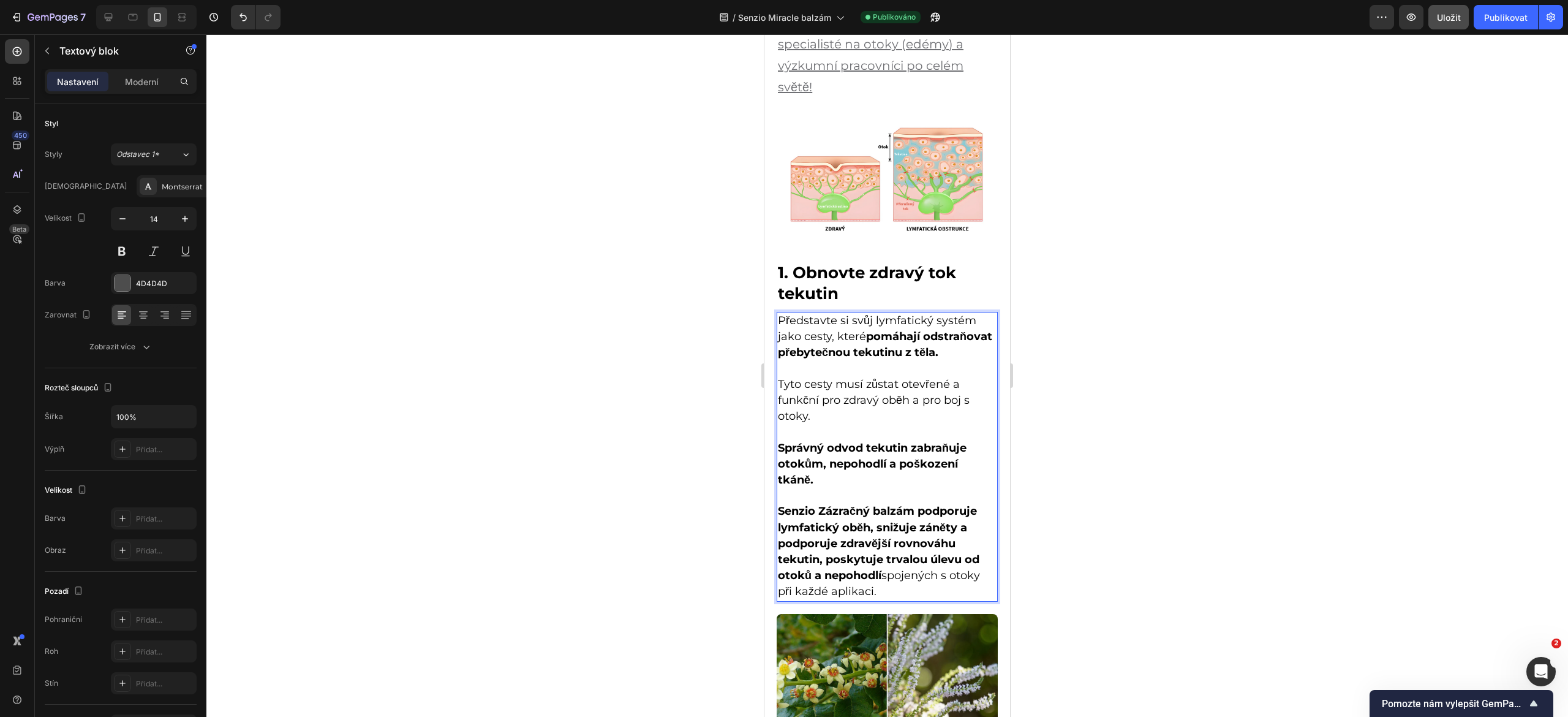
click at [780, 314] on span "Představte si svůj lymfatický systém jako cesty, které pomáhají odstraňovat pře…" at bounding box center [886, 336] width 215 height 46
drag, startPoint x: 780, startPoint y: 296, endPoint x: 945, endPoint y: 619, distance: 362.7
click at [945, 602] on div "Představte si svůj lymfatický systém jako cesty, které pomáhají odstraňovat pře…" at bounding box center [887, 457] width 221 height 289
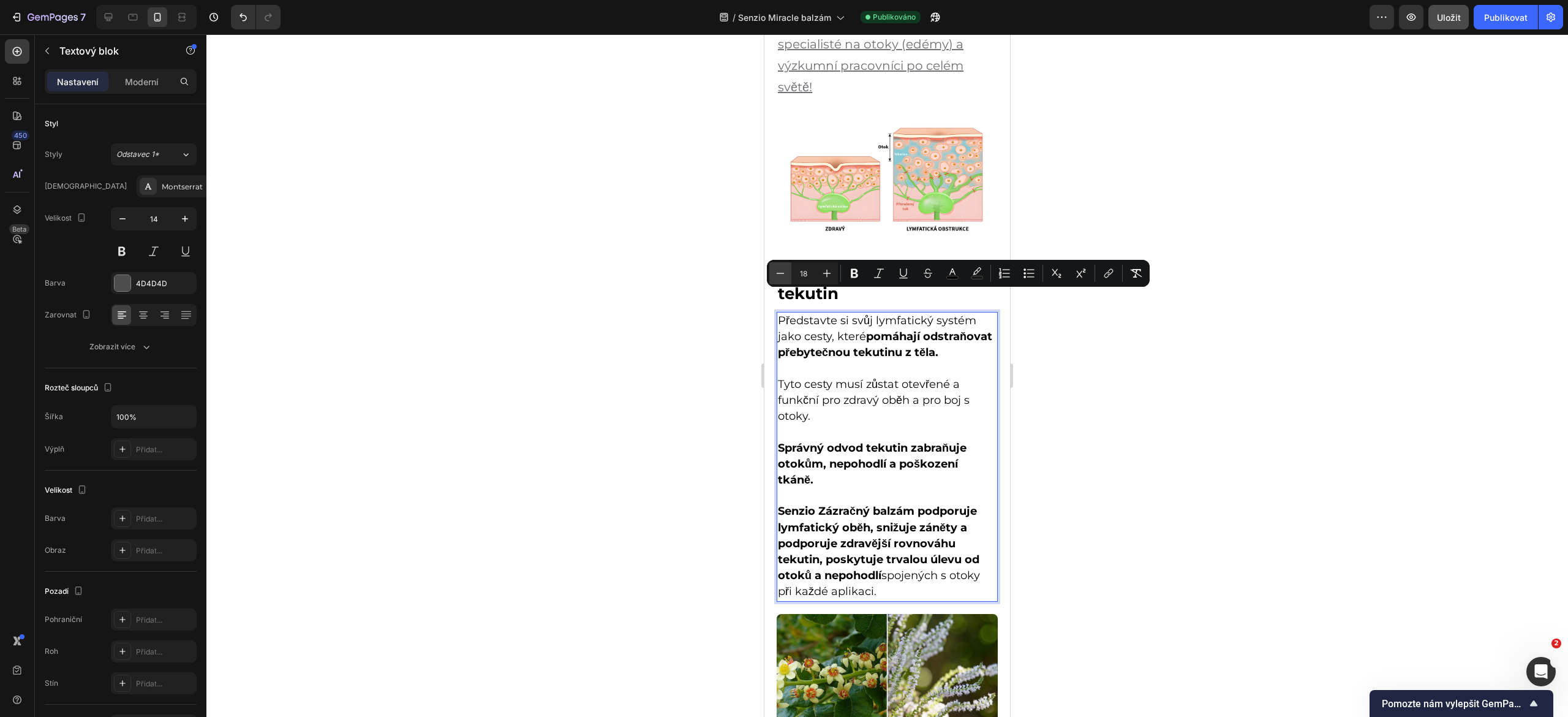
click at [780, 279] on button "Mínus" at bounding box center [780, 274] width 22 height 22
type input "17"
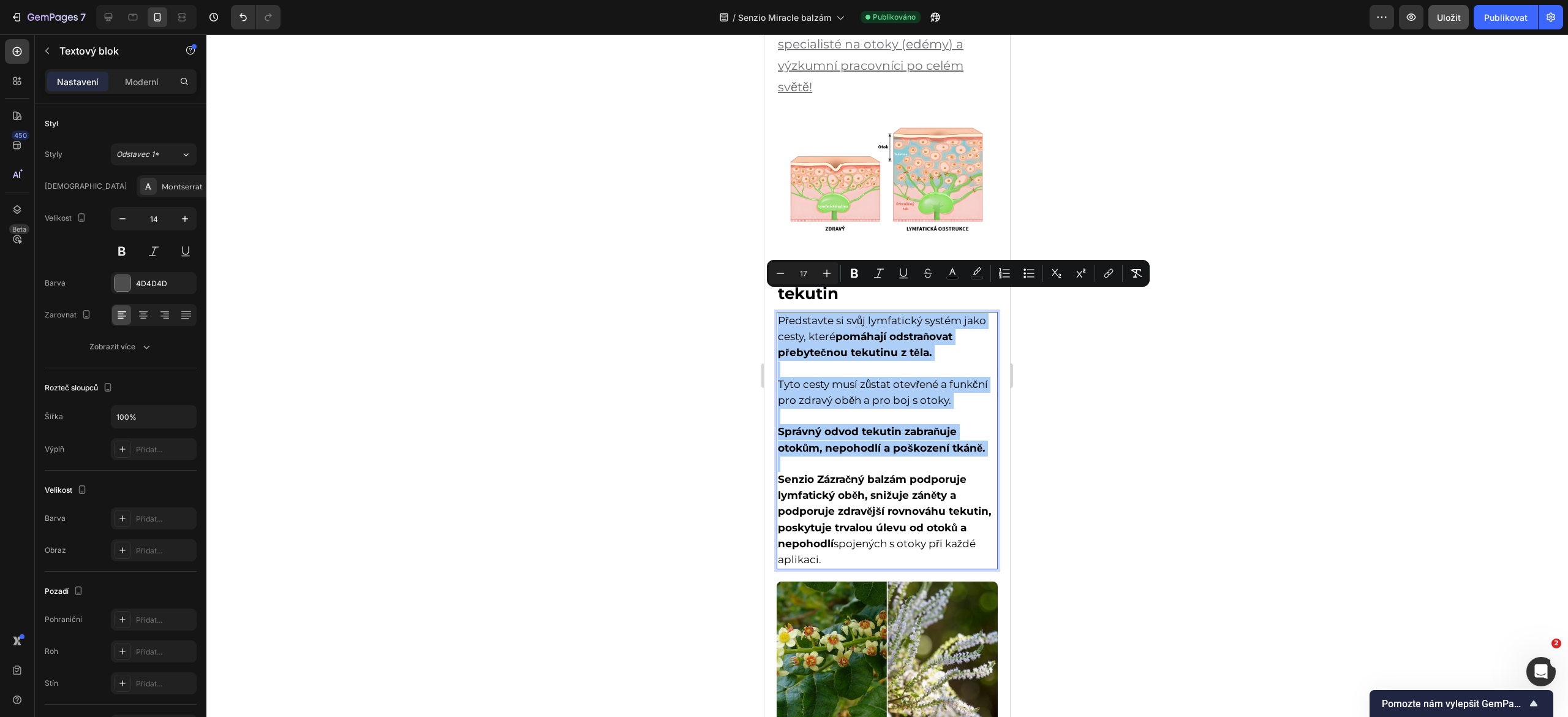
click at [1110, 382] on div at bounding box center [887, 375] width 1362 height 682
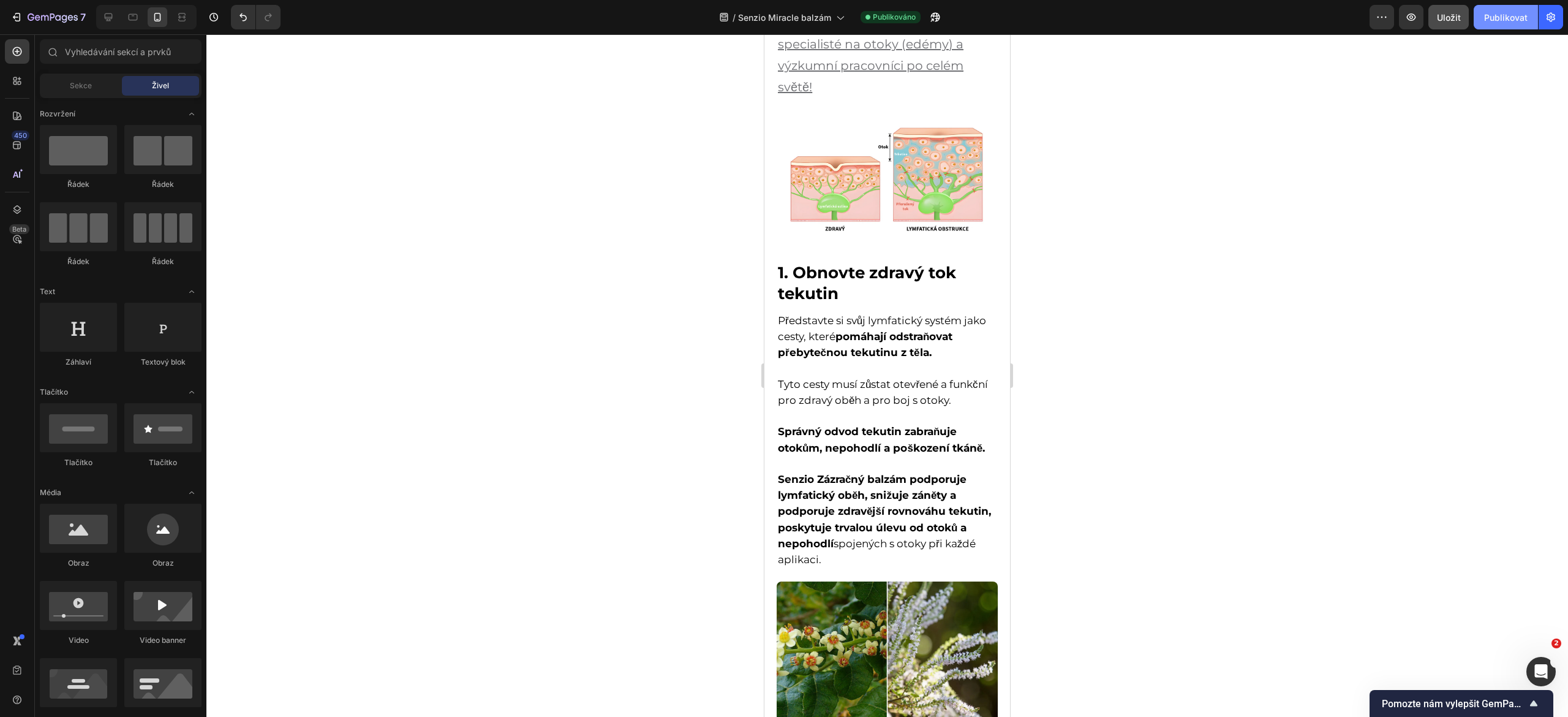
click at [1501, 19] on font "Publikovat" at bounding box center [1506, 17] width 44 height 10
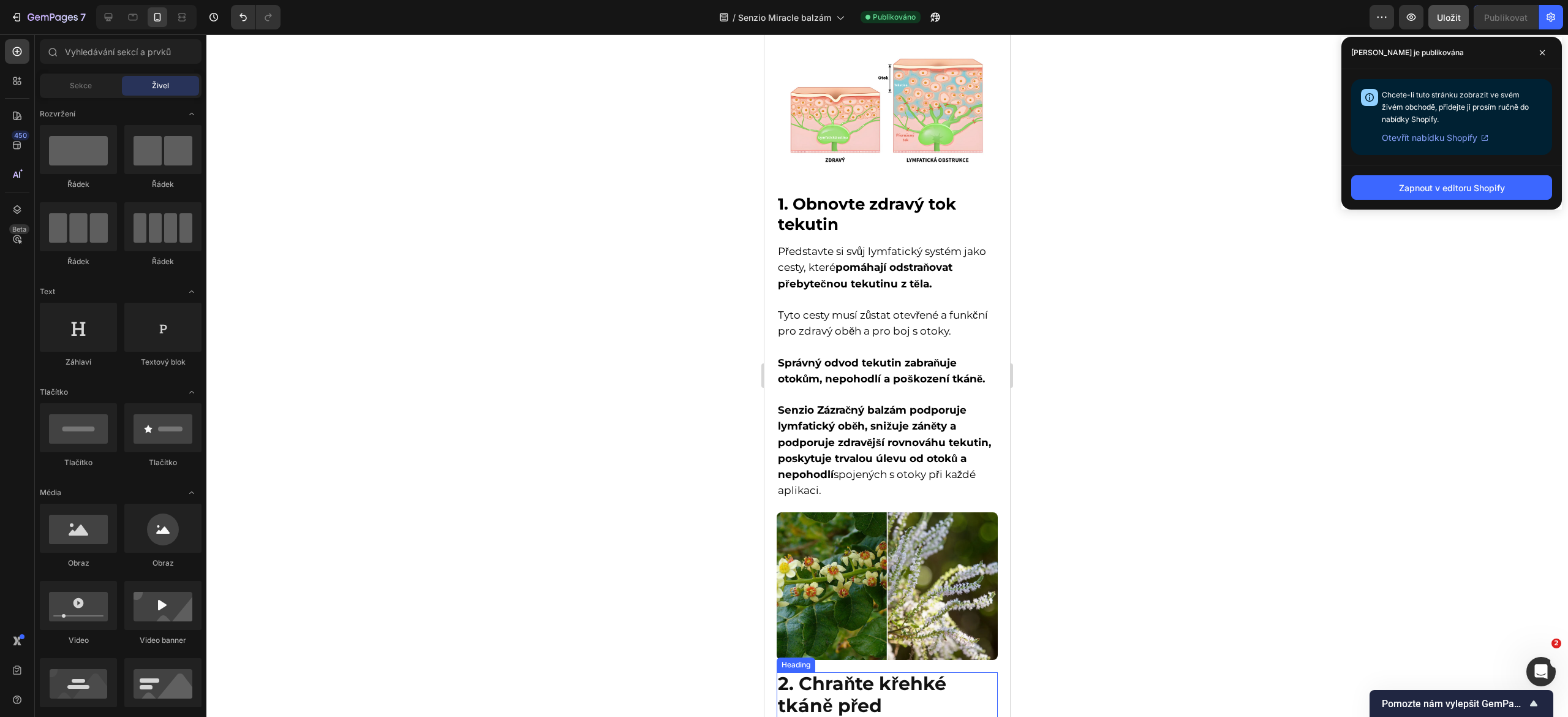
scroll to position [443, 0]
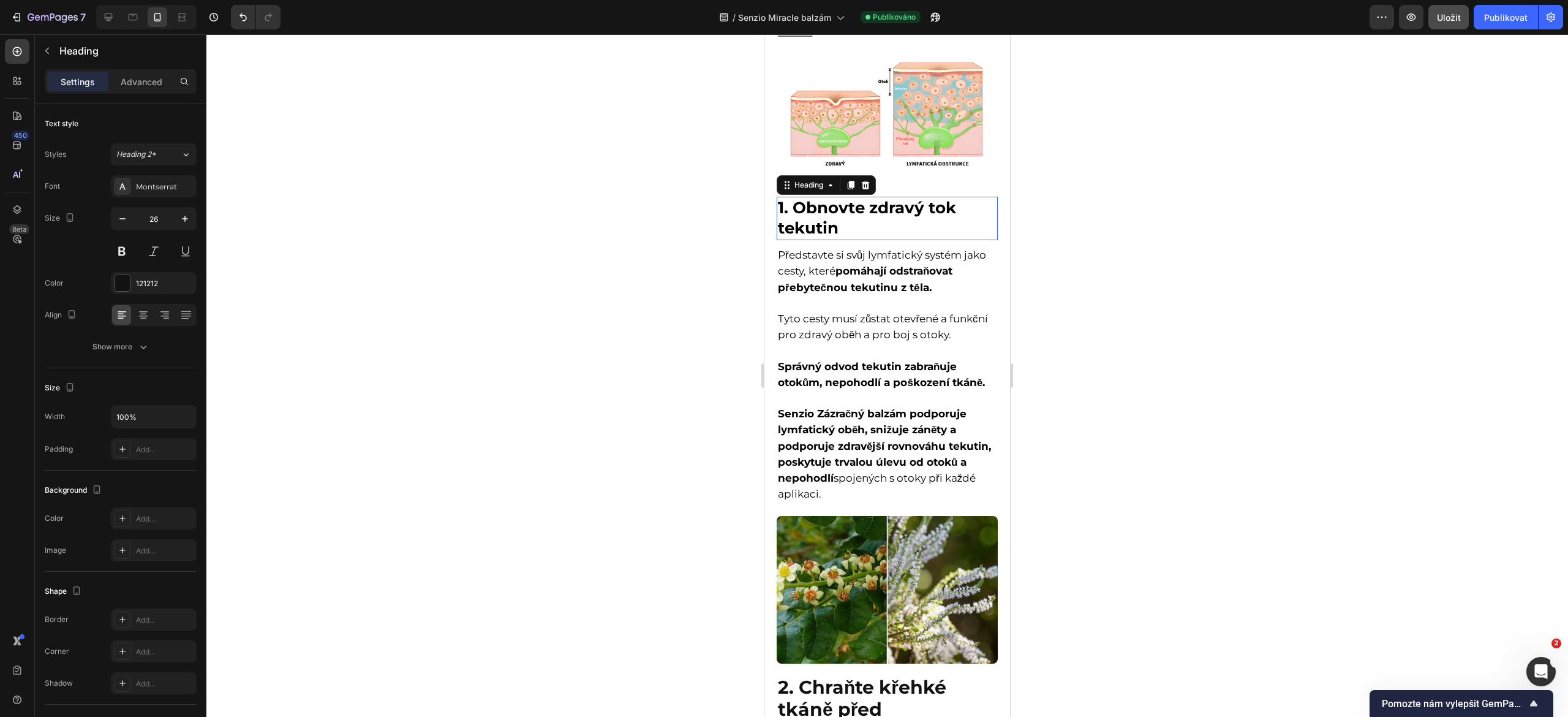
click at [835, 200] on strong "1. Obnovte zdravý tok tekutin" at bounding box center [867, 218] width 178 height 40
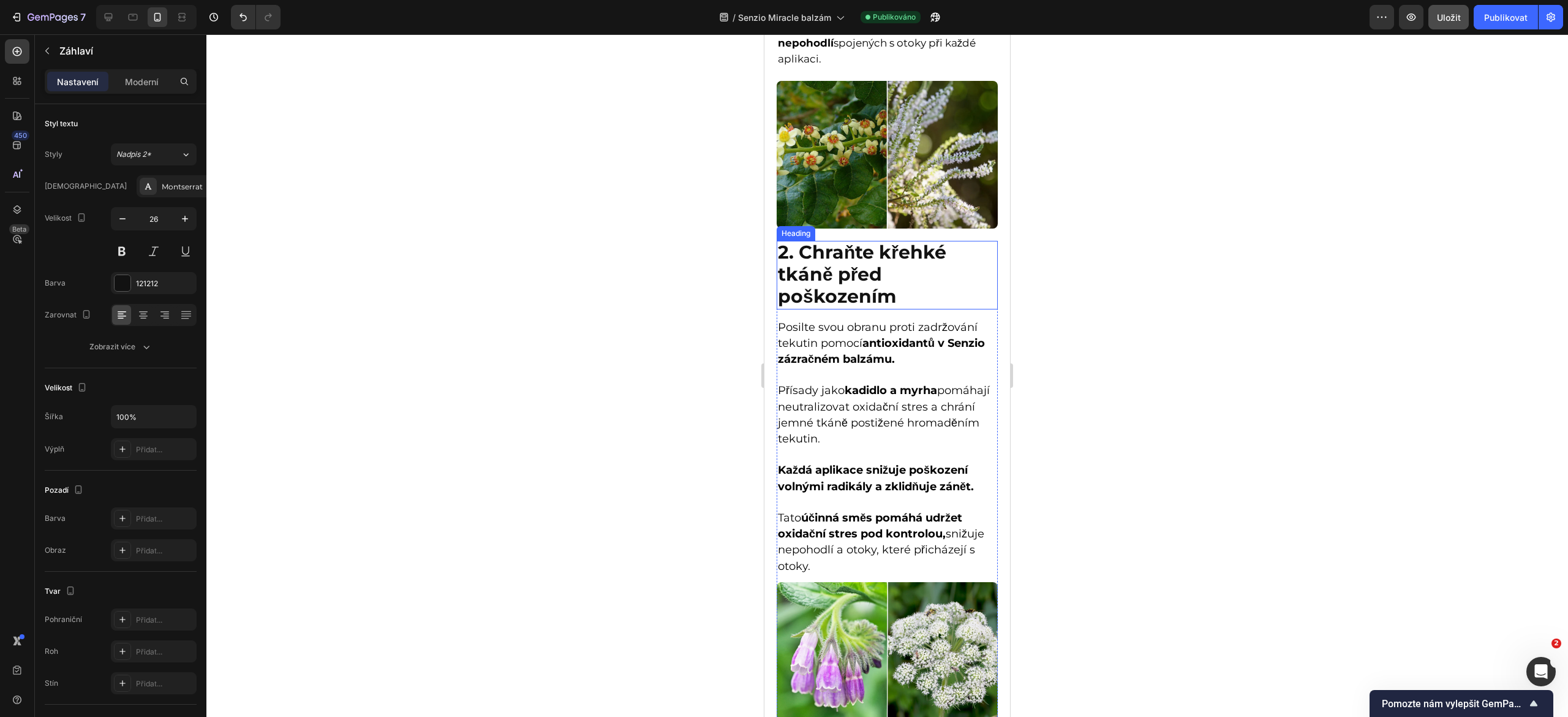
click at [816, 297] on strong "2. Chraňte křehké tkáně před poškozením" at bounding box center [862, 274] width 169 height 67
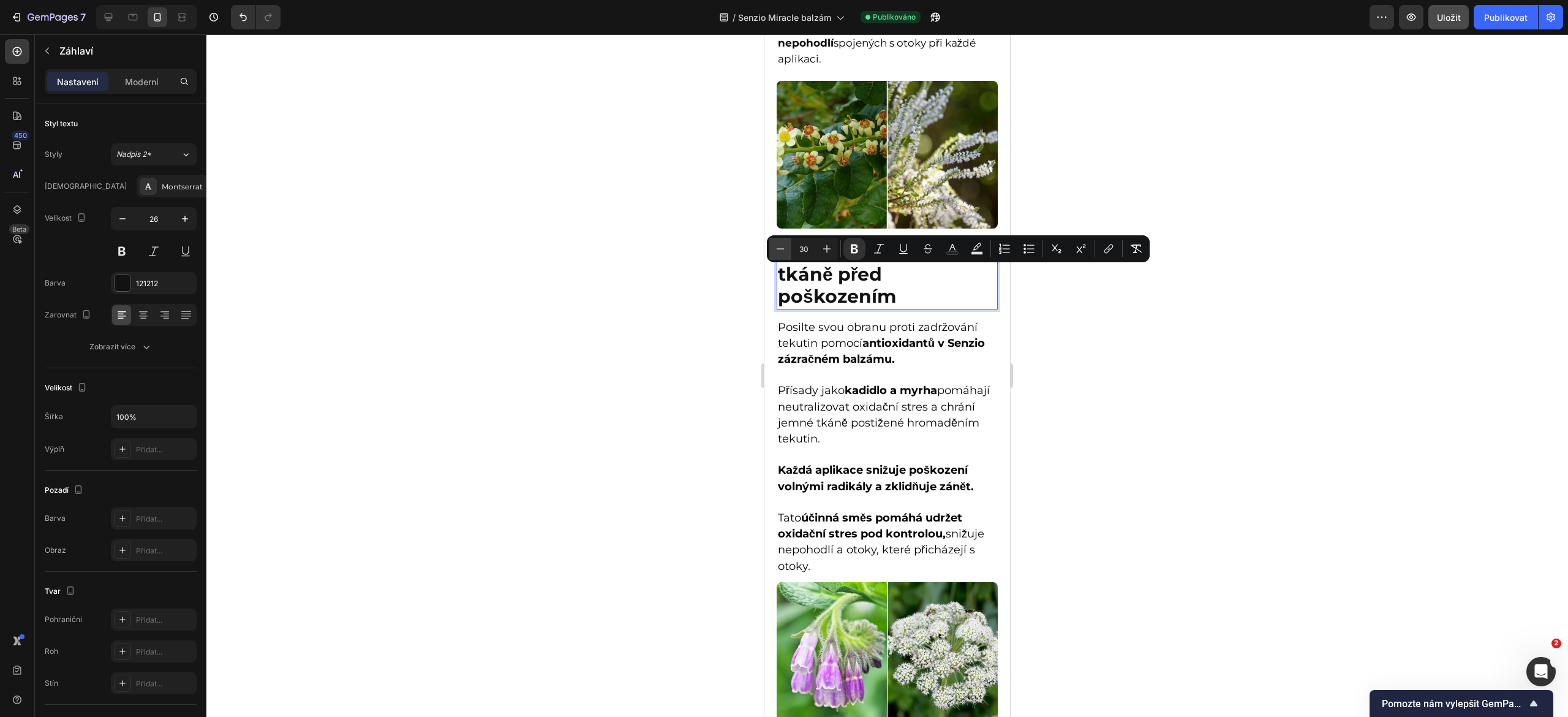
click at [776, 254] on icon "Editor contextual toolbar" at bounding box center [780, 248] width 12 height 12
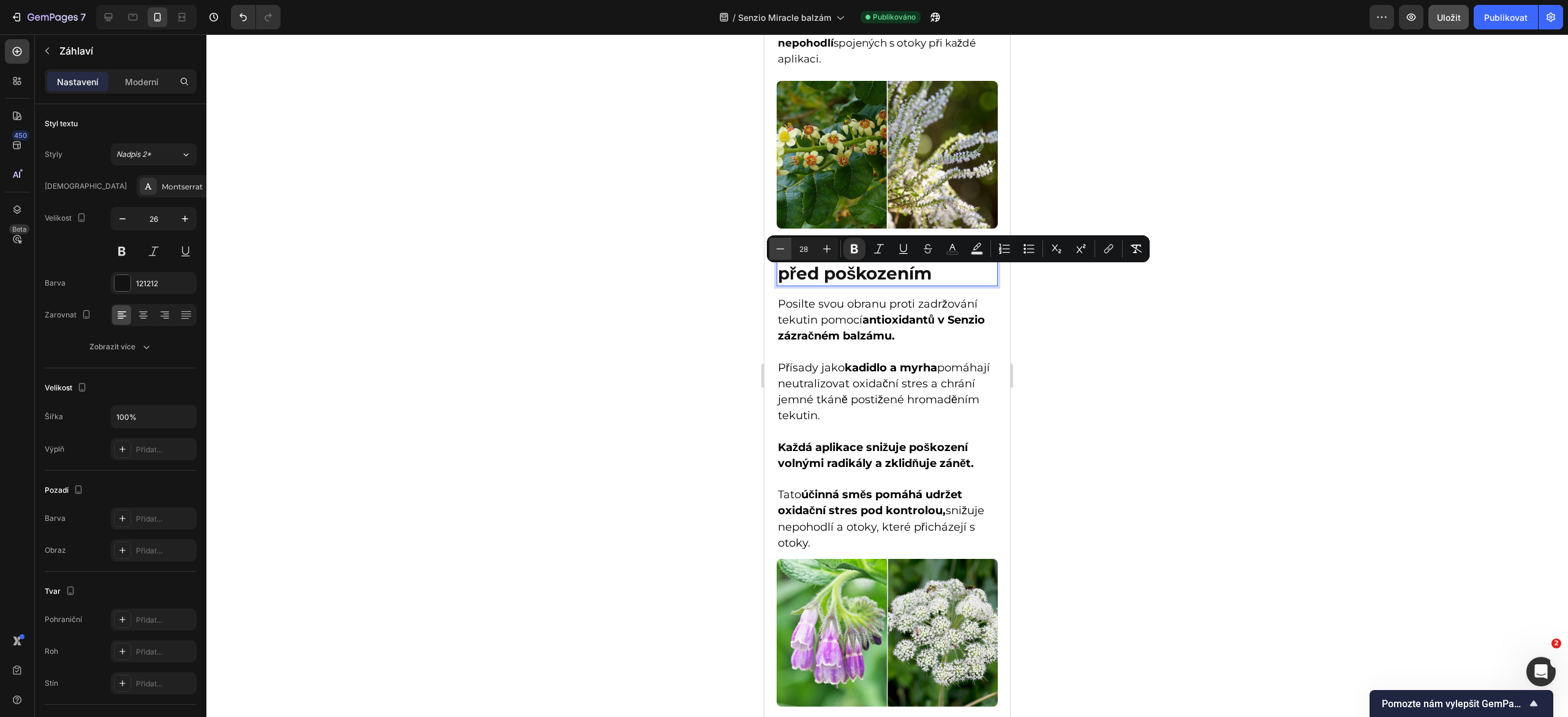
click at [776, 254] on icon "Editor contextual toolbar" at bounding box center [780, 248] width 12 height 12
type input "26"
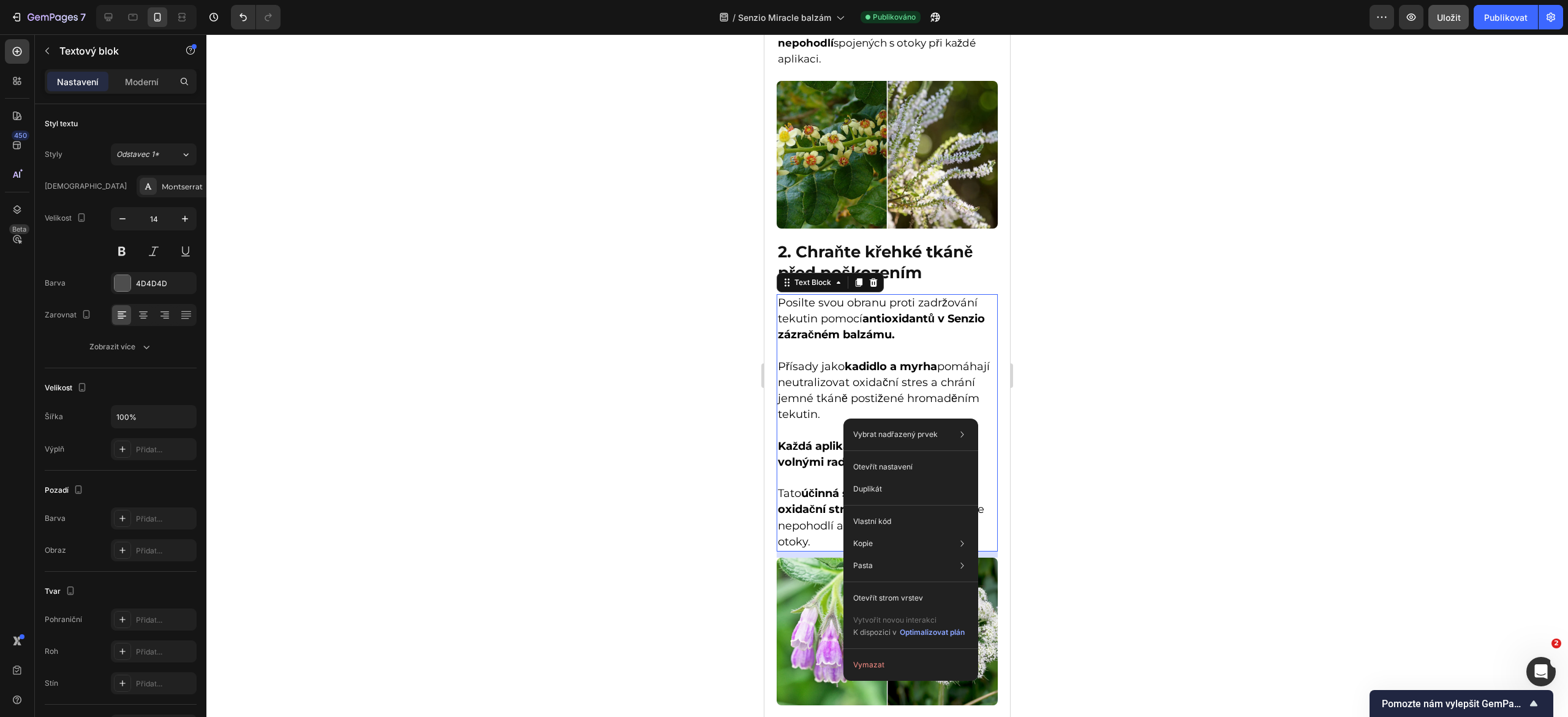
click at [797, 342] on span "Posilte svou obranu proti zadržování tekutin pomocí antioxidantů v Senzio zázra…" at bounding box center [882, 318] width 207 height 46
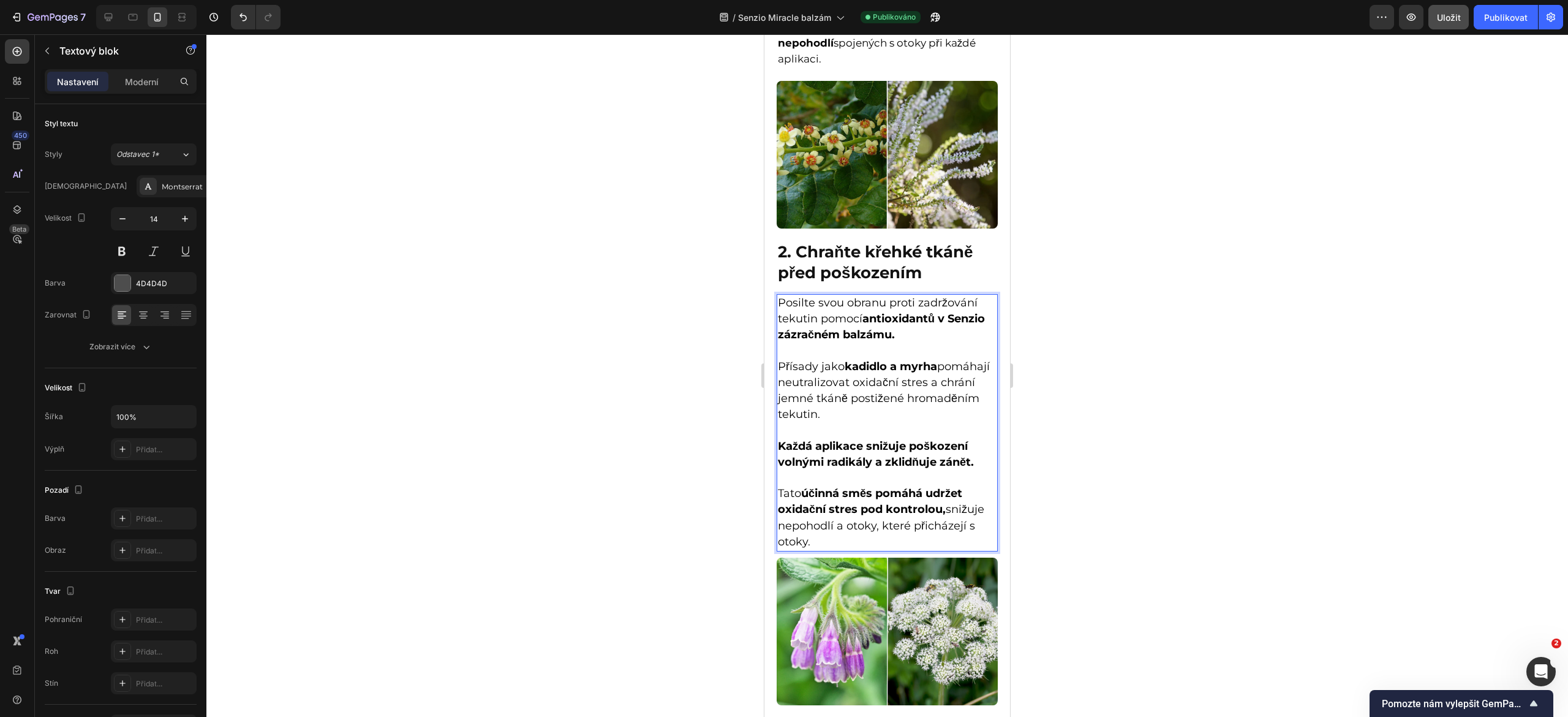
click at [779, 342] on span "Posilte svou obranu proti zadržování tekutin pomocí antioxidantů v Senzio zázra…" at bounding box center [882, 318] width 207 height 46
drag, startPoint x: 779, startPoint y: 352, endPoint x: 942, endPoint y: 603, distance: 299.3
click at [942, 552] on div "Posilte svou obranu proti zadržování tekutin pomocí antioxidantů v Senzio zázra…" at bounding box center [887, 423] width 221 height 258
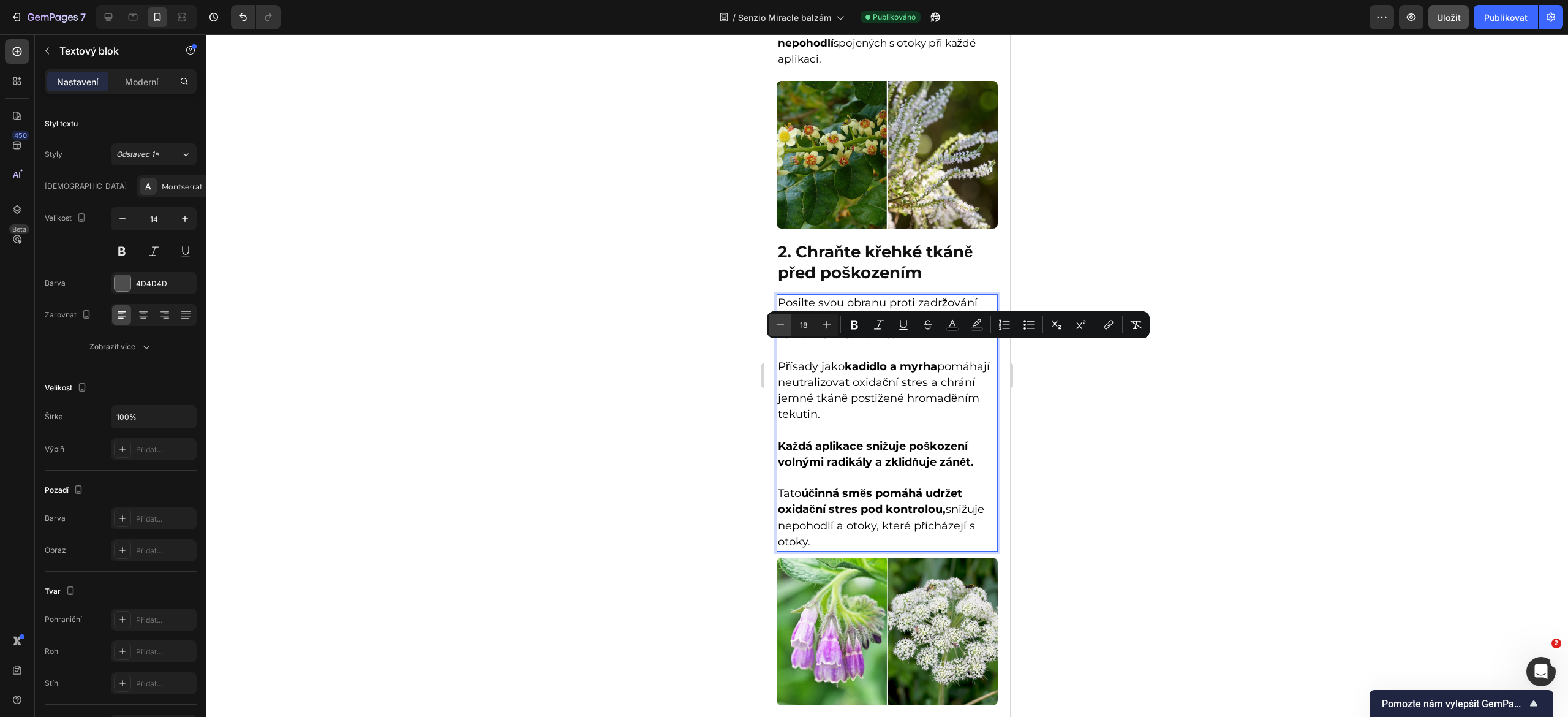
click at [785, 330] on icon "Editor contextual toolbar" at bounding box center [780, 324] width 12 height 12
type input "17"
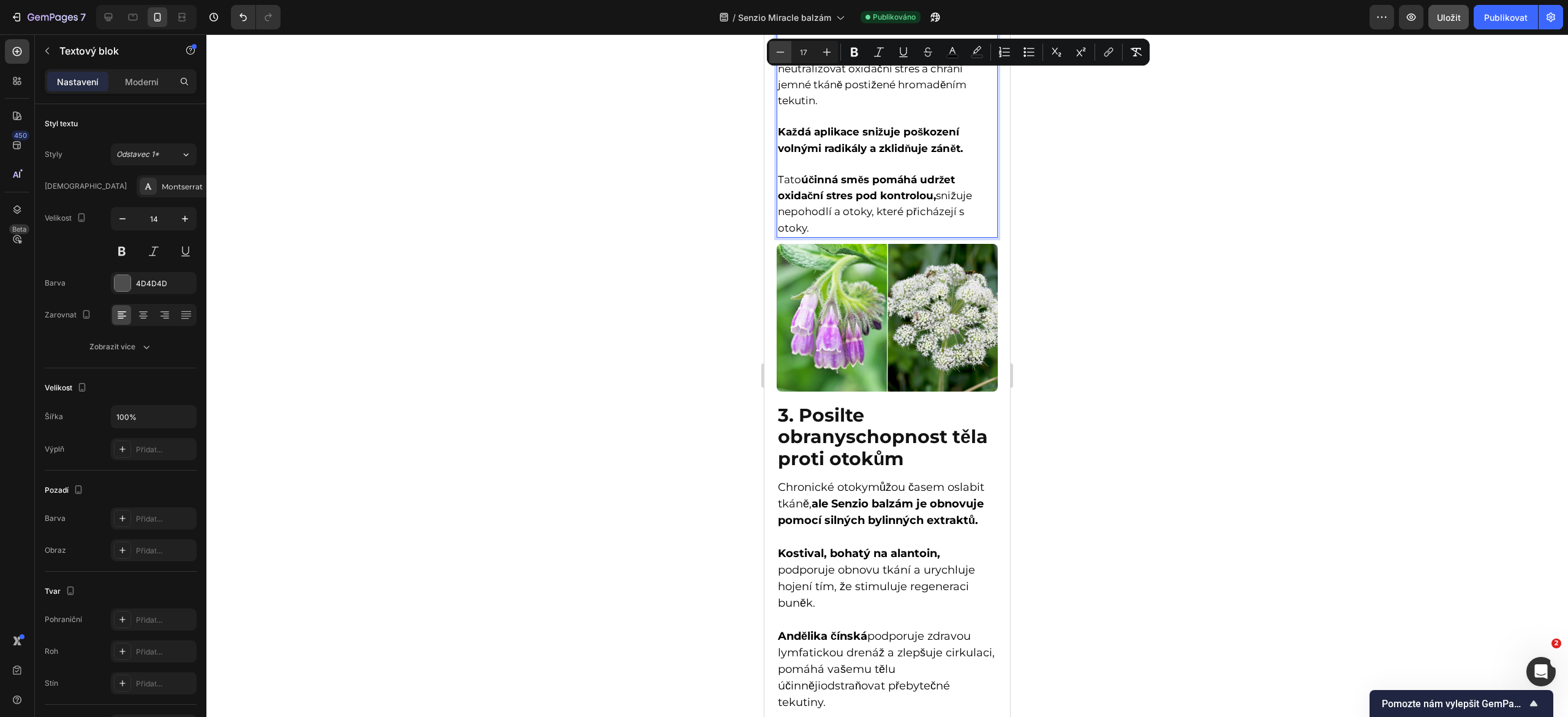
scroll to position [1237, 0]
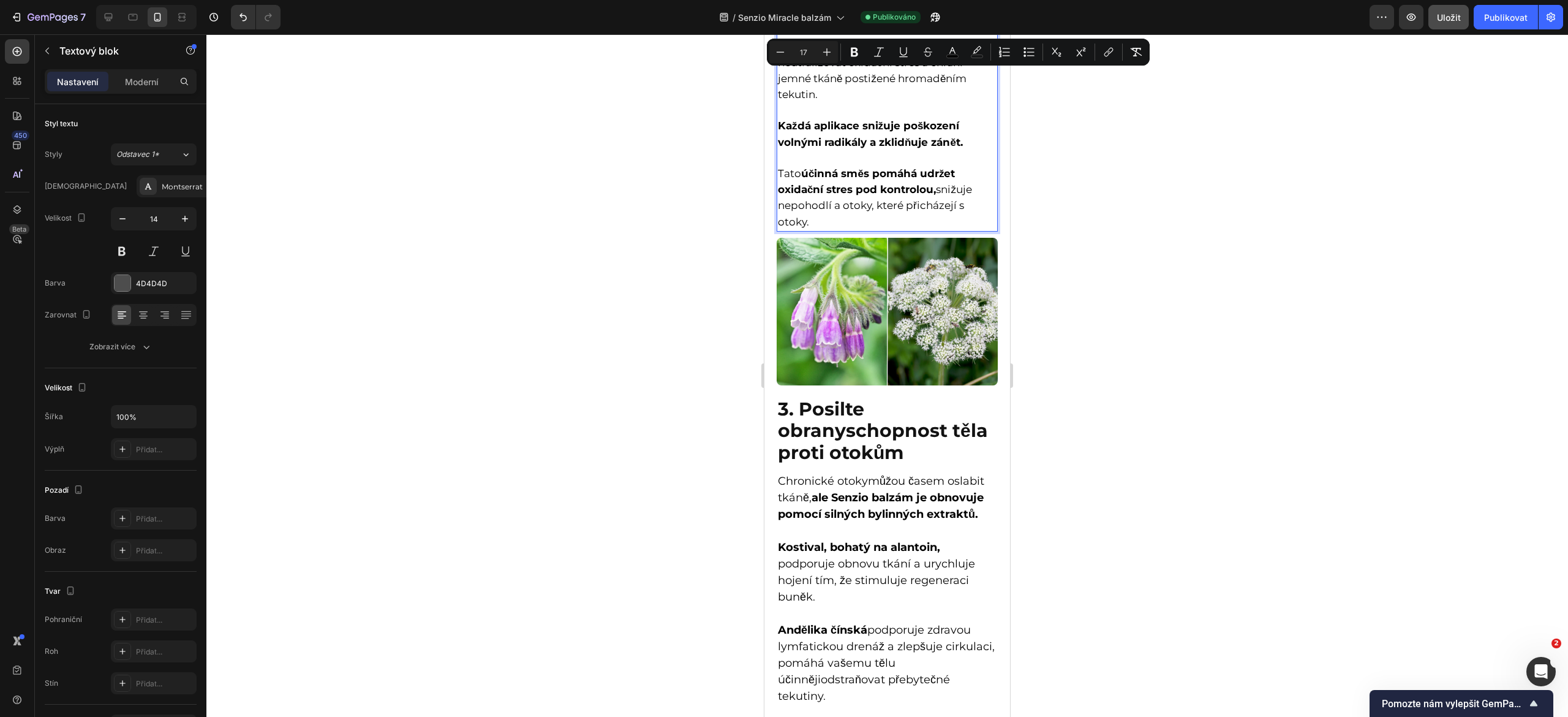
click at [830, 427] on strong "3. Posilte obranyschopnost těla proti otokům" at bounding box center [883, 431] width 210 height 67
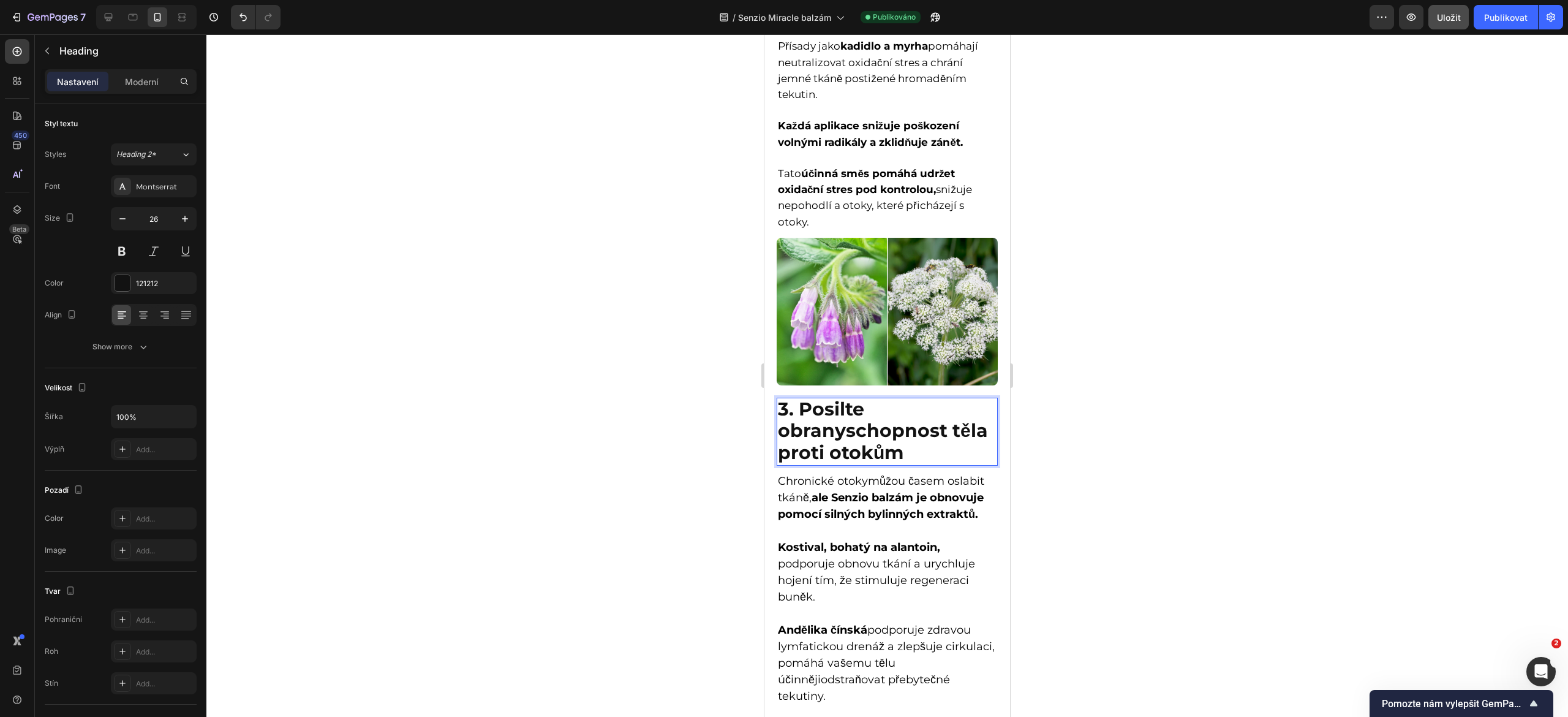
click at [830, 427] on strong "3. Posilte obranyschopnost těla proti otokům" at bounding box center [883, 431] width 210 height 67
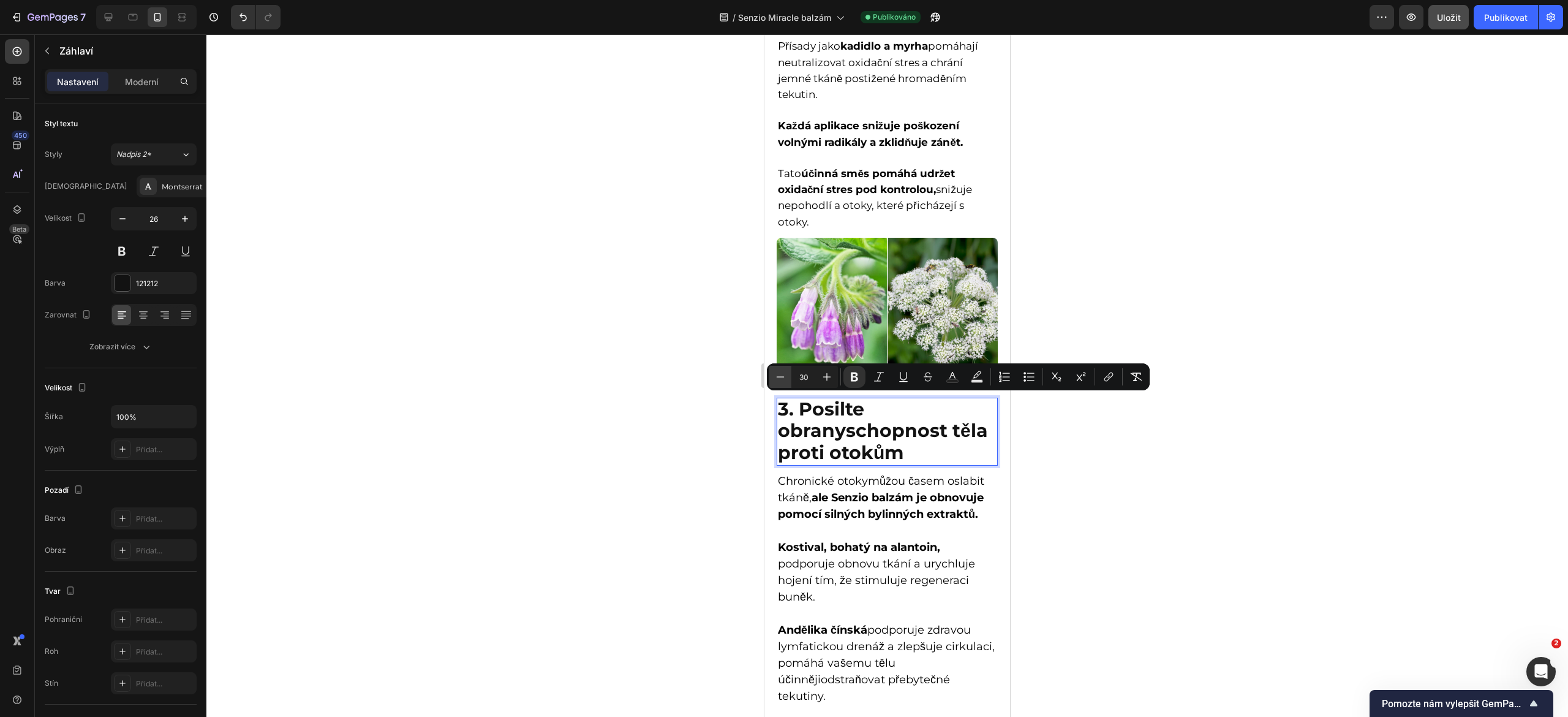
click at [775, 382] on icon "Editor contextual toolbar" at bounding box center [780, 376] width 12 height 12
type input "26"
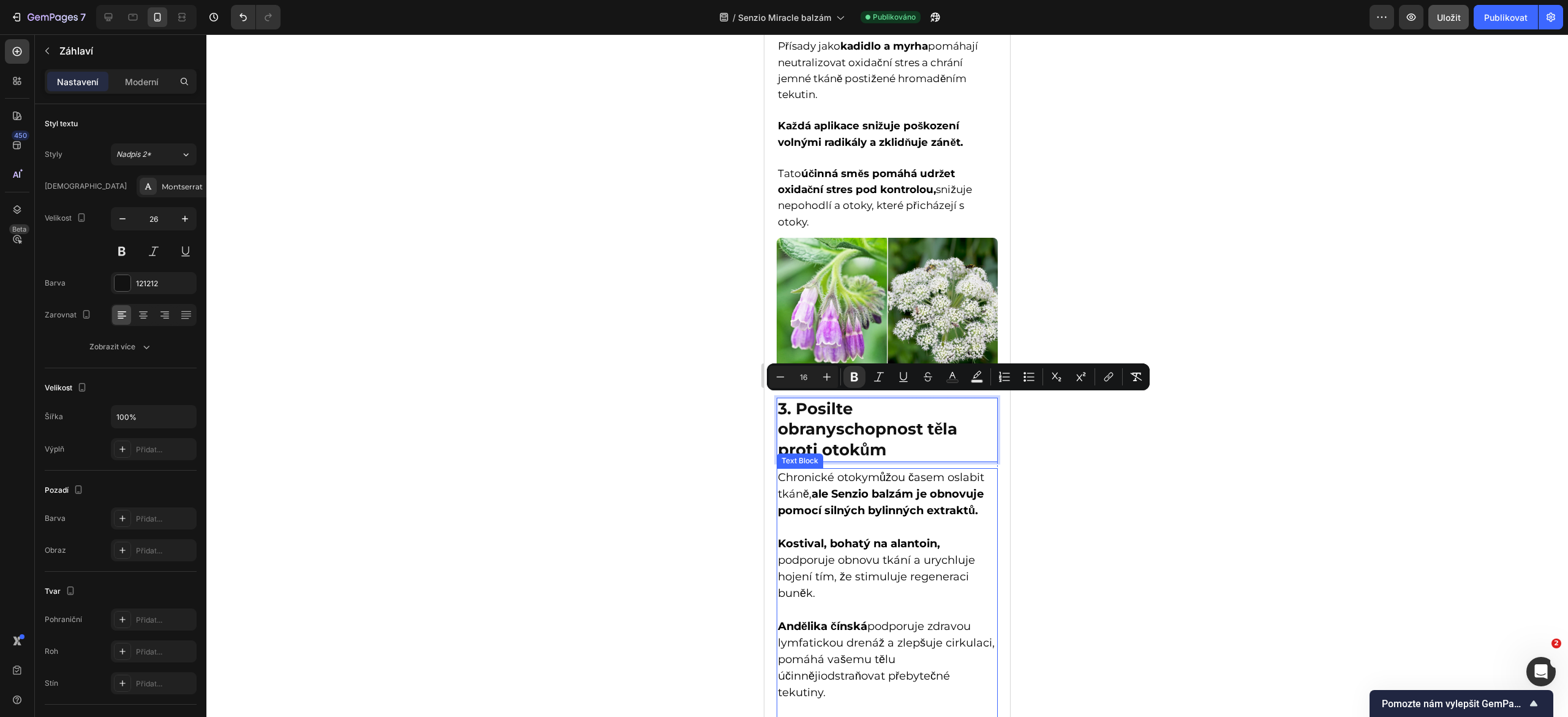
click at [797, 501] on p "Chronické otoky můžou časem oslabit tkáně, ale Senzio balzám je obnovuje pomocí…" at bounding box center [888, 494] width 218 height 49
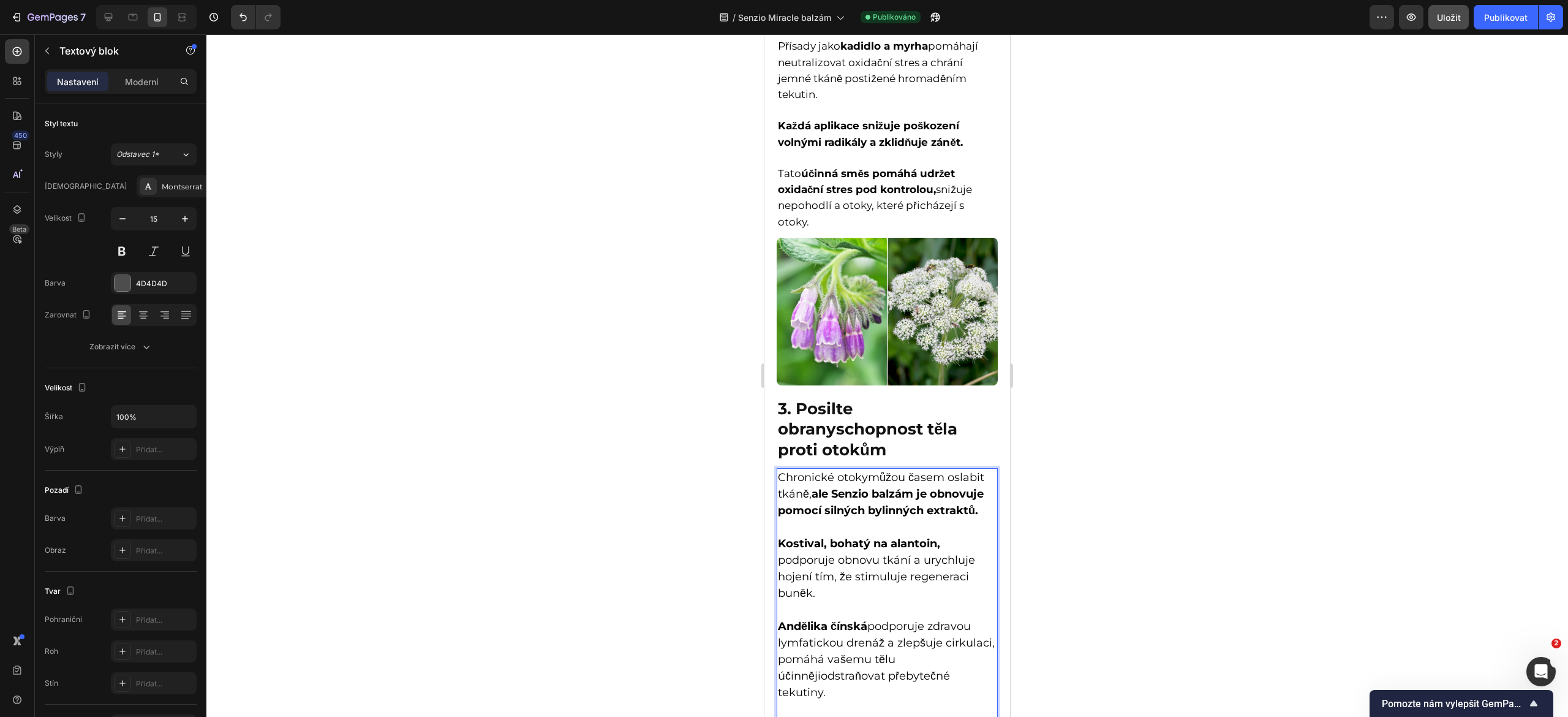
click at [782, 477] on span "Chronické otoky" at bounding box center [823, 477] width 90 height 13
click at [779, 473] on span "Chronické otoky" at bounding box center [823, 477] width 90 height 13
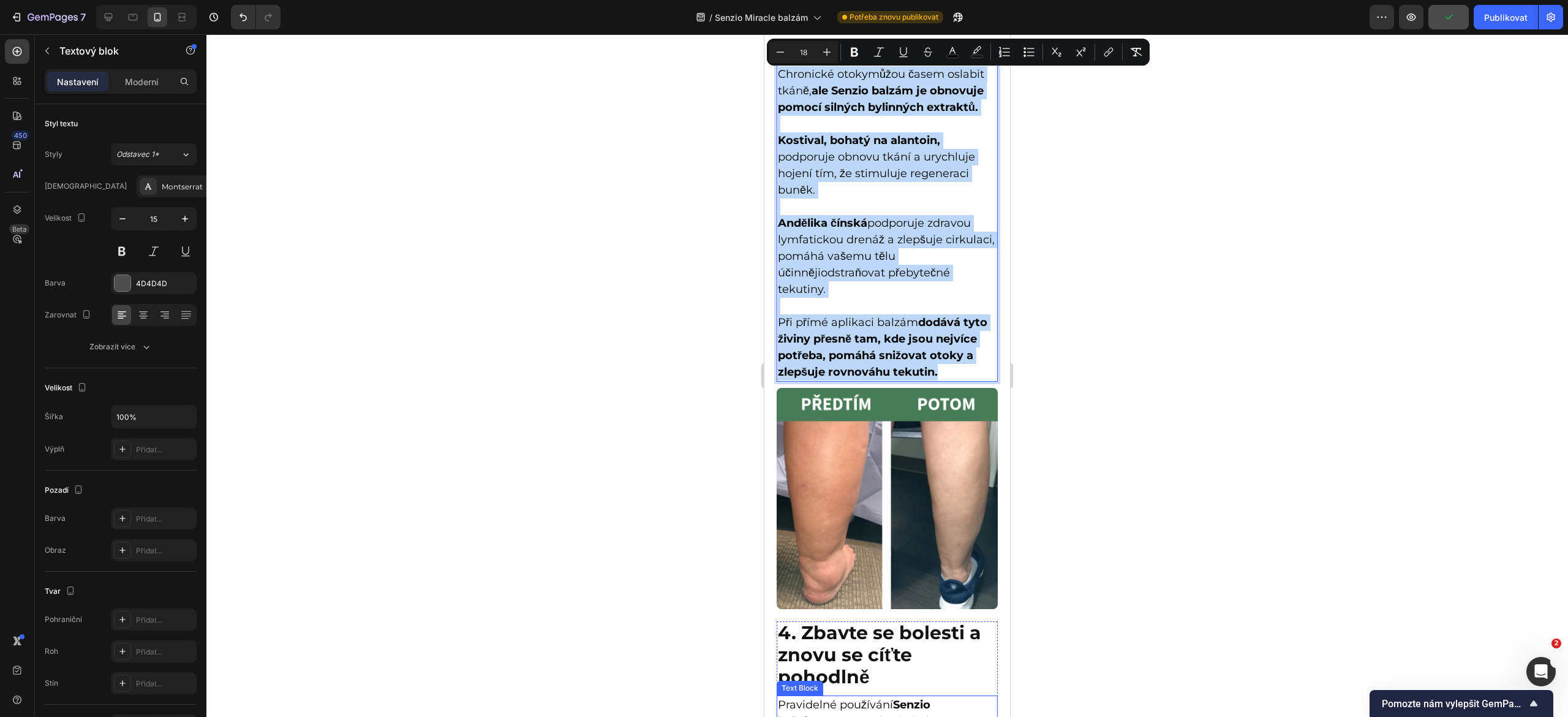
scroll to position [1667, 0]
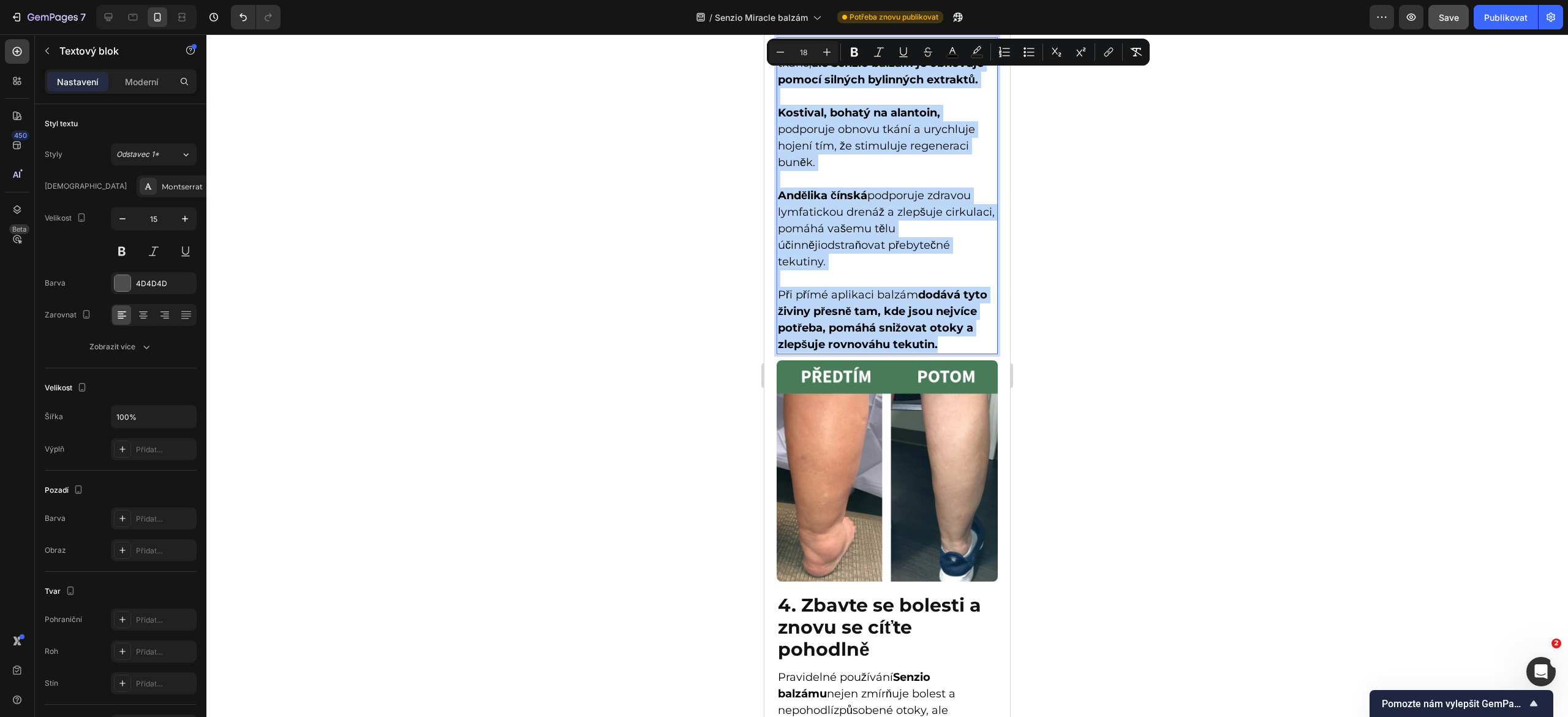
drag, startPoint x: 779, startPoint y: 473, endPoint x: 927, endPoint y: 389, distance: 170.2
click at [927, 354] on div "Chronické otoky můžou časem oslabit tkáně, ale Senzio balzám je obnovuje pomocí…" at bounding box center [887, 195] width 221 height 316
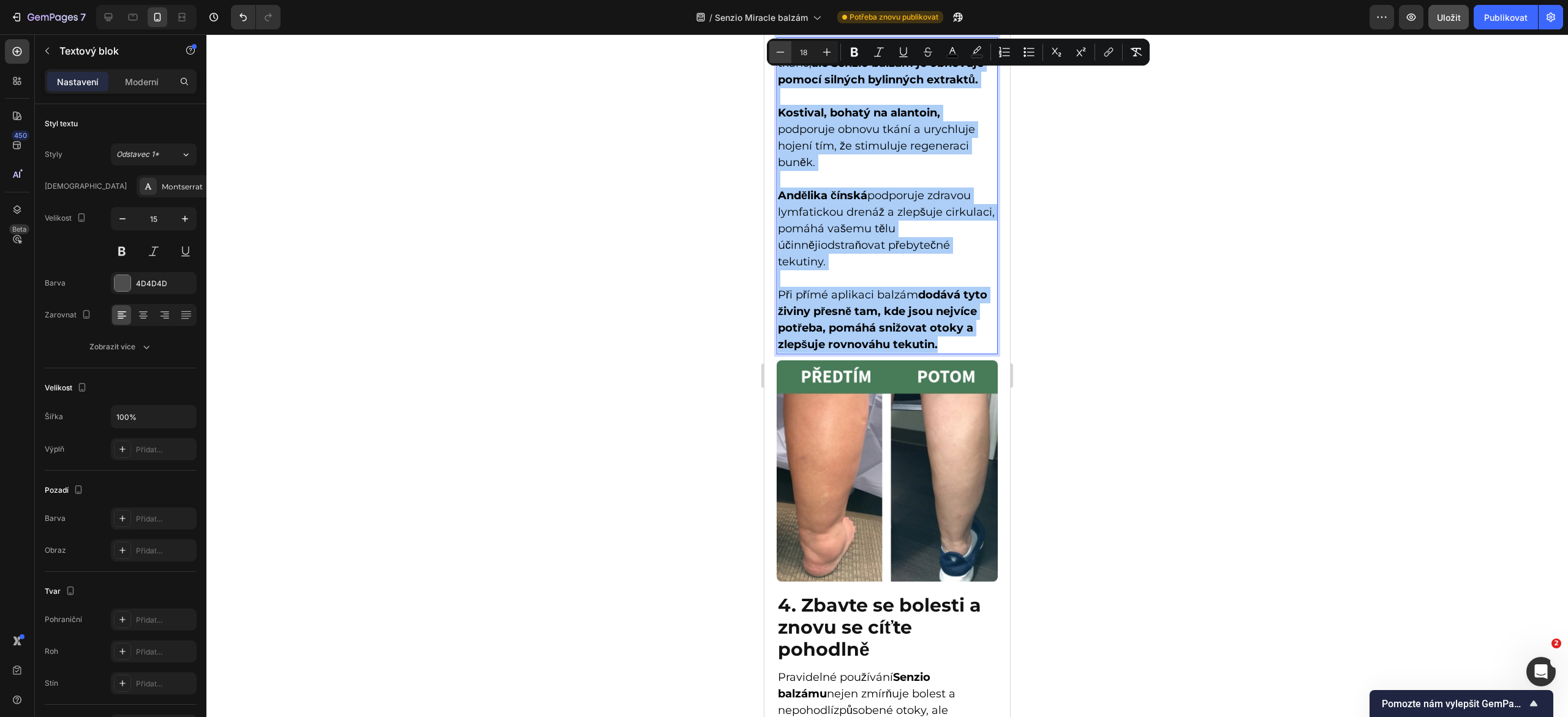
click at [786, 51] on icon "Kontextový panel nástrojů editoru" at bounding box center [780, 51] width 12 height 12
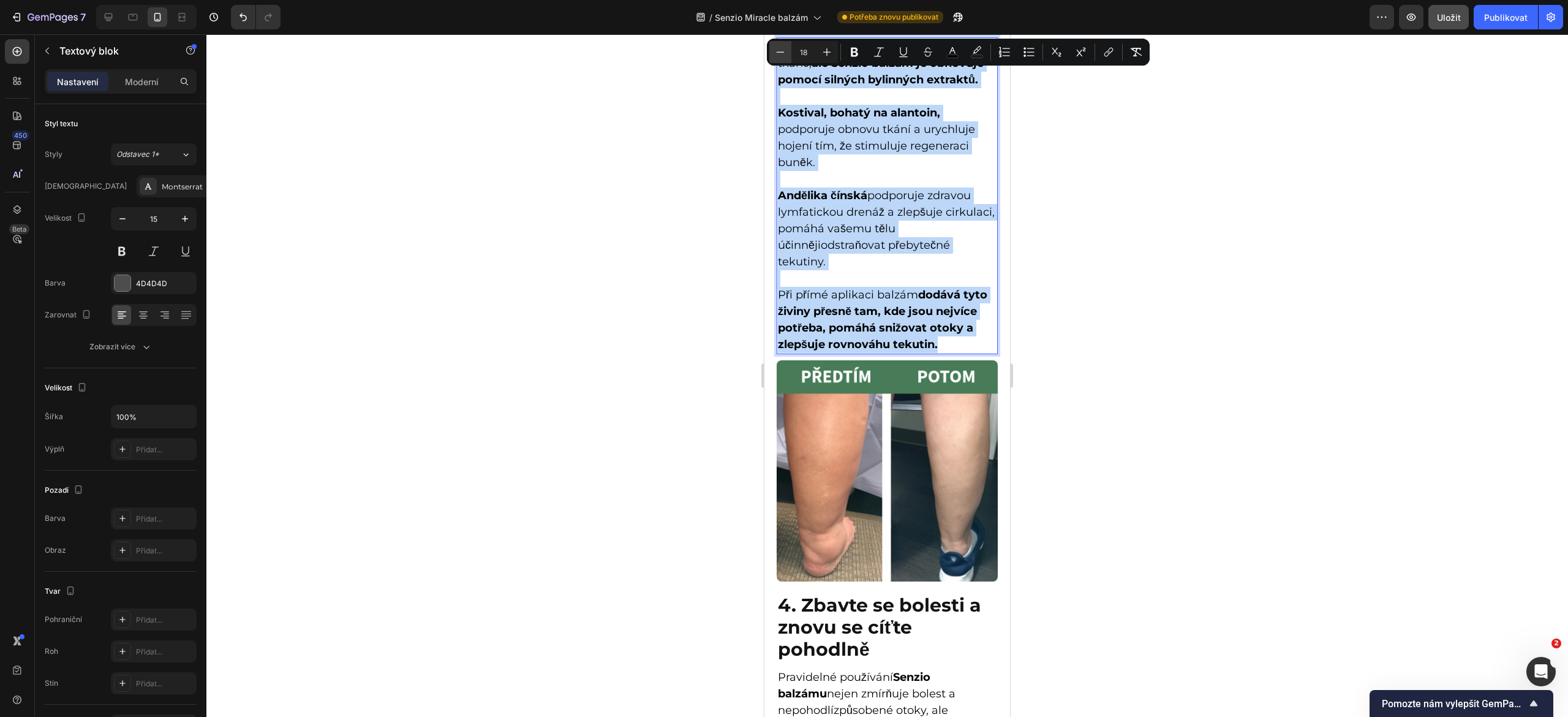
type input "17"
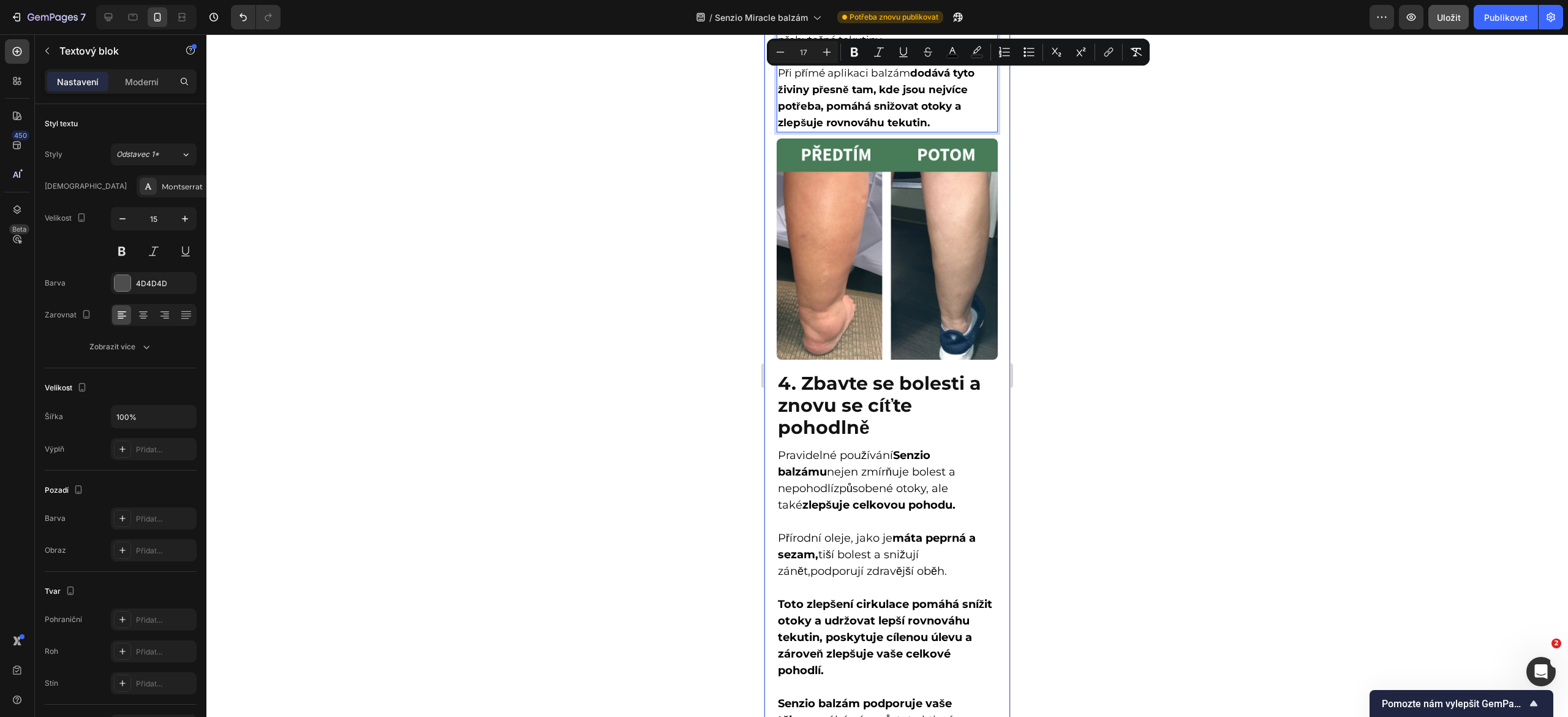
scroll to position [1859, 0]
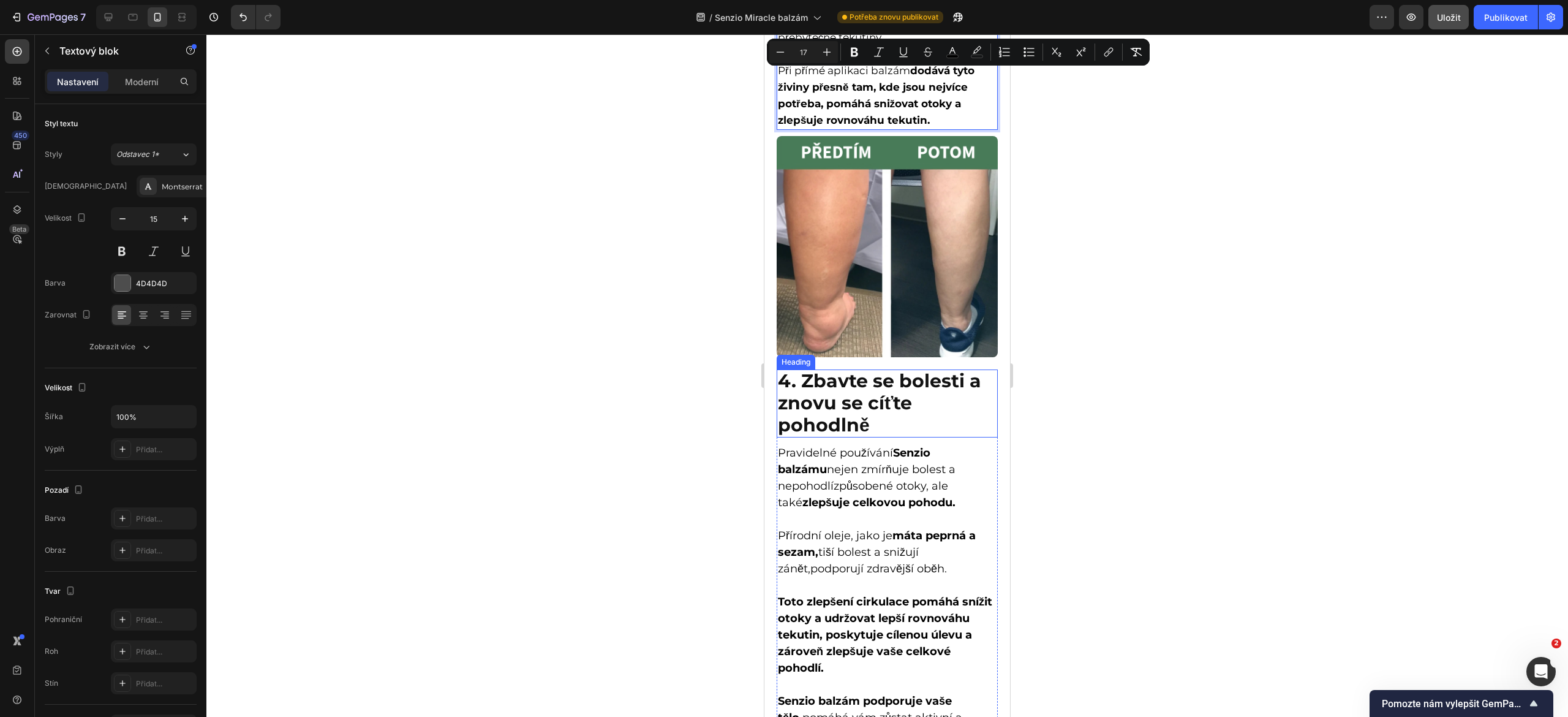
click at [859, 403] on strong "4. Zbavte se bolesti a znovu se cíťte pohodlně" at bounding box center [880, 403] width 203 height 67
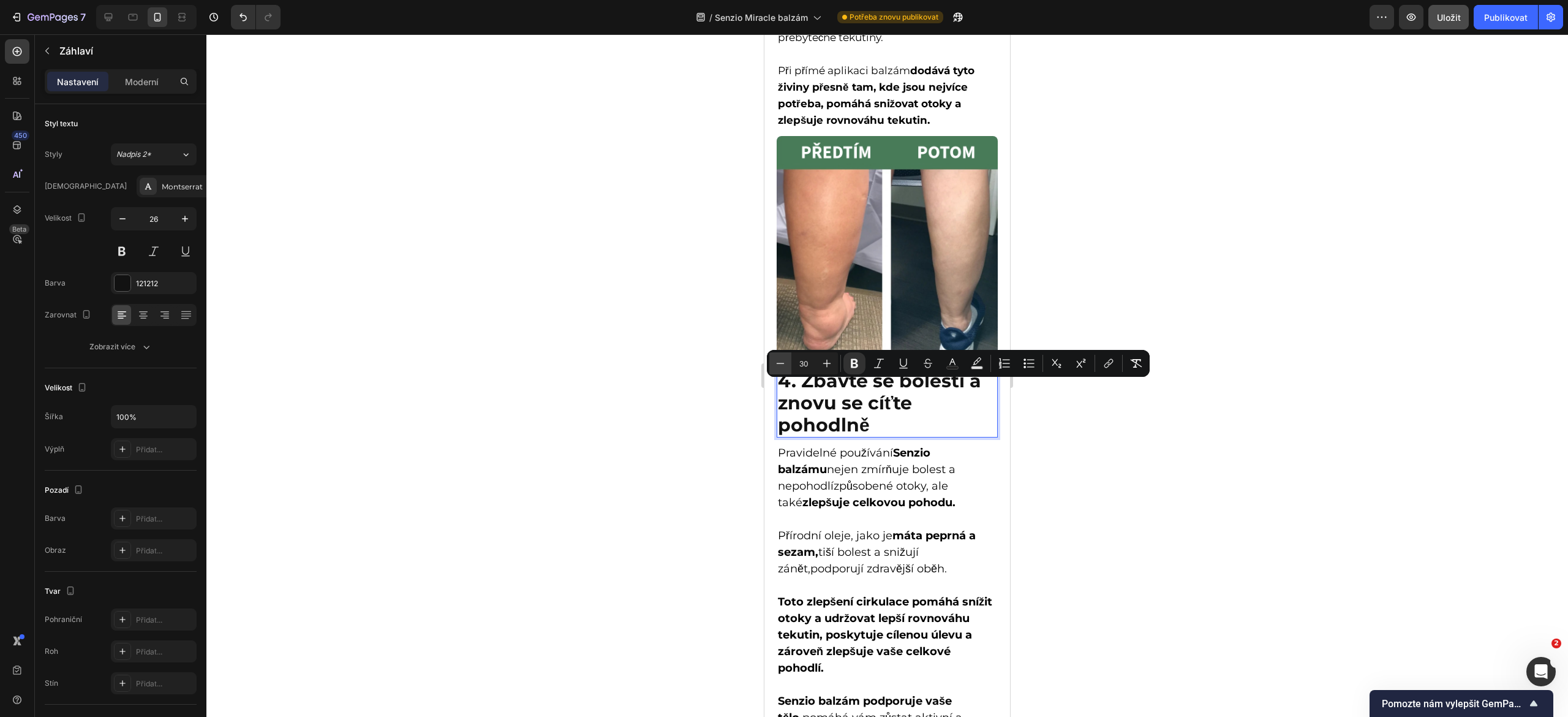
click at [772, 358] on button "Minus" at bounding box center [780, 363] width 22 height 22
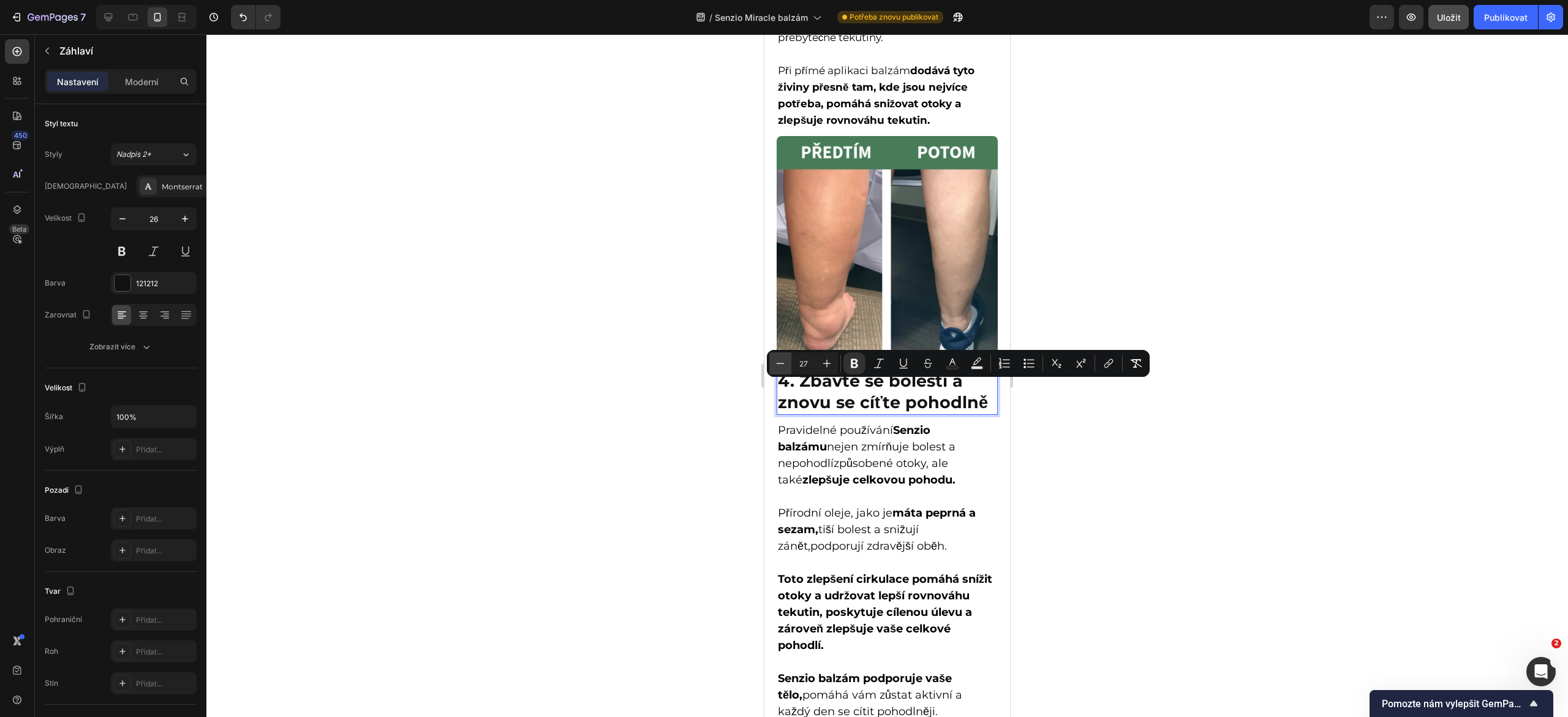
click at [772, 358] on button "Minus" at bounding box center [780, 363] width 22 height 22
type input "26"
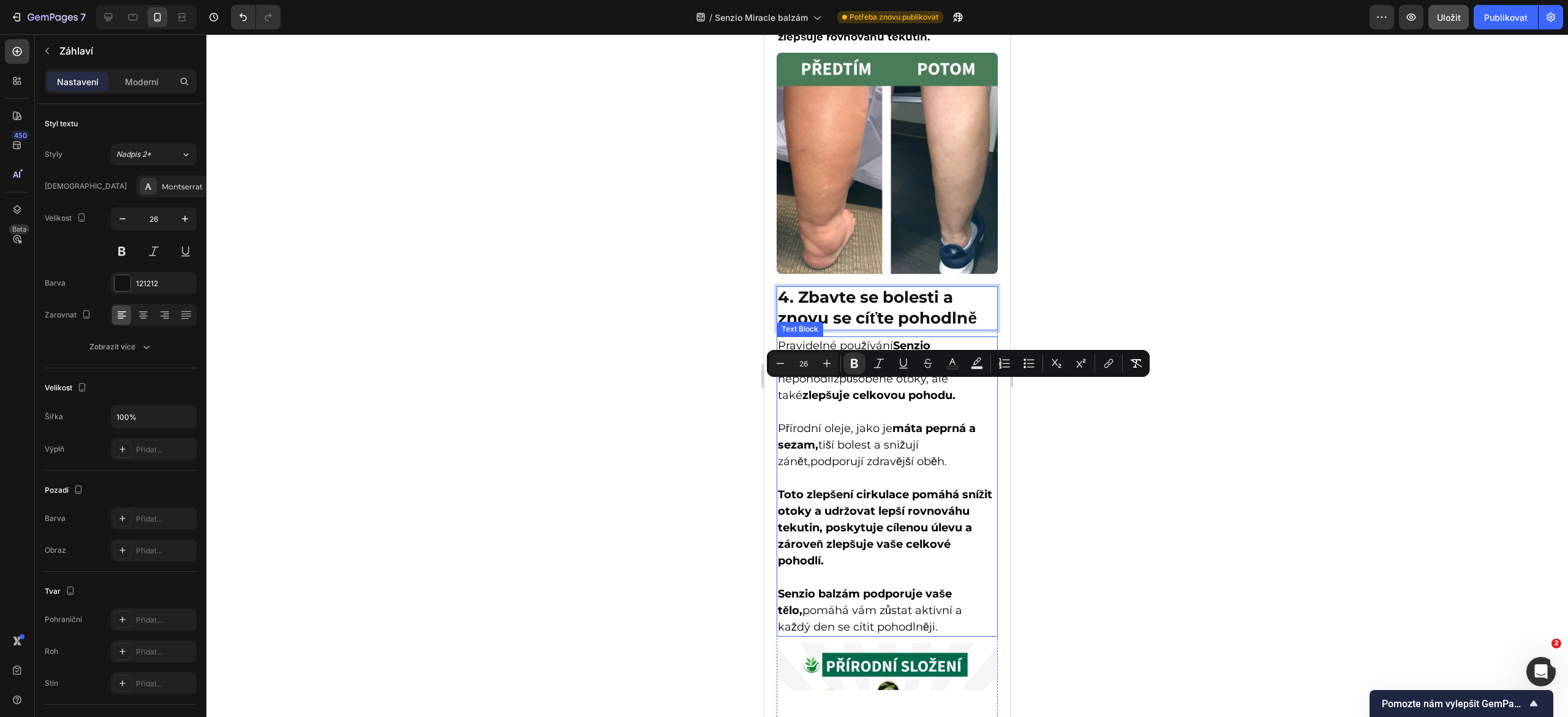
scroll to position [1943, 0]
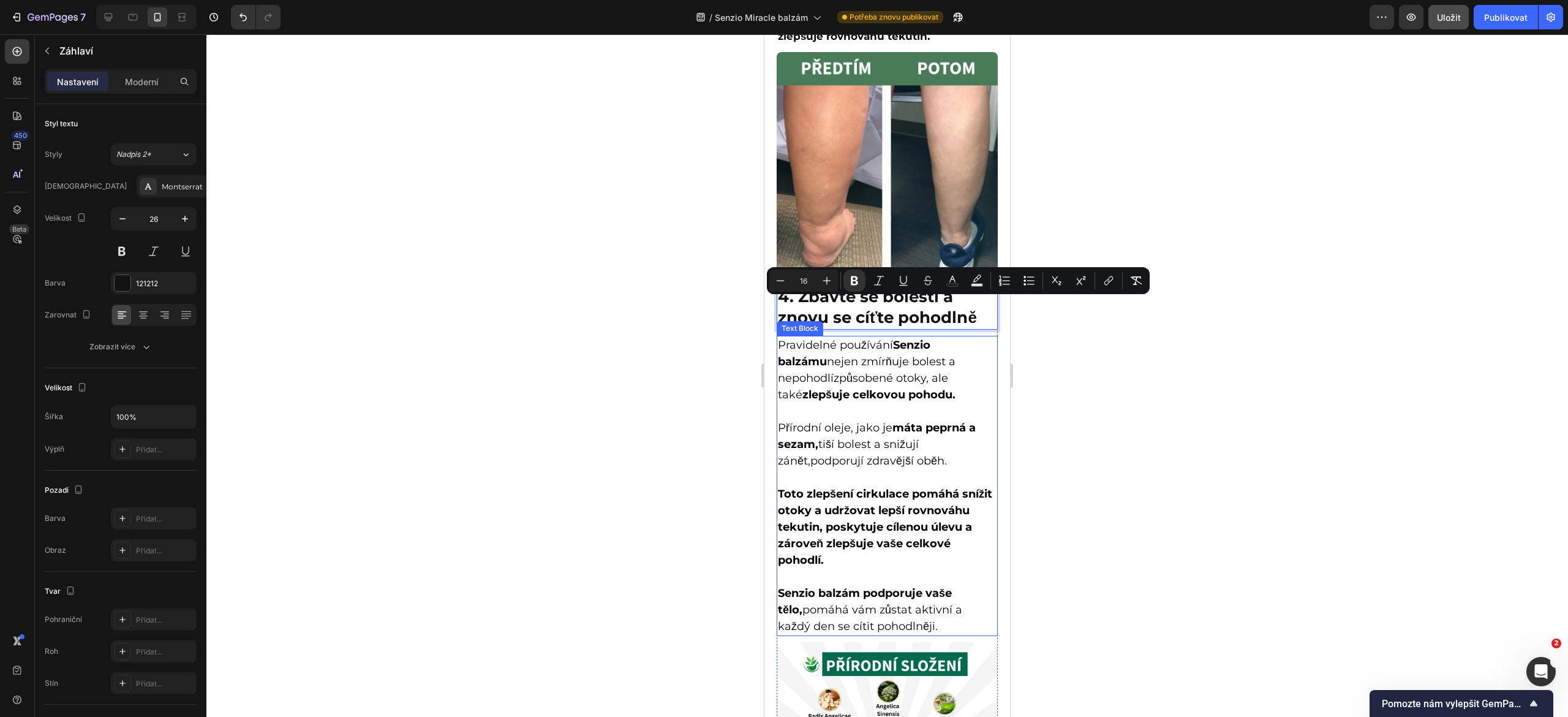
click at [794, 426] on p "Přírodní oleje, jako je máta peprná a sezam, tiší bolest a snižují zánět, podpo…" at bounding box center [888, 436] width 218 height 66
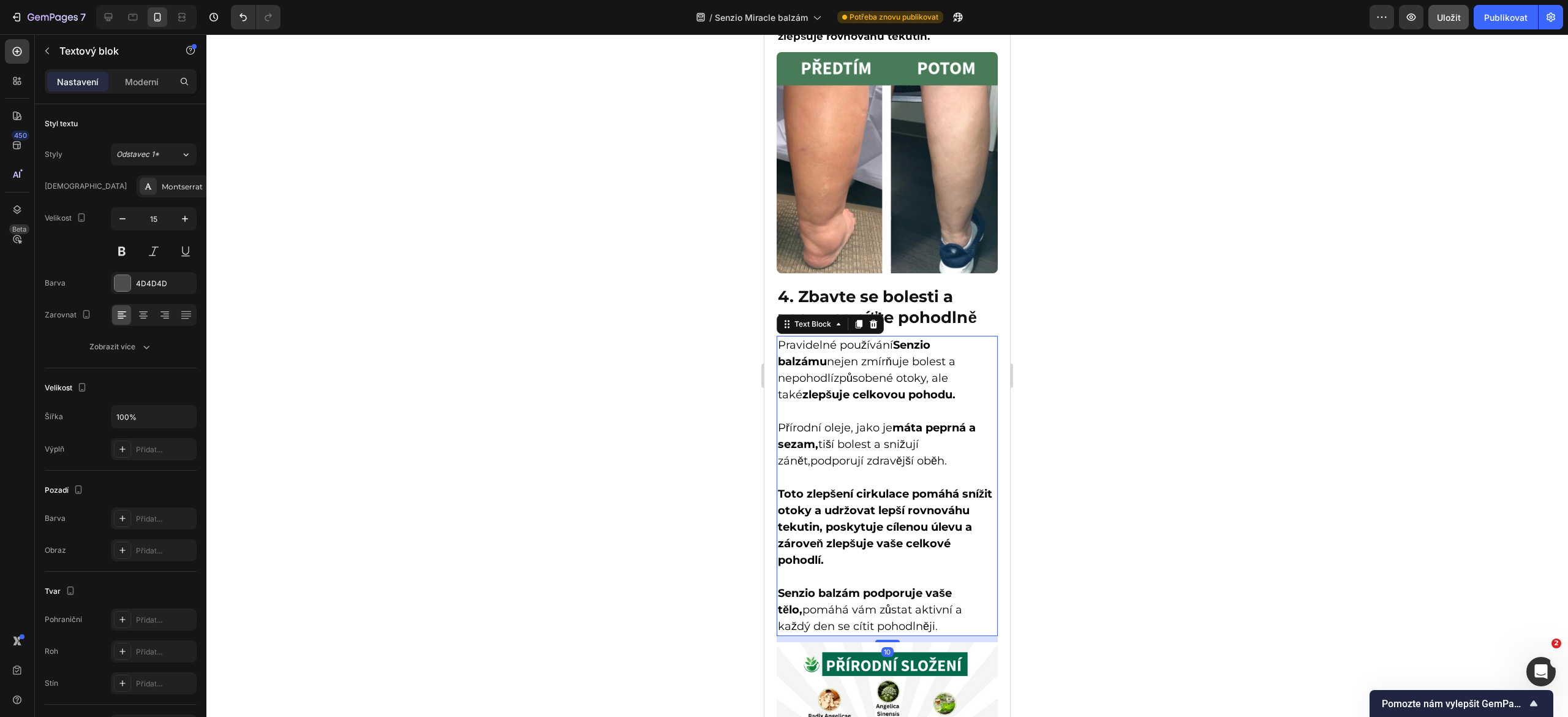
click at [782, 355] on span "Pravidelné používání Senzio balzámu nejen zmírňuje bolest a nepohodlí" at bounding box center [867, 361] width 177 height 47
drag, startPoint x: 780, startPoint y: 356, endPoint x: 960, endPoint y: 649, distance: 343.9
click at [960, 636] on div "Pravidelné používání Senzio balzámu nejen zmírňuje bolest a nepohodlí způsobené…" at bounding box center [887, 486] width 221 height 301
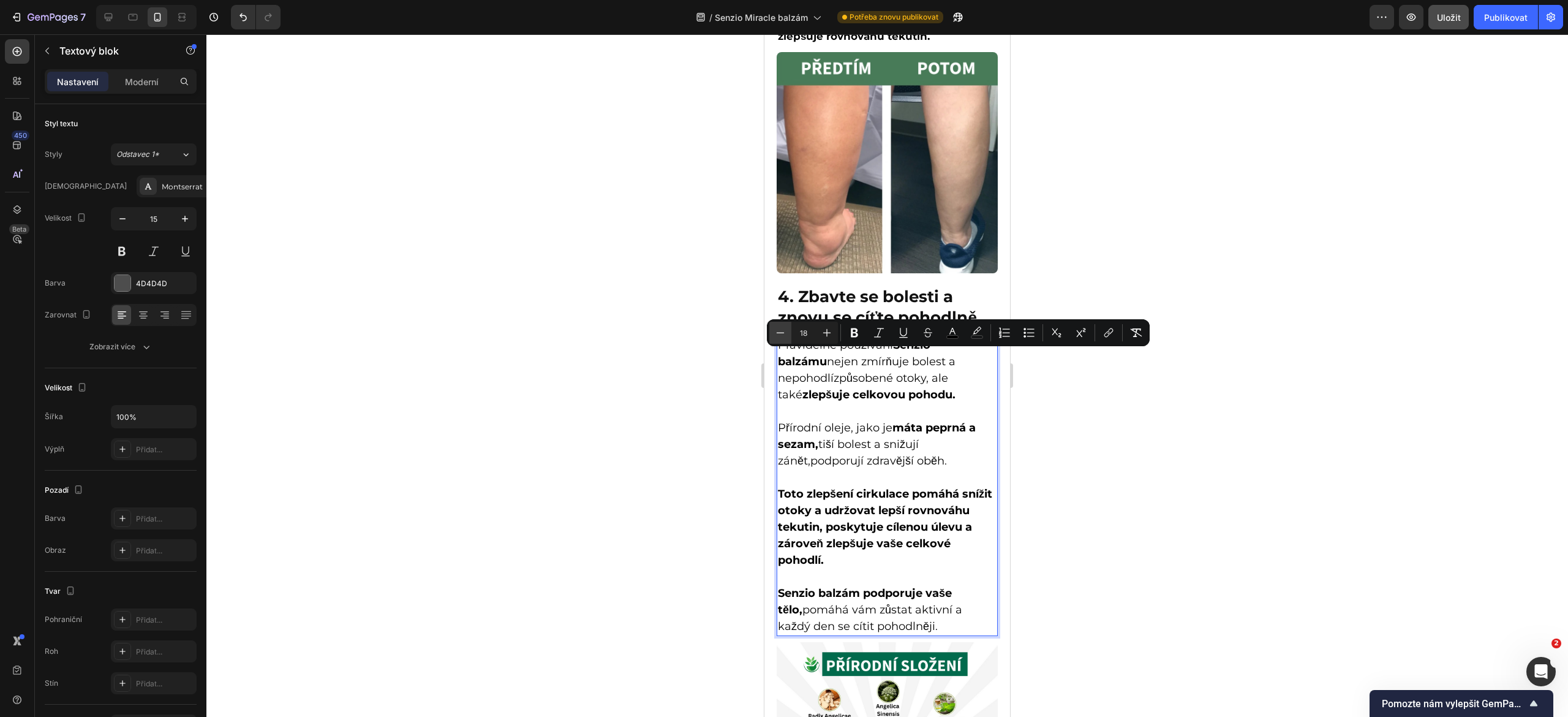
click at [779, 333] on icon "Editor contextual toolbar" at bounding box center [780, 332] width 12 height 12
type input "17"
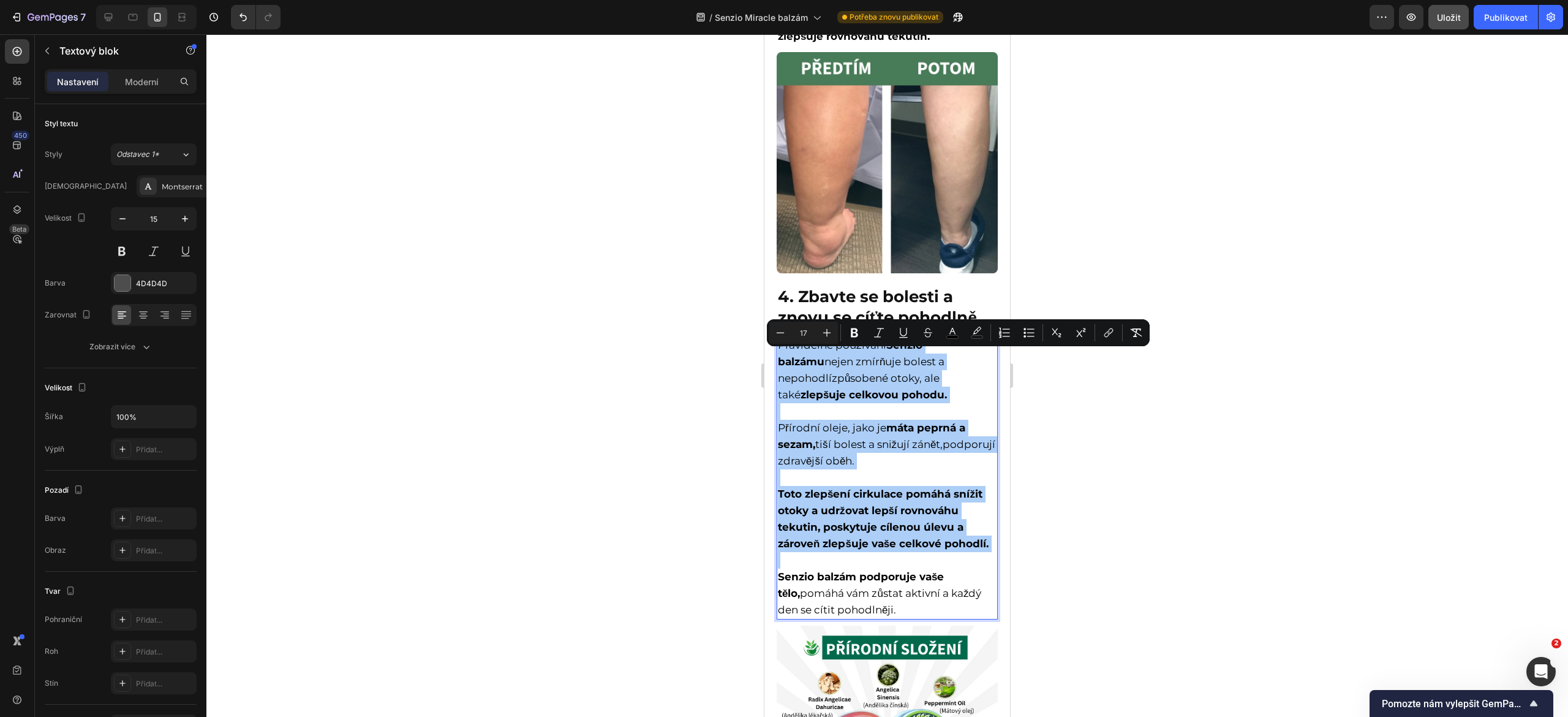
click at [1029, 446] on div at bounding box center [887, 375] width 1362 height 682
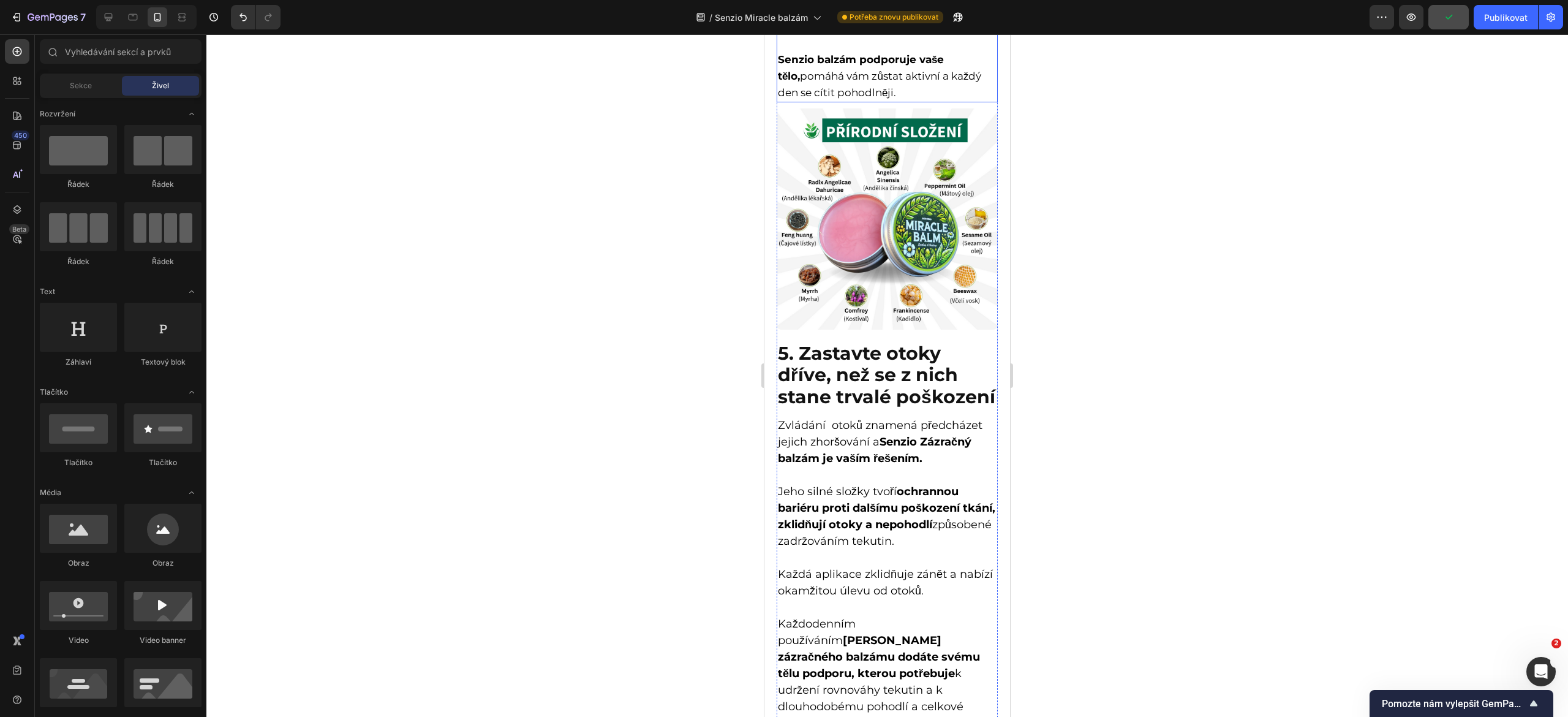
scroll to position [2471, 0]
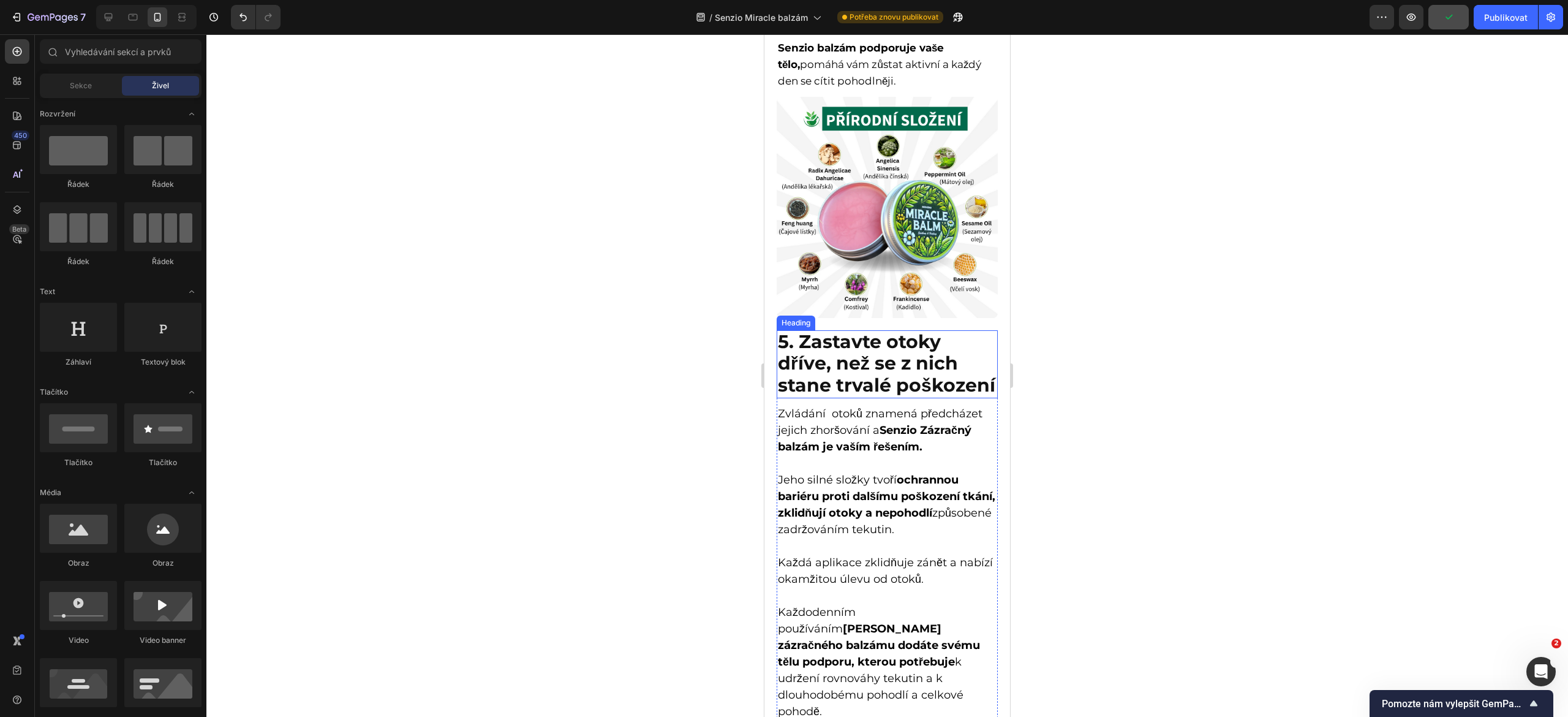
click at [841, 392] on strong "5. Zastavte otoky dříve, než se z nich stane trvalé poškození" at bounding box center [887, 364] width 217 height 67
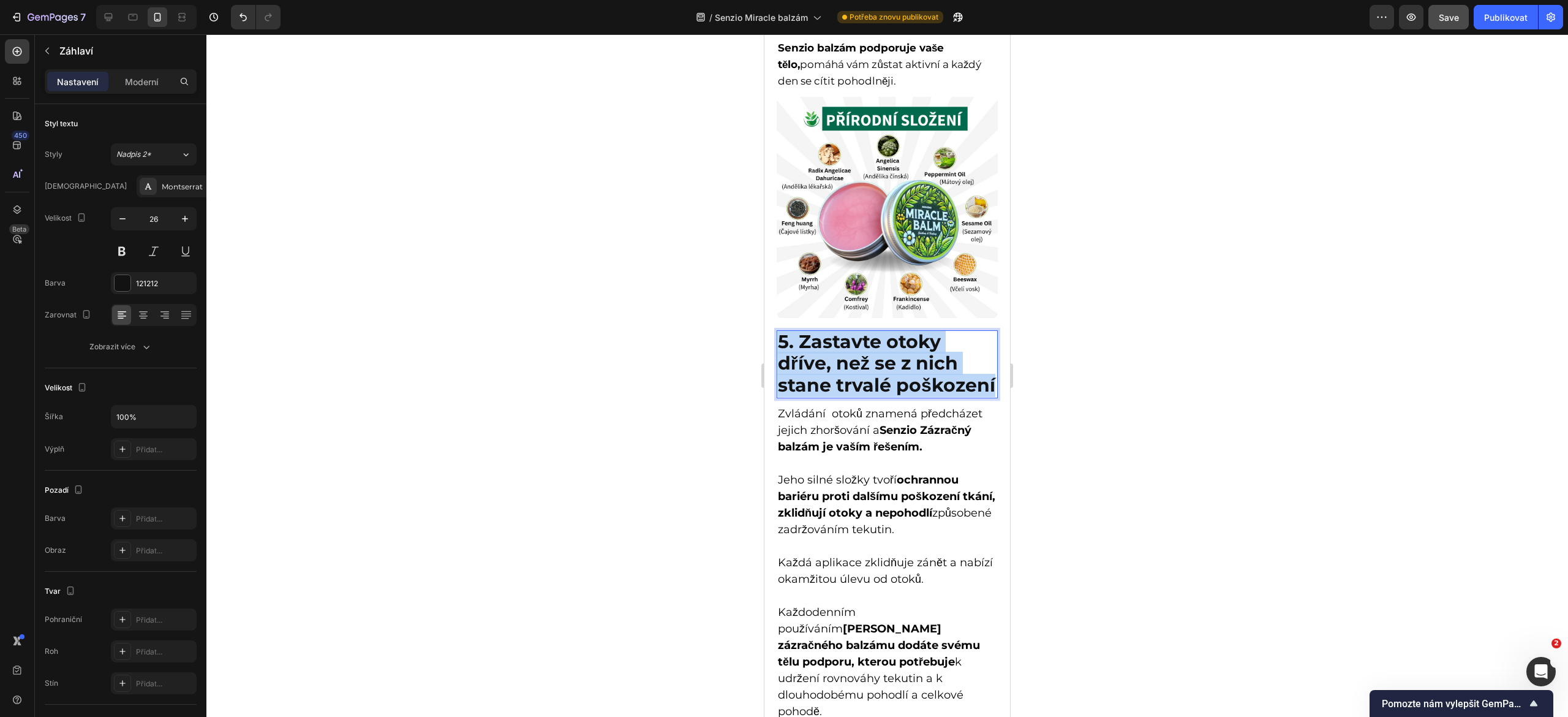
click at [841, 392] on strong "5. Zastavte otoky dříve, než se z nich stane trvalé poškození" at bounding box center [887, 364] width 217 height 67
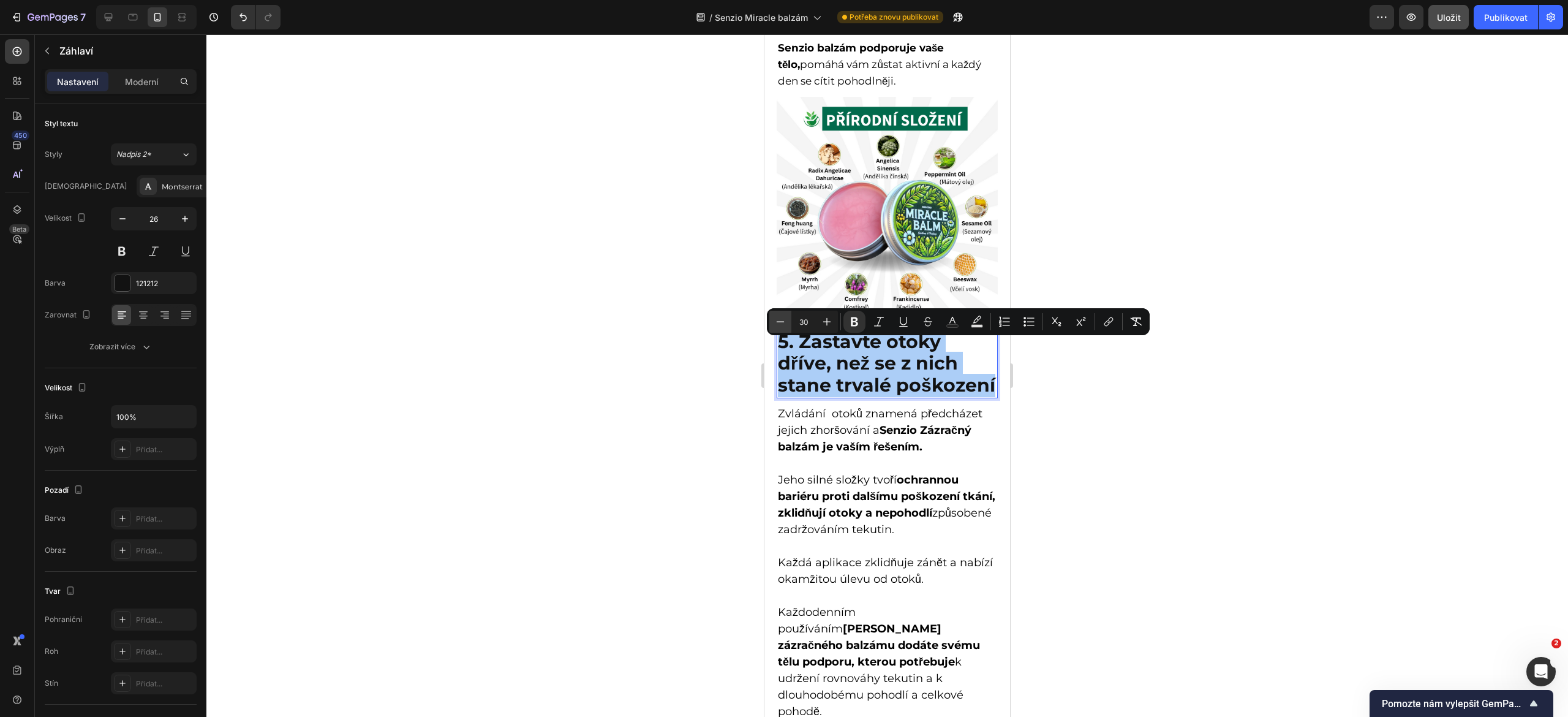
click at [785, 325] on icon "Editor contextual toolbar" at bounding box center [780, 321] width 12 height 12
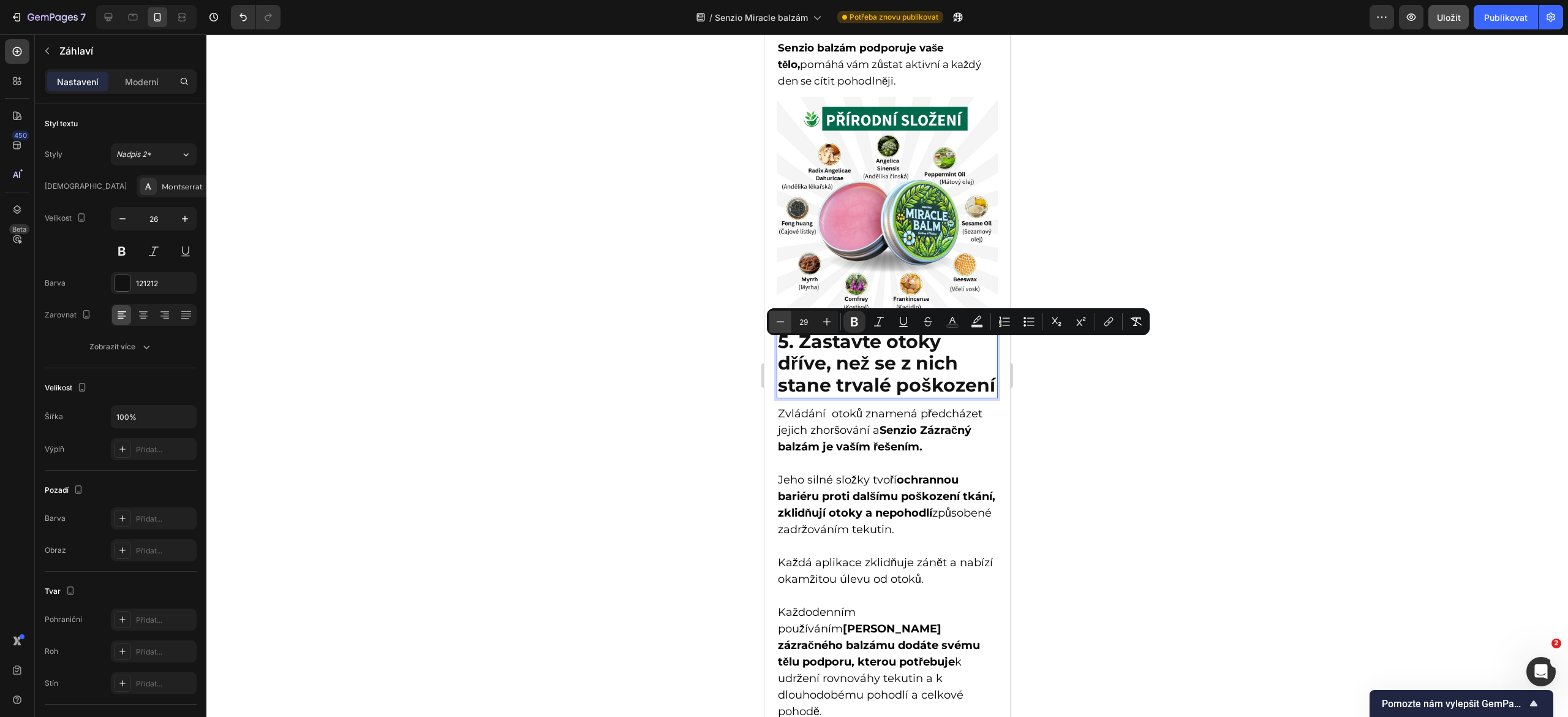
click at [785, 325] on icon "Editor contextual toolbar" at bounding box center [780, 321] width 12 height 12
type input "26"
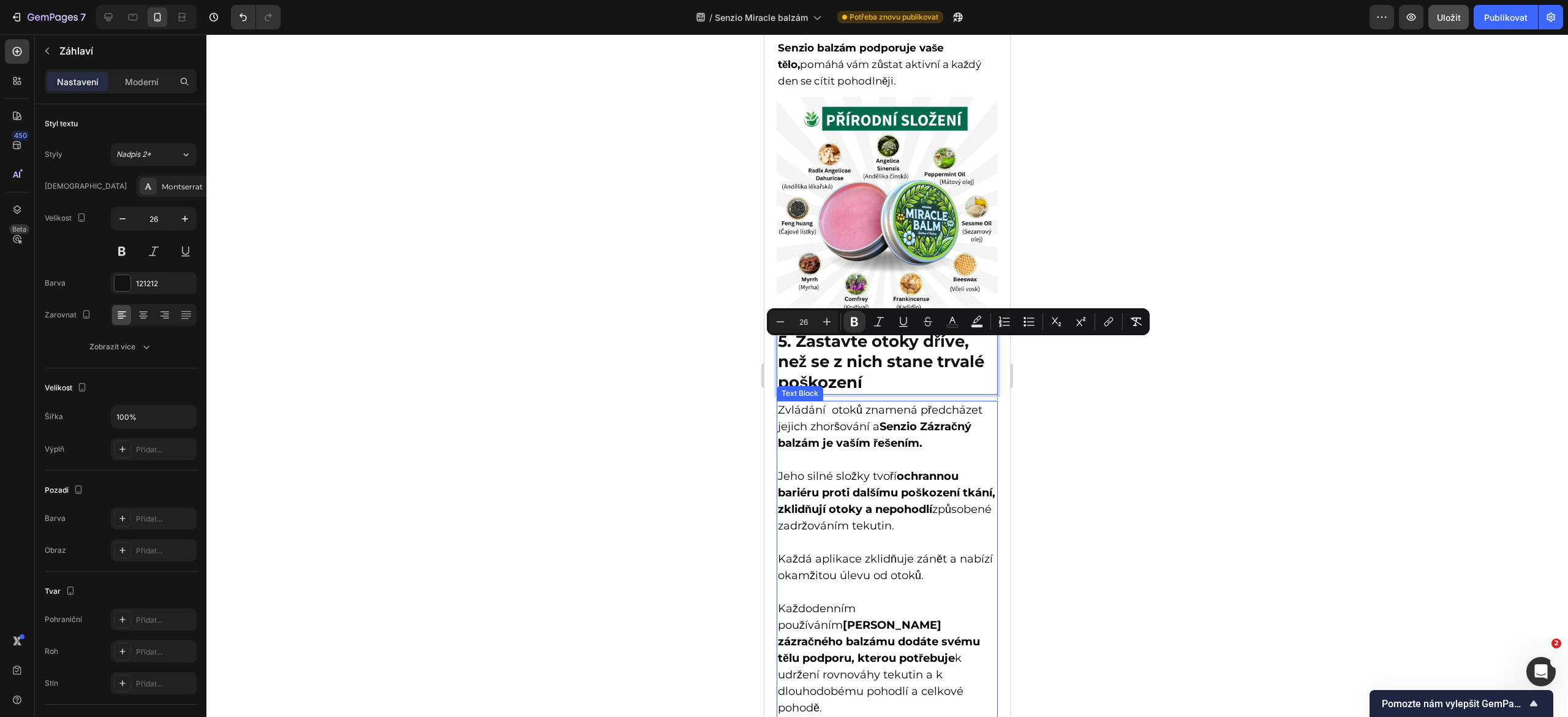
click at [794, 436] on span "Zvládání otoků znamená předcházet jejich zhoršování a Senzio Zázračný balzám je…" at bounding box center [880, 427] width 204 height 47
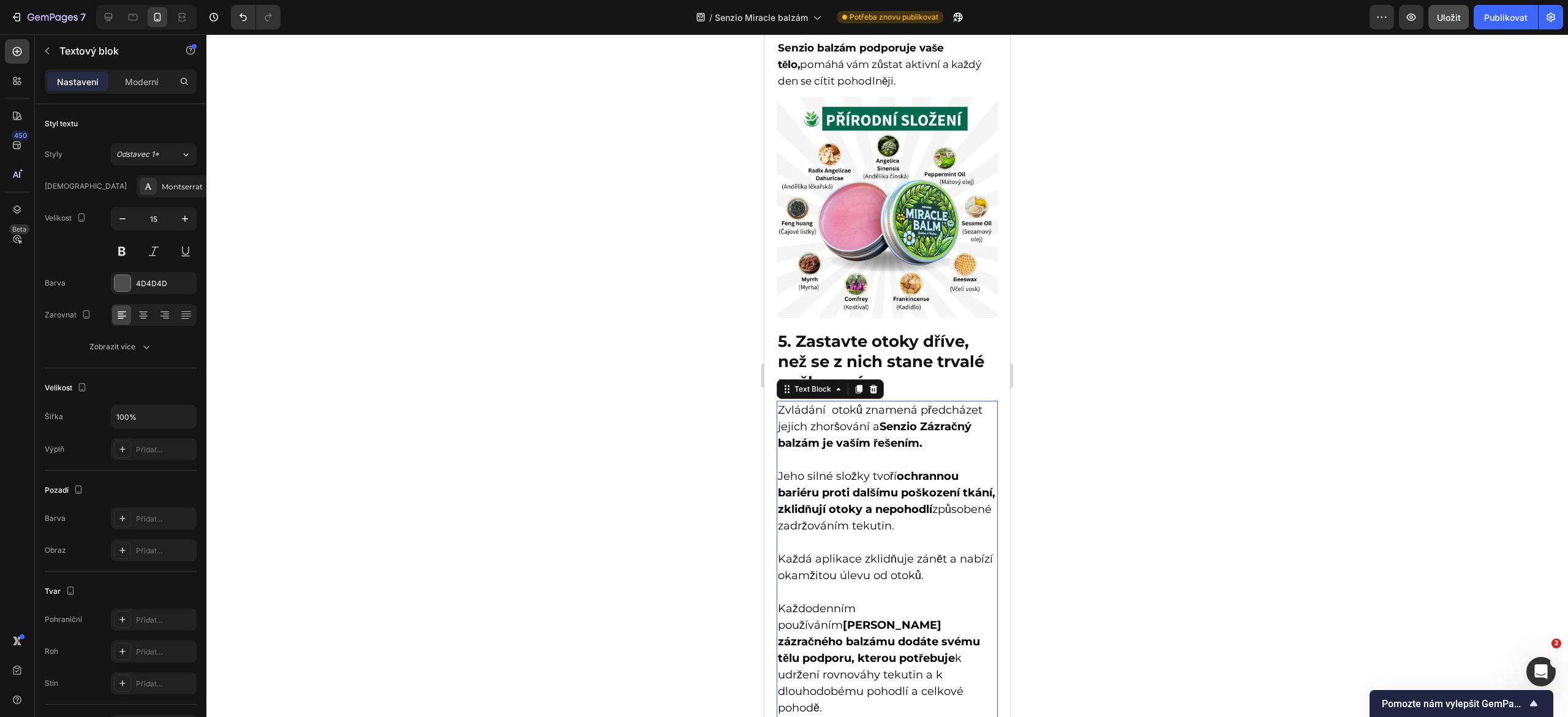
click at [779, 415] on span "Zvládání otoků znamená předcházet jejich zhoršování a Senzio Zázračný balzám je…" at bounding box center [880, 427] width 204 height 47
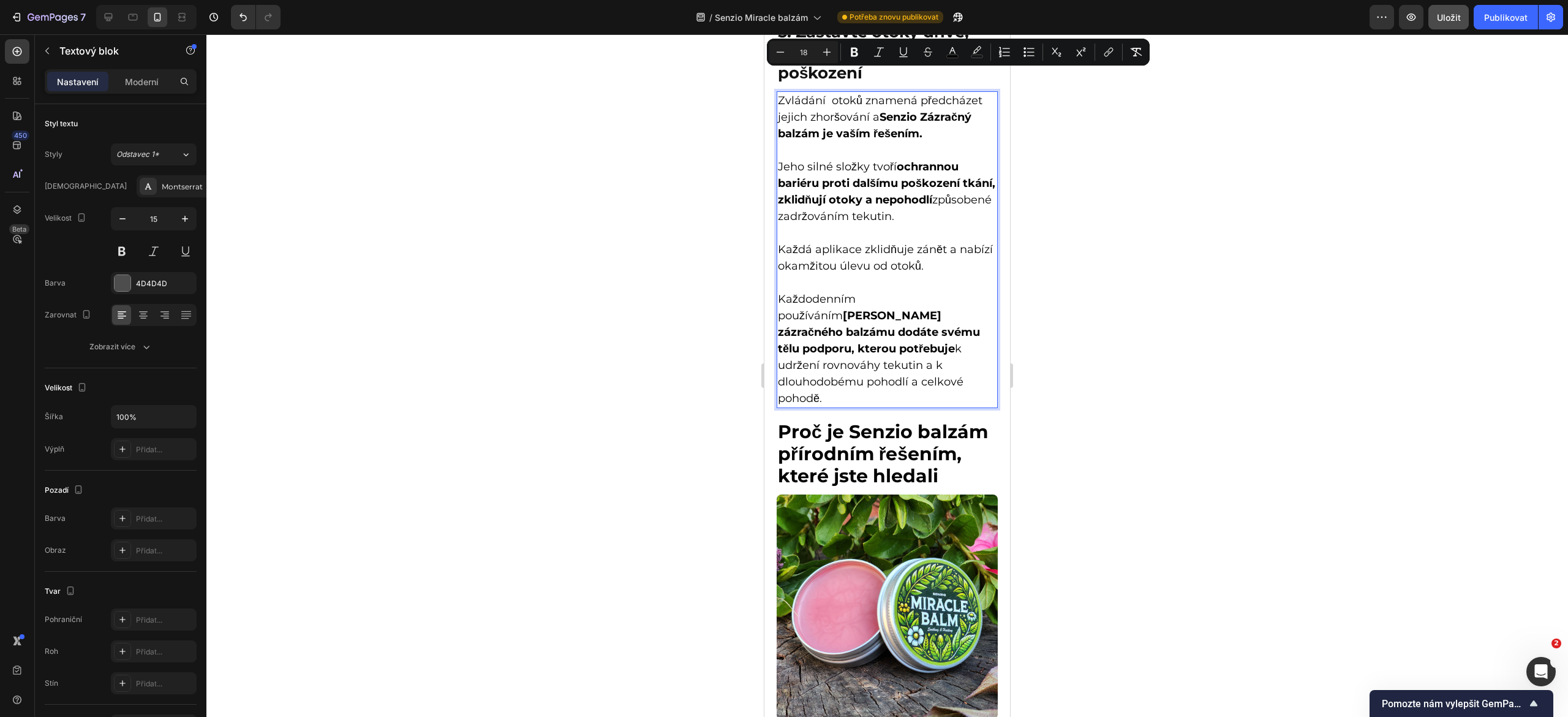
scroll to position [2843, 0]
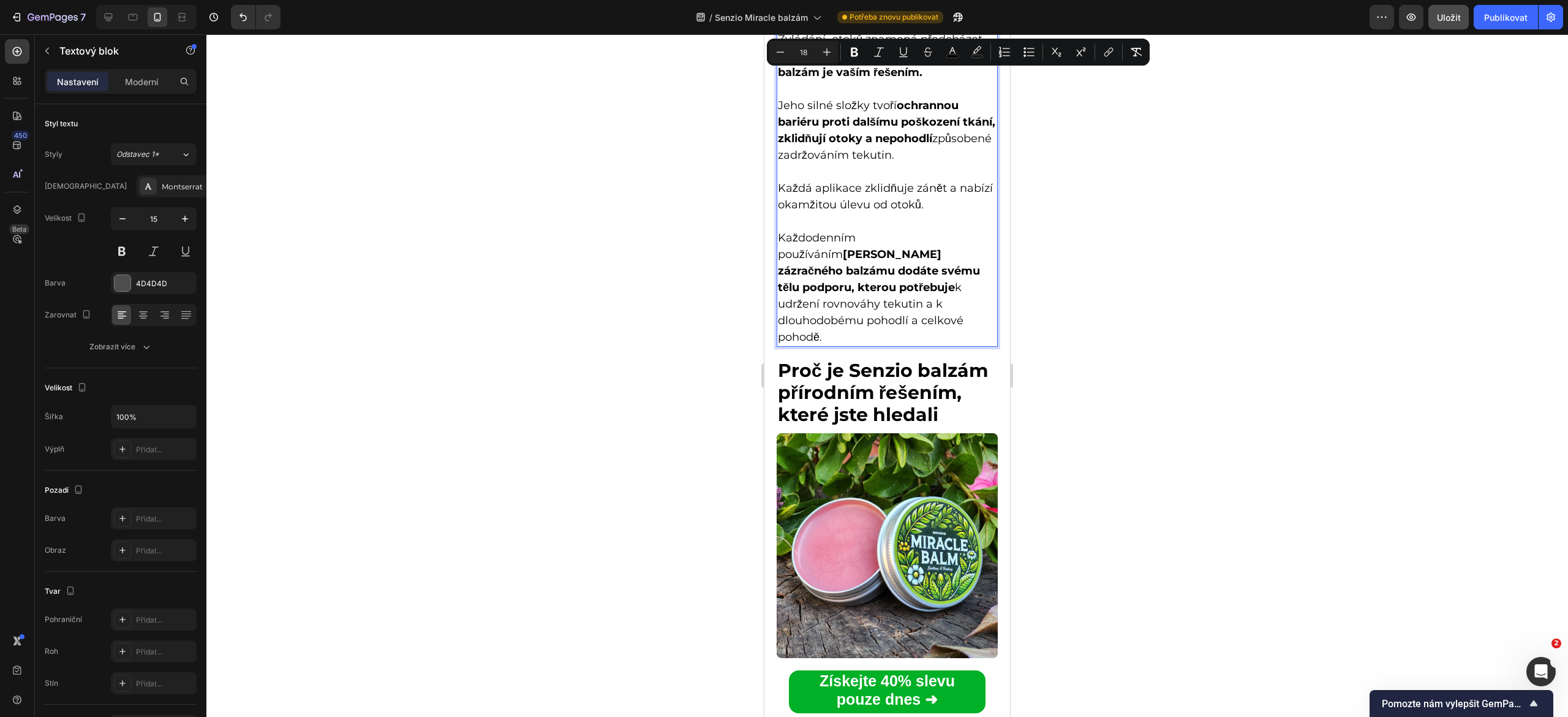
drag, startPoint x: 779, startPoint y: 415, endPoint x: 917, endPoint y: 359, distance: 148.9
click at [917, 347] on div "Zvládání otoků znamená předcházet jejich zhoršování a Senzio Zázračný balzám je…" at bounding box center [887, 188] width 221 height 316
click at [780, 47] on icon "Kontextový panel nástrojů editoru" at bounding box center [780, 51] width 12 height 12
type input "17"
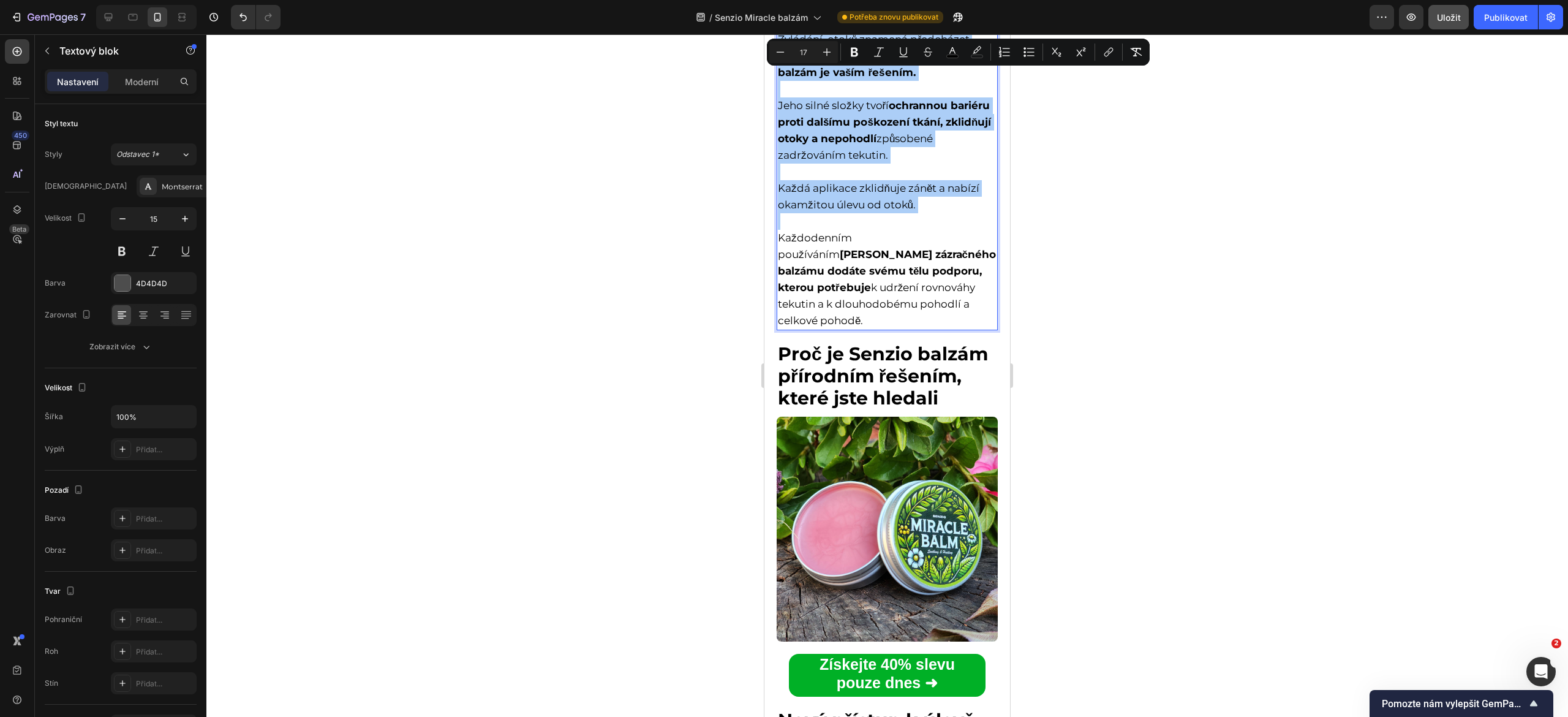
click at [1074, 361] on div at bounding box center [887, 375] width 1362 height 682
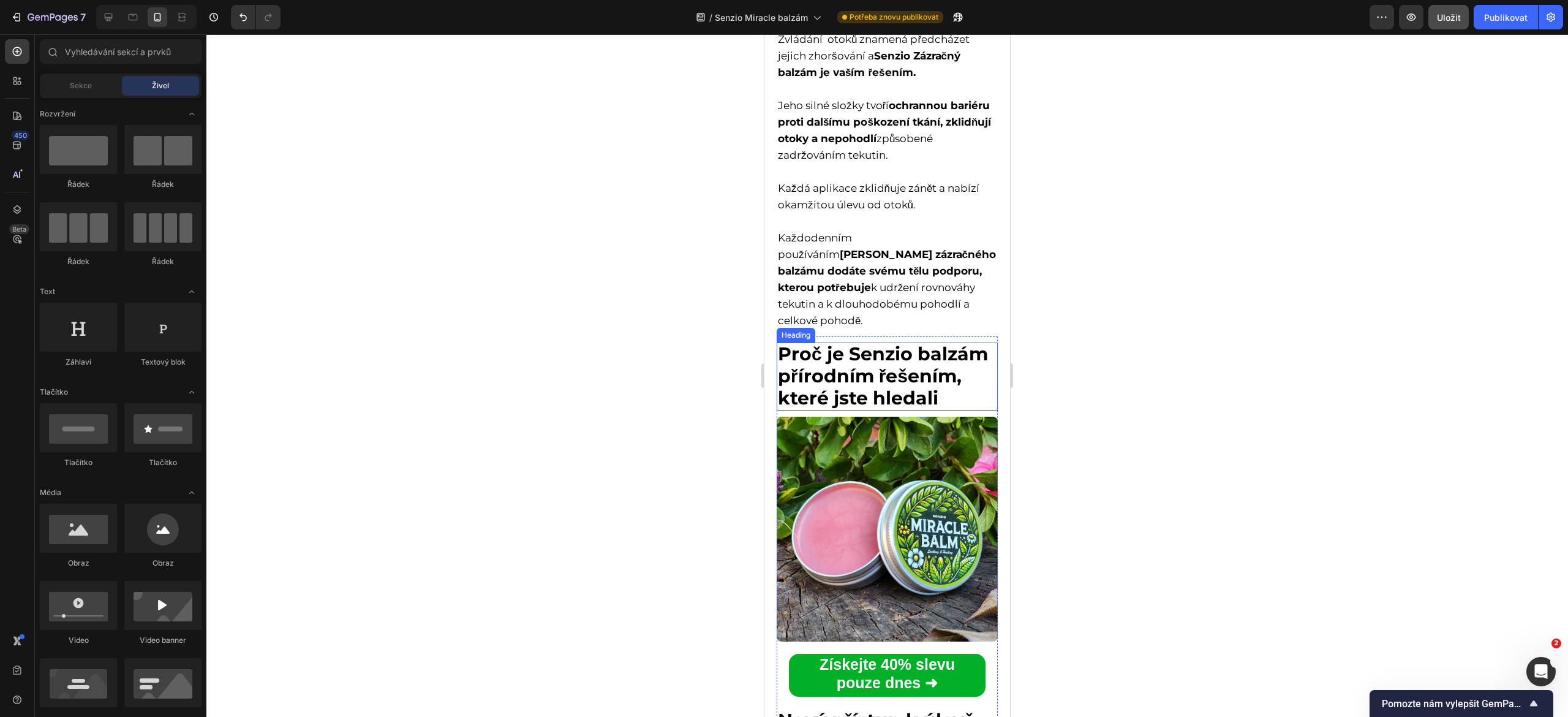
click at [871, 401] on strong "Proč je Senzio balzám přírodním řešením, které jste hledali" at bounding box center [883, 376] width 210 height 67
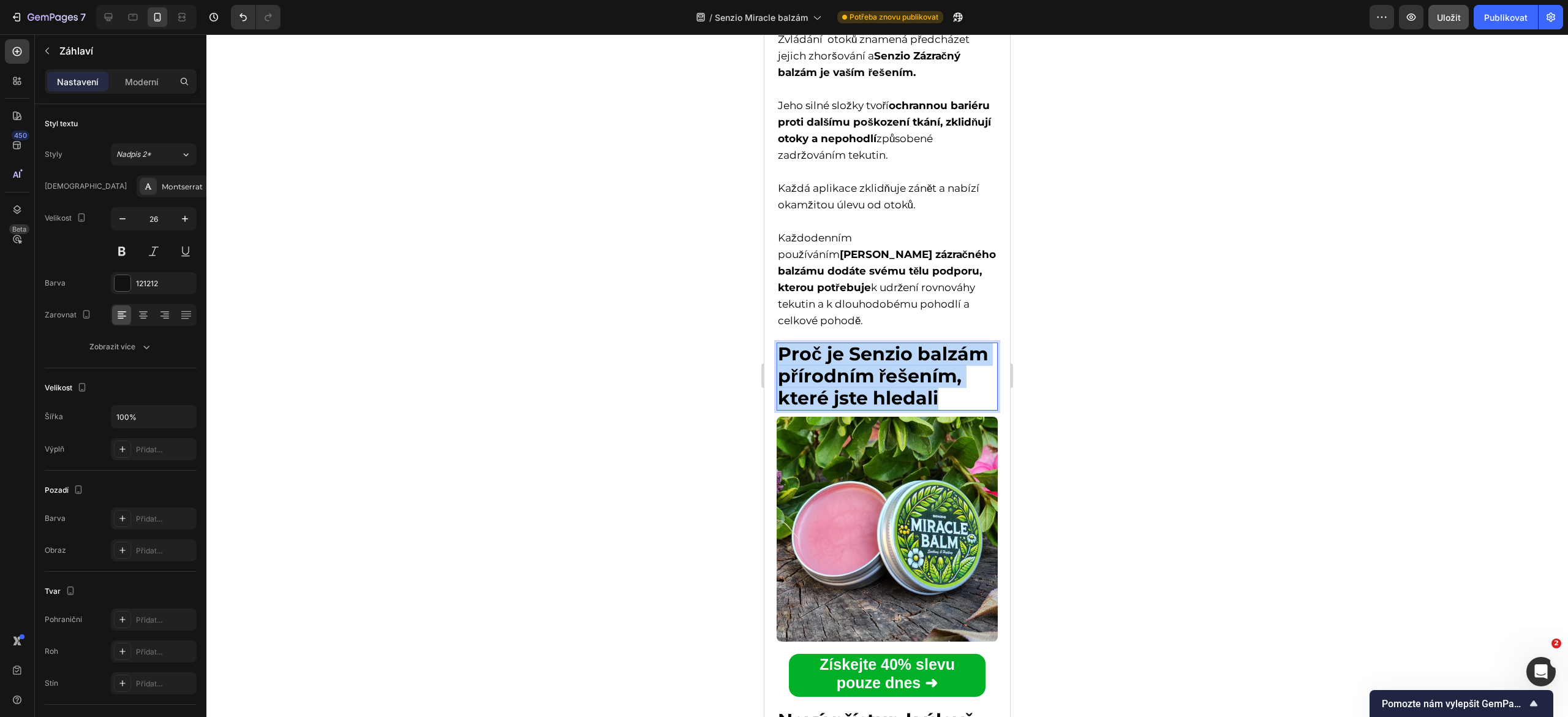
click at [871, 401] on strong "Proč je Senzio balzám přírodním řešením, které jste hledali" at bounding box center [883, 376] width 210 height 67
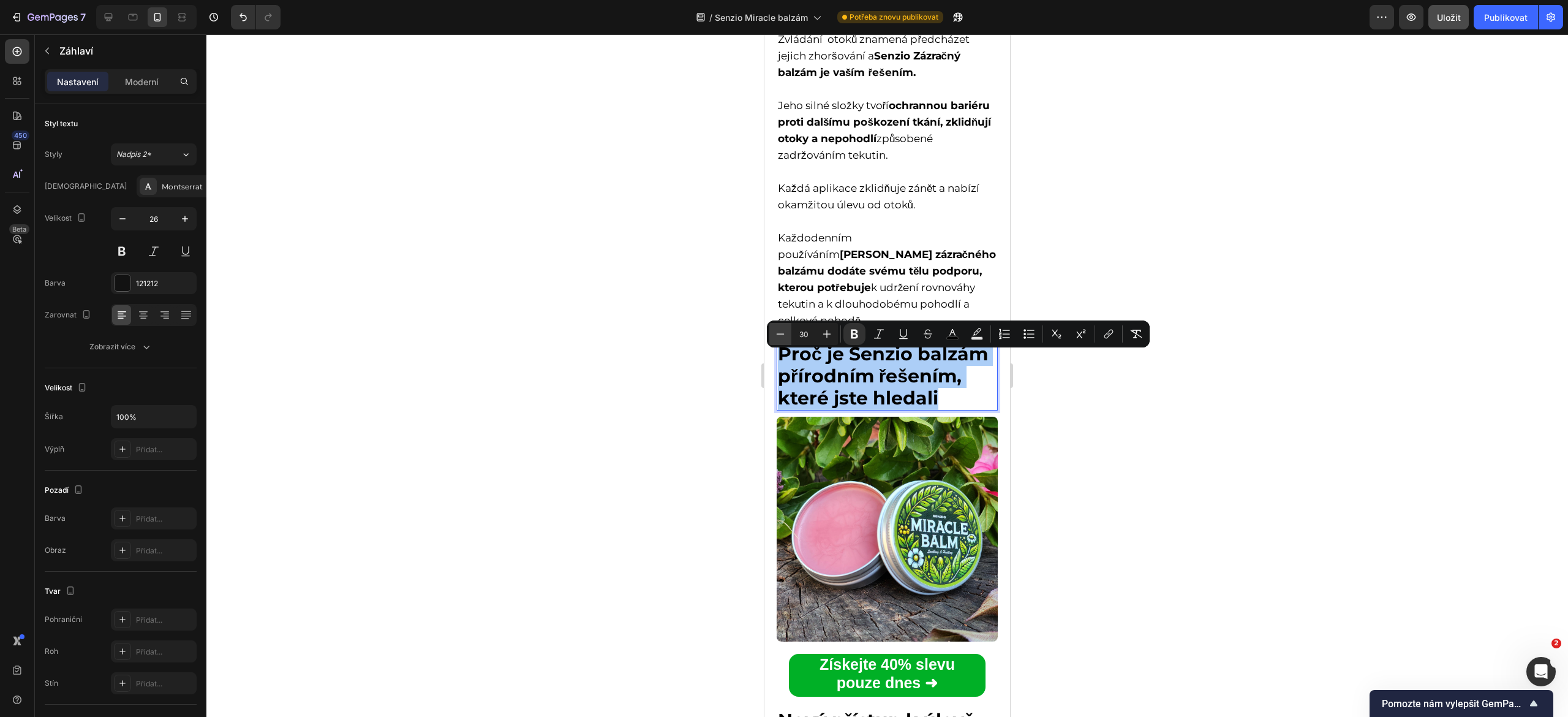
click at [778, 328] on icon "Editor contextual toolbar" at bounding box center [780, 333] width 12 height 12
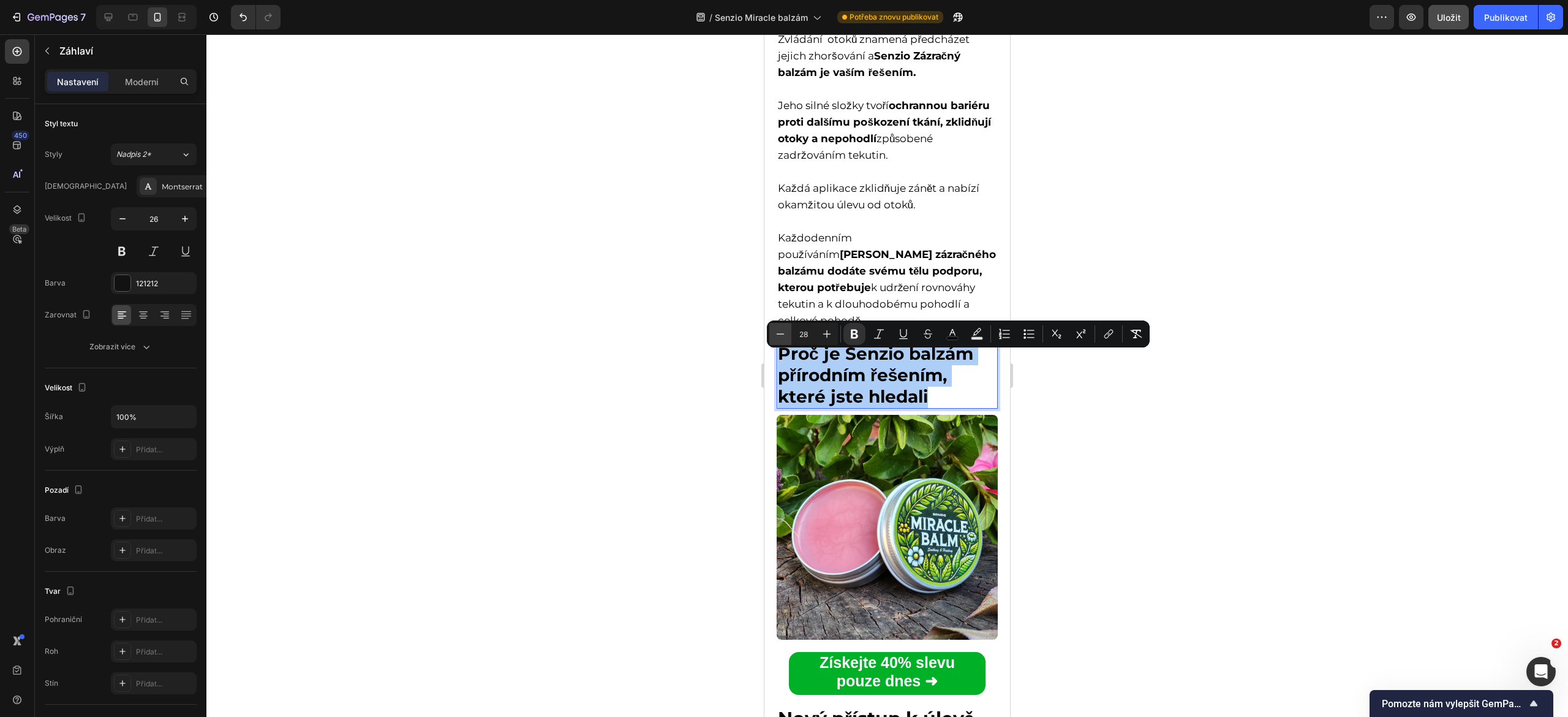
click at [778, 328] on icon "Editor contextual toolbar" at bounding box center [780, 333] width 12 height 12
type input "26"
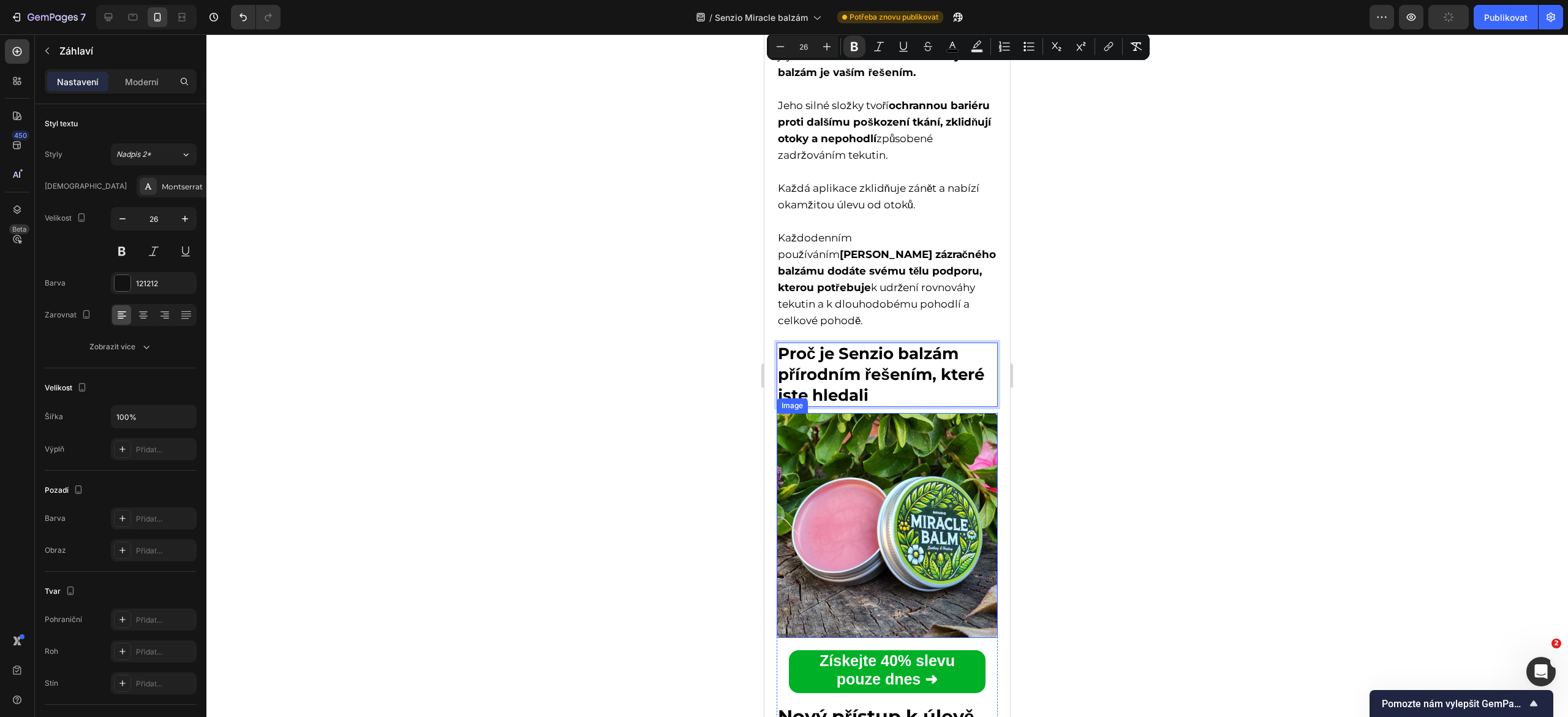
scroll to position [3137, 0]
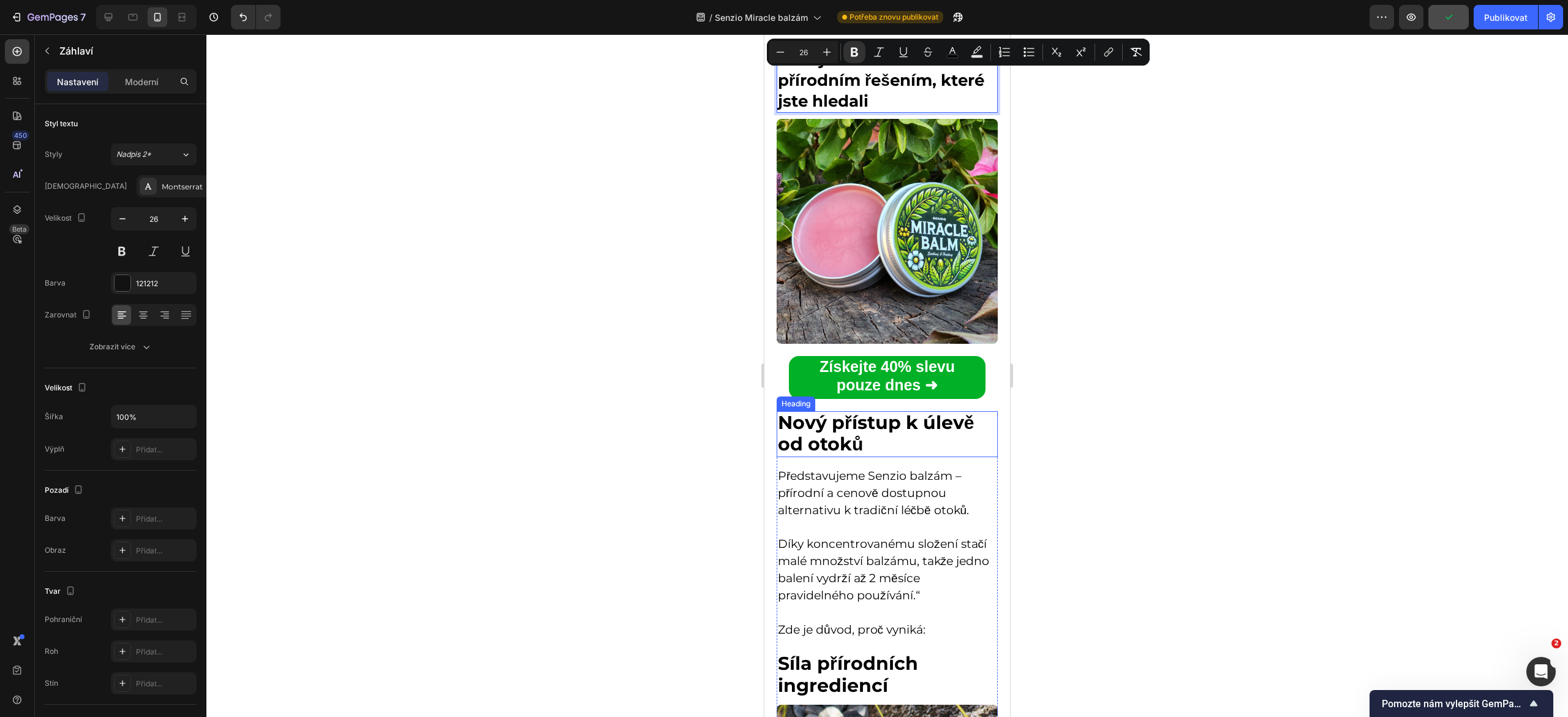
click at [822, 426] on strong "Nový přístup k úlevě od otoků" at bounding box center [876, 433] width 196 height 45
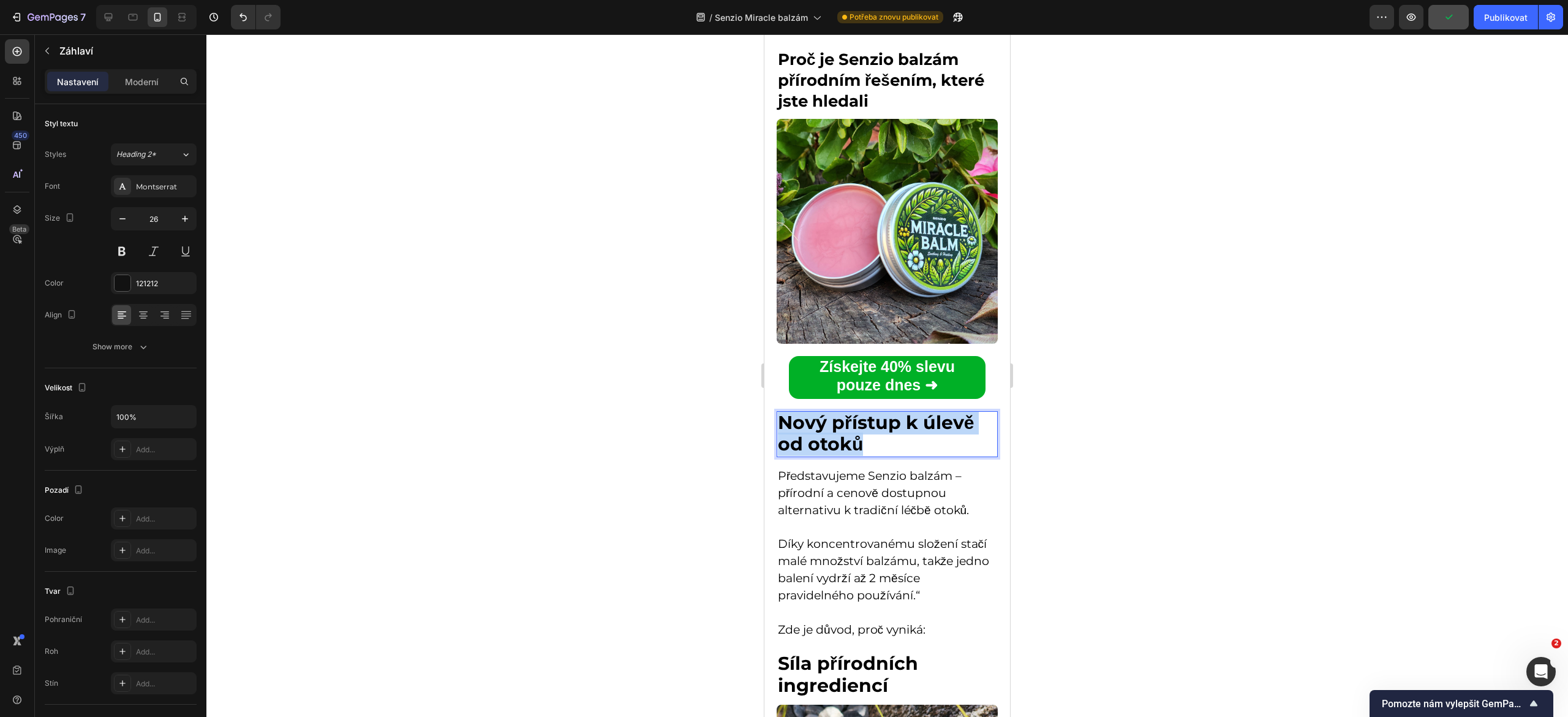
click at [822, 426] on strong "Nový přístup k úlevě od otoků" at bounding box center [876, 433] width 196 height 45
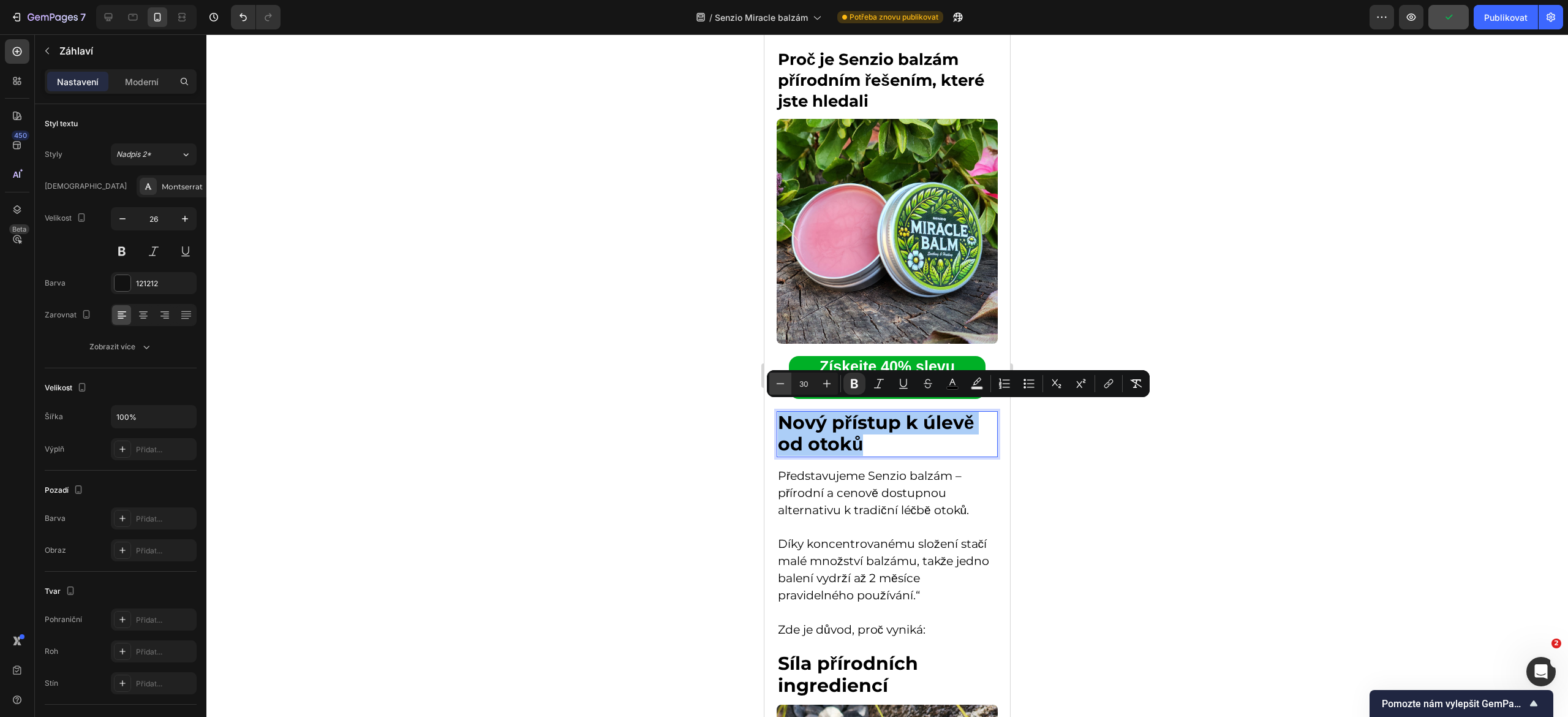
click at [776, 384] on icon "Editor contextual toolbar" at bounding box center [780, 383] width 12 height 12
type input "26"
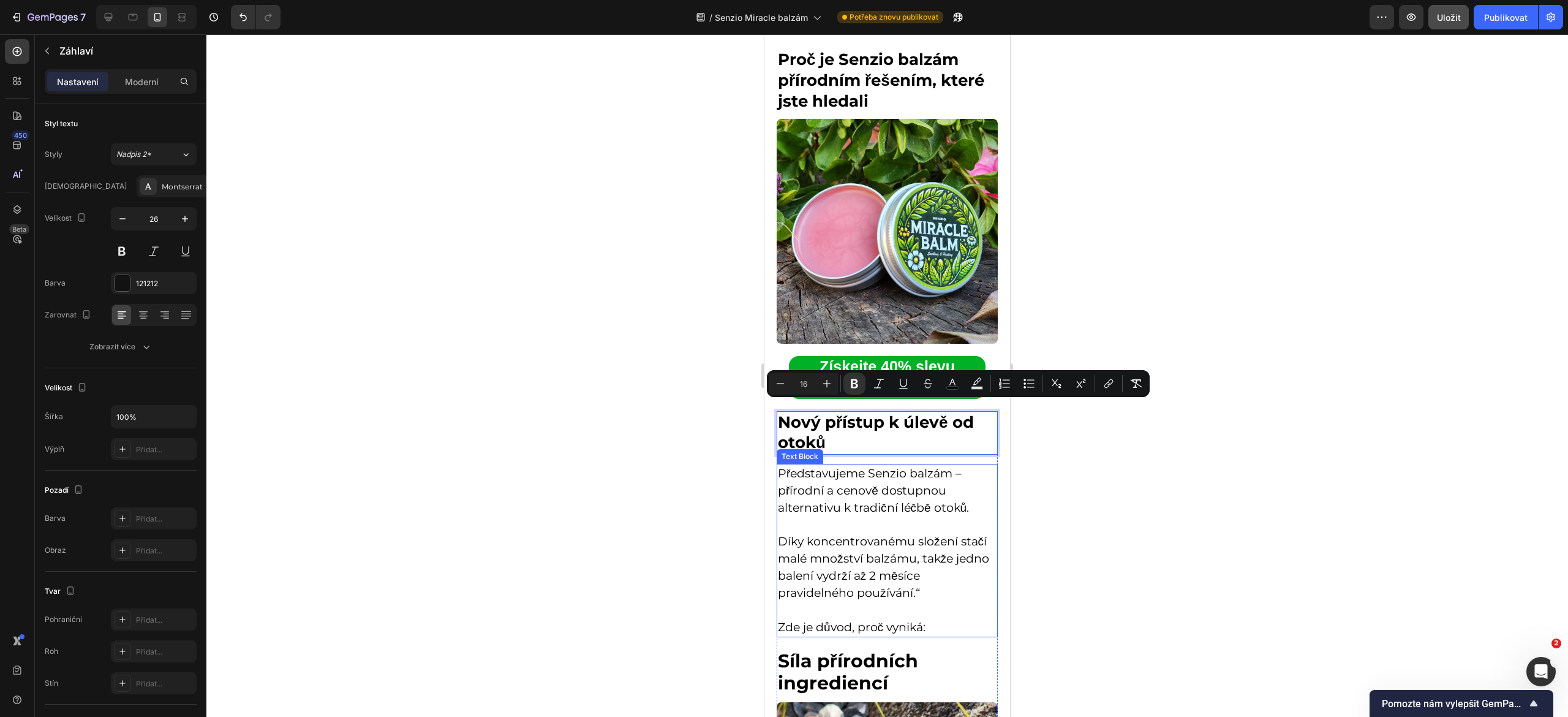
click at [836, 489] on span "Představujeme Senzio balzám – přírodní a cenově dostupnou alternativu k tradičn…" at bounding box center [874, 491] width 191 height 49
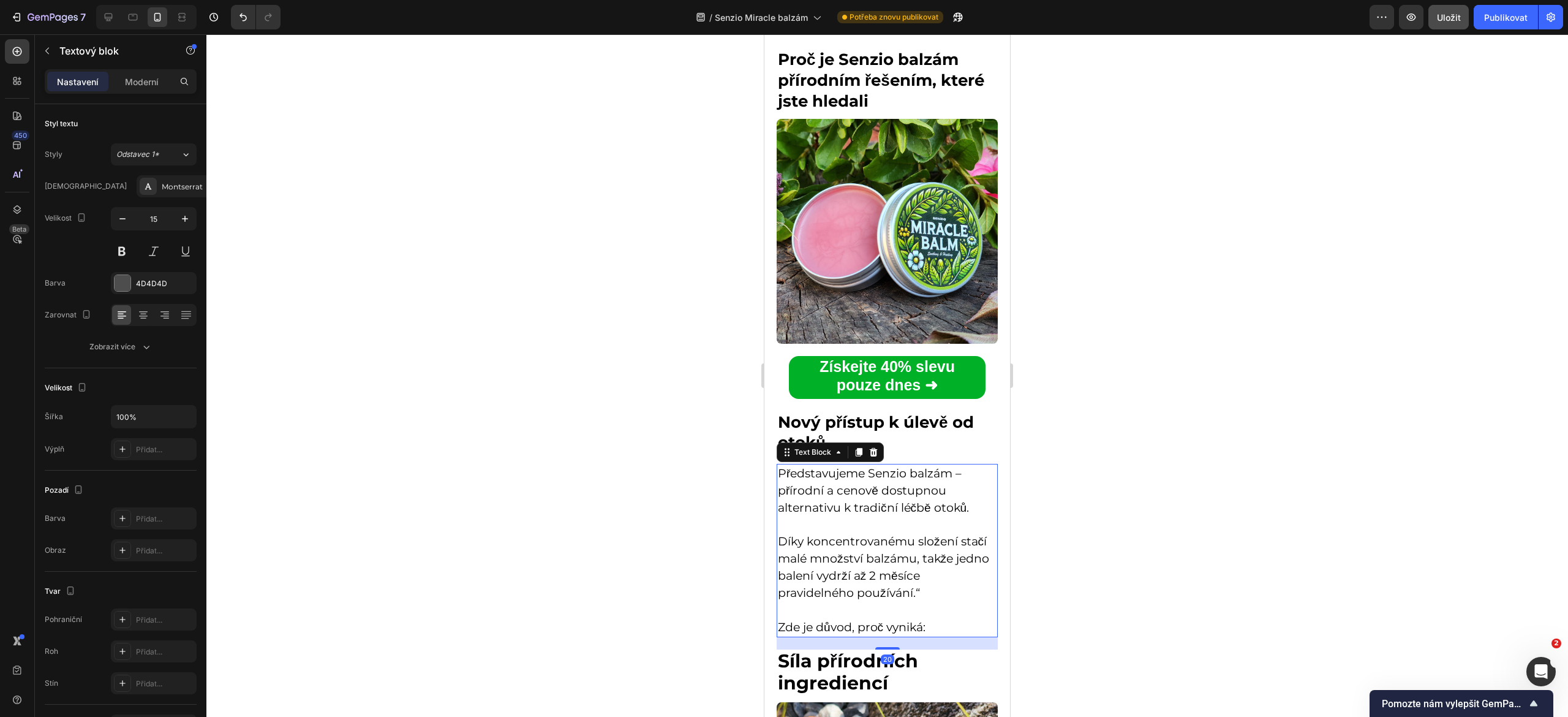
click at [836, 489] on span "Představujeme Senzio balzám – přírodní a cenově dostupnou alternativu k tradičn…" at bounding box center [874, 491] width 191 height 49
click at [786, 467] on span "Představujeme Senzio balzám – přírodní a cenově dostupnou alternativu k tradičn…" at bounding box center [874, 491] width 191 height 49
click at [778, 467] on span "Představujeme Senzio balzám – přírodní a cenově dostupnou alternativu k tradičn…" at bounding box center [874, 491] width 191 height 49
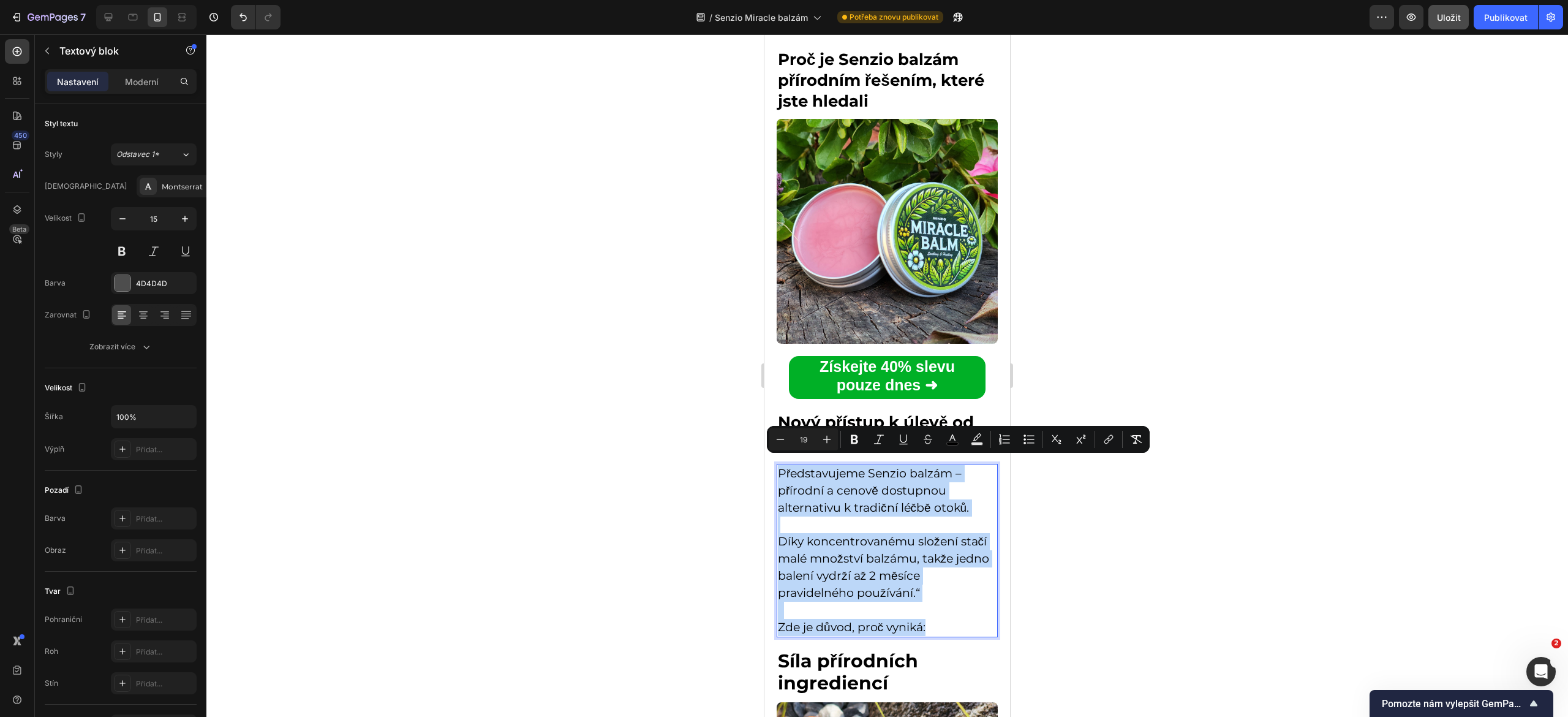
drag, startPoint x: 778, startPoint y: 465, endPoint x: 939, endPoint y: 629, distance: 229.8
click at [939, 629] on div "Představujeme Senzio balzám – přírodní a cenově dostupnou alternativu k tradičn…" at bounding box center [887, 551] width 221 height 174
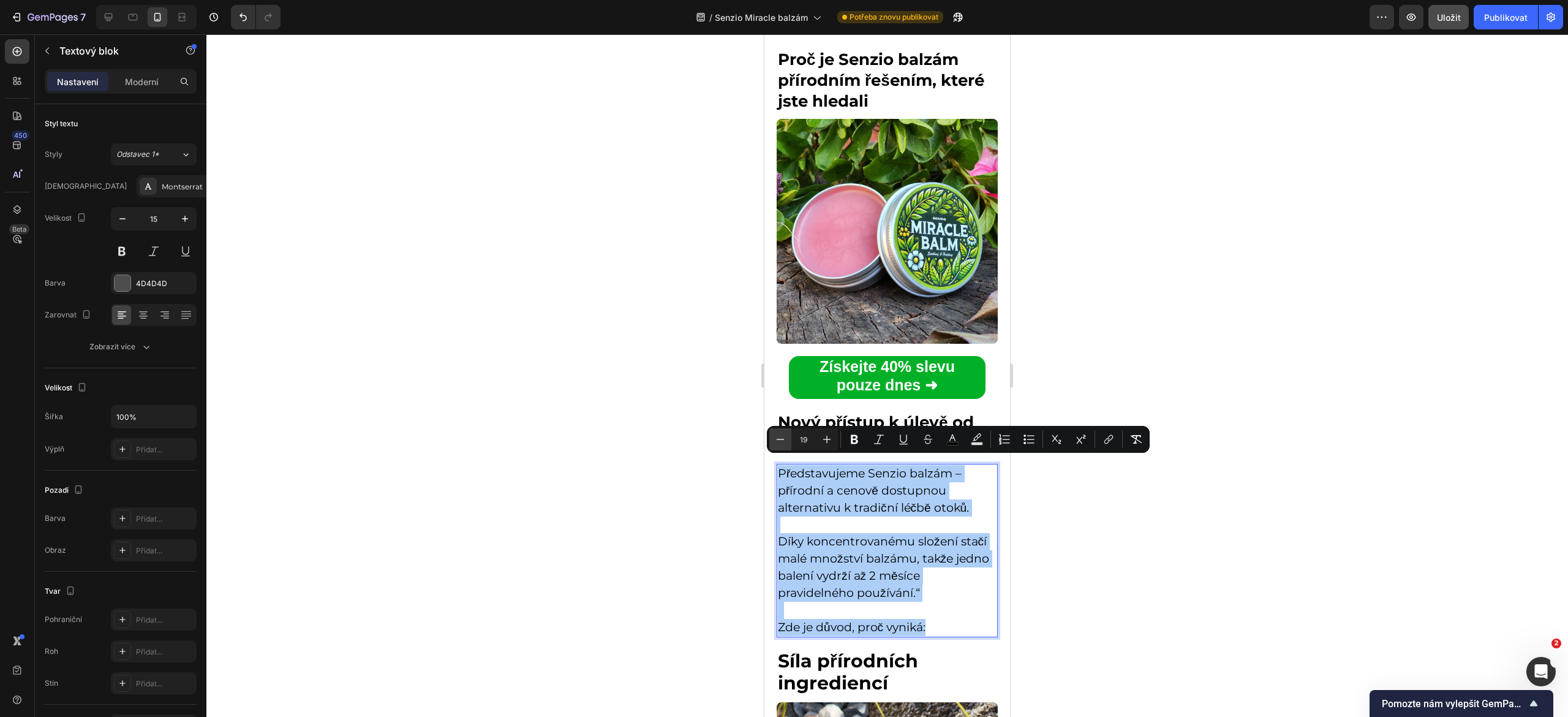
click at [777, 439] on icon "Editor contextual toolbar" at bounding box center [780, 439] width 8 height 1
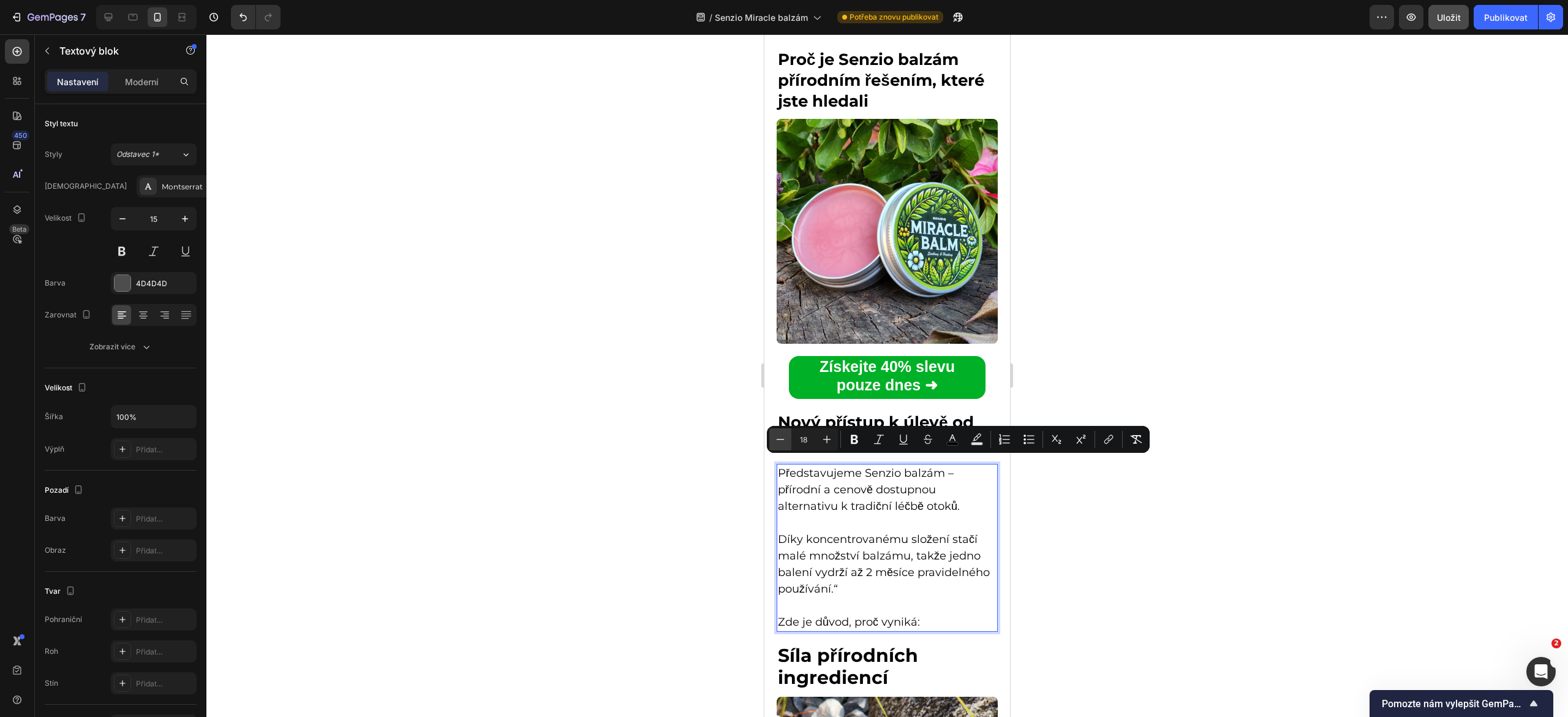
click at [777, 439] on icon "Editor contextual toolbar" at bounding box center [780, 439] width 8 height 1
type input "17"
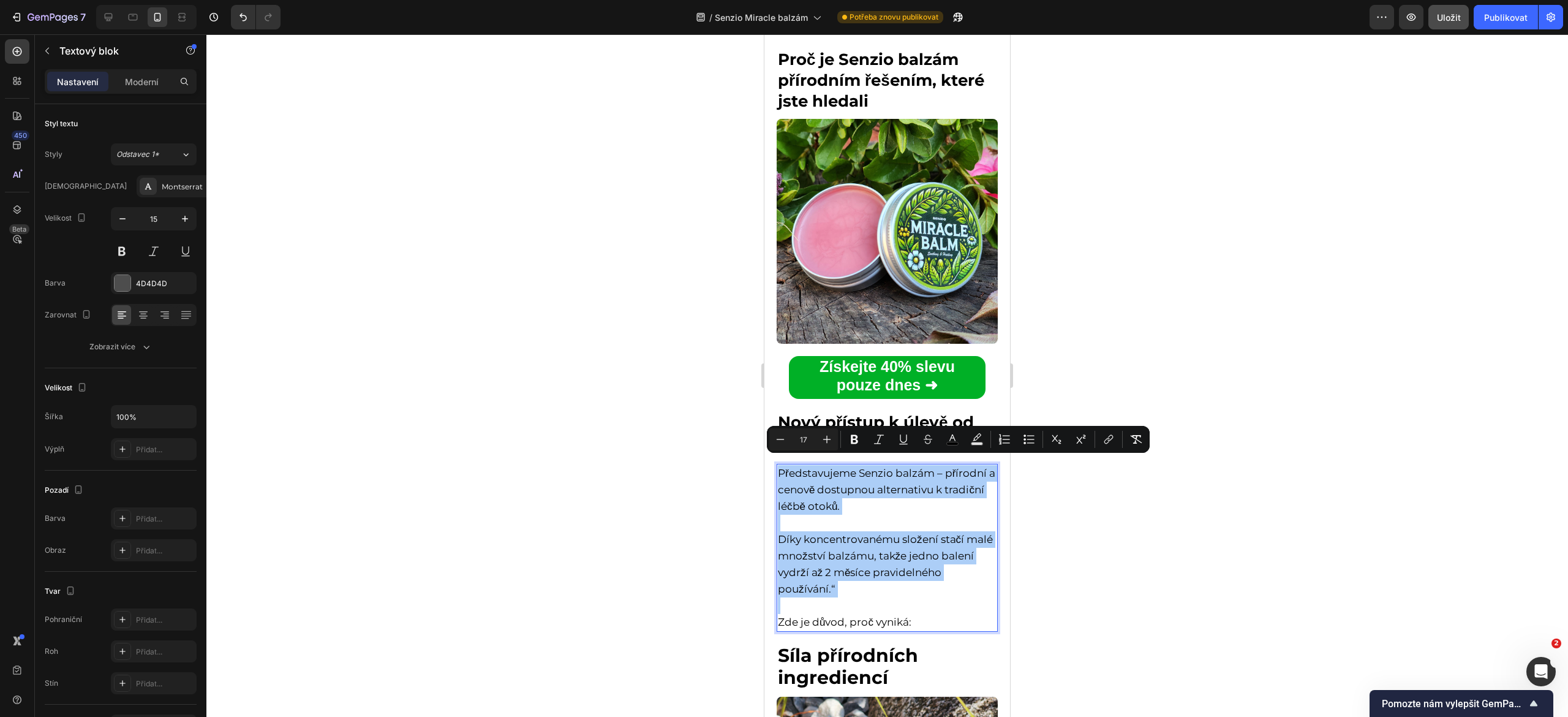
click at [721, 514] on div at bounding box center [887, 375] width 1362 height 682
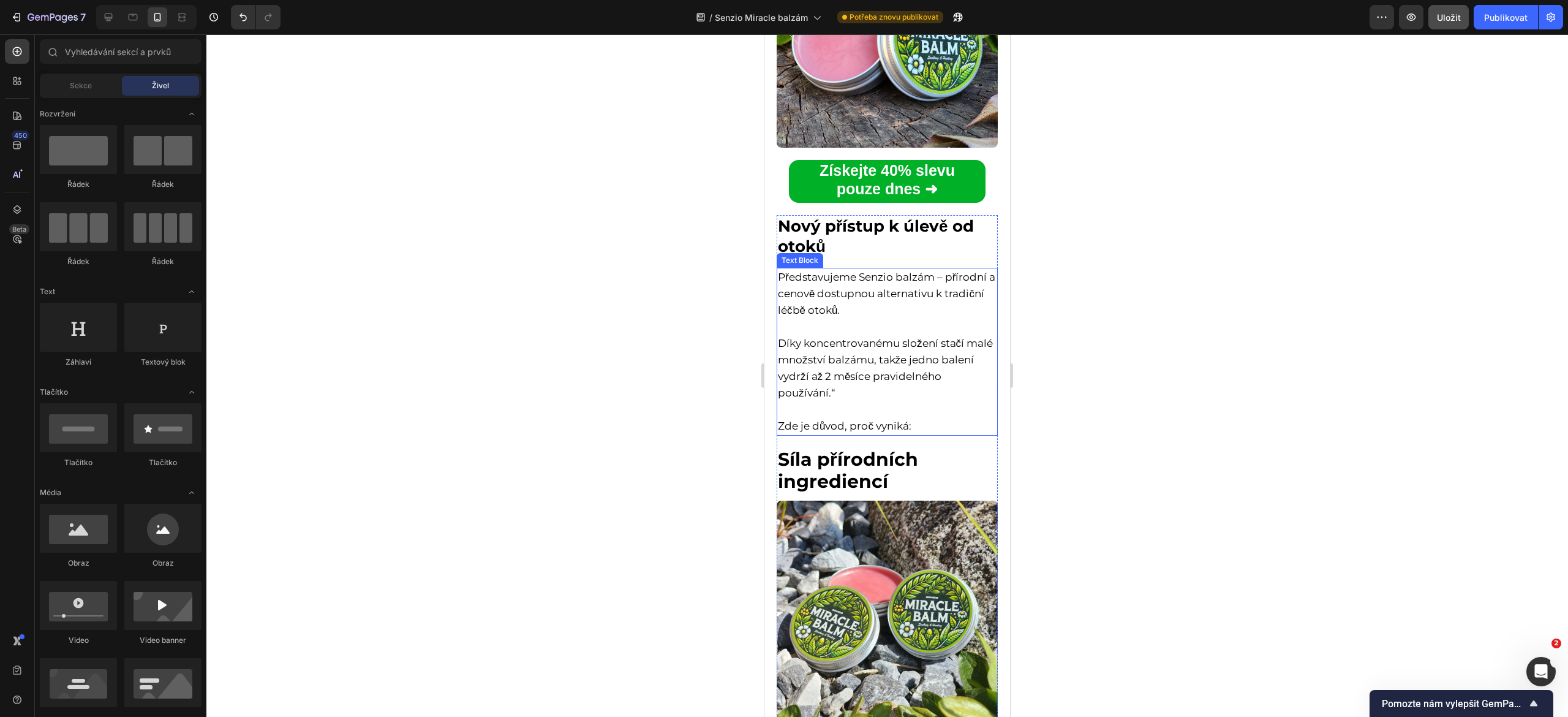
scroll to position [3349, 0]
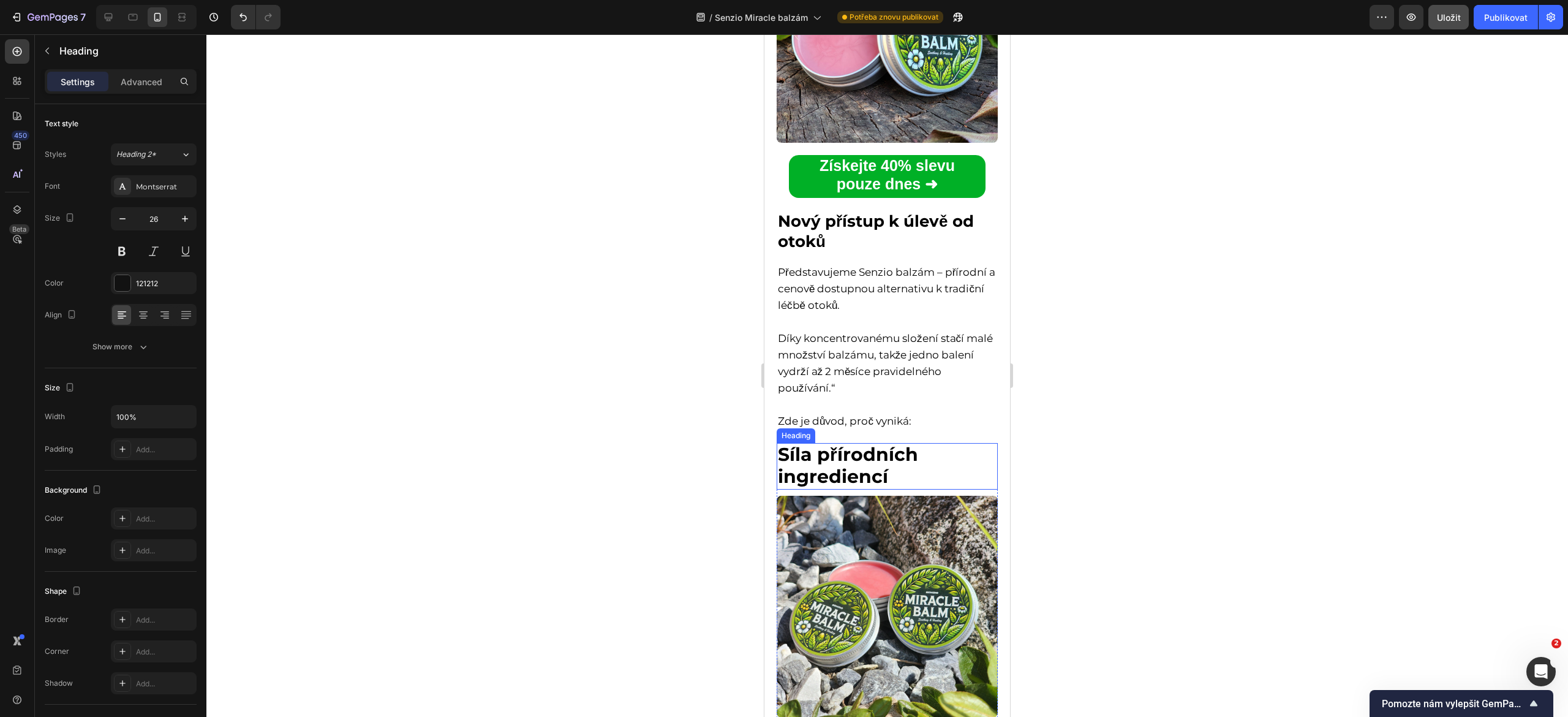
click at [825, 443] on strong "Síla přírodních ingrediencí" at bounding box center [848, 466] width 140 height 45
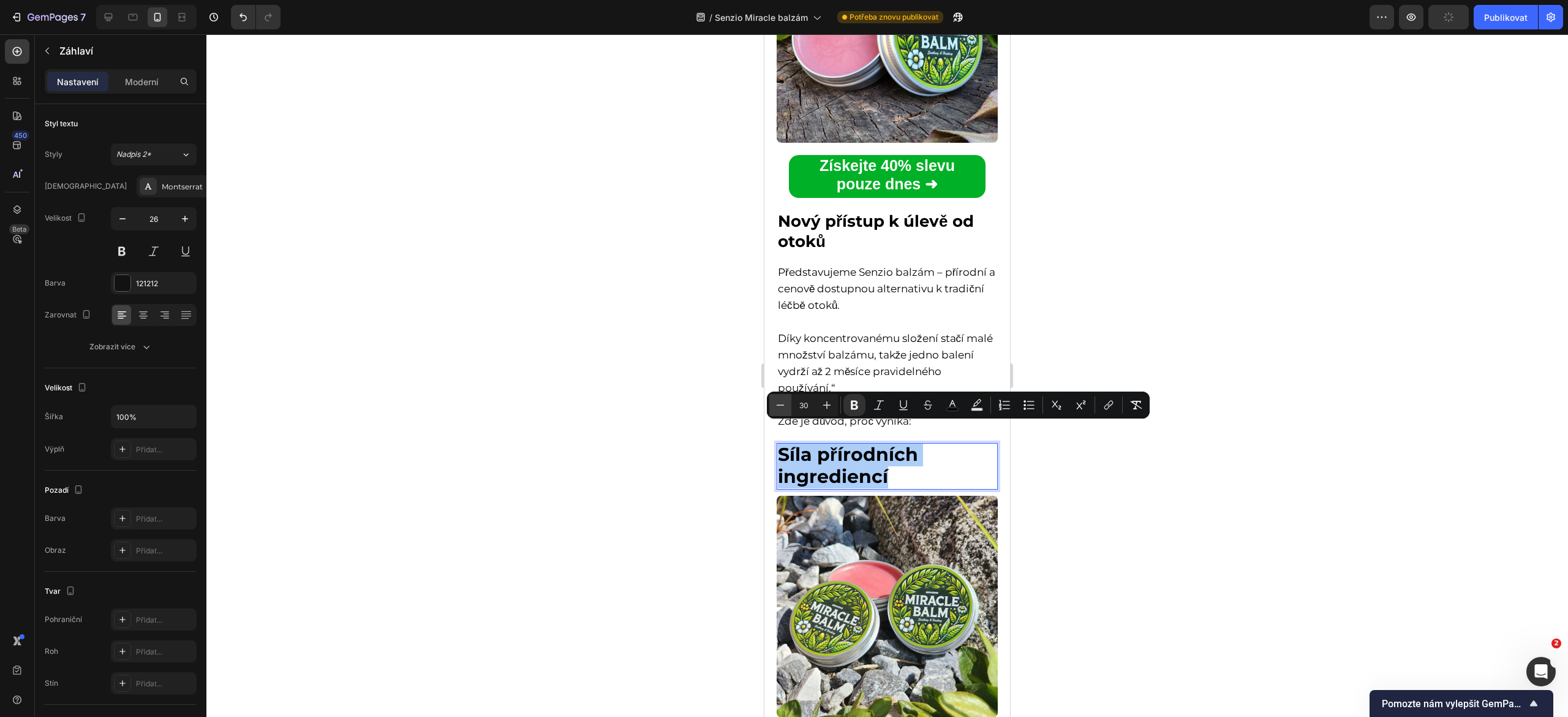
click at [778, 403] on icon "Editor contextual toolbar" at bounding box center [780, 404] width 12 height 12
type input "26"
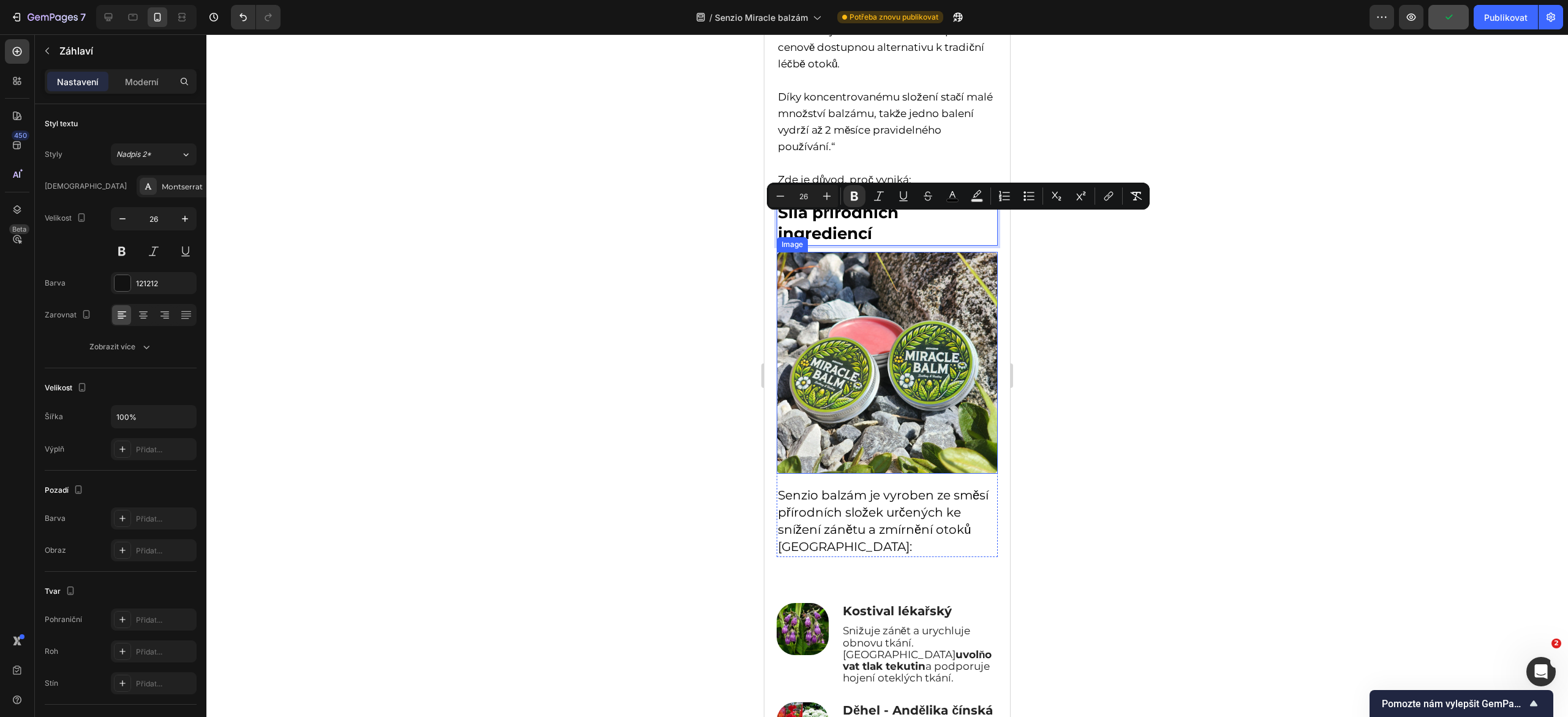
scroll to position [3592, 0]
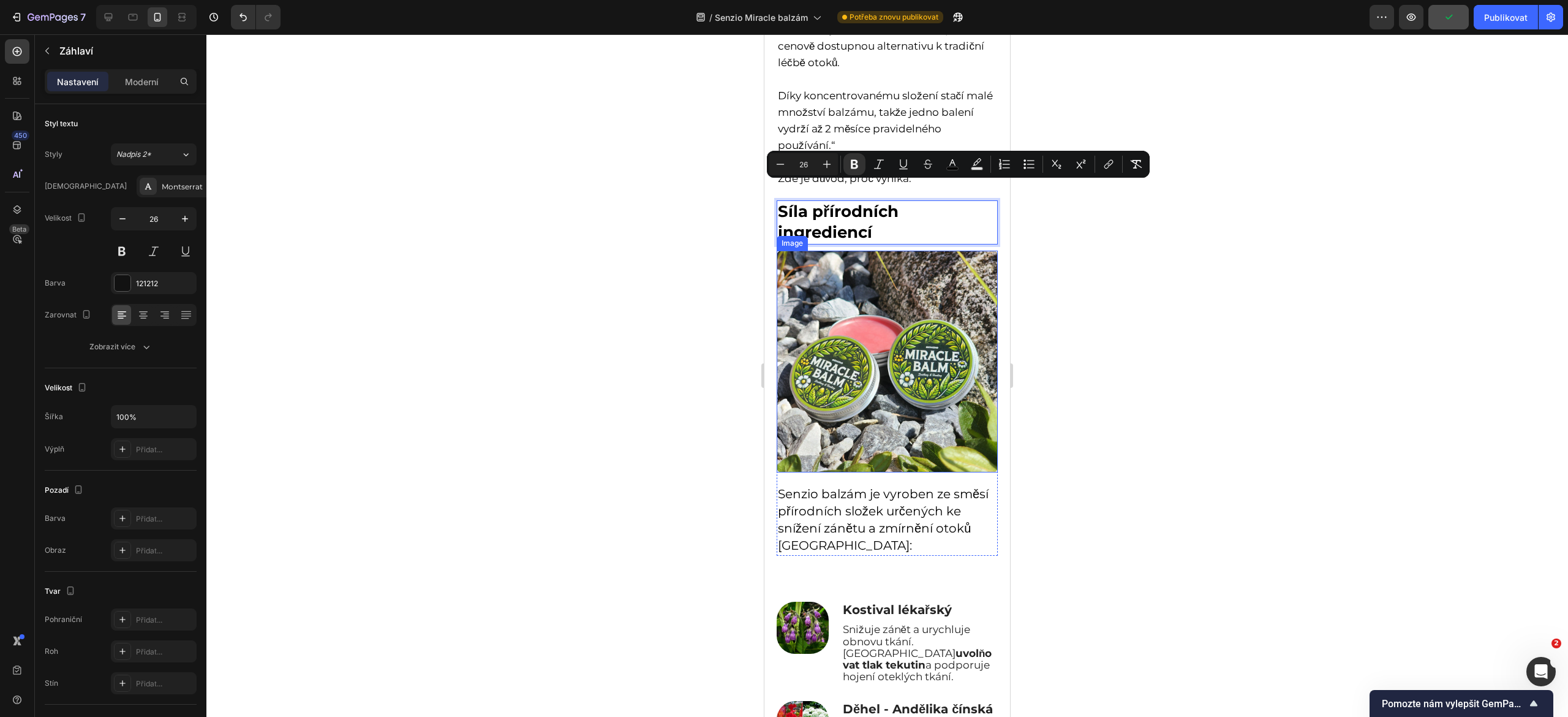
click at [812, 486] on span "Senzio balzám je vyroben ze směsí přírodních složek určených ke snížení zánětu …" at bounding box center [884, 519] width 211 height 66
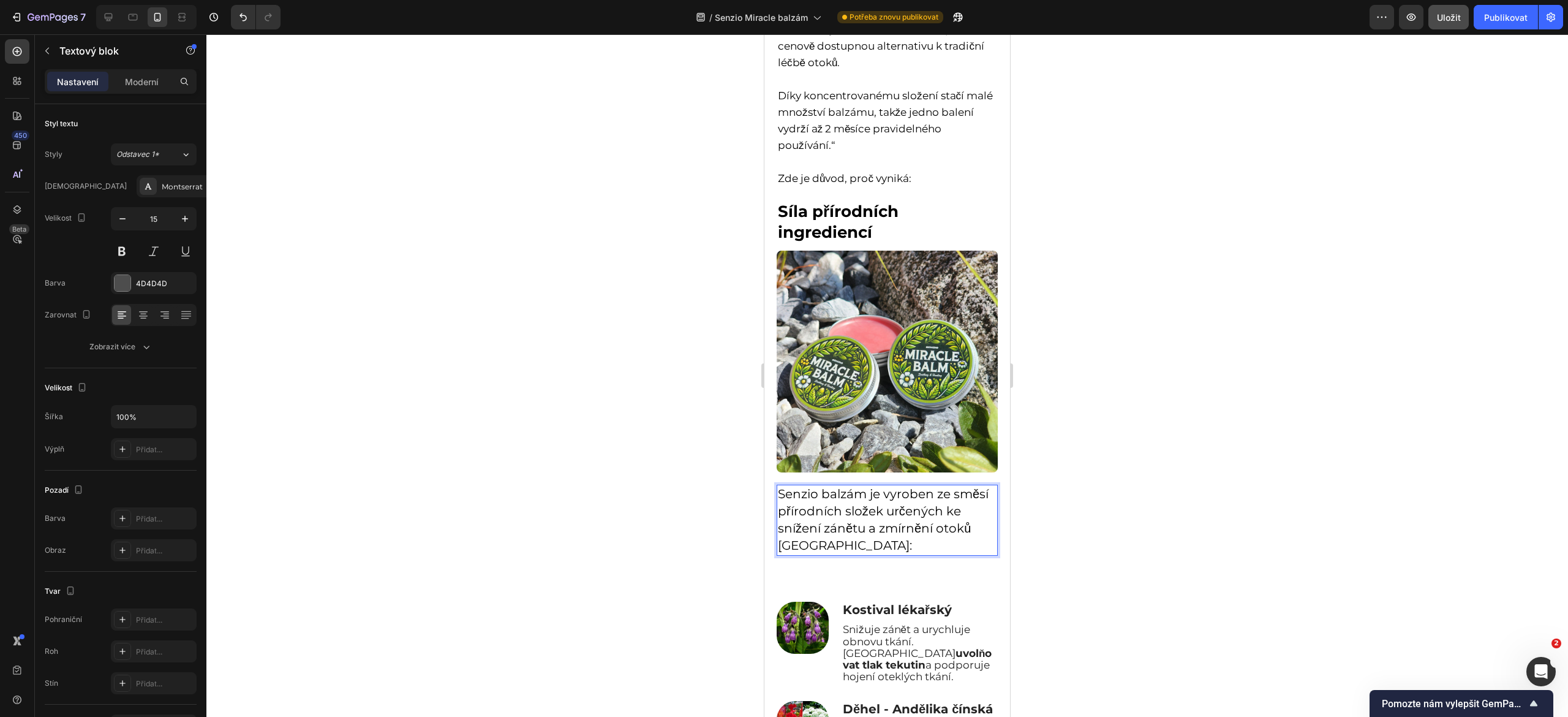
click at [812, 486] on span "Senzio balzám je vyroben ze směsí přírodních složek určených ke snížení zánětu …" at bounding box center [884, 519] width 211 height 66
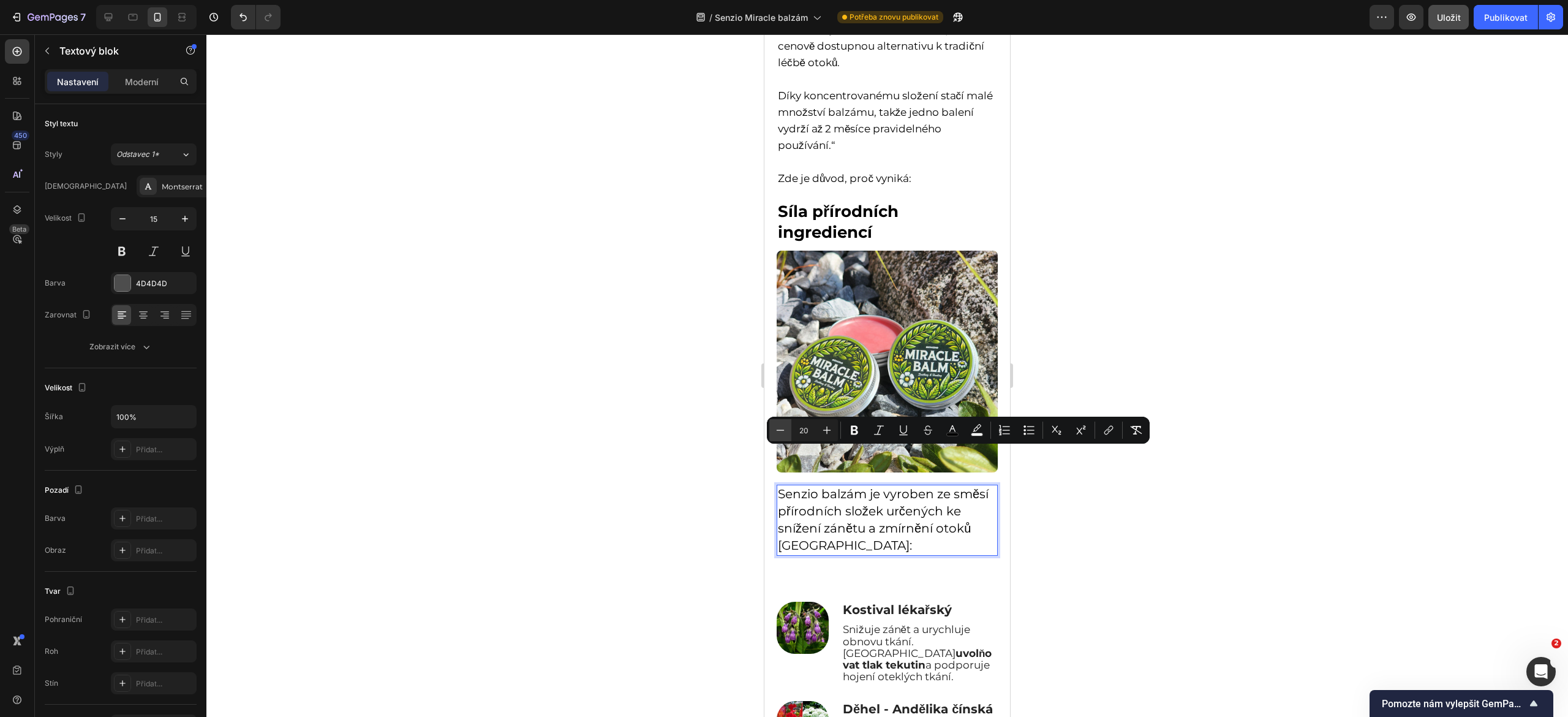
click at [775, 427] on icon "Kontextový panel nástrojů editoru" at bounding box center [780, 429] width 12 height 12
type input "18"
click at [693, 473] on div at bounding box center [887, 375] width 1362 height 682
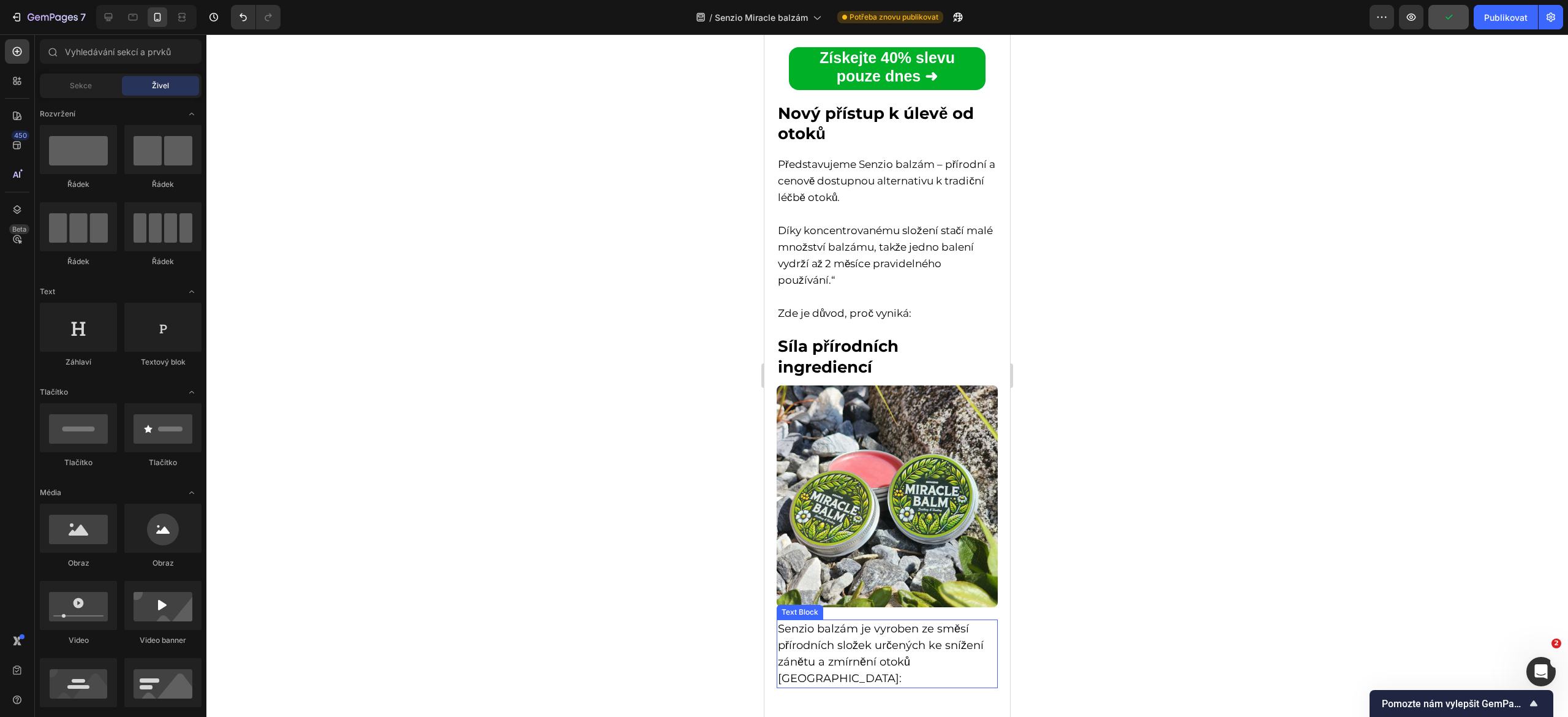
scroll to position [3394, 0]
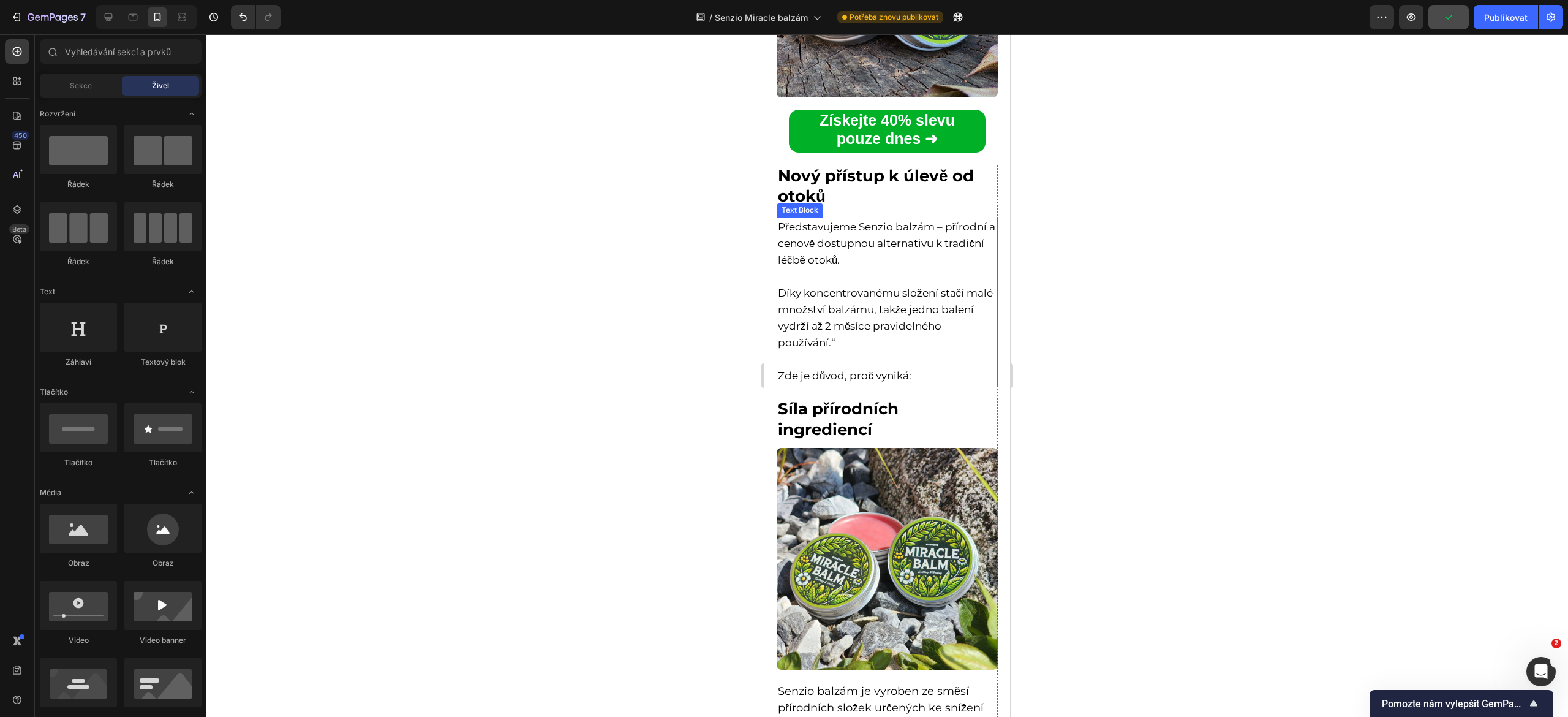
click at [821, 306] on span "Díky koncentrovanému složení stačí malé množství balzámu, takže jedno balení vy…" at bounding box center [886, 317] width 215 height 62
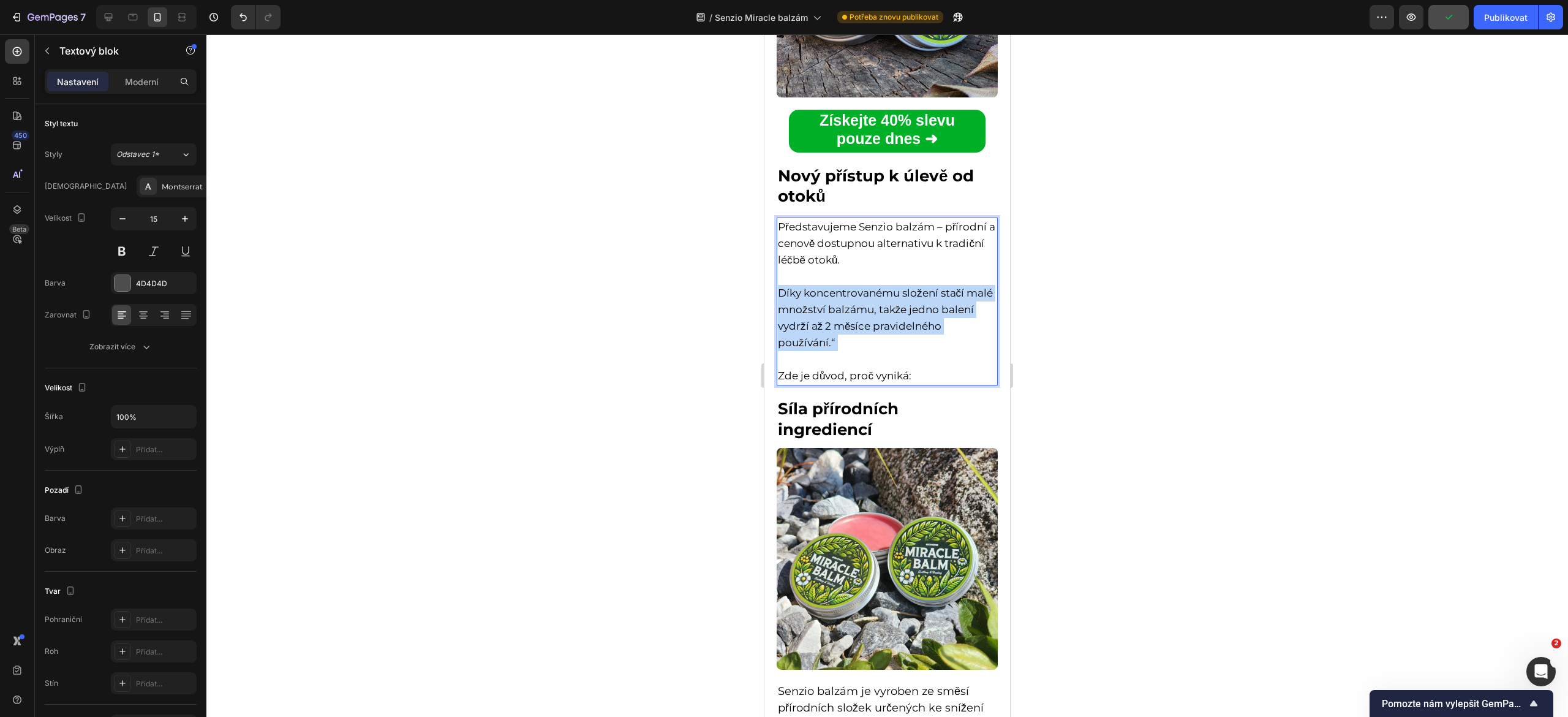
click at [821, 306] on span "Díky koncentrovanému složení stačí malé množství balzámu, takže jedno balení vy…" at bounding box center [886, 317] width 215 height 62
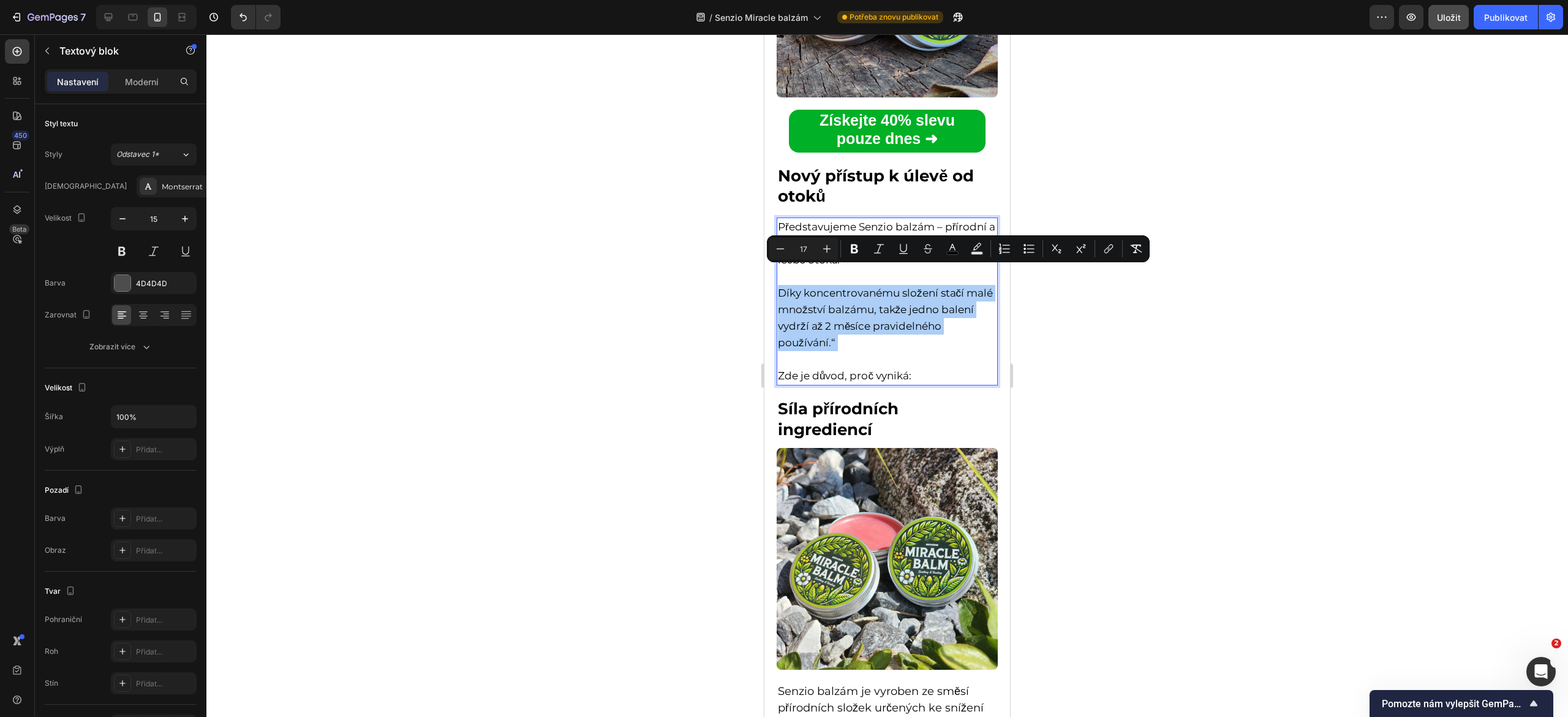
click at [702, 330] on div at bounding box center [887, 375] width 1362 height 682
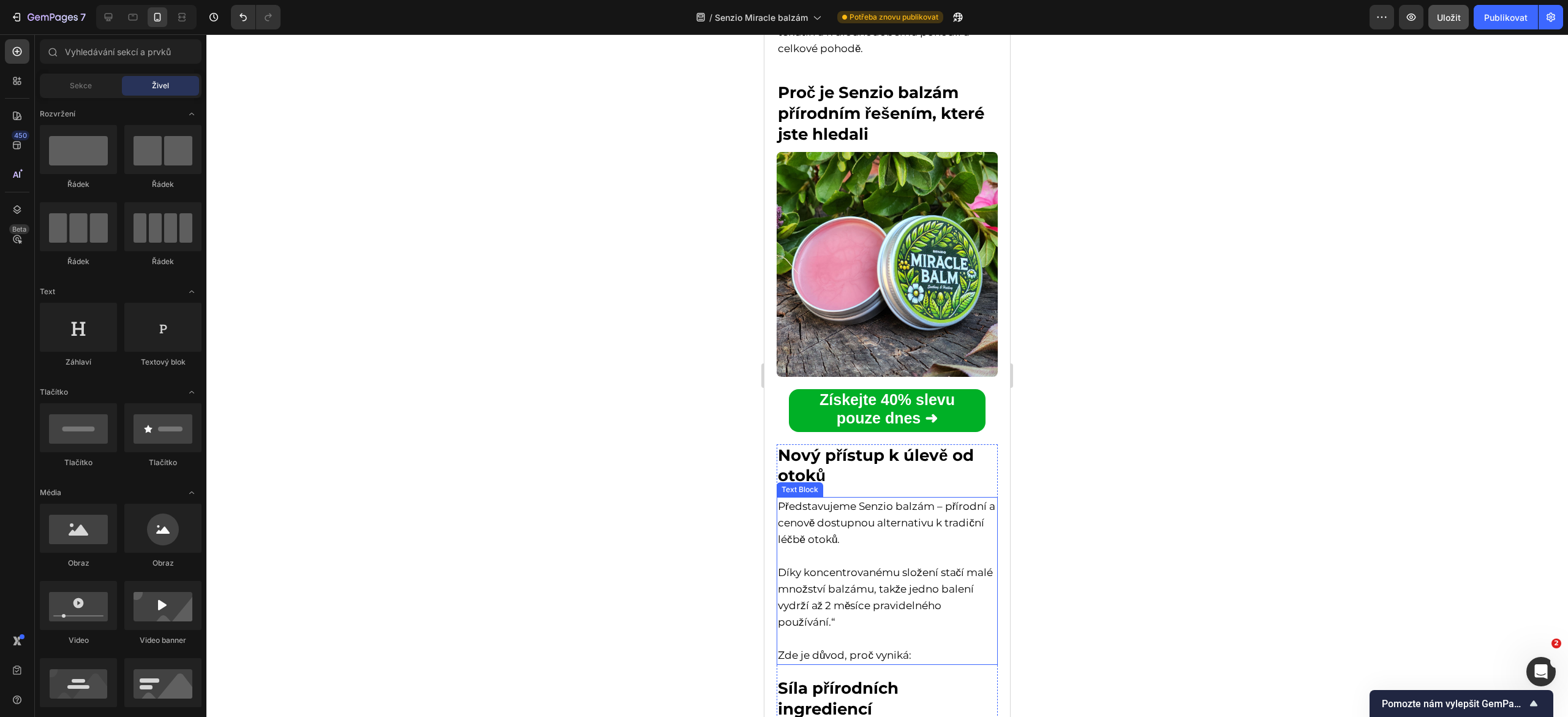
scroll to position [3122, 0]
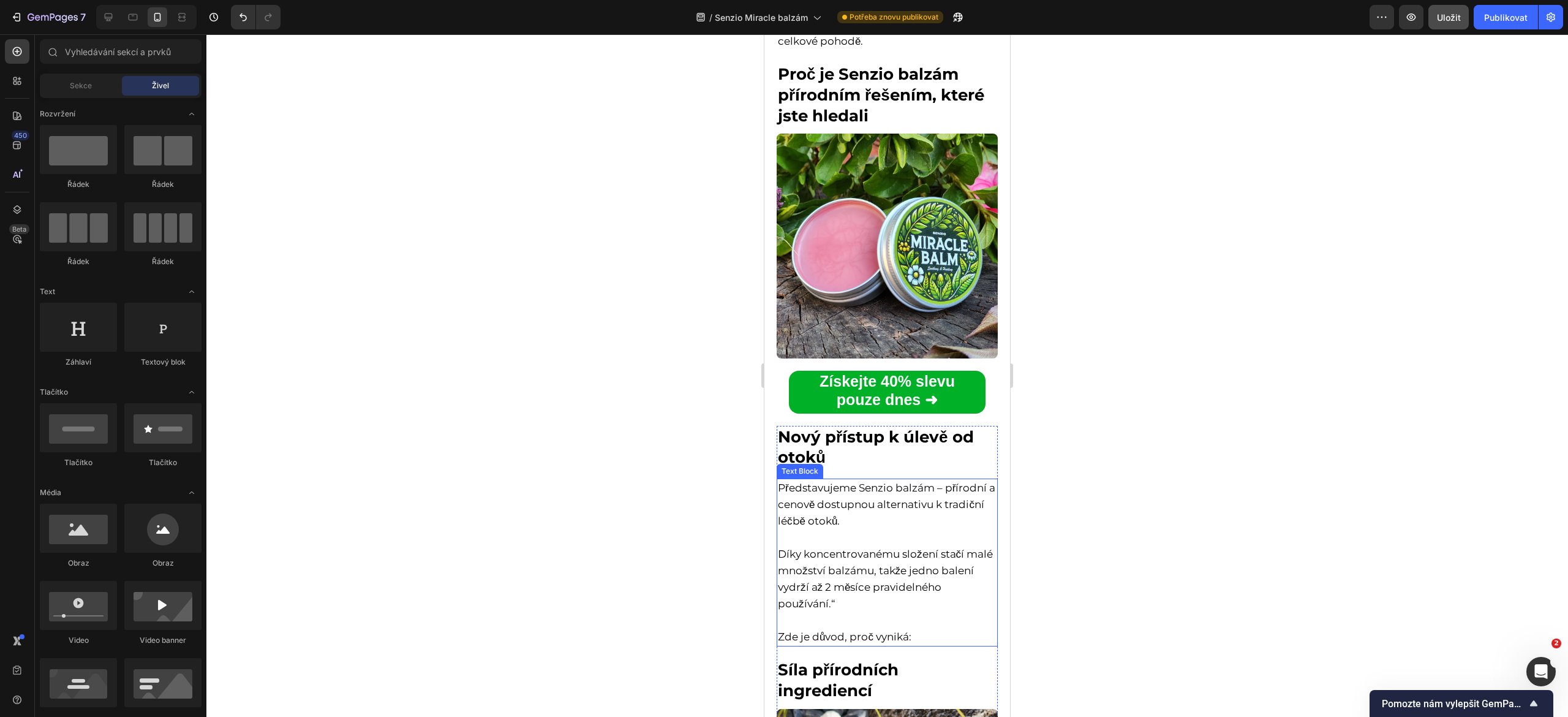
click at [819, 509] on span "Představujeme Senzio balzám – přírodní a cenově dostupnou alternativu k tradičn…" at bounding box center [887, 504] width 217 height 46
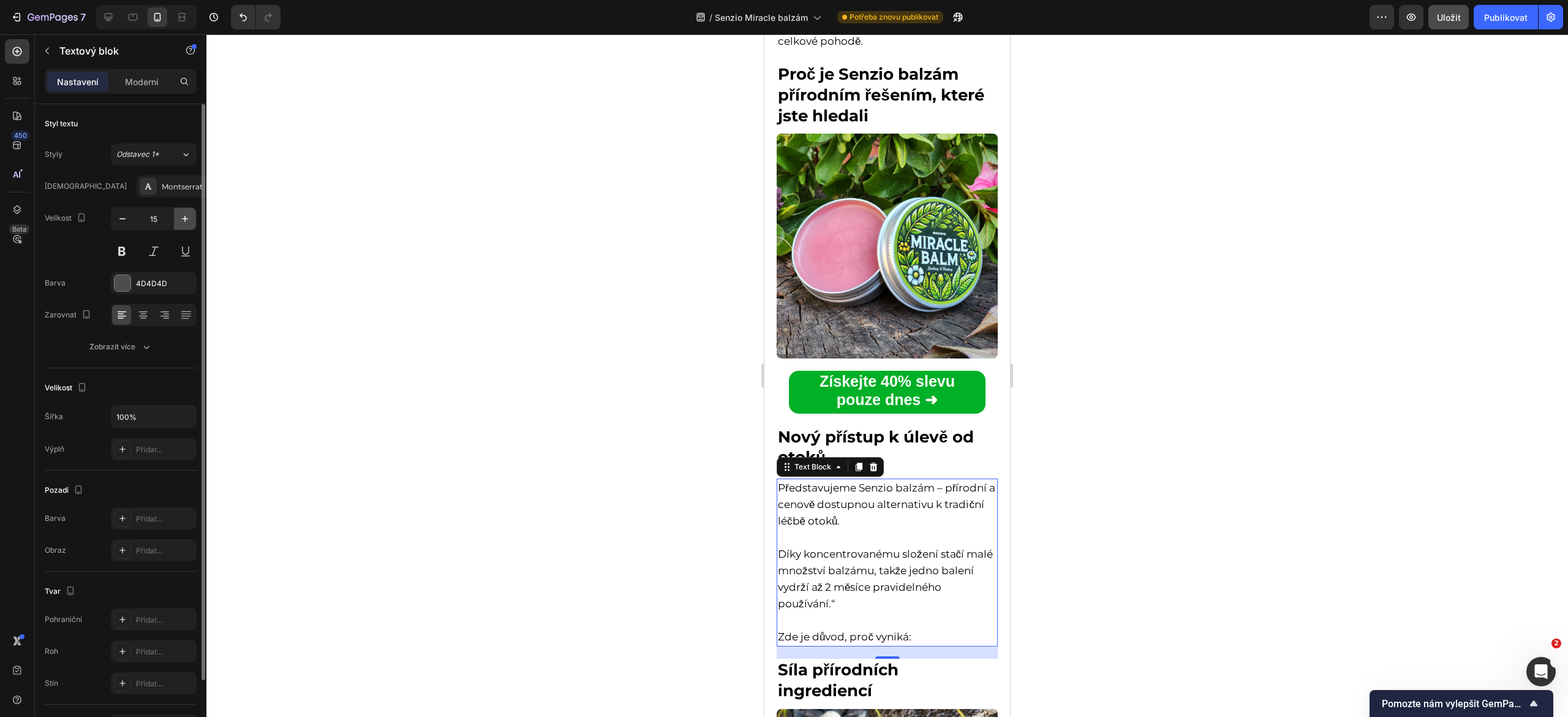
click at [183, 224] on icon "button" at bounding box center [185, 218] width 12 height 12
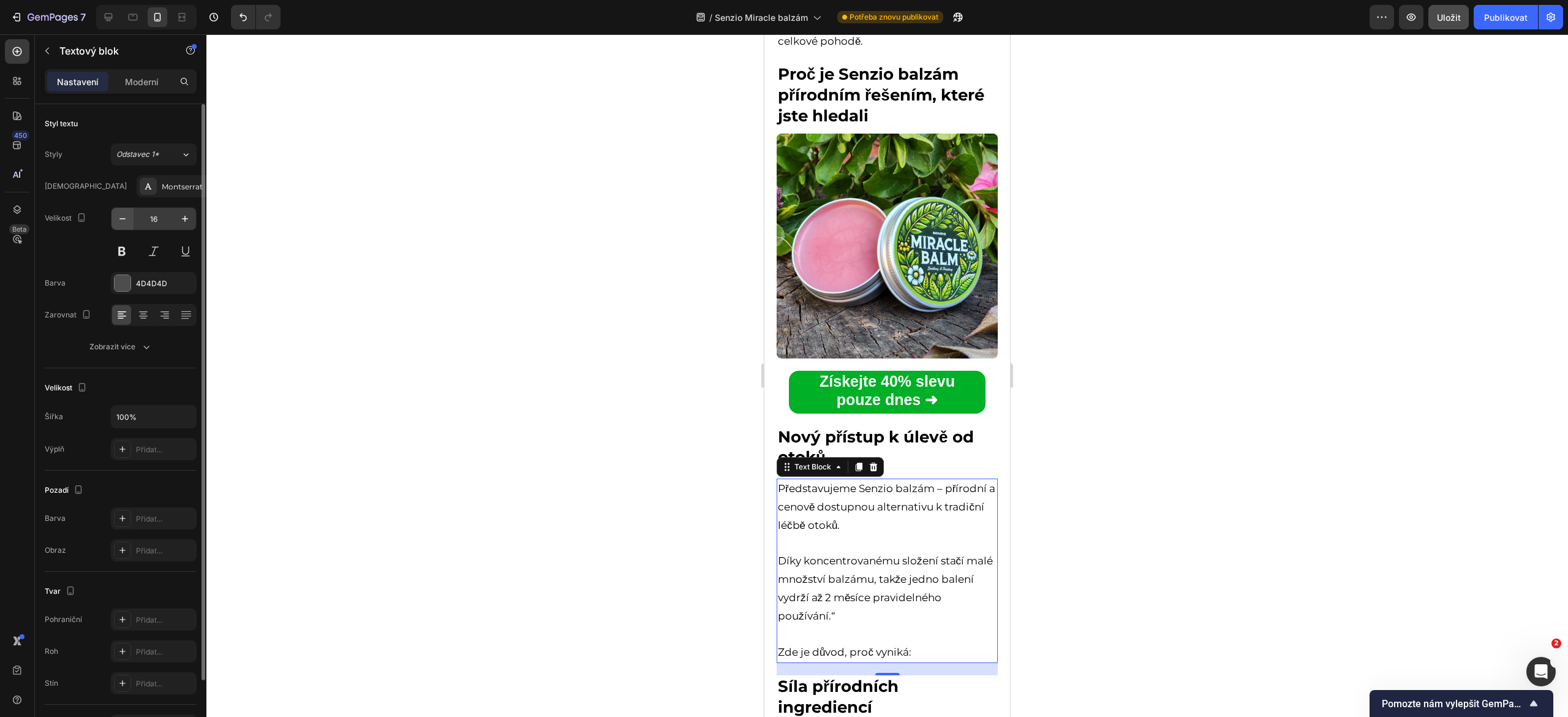
click at [131, 228] on button "button" at bounding box center [122, 219] width 22 height 22
type input "15"
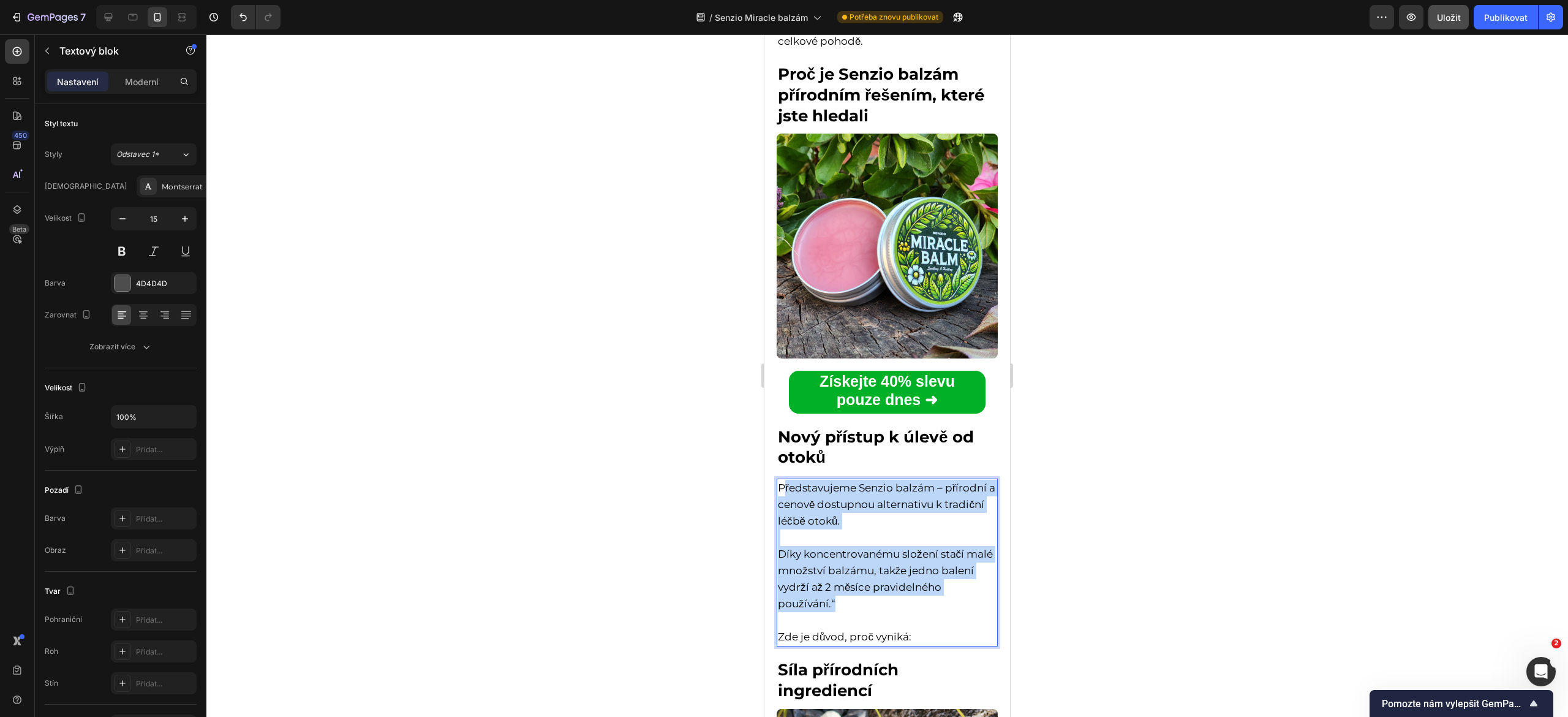
drag, startPoint x: 782, startPoint y: 477, endPoint x: 907, endPoint y: 598, distance: 174.0
click at [907, 598] on div "Představujeme Senzio balzám – přírodní a cenově dostupnou alternativu k tradičn…" at bounding box center [887, 563] width 221 height 168
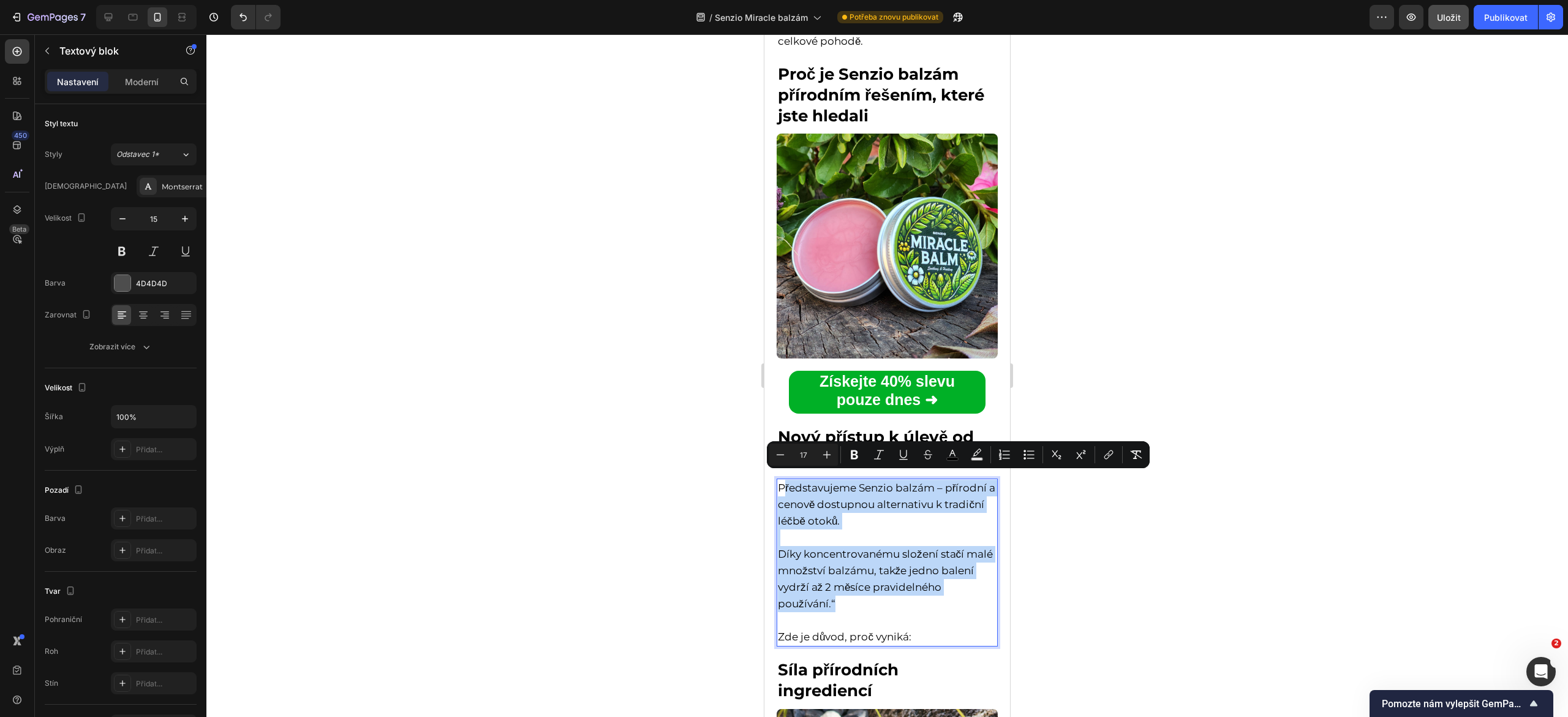
click at [816, 546] on p "Díky koncentrovanému složení stačí malé množství balzámu, takže jedno balení vy…" at bounding box center [888, 587] width 218 height 83
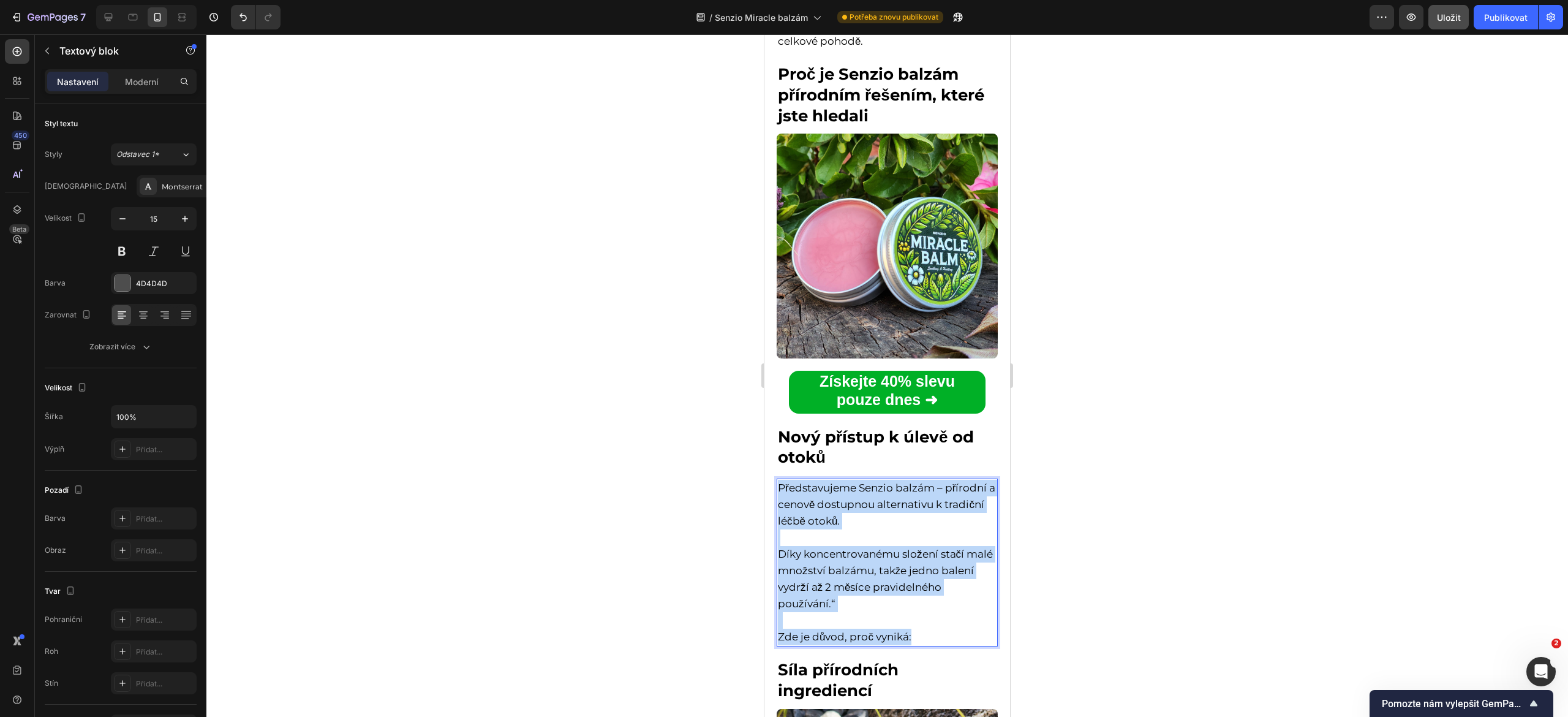
drag, startPoint x: 779, startPoint y: 475, endPoint x: 927, endPoint y: 626, distance: 211.4
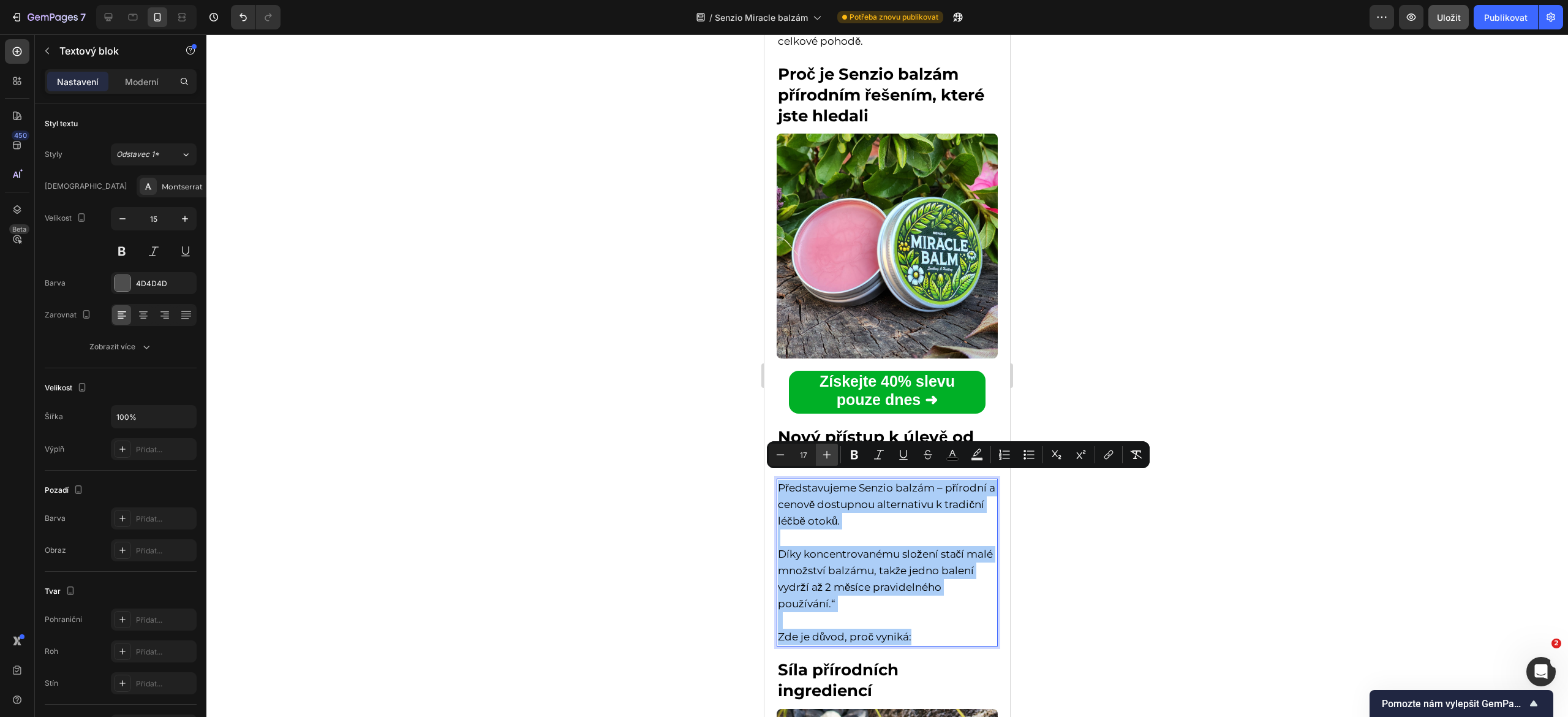
click at [822, 450] on icon "Editor contextual toolbar" at bounding box center [827, 455] width 12 height 12
type input "18"
click at [665, 494] on div at bounding box center [887, 375] width 1362 height 682
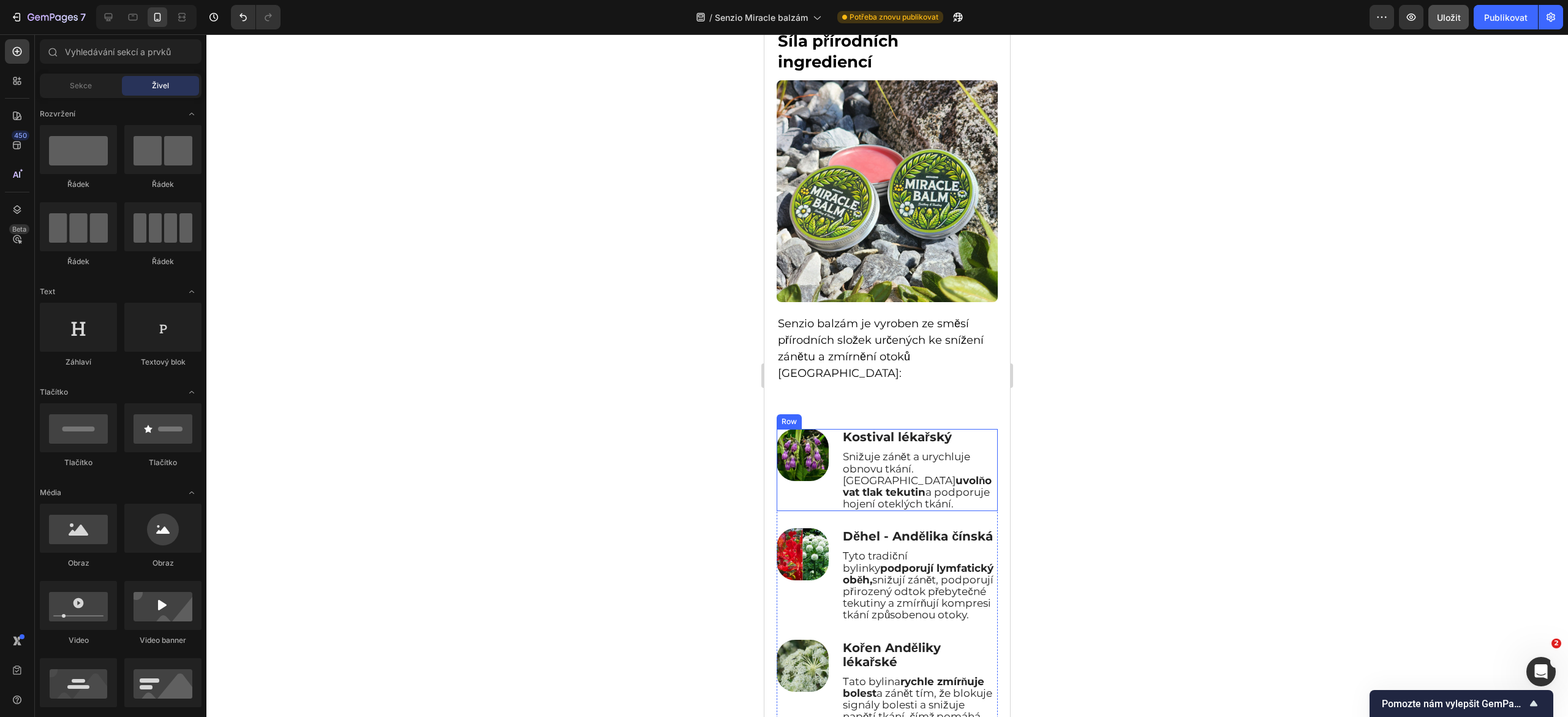
scroll to position [3893, 0]
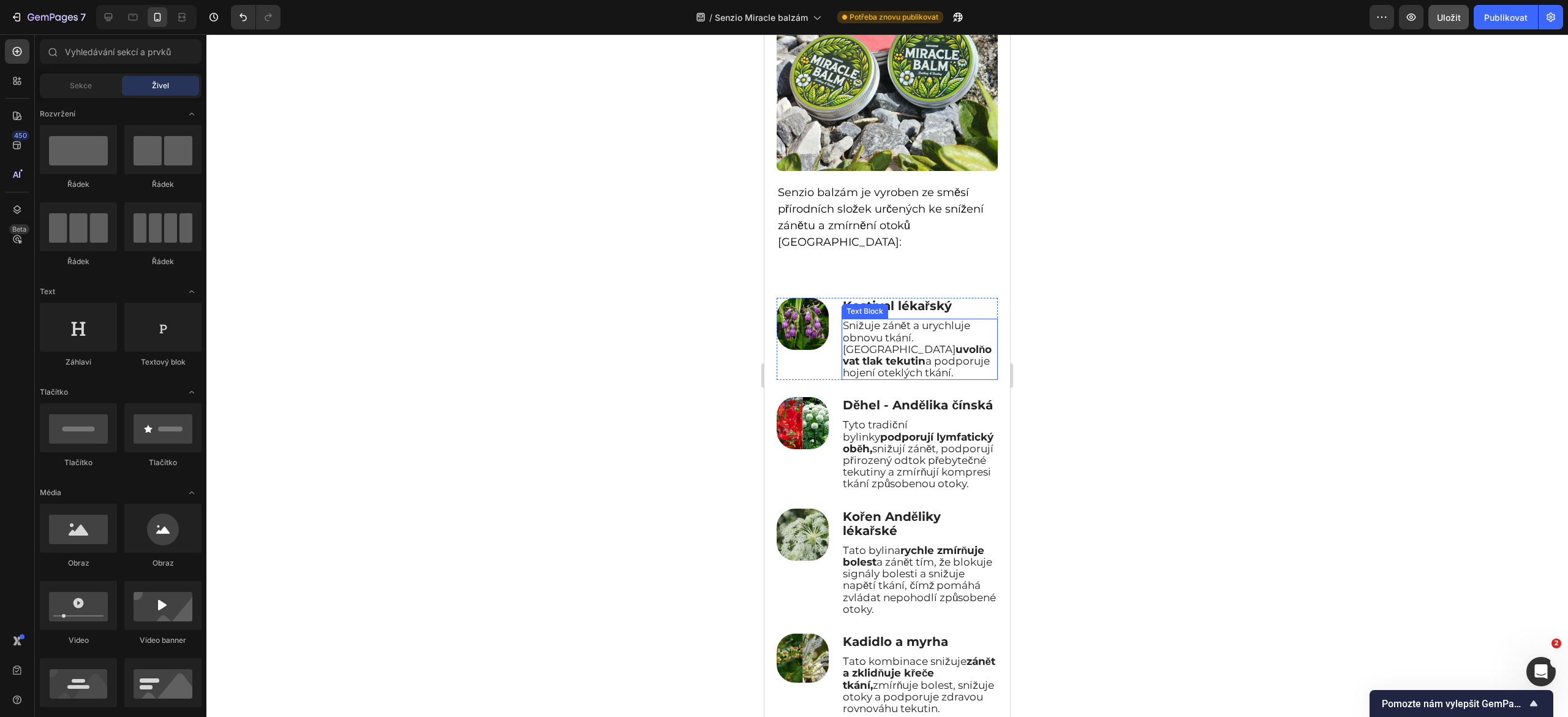
click at [875, 344] on strong "uvolňovat tlak tekutin" at bounding box center [917, 356] width 149 height 24
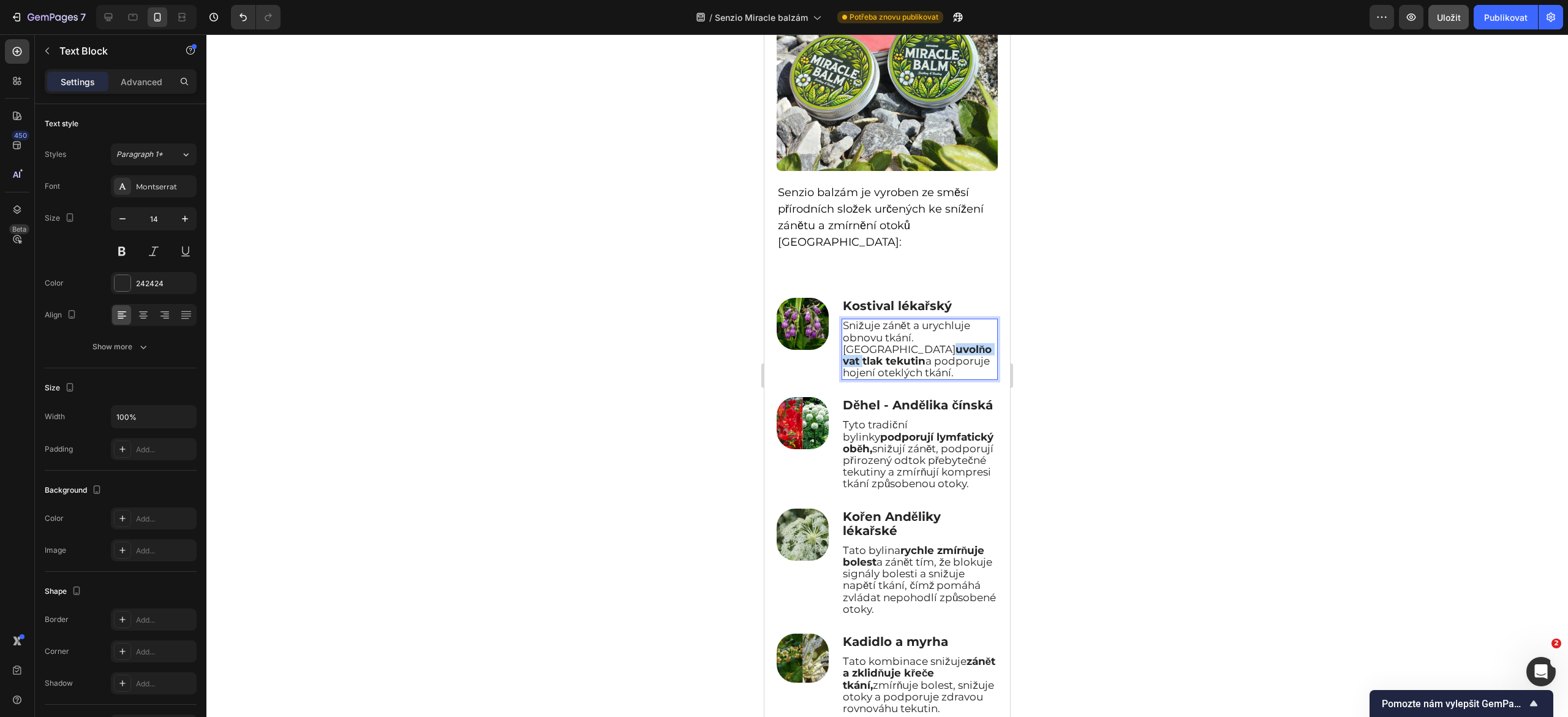
click at [875, 344] on strong "uvolňovat tlak tekutin" at bounding box center [917, 356] width 149 height 24
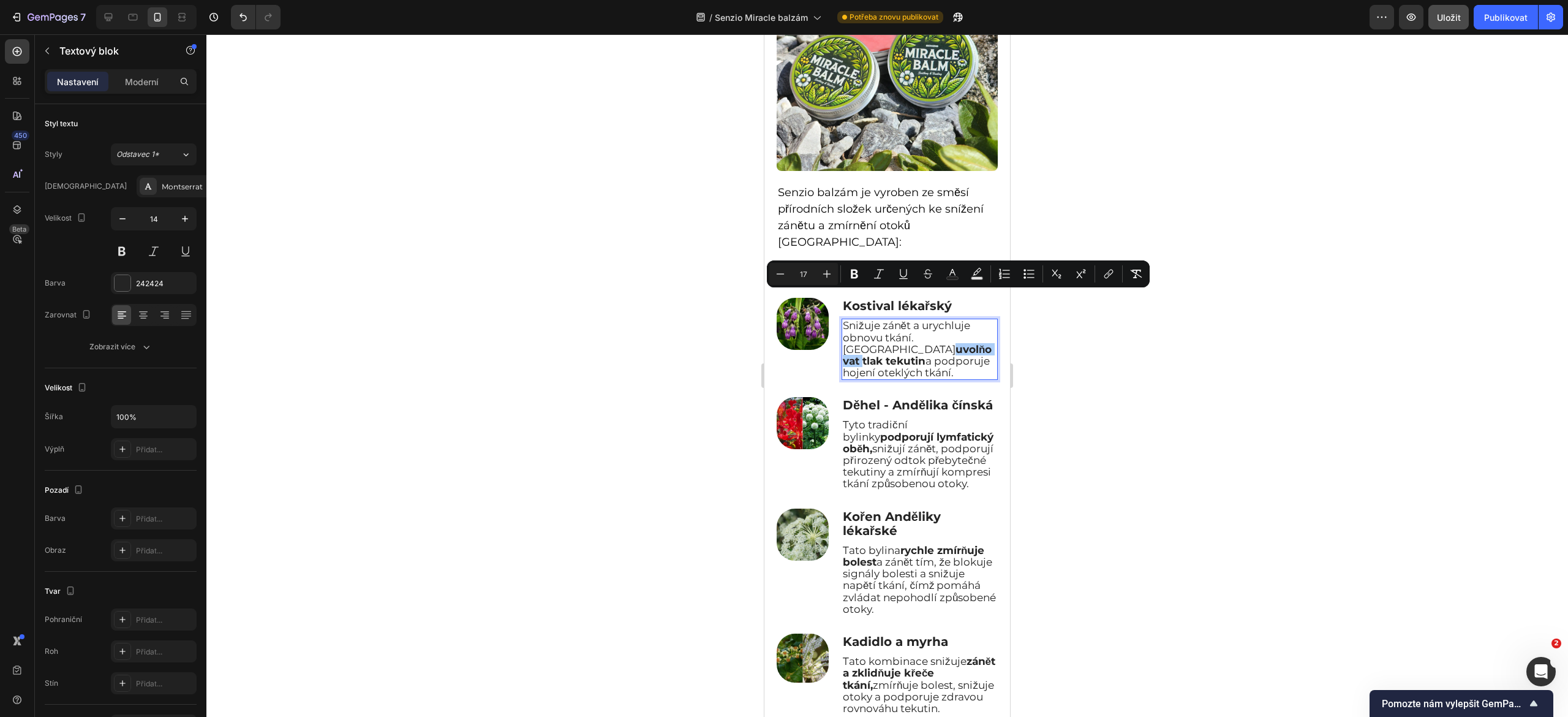
click at [704, 350] on div at bounding box center [887, 375] width 1362 height 682
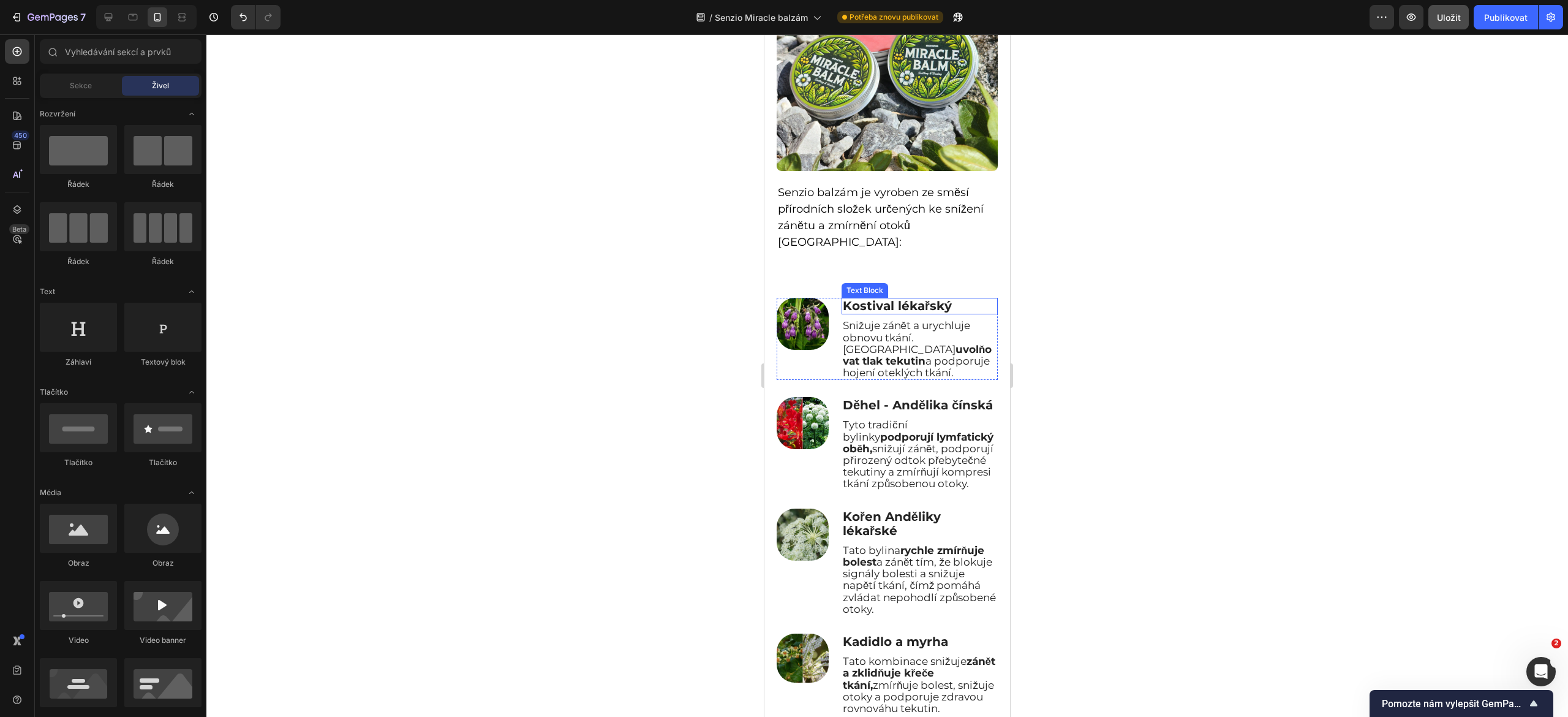
click at [853, 299] on strong "Kostival lékařský" at bounding box center [897, 306] width 109 height 15
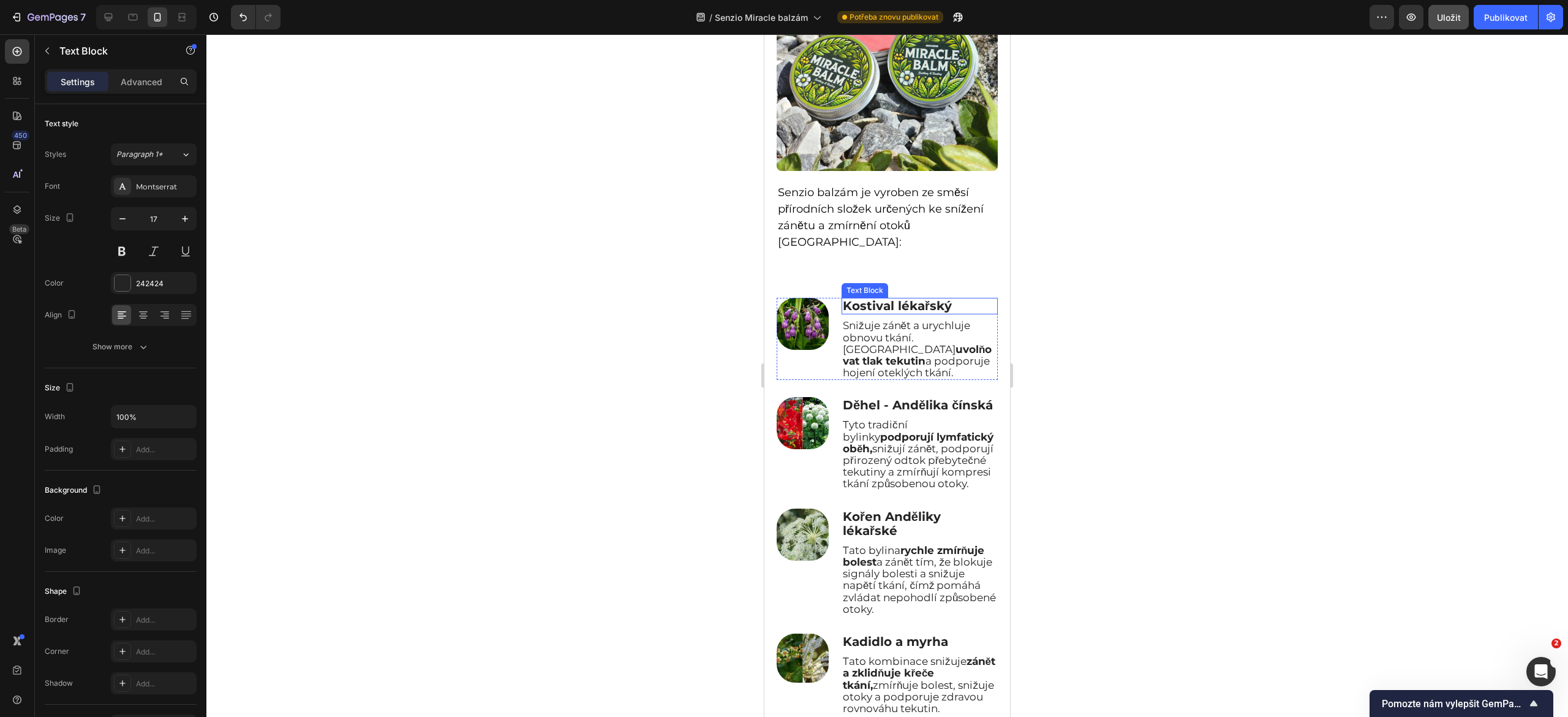
click at [853, 299] on strong "Kostival lékařský" at bounding box center [897, 306] width 109 height 15
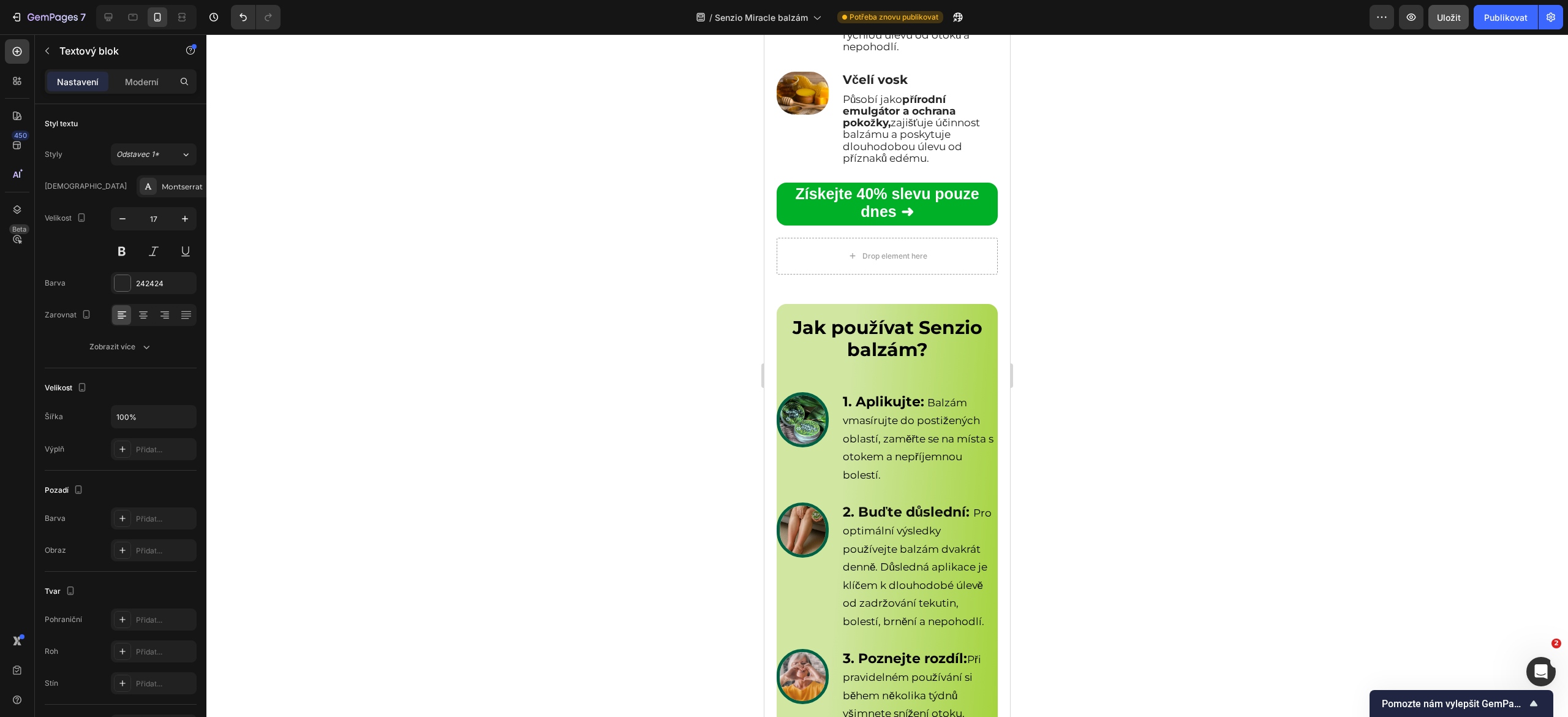
scroll to position [4678, 0]
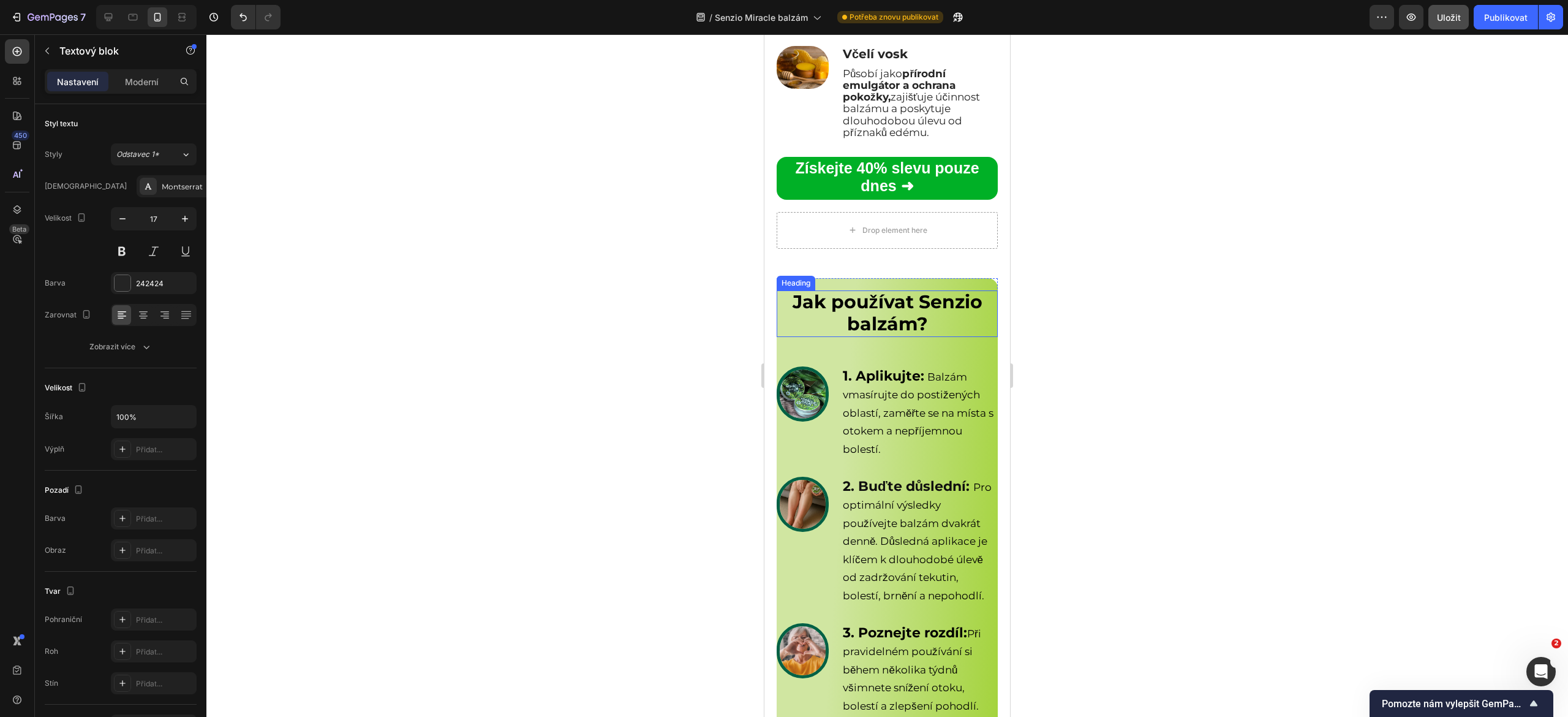
click at [845, 335] on strong "Jak používat Senzio balzám?" at bounding box center [887, 313] width 189 height 45
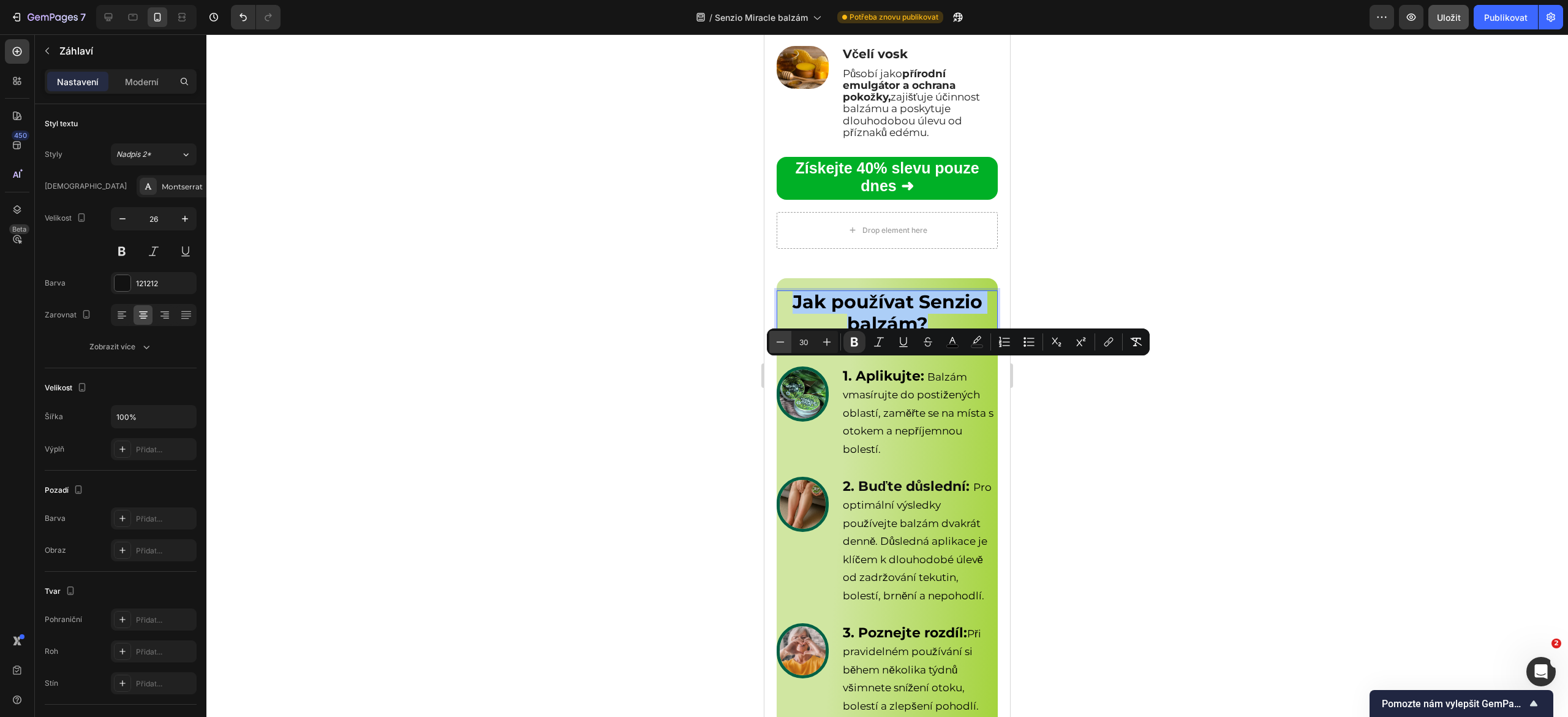
click at [775, 341] on icon "Editor contextual toolbar" at bounding box center [780, 342] width 12 height 12
type input "26"
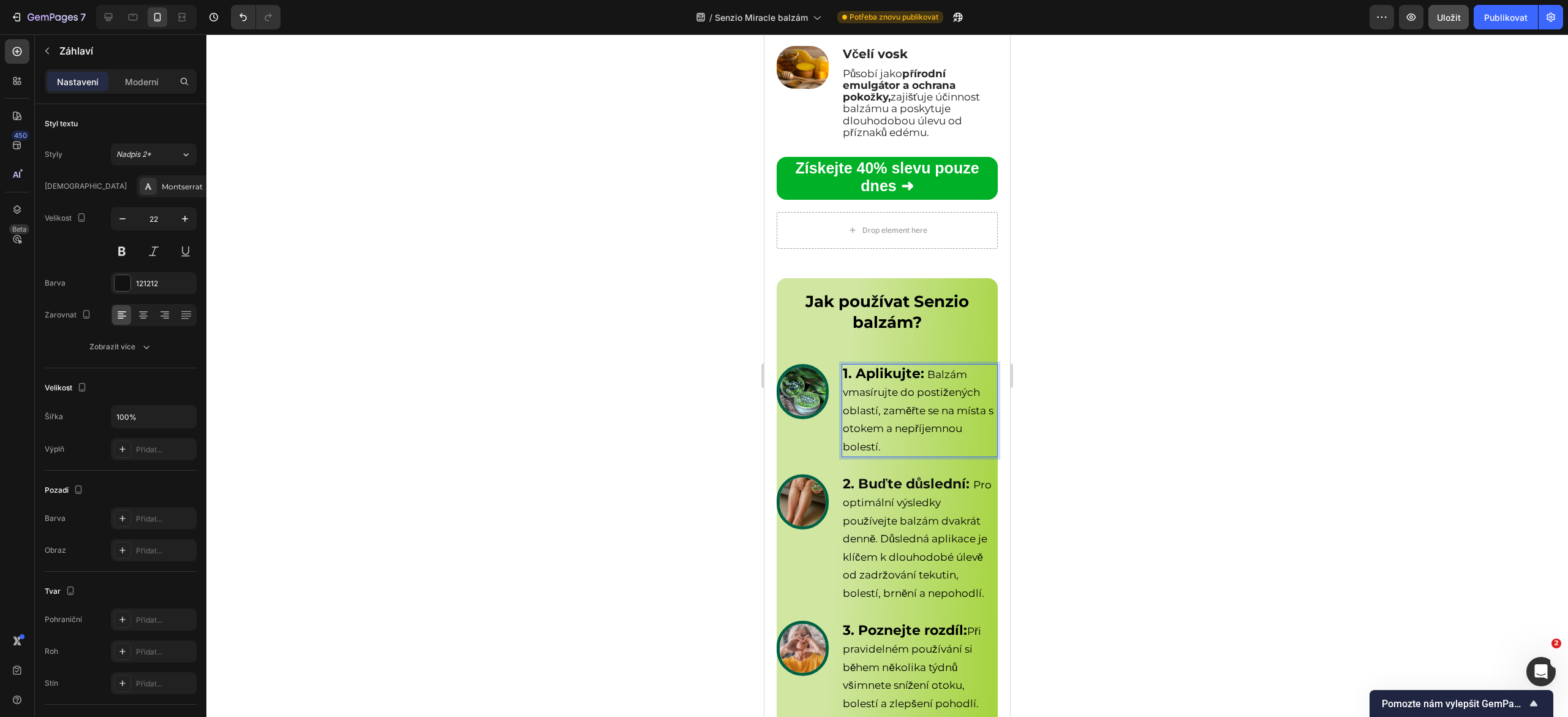
click at [845, 453] on span "Balzám vmasírujte do postižených oblastí, zaměřte se na místa s otokem a nepříj…" at bounding box center [917, 411] width 150 height 85
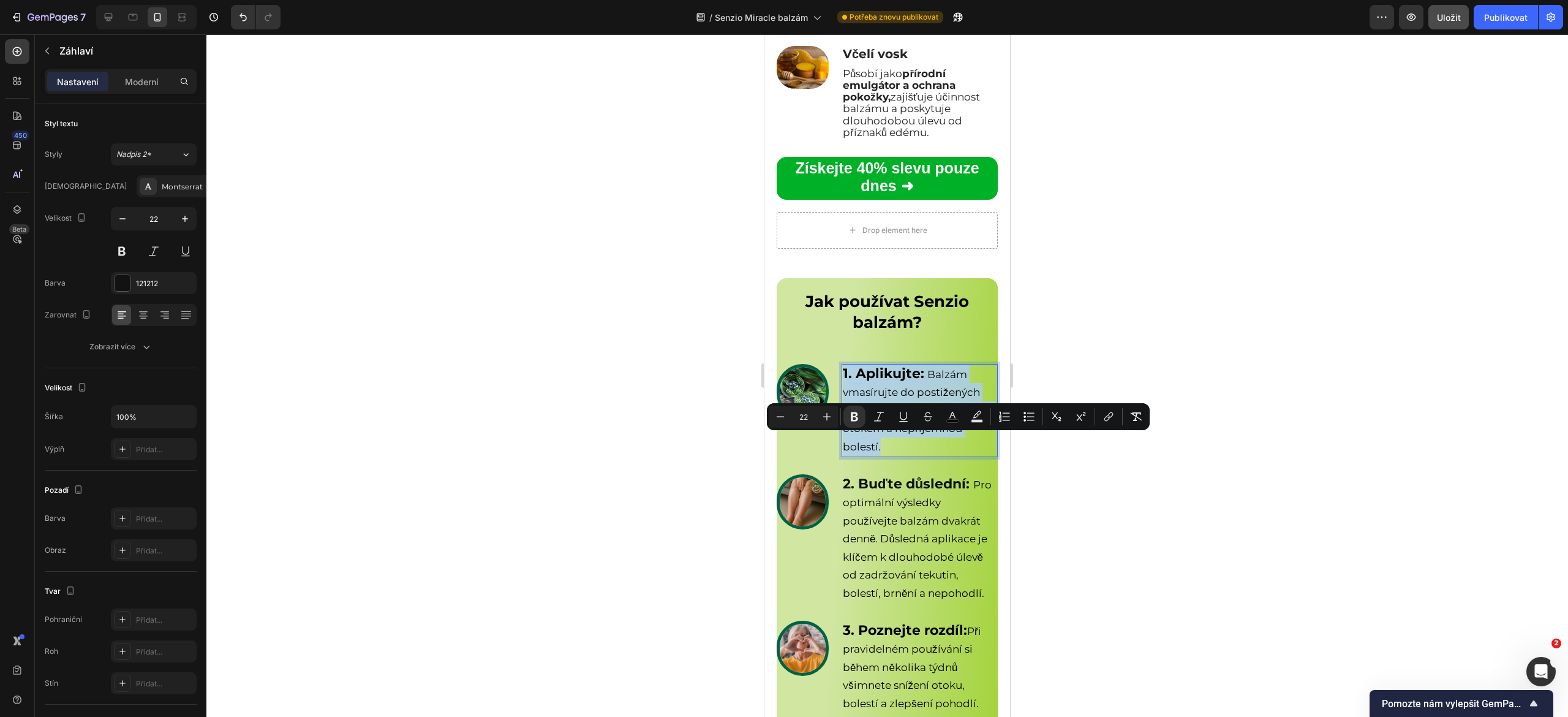
click at [856, 453] on span "Balzám vmasírujte do postižených oblastí, zaměřte se na místa s otokem a nepříj…" at bounding box center [917, 411] width 150 height 85
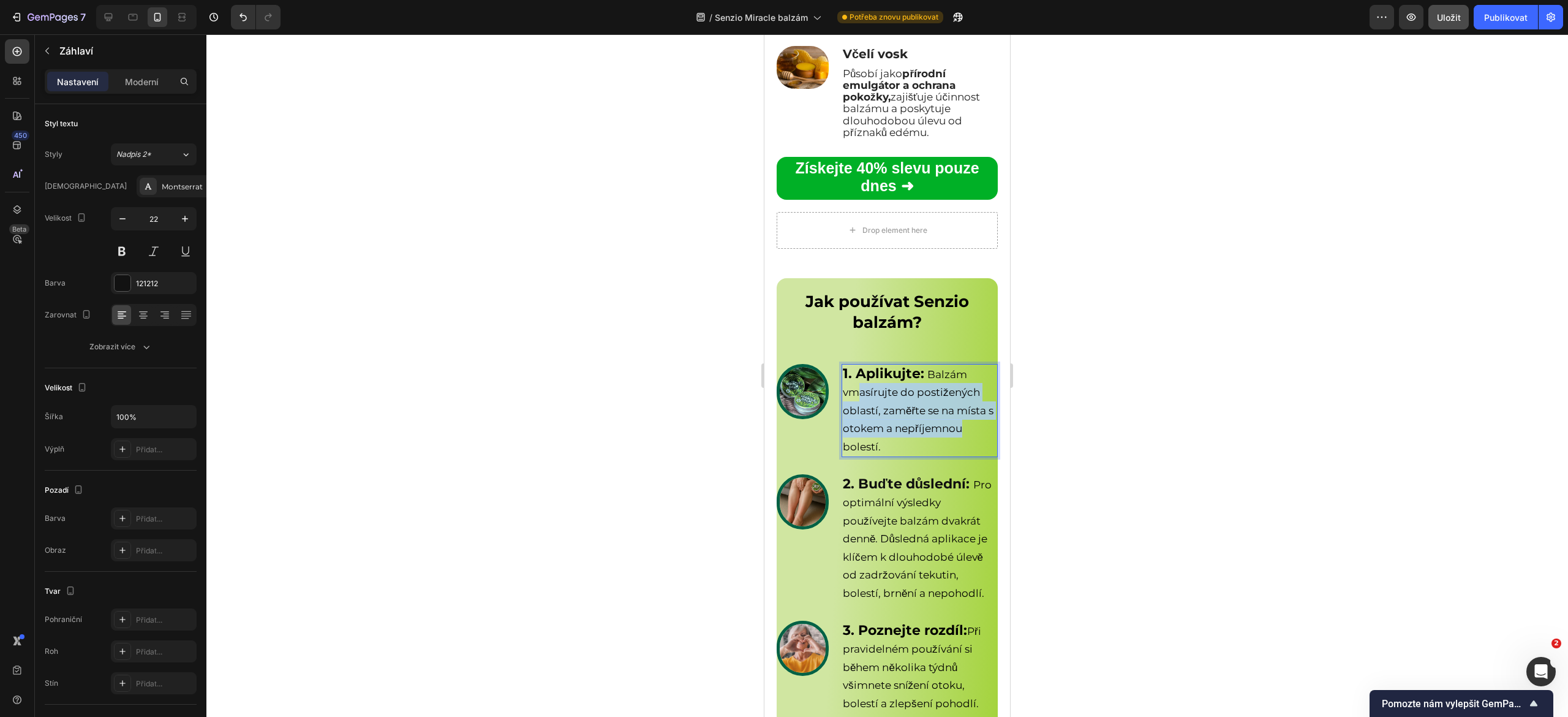
drag, startPoint x: 855, startPoint y: 470, endPoint x: 903, endPoint y: 516, distance: 66.5
click at [903, 453] on span "Balzám vmasírujte do postižených oblastí, zaměřte se na místa s otokem a nepříj…" at bounding box center [917, 411] width 150 height 85
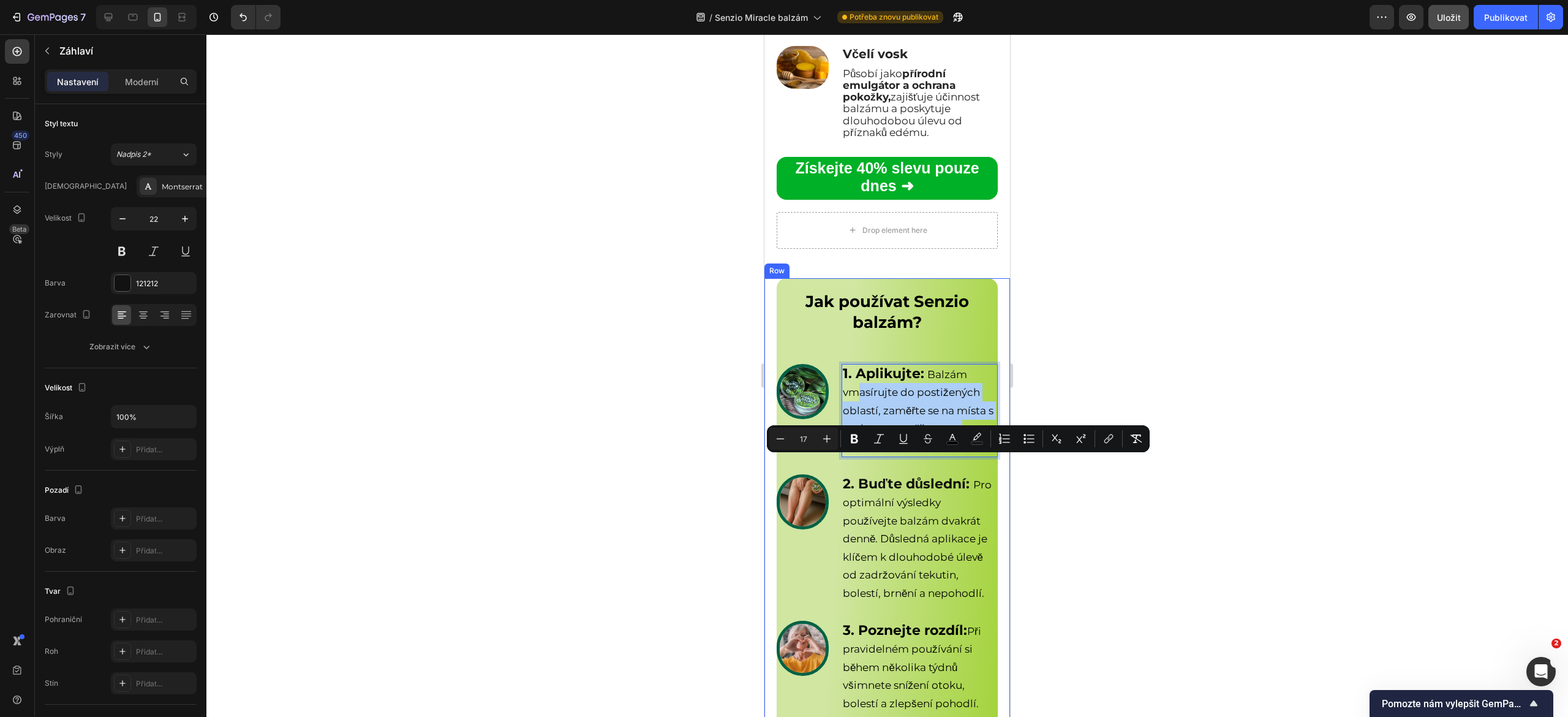
click at [696, 524] on div at bounding box center [887, 375] width 1362 height 682
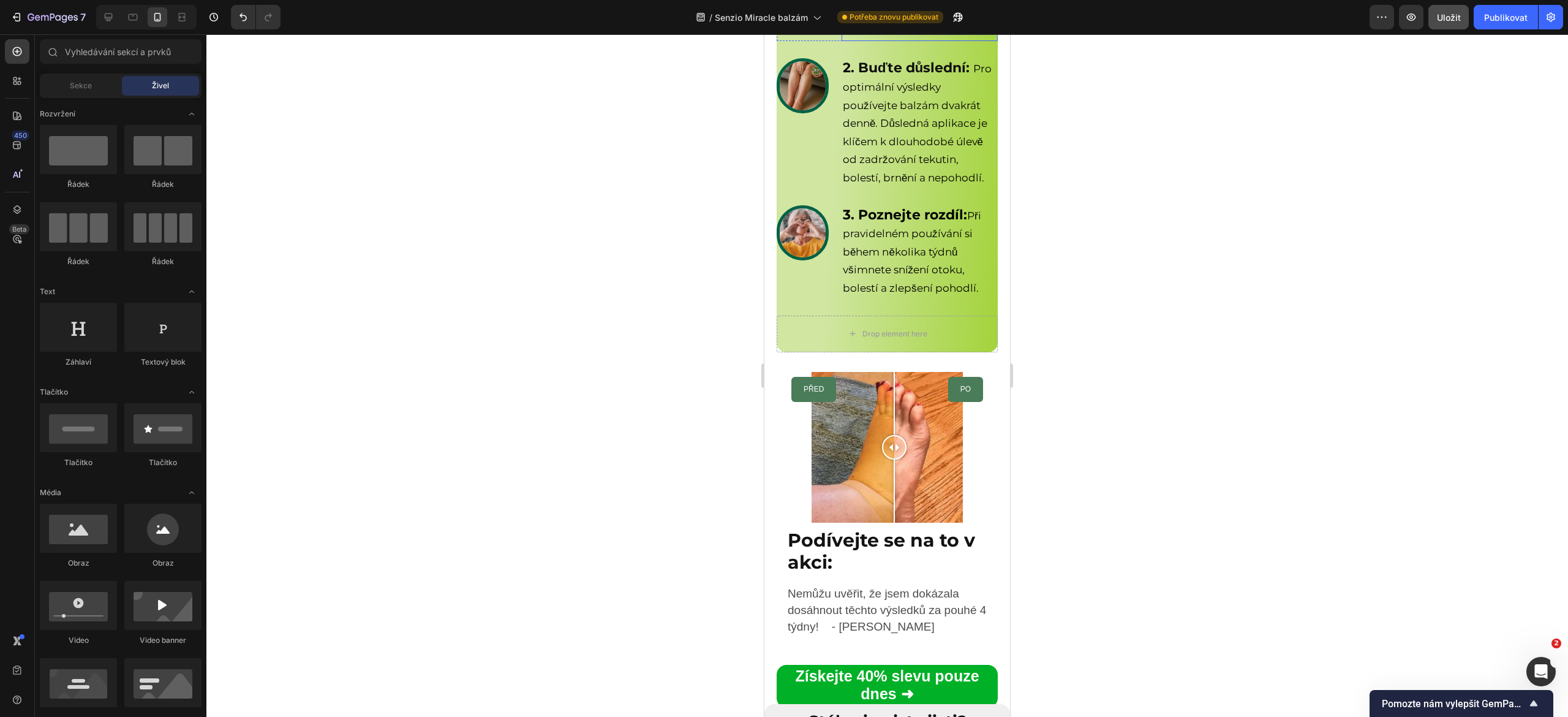
scroll to position [5398, 0]
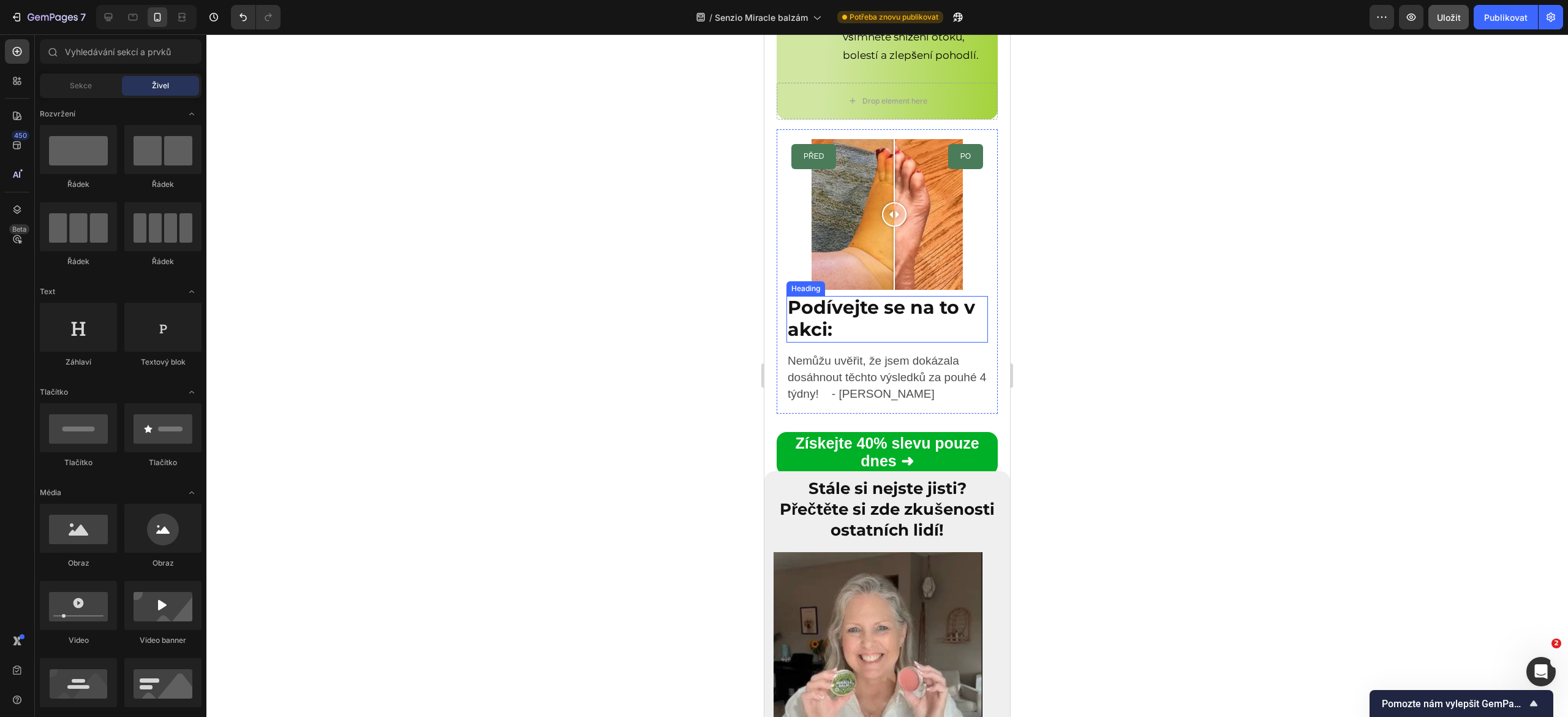
click at [827, 341] on strong "Podívejte se na to v akci:" at bounding box center [881, 318] width 188 height 45
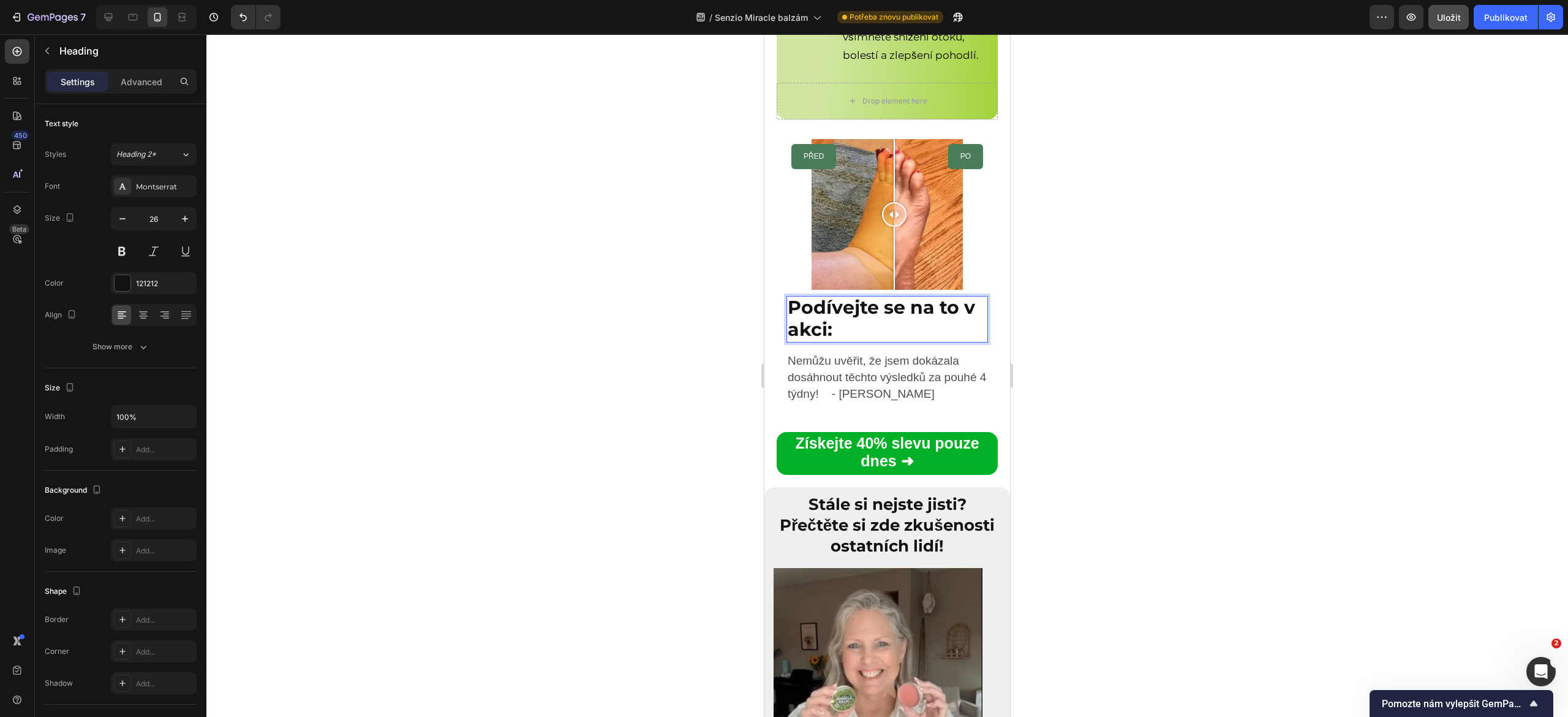
click at [827, 341] on strong "Podívejte se na to v akci:" at bounding box center [881, 318] width 188 height 45
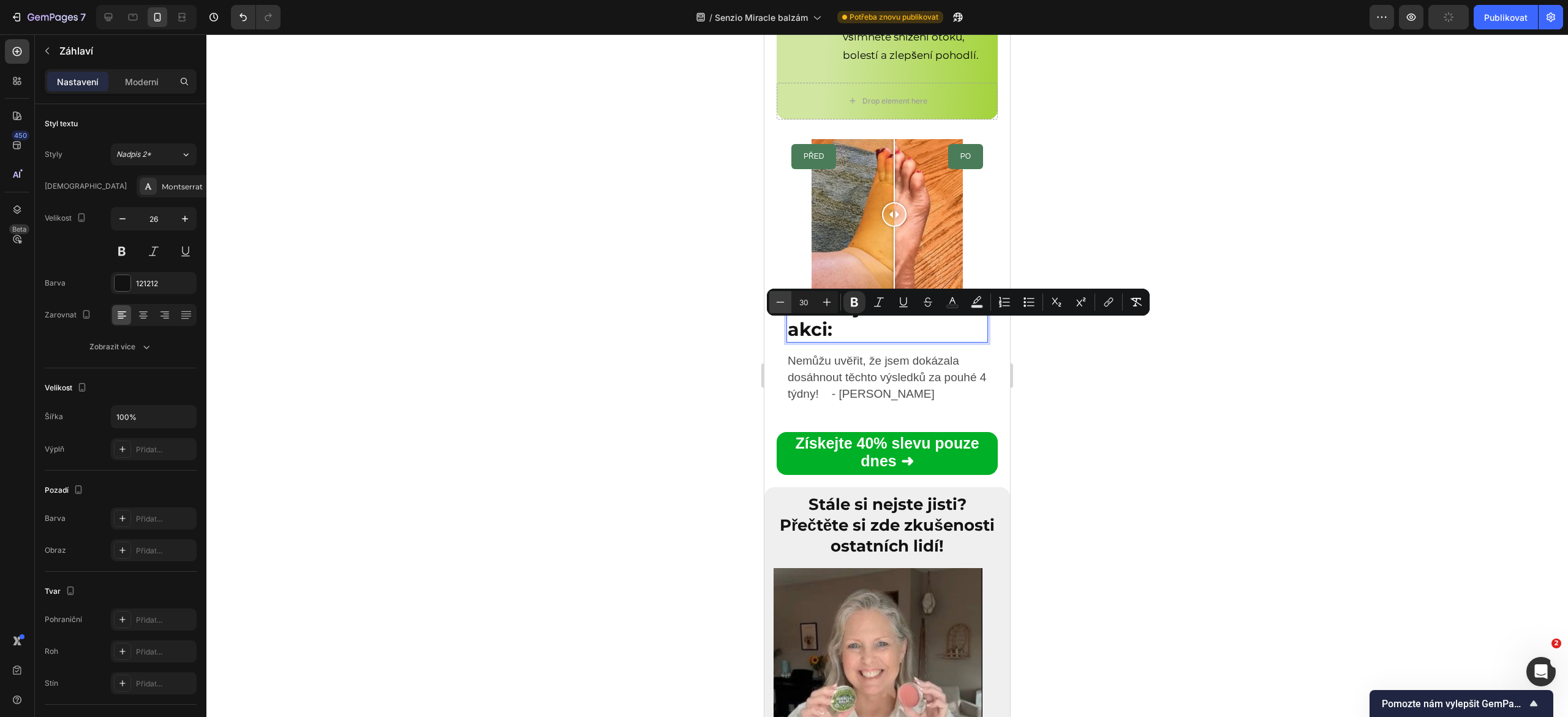
click at [785, 304] on icon "Editor contextual toolbar" at bounding box center [780, 302] width 12 height 12
type input "26"
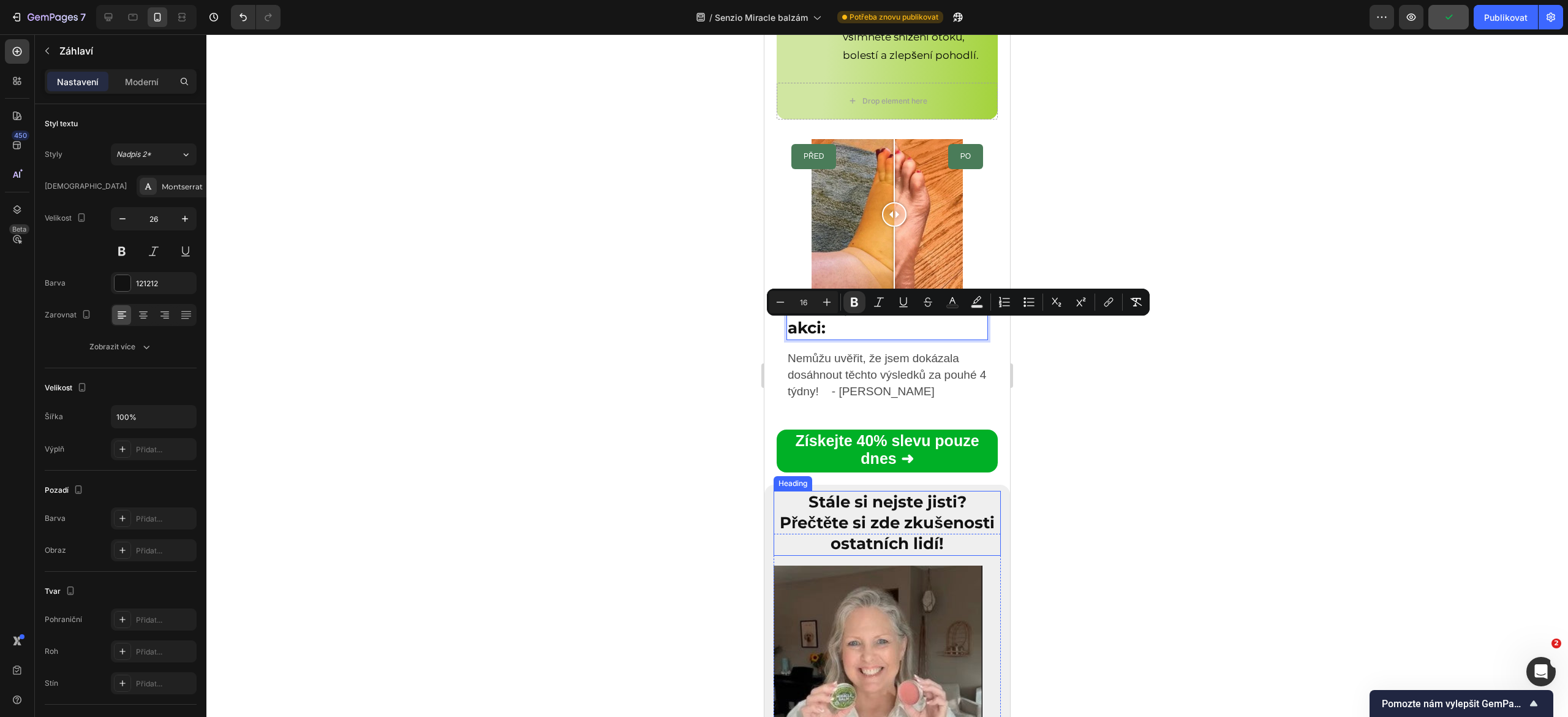
click at [832, 554] on strong "Stále si nejste jisti? Přečtěte si zde zkušenosti ostatních lidí!" at bounding box center [888, 523] width 215 height 62
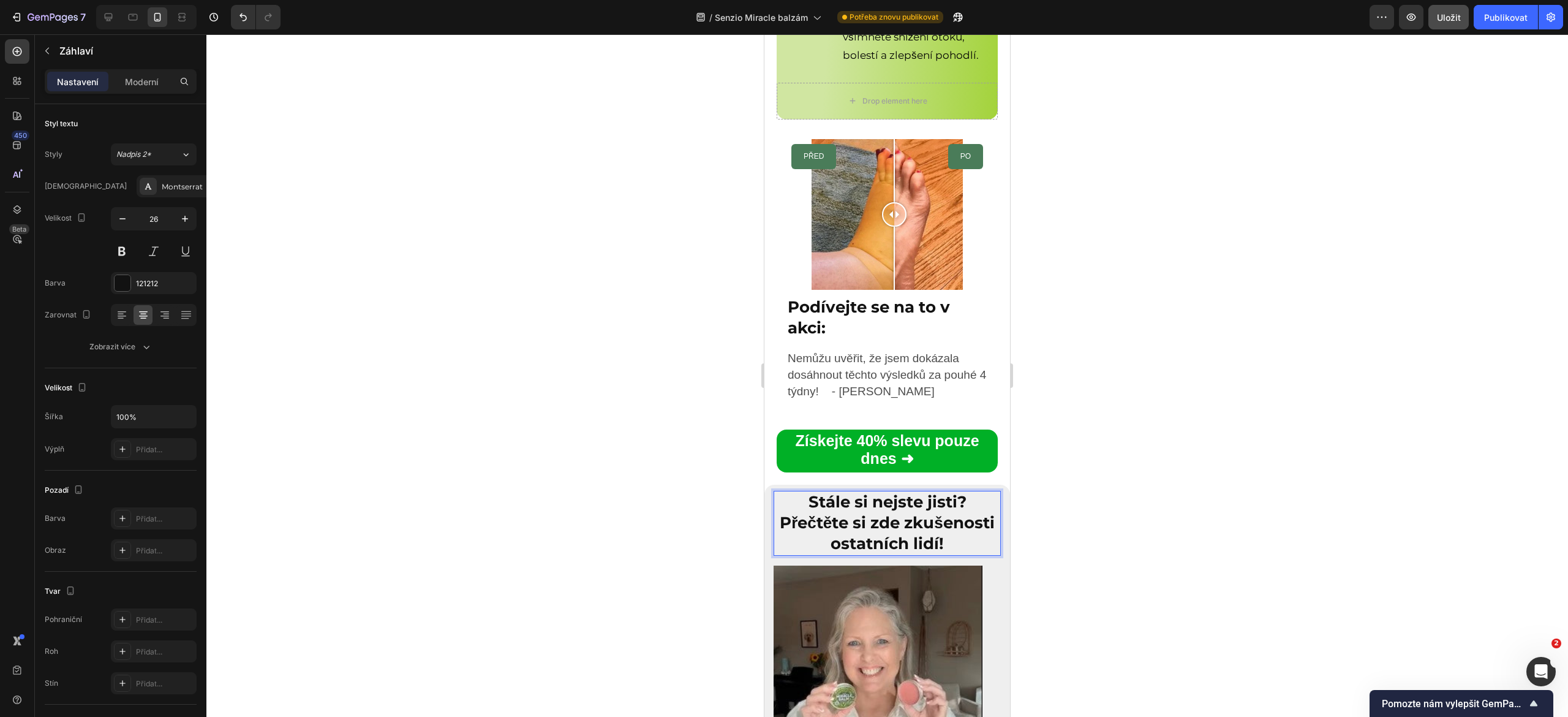
click at [832, 554] on strong "Stále si nejste jisti? Přečtěte si zde zkušenosti ostatních lidí!" at bounding box center [888, 523] width 215 height 62
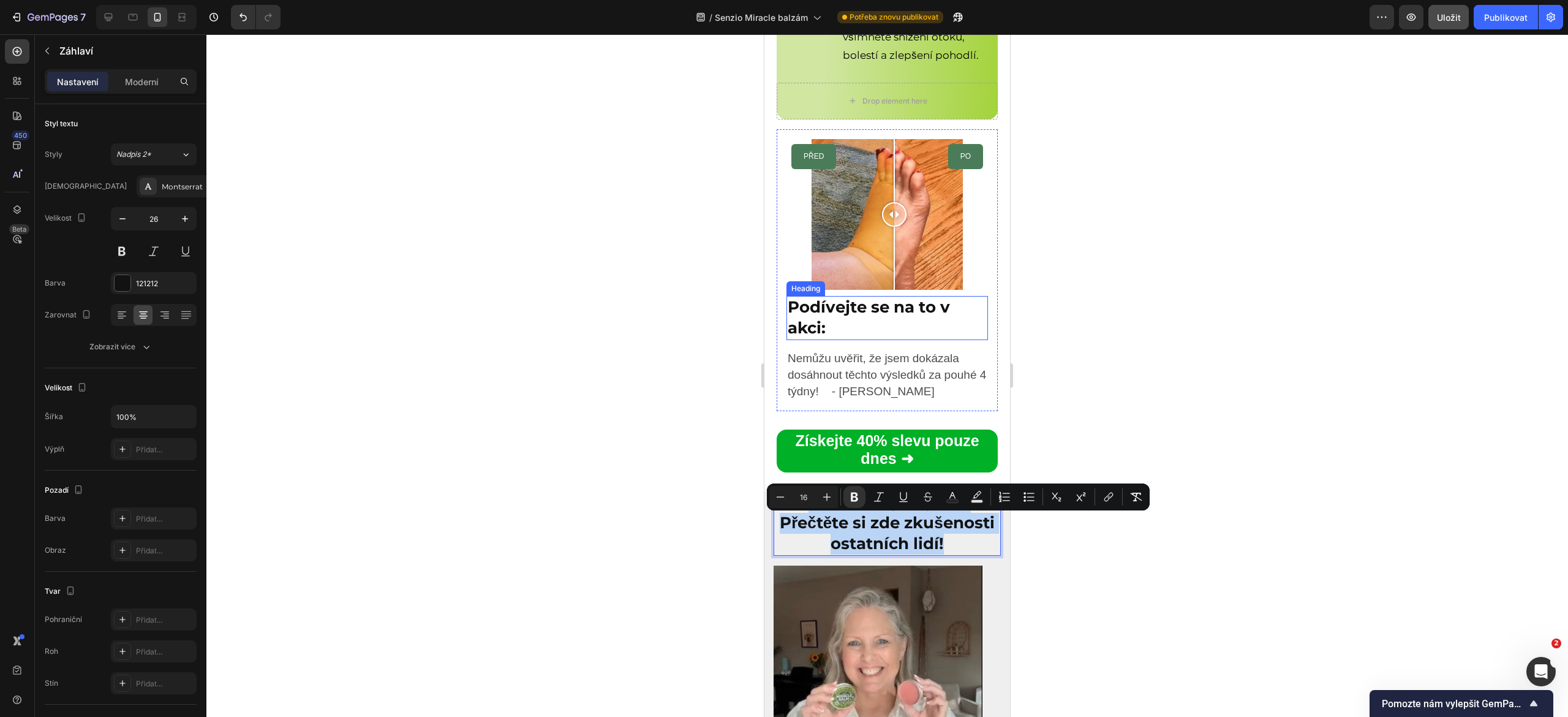
click at [878, 332] on strong "Podívejte se na to v akci:" at bounding box center [869, 316] width 162 height 40
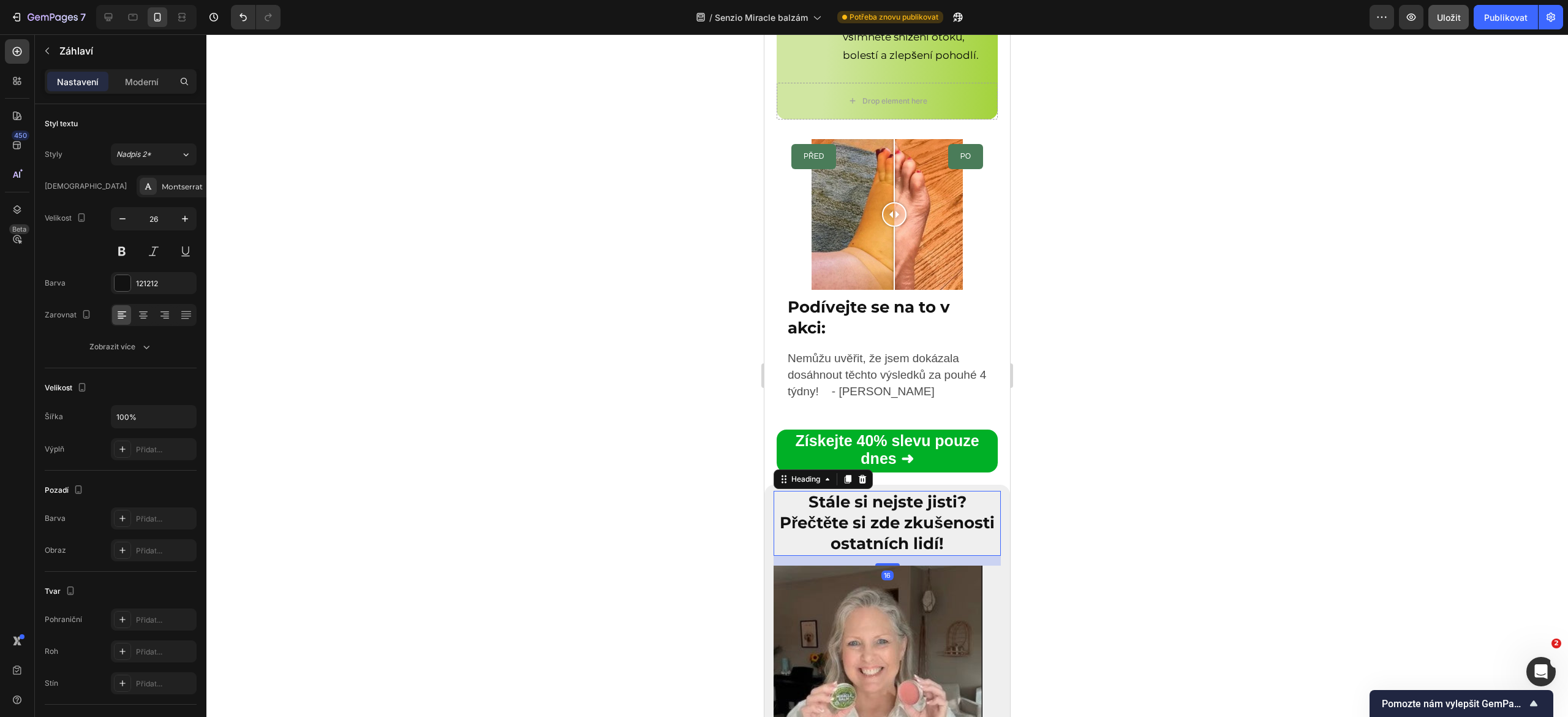
click at [866, 538] on strong "Stále si nejste jisti? Přečtěte si zde zkušenosti ostatních lidí!" at bounding box center [888, 523] width 215 height 62
click at [851, 467] on strong "Získejte 40% slevu pouze dnes ➜" at bounding box center [887, 449] width 184 height 35
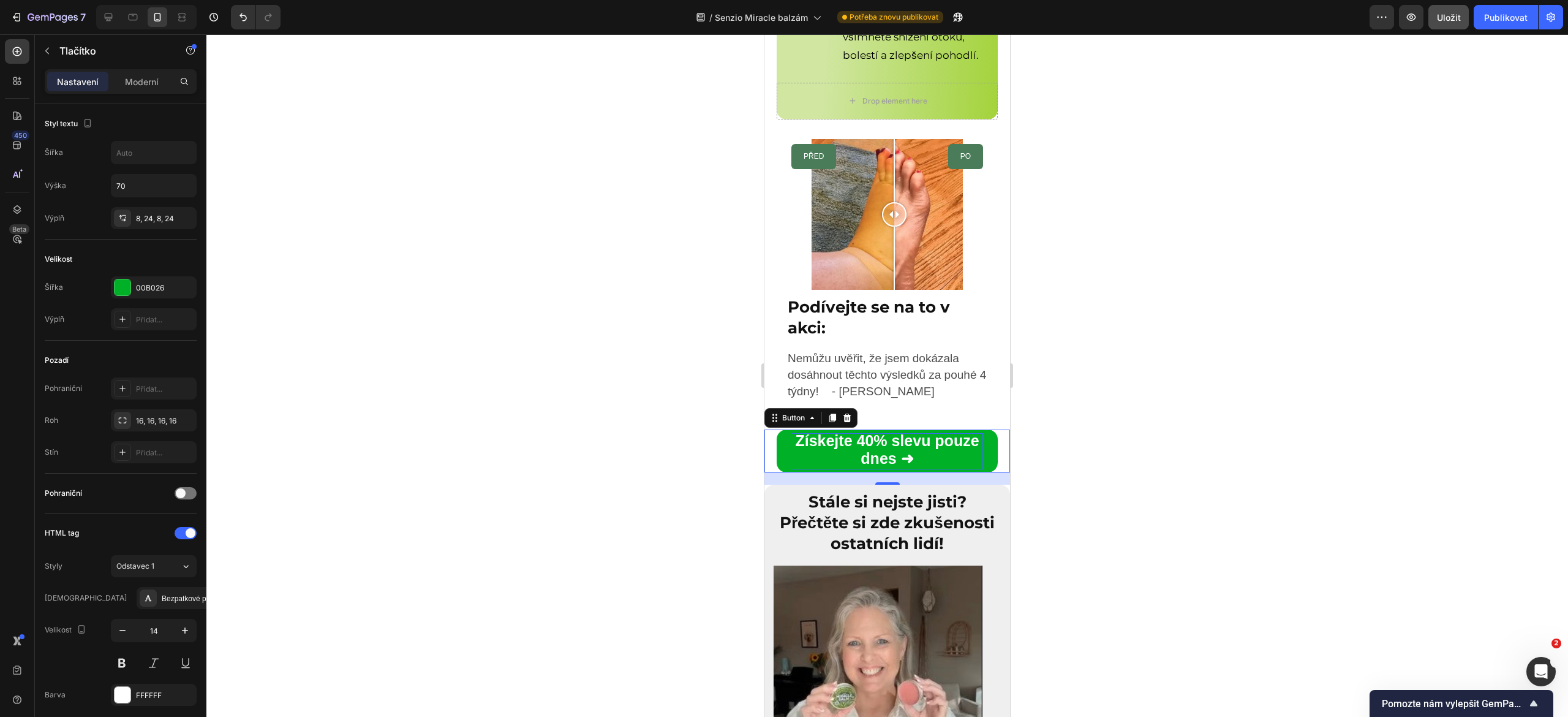
click at [848, 467] on strong "Získejte 40% slevu pouze dnes ➜" at bounding box center [887, 449] width 184 height 35
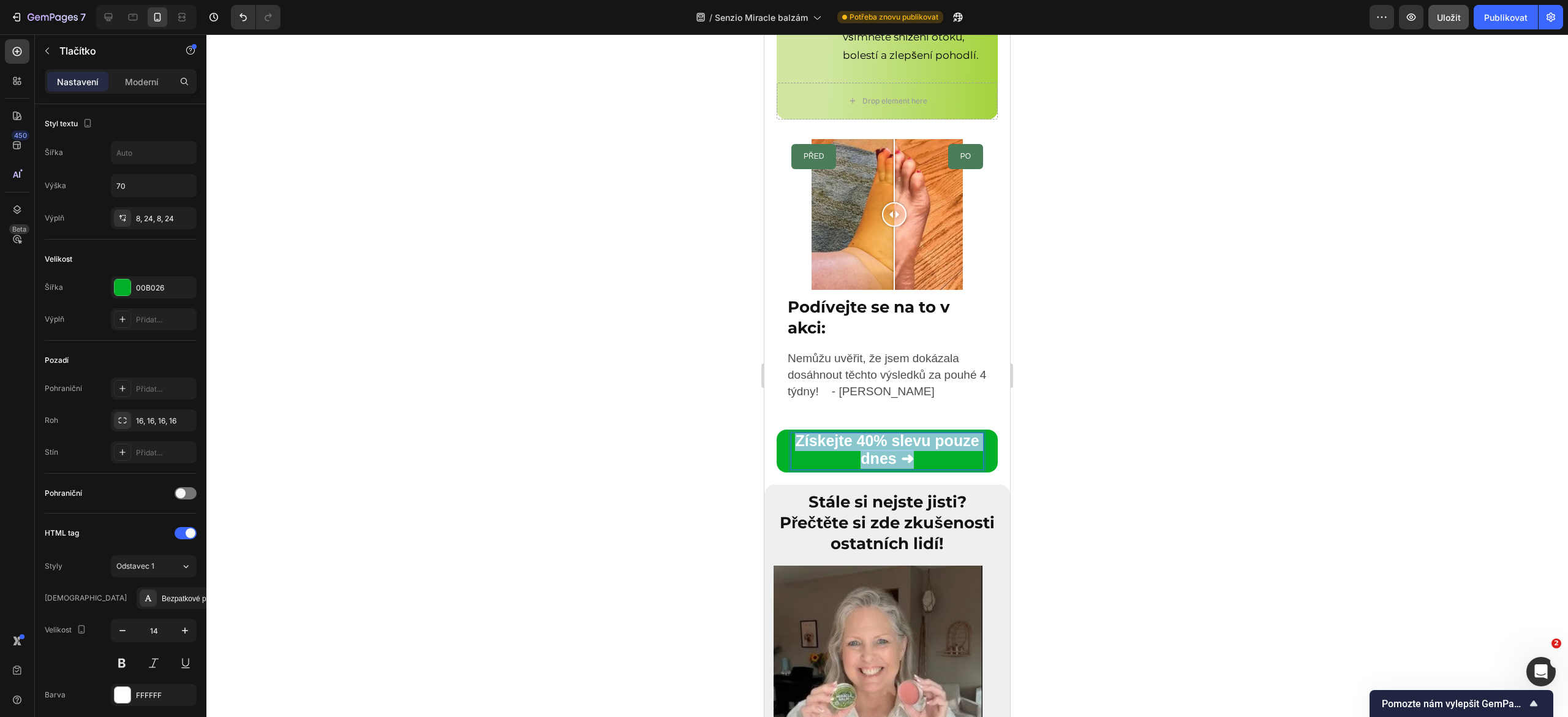
click at [848, 467] on strong "Získejte 40% slevu pouze dnes ➜" at bounding box center [887, 449] width 184 height 35
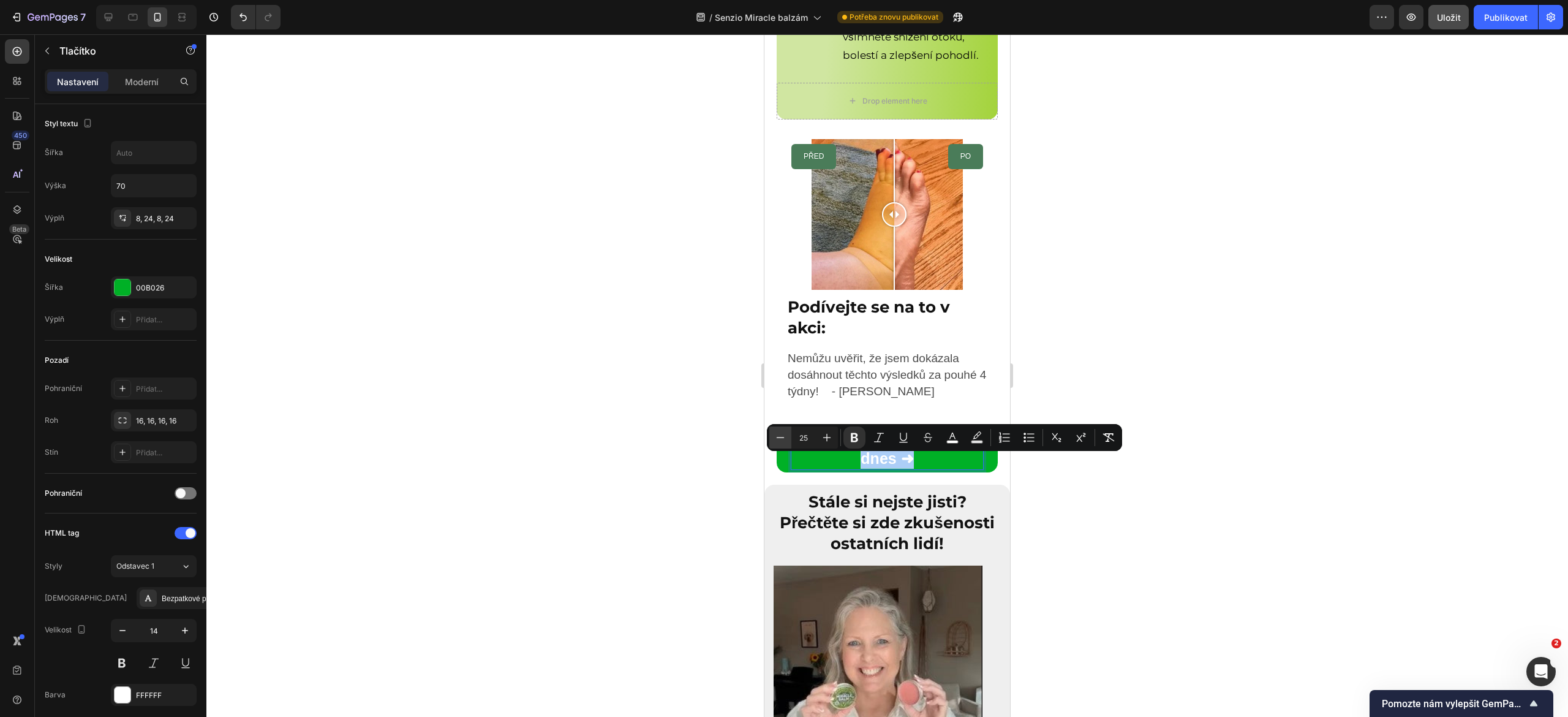
click at [779, 429] on button "Minus" at bounding box center [780, 438] width 22 height 22
click at [777, 443] on button "Minus" at bounding box center [780, 438] width 22 height 22
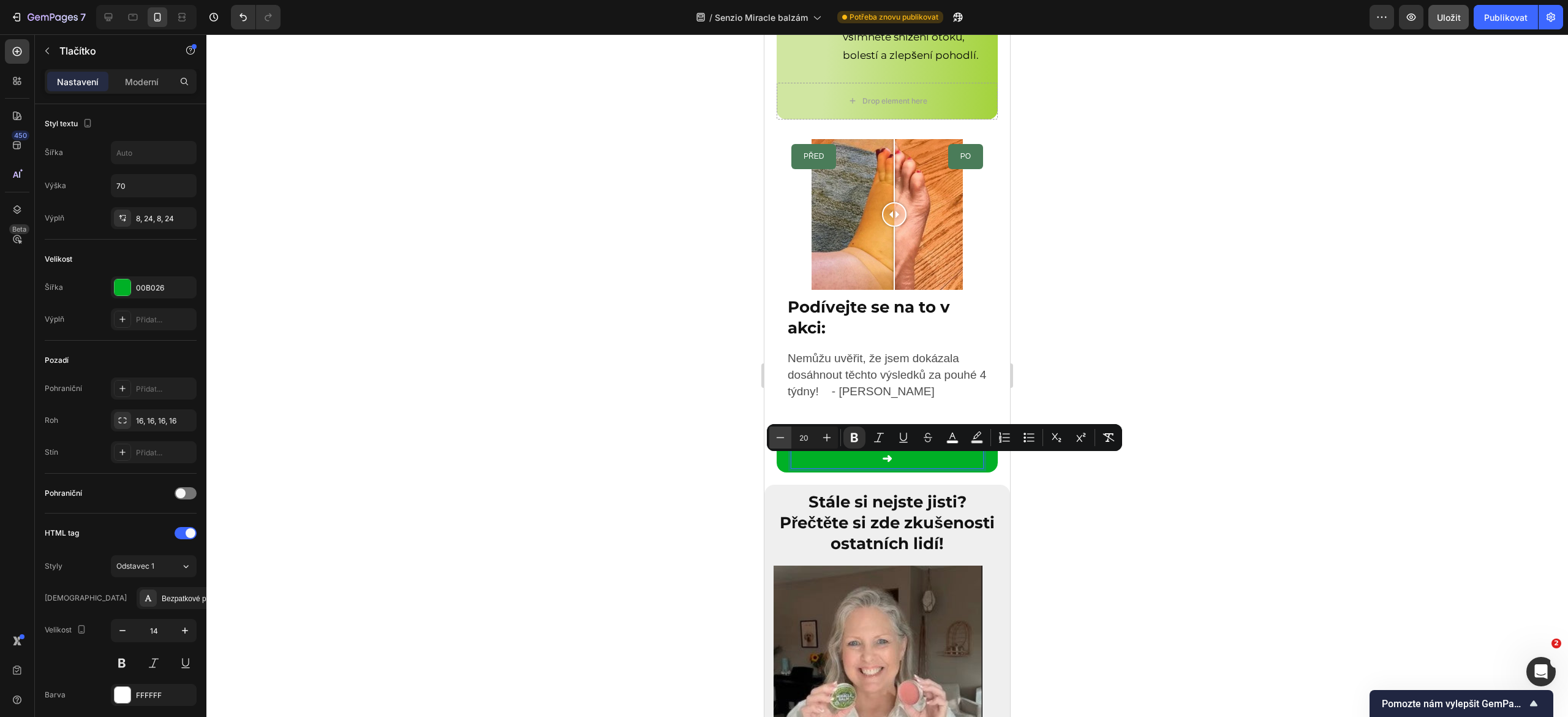
click at [777, 443] on button "Minus" at bounding box center [780, 438] width 22 height 22
type input "16"
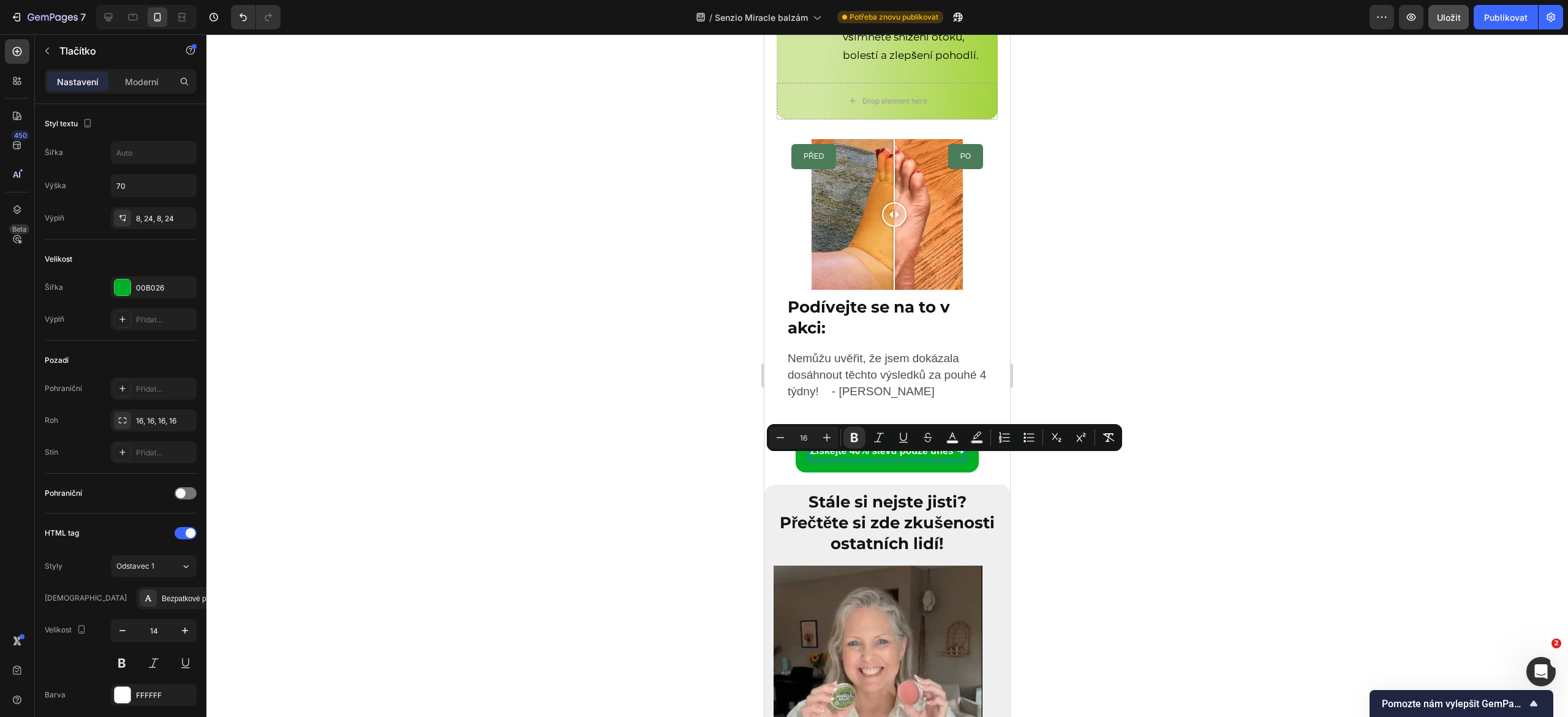
click at [663, 477] on div at bounding box center [887, 375] width 1362 height 682
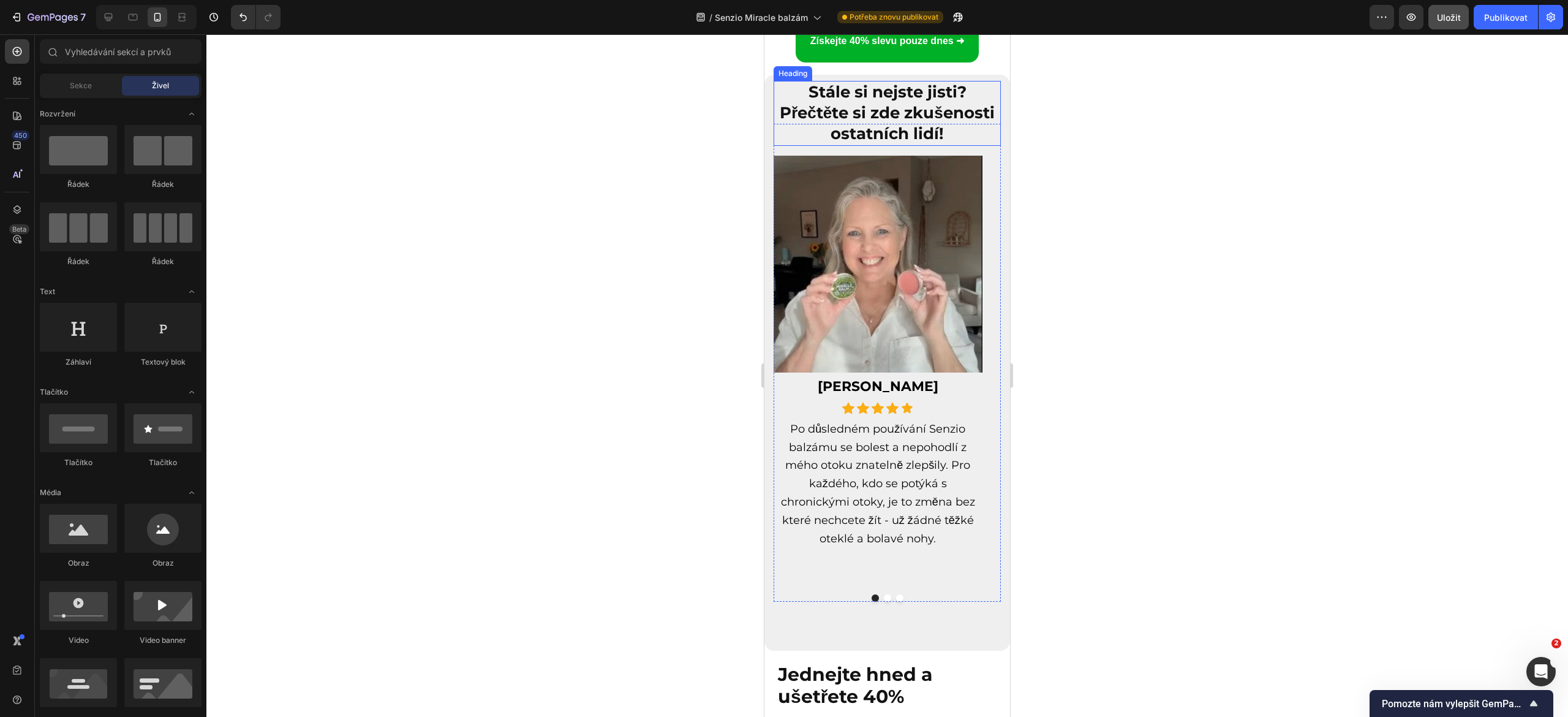
scroll to position [5848, 0]
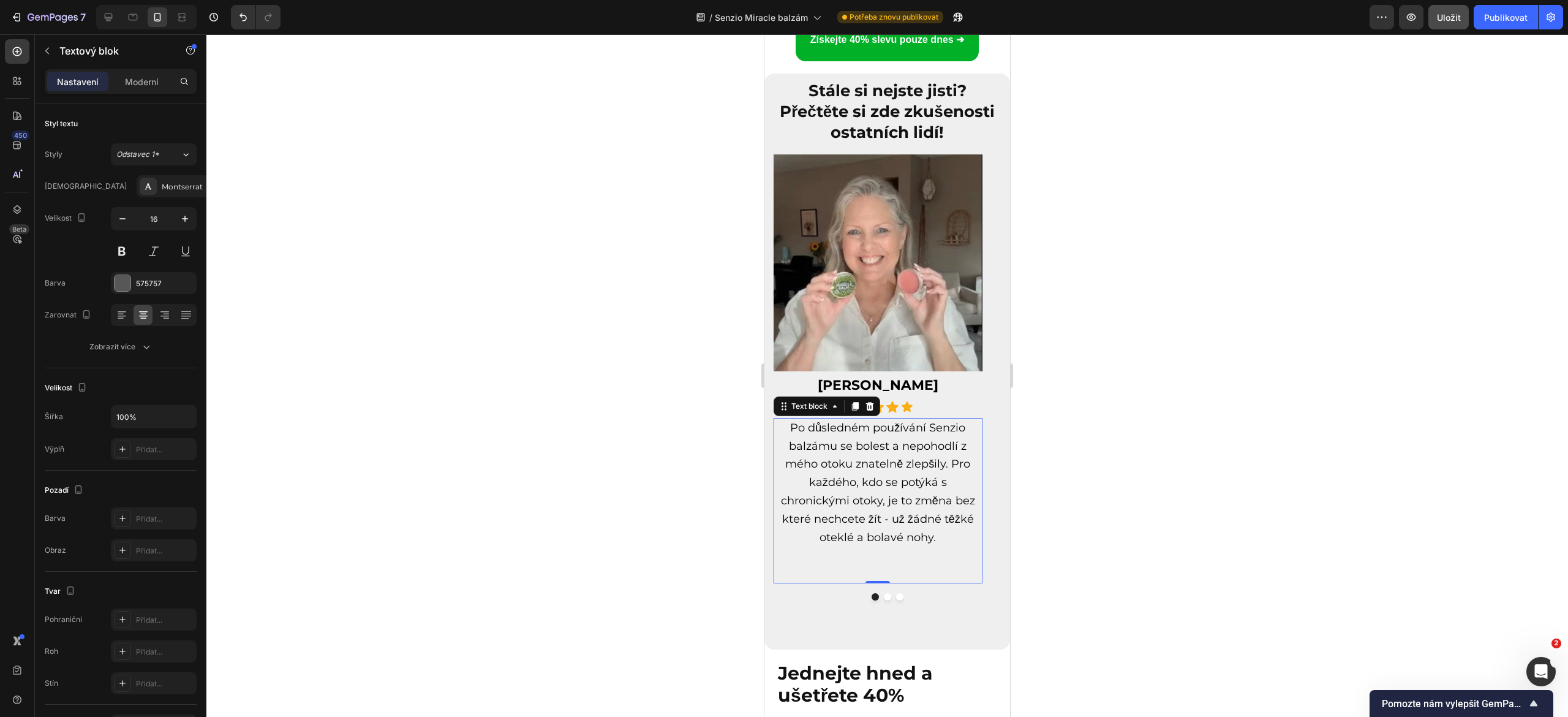
click at [851, 449] on span "Po důsledném používání Senzio balzámu se bolest a nepohodlí z mého otoku znatel…" at bounding box center [878, 483] width 194 height 123
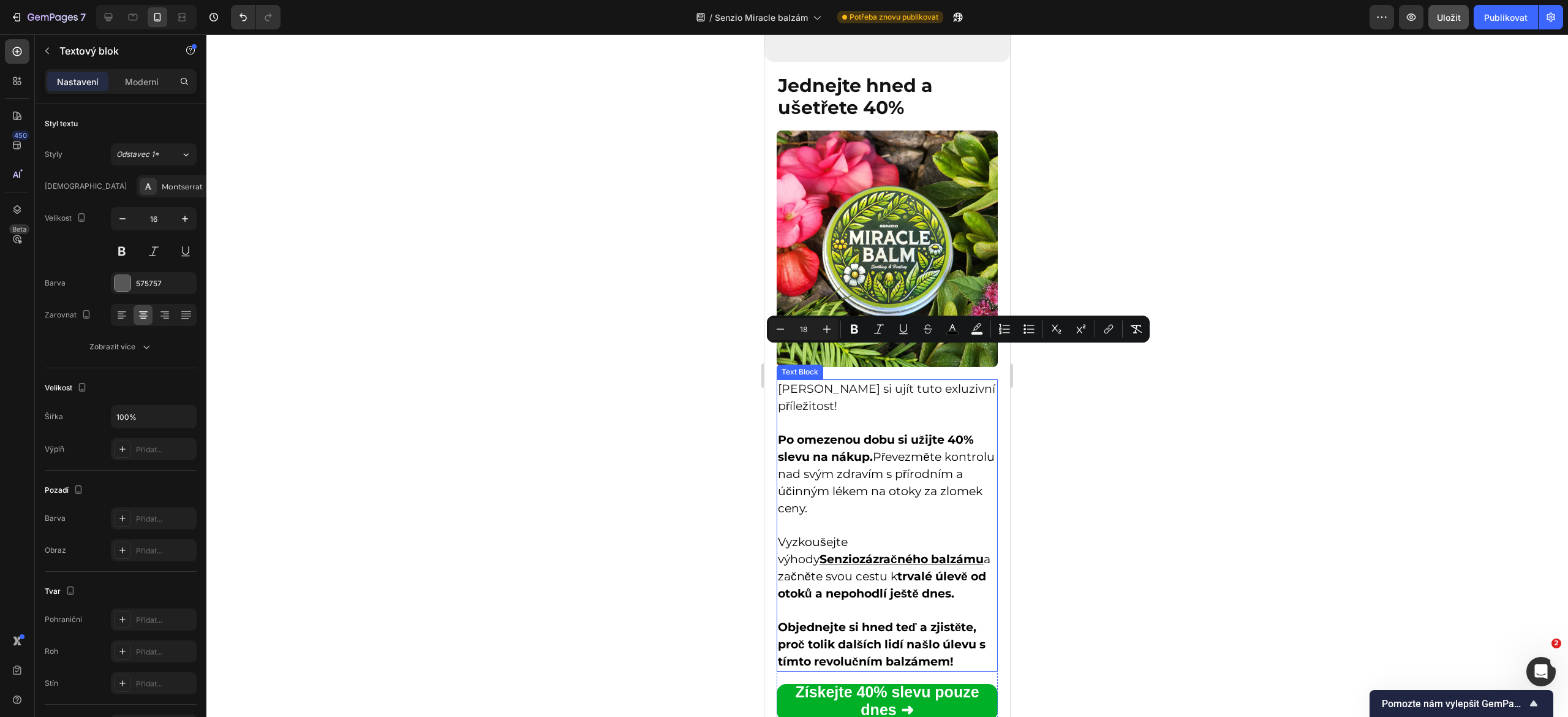
scroll to position [5783, 0]
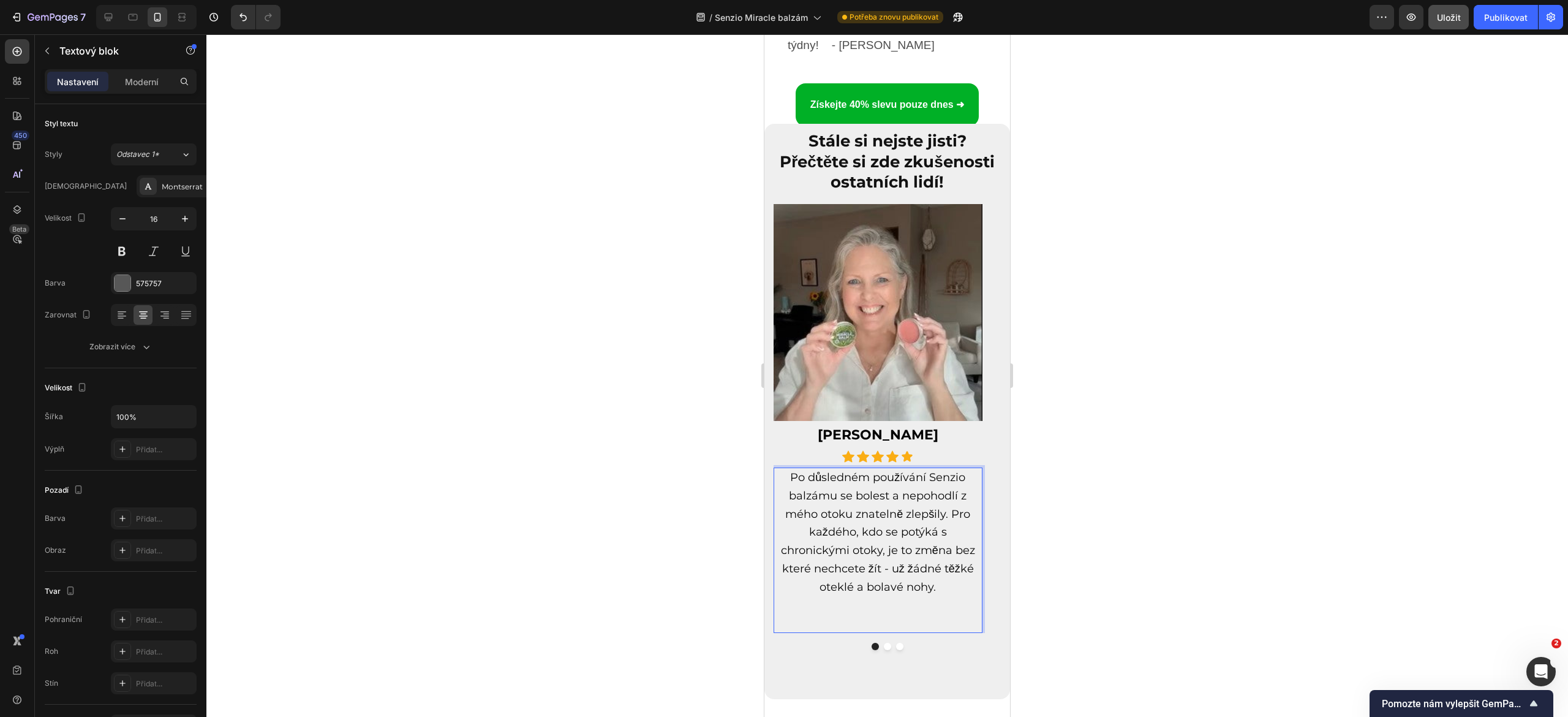
click at [849, 541] on p "Po důsledném používání Senzio balzámu se bolest a nepohodlí z mého otoku znatel…" at bounding box center [877, 550] width 206 height 163
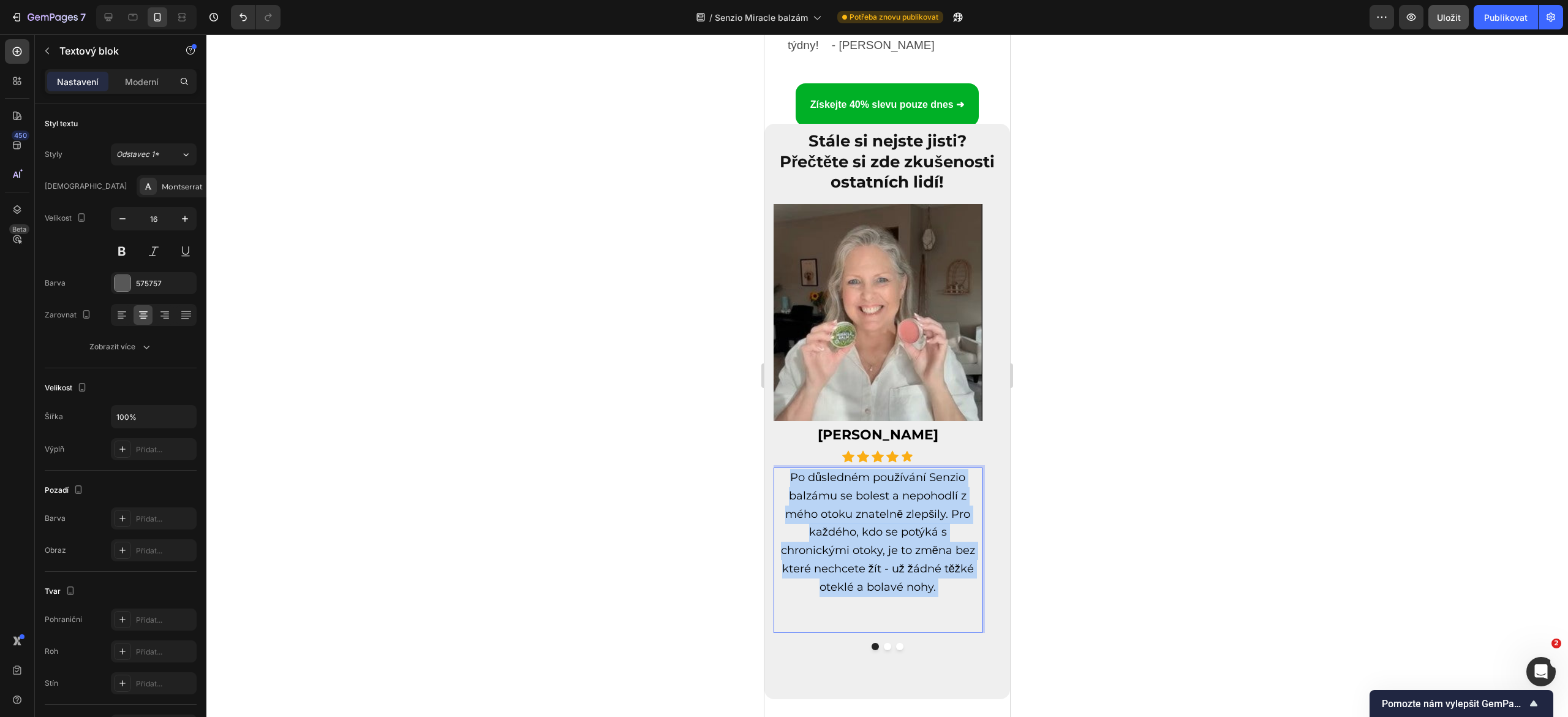
click at [849, 541] on p "Po důsledném používání Senzio balzámu se bolest a nepohodlí z mého otoku znatel…" at bounding box center [877, 550] width 206 height 163
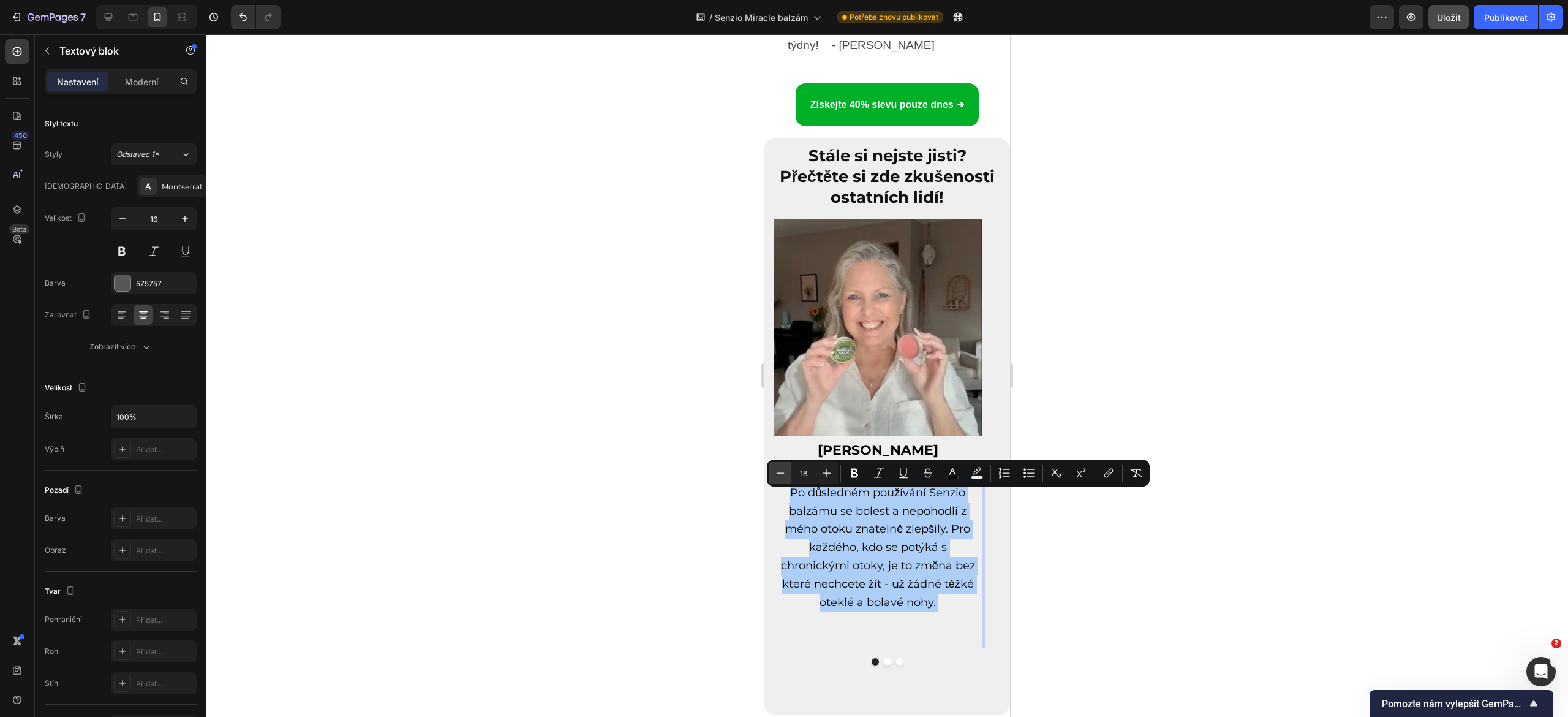
click at [783, 478] on icon "Editor contextual toolbar" at bounding box center [780, 472] width 12 height 12
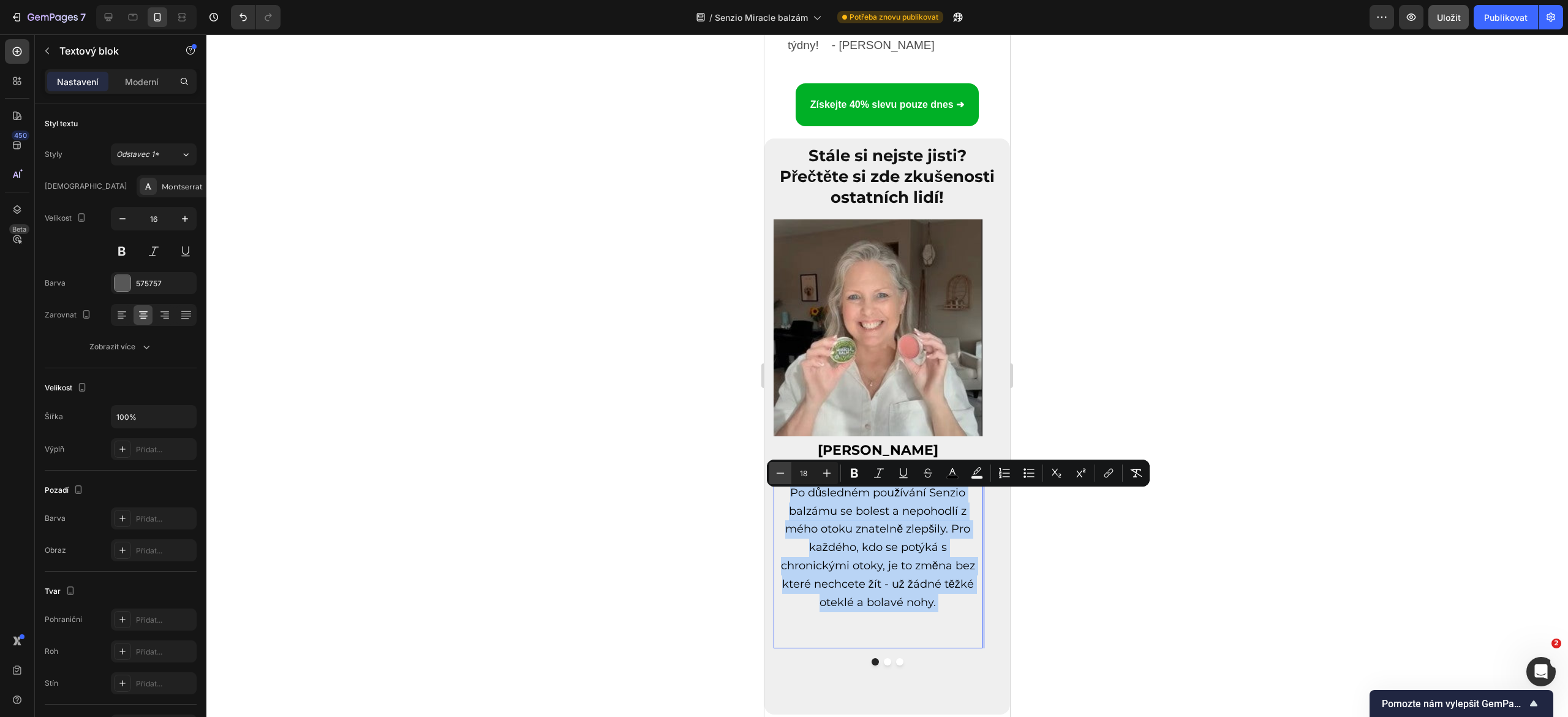
type input "17"
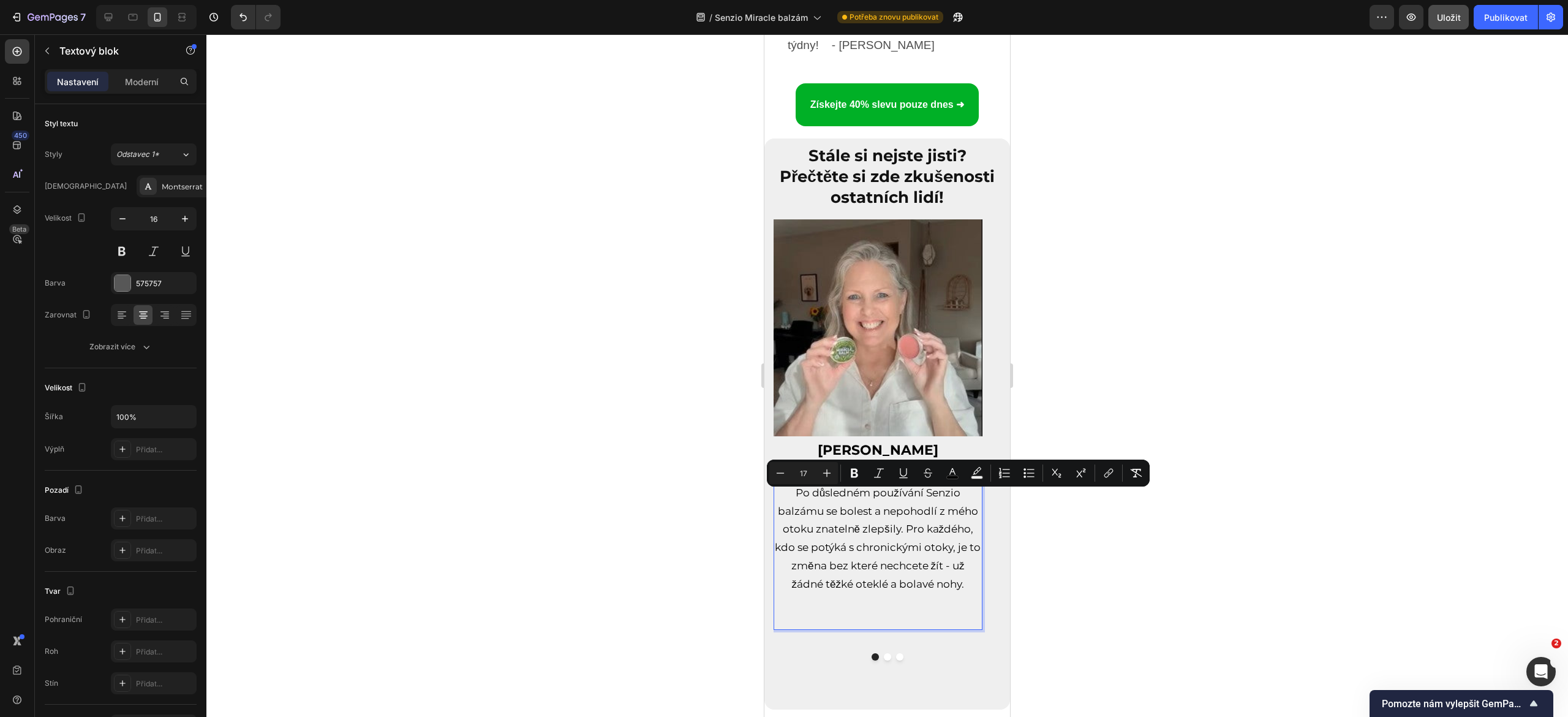
click at [684, 509] on div at bounding box center [887, 375] width 1362 height 682
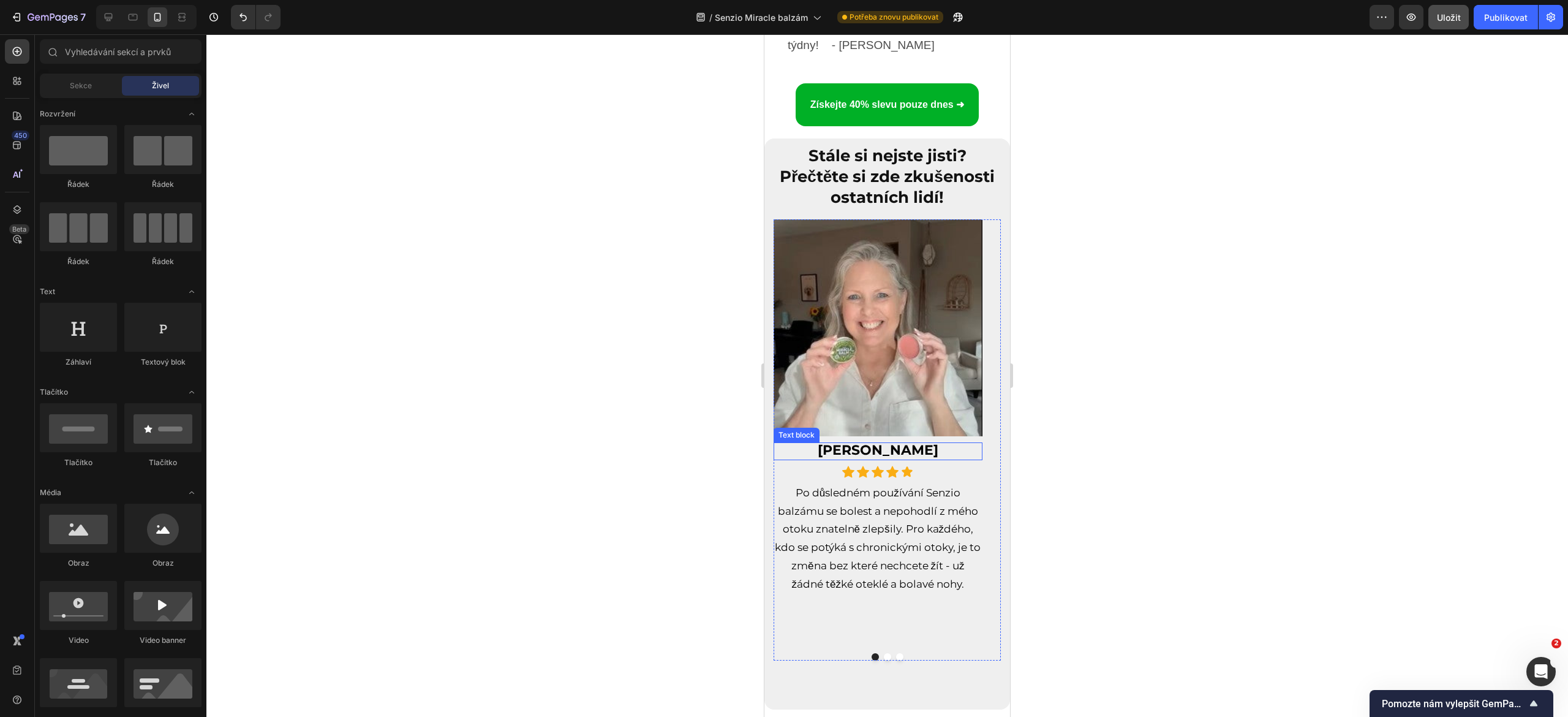
click at [861, 458] on strong "[PERSON_NAME]" at bounding box center [877, 450] width 120 height 17
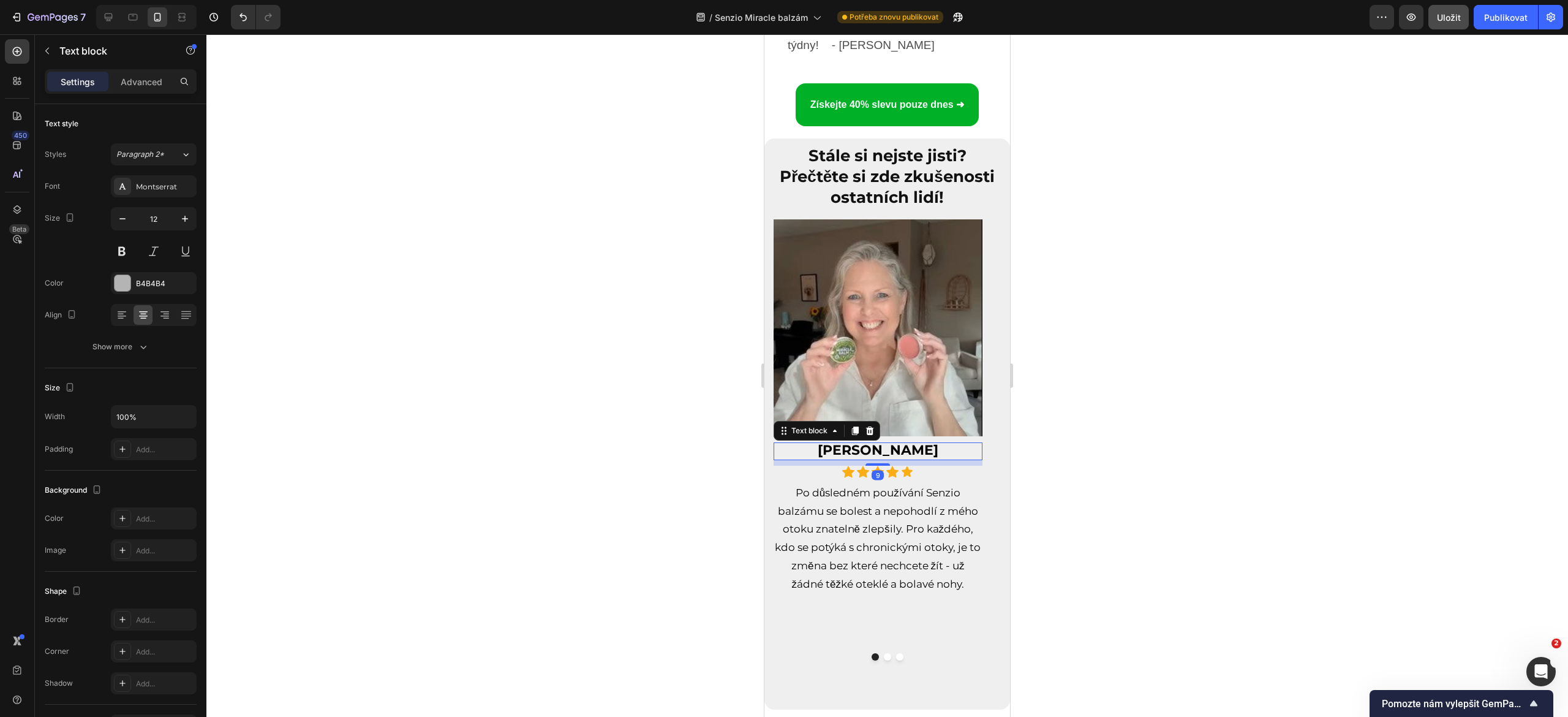
click at [861, 458] on strong "[PERSON_NAME]" at bounding box center [877, 450] width 120 height 17
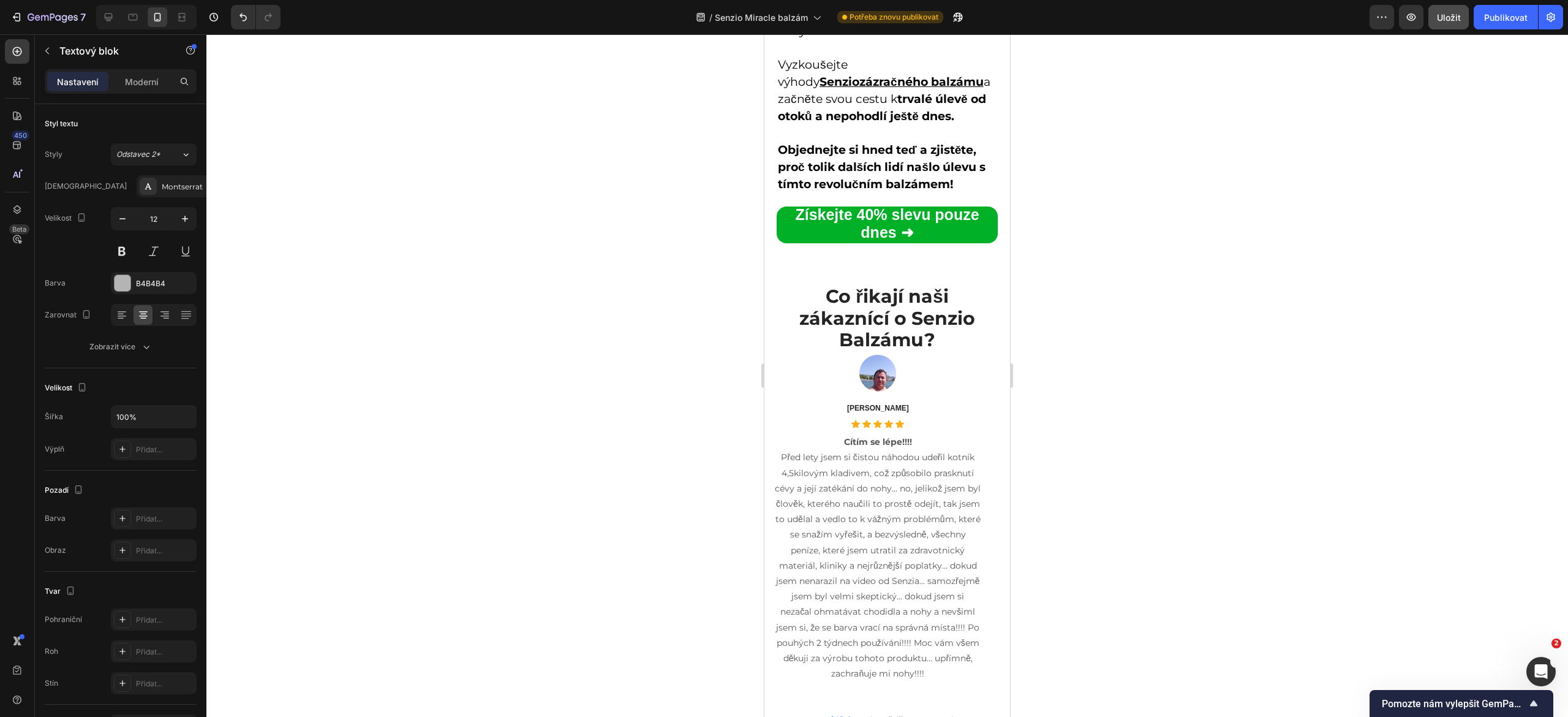
scroll to position [6911, 0]
click at [855, 306] on strong "Co řikají naši zákaznící o Senzio Balzámu?" at bounding box center [888, 317] width 175 height 67
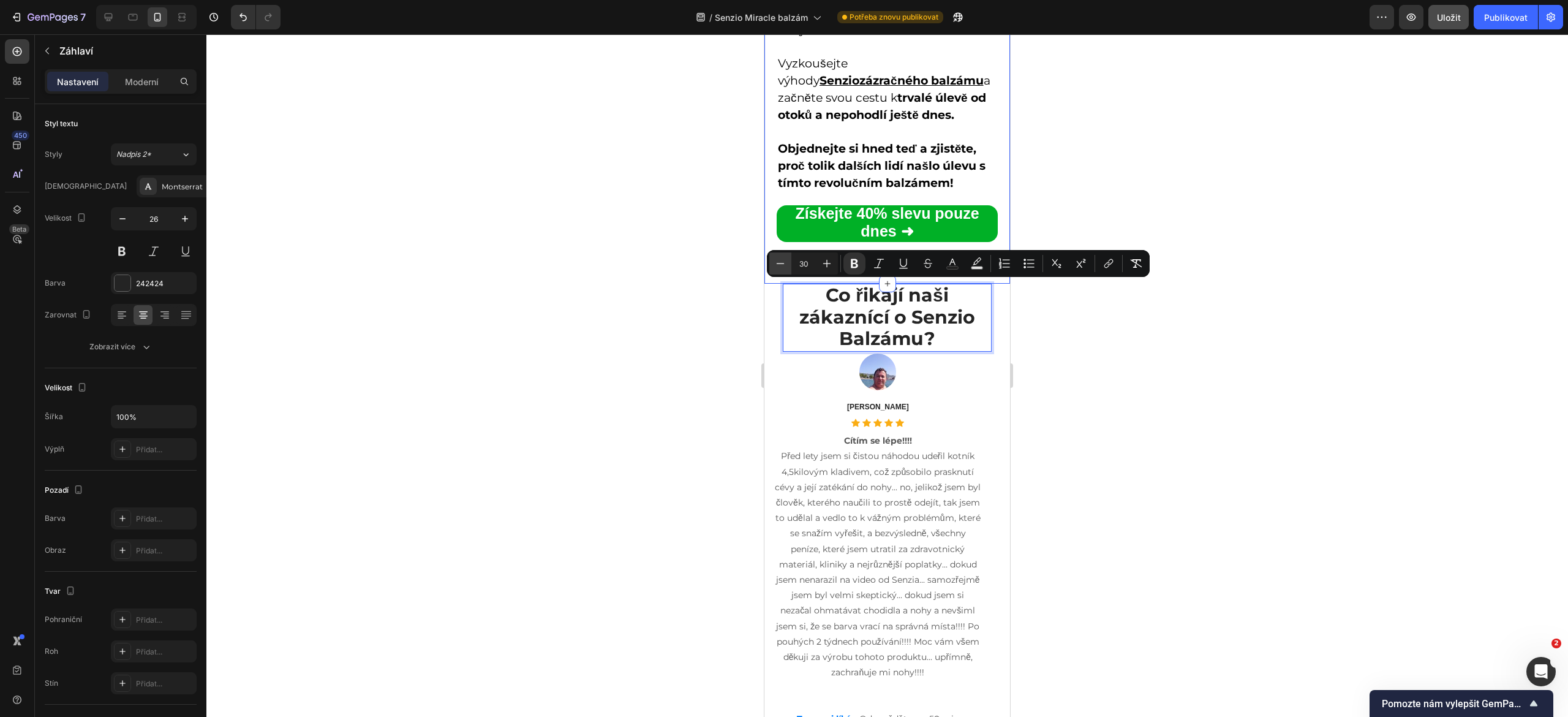
click at [779, 269] on icon "Editor contextual toolbar" at bounding box center [780, 263] width 12 height 12
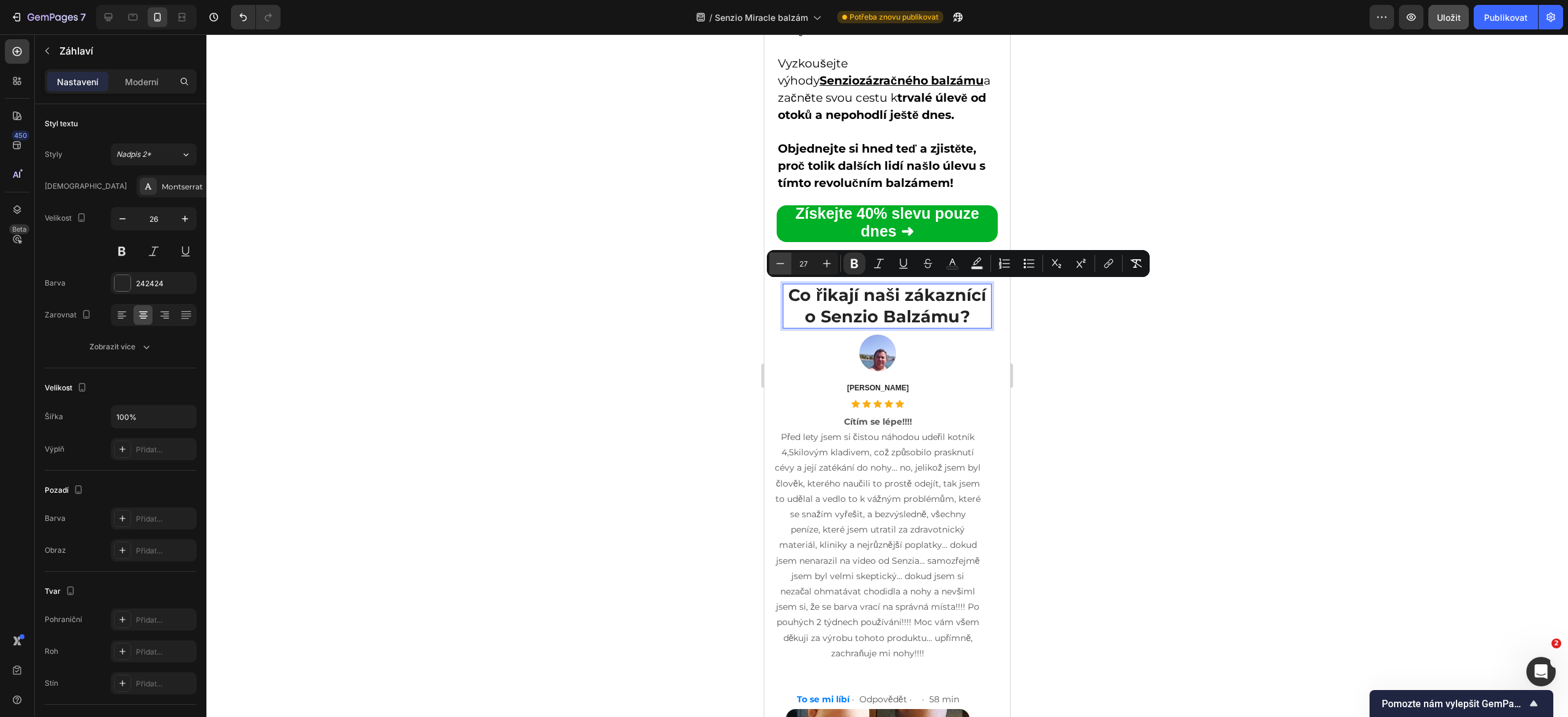
click at [779, 269] on icon "Kontextový panel nástrojů editoru" at bounding box center [780, 263] width 12 height 12
type input "26"
click at [682, 362] on div at bounding box center [887, 375] width 1362 height 682
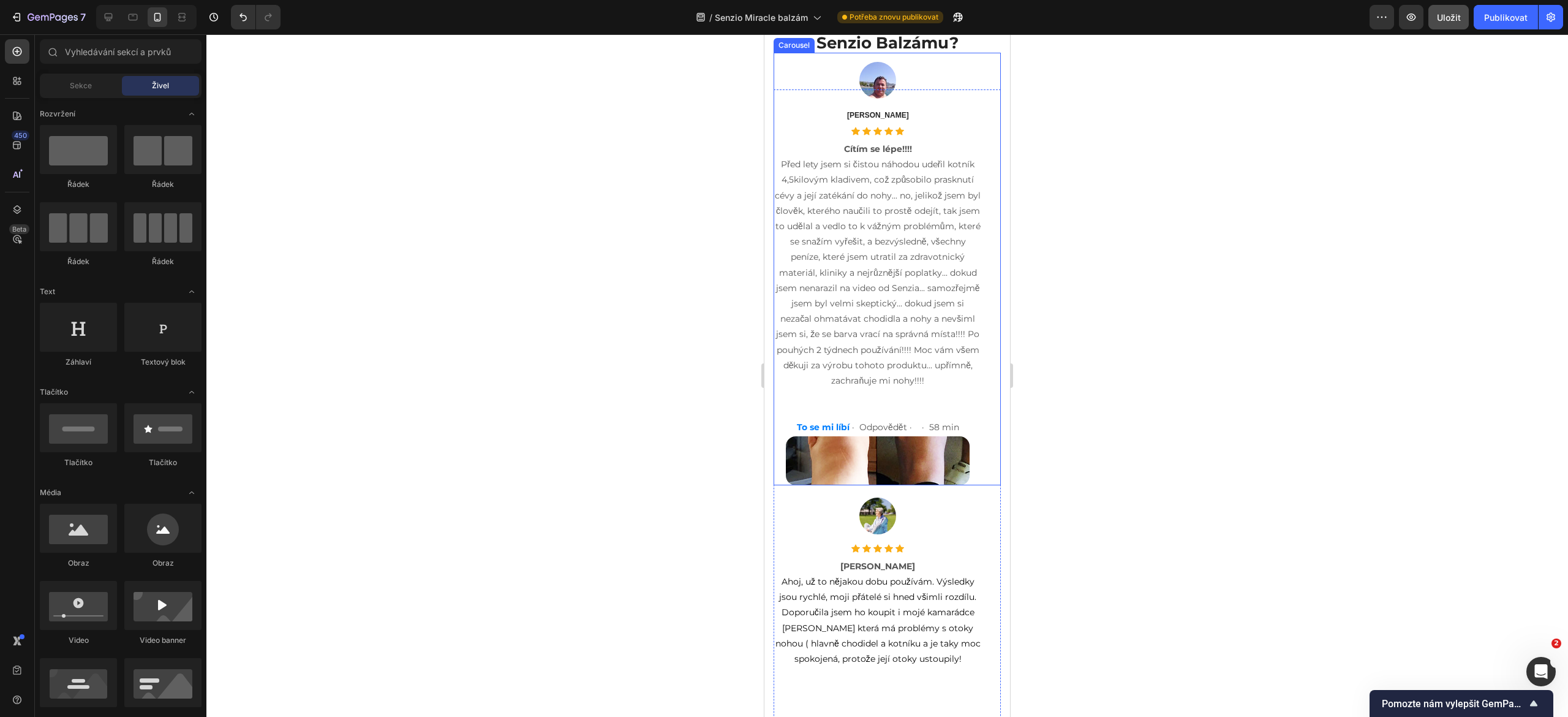
scroll to position [7208, 0]
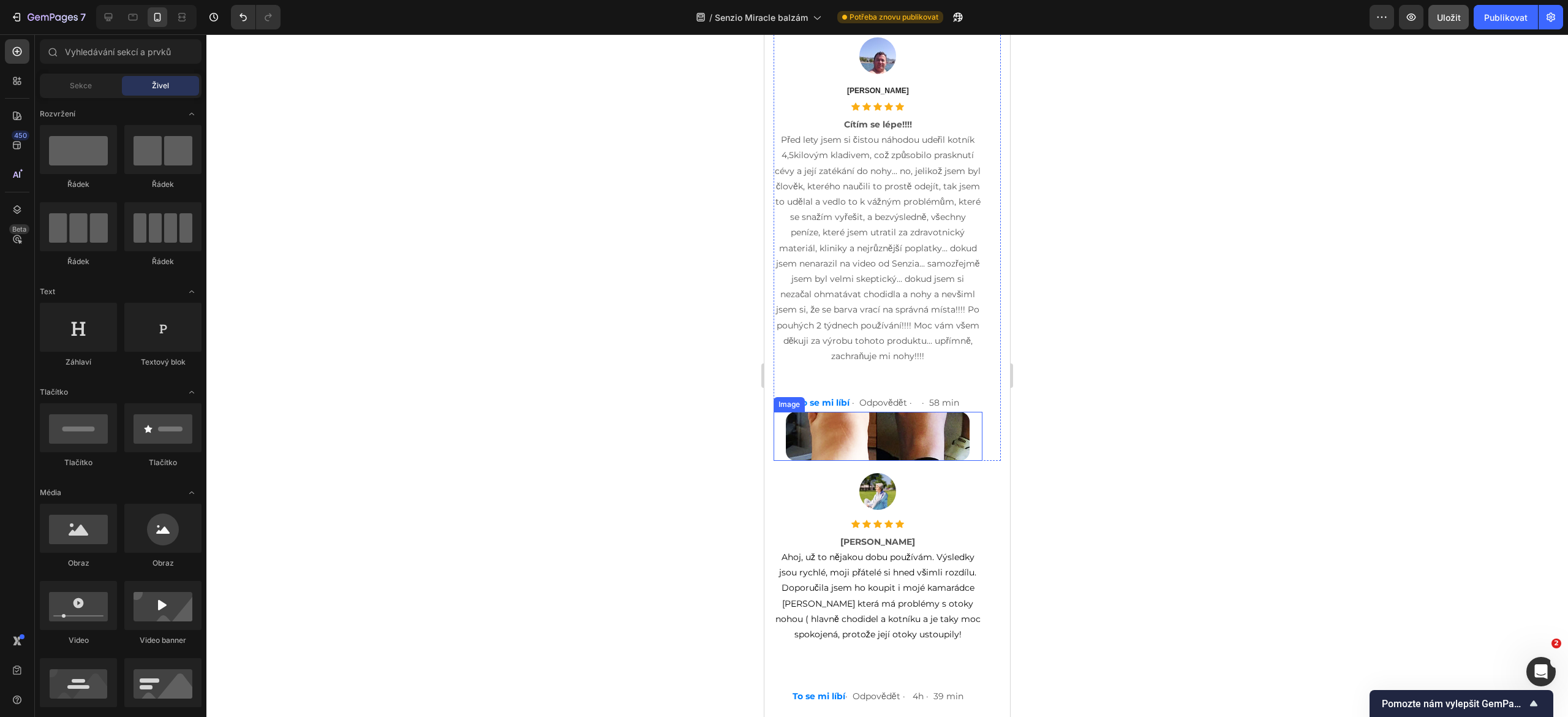
click at [851, 461] on img at bounding box center [877, 436] width 184 height 49
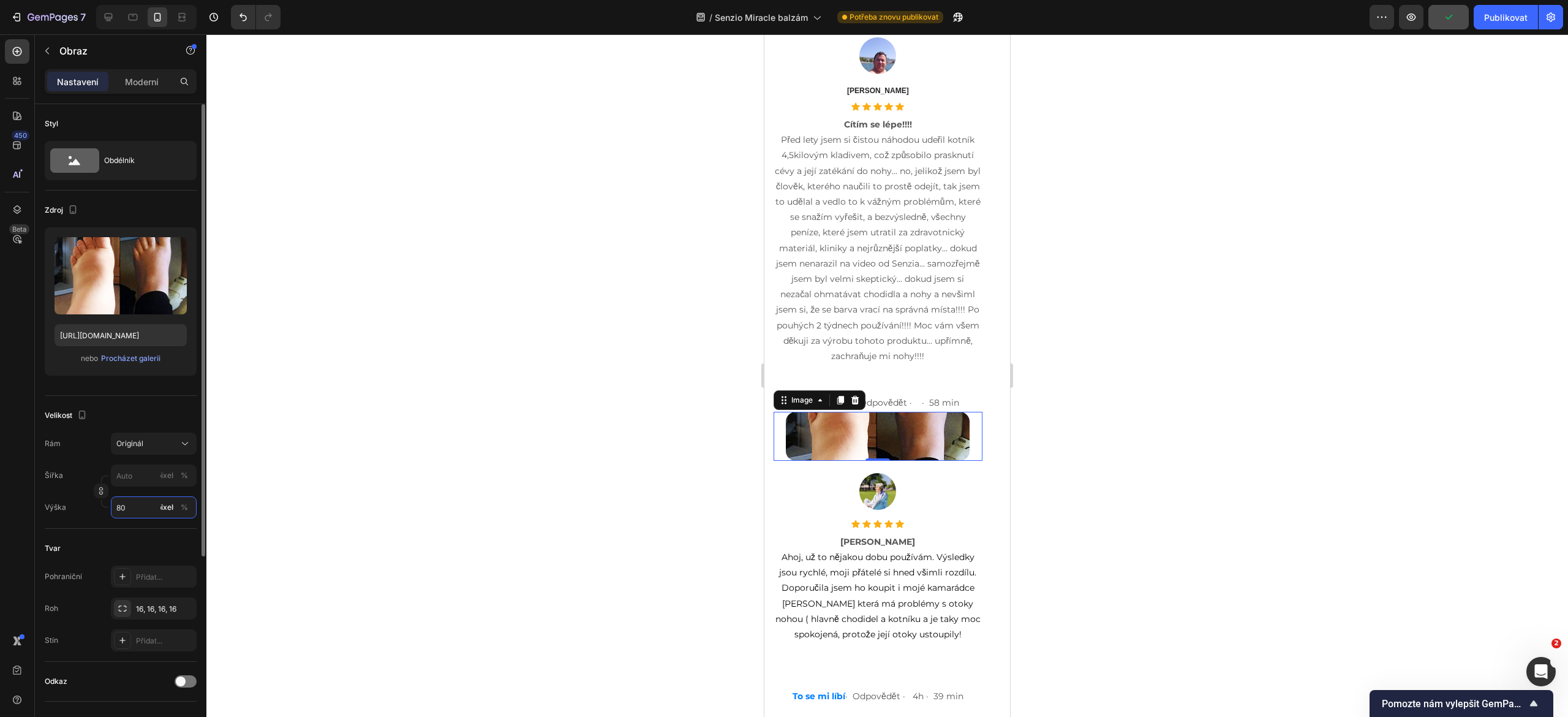
click at [153, 513] on input "80" at bounding box center [154, 508] width 86 height 22
click at [125, 481] on input "pixelů %" at bounding box center [154, 476] width 86 height 22
click at [124, 500] on font "Plný" at bounding box center [123, 505] width 15 height 9
type input "100"
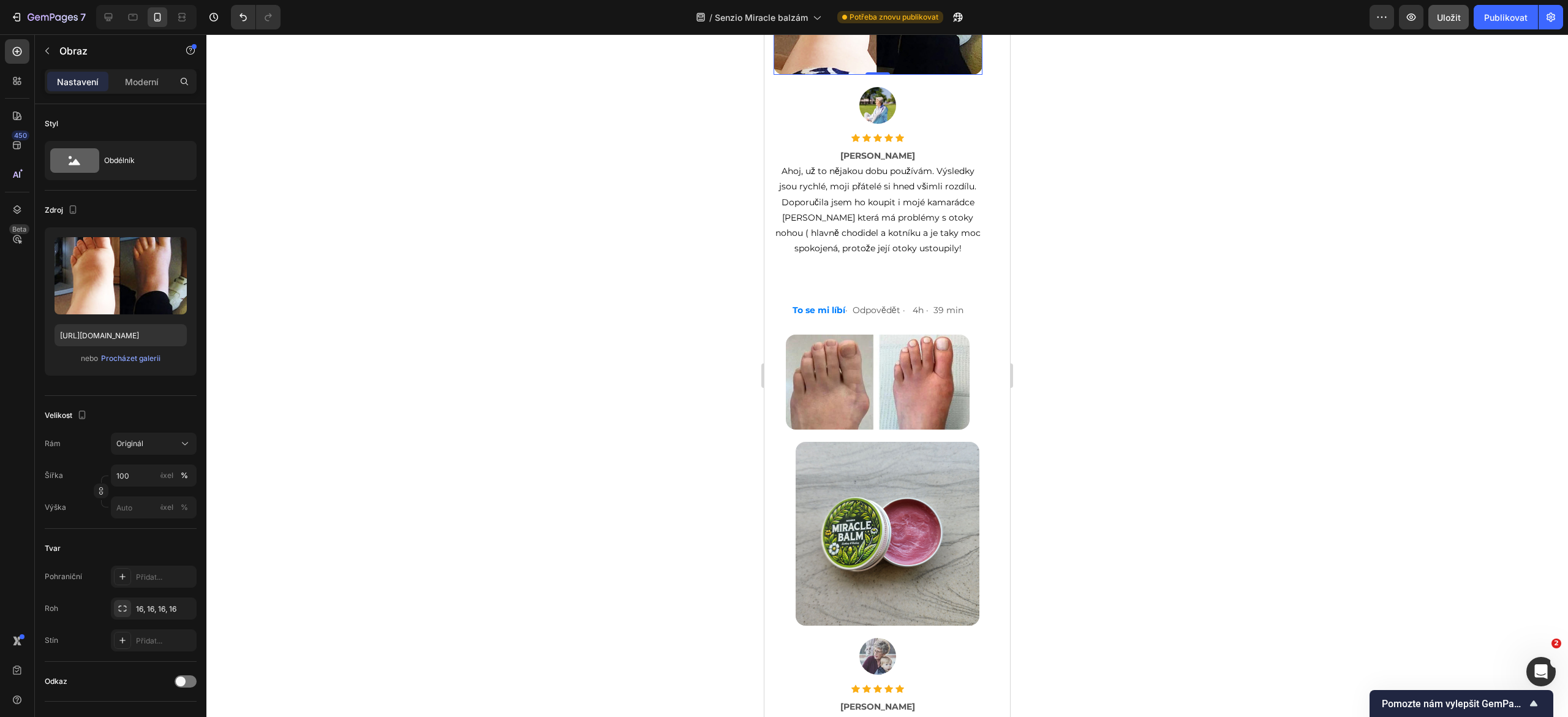
scroll to position [7578, 0]
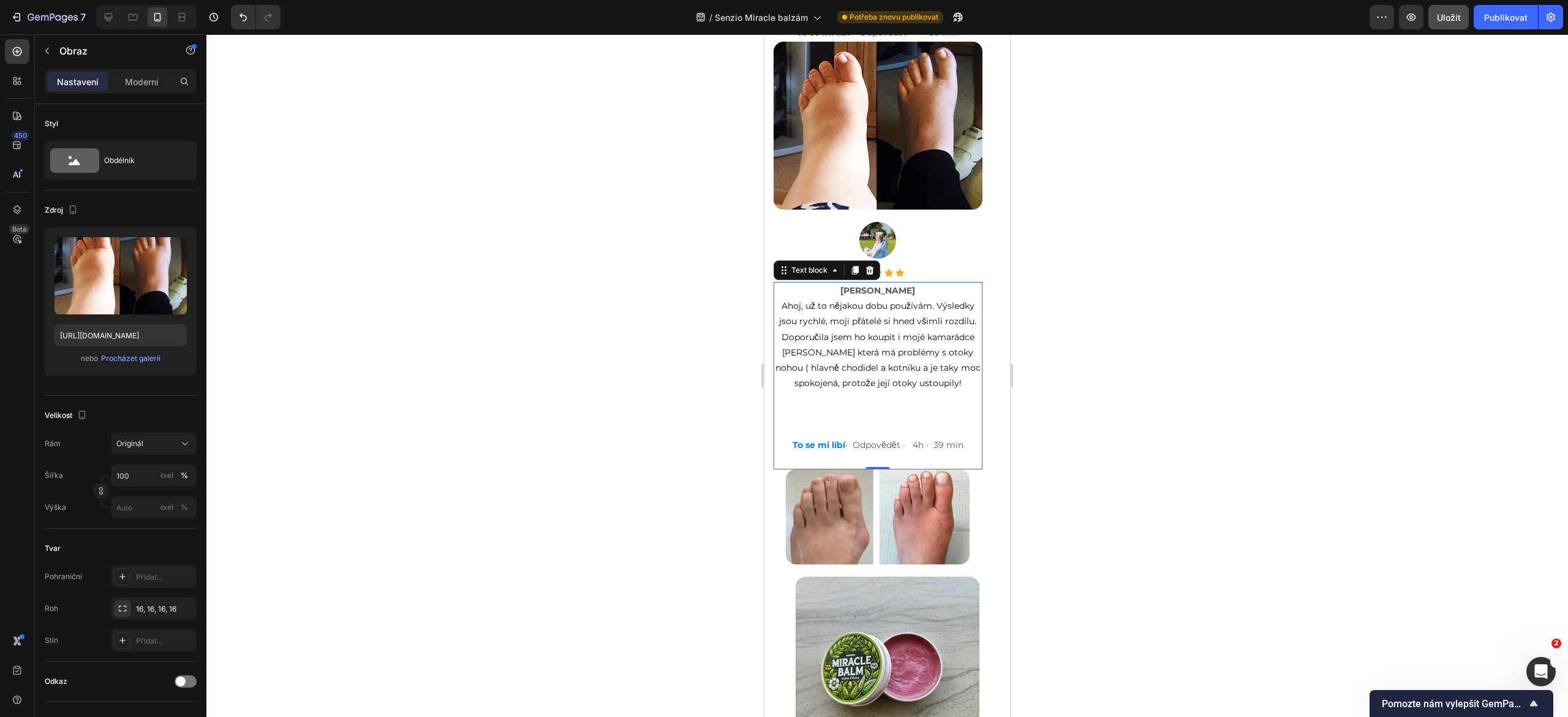
click at [847, 313] on p "Ahoj, už to nějakou dobu používám. Výsledky jsou rychlé, moji přátelé si hned v…" at bounding box center [877, 344] width 206 height 92
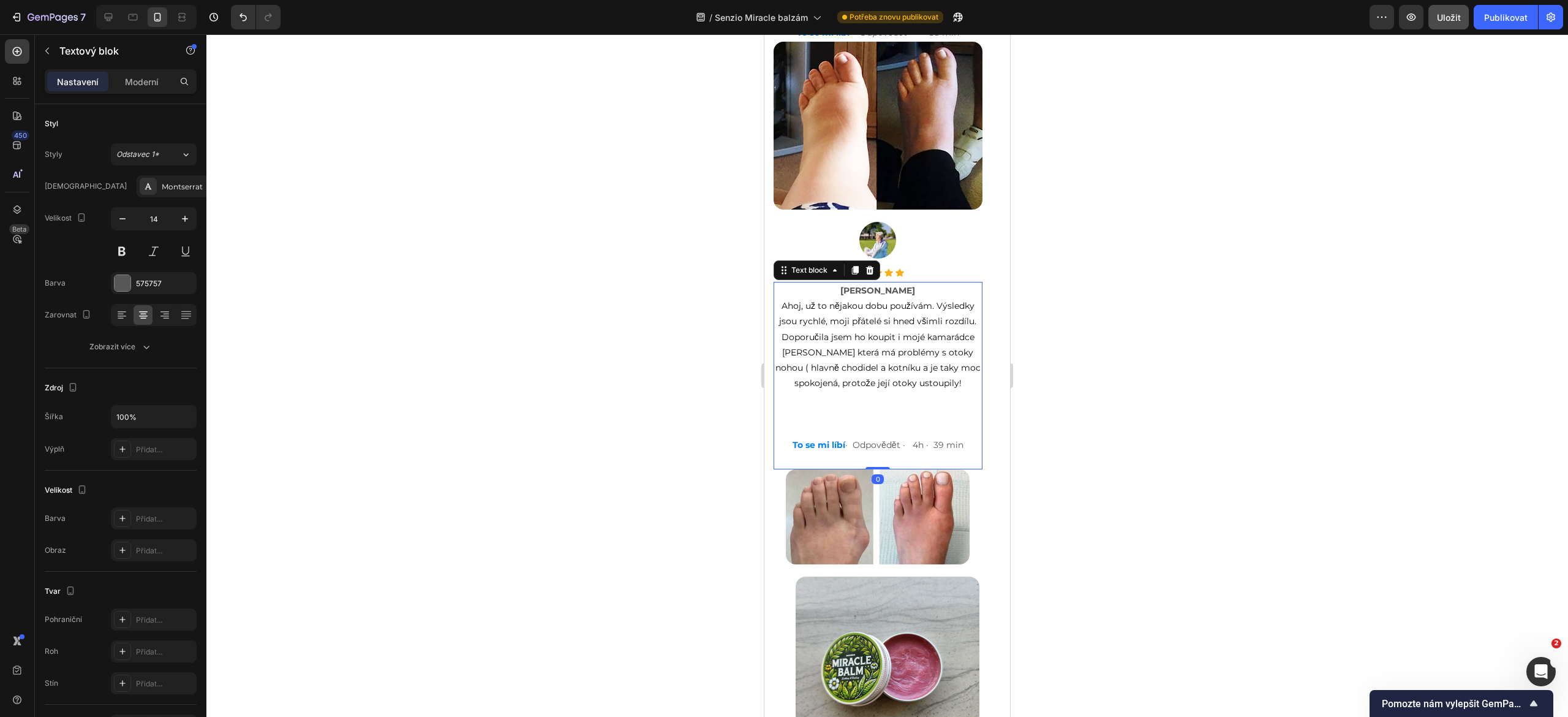
click at [831, 358] on p "Ahoj, už to nějakou dobu používám. Výsledky jsou rychlé, moji přátelé si hned v…" at bounding box center [877, 344] width 206 height 92
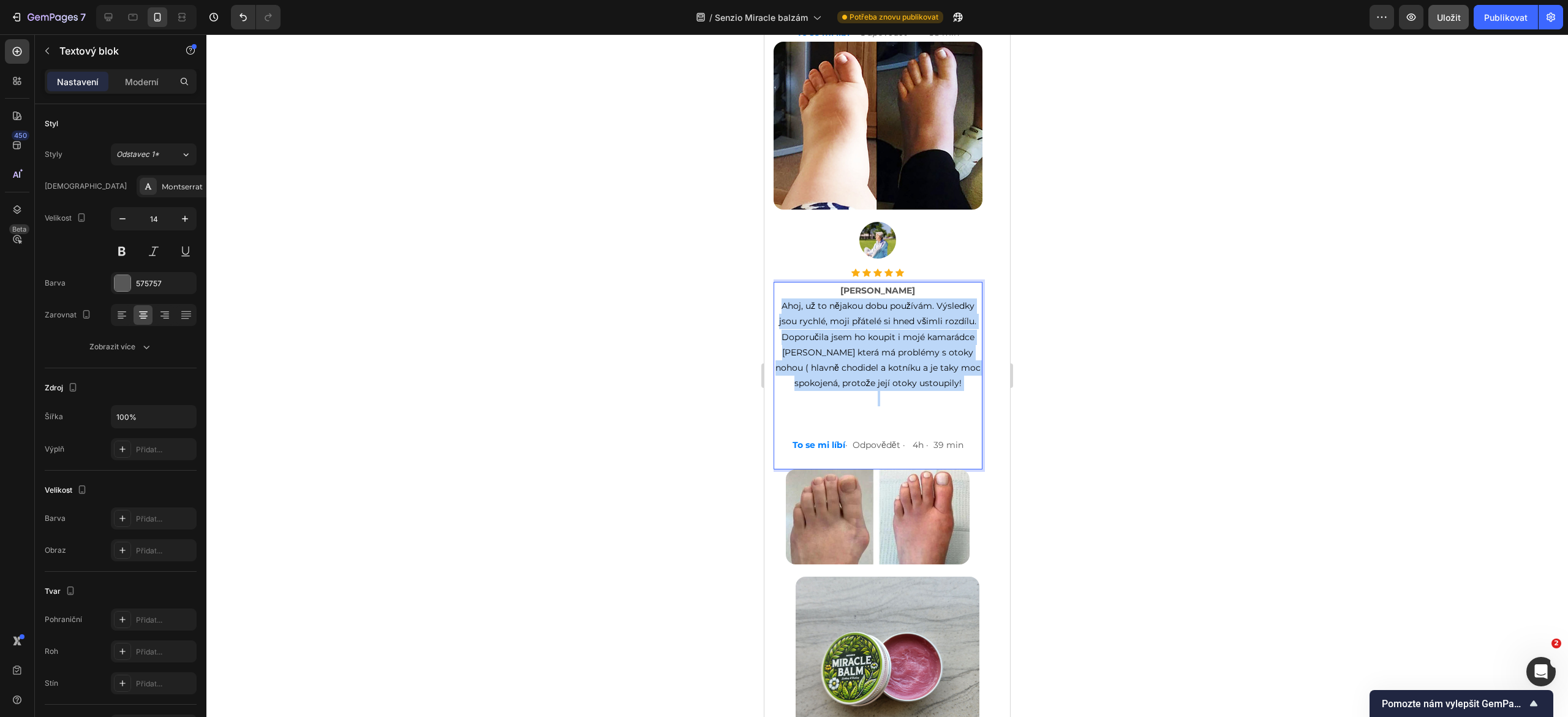
click at [831, 358] on p "Ahoj, už to nějakou dobu používám. Výsledky jsou rychlé, moji přátelé si hned v…" at bounding box center [877, 344] width 206 height 92
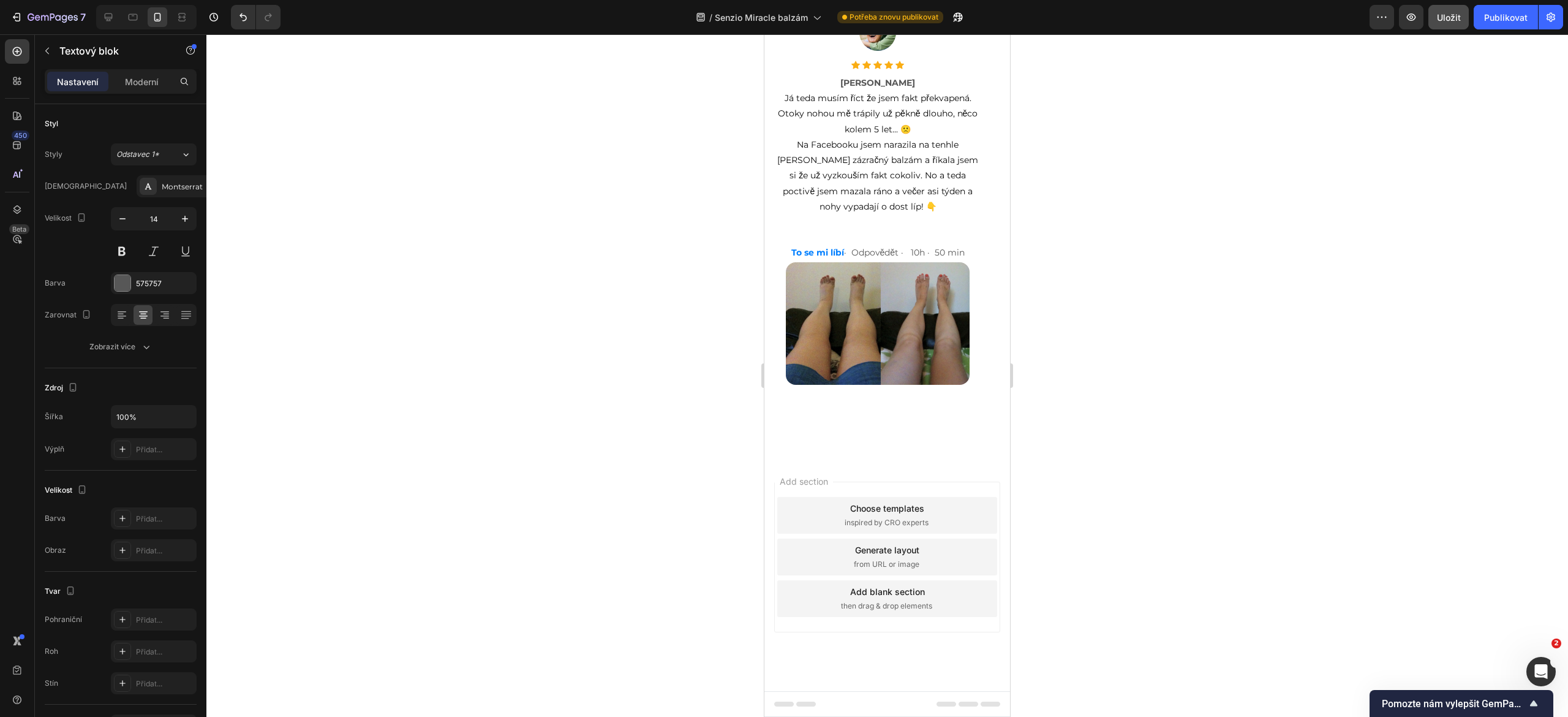
scroll to position [9784, 0]
click at [1492, 12] on font "Publikovat" at bounding box center [1506, 17] width 44 height 10
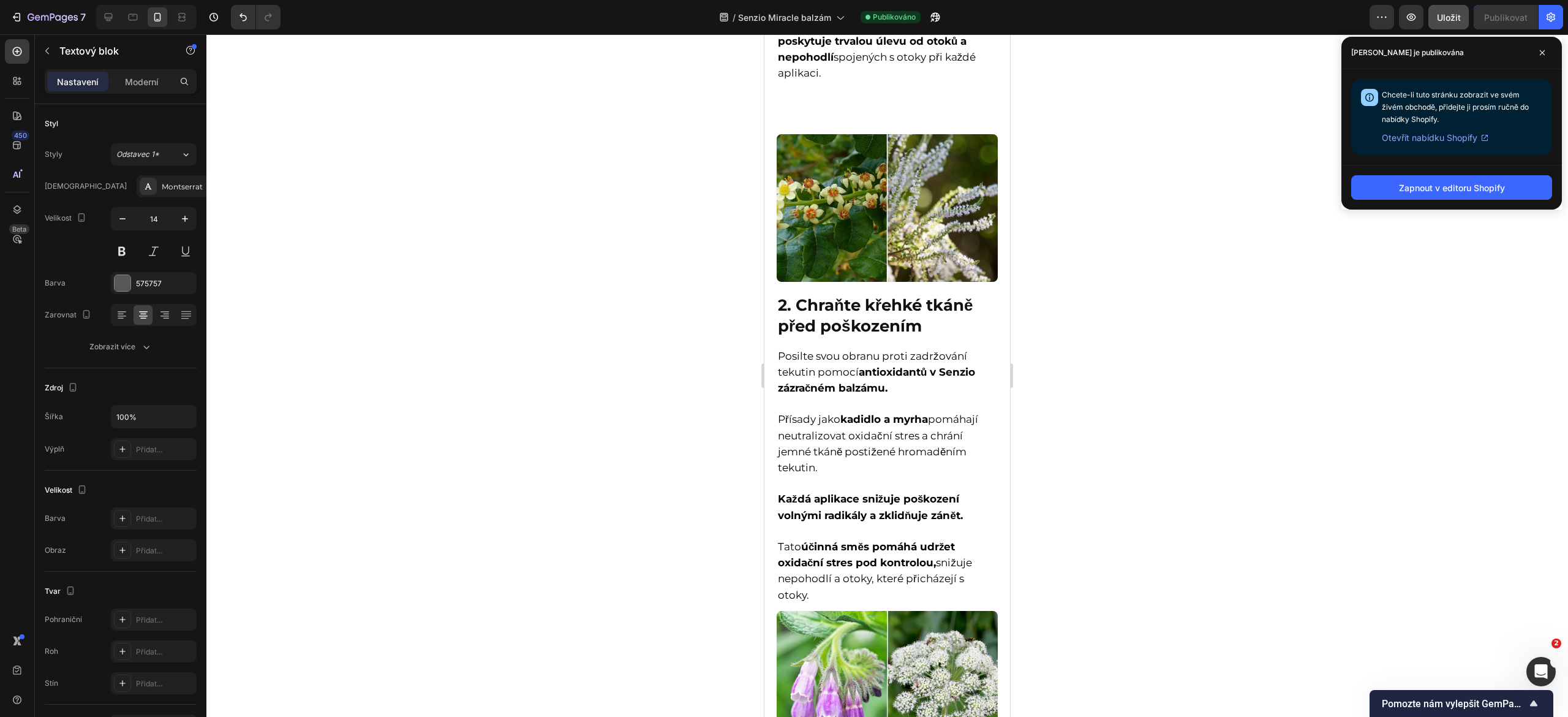
scroll to position [0, 0]
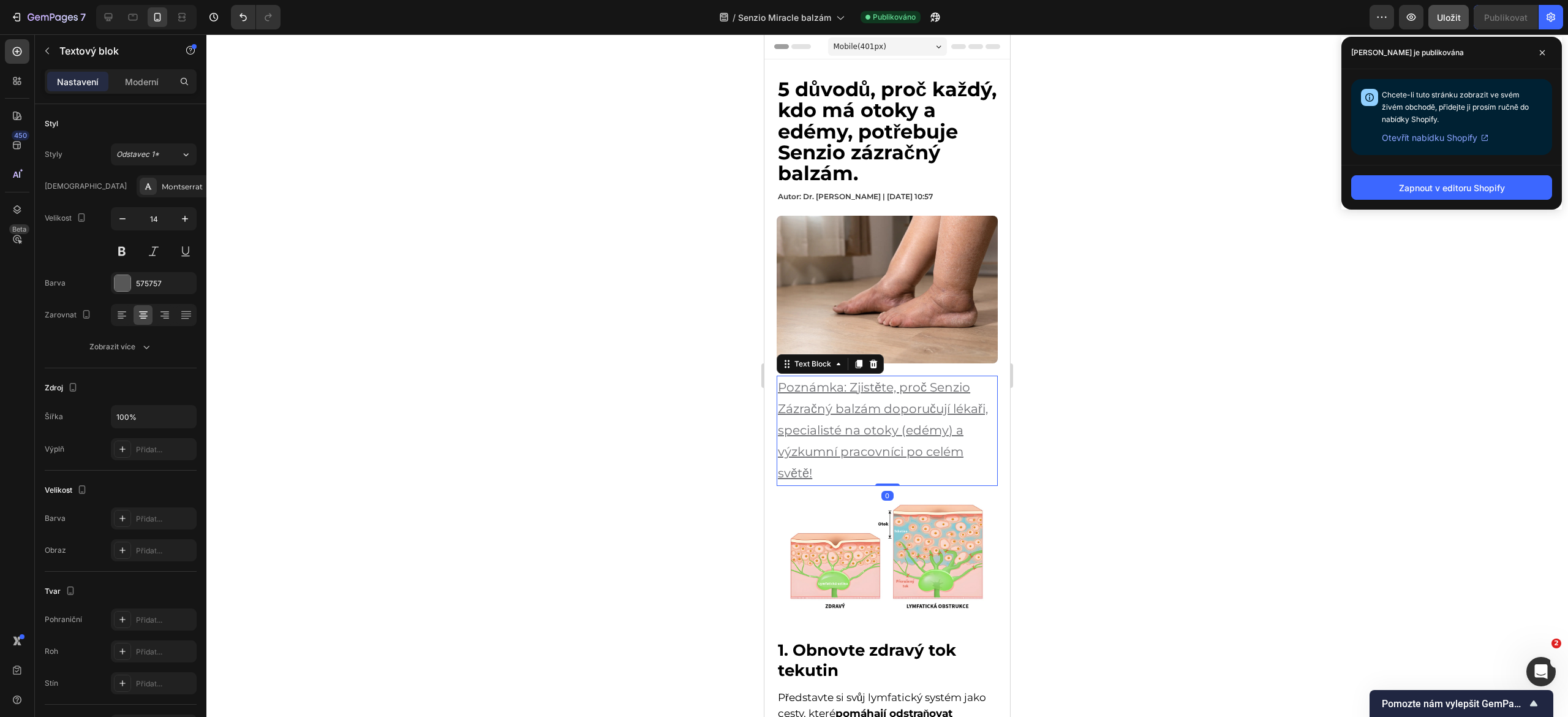
click at [832, 401] on u "Poznámka: Zjistěte, proč Senzio Zázračný balzám doporučují lékaři, specialisté …" at bounding box center [883, 430] width 210 height 101
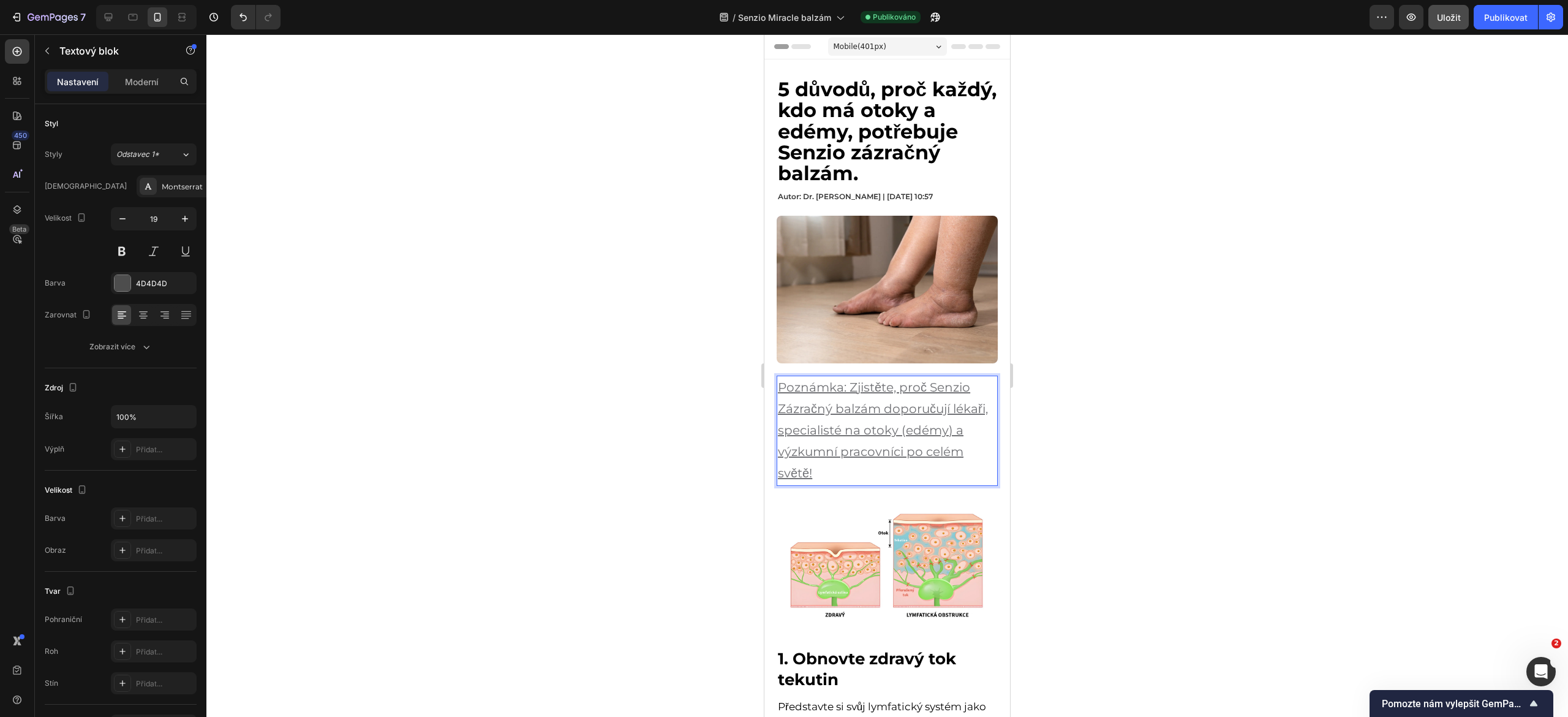
click at [832, 401] on u "Poznámka: Zjistěte, proč Senzio Zázračný balzám doporučují lékaři, specialisté …" at bounding box center [883, 430] width 210 height 101
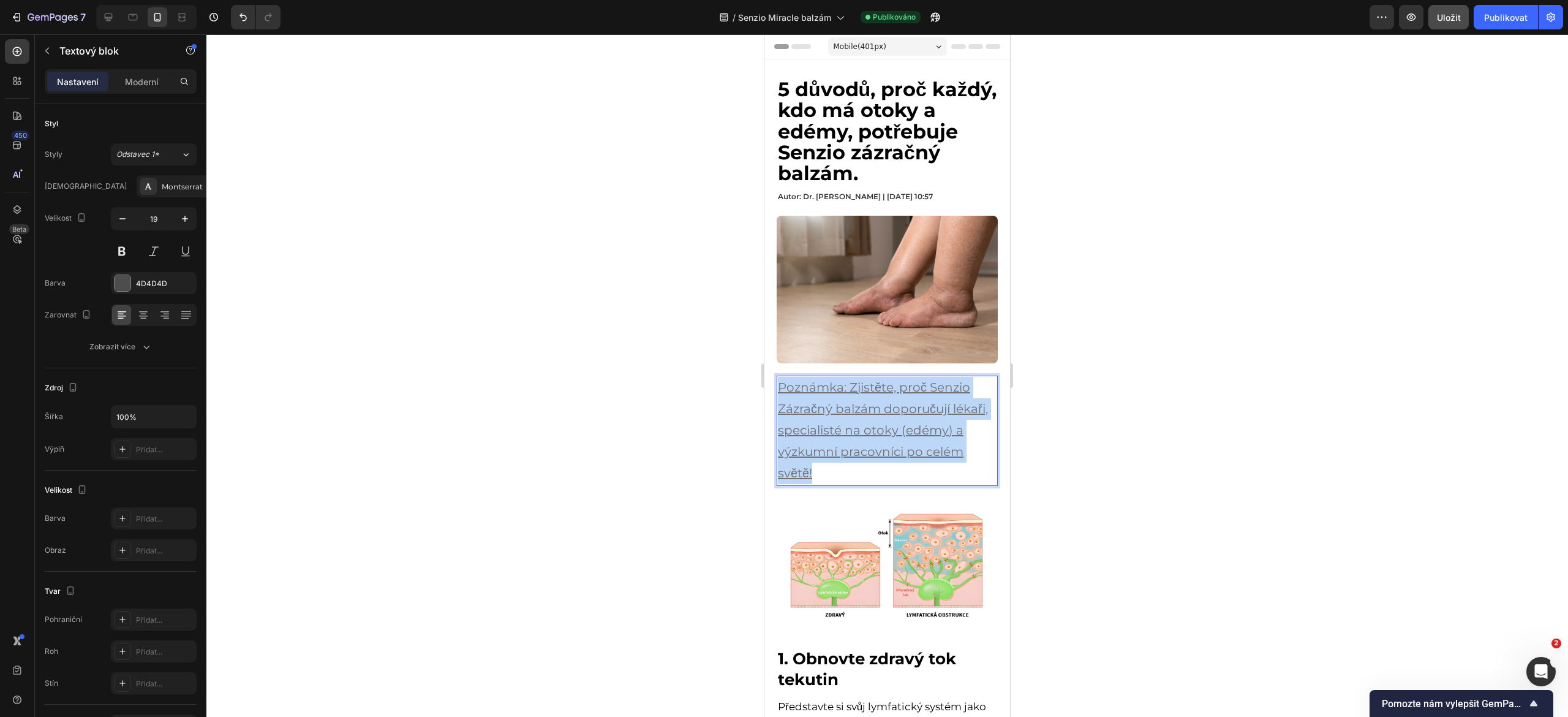
click at [832, 401] on u "Poznámka: Zjistěte, proč Senzio Zázračný balzám doporučují lékaři, specialisté …" at bounding box center [883, 430] width 210 height 101
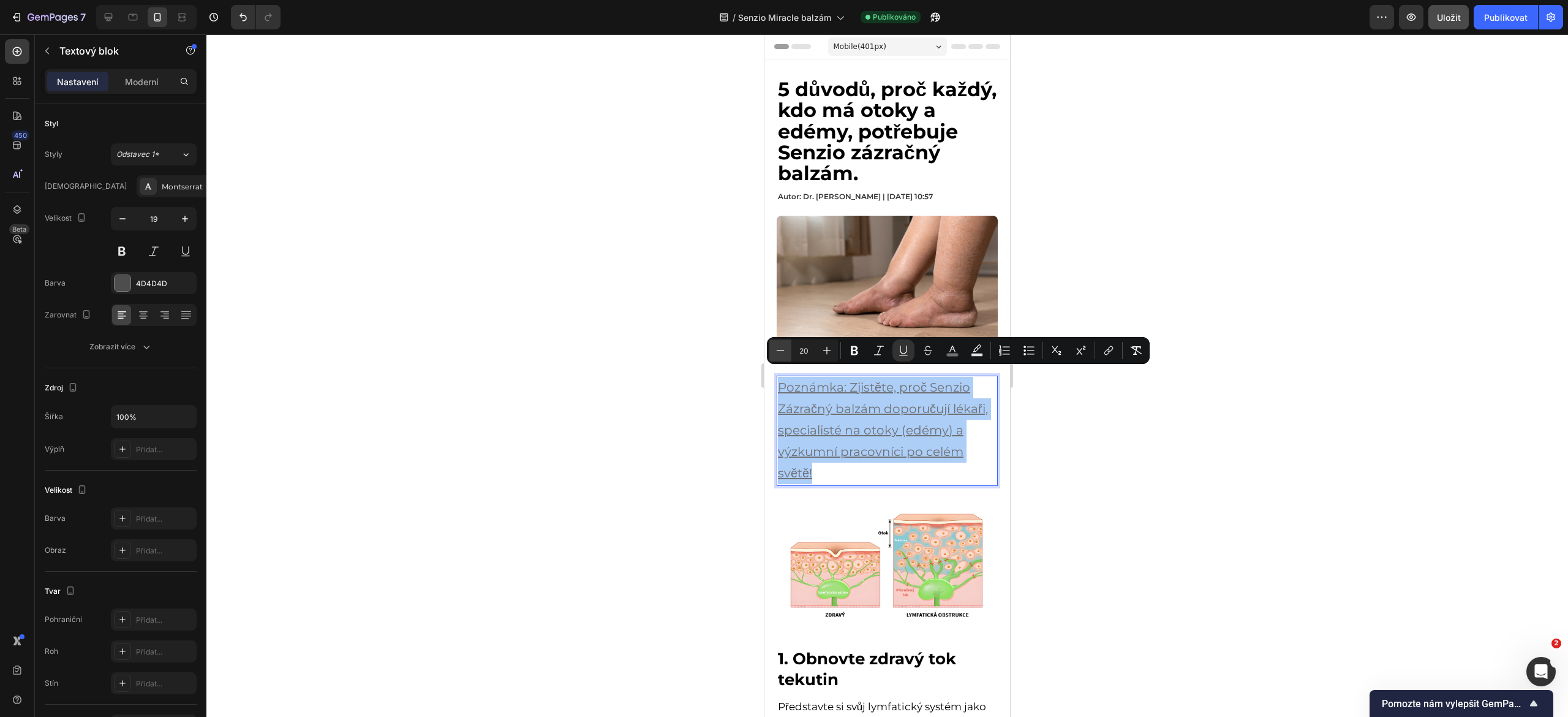
click at [780, 344] on icon "Editor contextual toolbar" at bounding box center [780, 350] width 12 height 12
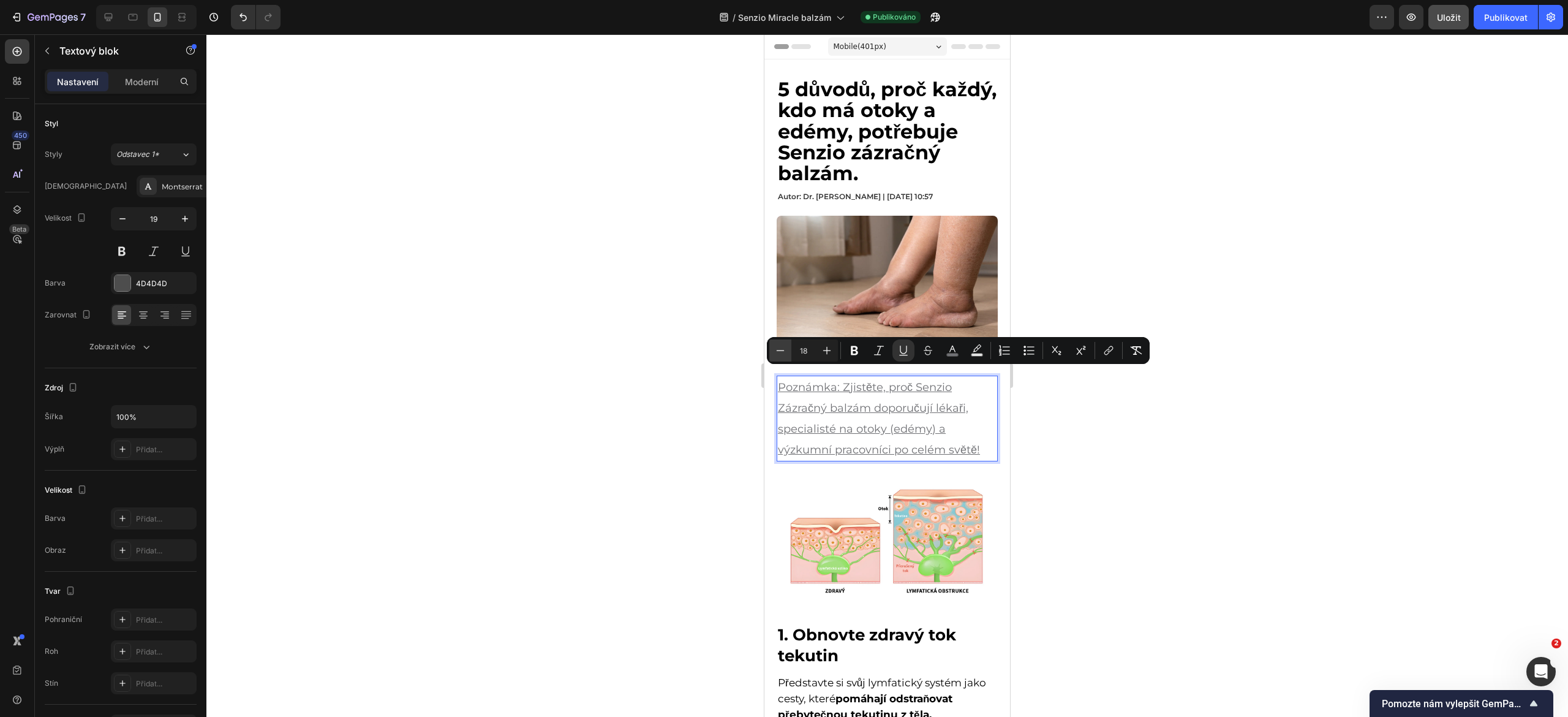
click at [780, 344] on icon "Editor contextual toolbar" at bounding box center [780, 350] width 12 height 12
type input "17"
click at [1094, 412] on div at bounding box center [887, 375] width 1362 height 682
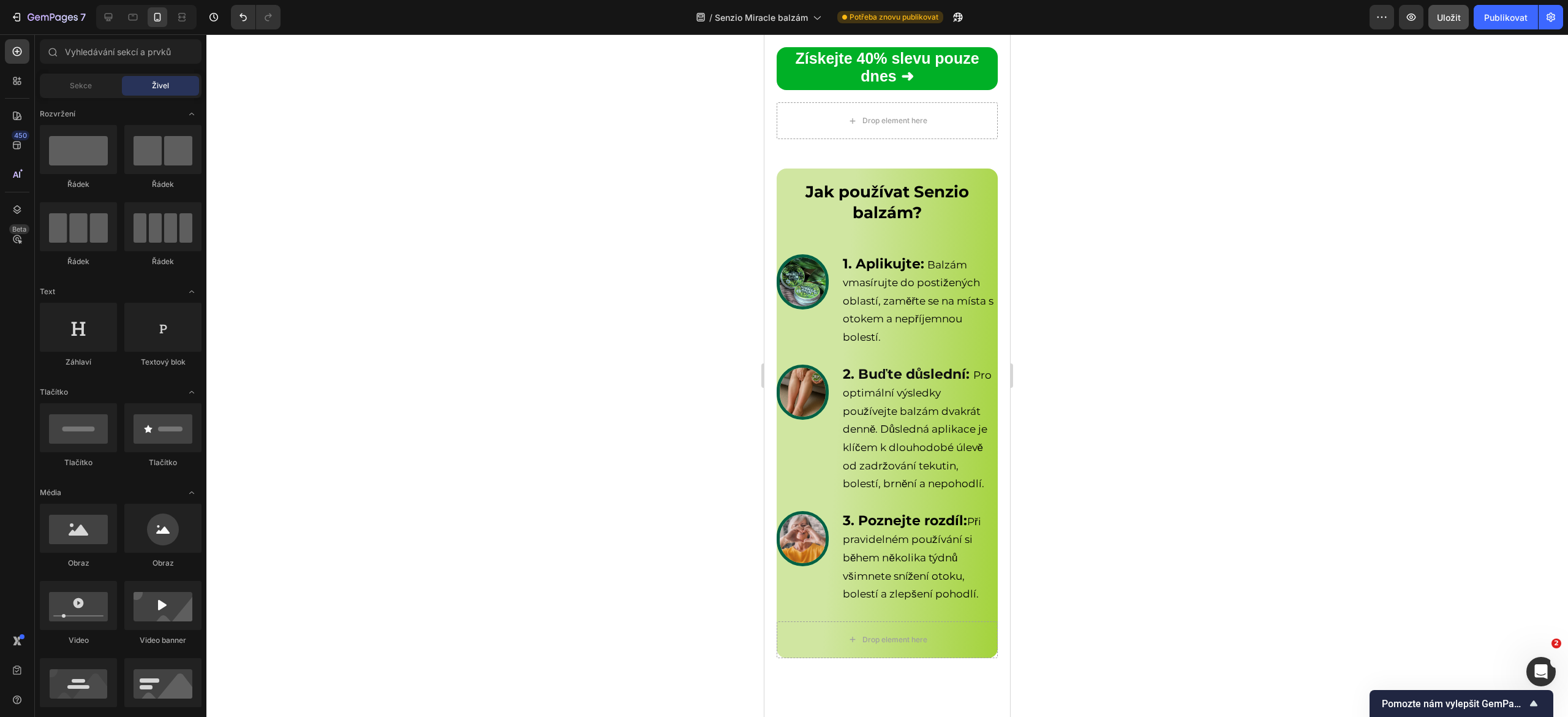
scroll to position [4783, 0]
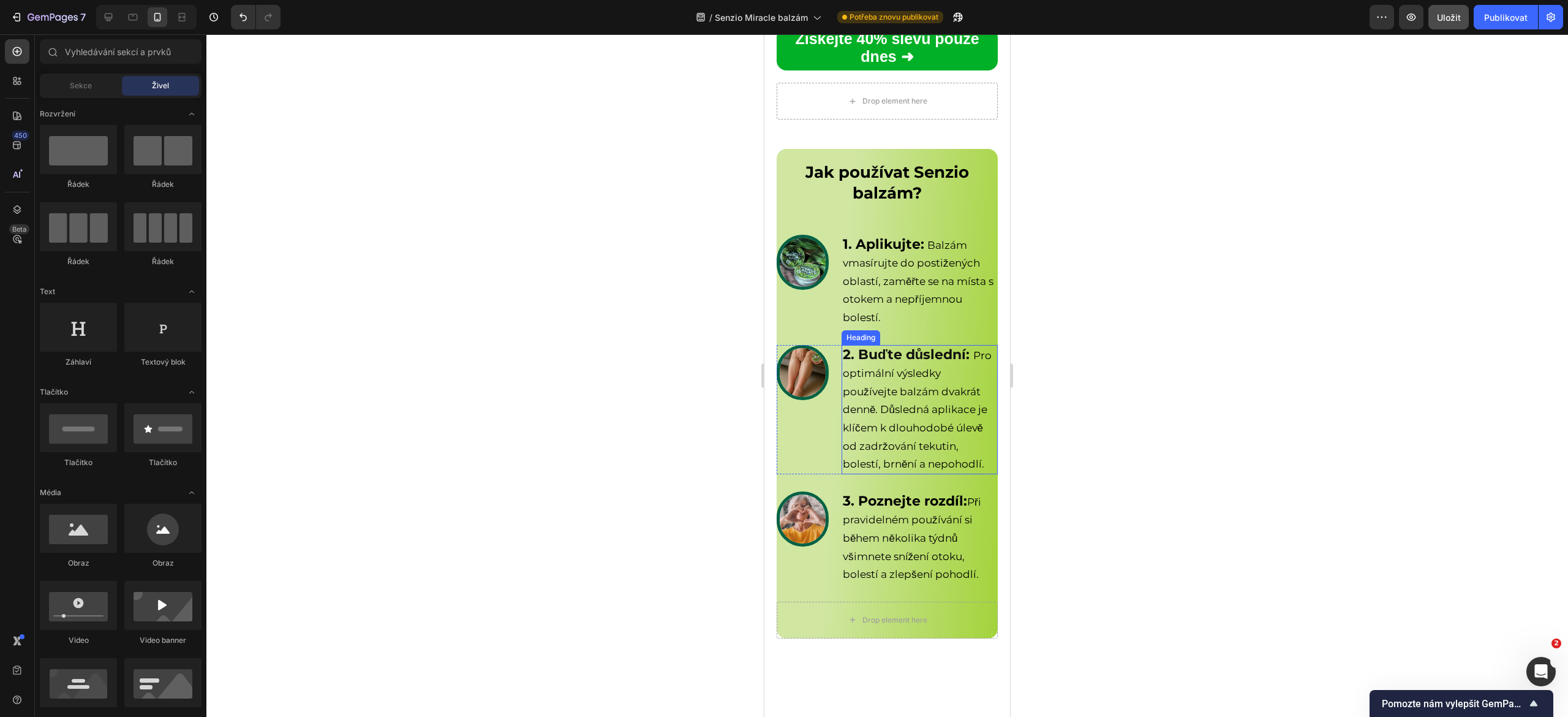
click at [878, 471] on span "Pro optimální výsledky používejte balzám dvakrát denně. Důsledná aplikace je kl…" at bounding box center [917, 410] width 149 height 121
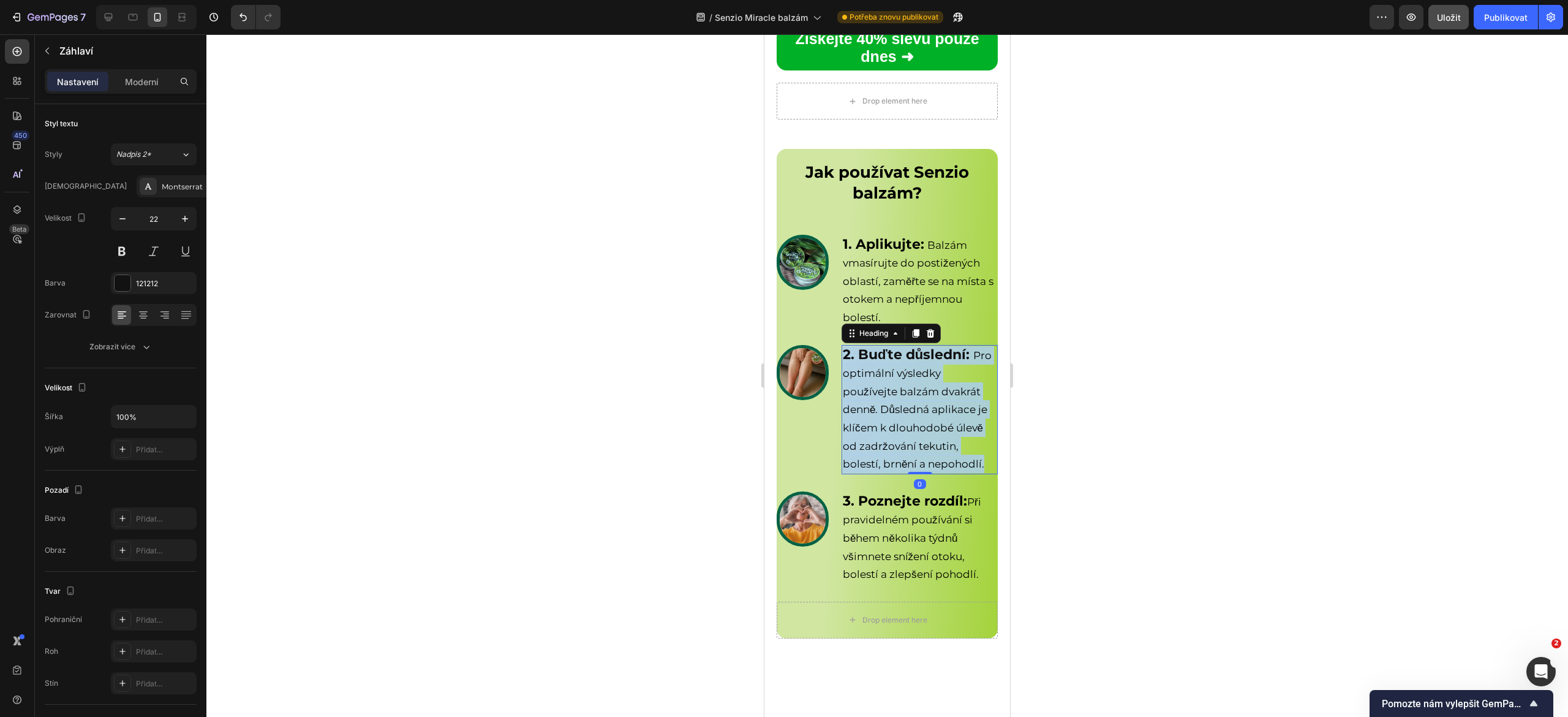
click at [878, 471] on span "Pro optimální výsledky používejte balzám dvakrát denně. Důsledná aplikace je kl…" at bounding box center [917, 410] width 149 height 121
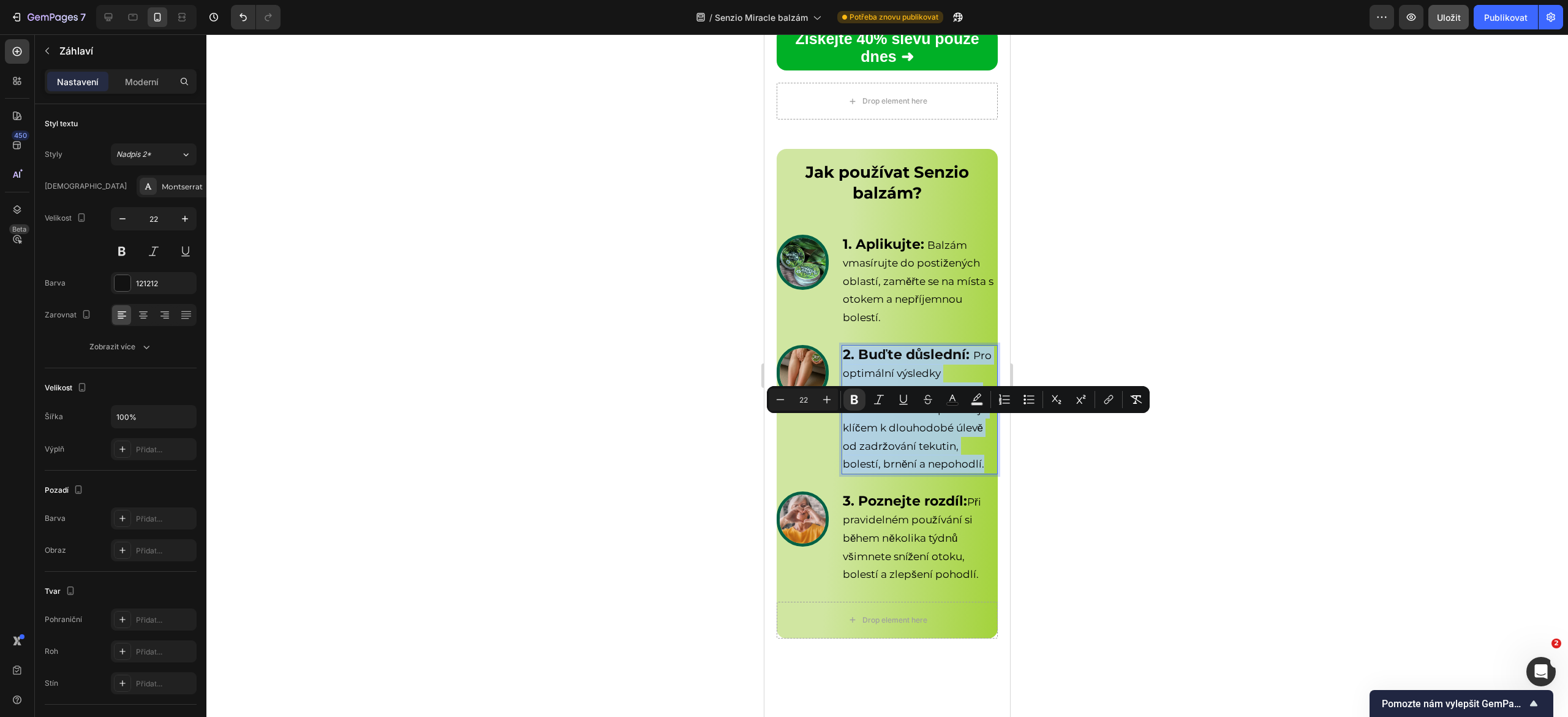
click at [878, 471] on span "Pro optimální výsledky používejte balzám dvakrát denně. Důsledná aplikace je kl…" at bounding box center [917, 410] width 149 height 121
type input "17"
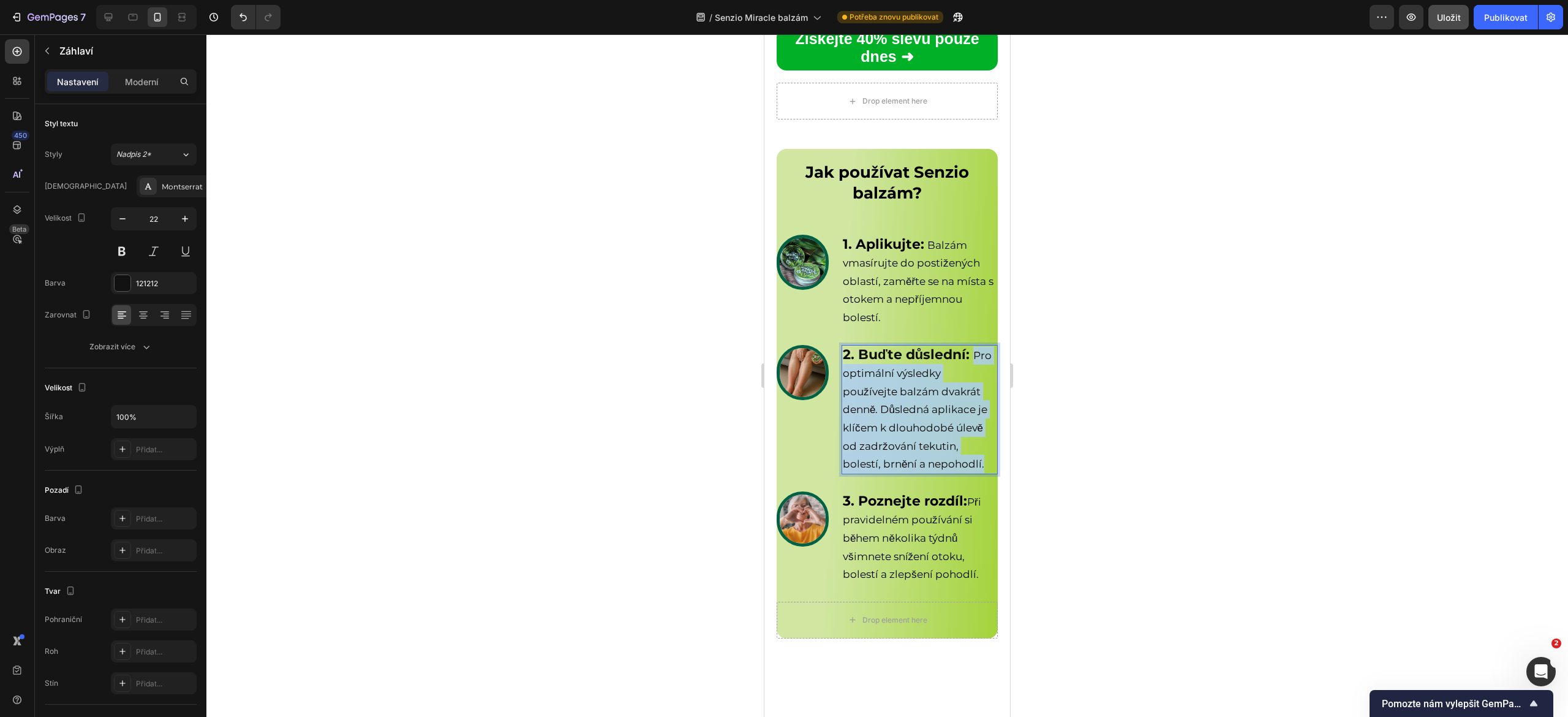
drag, startPoint x: 900, startPoint y: 573, endPoint x: 910, endPoint y: 443, distance: 130.4
click at [910, 443] on p "2. Buďte důslední: Pro optimální výsledky používejte balzám dvakrát denně. Důsl…" at bounding box center [919, 410] width 154 height 127
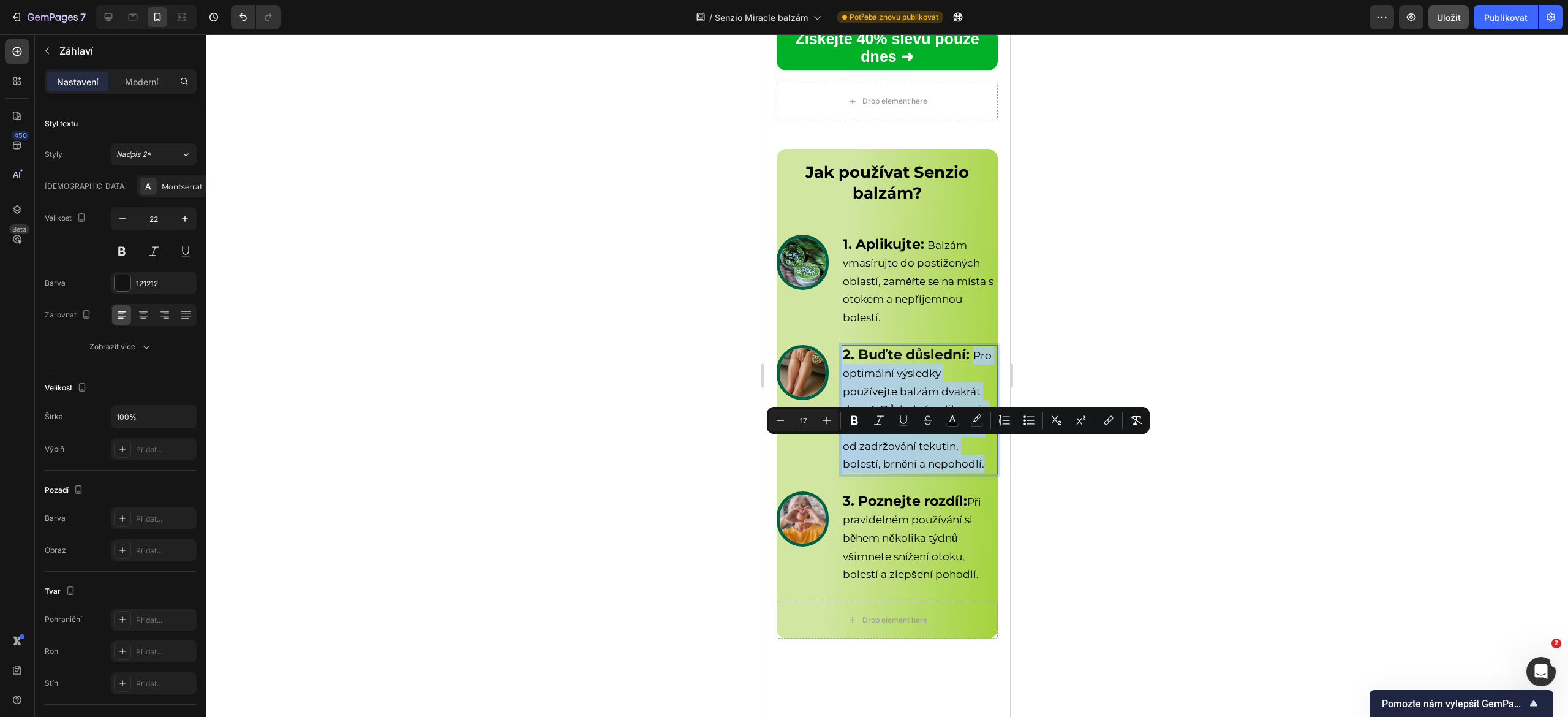
click at [606, 534] on div at bounding box center [887, 375] width 1362 height 682
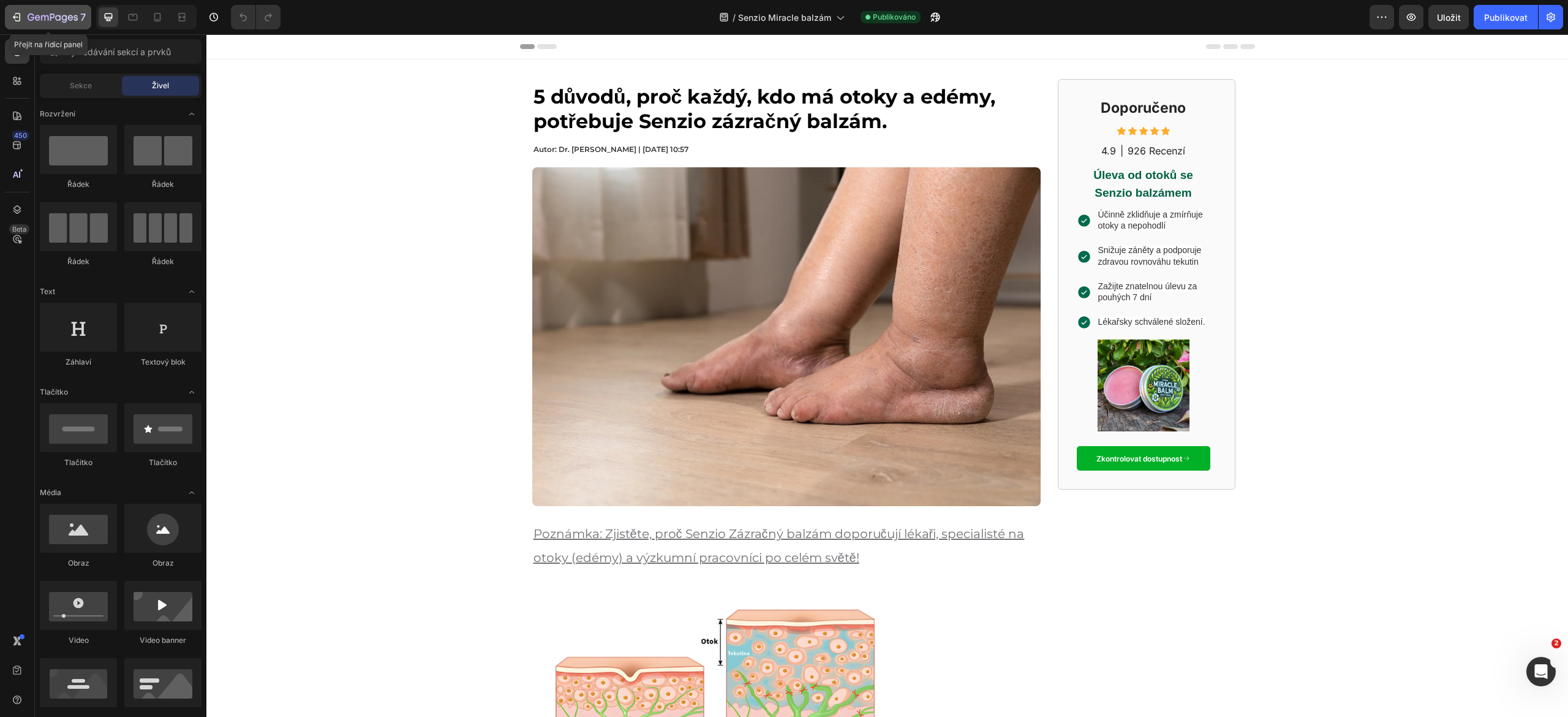
click at [42, 17] on icon "button" at bounding box center [45, 18] width 7 height 6
click at [8, 20] on button "7" at bounding box center [48, 17] width 87 height 24
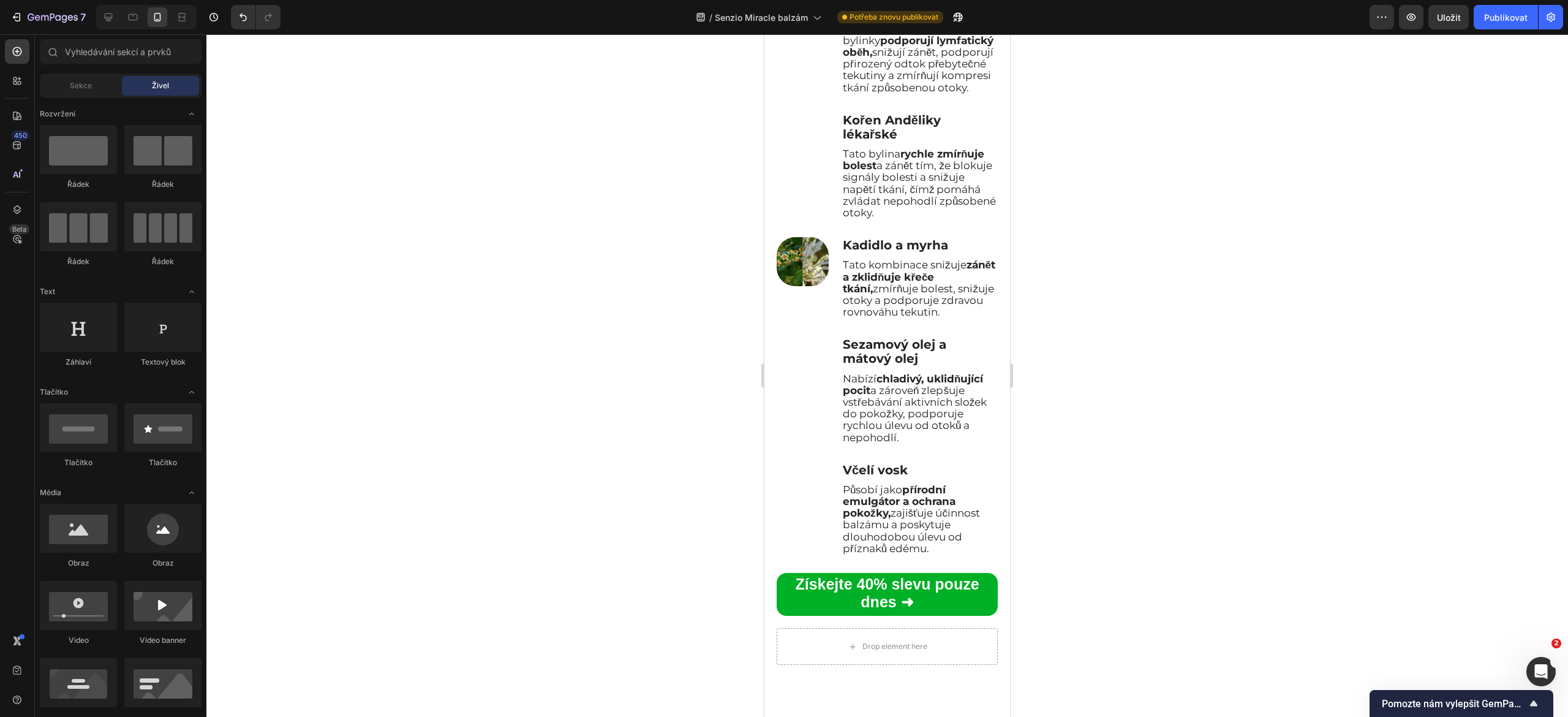
scroll to position [4235, 0]
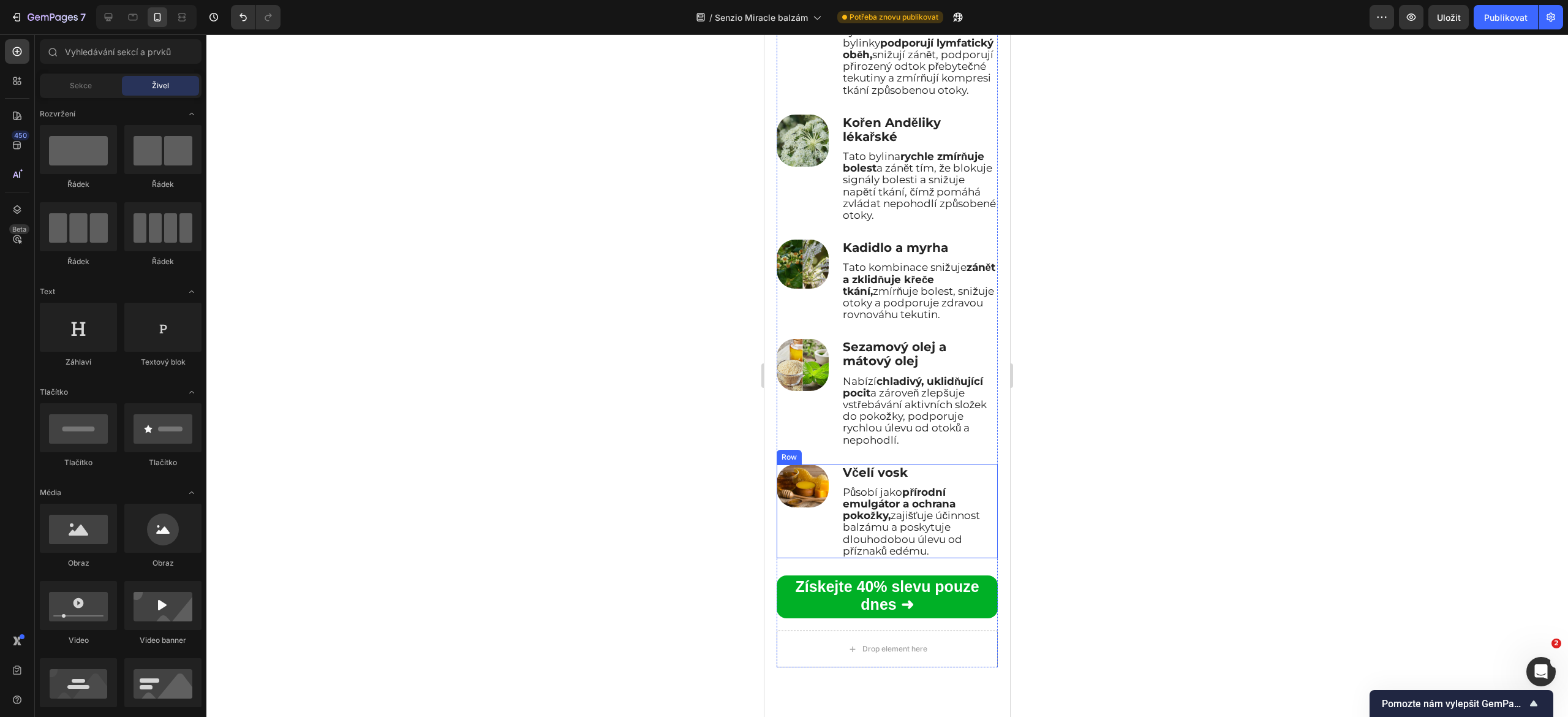
click at [805, 558] on div "Image" at bounding box center [803, 512] width 52 height 93
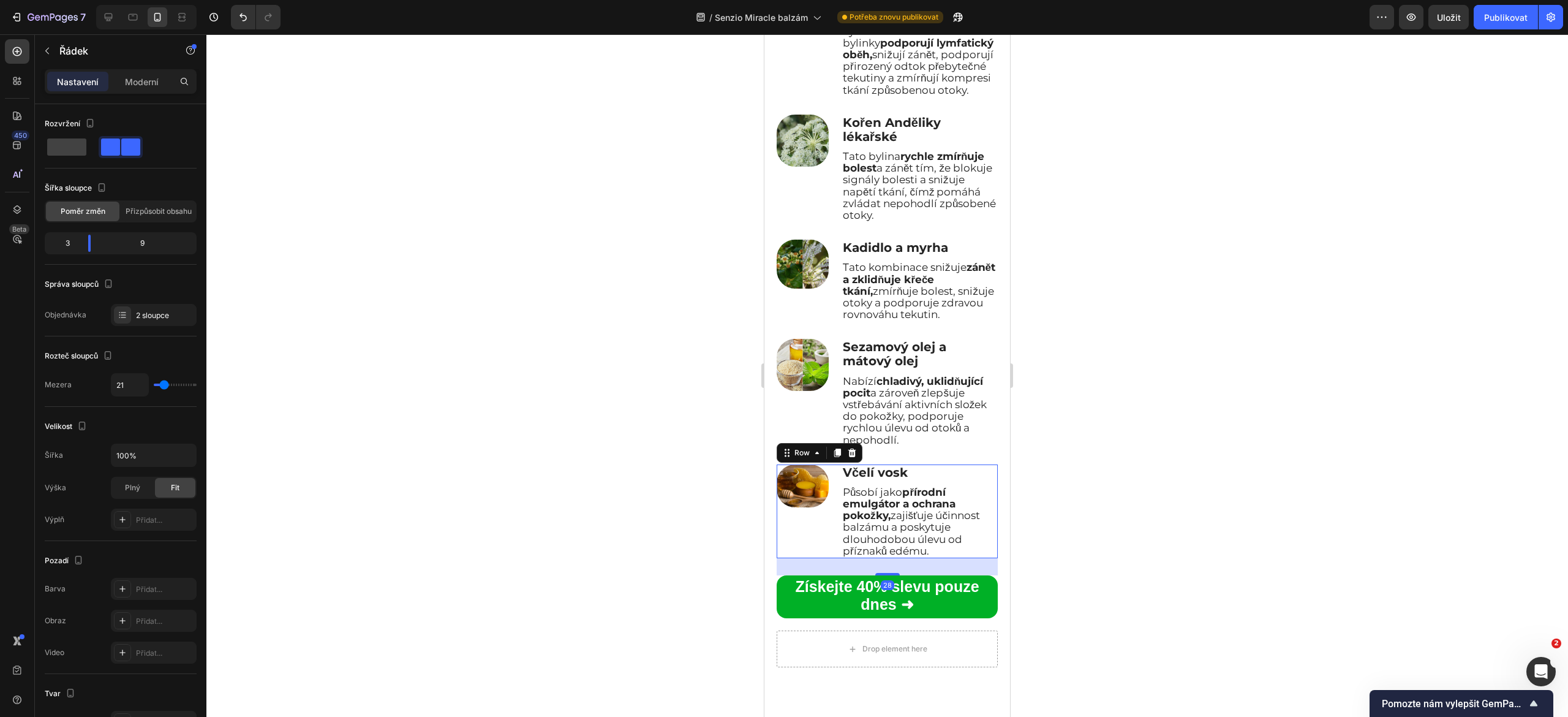
click at [805, 508] on img at bounding box center [803, 486] width 52 height 43
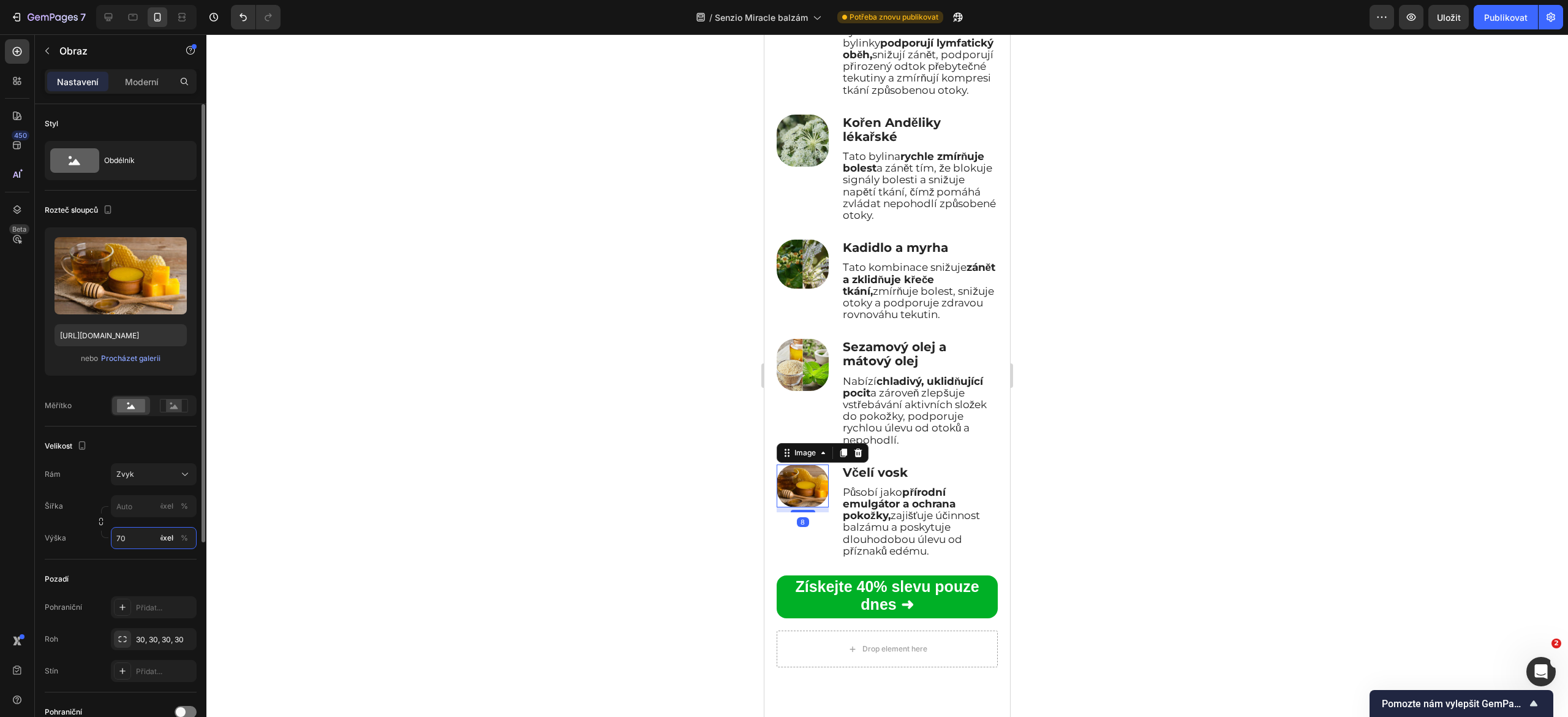
click at [136, 538] on input "70" at bounding box center [154, 539] width 86 height 22
type input "80"
click at [399, 528] on div at bounding box center [887, 375] width 1362 height 682
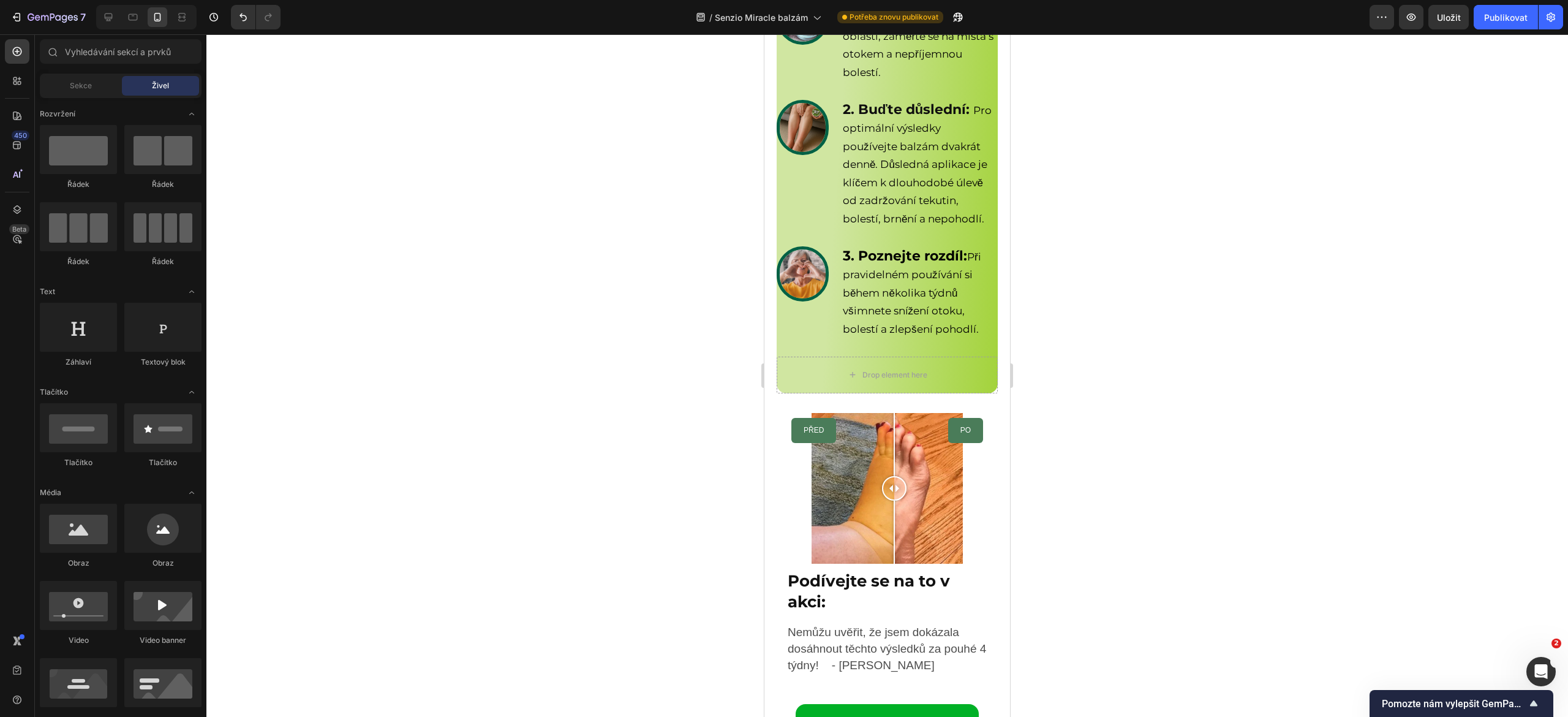
scroll to position [5378, 0]
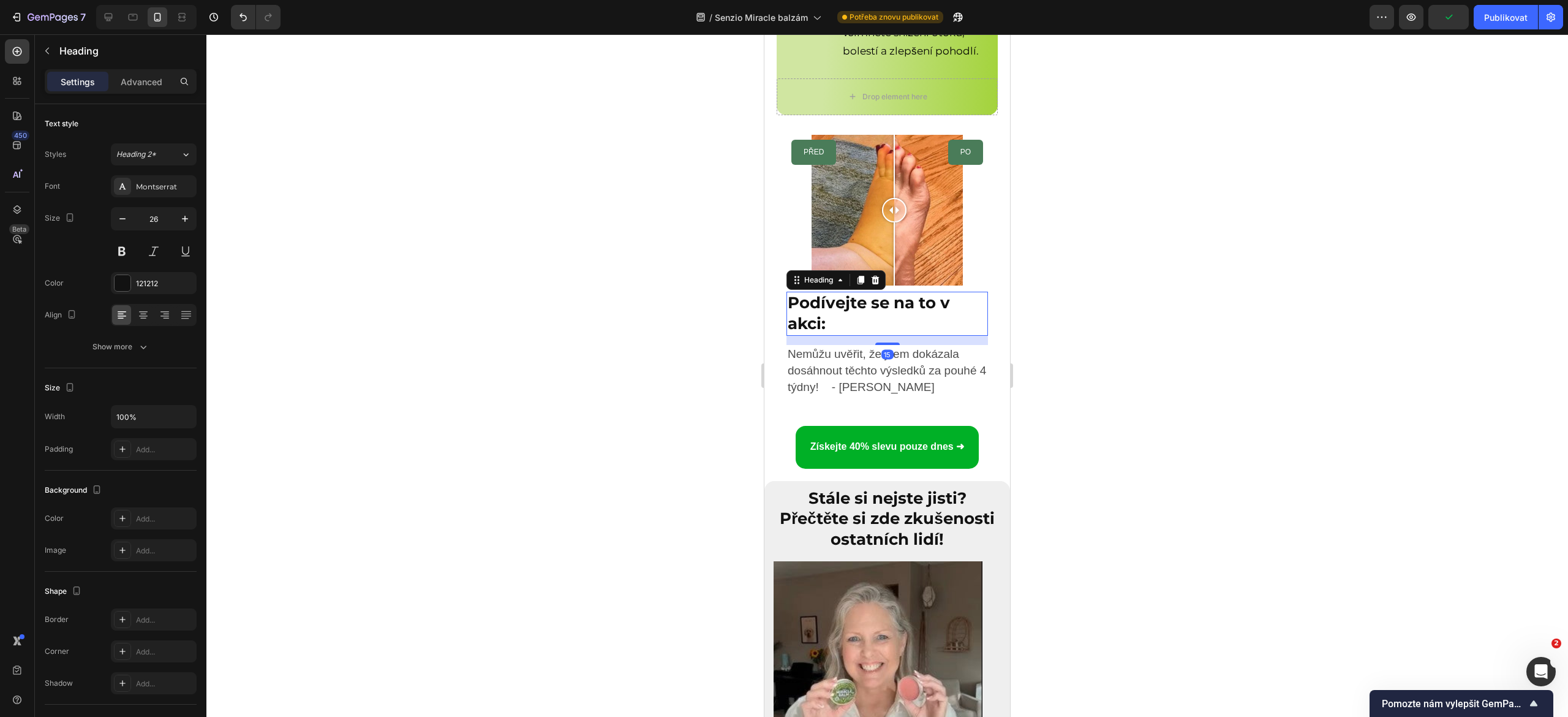
click at [819, 326] on strong "Podívejte se na to v akci:" at bounding box center [869, 313] width 162 height 40
click at [125, 220] on icon "button" at bounding box center [122, 218] width 12 height 12
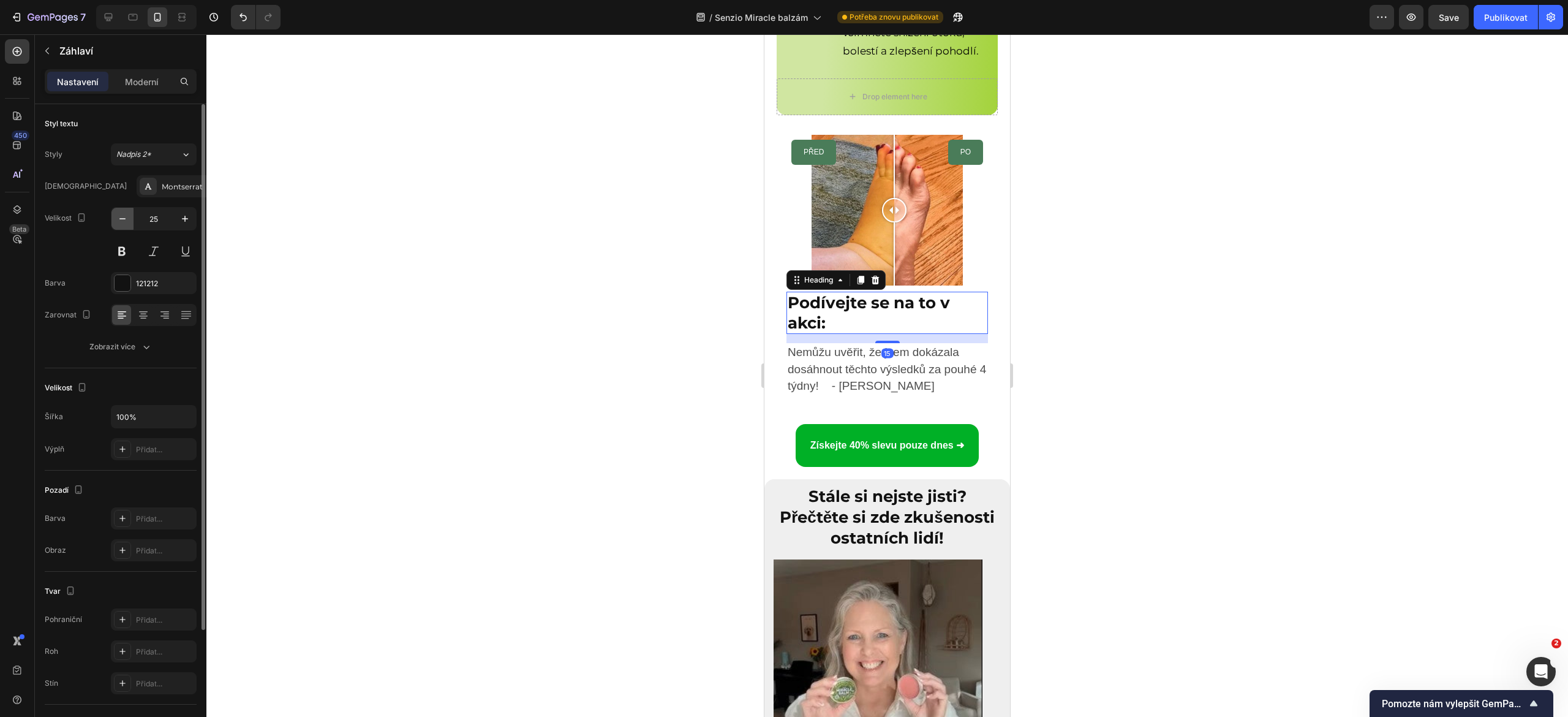
click at [125, 220] on icon "button" at bounding box center [122, 218] width 12 height 12
type input "24"
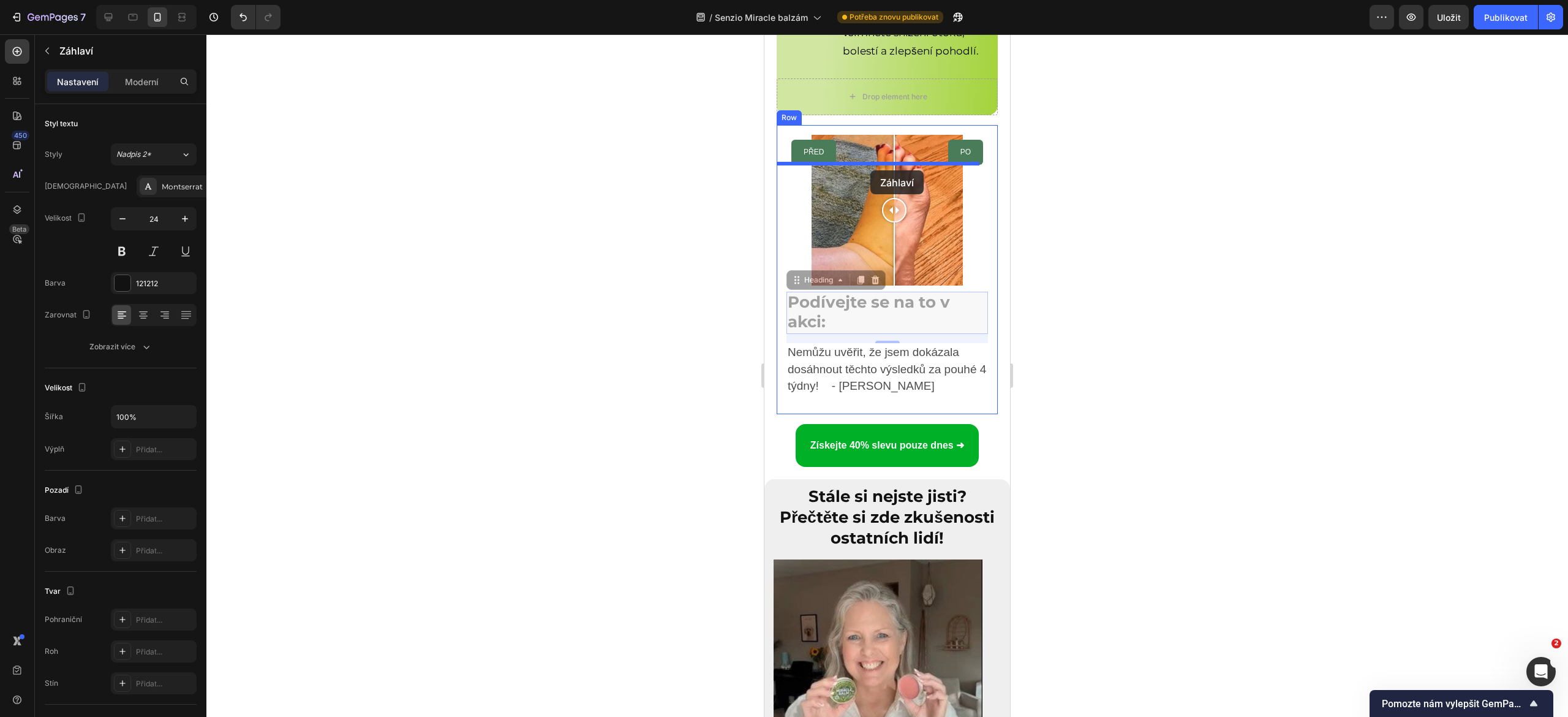
drag, startPoint x: 796, startPoint y: 302, endPoint x: 871, endPoint y: 170, distance: 151.8
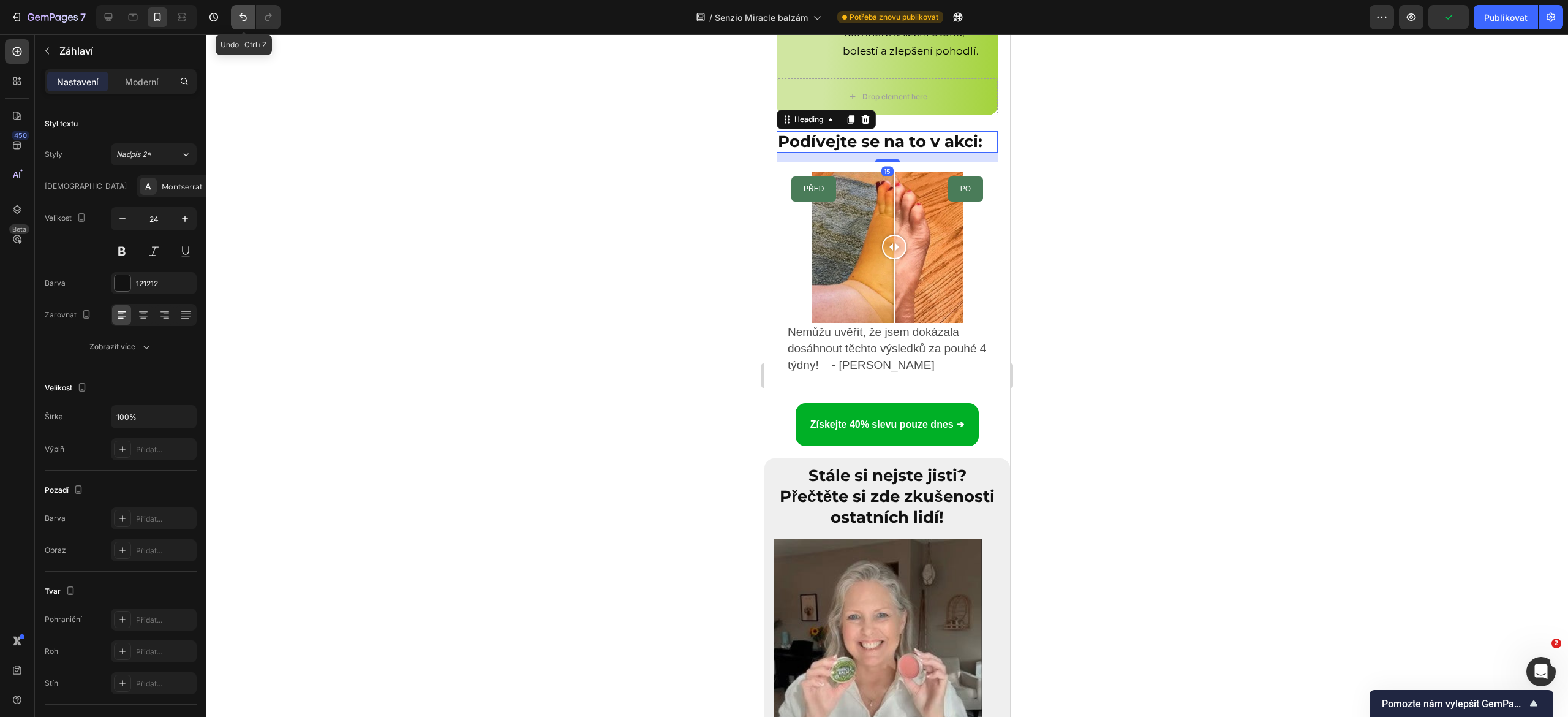
click at [239, 23] on button "Zpět/Znovu" at bounding box center [243, 17] width 24 height 24
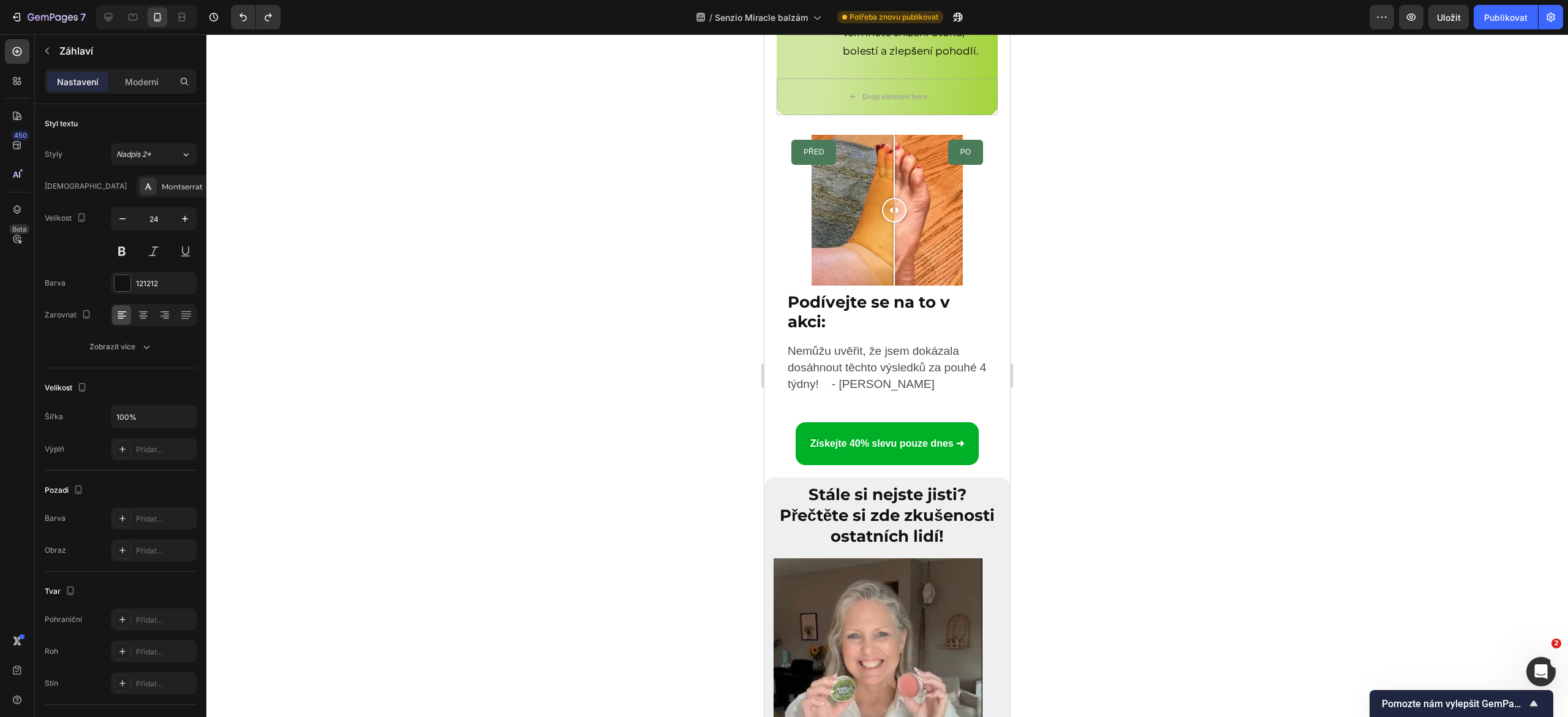
click at [847, 330] on p "Podívejte se na to v akci:" at bounding box center [887, 312] width 199 height 38
click at [850, 387] on span "Nemůžu uvěřit, že jsem dokázala dosáhnout těchto výsledků za pouhé 4 týdny! - […" at bounding box center [887, 367] width 199 height 46
click at [881, 330] on strong "Podívejte se na to v akci:" at bounding box center [869, 311] width 162 height 38
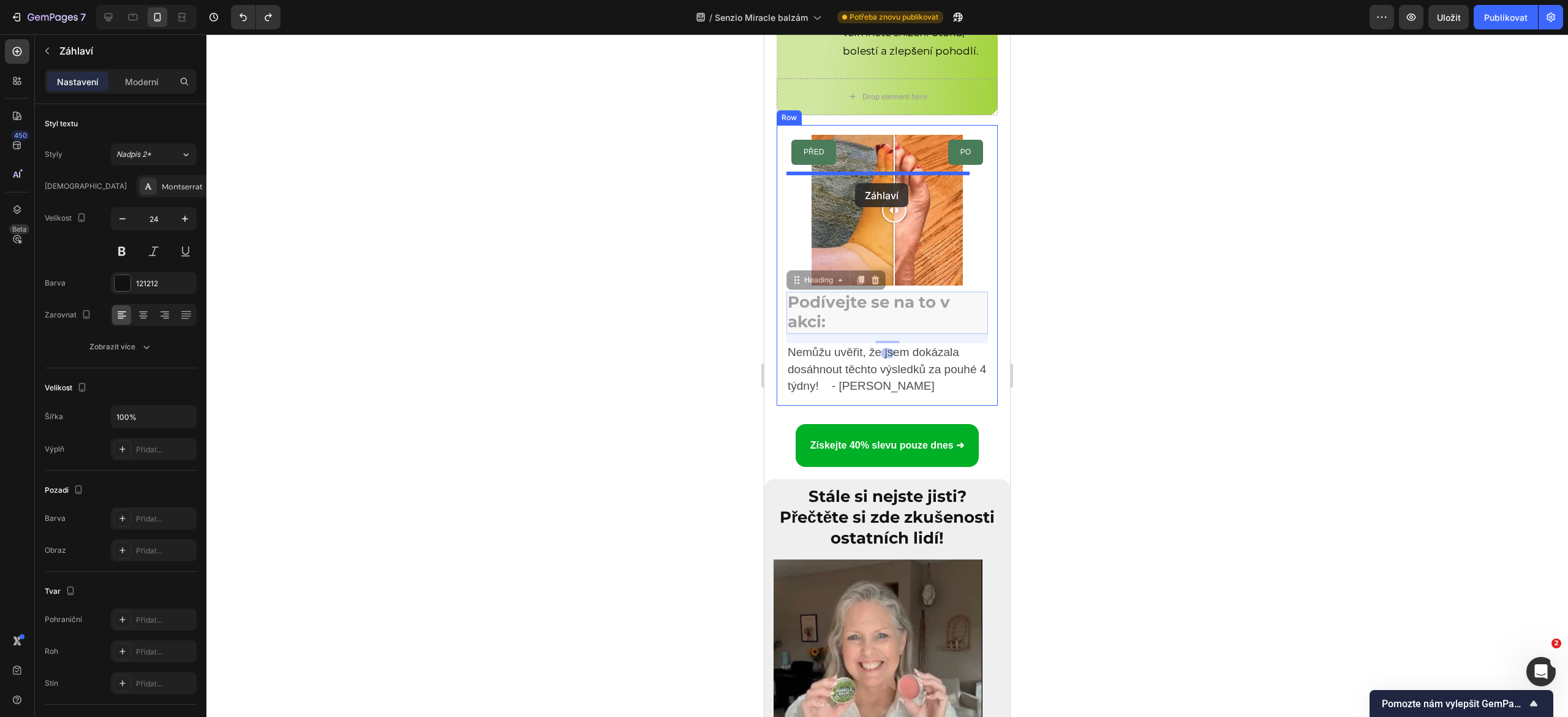
drag, startPoint x: 797, startPoint y: 301, endPoint x: 855, endPoint y: 183, distance: 131.5
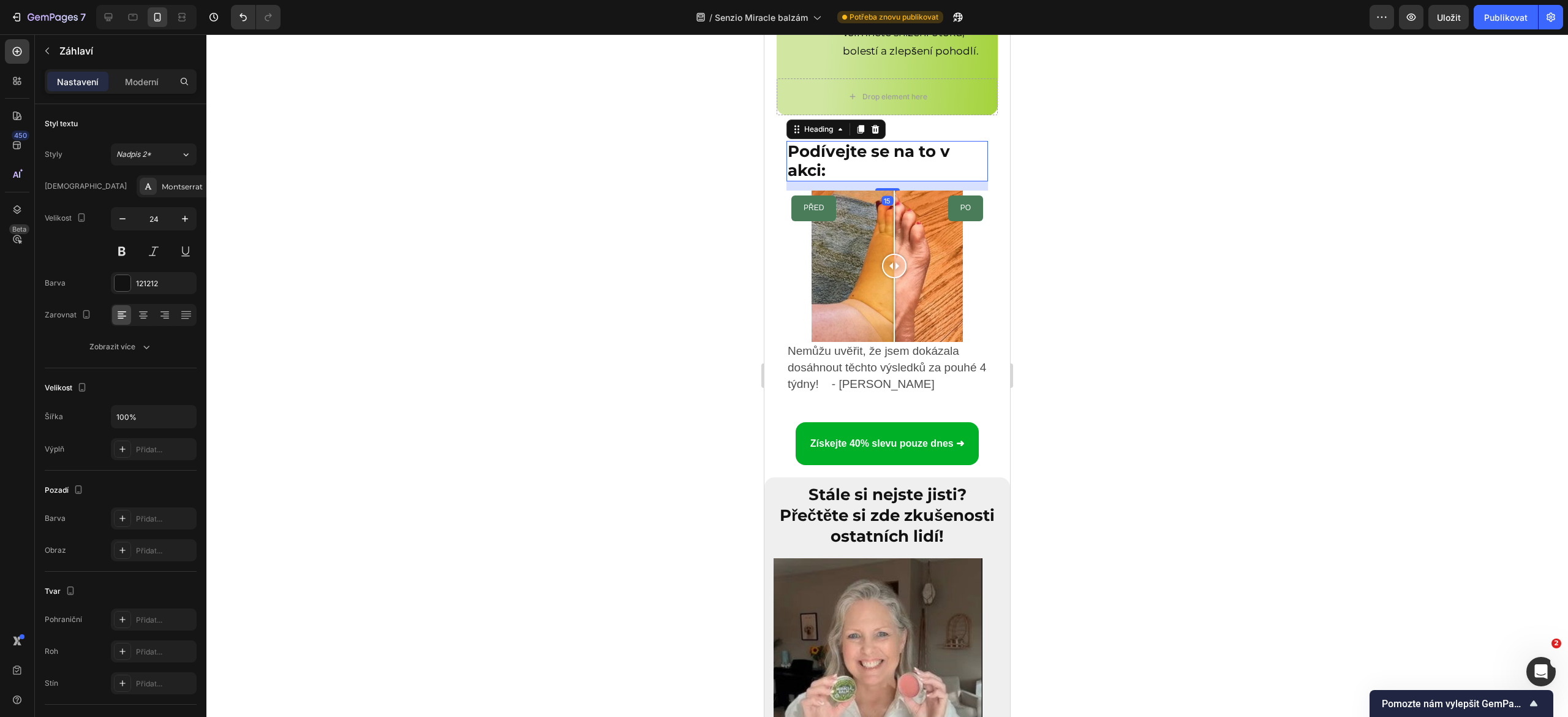
click at [709, 311] on div at bounding box center [887, 375] width 1362 height 682
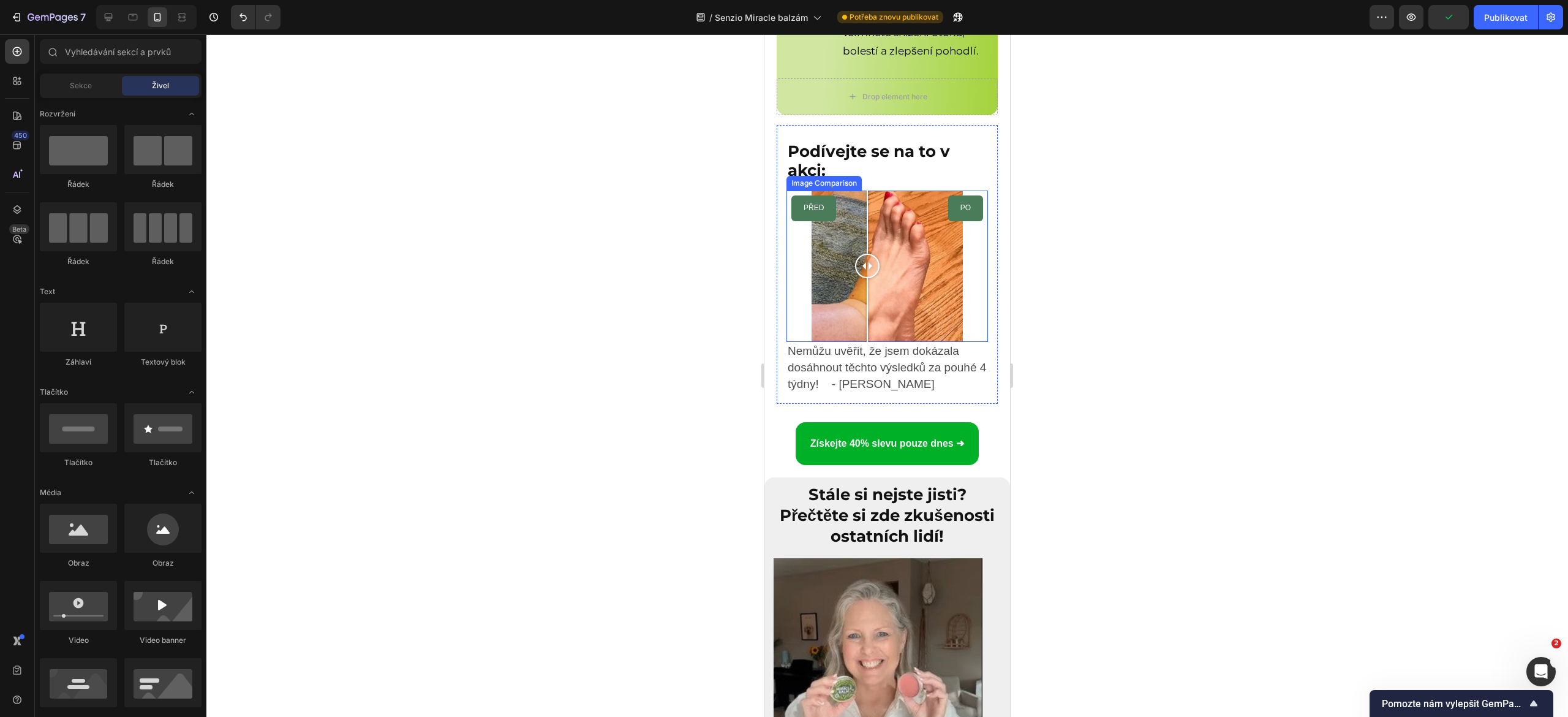
click at [868, 342] on div "PŘED PO" at bounding box center [888, 266] width 202 height 151
click at [897, 342] on div "PŘED PO" at bounding box center [888, 266] width 202 height 151
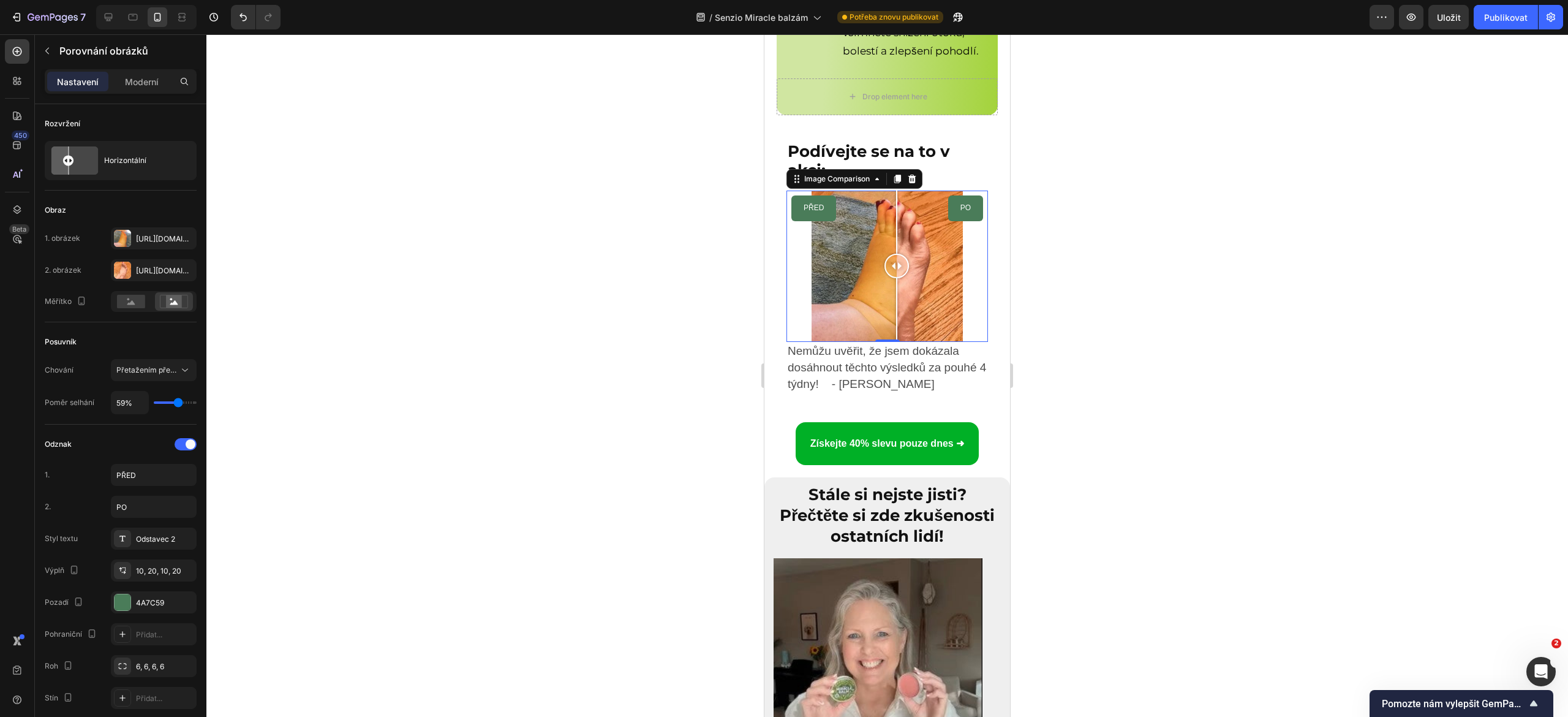
click at [960, 342] on div "PŘED PO" at bounding box center [888, 266] width 202 height 151
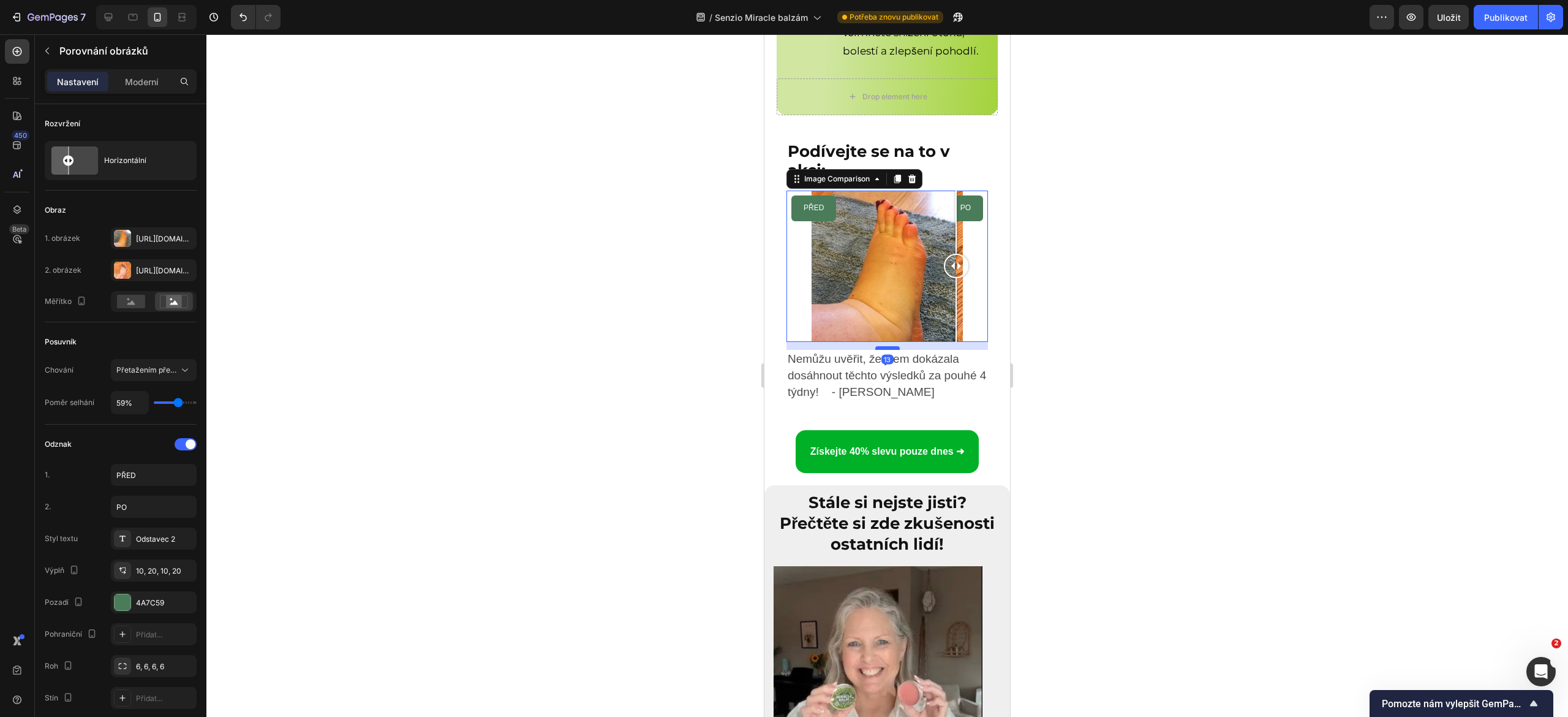
drag, startPoint x: 881, startPoint y: 365, endPoint x: 880, endPoint y: 372, distance: 7.1
click at [880, 350] on div at bounding box center [888, 348] width 24 height 4
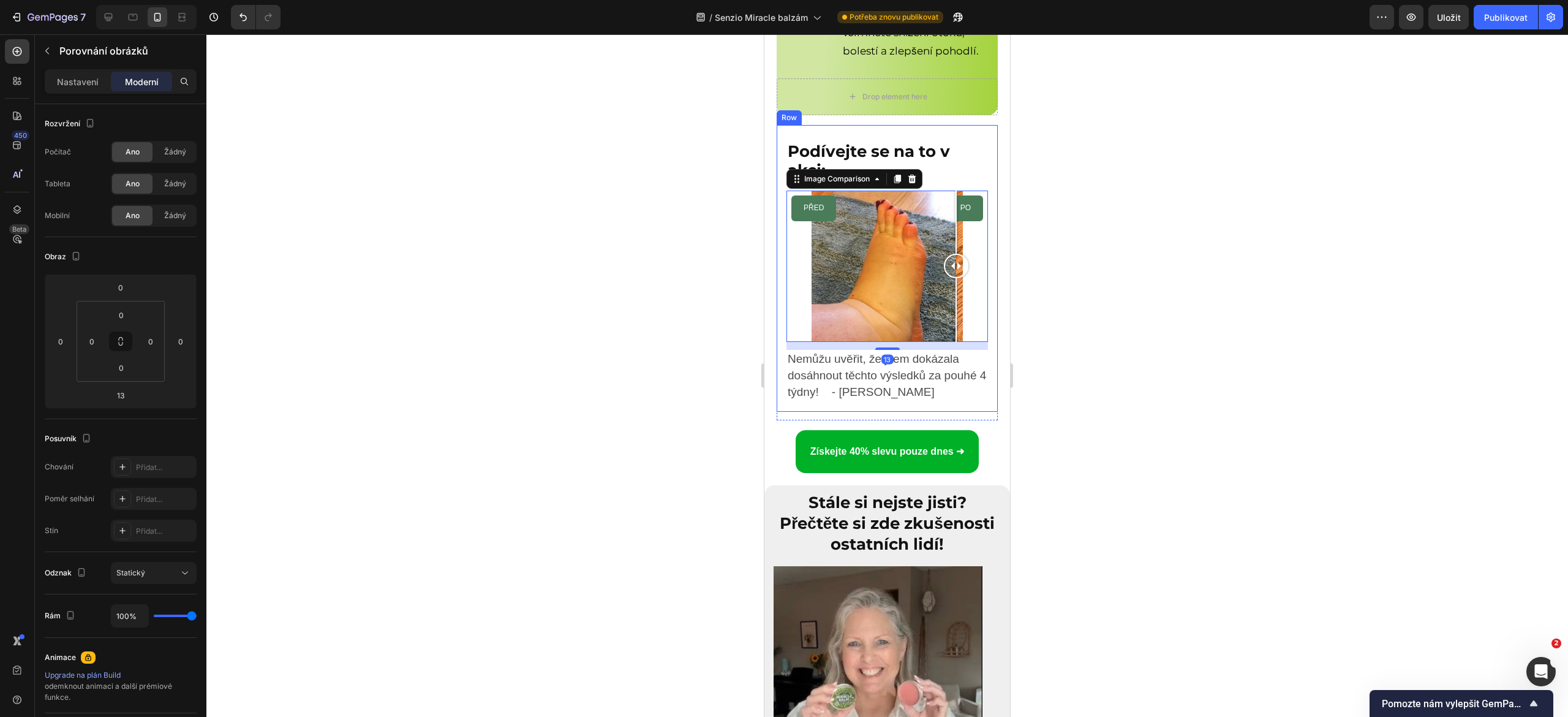
click at [720, 392] on div at bounding box center [887, 375] width 1362 height 682
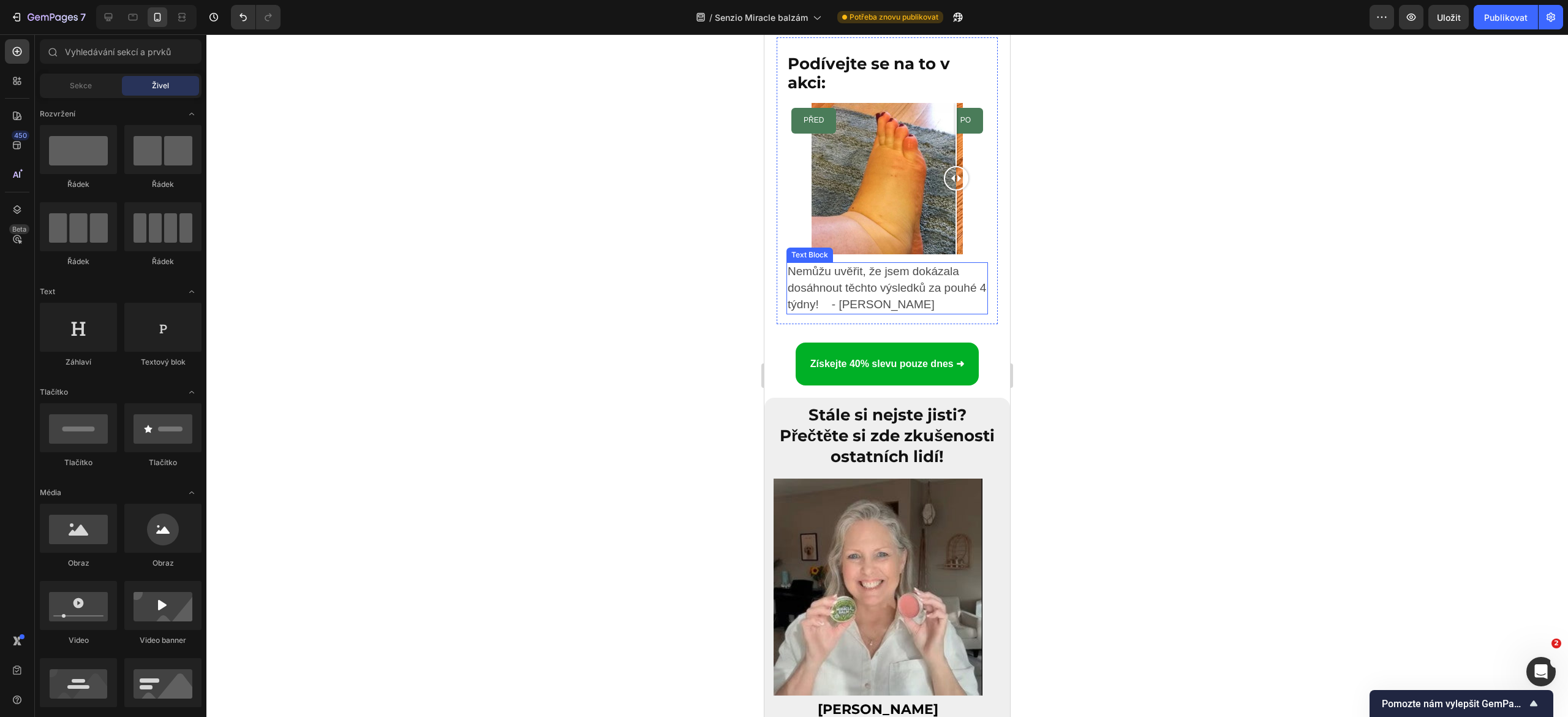
scroll to position [5508, 0]
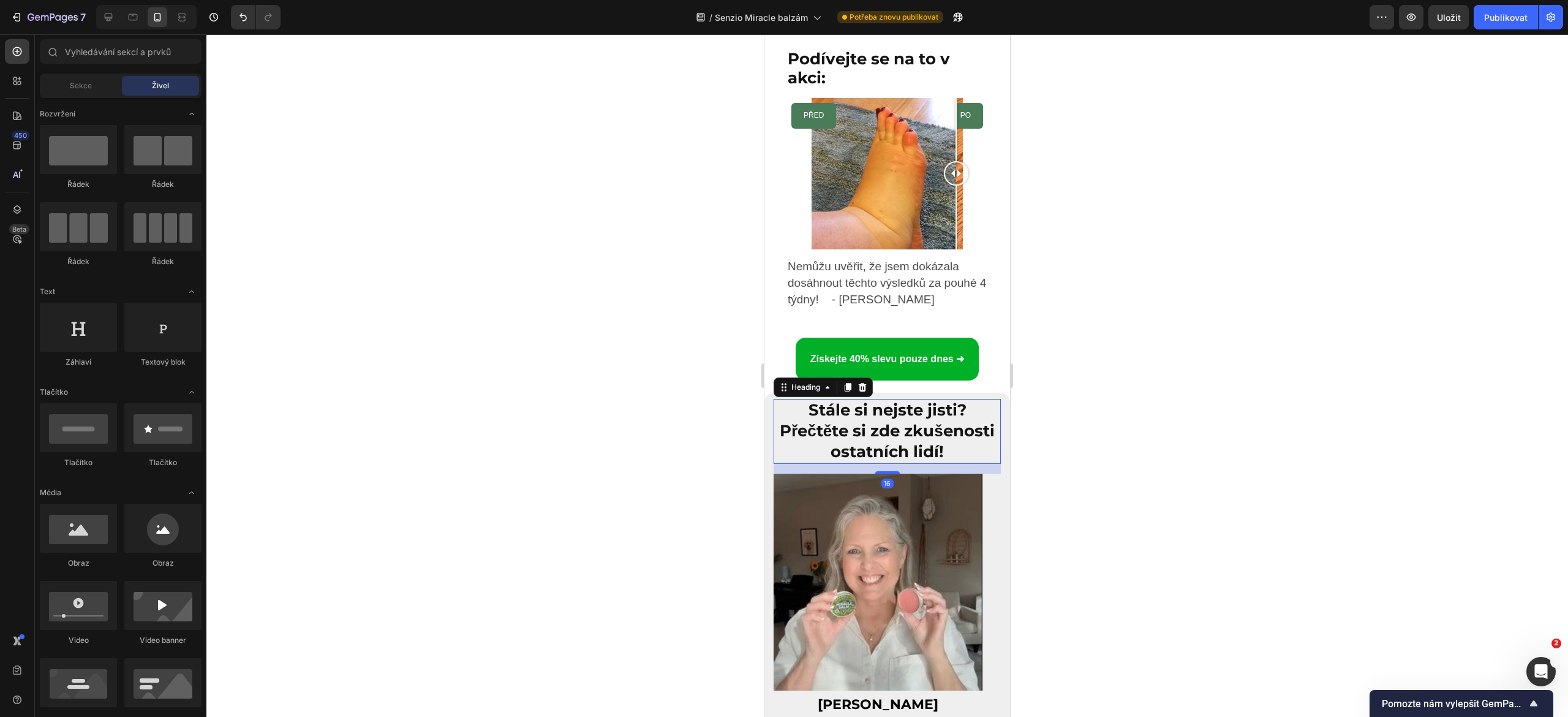
click at [842, 424] on strong "Stále si nejste jisti? Přečtěte si zde zkušenosti ostatních lidí!" at bounding box center [888, 431] width 215 height 62
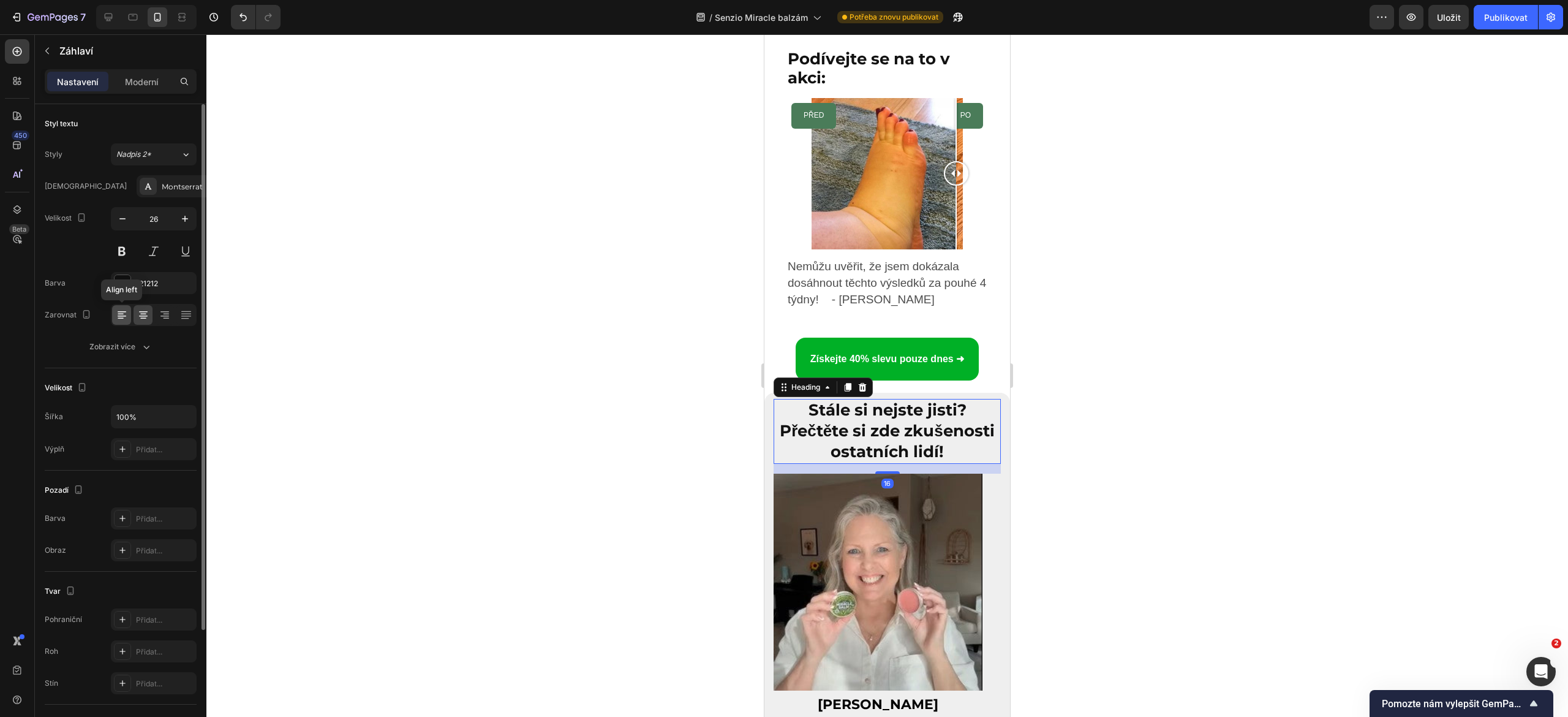
click at [124, 311] on icon at bounding box center [121, 315] width 12 height 12
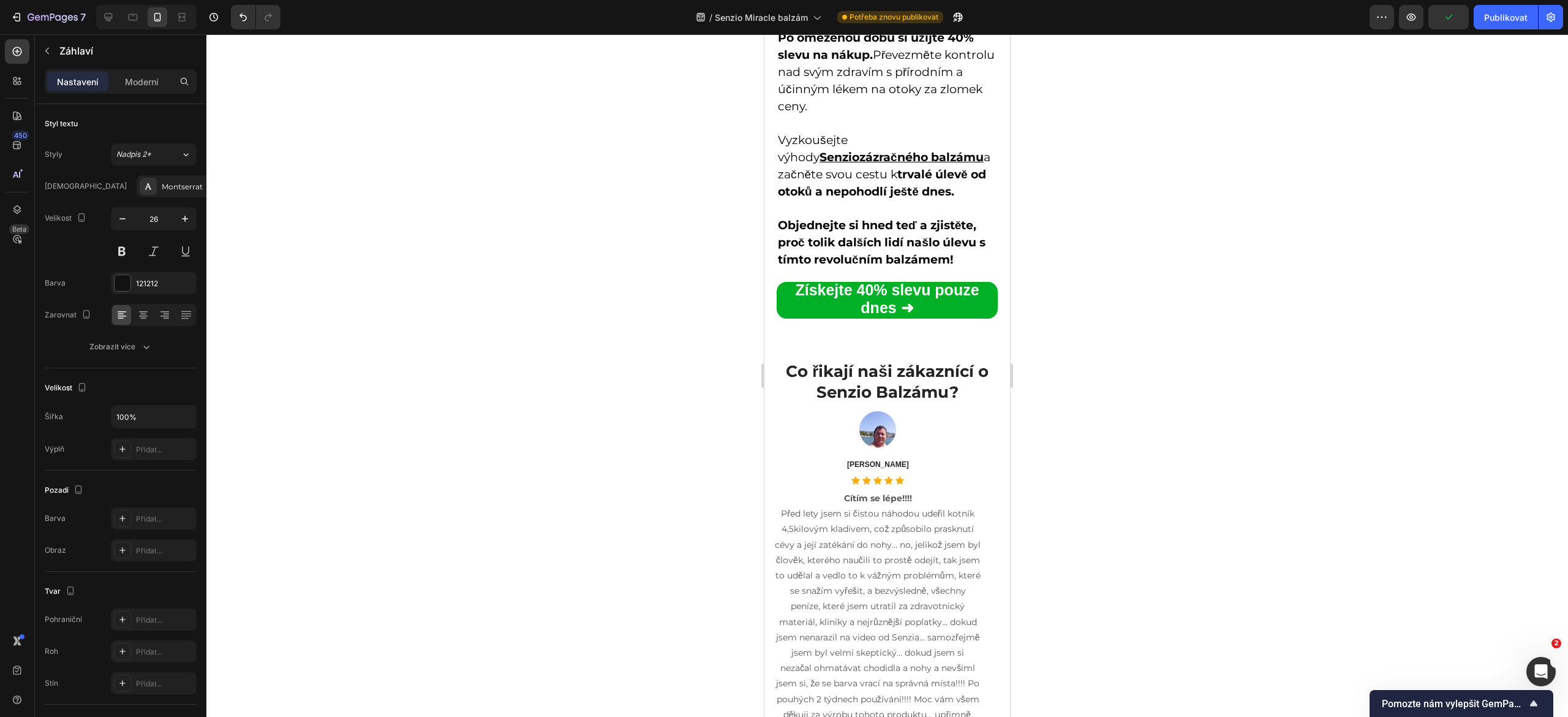
scroll to position [6717, 0]
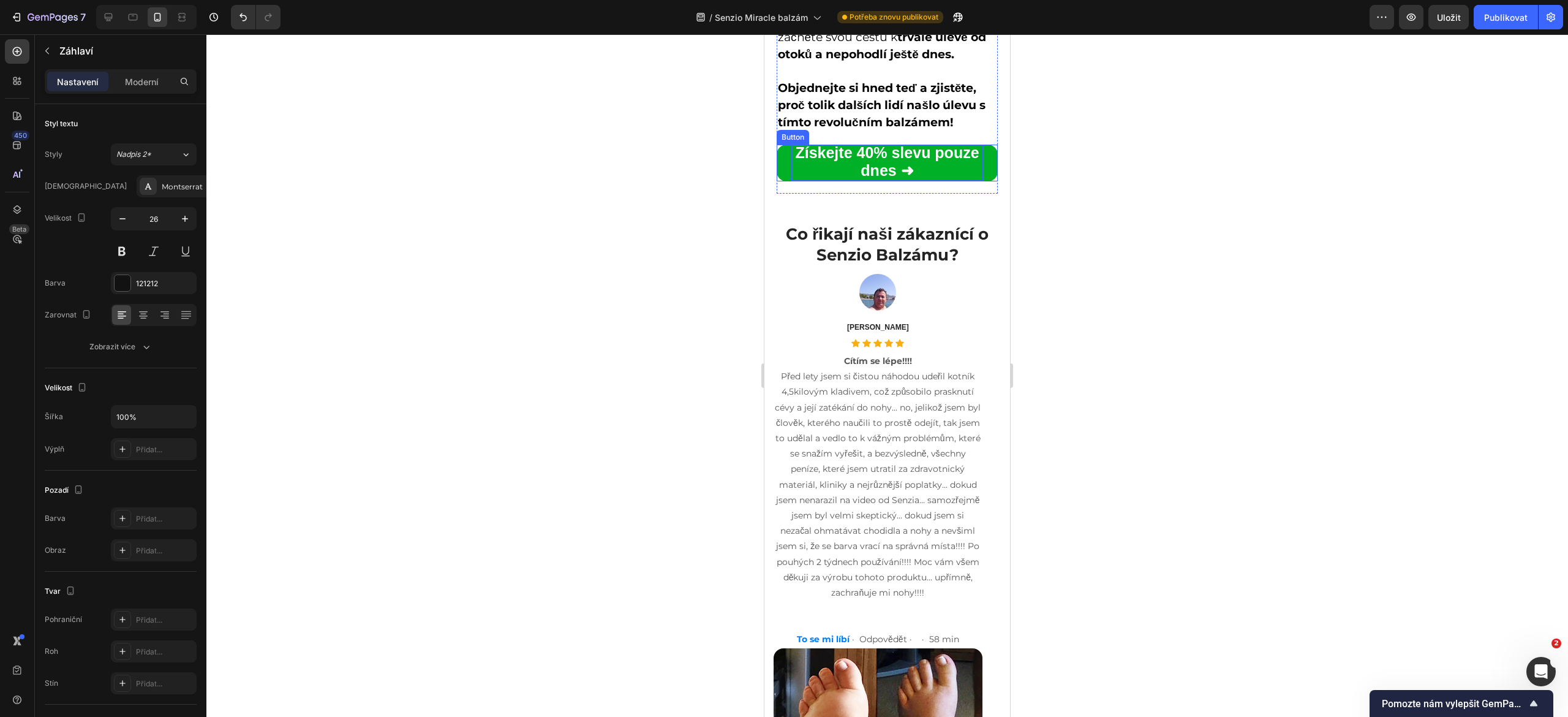
click at [845, 179] on strong "Získejte 40% slevu pouze dnes ➜" at bounding box center [887, 161] width 184 height 35
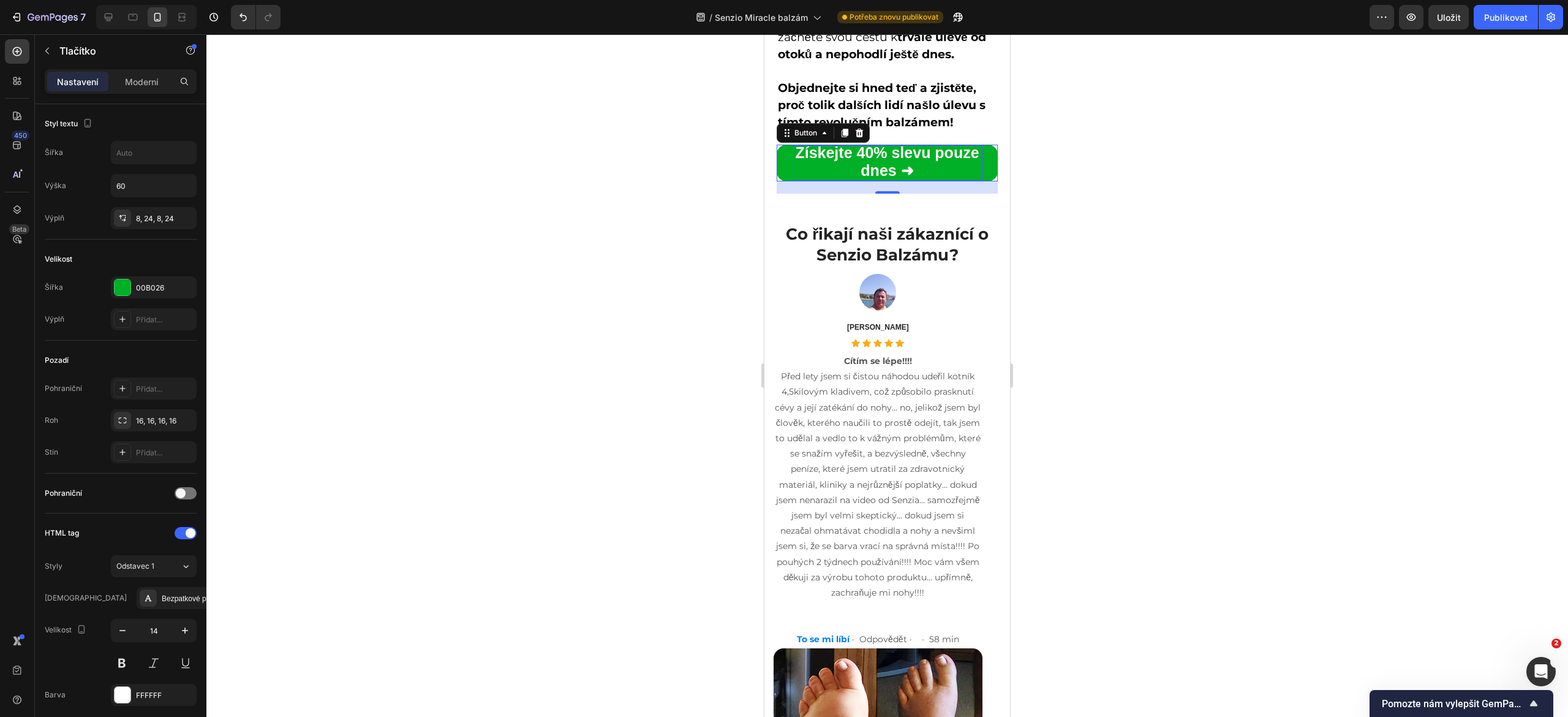
click at [837, 179] on strong "Získejte 40% slevu pouze dnes ➜" at bounding box center [887, 161] width 184 height 35
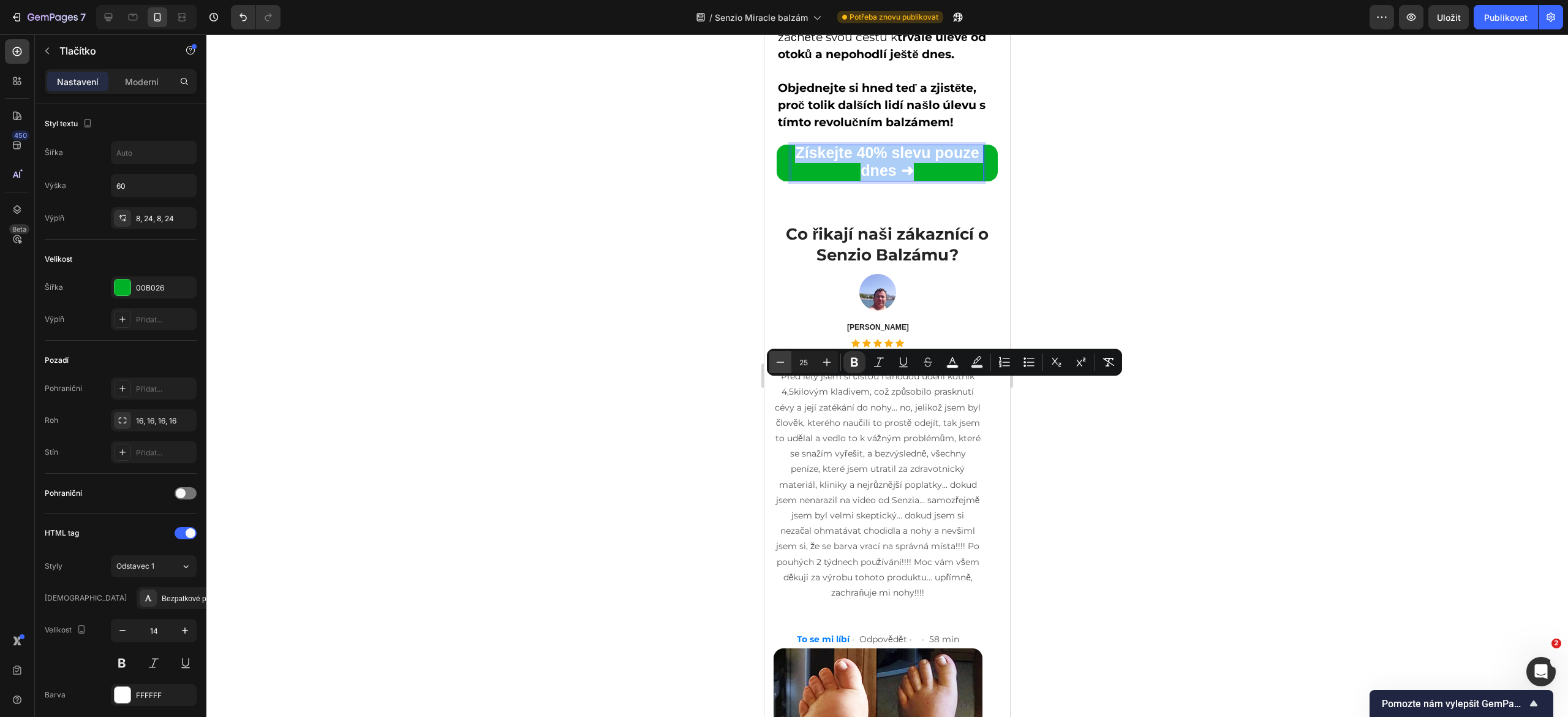
click at [776, 362] on icon "Editor contextual toolbar" at bounding box center [780, 361] width 12 height 12
type input "23"
click at [646, 391] on div at bounding box center [887, 375] width 1362 height 682
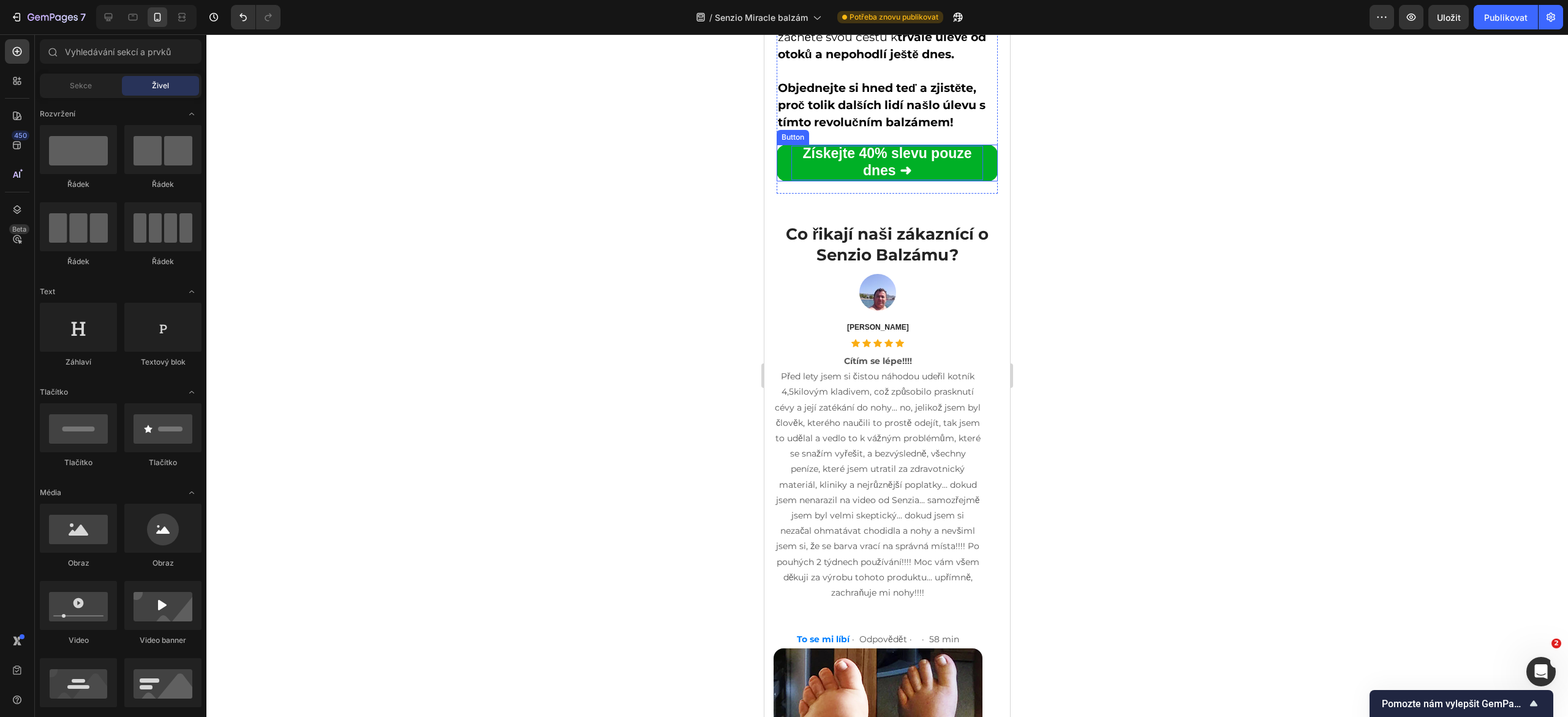
click at [832, 178] on strong "Získejte 40% slevu pouze dnes ➜" at bounding box center [887, 162] width 169 height 33
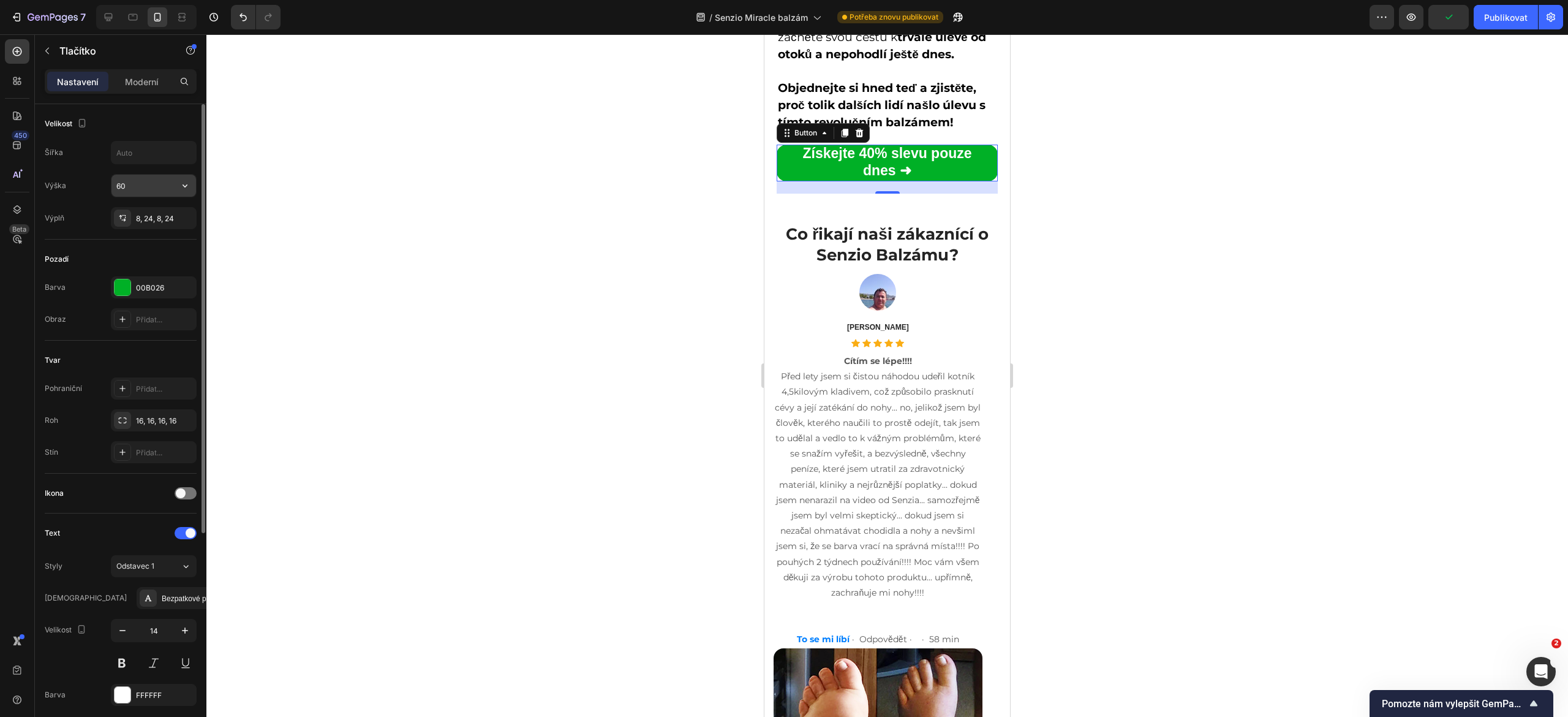
click at [122, 190] on input "60" at bounding box center [153, 186] width 85 height 22
click at [133, 187] on input "60" at bounding box center [153, 186] width 85 height 22
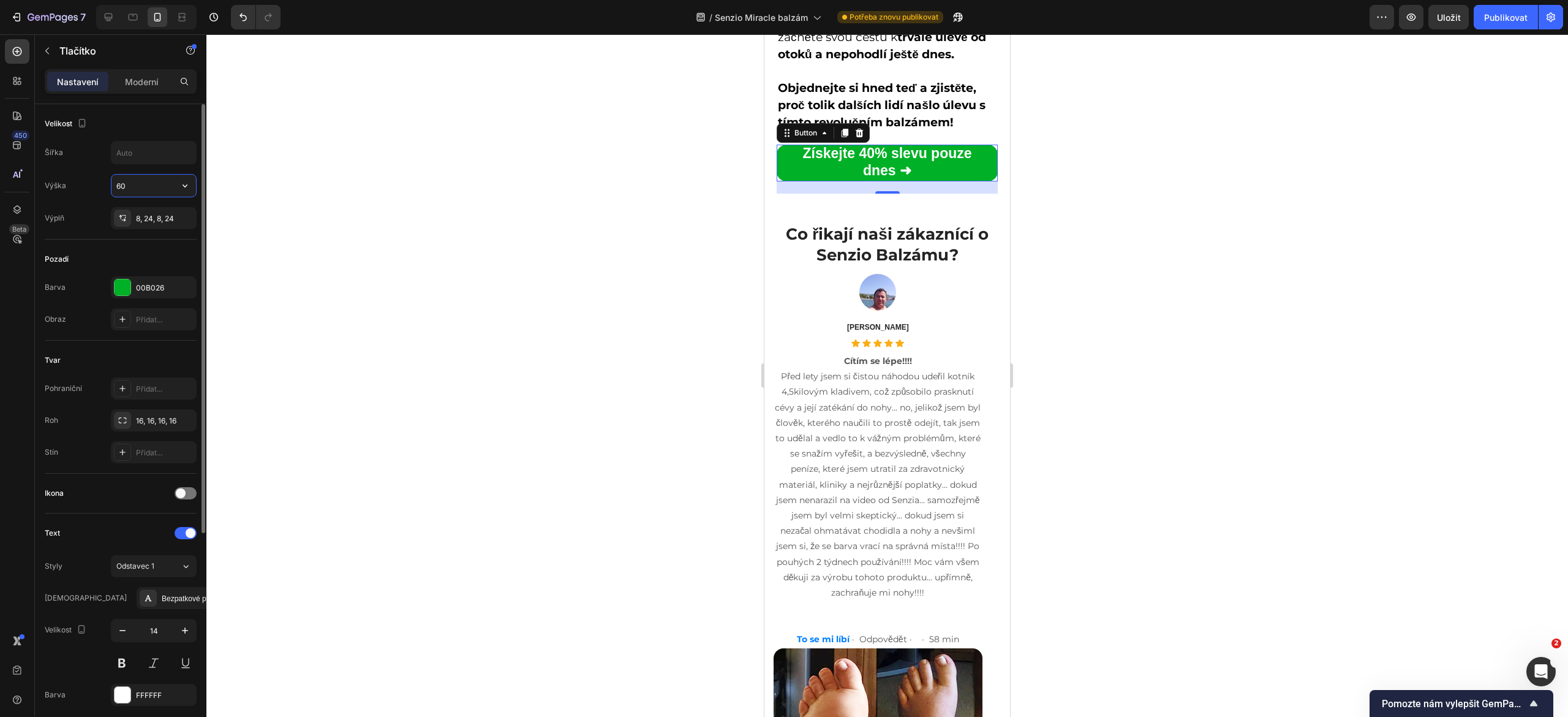
click at [133, 187] on input "60" at bounding box center [153, 186] width 85 height 22
click at [160, 187] on input "60" at bounding box center [153, 186] width 85 height 22
click at [138, 186] on input "60" at bounding box center [153, 186] width 85 height 22
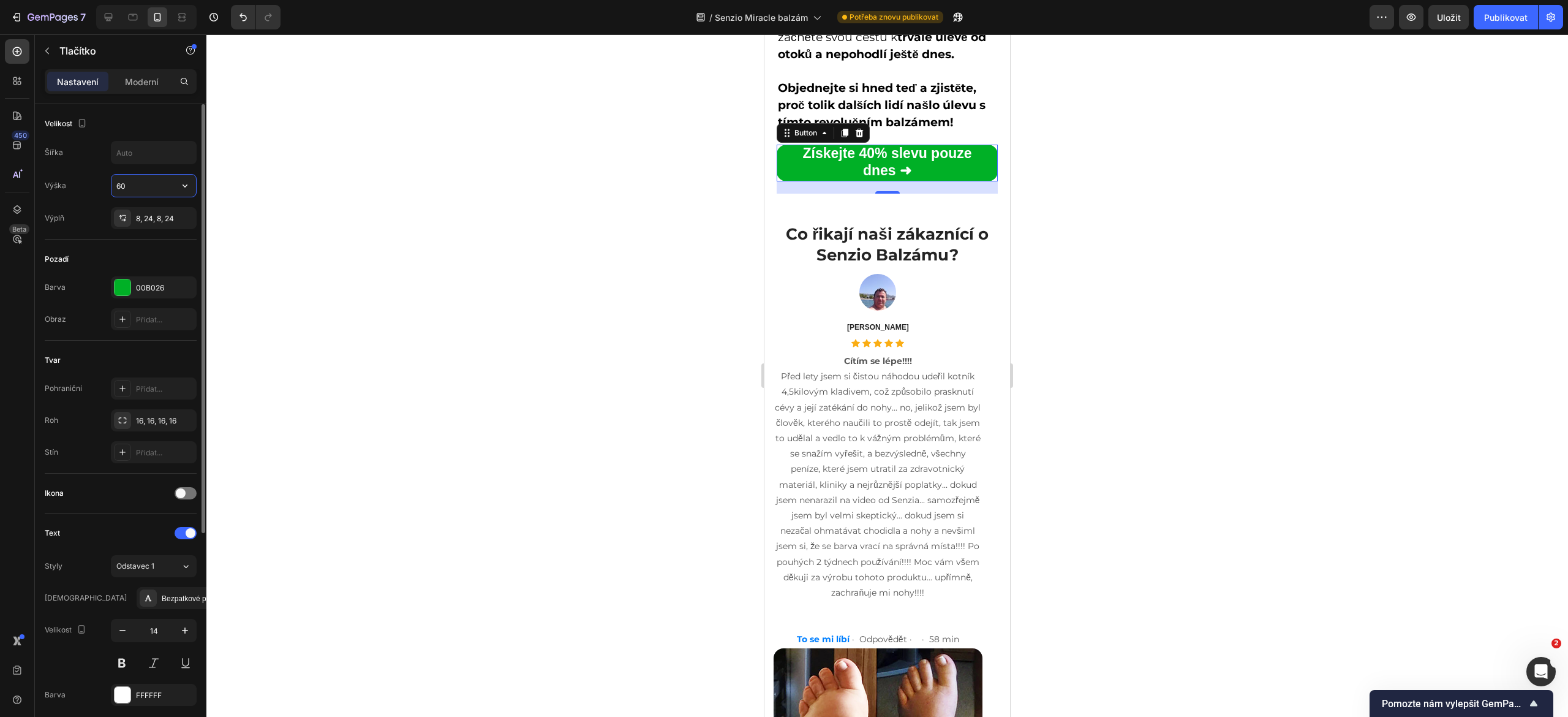
type input "6"
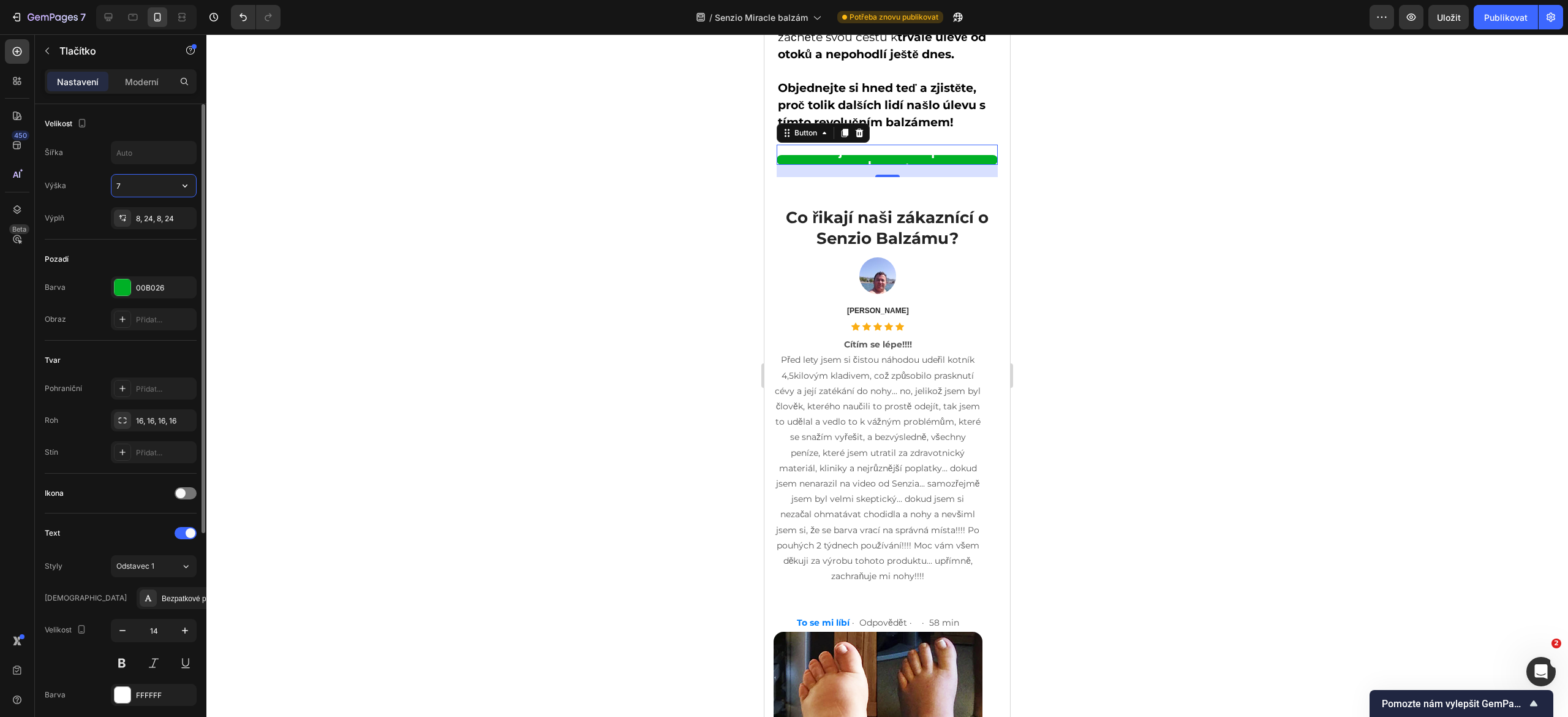
type input "70"
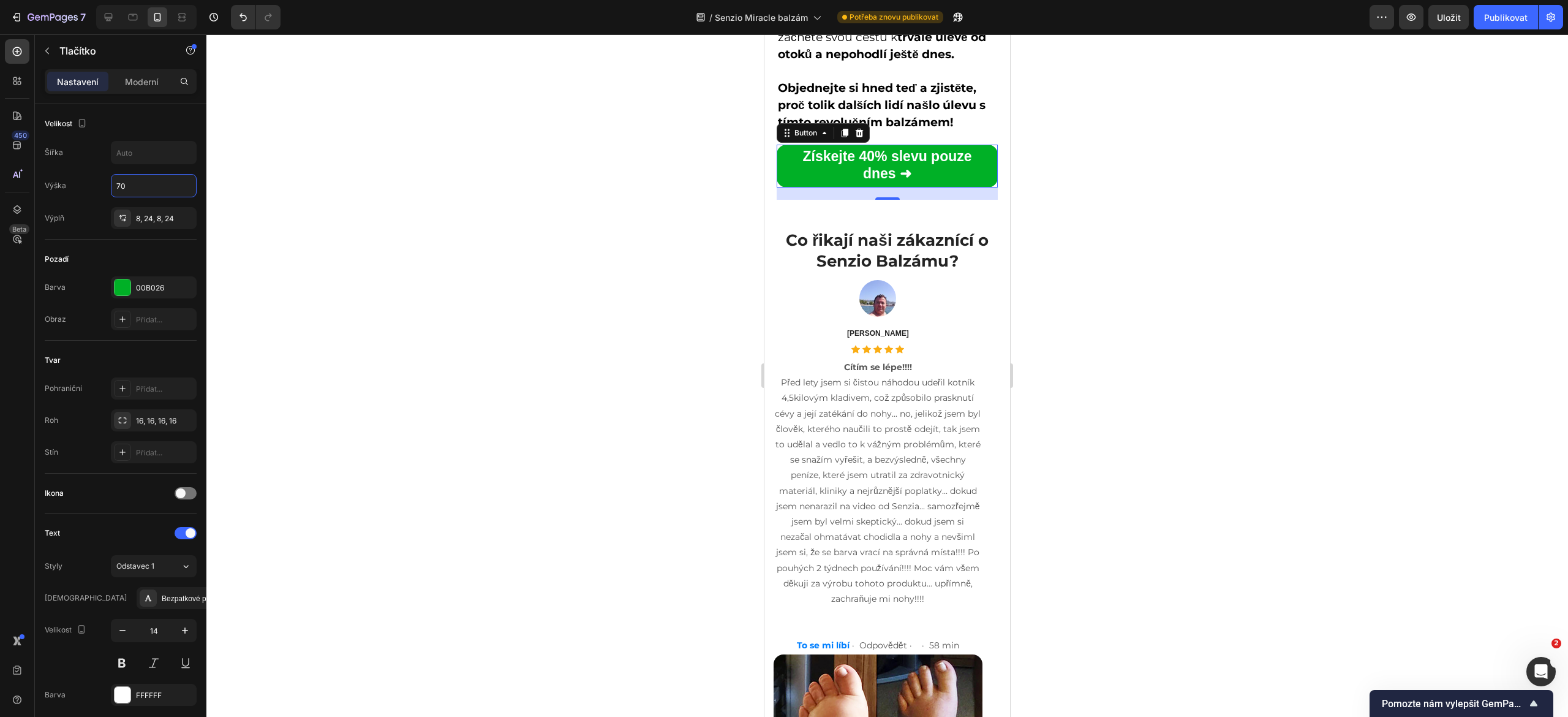
click at [537, 477] on div at bounding box center [887, 375] width 1362 height 682
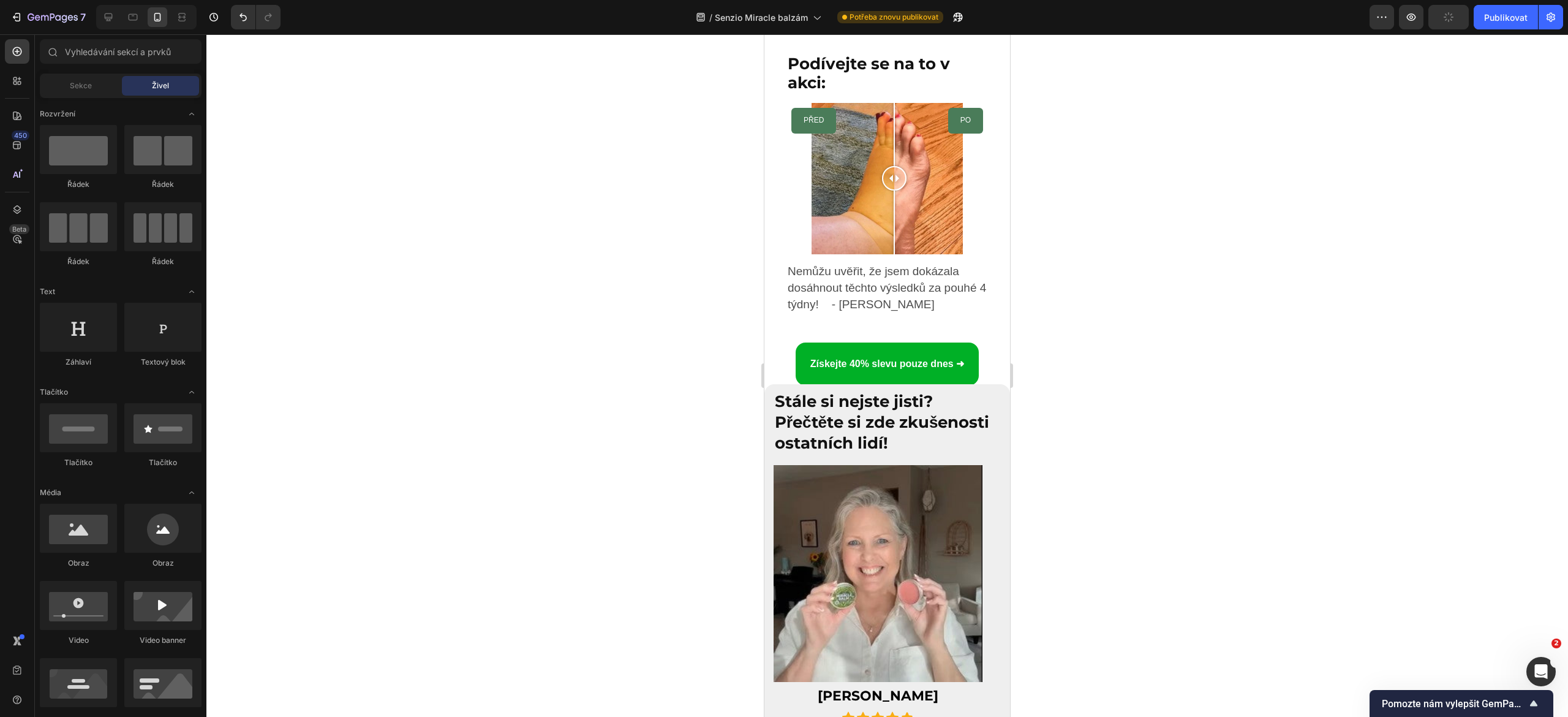
scroll to position [5445, 0]
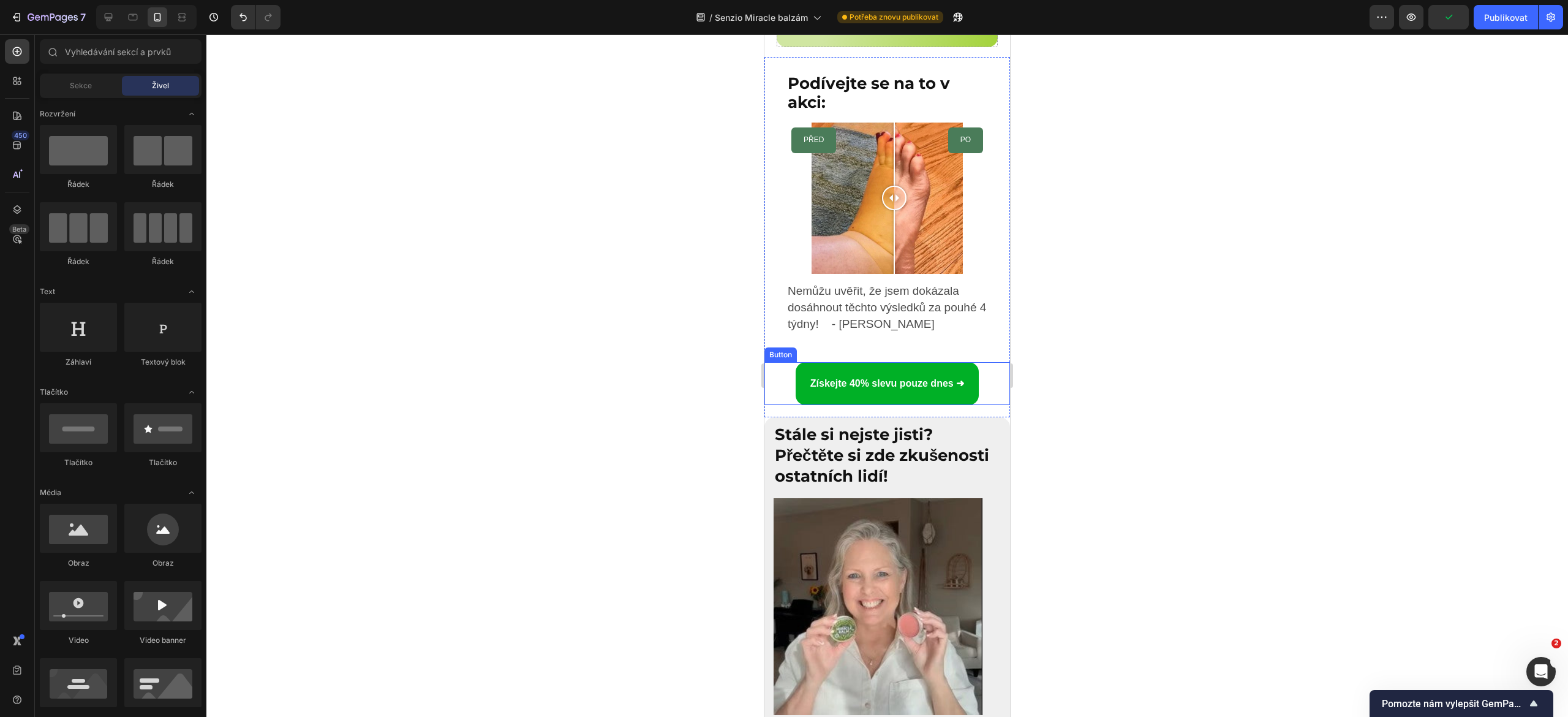
click at [833, 393] on link "Získejte 40% slevu pouze dnes ➜" at bounding box center [888, 384] width 183 height 43
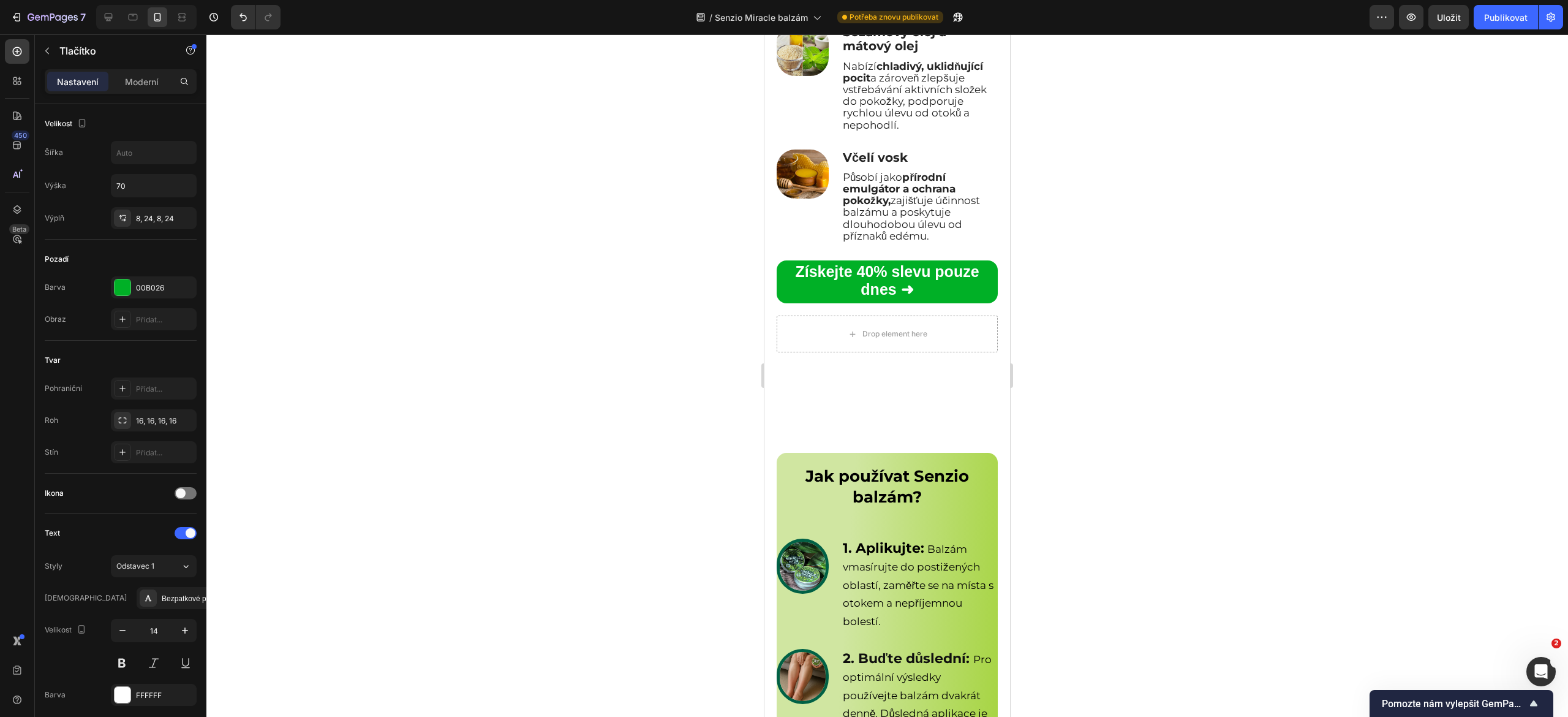
scroll to position [4550, 0]
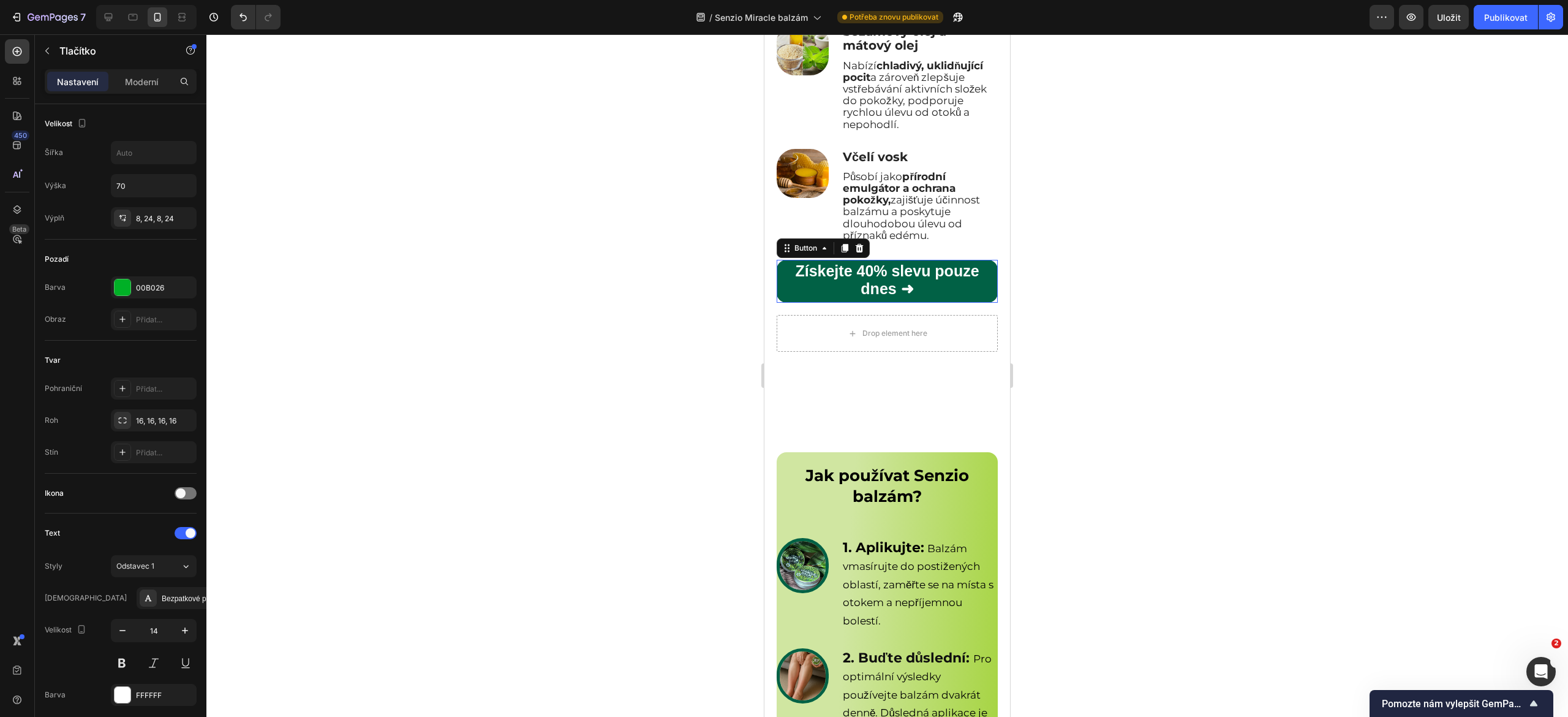
click at [791, 302] on link "Získejte 40% slevu pouze dnes ➜" at bounding box center [887, 281] width 221 height 43
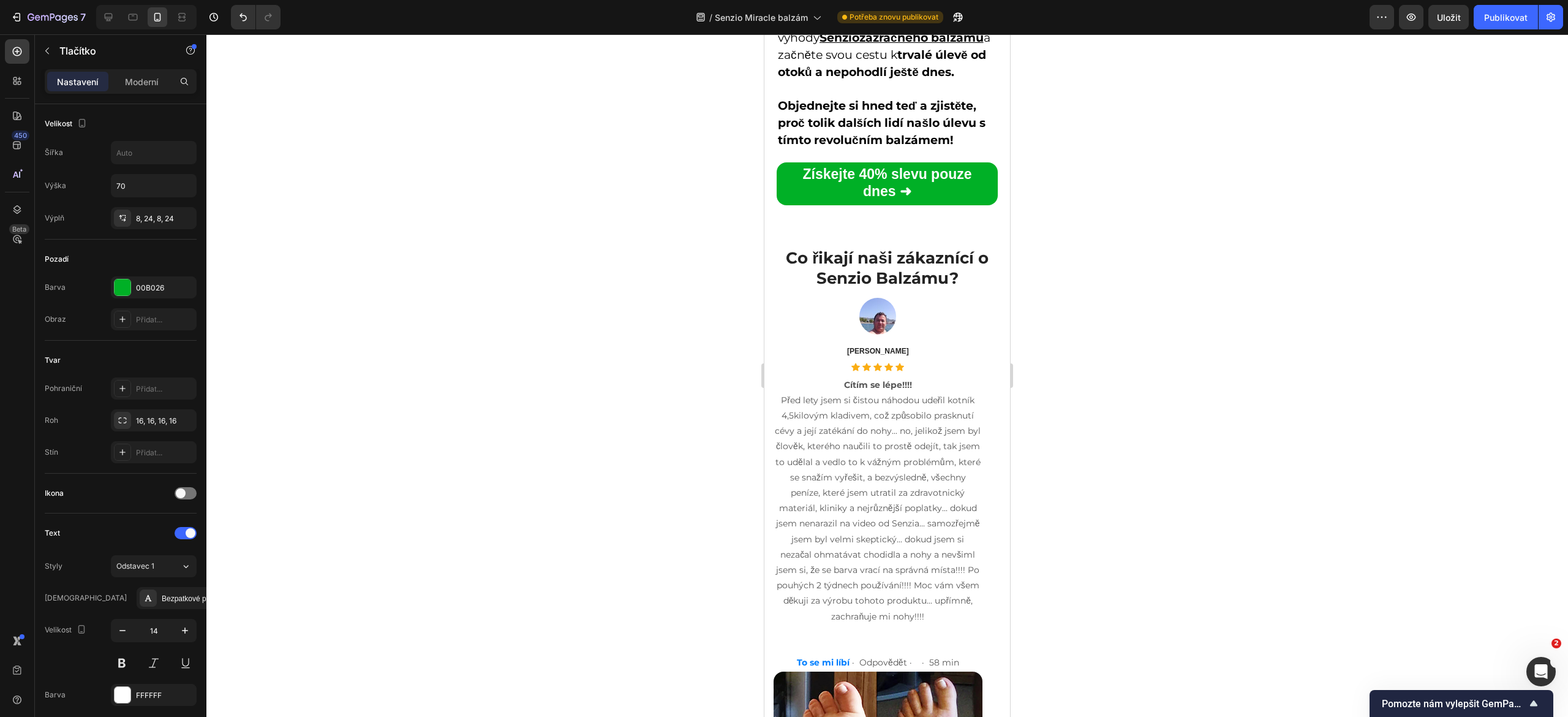
scroll to position [6935, 0]
click at [815, 190] on p "Získejte 40% slevu pouze dnes ➜" at bounding box center [887, 184] width 191 height 35
click at [787, 190] on link "Získejte 40% slevu pouze dnes ➜" at bounding box center [887, 185] width 221 height 43
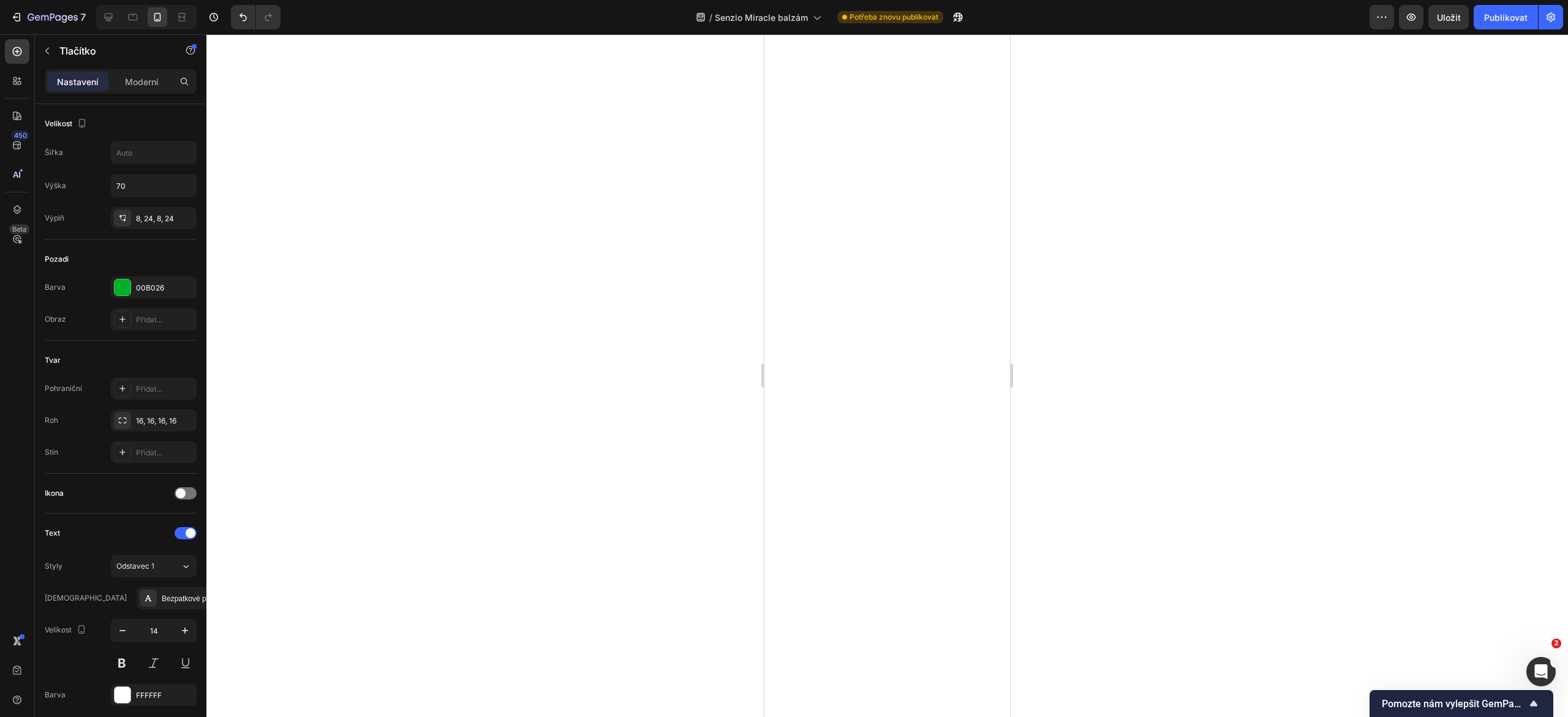
scroll to position [3056, 0]
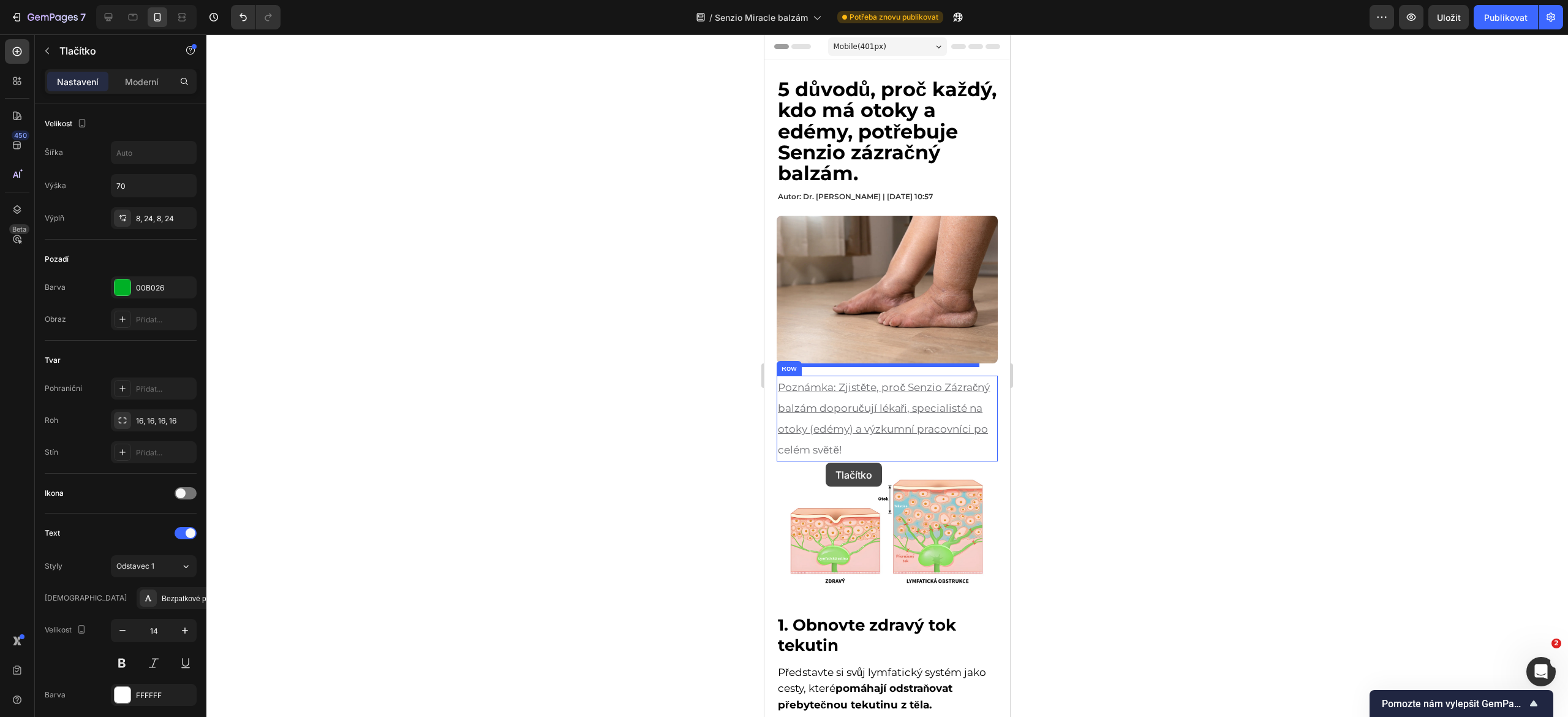
scroll to position [1, 0]
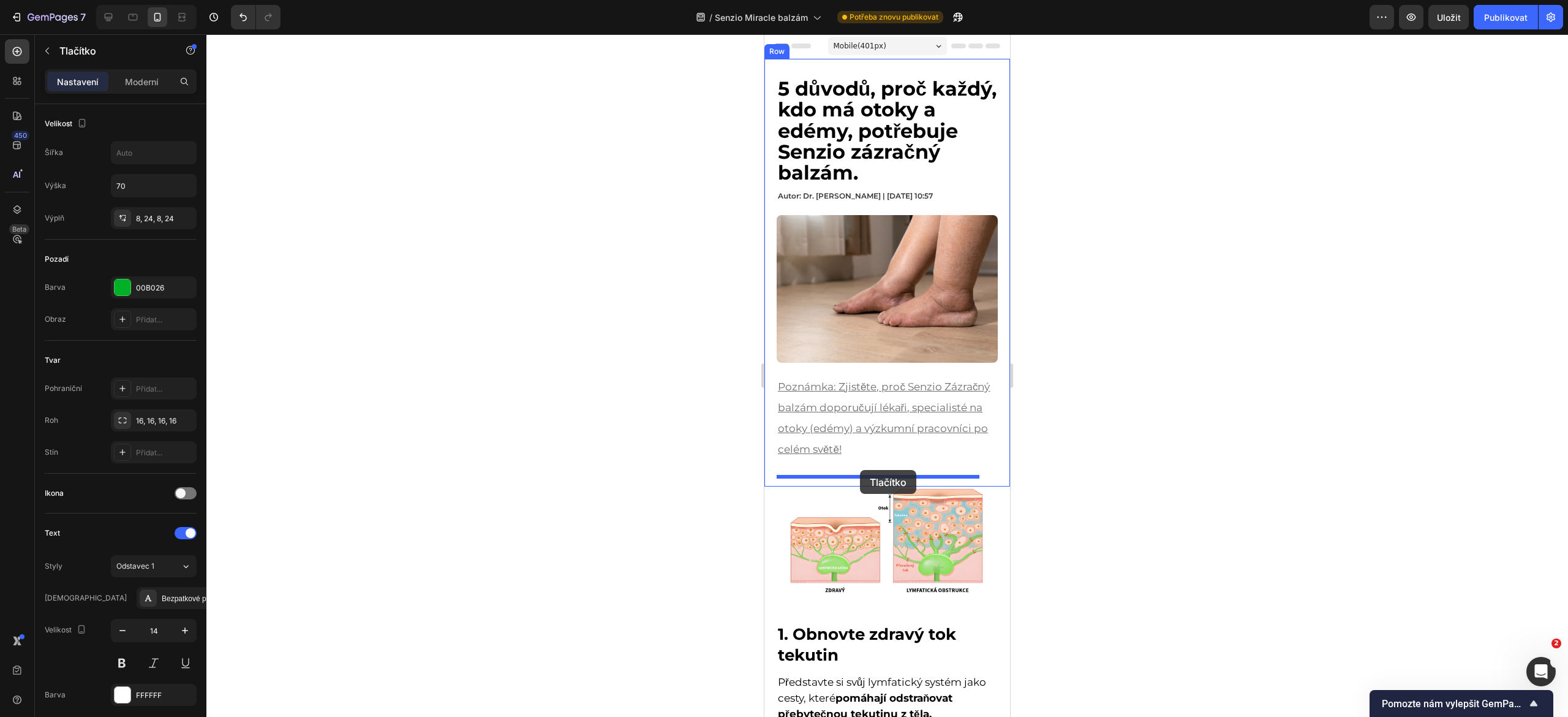
drag, startPoint x: 788, startPoint y: 450, endPoint x: 859, endPoint y: 470, distance: 73.8
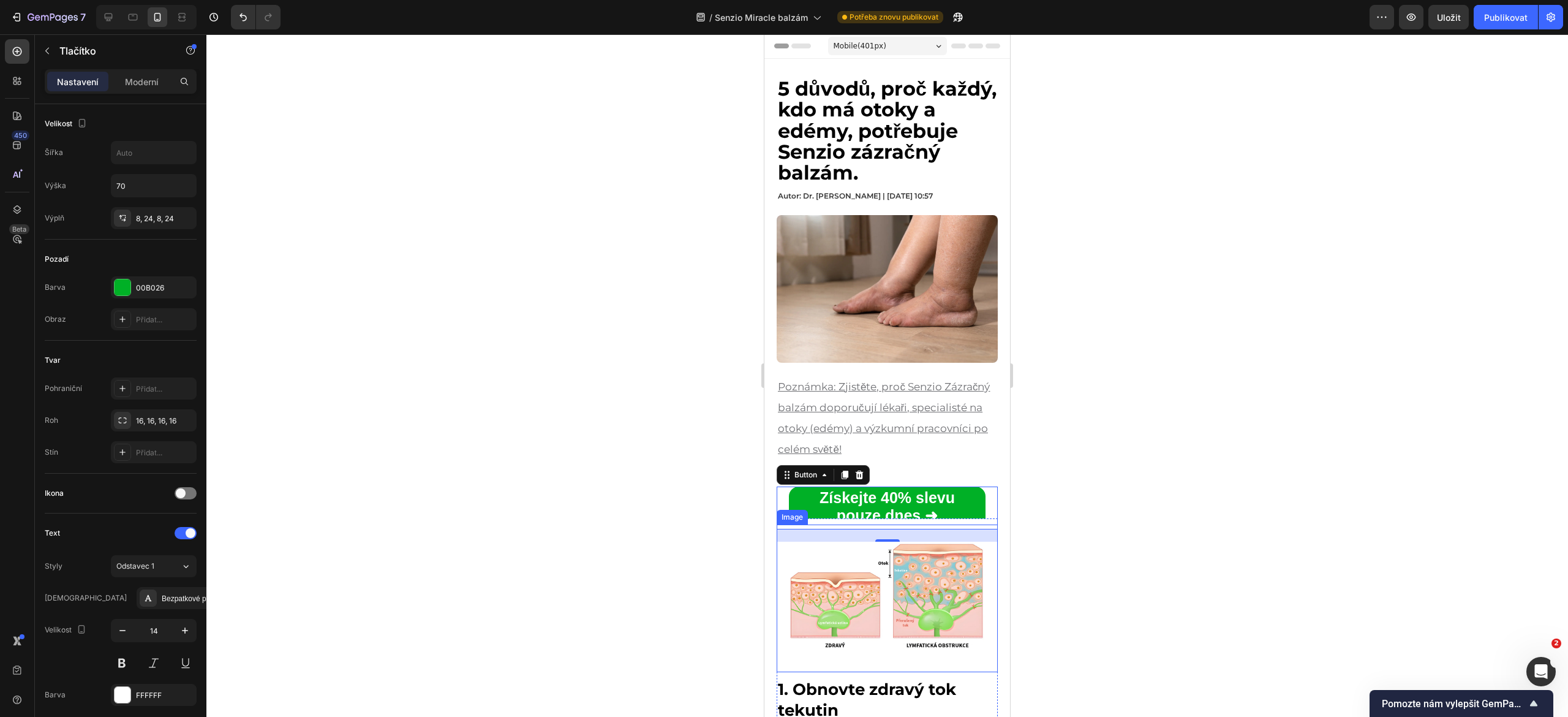
click at [777, 540] on img at bounding box center [887, 598] width 221 height 148
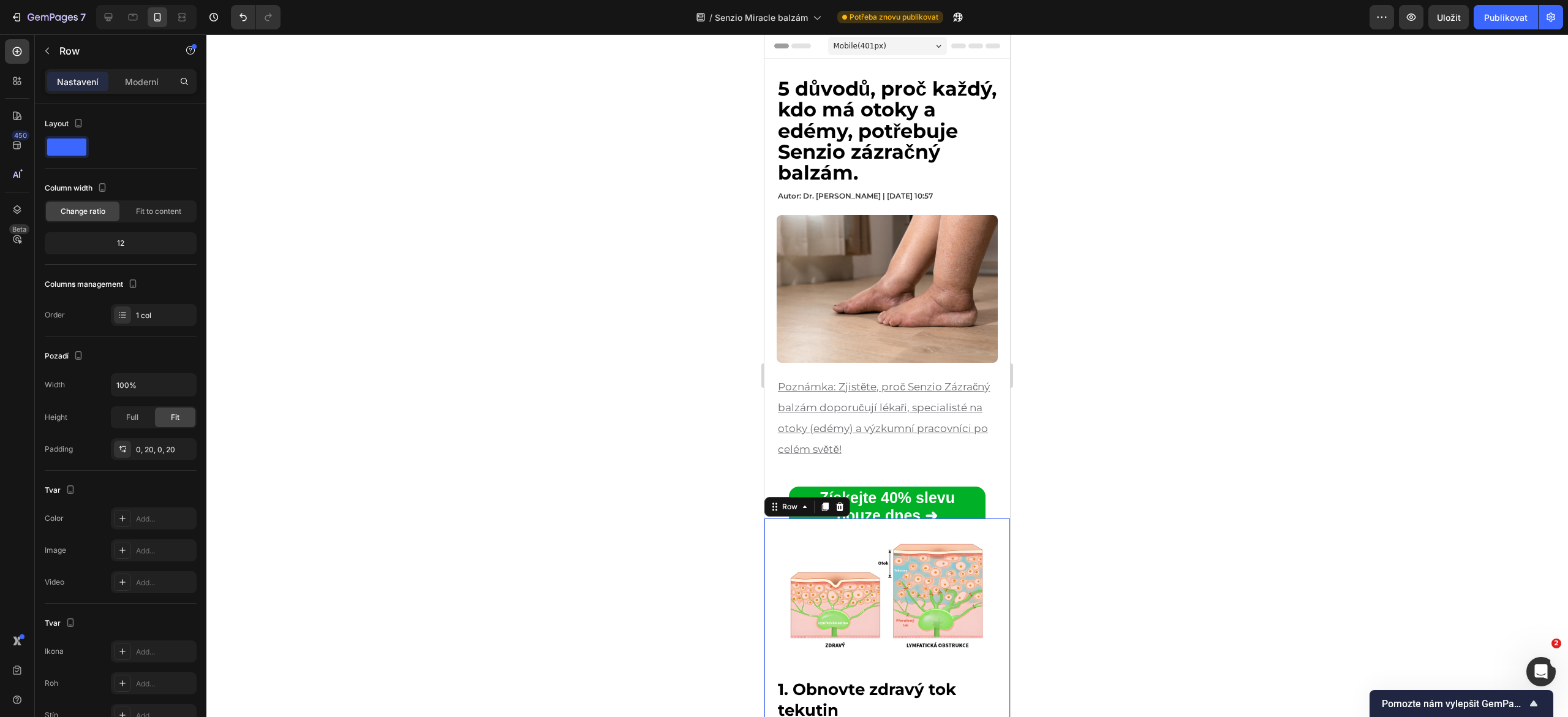
click at [138, 86] on font "Moderní" at bounding box center [142, 81] width 34 height 10
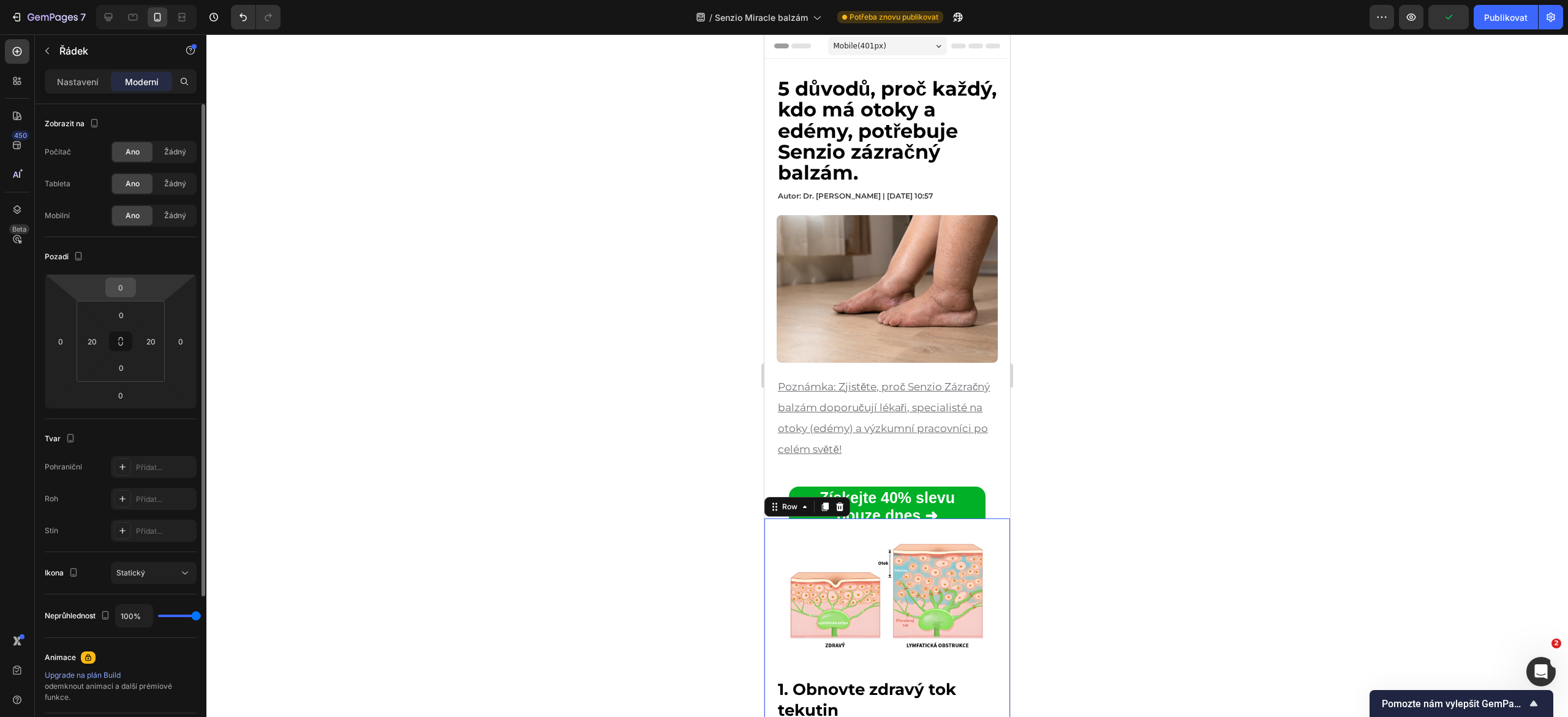
click at [120, 288] on input "0" at bounding box center [120, 288] width 24 height 19
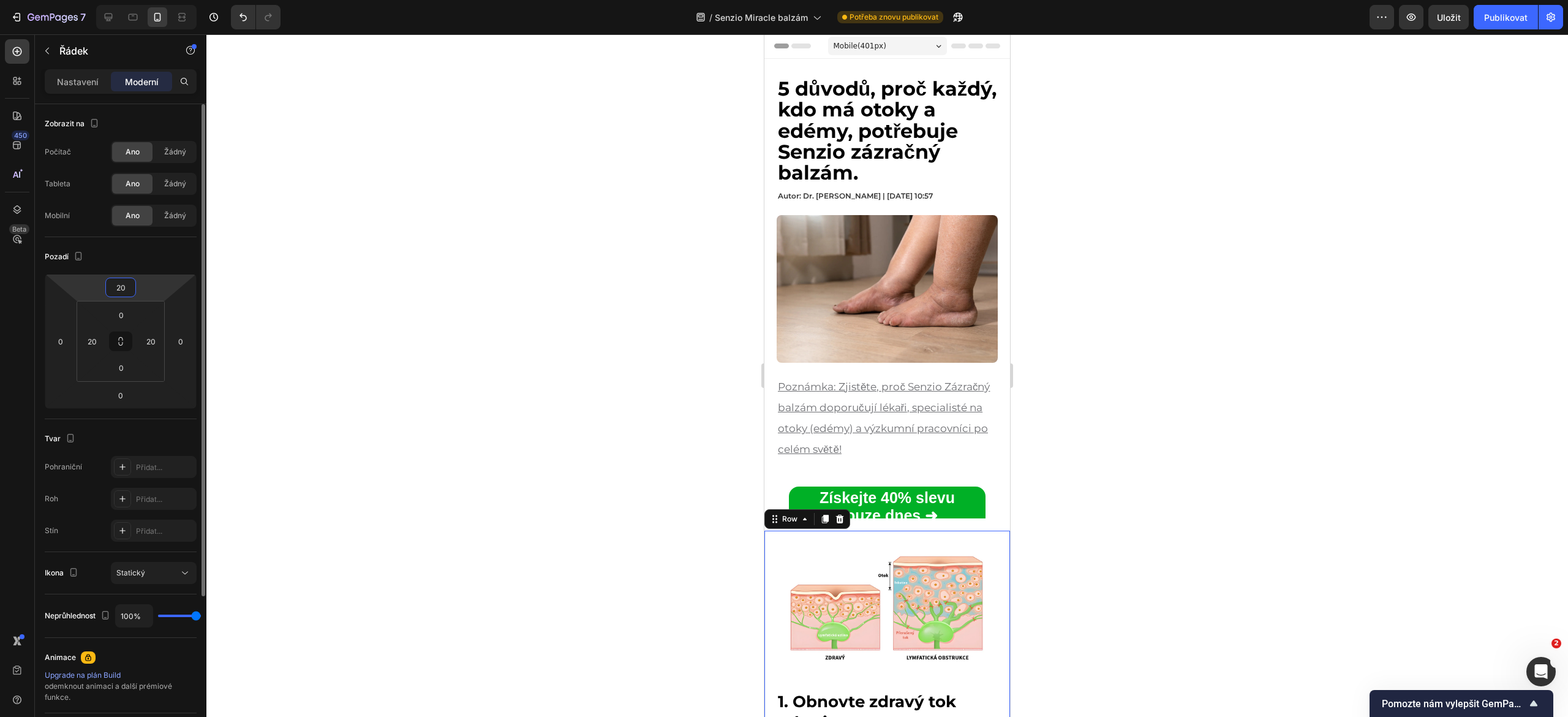
type input "2"
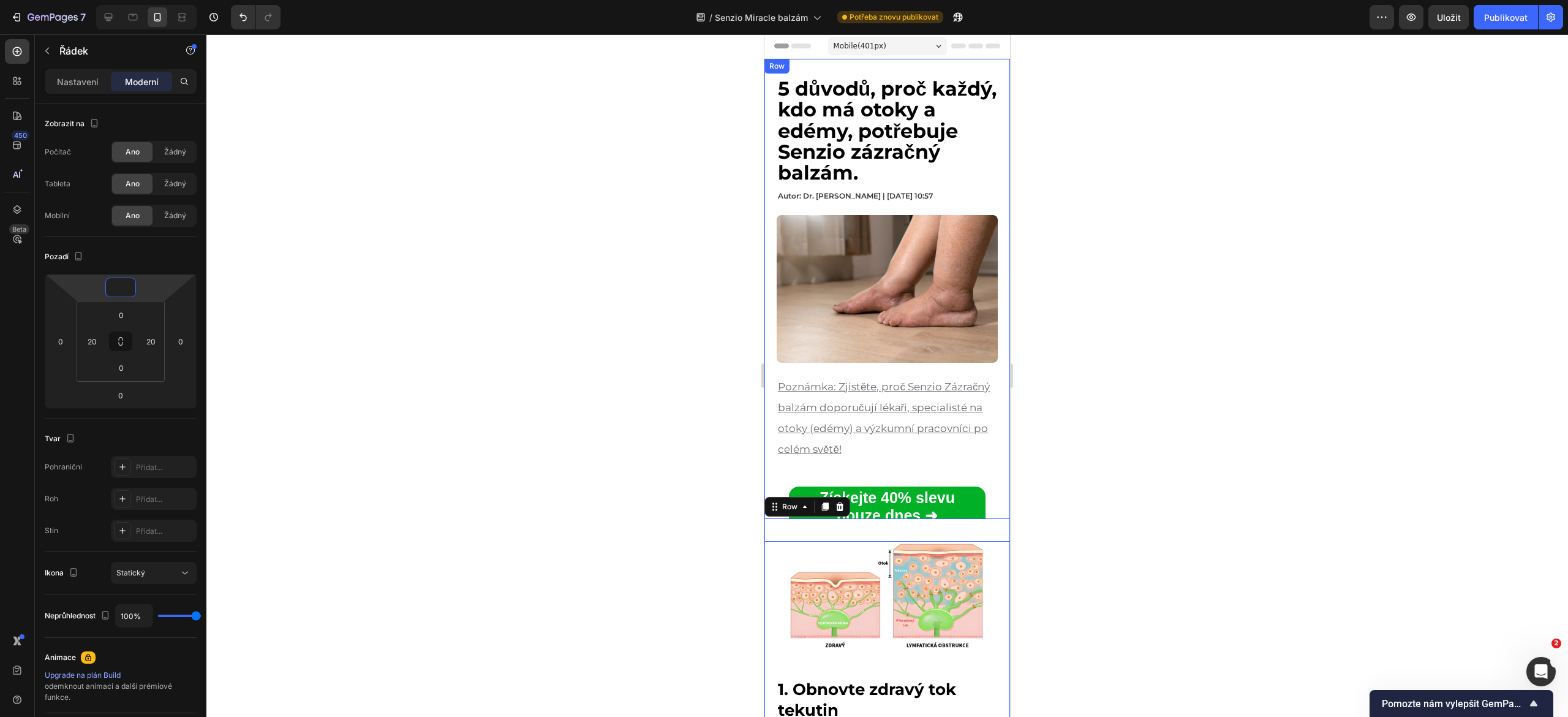
click at [982, 493] on div "5 důvodů, proč každý , kdo má otoky a edémy, potřebuje Senzio zázračný balzám. …" at bounding box center [887, 300] width 245 height 483
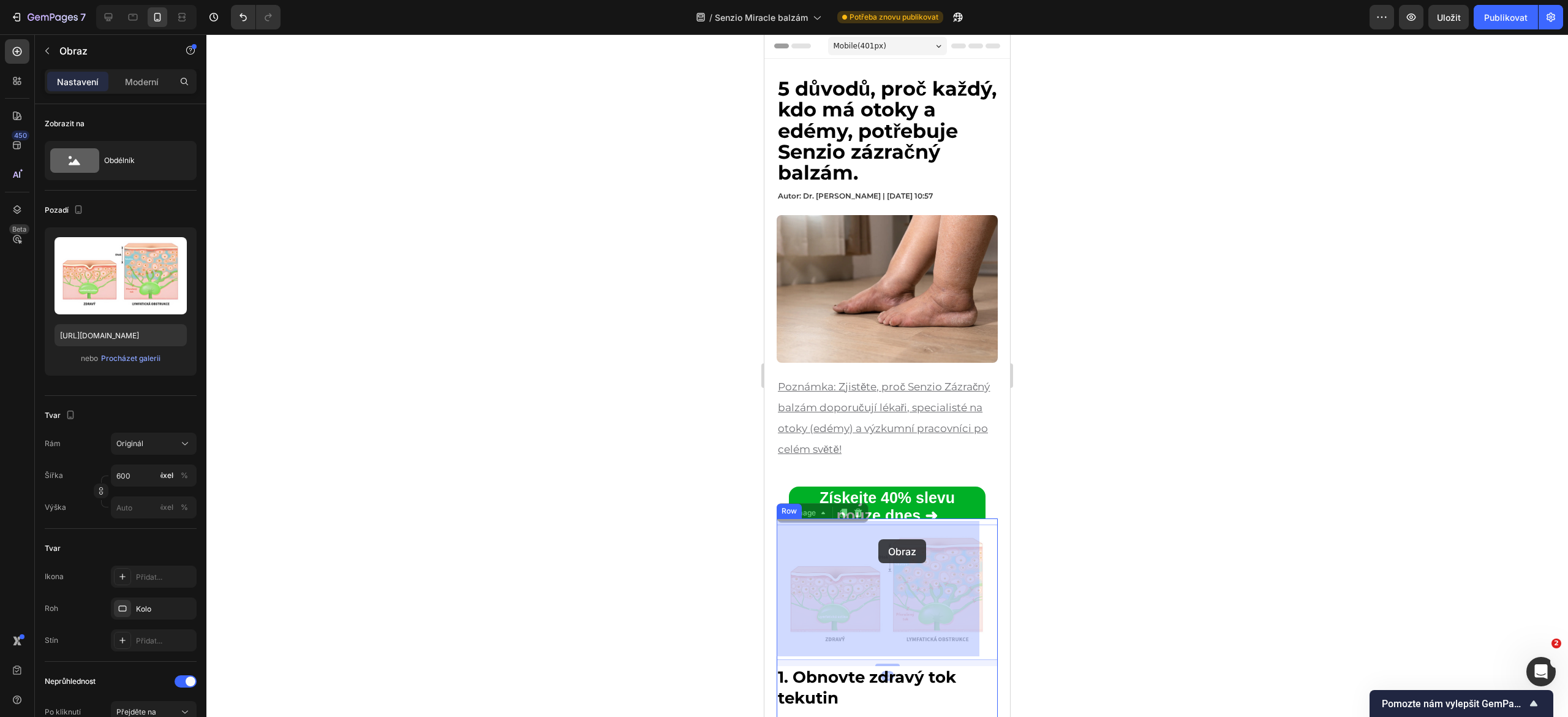
drag, startPoint x: 880, startPoint y: 528, endPoint x: 878, endPoint y: 540, distance: 12.2
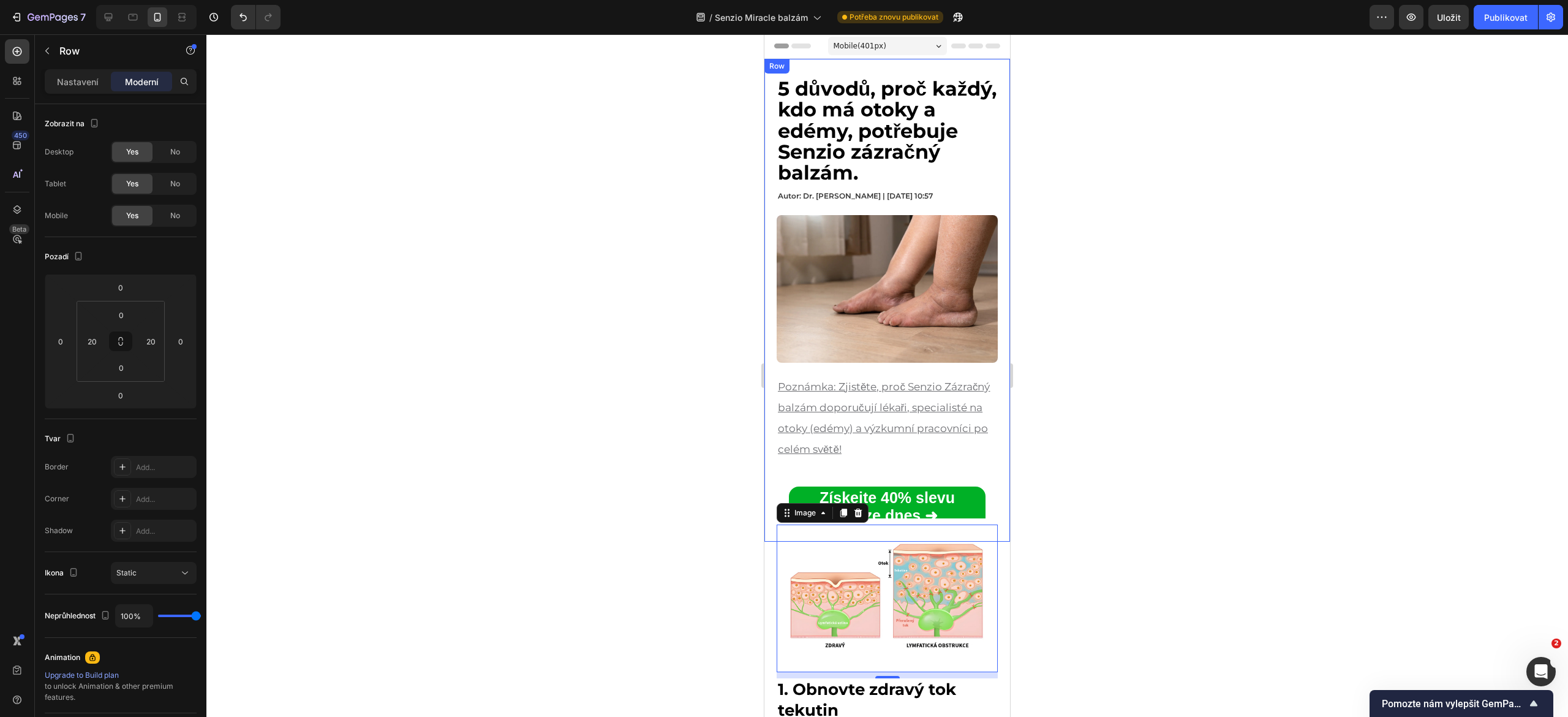
click at [987, 469] on div "5 důvodů, proč každý , kdo má otoky a edémy, potřebuje Senzio zázračný balzám. …" at bounding box center [887, 300] width 245 height 483
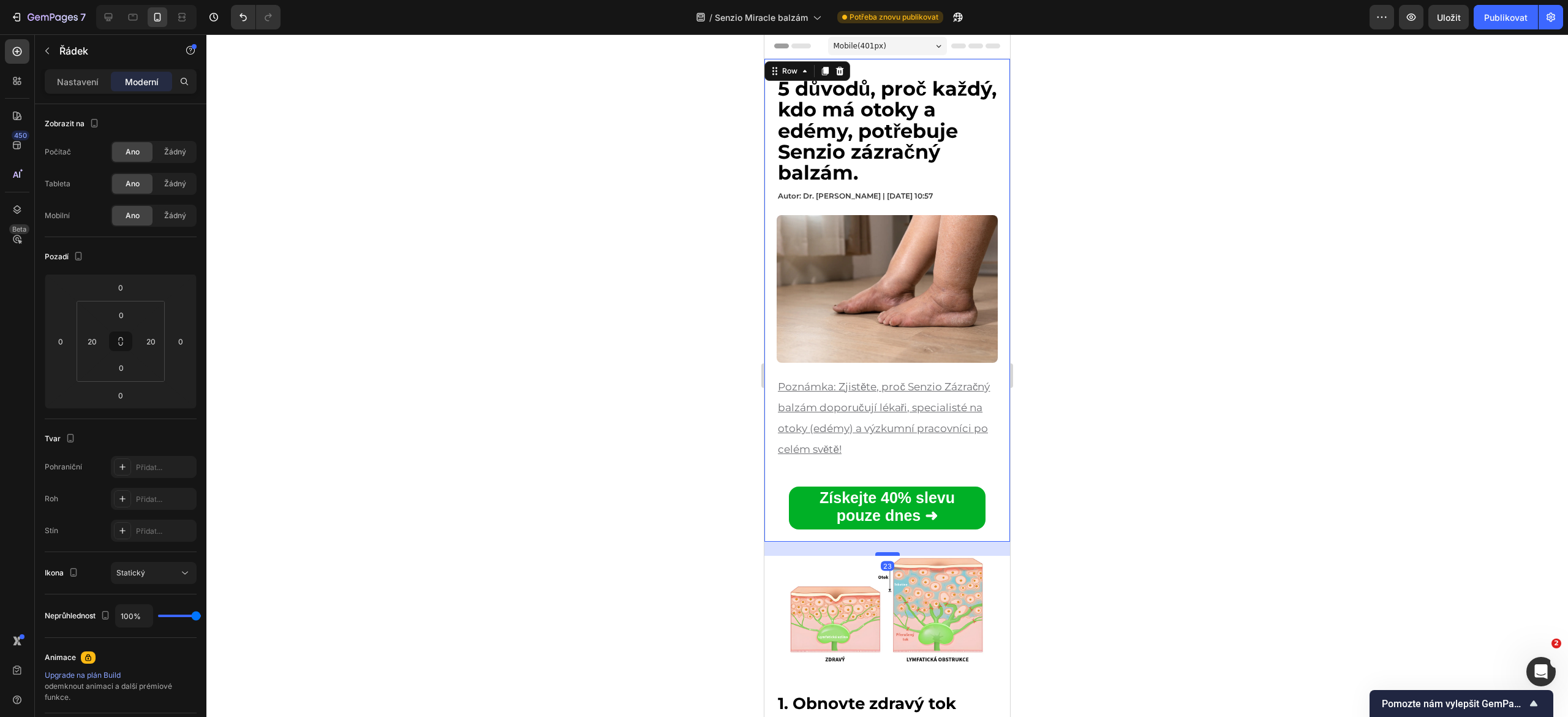
drag, startPoint x: 883, startPoint y: 531, endPoint x: 880, endPoint y: 545, distance: 14.3
click at [880, 552] on div at bounding box center [888, 554] width 24 height 4
type input "23"
click at [625, 516] on div at bounding box center [887, 375] width 1362 height 682
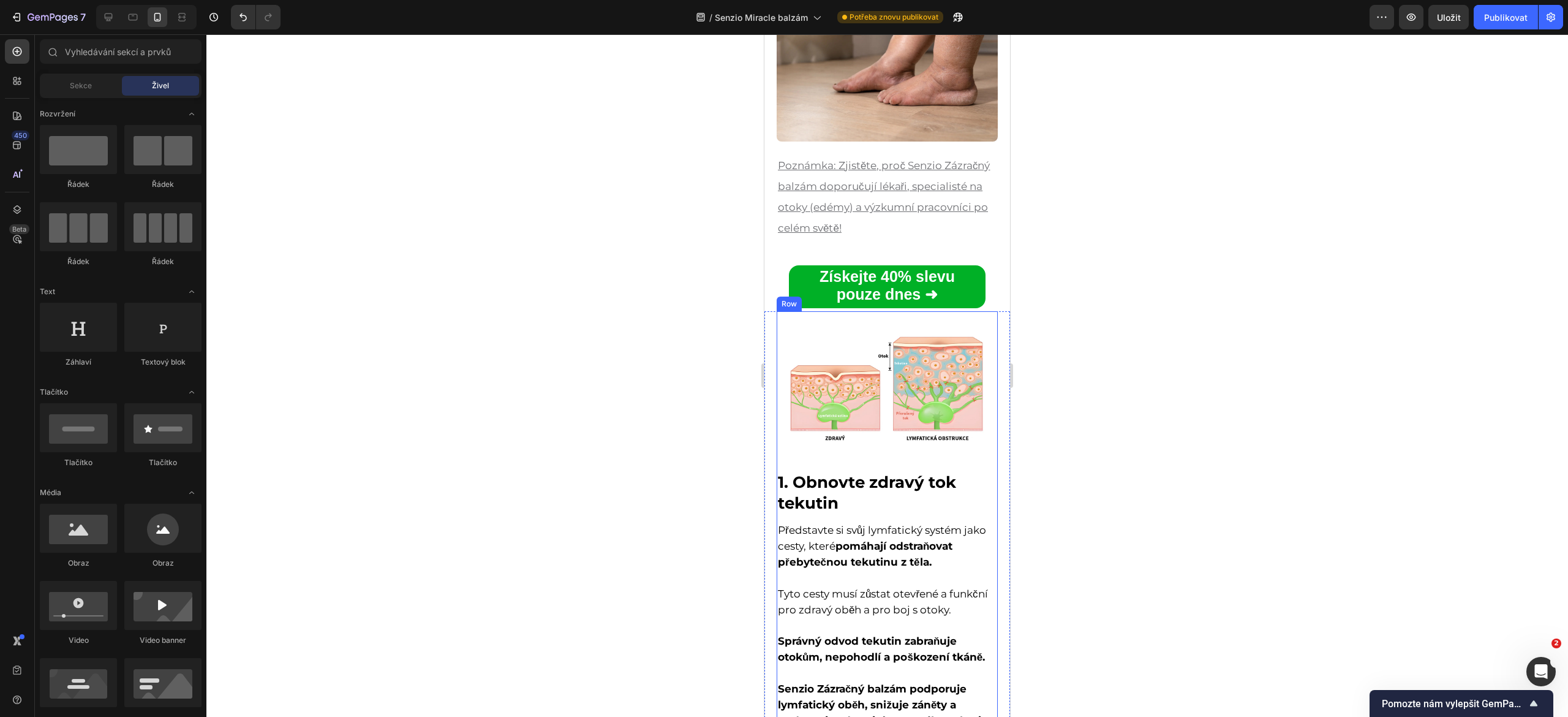
scroll to position [224, 0]
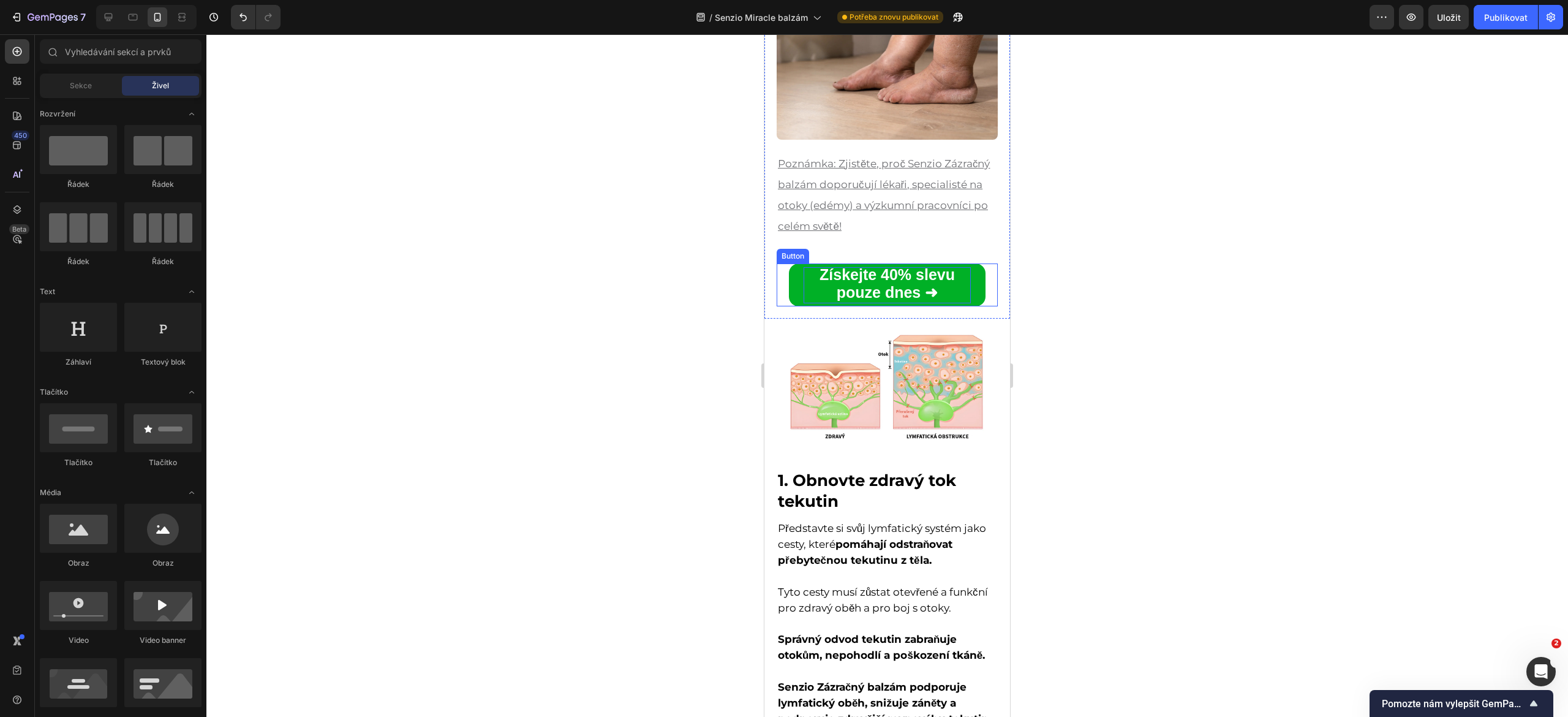
click at [834, 281] on strong "Získejte 40% slevu pouze dnes ➜" at bounding box center [887, 283] width 135 height 35
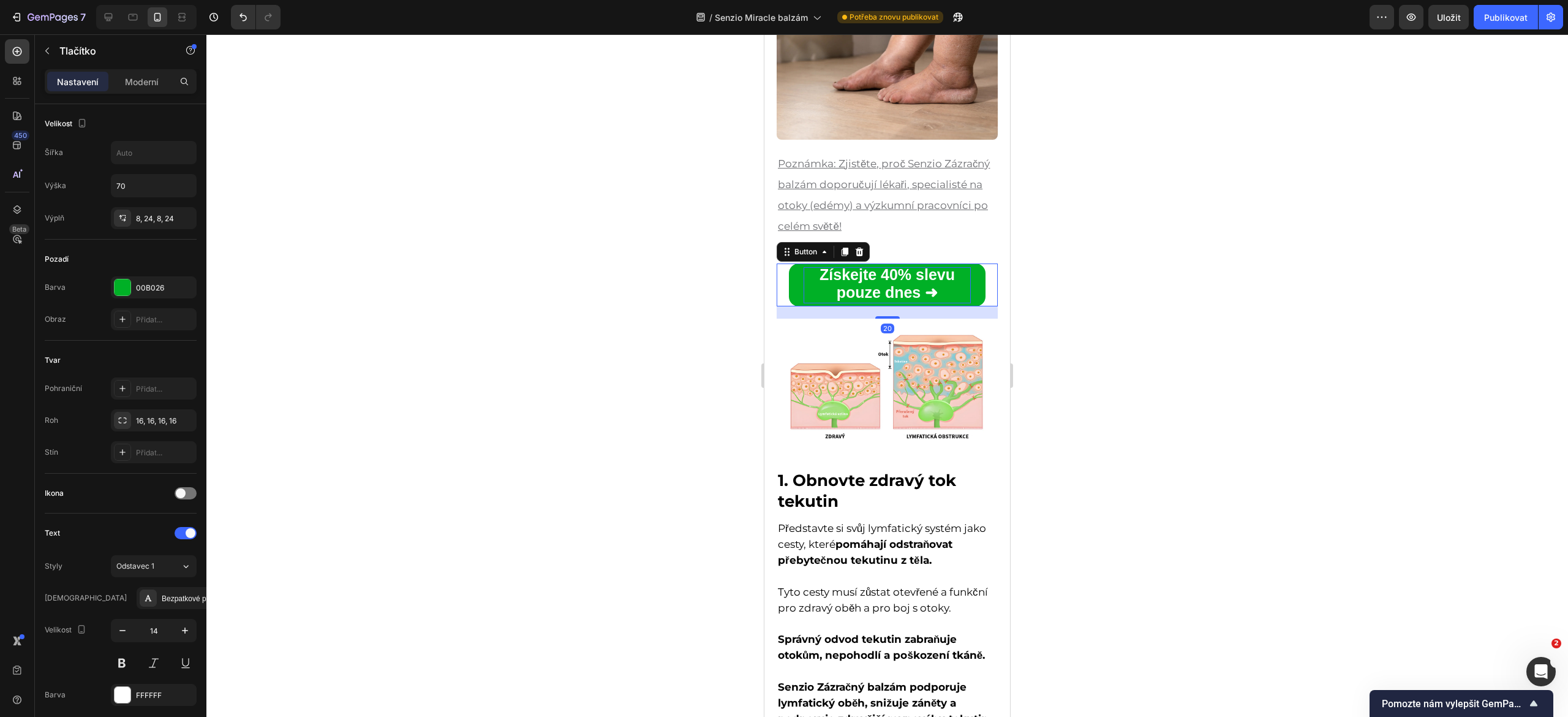
click at [834, 281] on strong "Získejte 40% slevu pouze dnes ➜" at bounding box center [887, 283] width 135 height 35
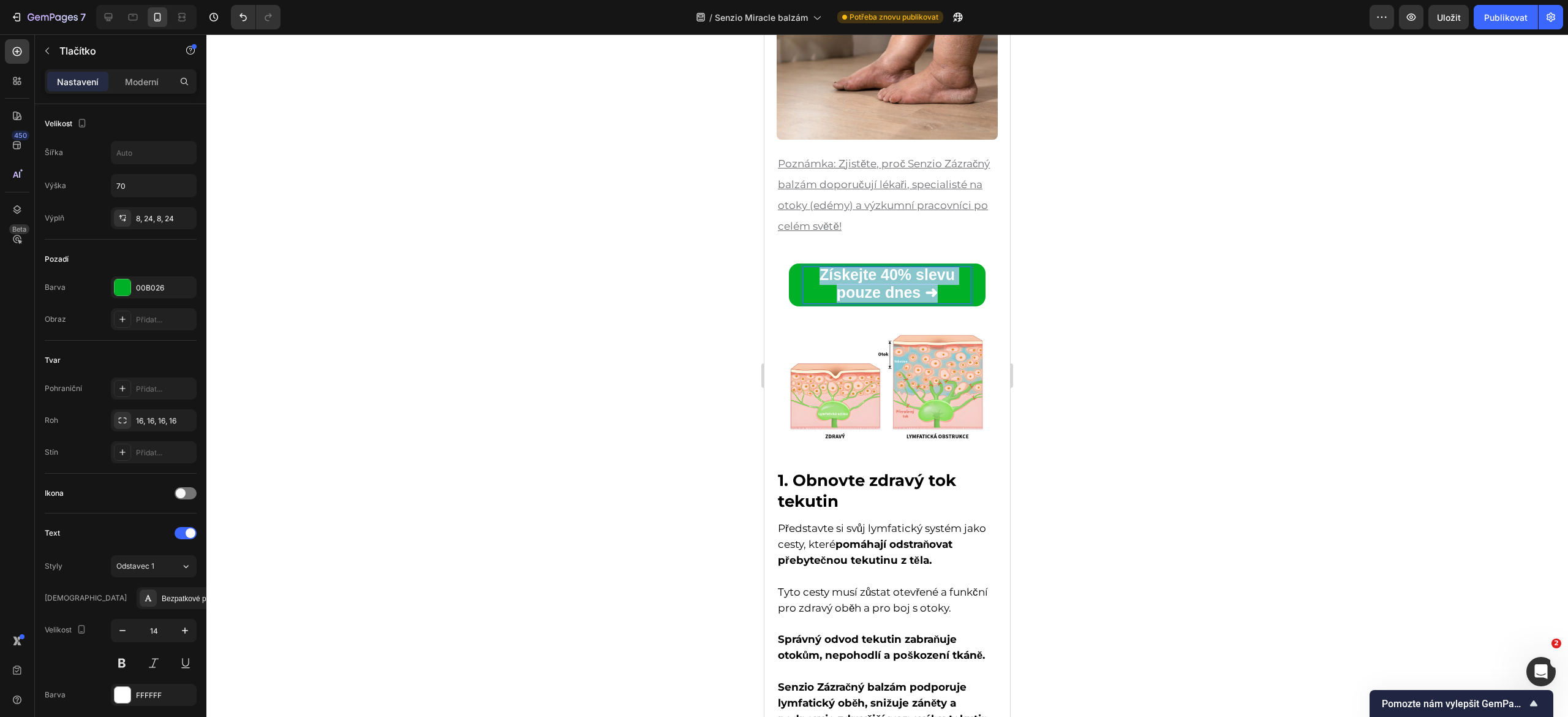
click at [834, 281] on strong "Získejte 40% slevu pouze dnes ➜" at bounding box center [887, 283] width 135 height 35
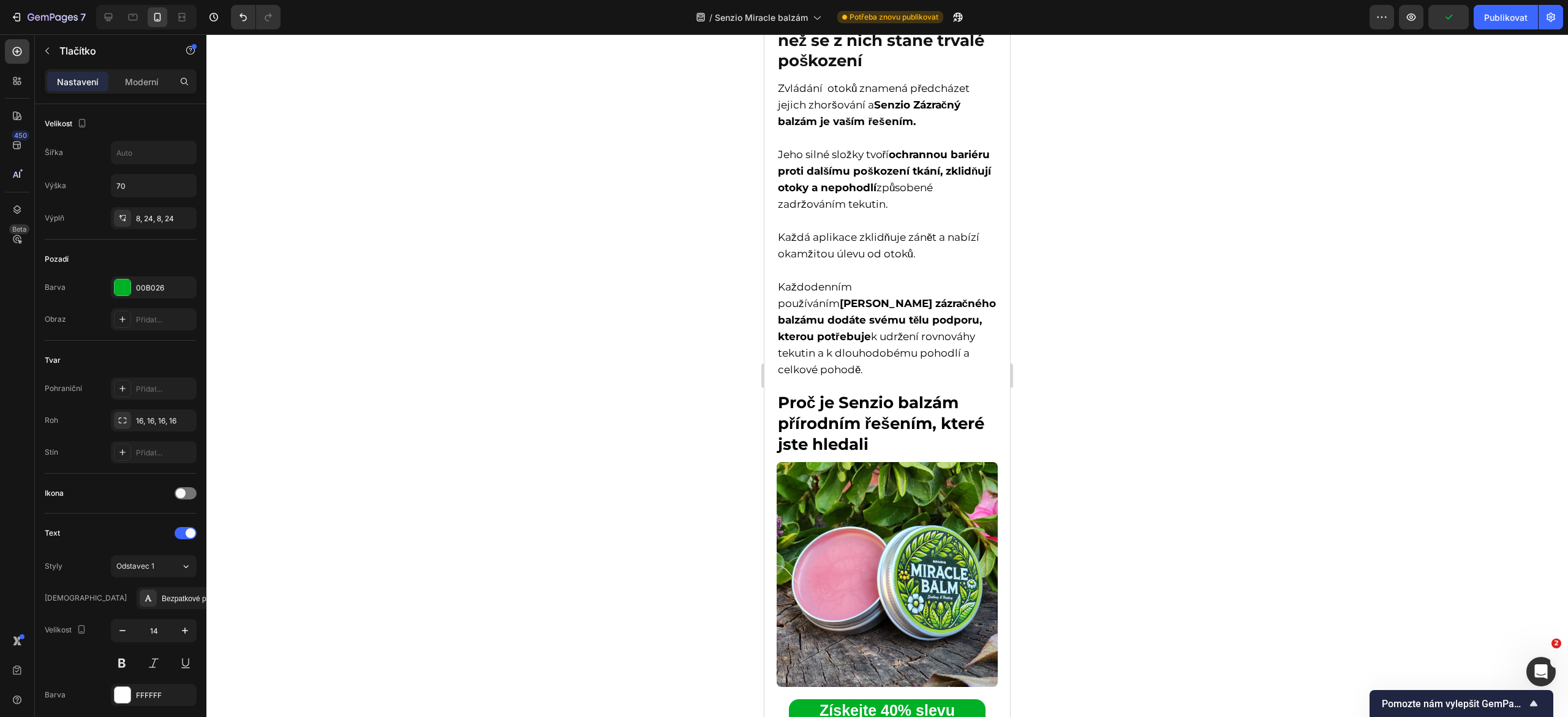
scroll to position [3080, 0]
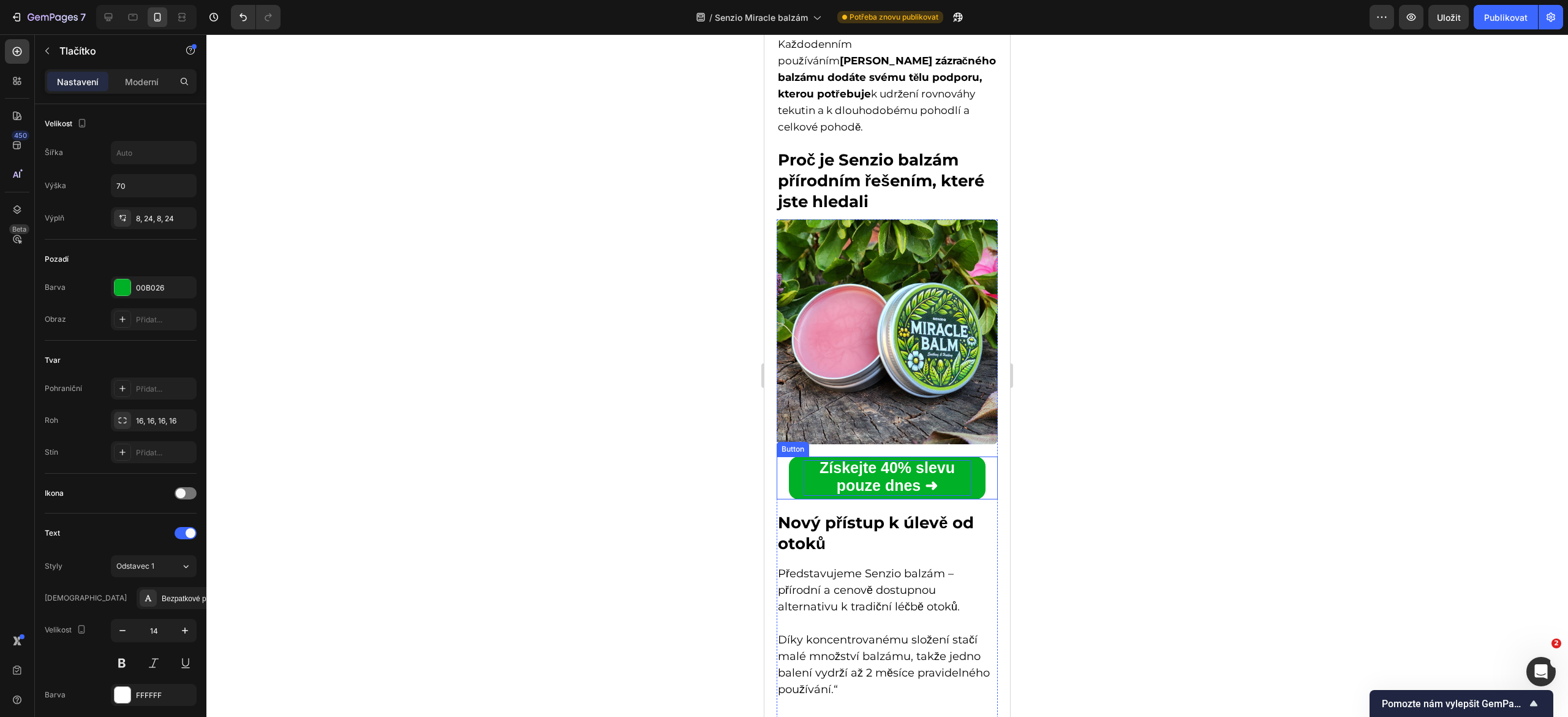
click at [859, 467] on strong "Získejte 40% slevu pouze dnes ➜" at bounding box center [887, 476] width 135 height 35
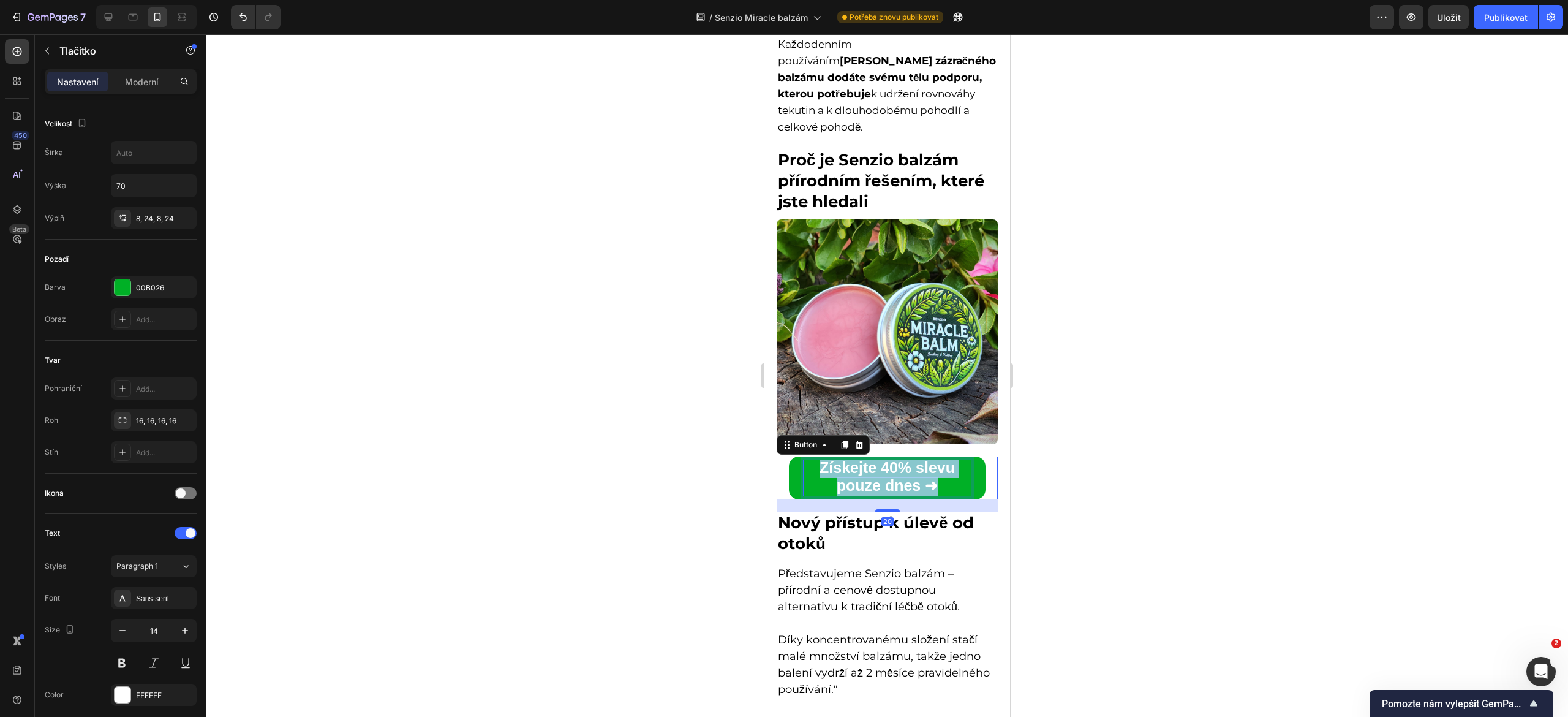
click at [859, 467] on strong "Získejte 40% slevu pouze dnes ➜" at bounding box center [887, 476] width 135 height 35
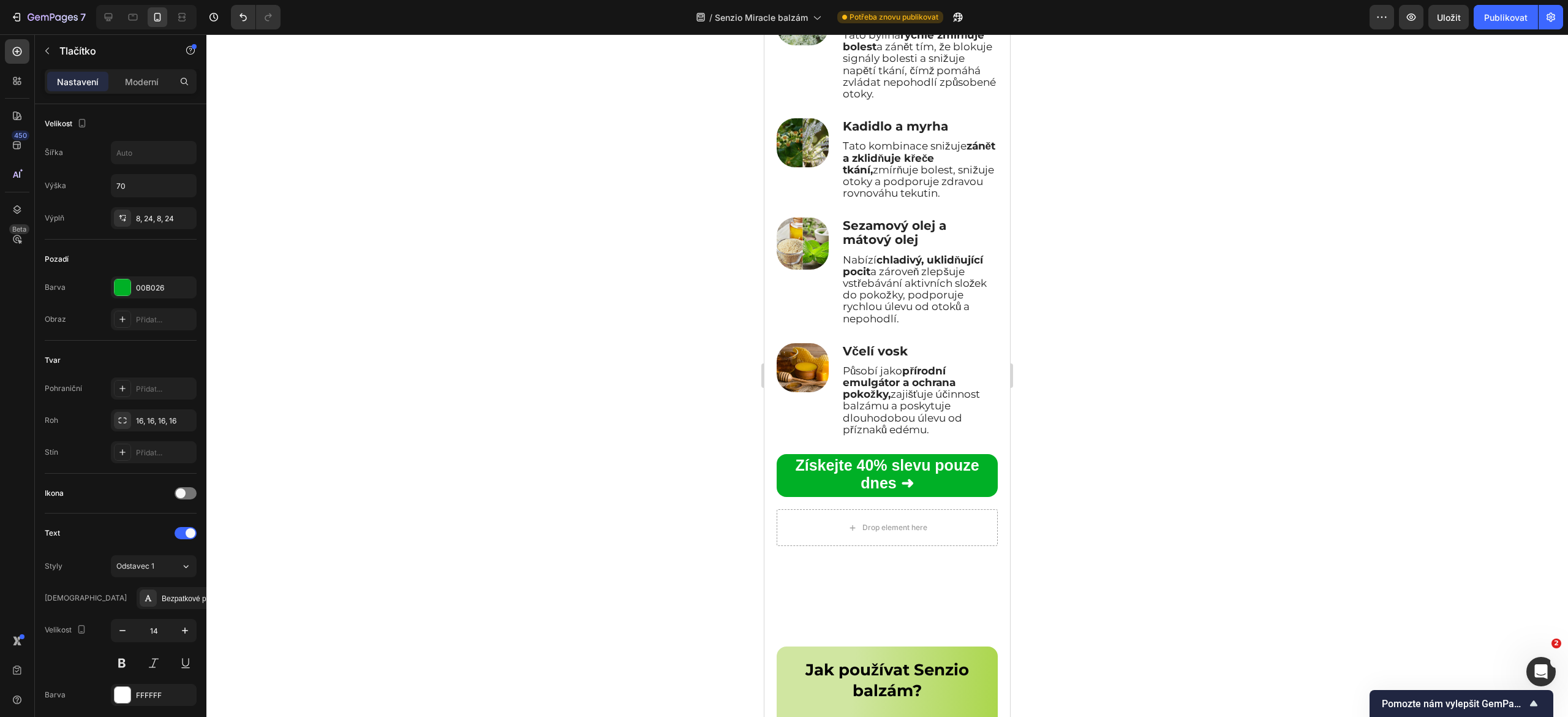
scroll to position [4475, 0]
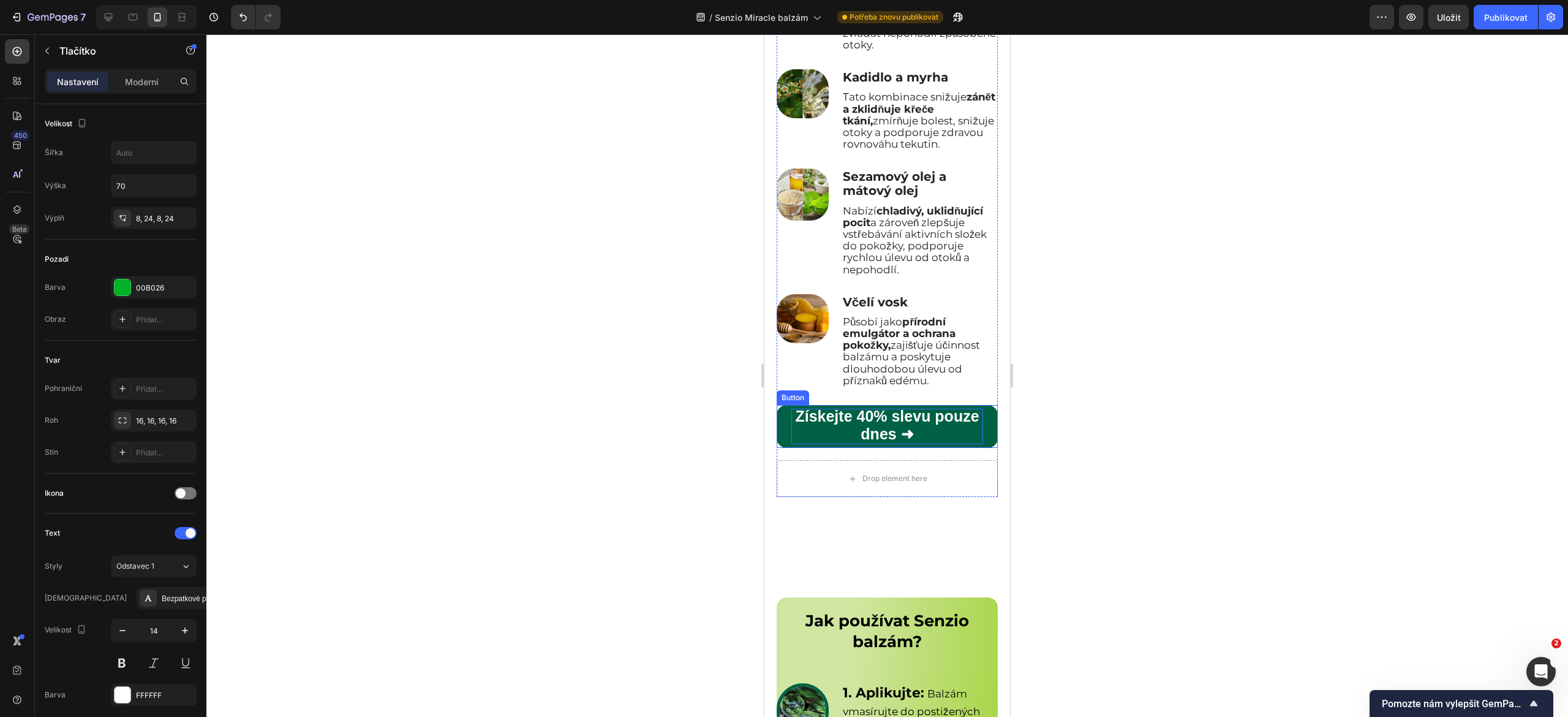
click at [841, 443] on strong "Získejte 40% slevu pouze dnes ➜" at bounding box center [887, 425] width 184 height 35
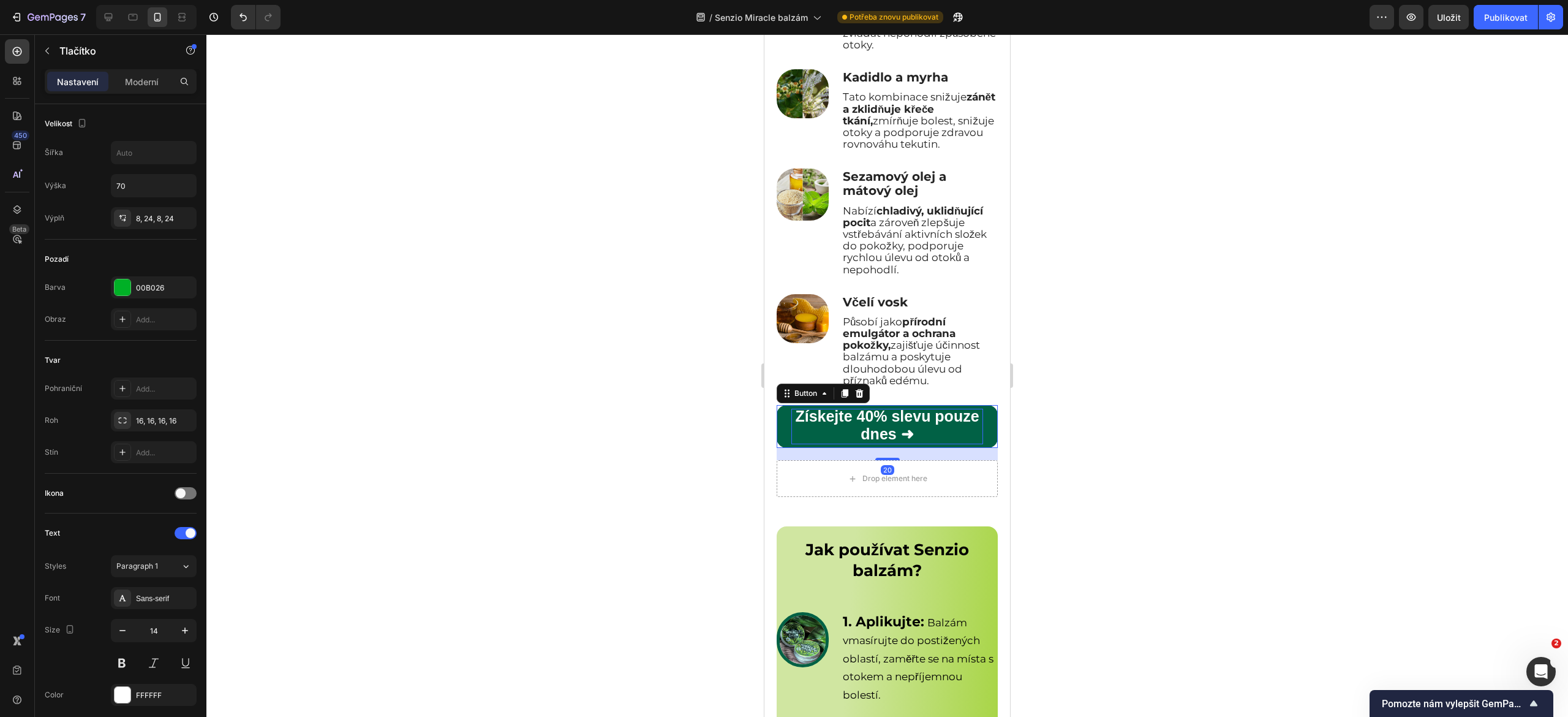
click at [841, 443] on strong "Získejte 40% slevu pouze dnes ➜" at bounding box center [887, 425] width 184 height 35
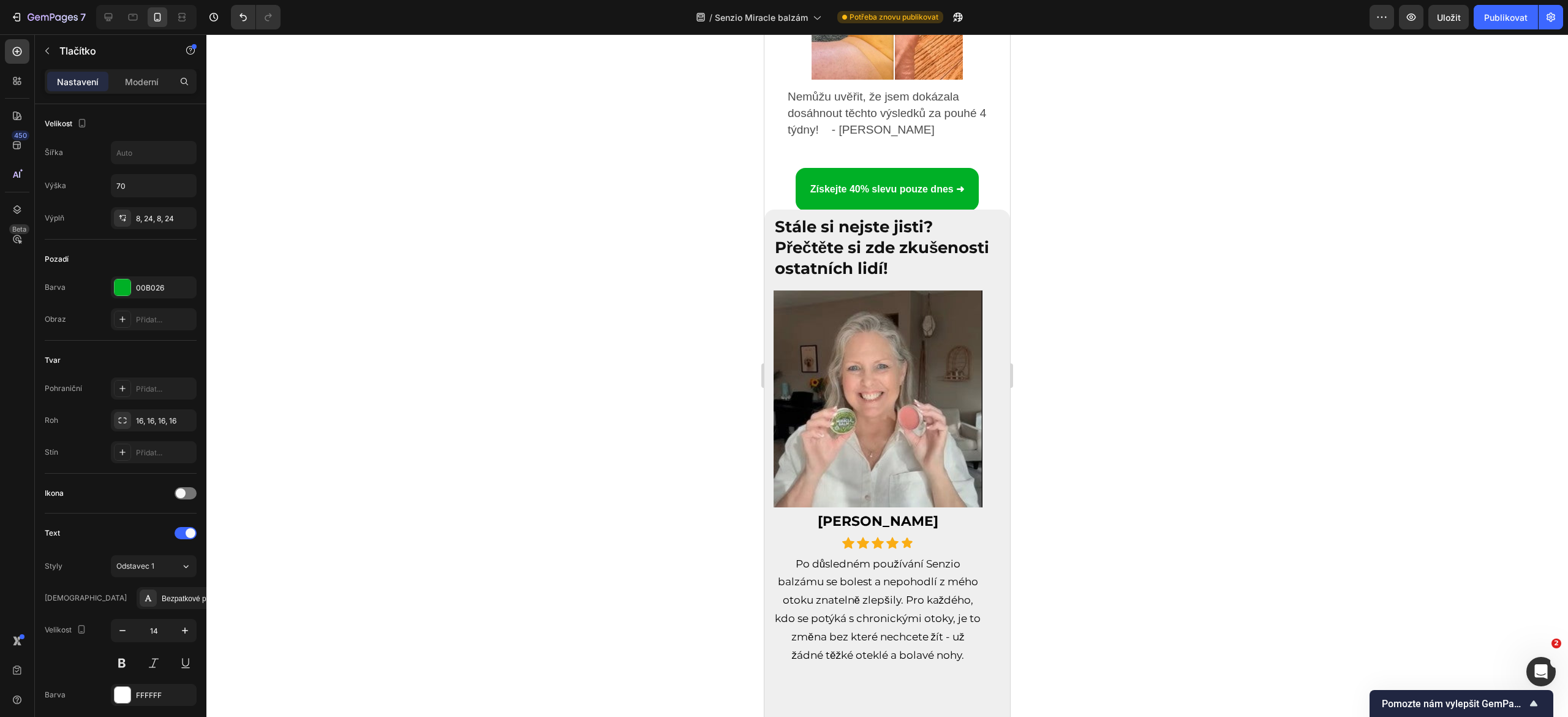
scroll to position [5749, 0]
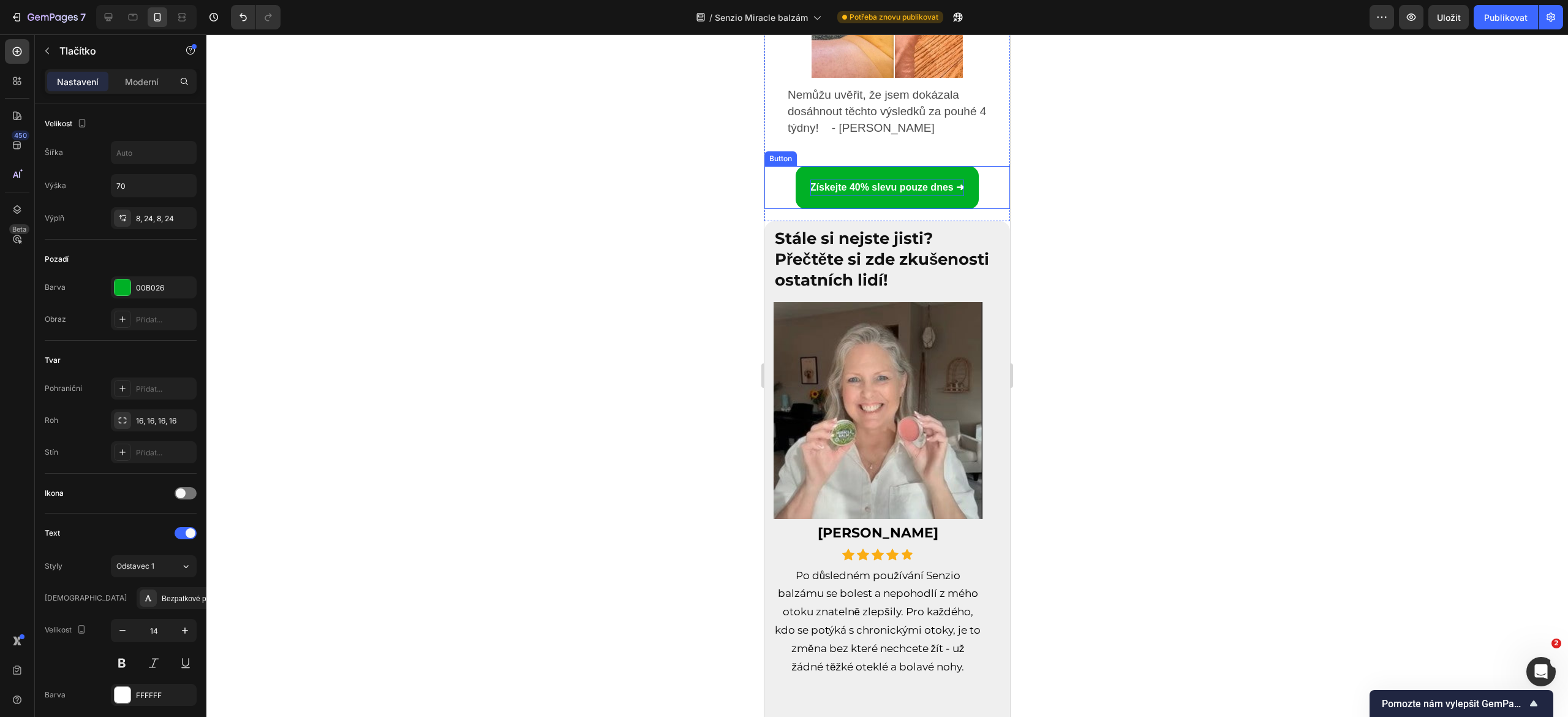
click at [839, 182] on strong "Získejte 40% slevu pouze dnes ➜" at bounding box center [887, 187] width 154 height 10
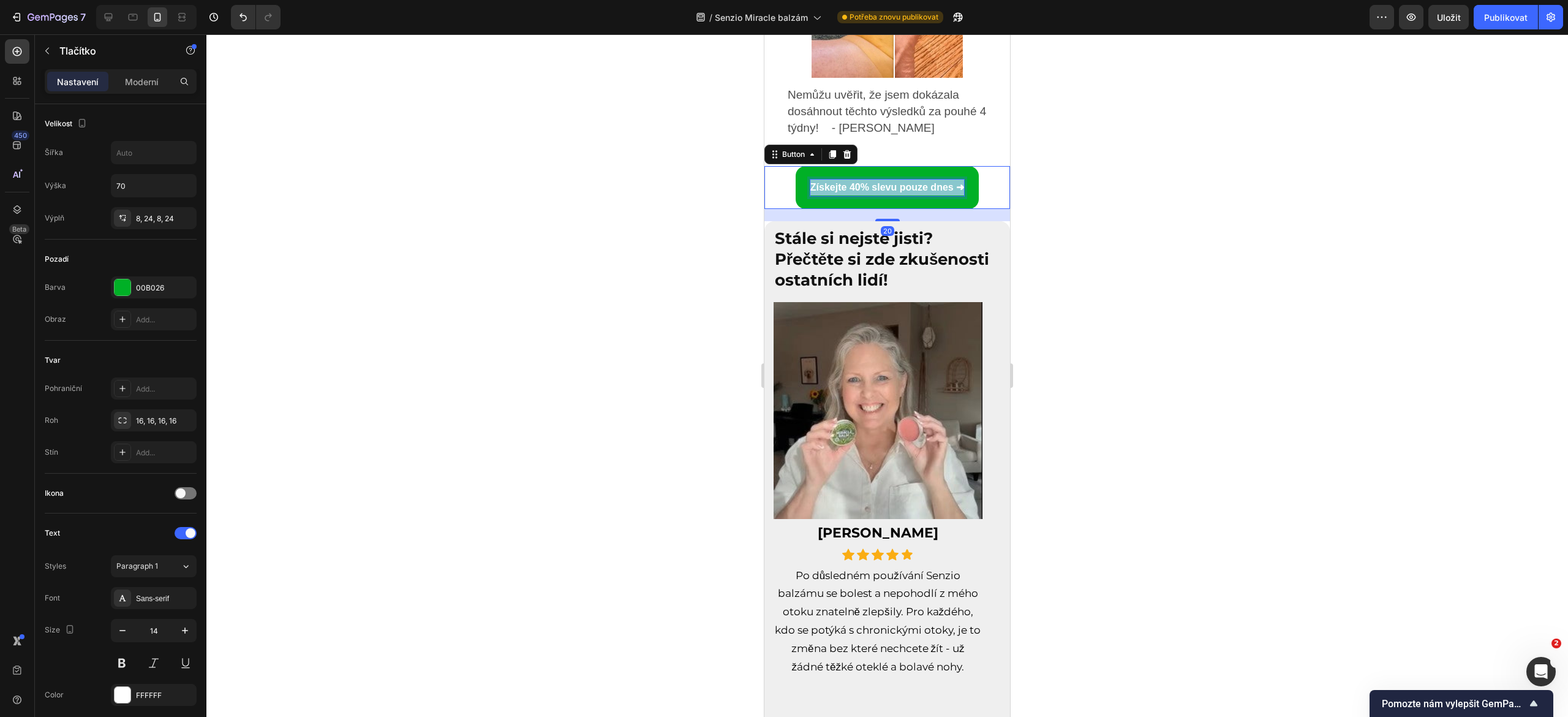
click at [839, 182] on strong "Získejte 40% slevu pouze dnes ➜" at bounding box center [887, 187] width 154 height 10
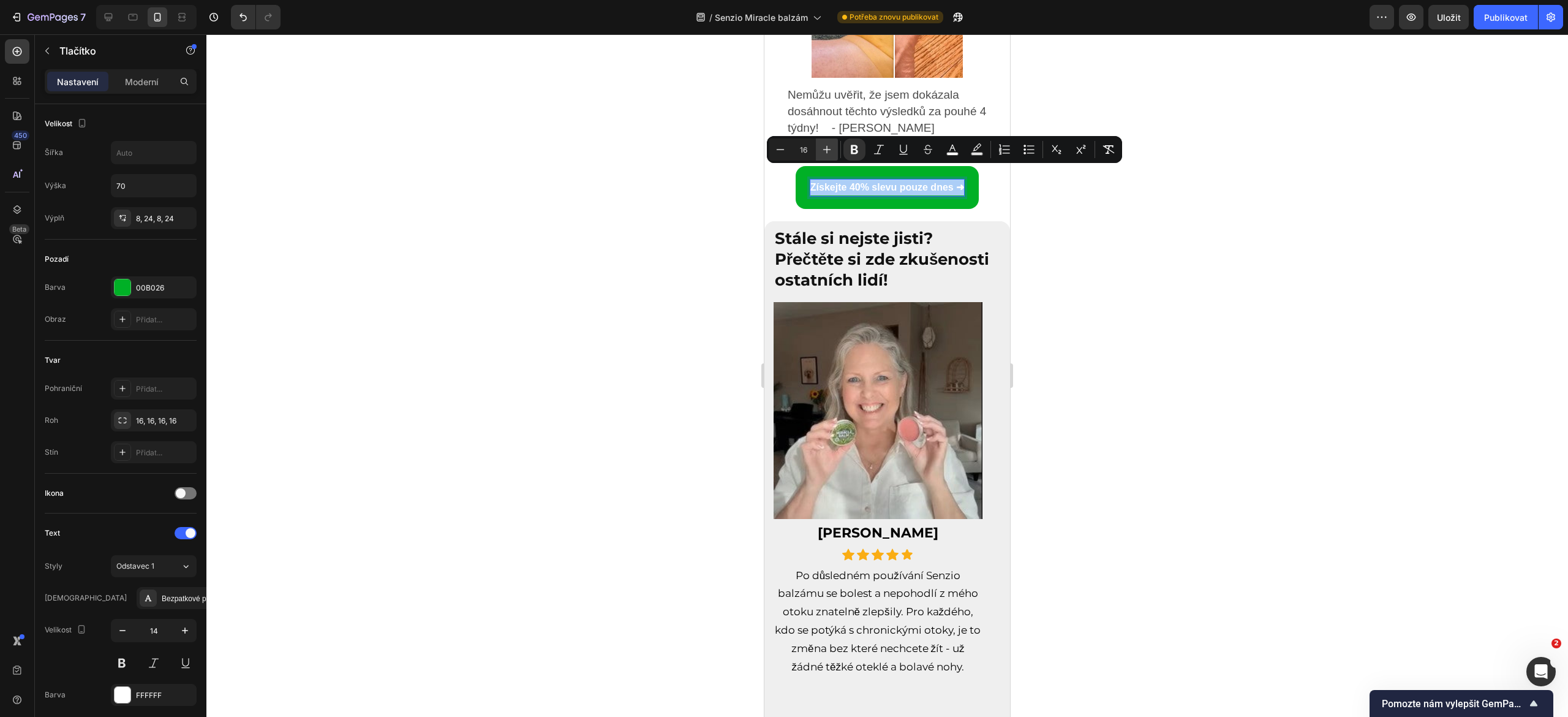
click at [819, 149] on button "Plus" at bounding box center [827, 149] width 22 height 22
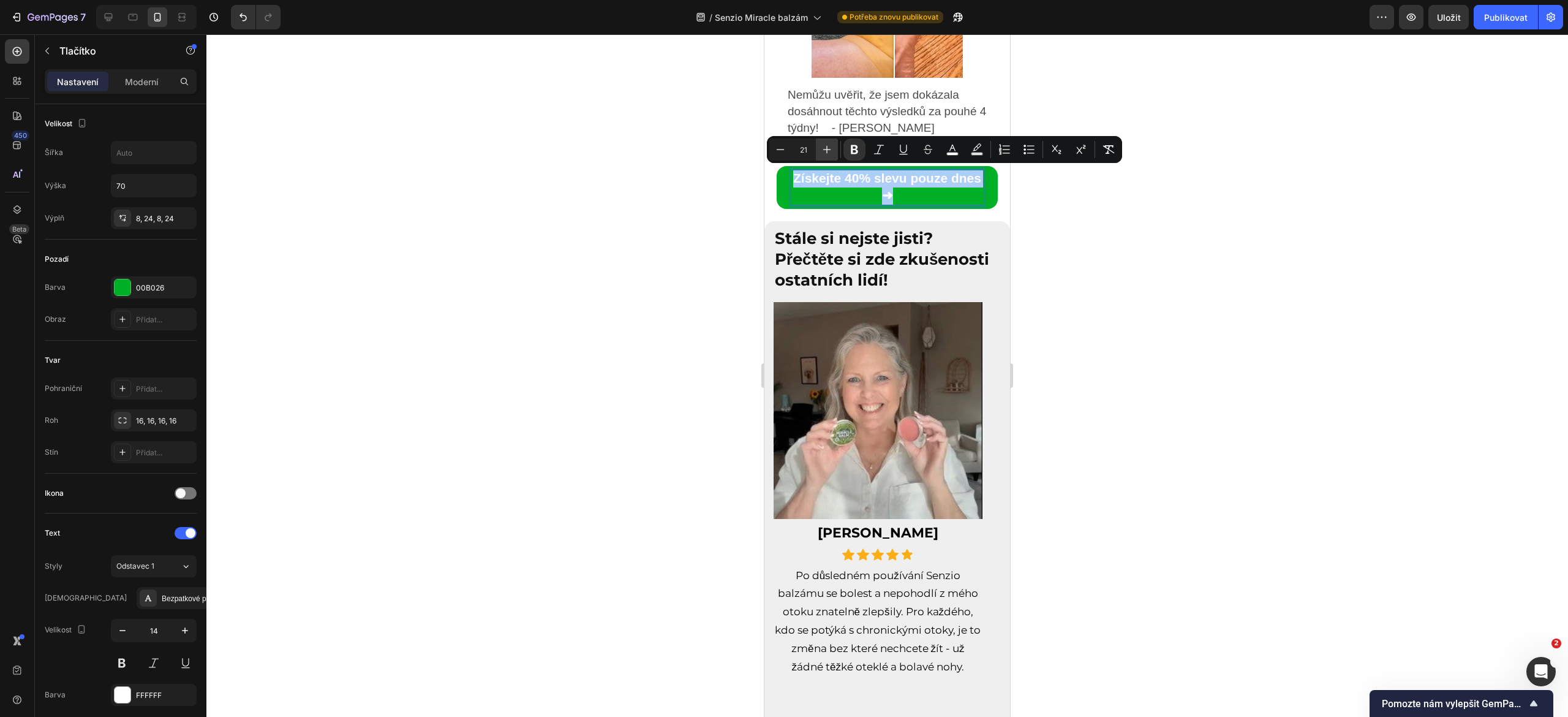
click at [819, 149] on button "Plus" at bounding box center [827, 149] width 22 height 22
type input "25"
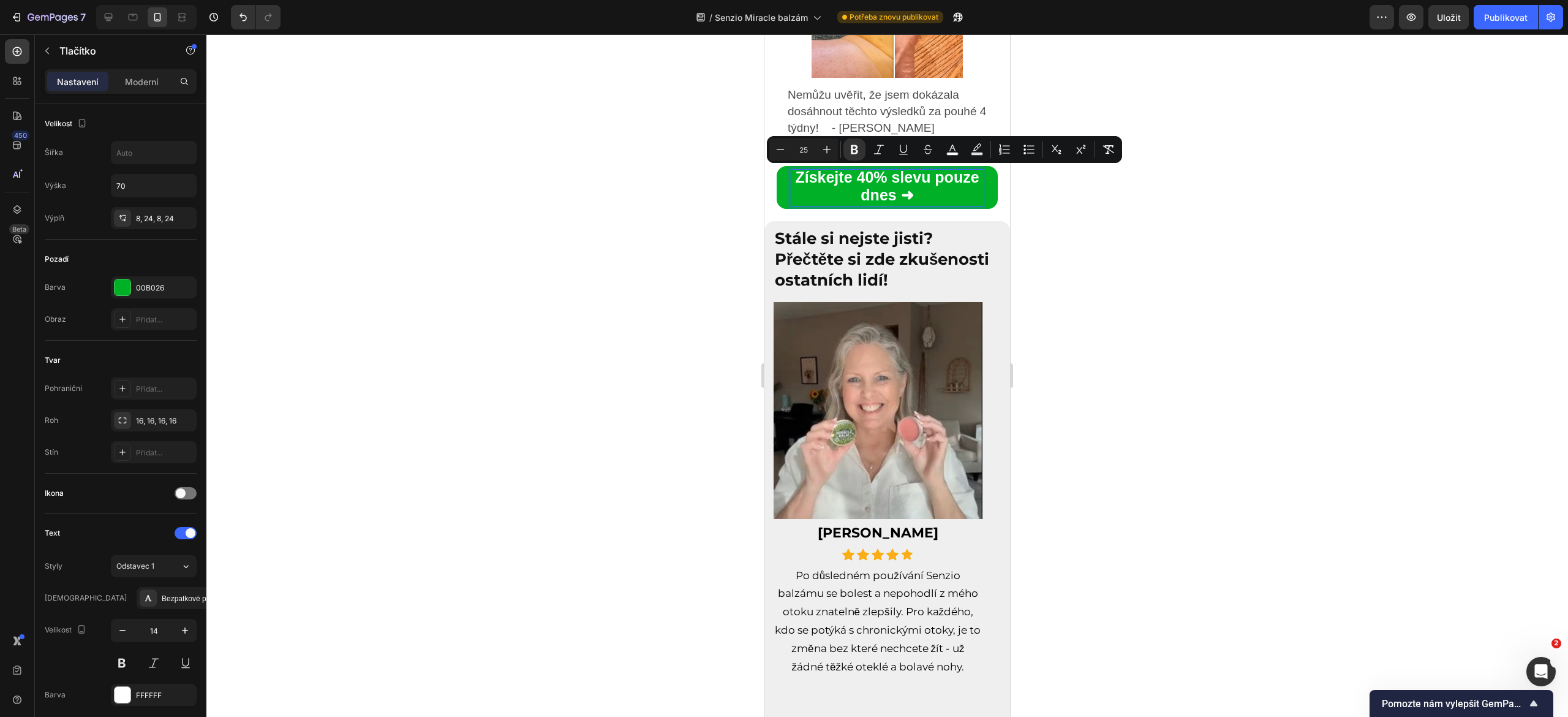
click at [728, 281] on div at bounding box center [887, 375] width 1362 height 682
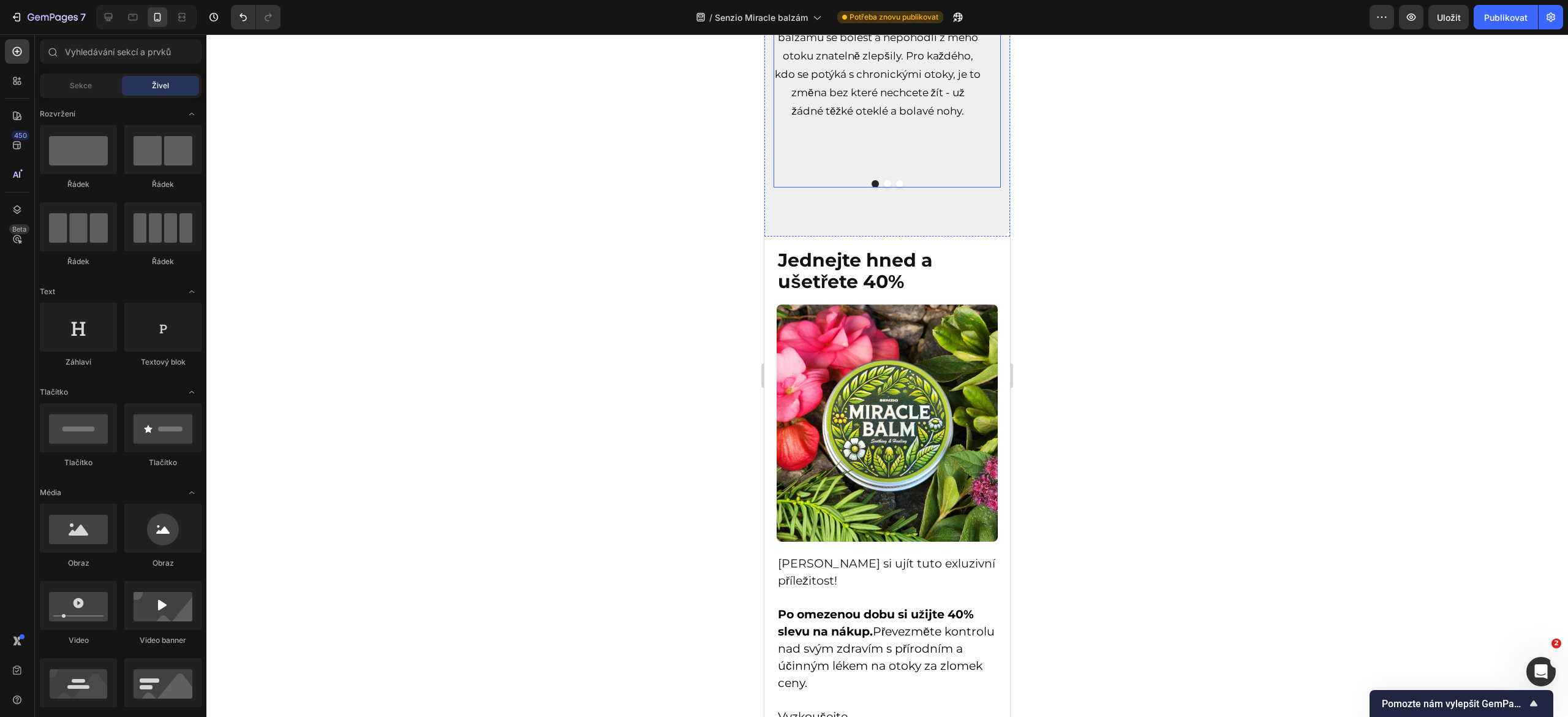
scroll to position [6671, 0]
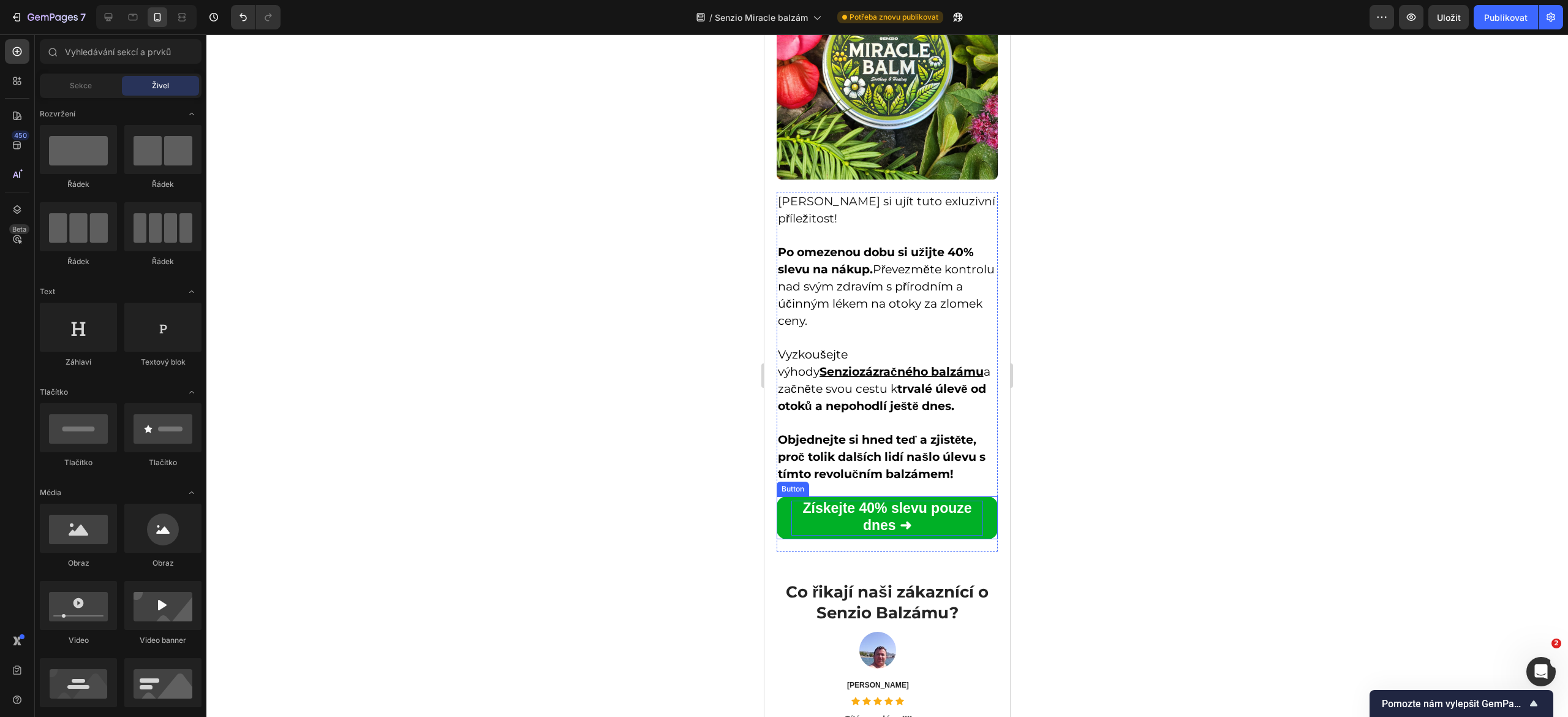
click at [841, 516] on p "Získejte 40% slevu pouze dnes ➜" at bounding box center [887, 517] width 191 height 35
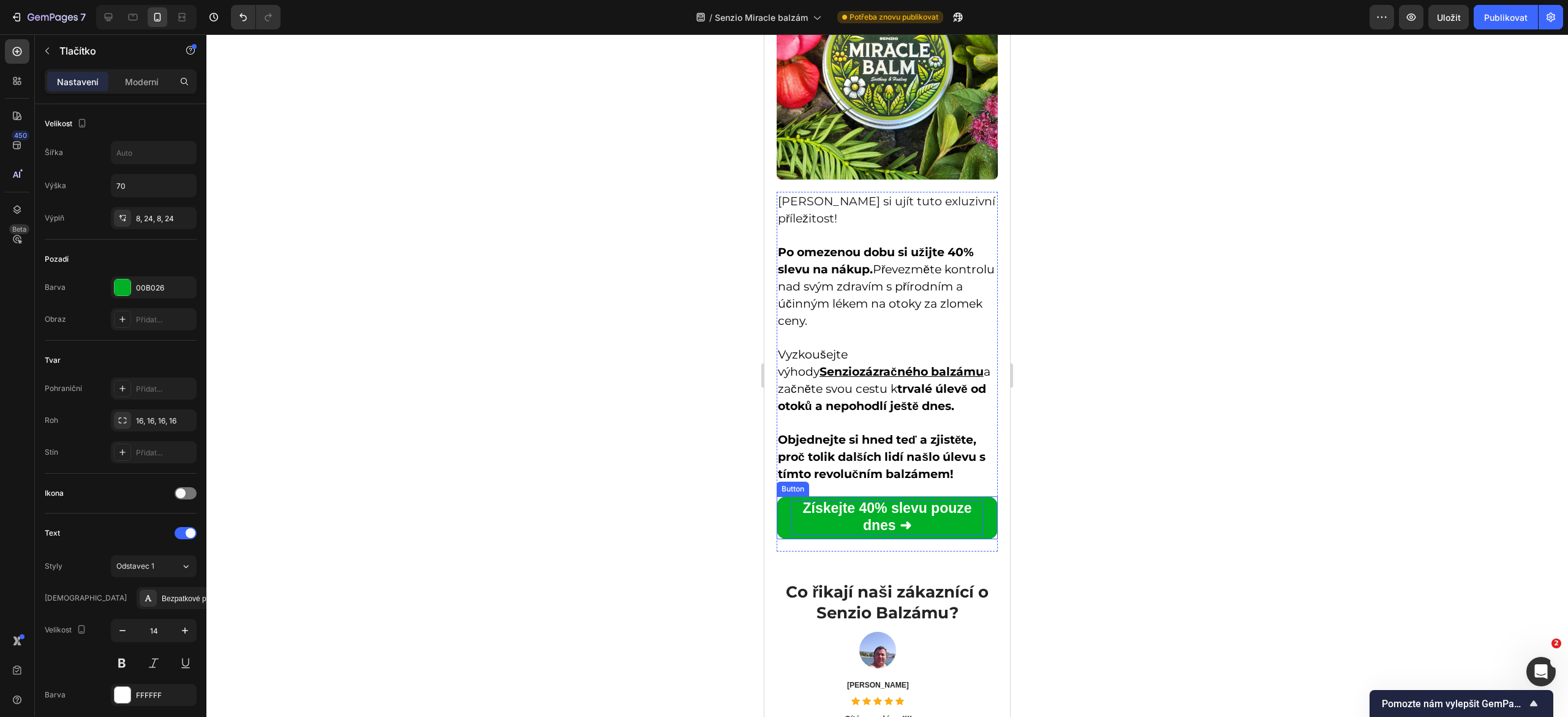
click at [841, 516] on p "Získejte 40% slevu pouze dnes ➜" at bounding box center [887, 517] width 191 height 35
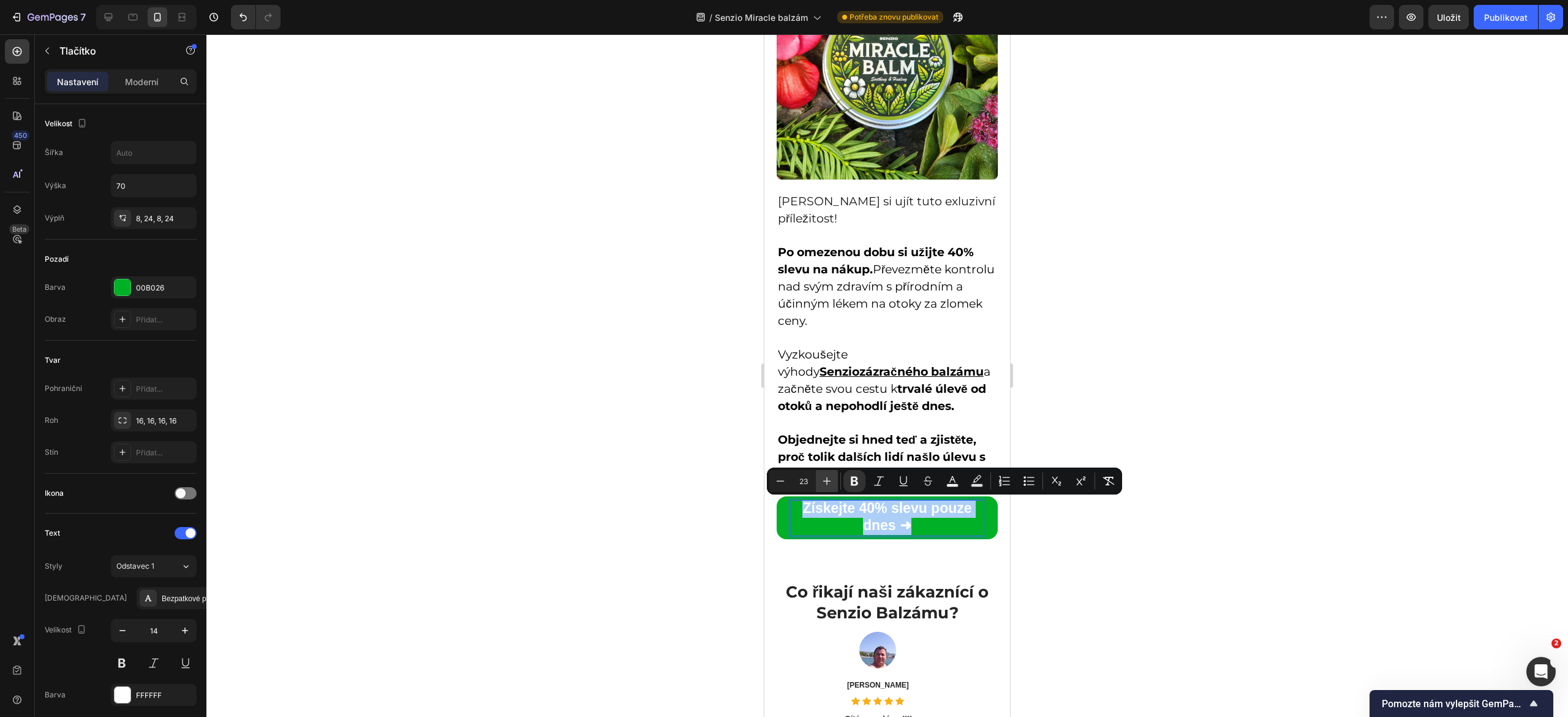
click at [819, 482] on button "Plus" at bounding box center [827, 481] width 22 height 22
type input "25"
click at [709, 501] on div at bounding box center [887, 375] width 1362 height 682
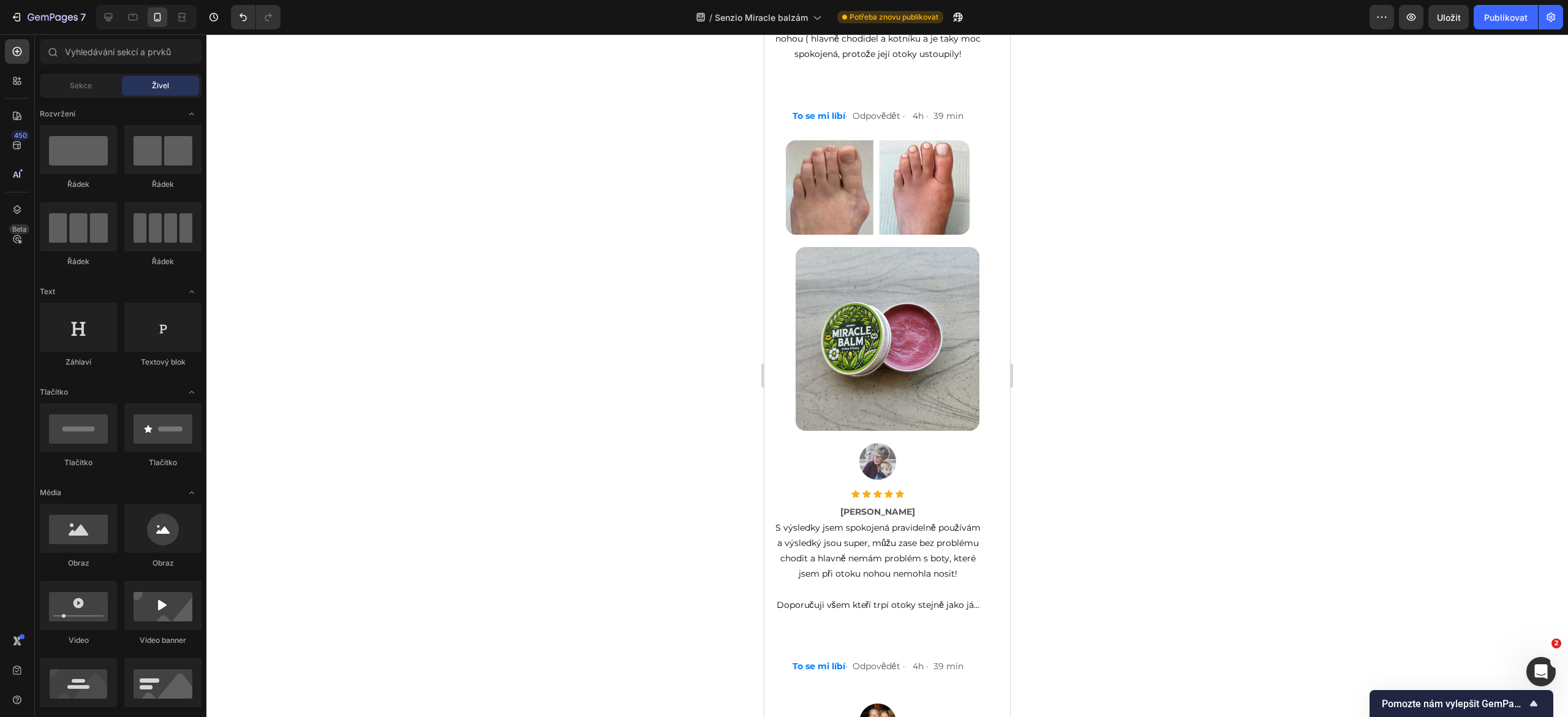
scroll to position [7960, 0]
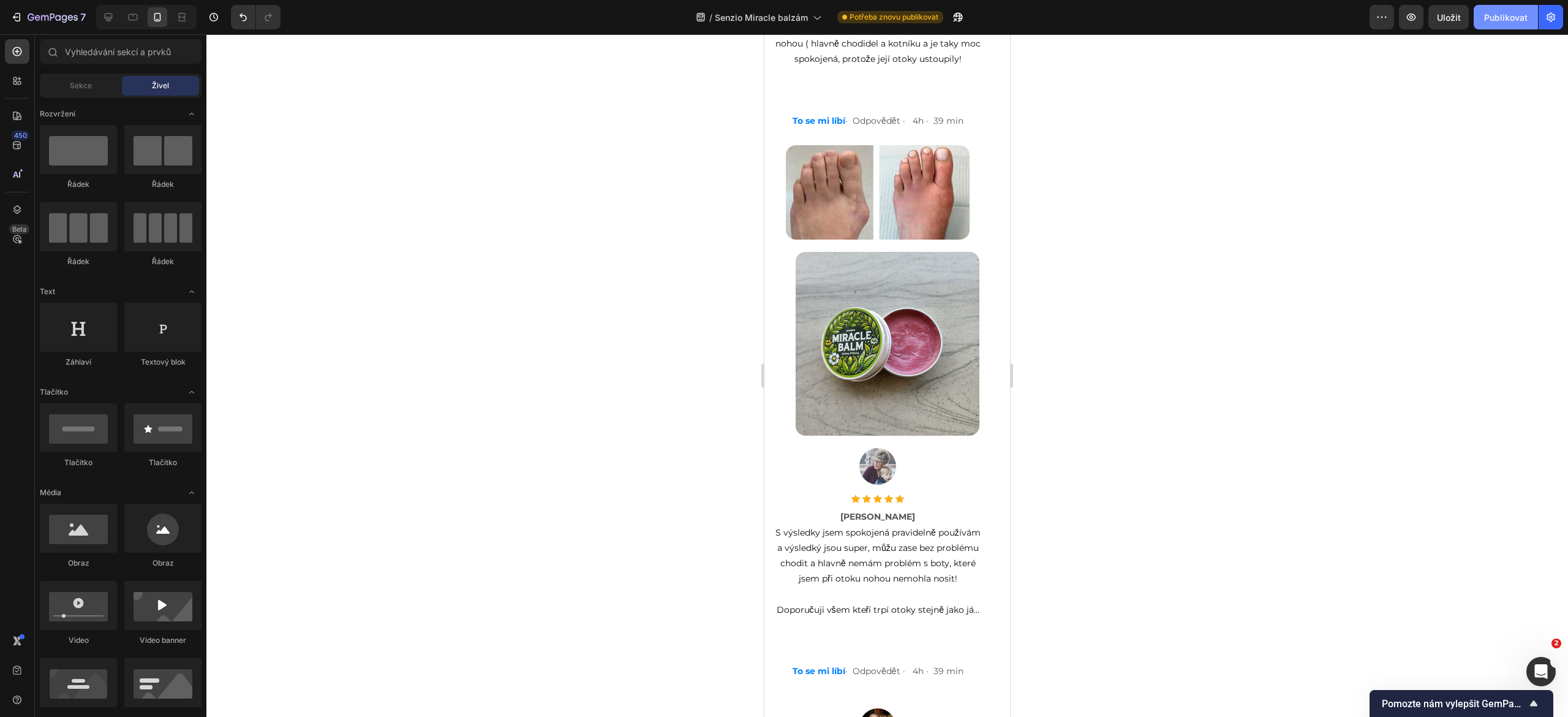
click at [1513, 16] on font "Publikovat" at bounding box center [1506, 17] width 44 height 10
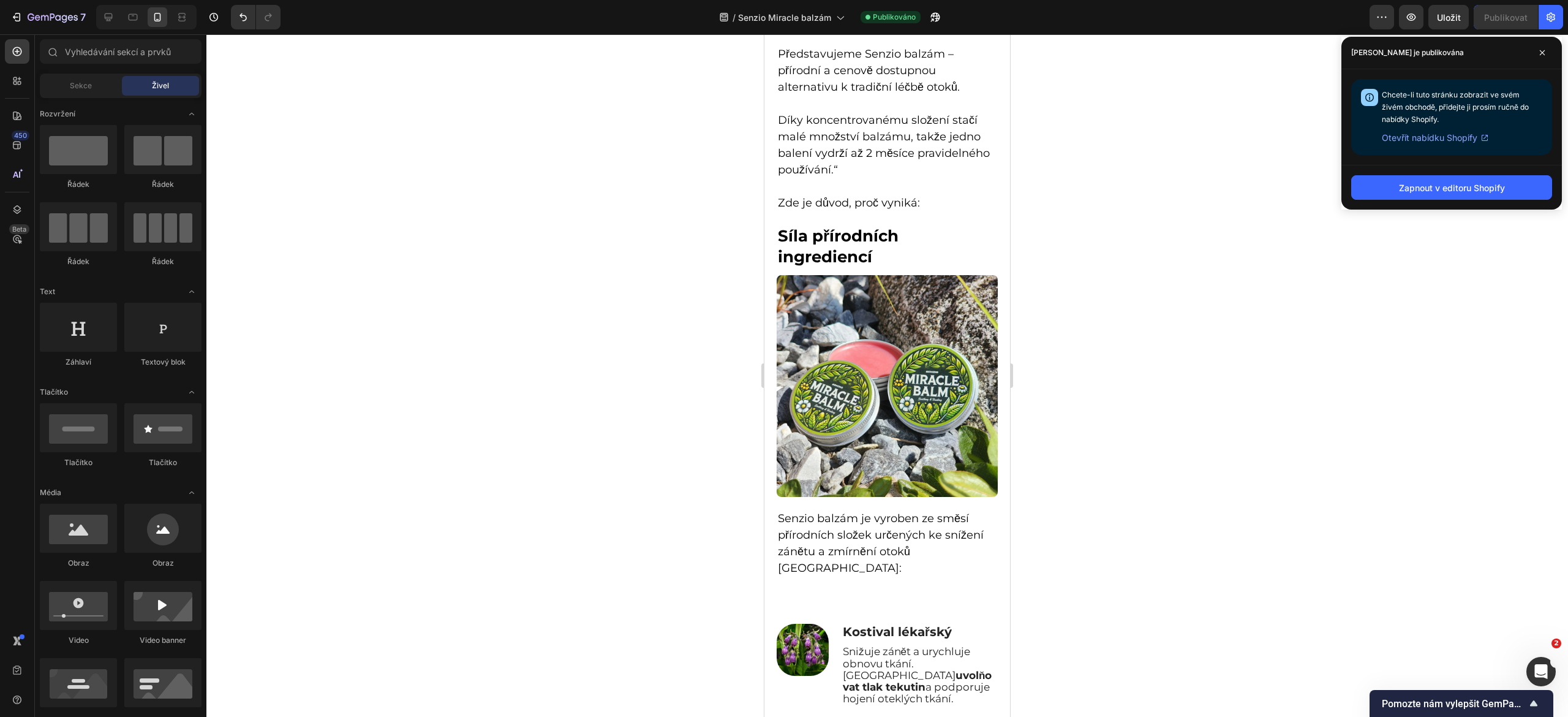
scroll to position [3634, 0]
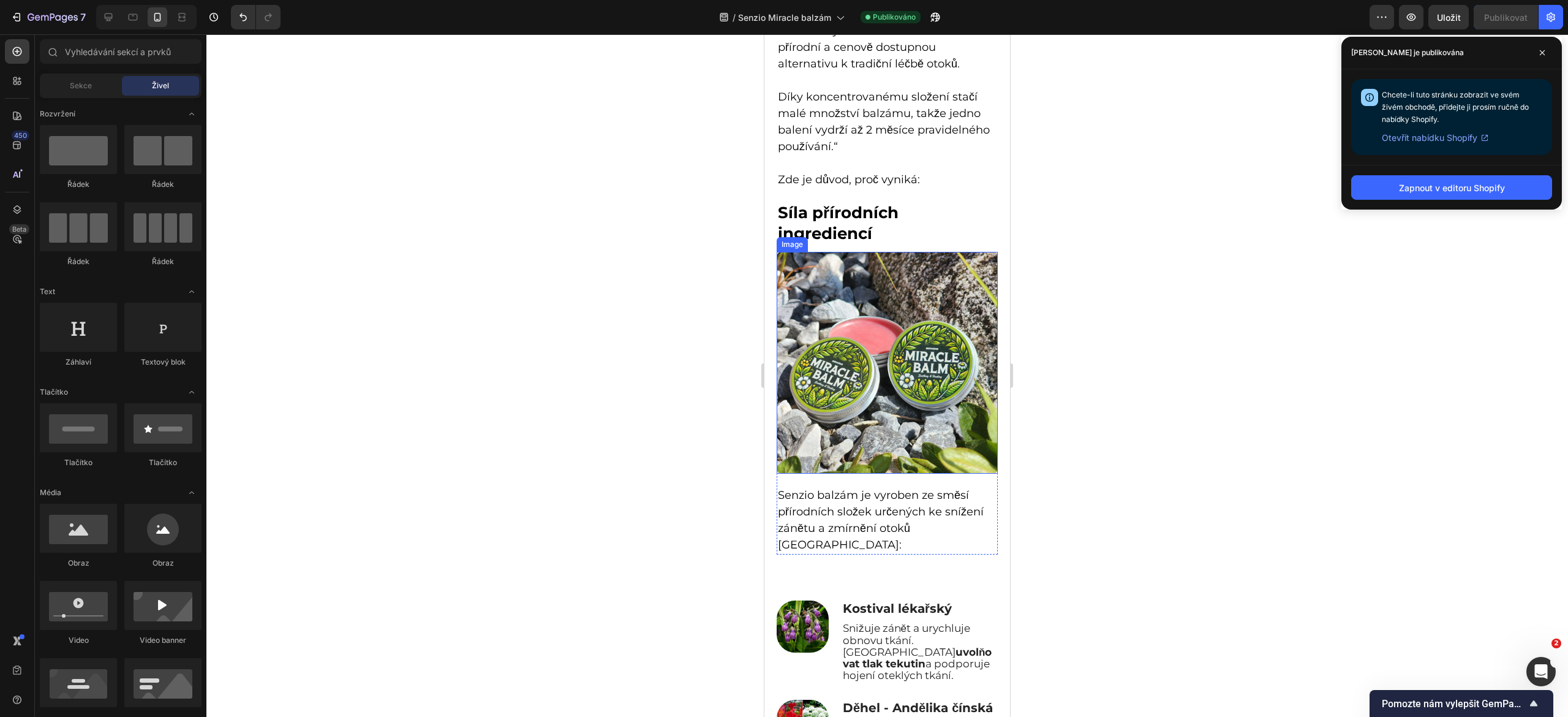
click at [853, 391] on img at bounding box center [887, 363] width 221 height 222
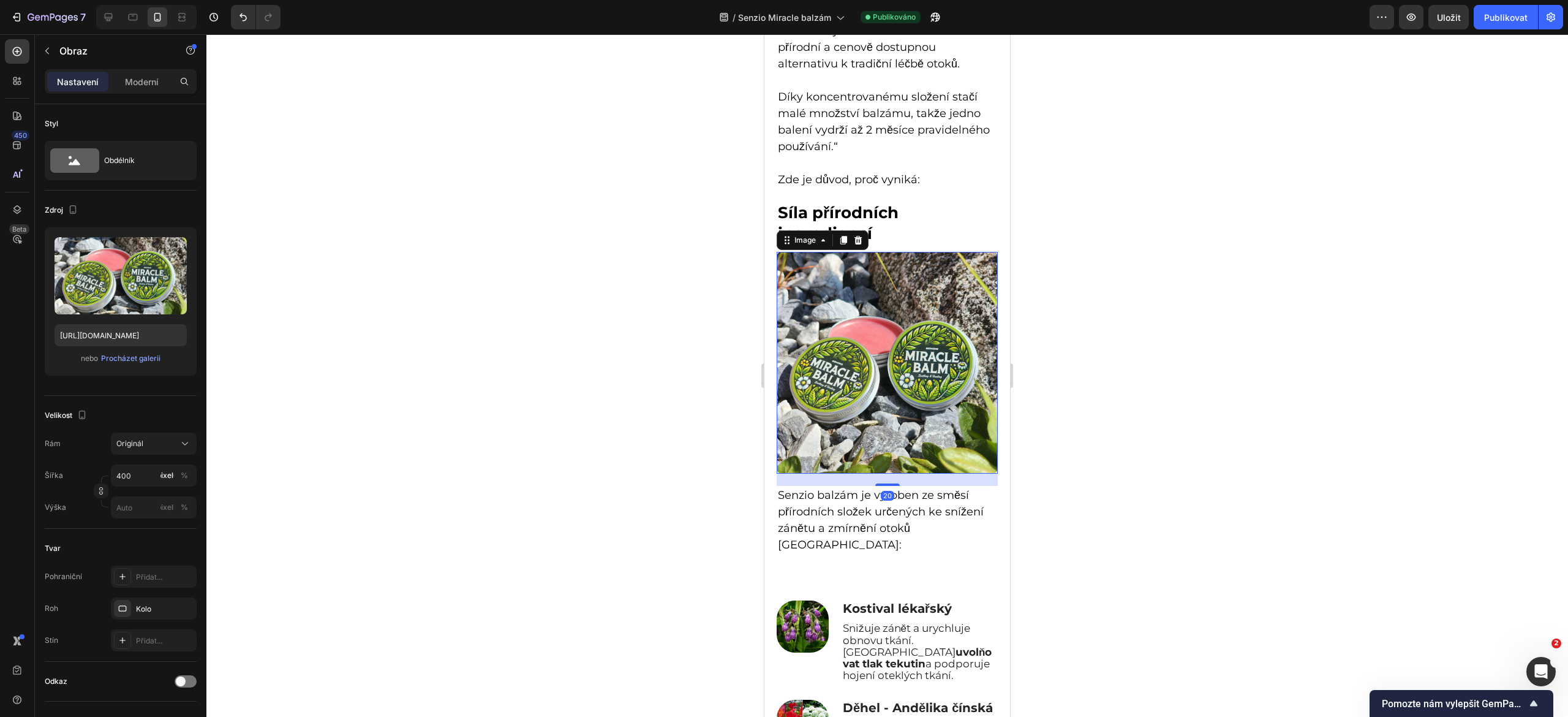
click at [777, 306] on img at bounding box center [887, 363] width 221 height 222
click at [775, 305] on div "Proč je Senzio balzám přírodním řešením, které jste hledali Heading Image Získe…" at bounding box center [887, 85] width 245 height 971
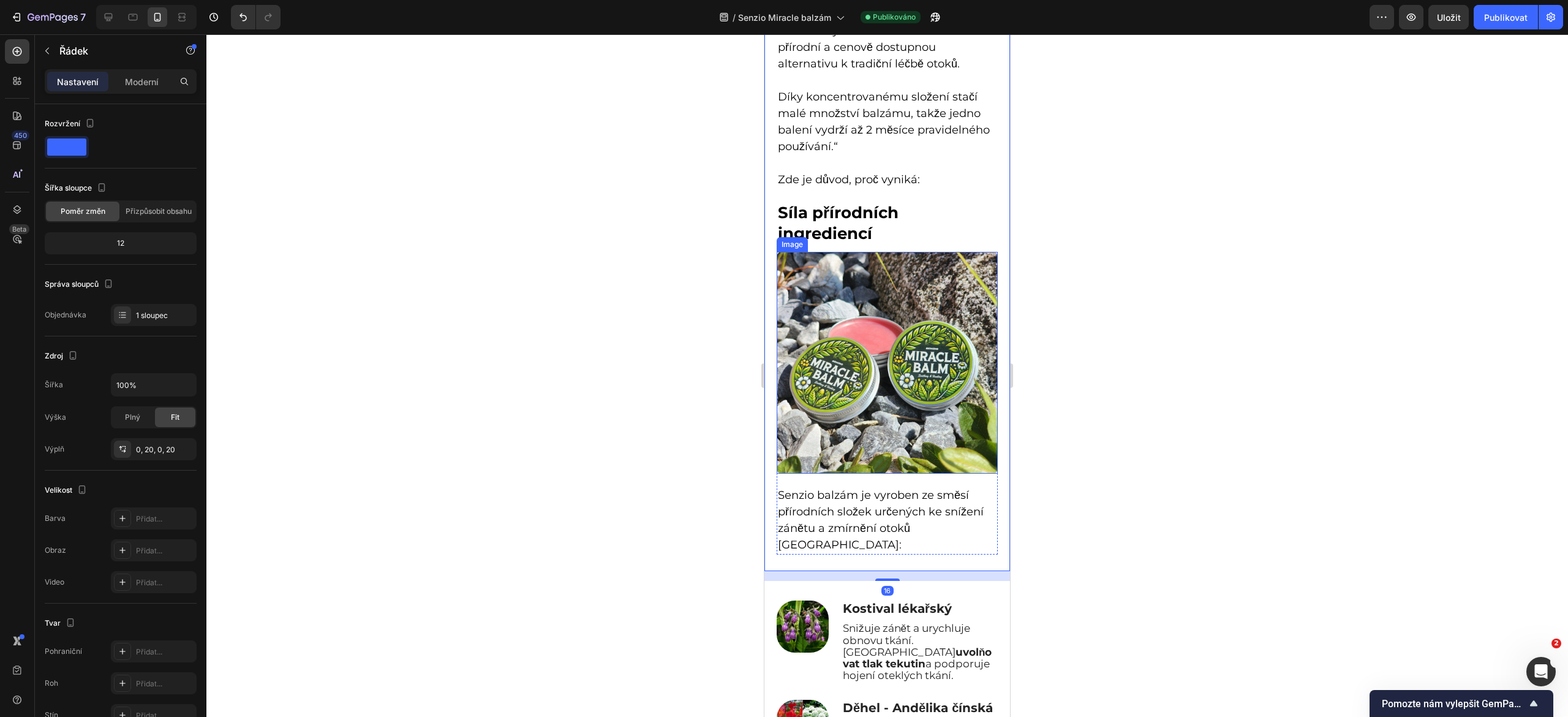
click at [833, 342] on img at bounding box center [887, 363] width 221 height 222
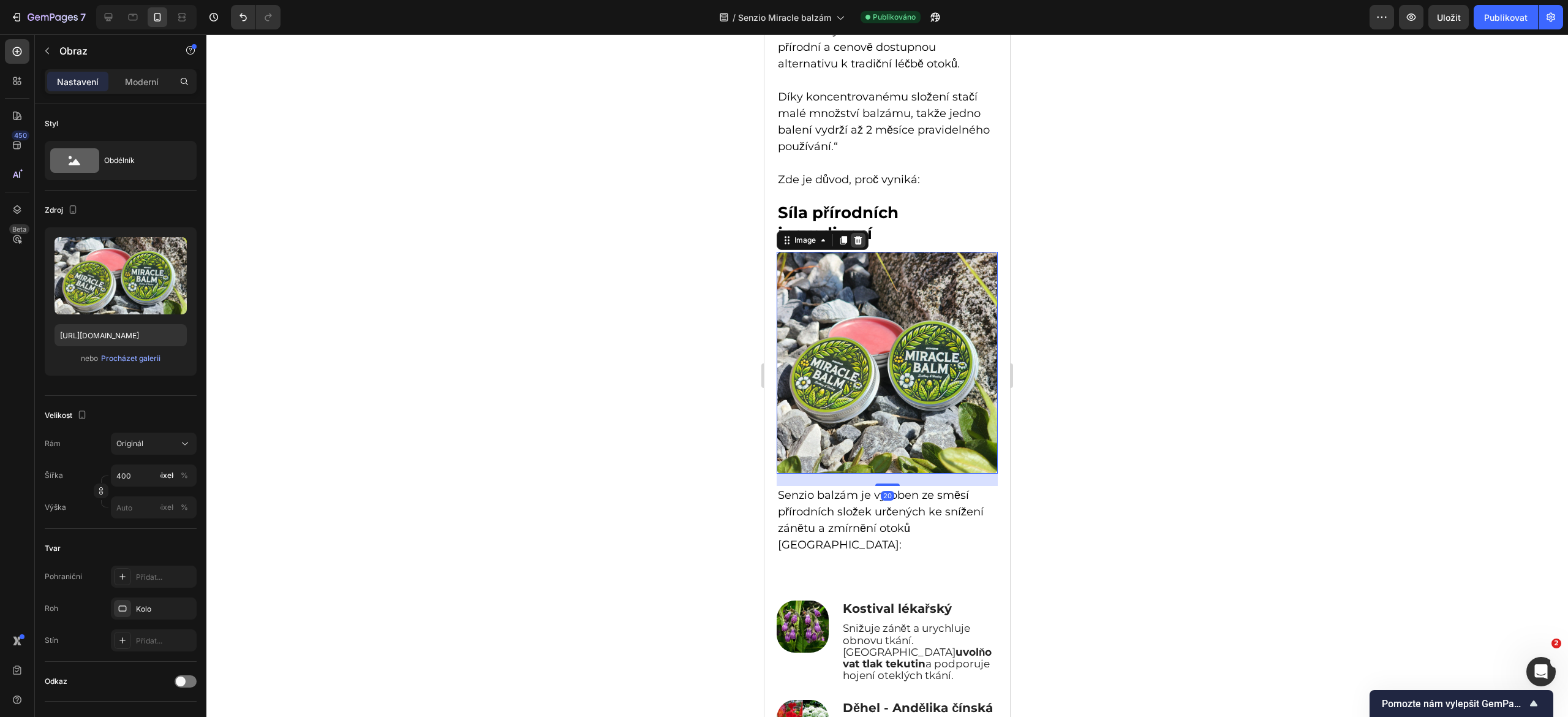
click at [858, 235] on icon at bounding box center [858, 240] width 10 height 10
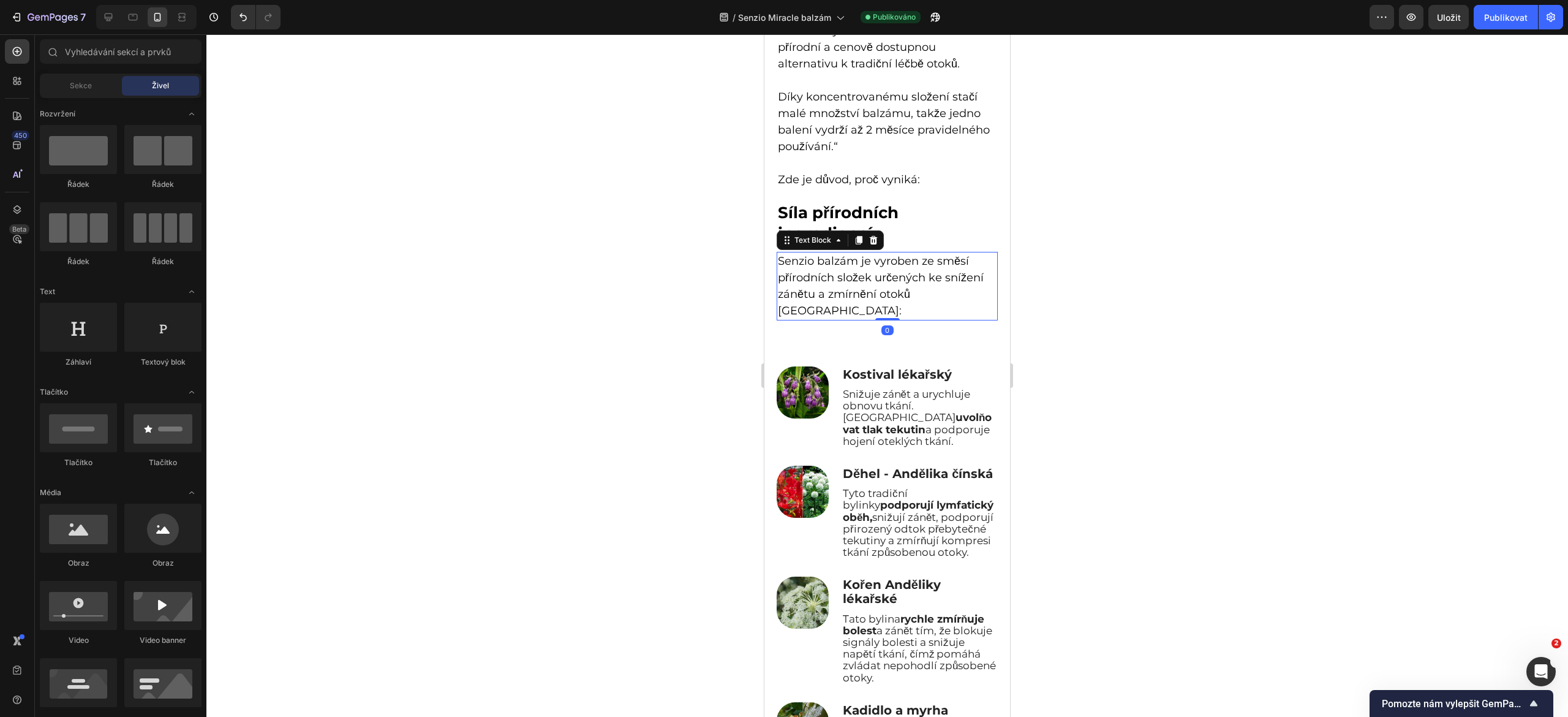
click at [846, 271] on span "Senzio balzám je vyroben ze směsí přírodních složek určených ke snížení zánětu …" at bounding box center [881, 286] width 206 height 63
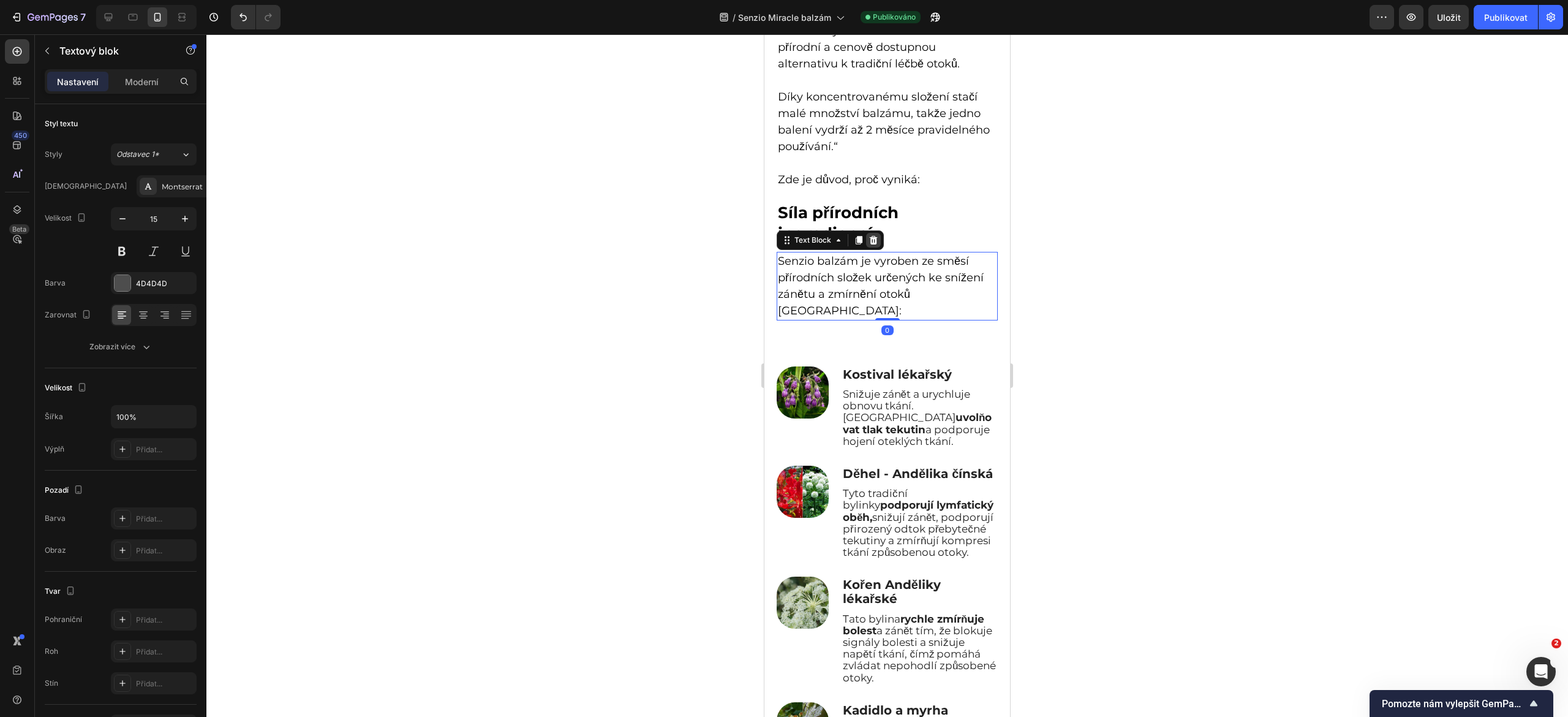
click at [873, 235] on icon at bounding box center [874, 240] width 10 height 10
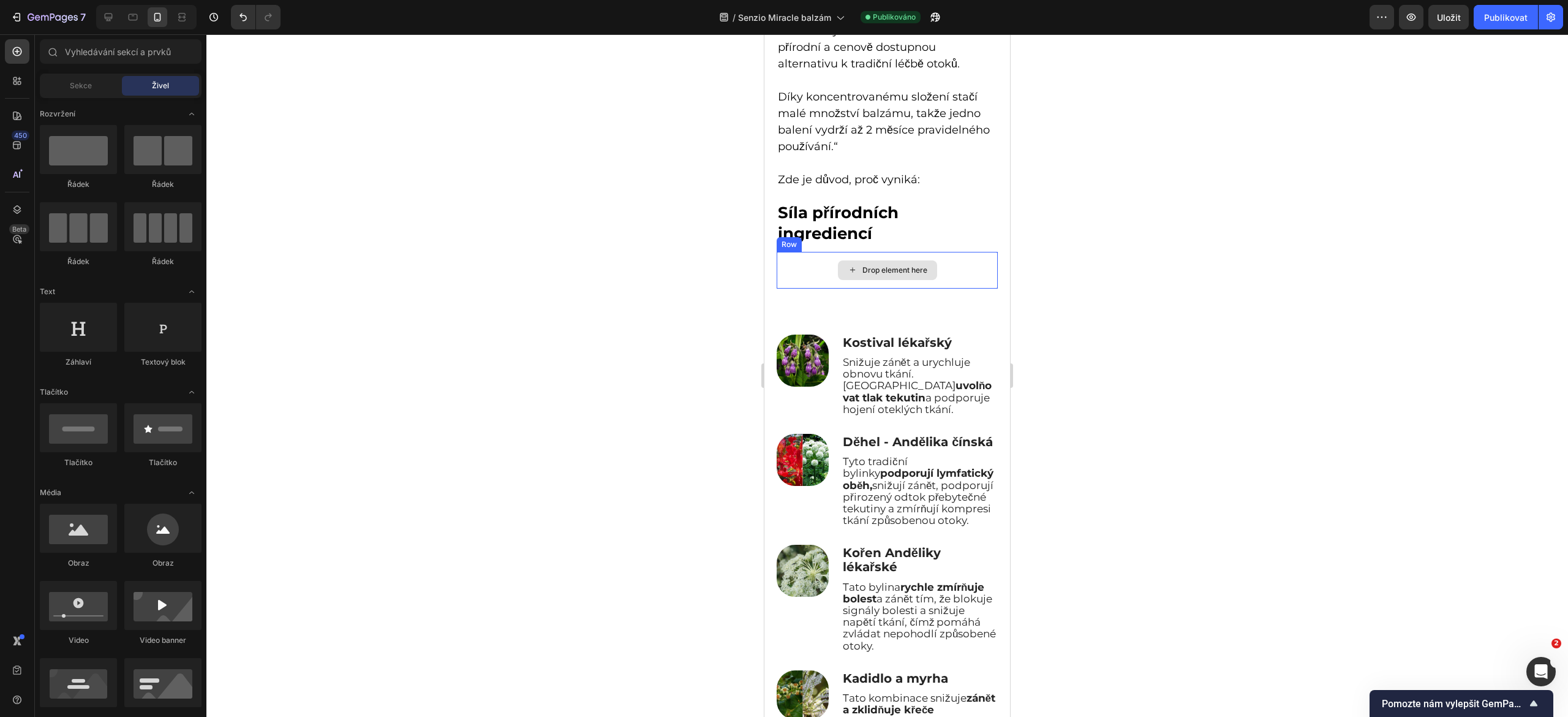
click at [825, 267] on div "Drop element here" at bounding box center [887, 270] width 221 height 36
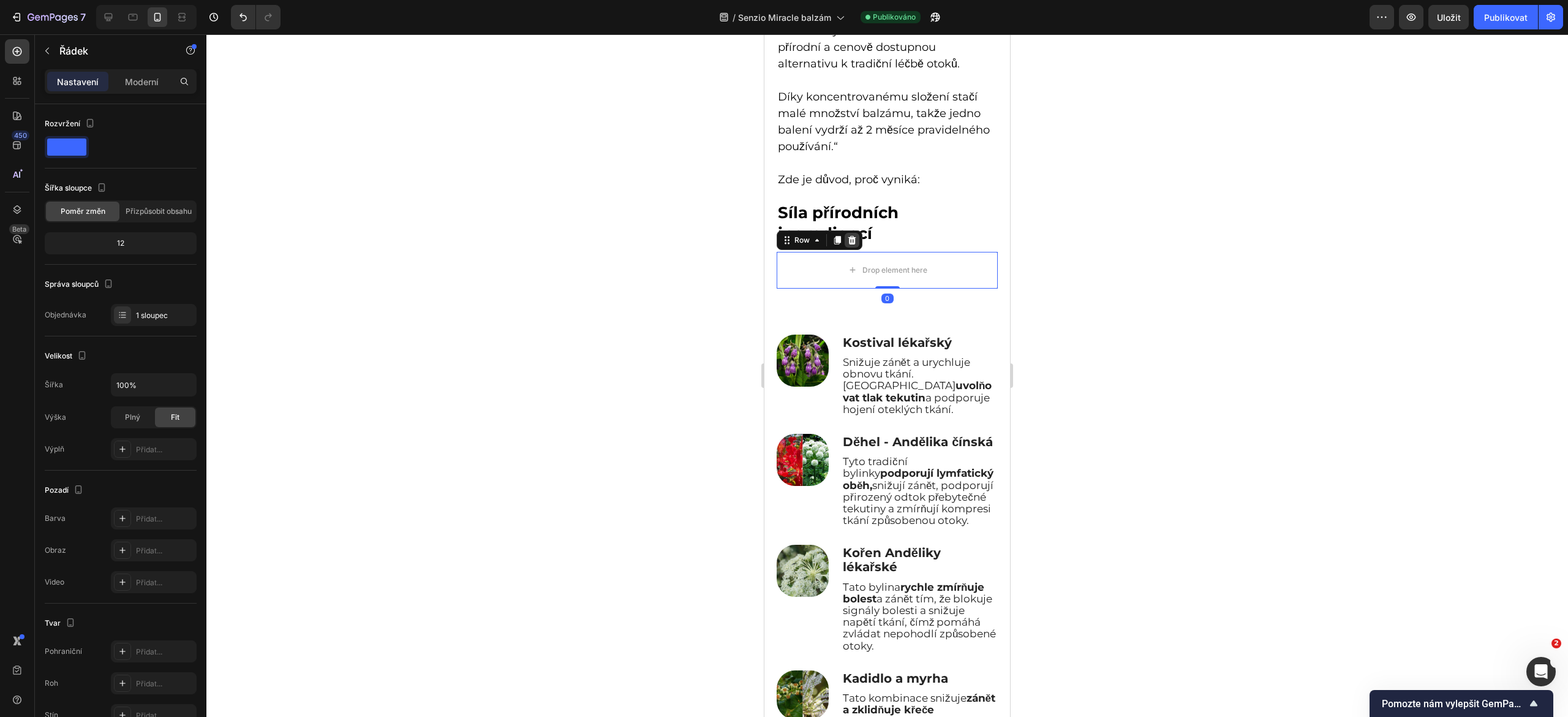
click at [851, 235] on icon at bounding box center [852, 240] width 10 height 10
click at [807, 260] on div "Drop element here" at bounding box center [887, 270] width 221 height 36
click at [853, 232] on div at bounding box center [852, 240] width 15 height 15
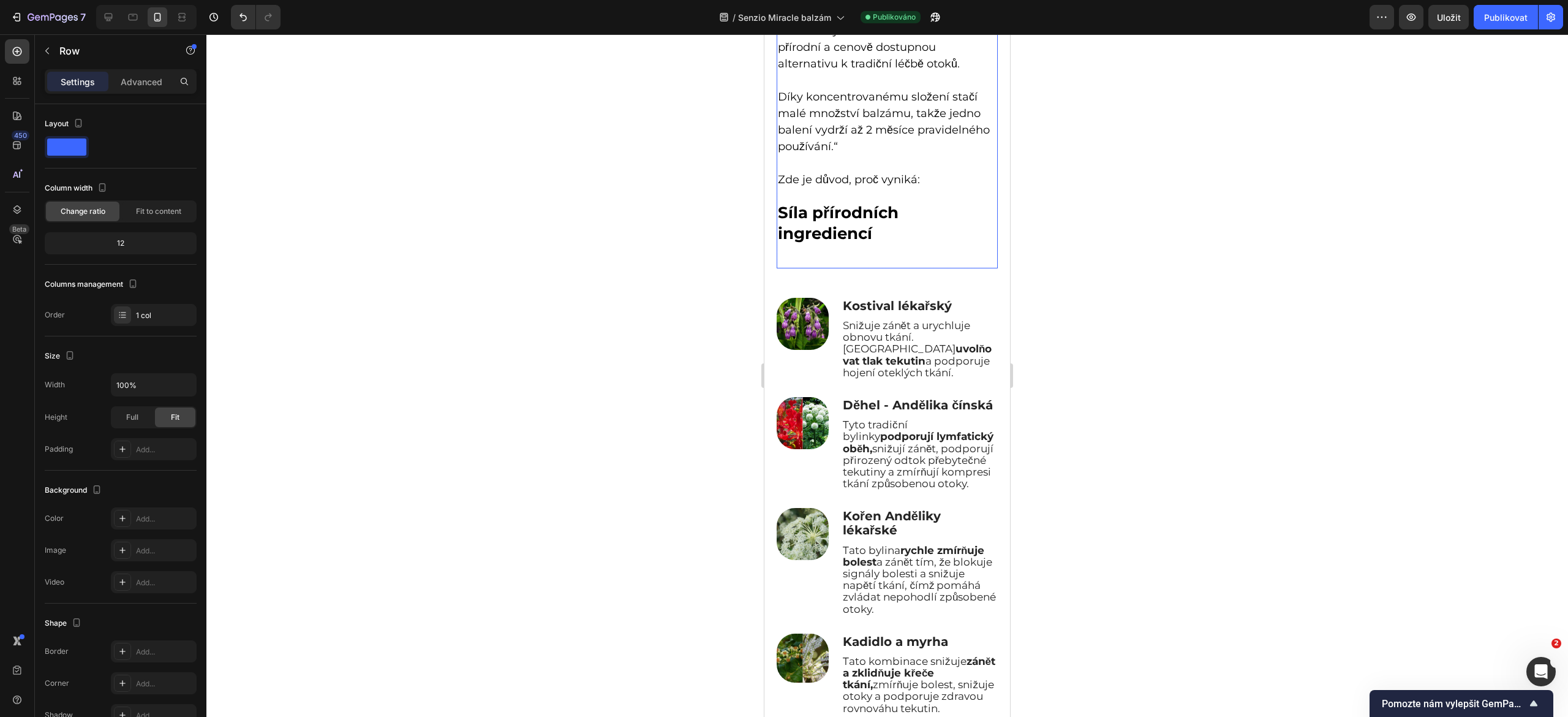
click at [844, 246] on div "Nový přístup k úlevě od otoků Heading Představujeme Senzio balzám – přírodní a …" at bounding box center [887, 119] width 221 height 300
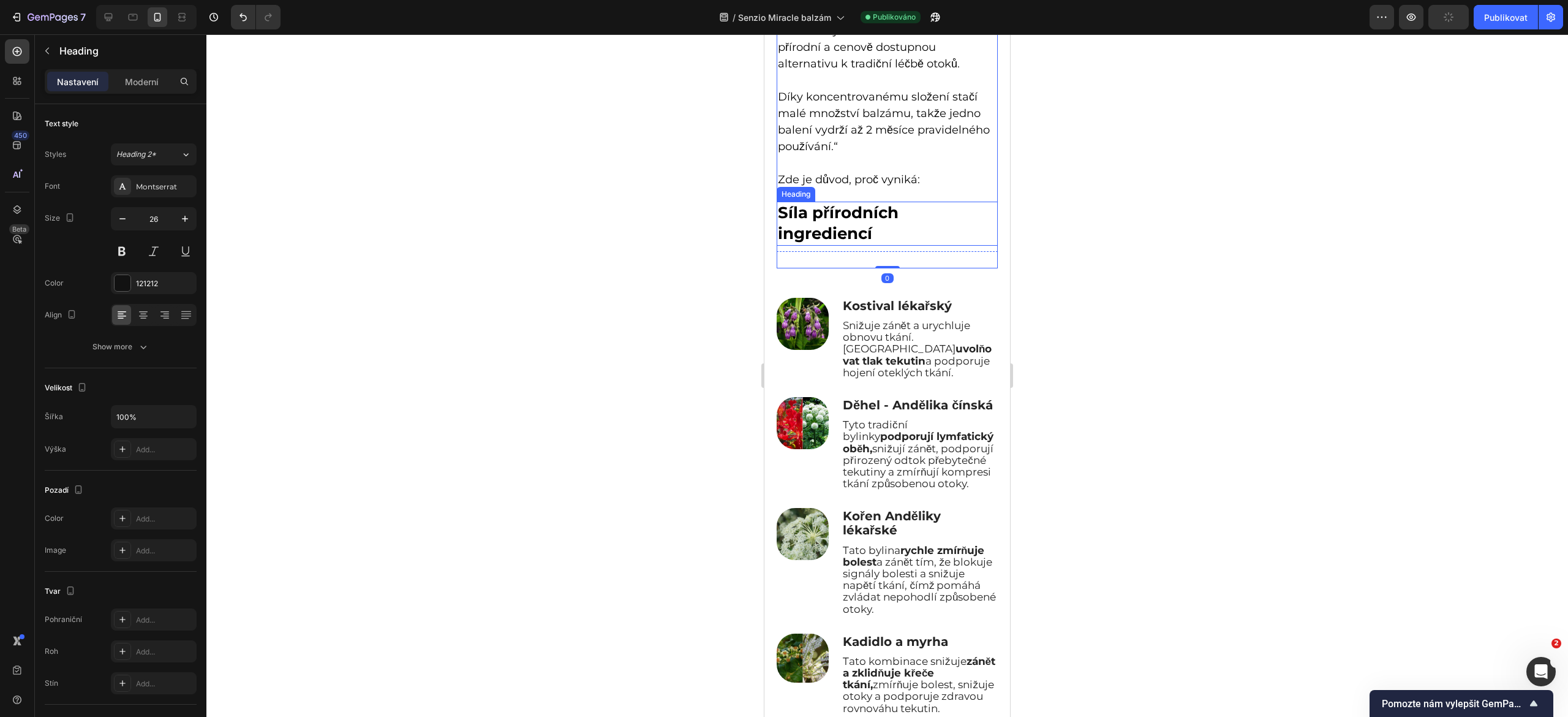
click at [812, 210] on strong "Síla přírodních ingrediencí" at bounding box center [838, 222] width 120 height 40
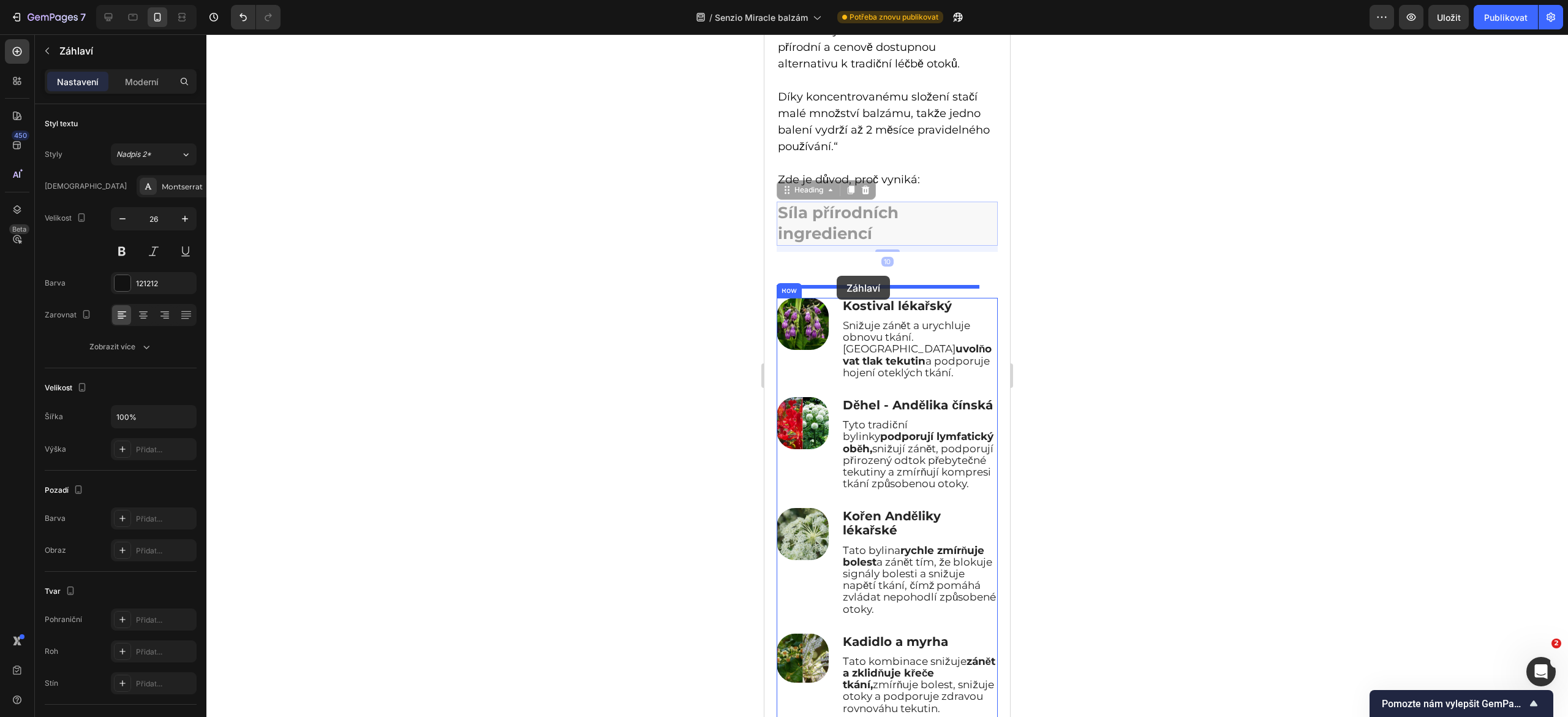
drag, startPoint x: 785, startPoint y: 179, endPoint x: 837, endPoint y: 275, distance: 109.2
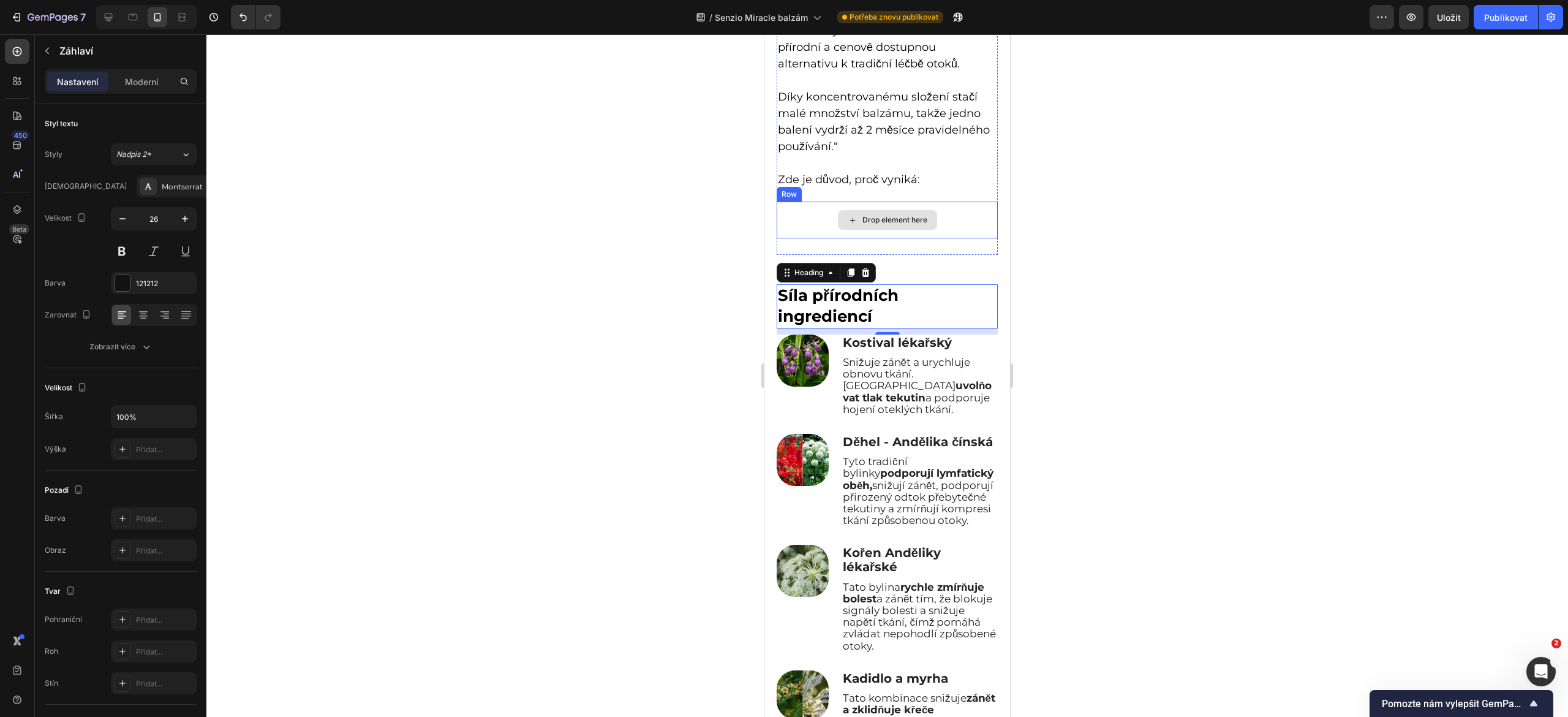
click at [795, 218] on div "Drop element here" at bounding box center [887, 219] width 221 height 36
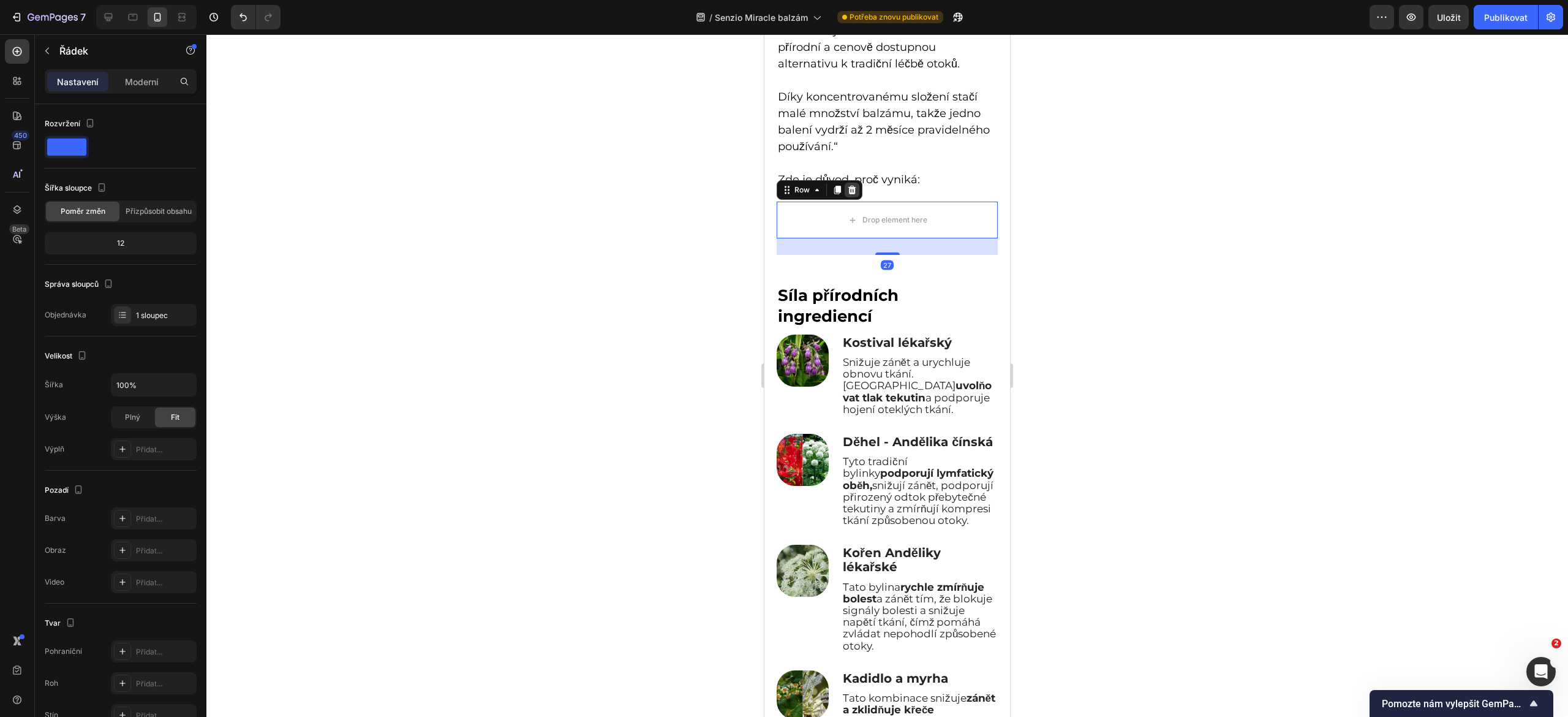
click at [848, 185] on icon at bounding box center [852, 190] width 10 height 10
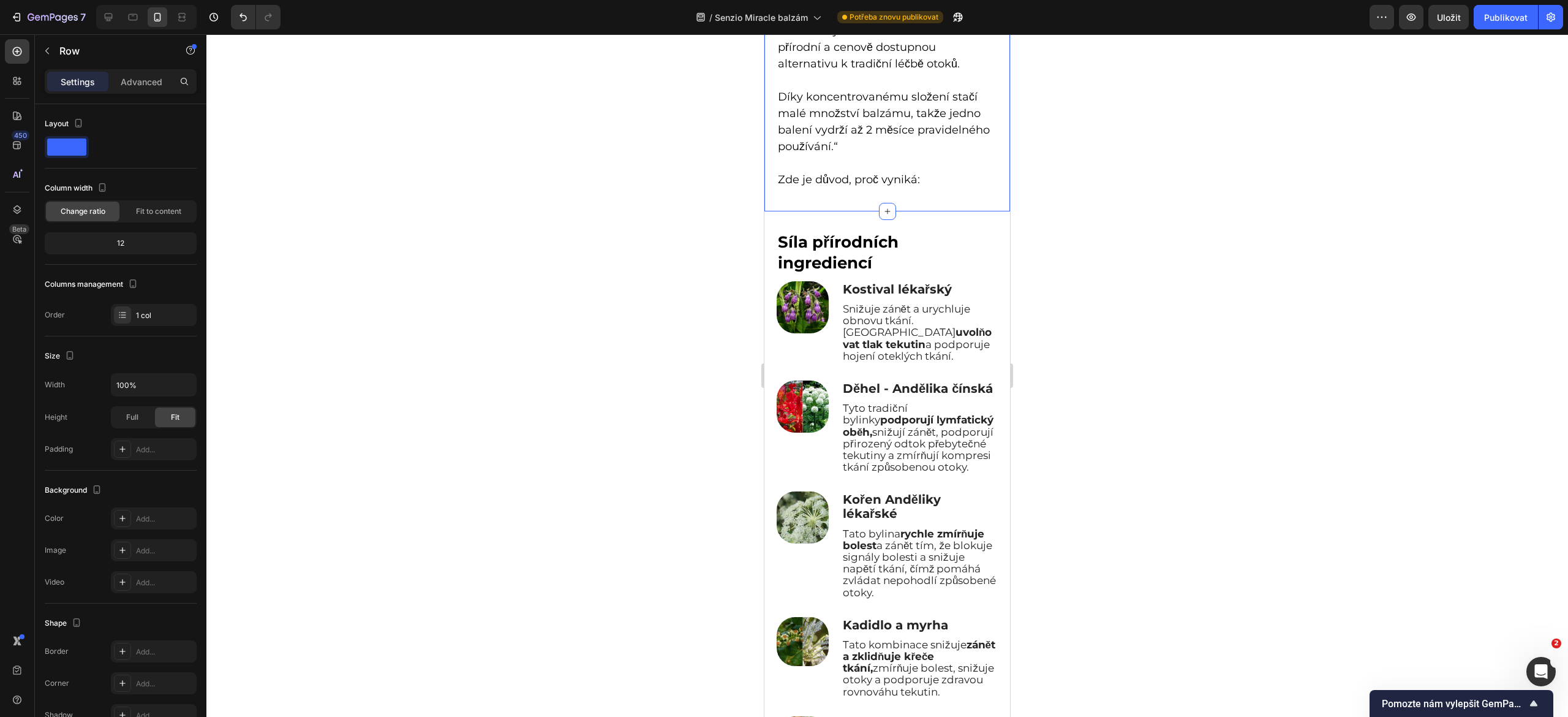
click at [864, 190] on div "Nový přístup k úlevě od otoků Heading Představujeme Senzio balzám – přírodní a …" at bounding box center [887, 86] width 221 height 233
click at [856, 211] on div "Síla přírodních ingrediencí Heading Image Kostival lékařský Text Block Snižuje …" at bounding box center [887, 642] width 245 height 863
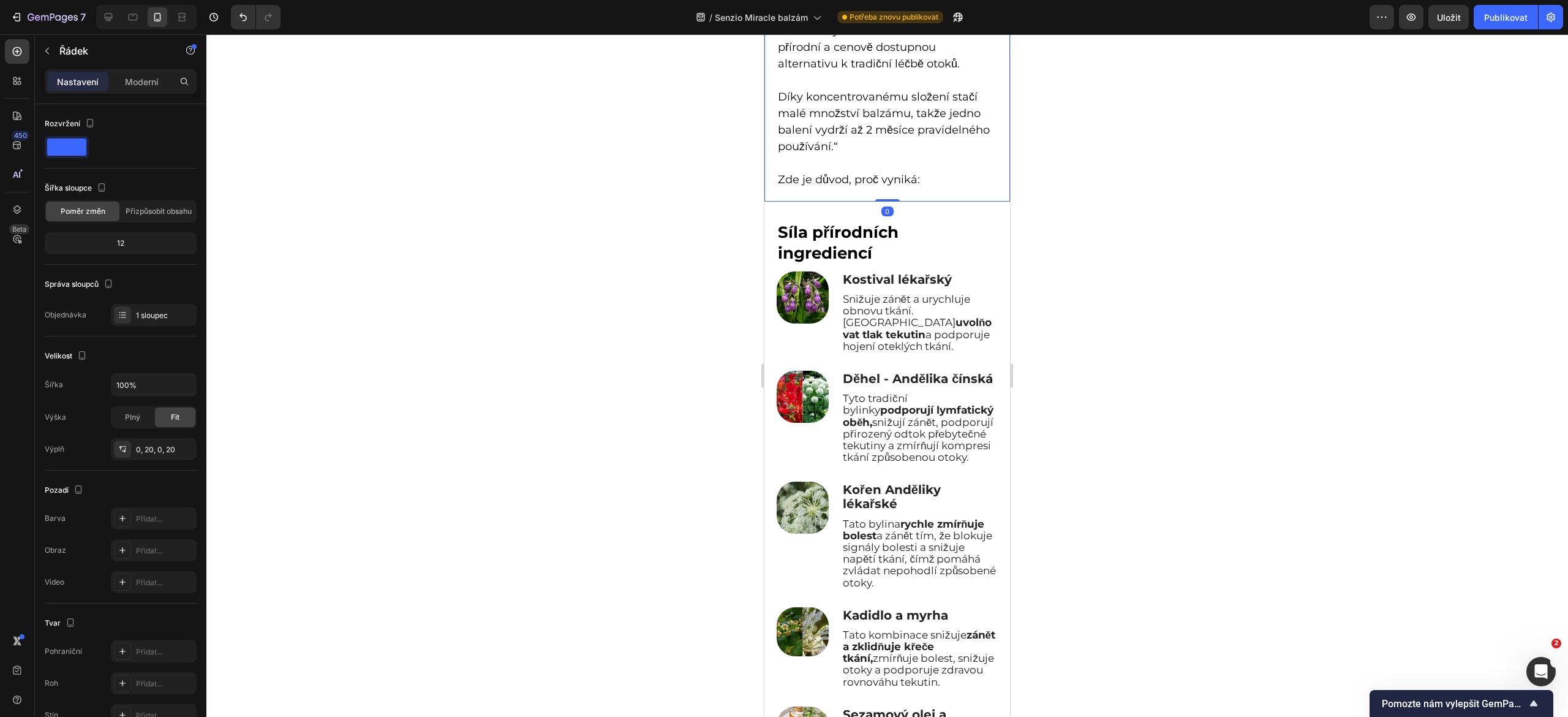
drag, startPoint x: 874, startPoint y: 198, endPoint x: 875, endPoint y: 166, distance: 32.0
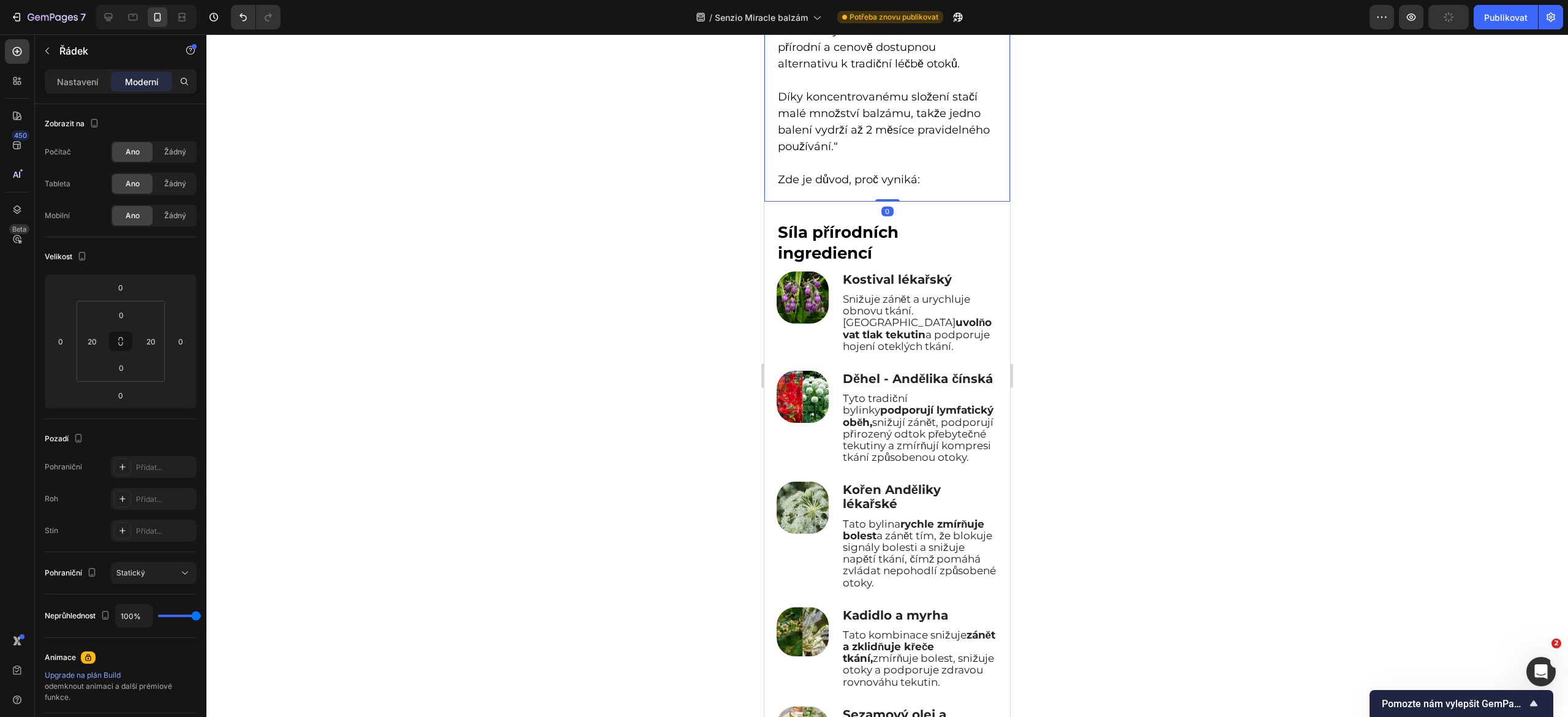
click at [690, 219] on div at bounding box center [887, 375] width 1362 height 682
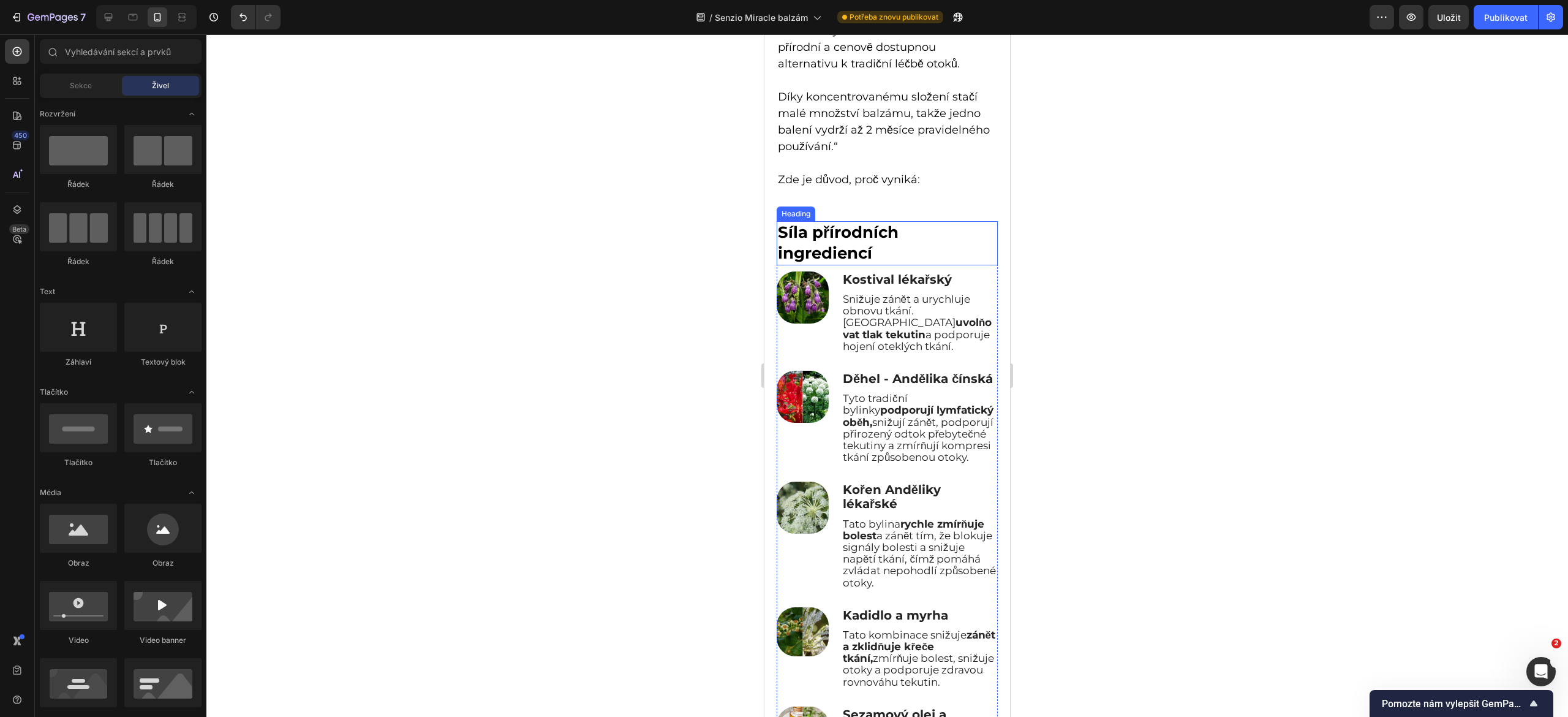
click at [832, 228] on strong "Síla přírodních ingrediencí" at bounding box center [838, 242] width 120 height 40
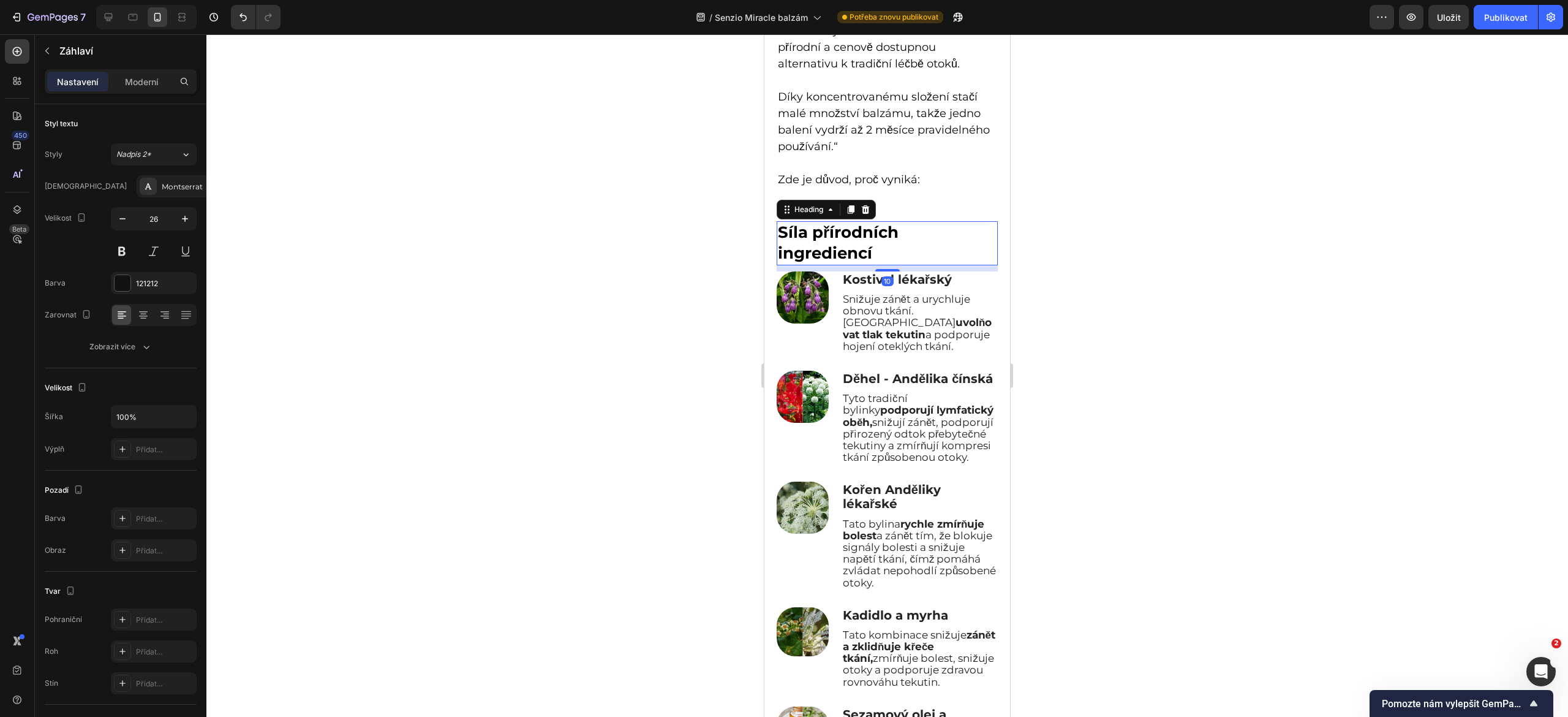
click at [667, 272] on div at bounding box center [887, 375] width 1362 height 682
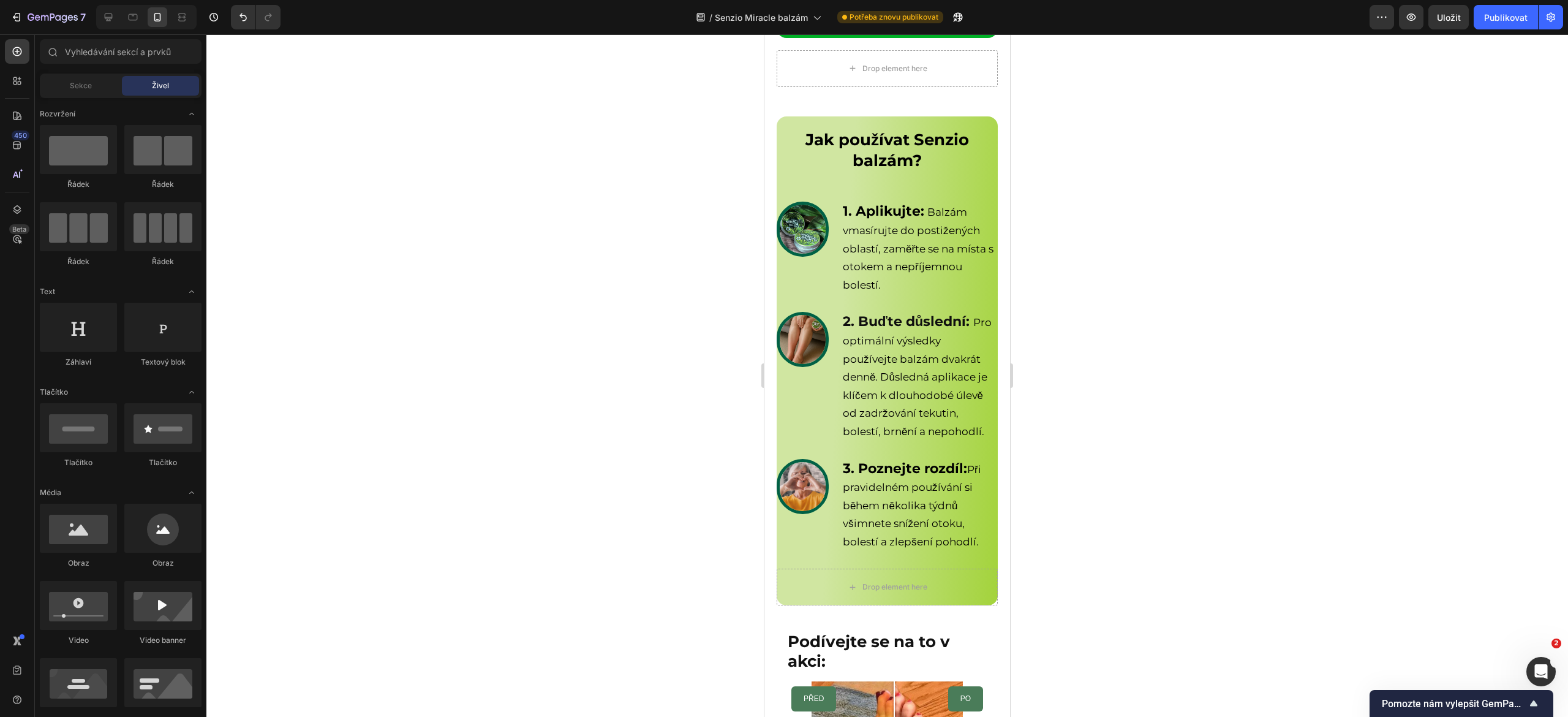
scroll to position [4585, 0]
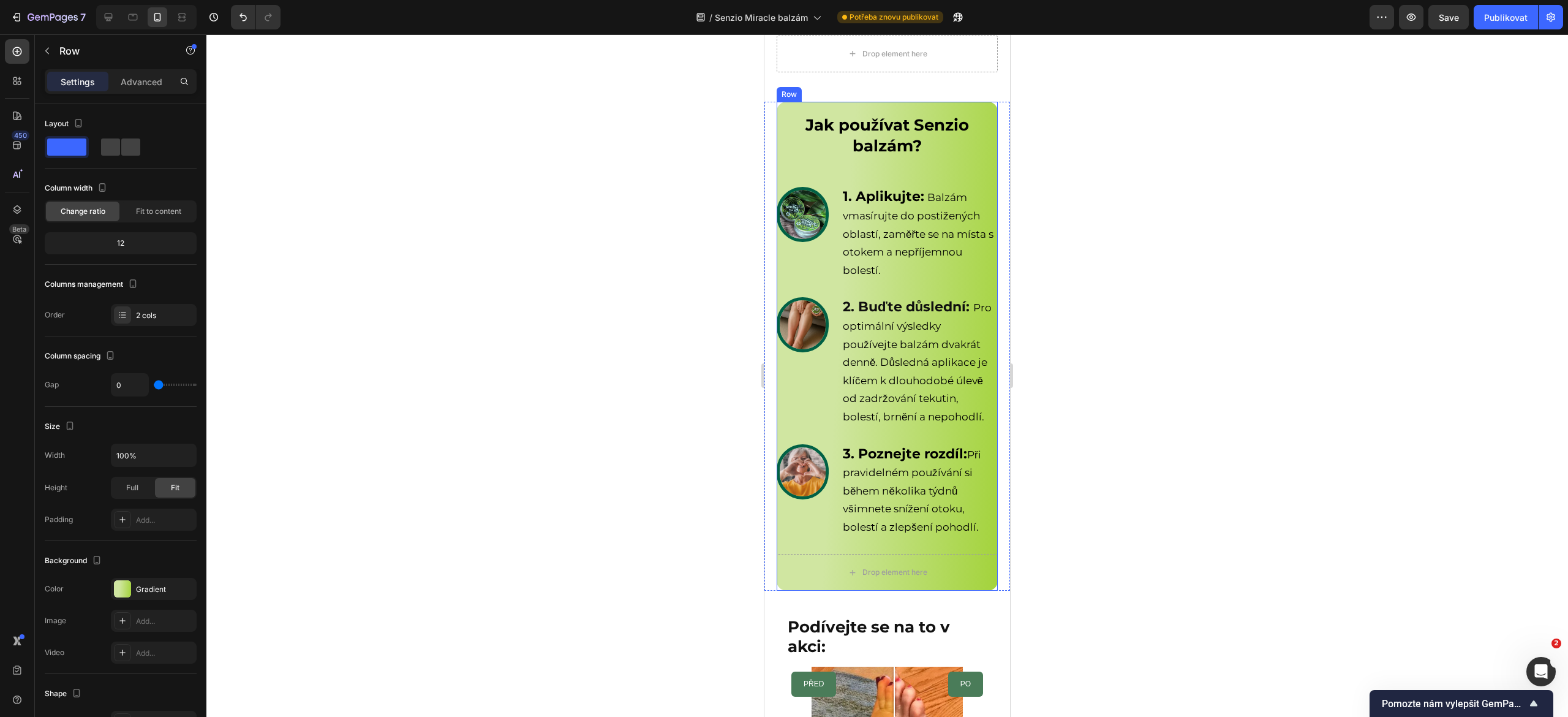
click at [779, 231] on div "Jak používat Senzio balzám? Heading Row Image 1. Aplikujte: Balzám vmasírujte d…" at bounding box center [887, 328] width 221 height 453
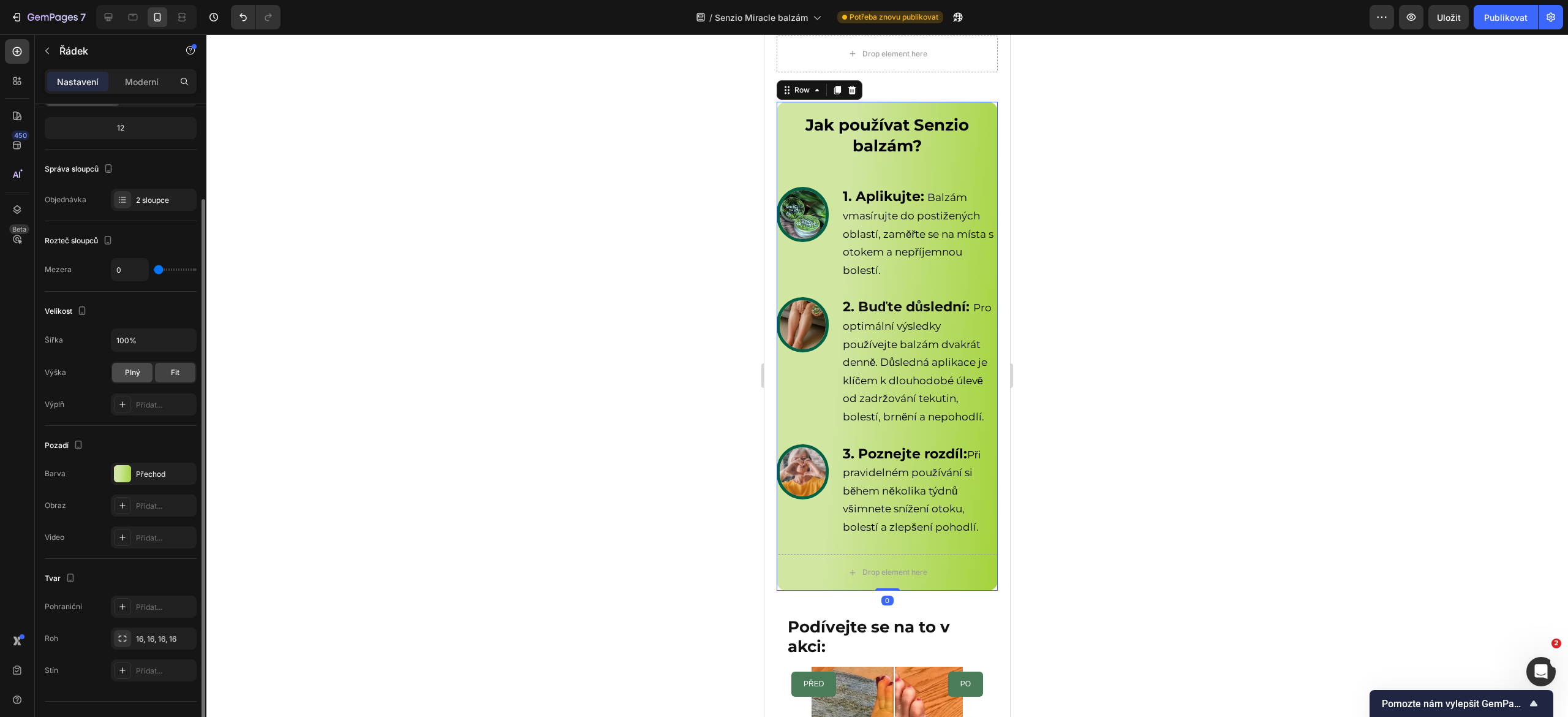
click at [134, 482] on div "Přechod" at bounding box center [154, 474] width 86 height 22
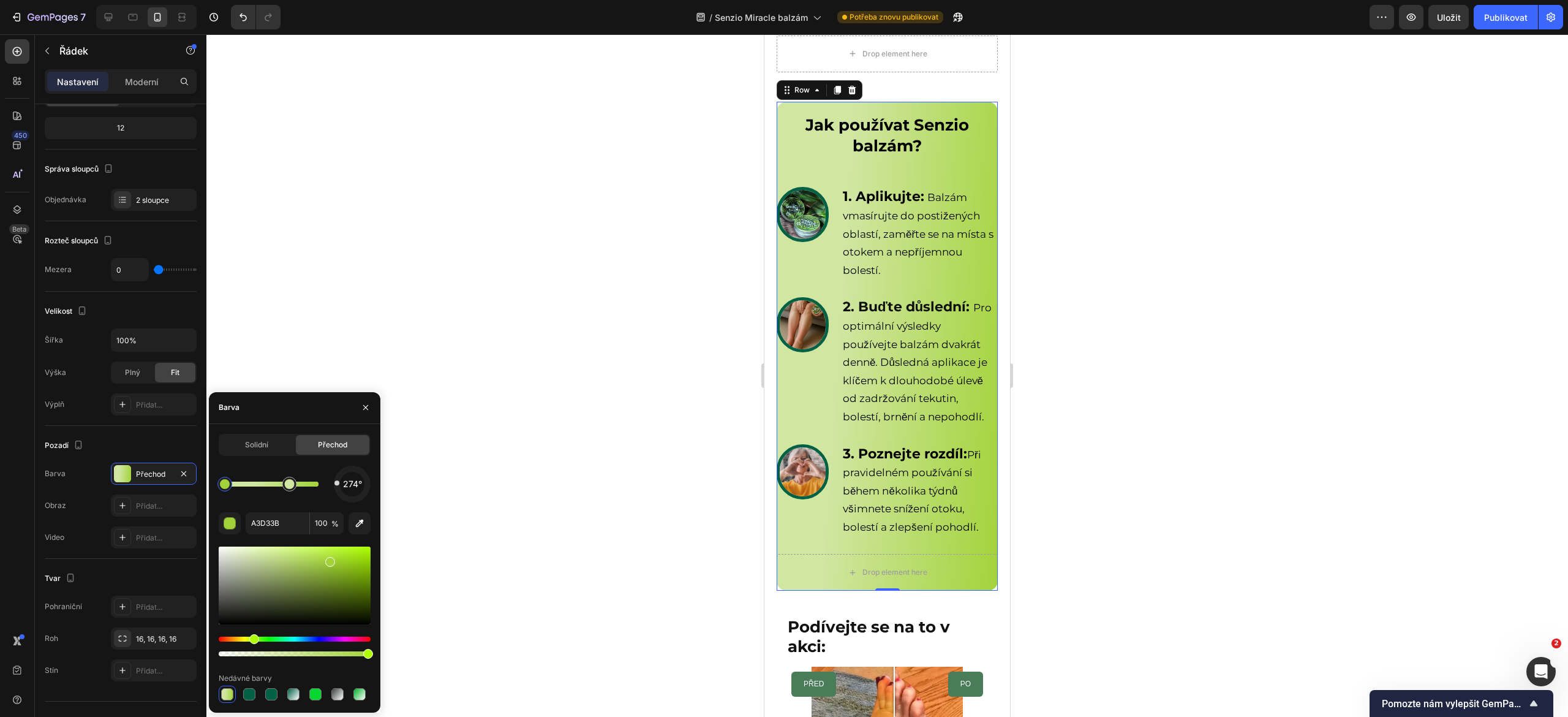
click at [229, 586] on div at bounding box center [294, 585] width 152 height 77
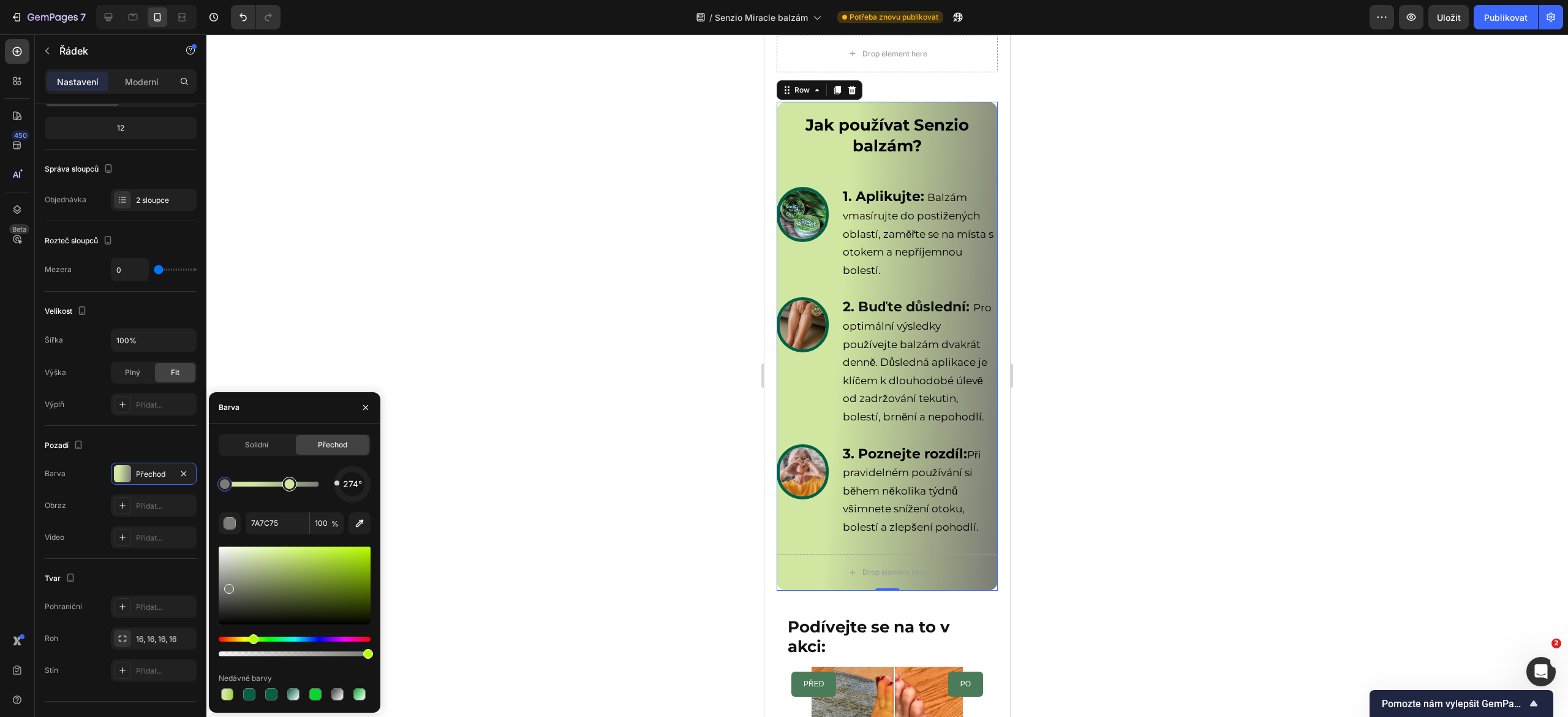
click at [291, 485] on div at bounding box center [289, 484] width 10 height 10
click at [231, 587] on div at bounding box center [294, 585] width 152 height 77
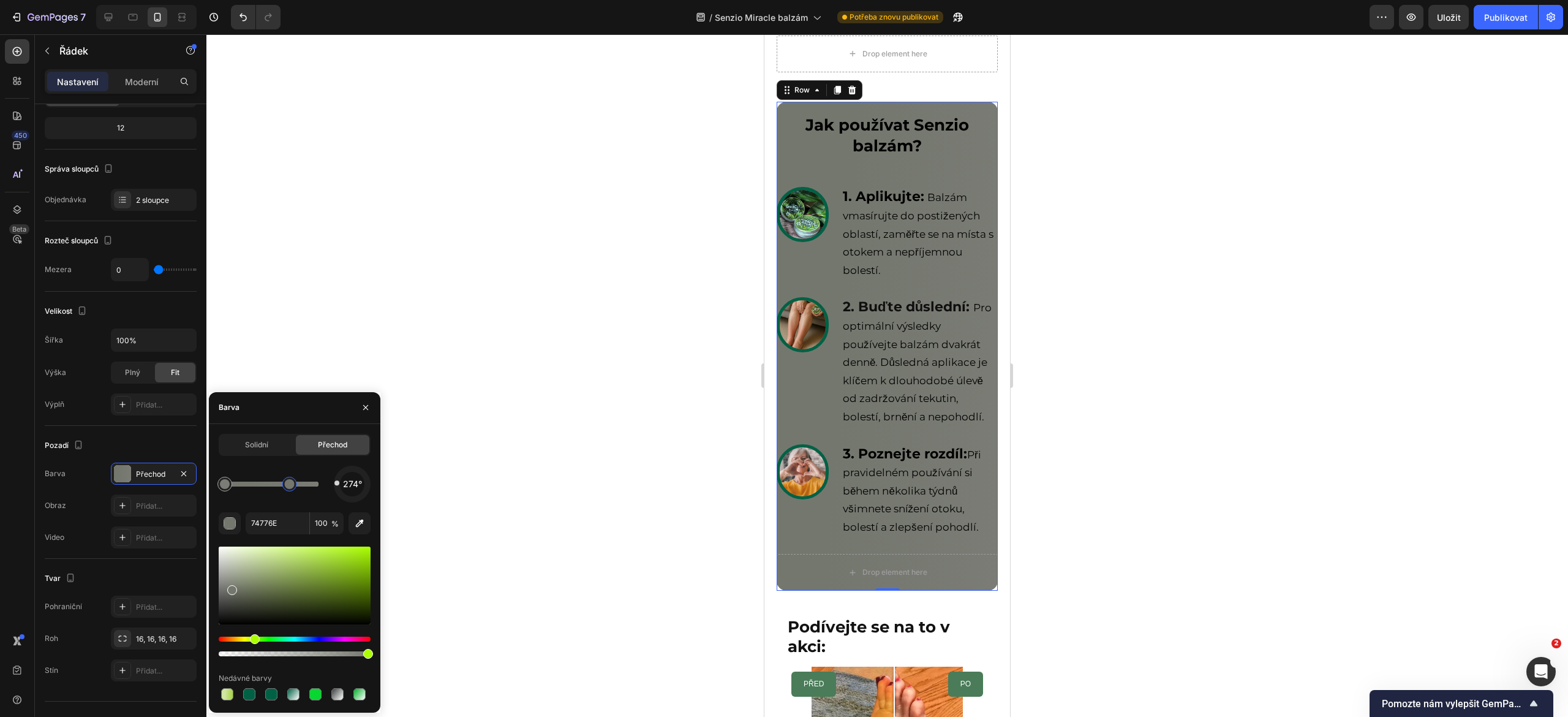
click at [226, 569] on div at bounding box center [294, 585] width 152 height 77
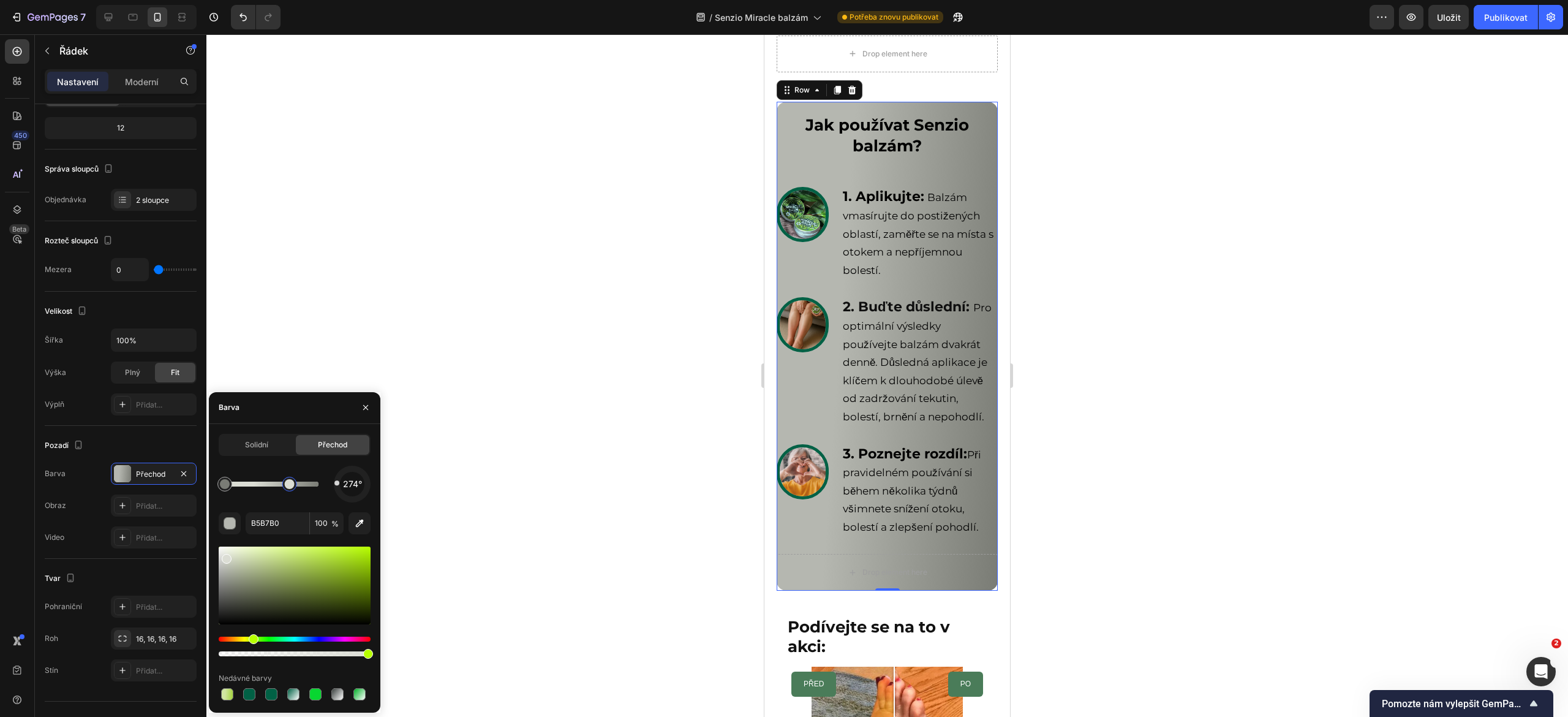
click at [226, 556] on div at bounding box center [294, 585] width 152 height 77
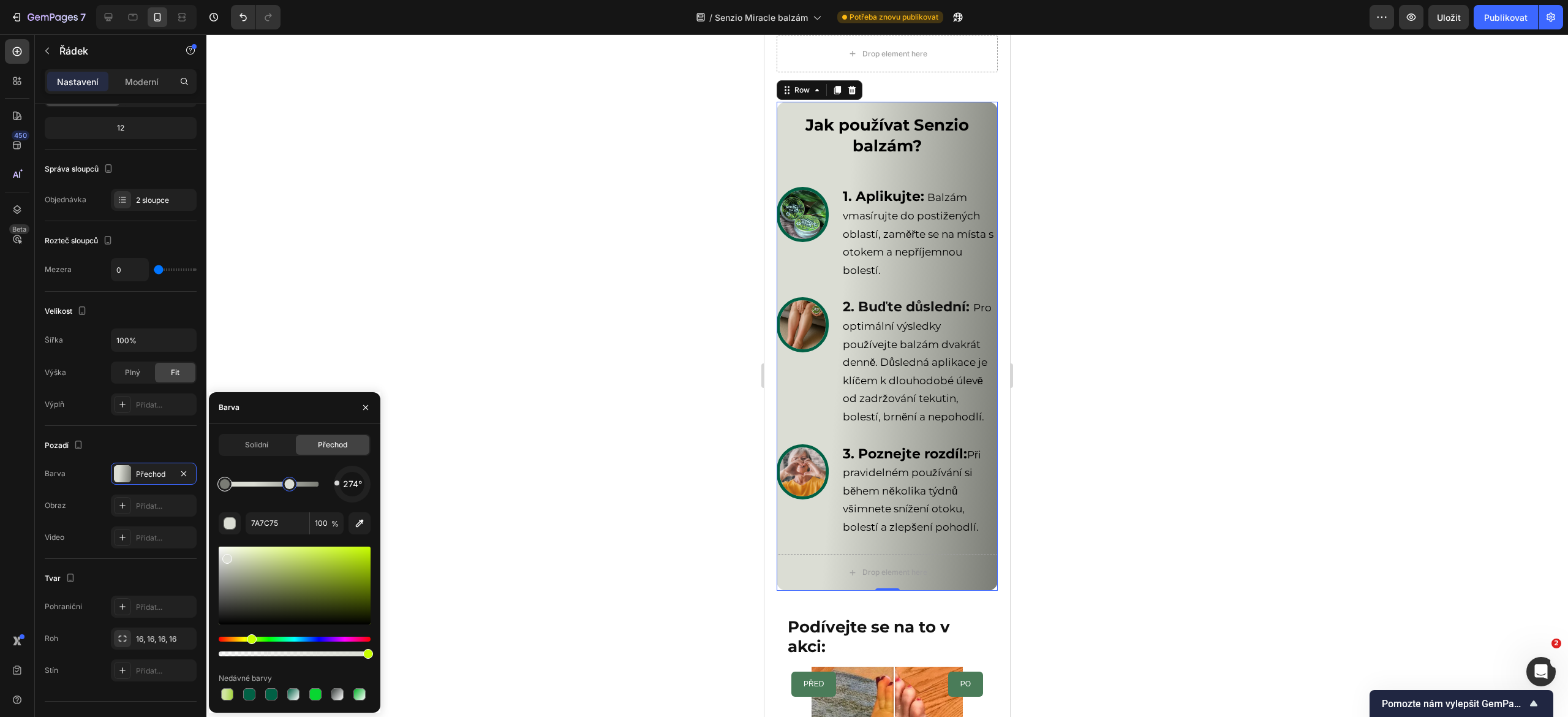
click at [226, 492] on div at bounding box center [225, 485] width 22 height 22
click at [226, 554] on div at bounding box center [294, 585] width 152 height 77
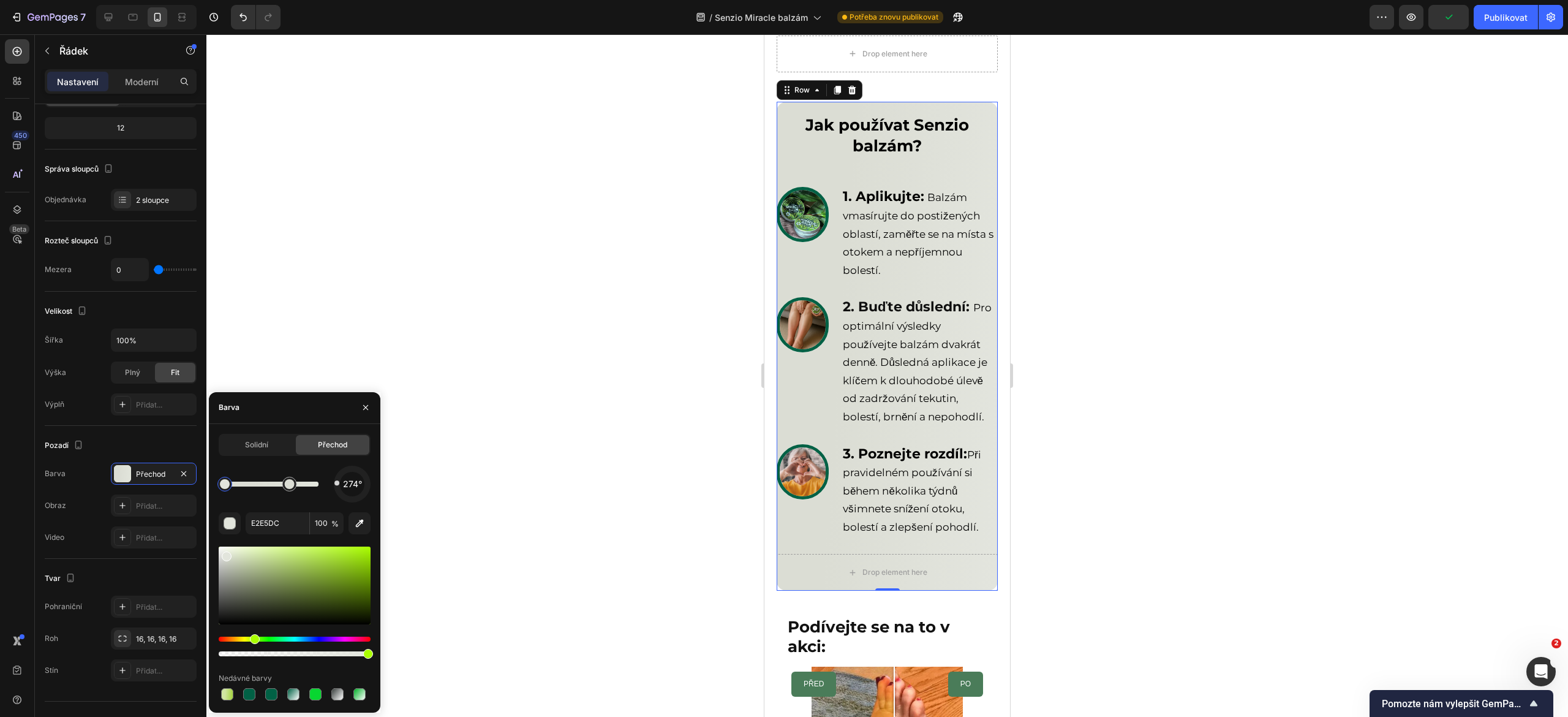
click at [224, 554] on div at bounding box center [227, 556] width 10 height 10
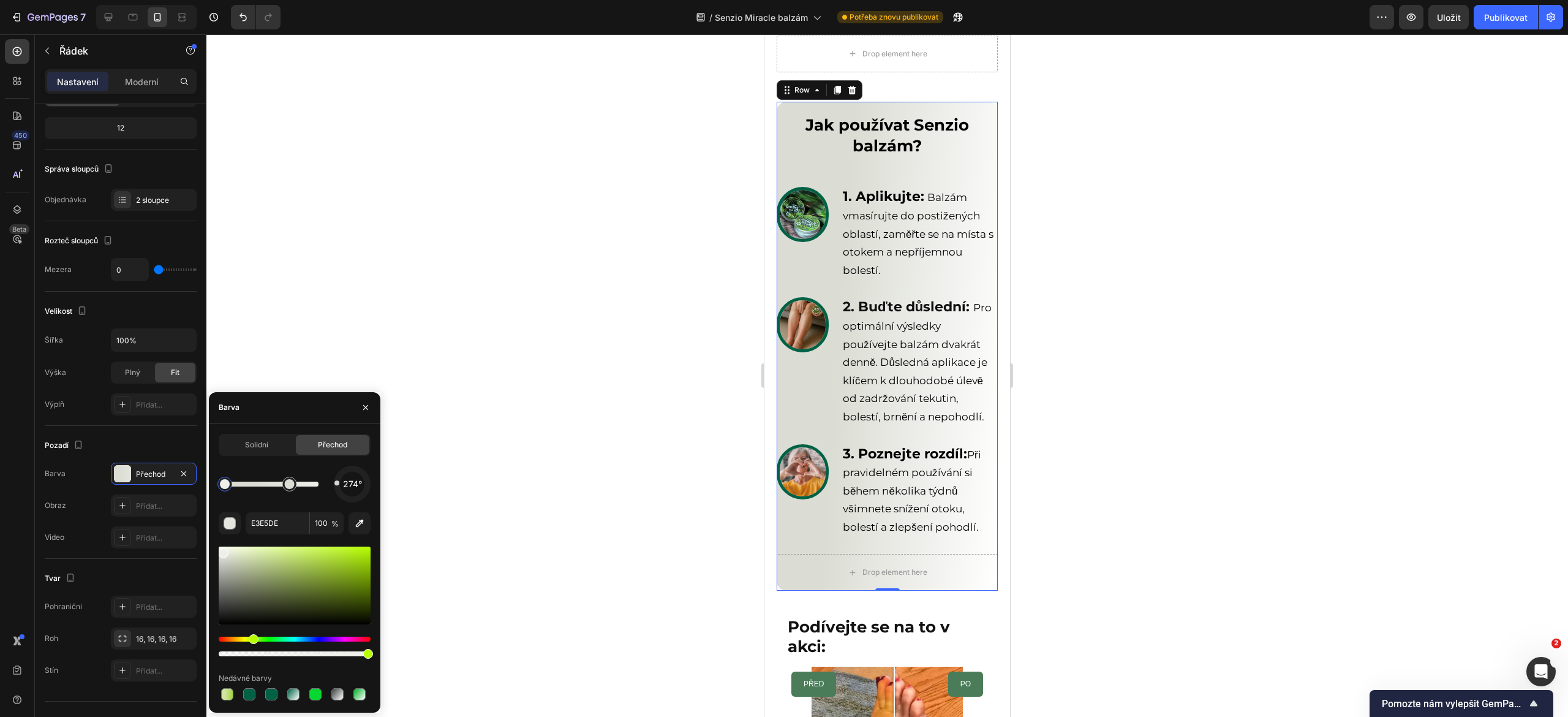
drag, startPoint x: 227, startPoint y: 555, endPoint x: 218, endPoint y: 544, distance: 14.2
click at [218, 549] on div at bounding box center [223, 554] width 10 height 10
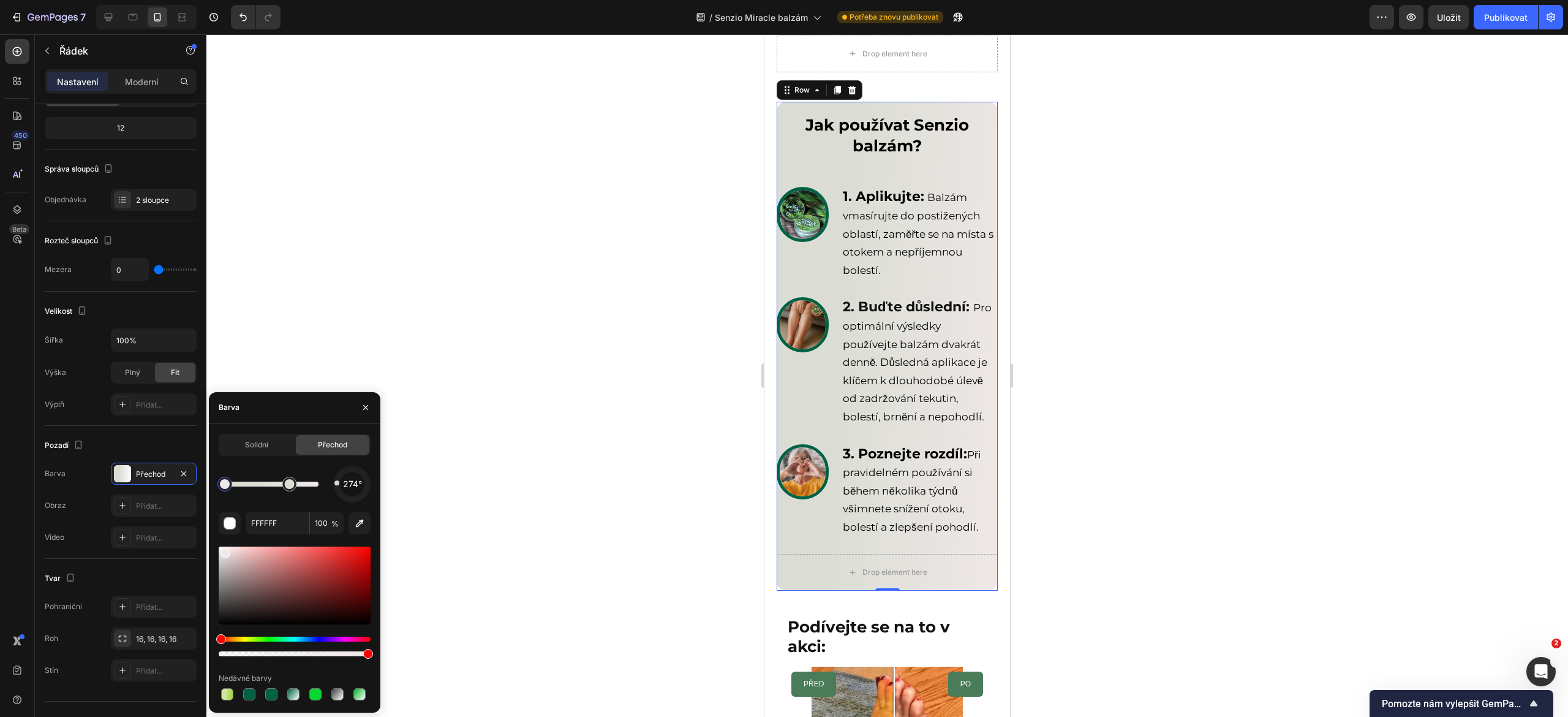
click at [224, 551] on div at bounding box center [225, 554] width 10 height 10
click at [348, 475] on div "274°" at bounding box center [352, 484] width 24 height 24
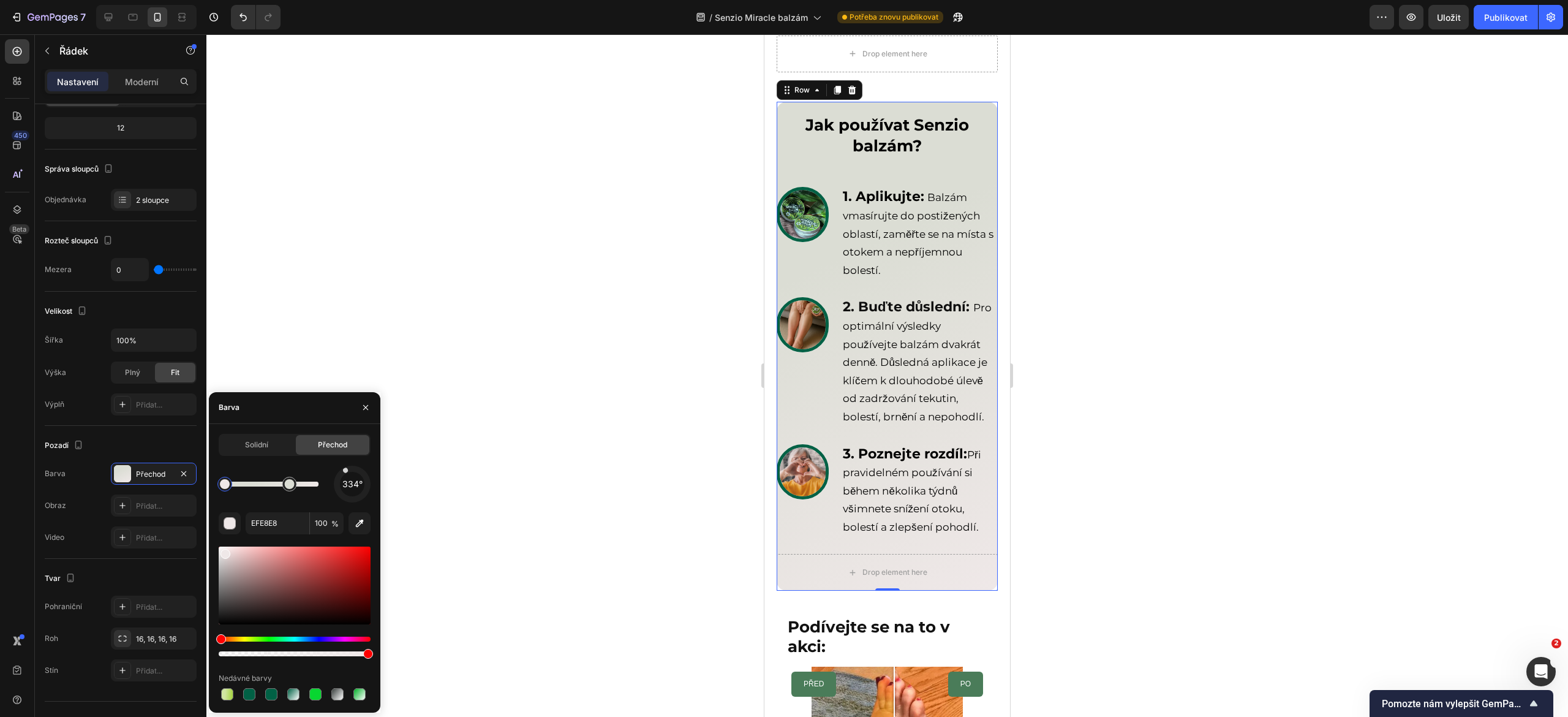
click at [354, 469] on div at bounding box center [352, 484] width 49 height 49
click at [287, 483] on div at bounding box center [289, 484] width 10 height 10
click at [223, 575] on div at bounding box center [294, 585] width 152 height 77
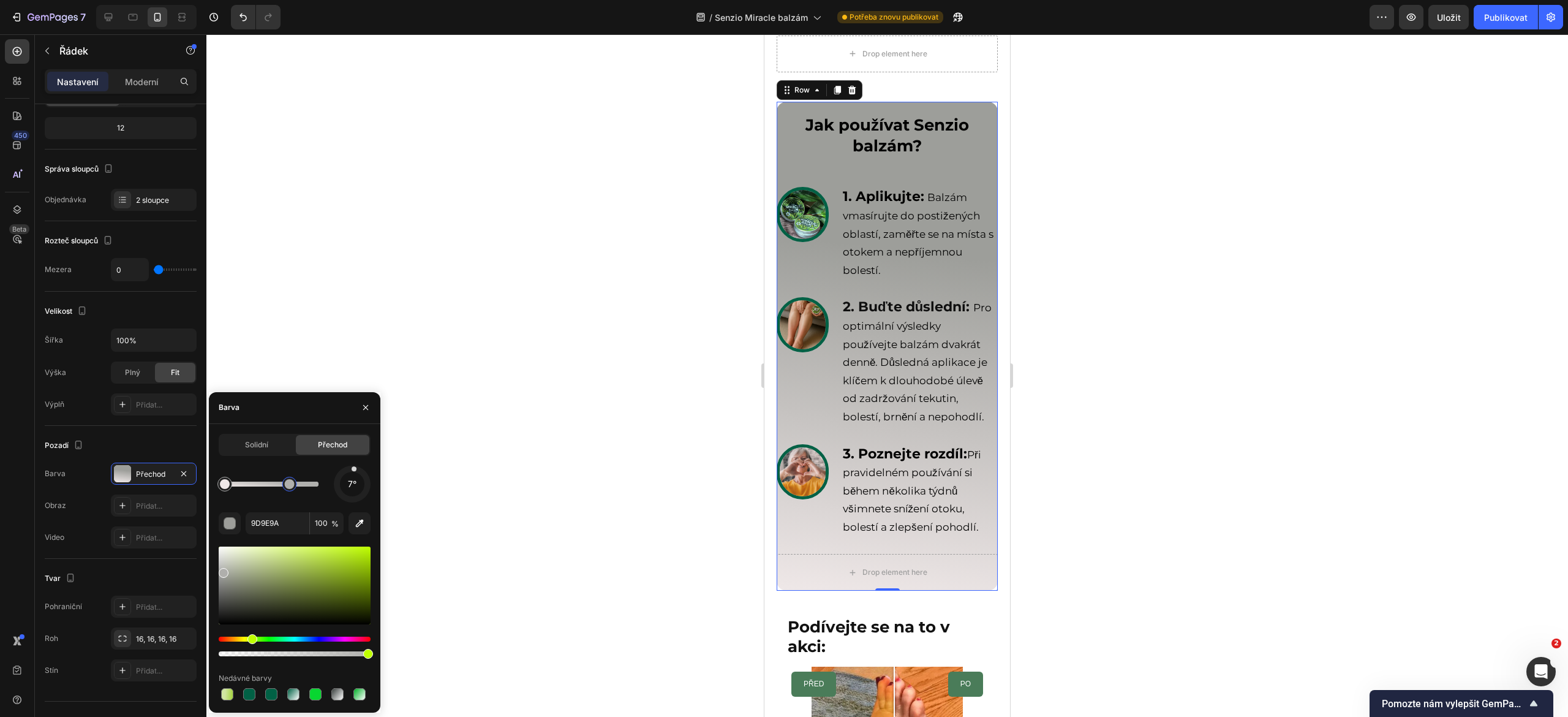
click at [223, 570] on div at bounding box center [294, 585] width 152 height 77
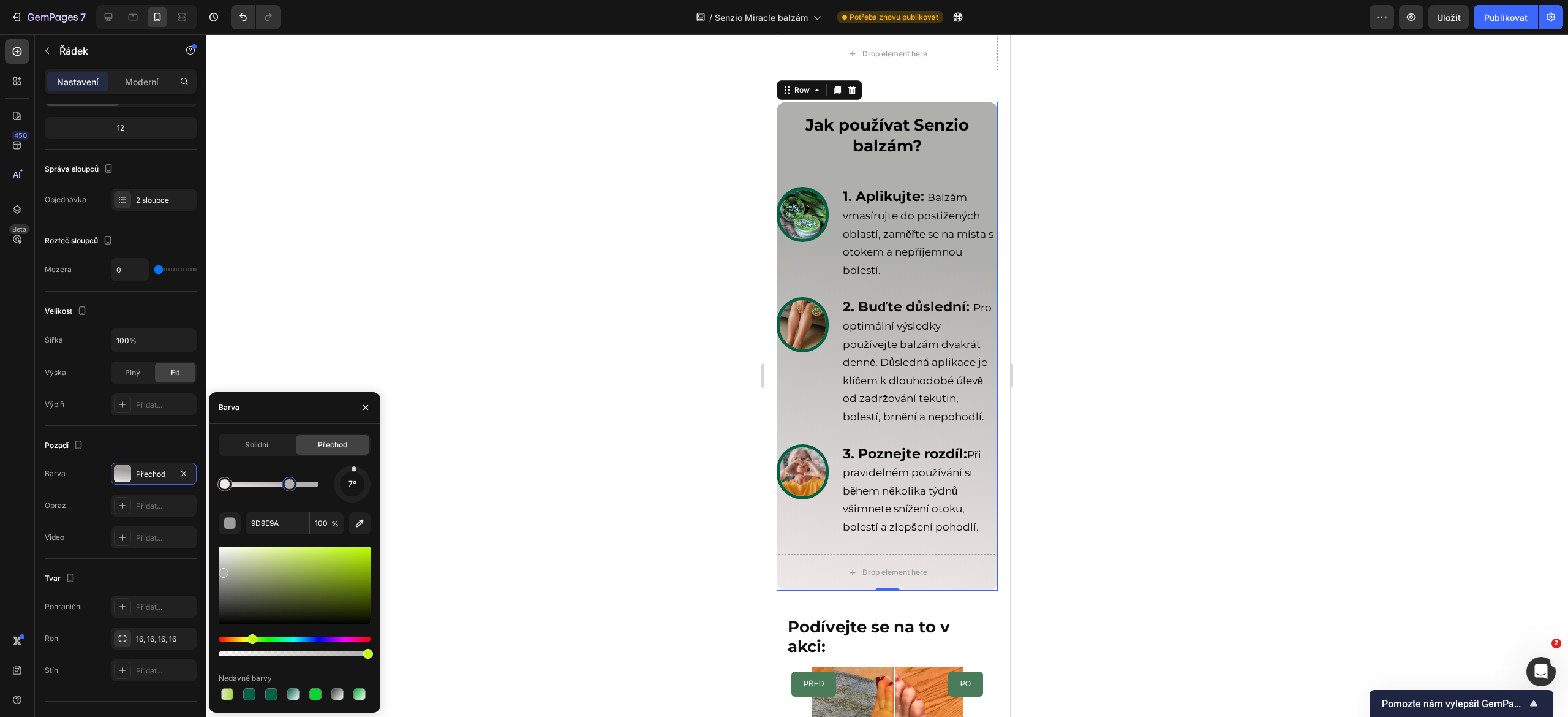
type input "AFAFAC"
click at [532, 281] on div at bounding box center [887, 375] width 1362 height 682
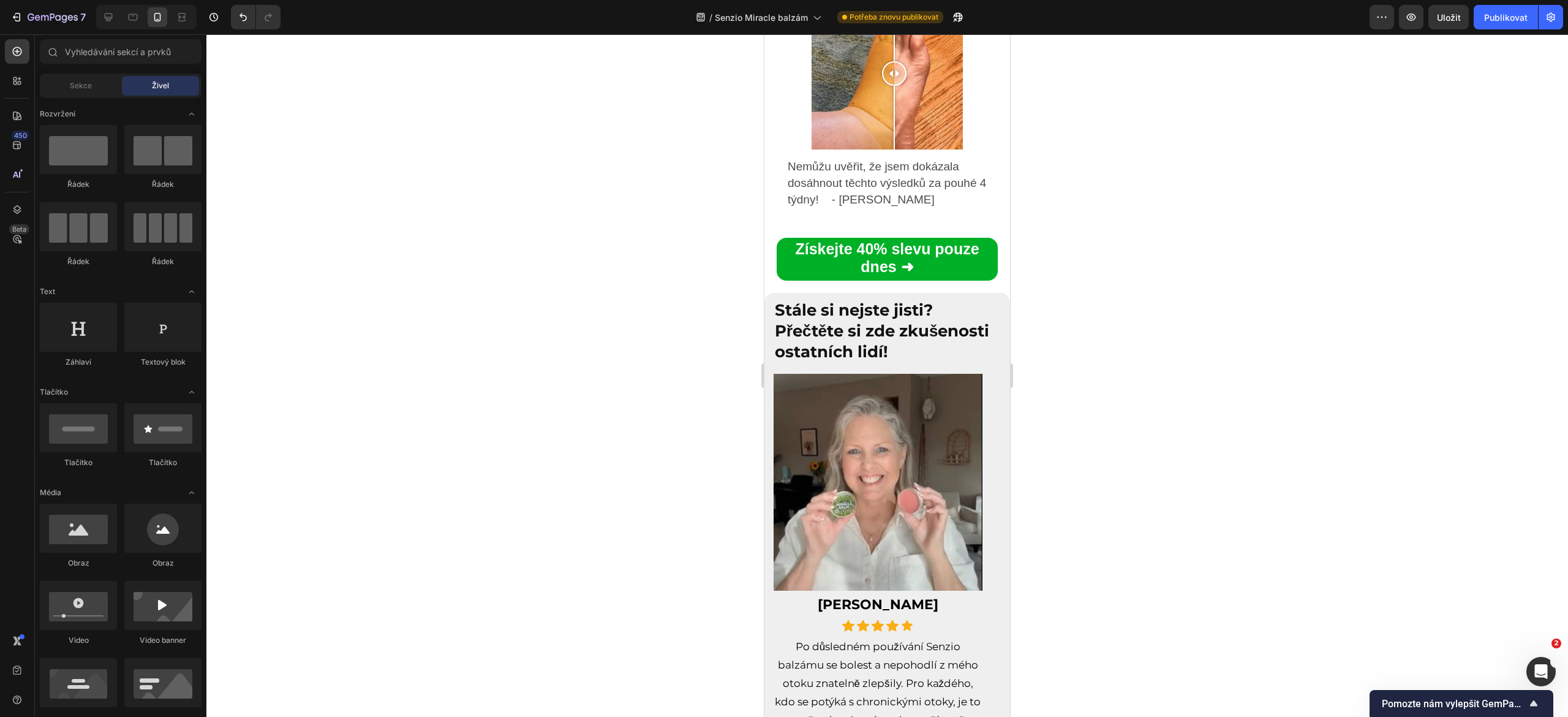
scroll to position [5366, 0]
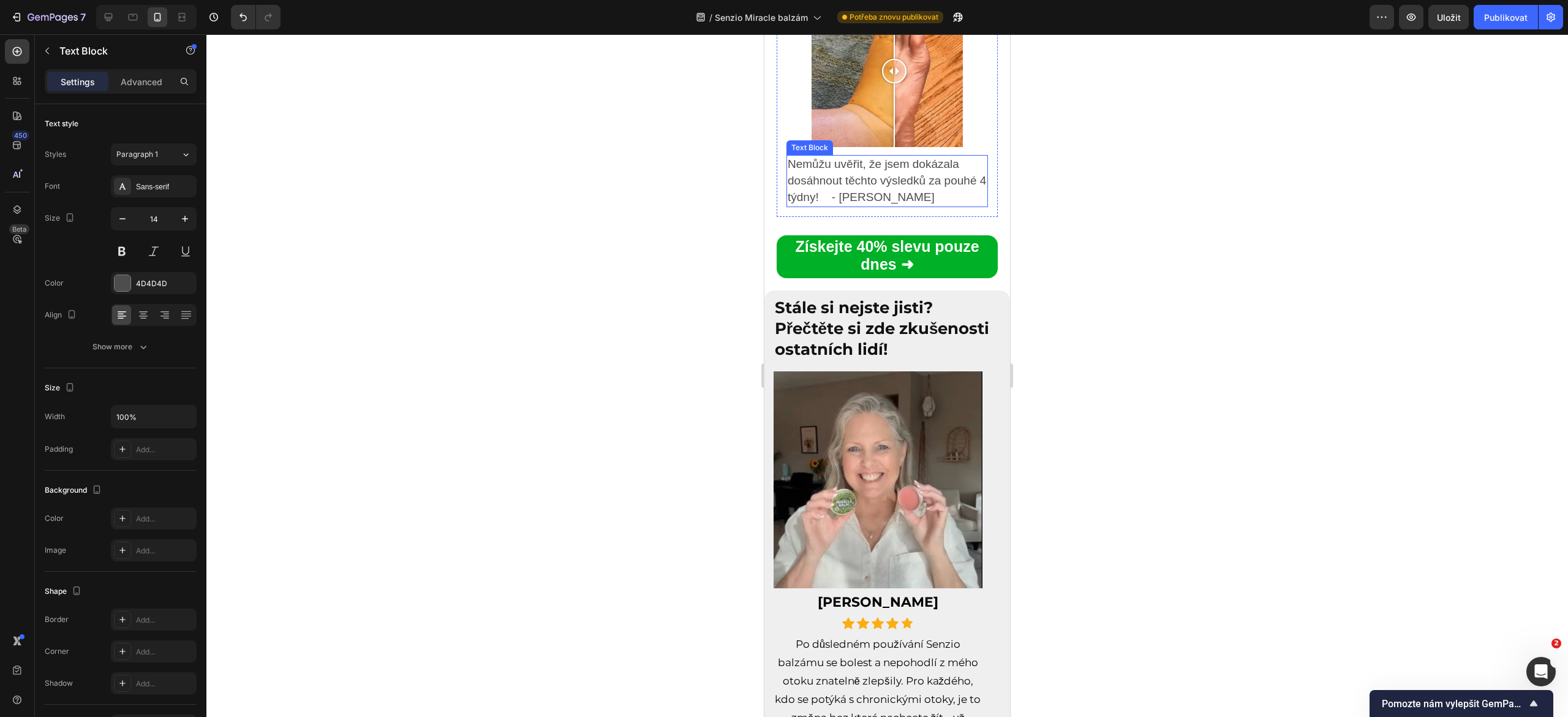
click at [832, 169] on span "Nemůžu uvěřit, že jsem dokázala dosáhnout těchto výsledků za pouhé 4 týdny! - […" at bounding box center [887, 180] width 199 height 46
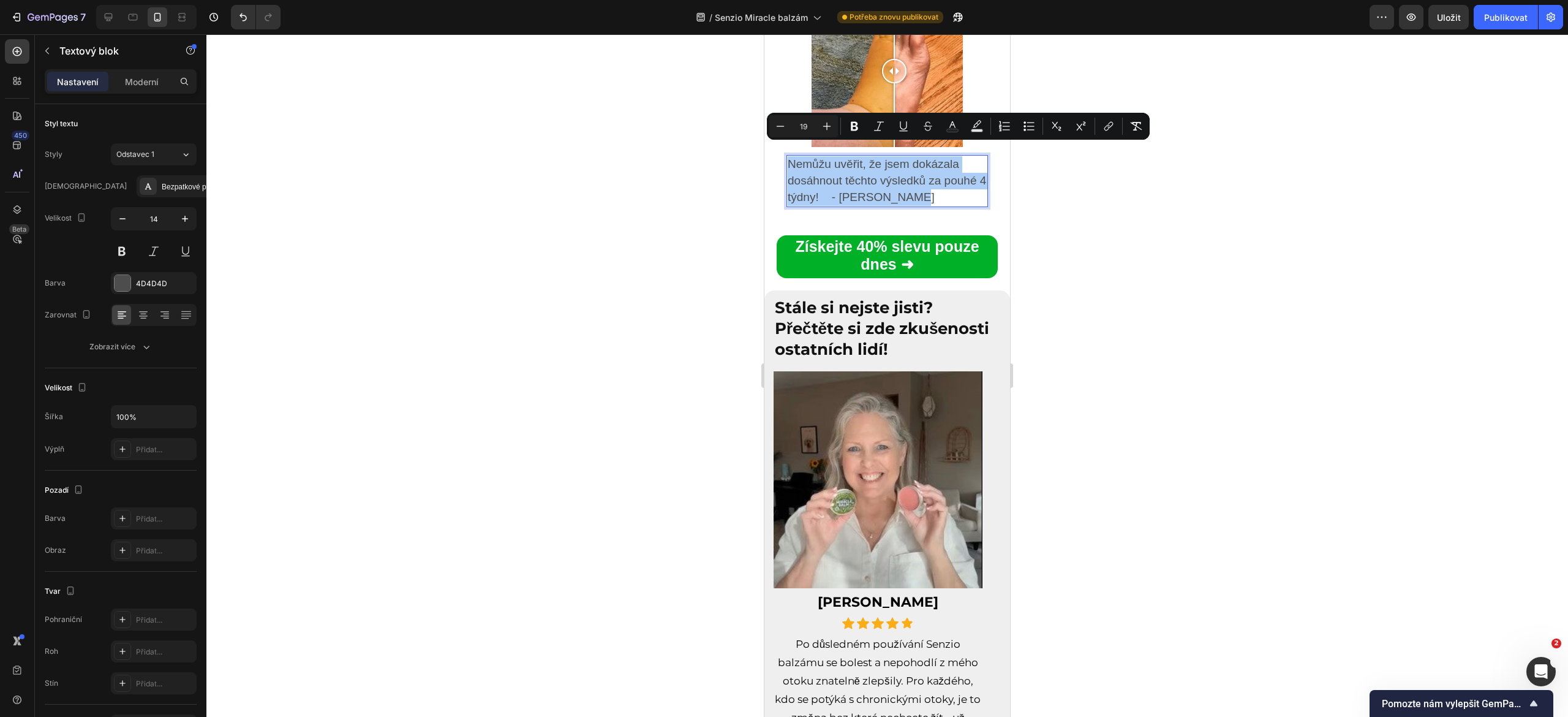
click at [669, 215] on div at bounding box center [887, 375] width 1362 height 682
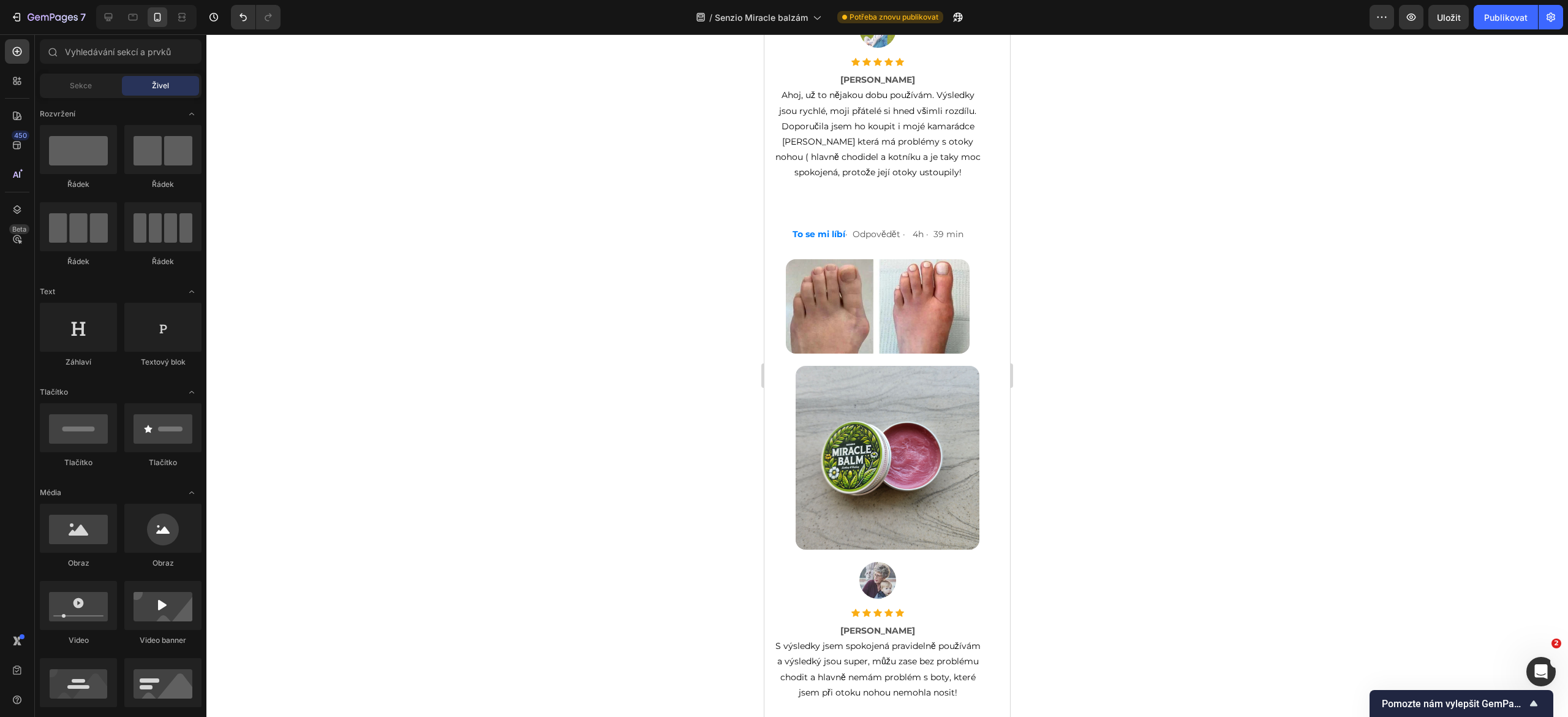
scroll to position [7608, 0]
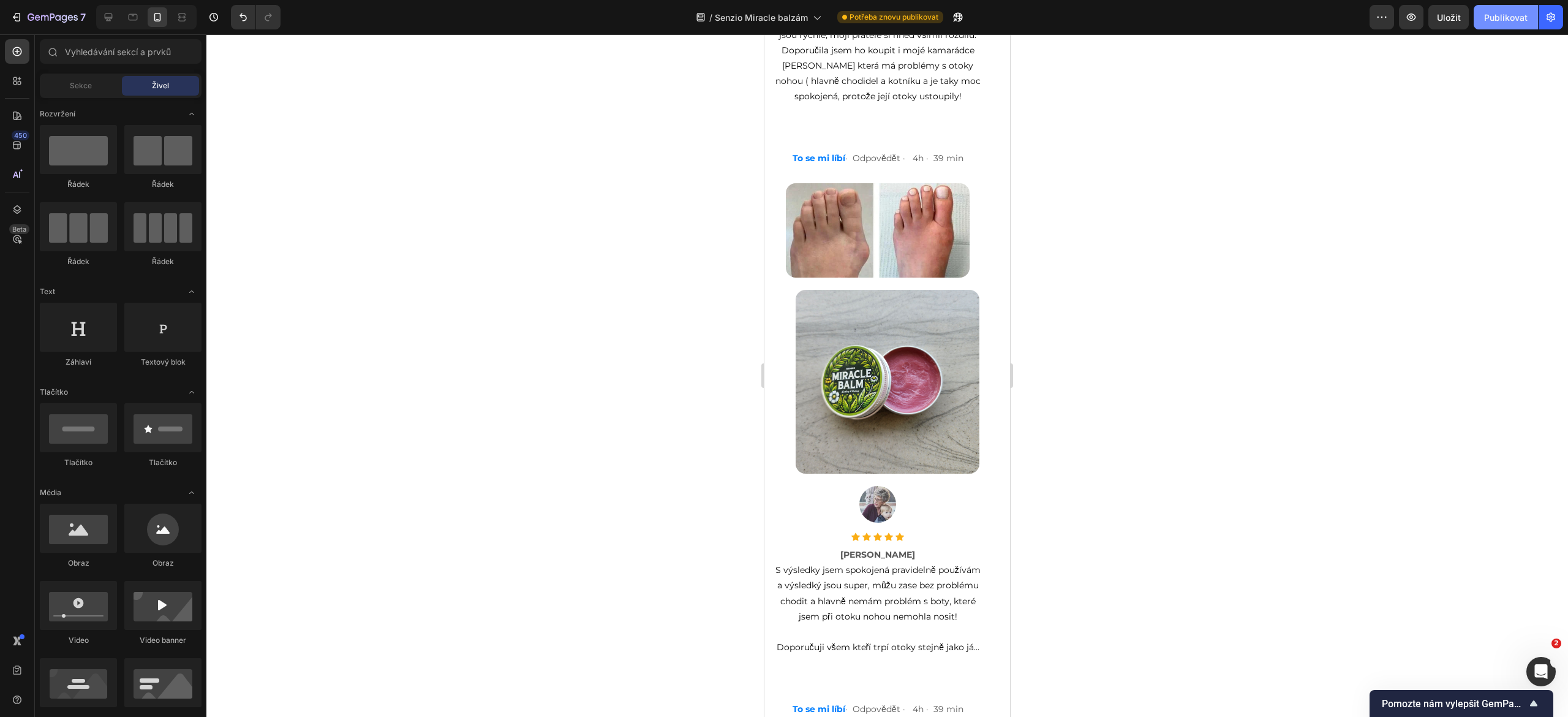
click at [1491, 9] on button "Publikovat" at bounding box center [1505, 17] width 64 height 24
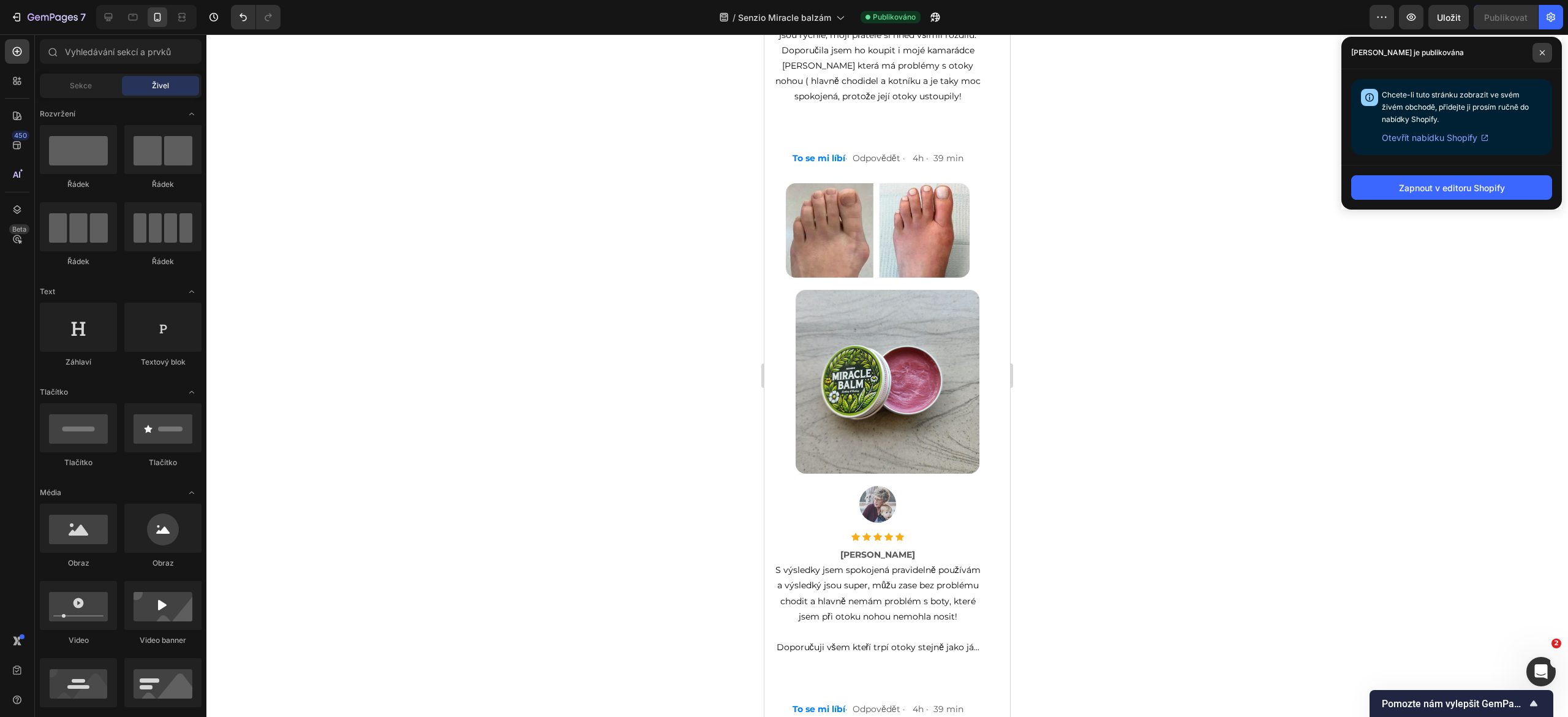
click at [1542, 59] on span at bounding box center [1542, 52] width 20 height 20
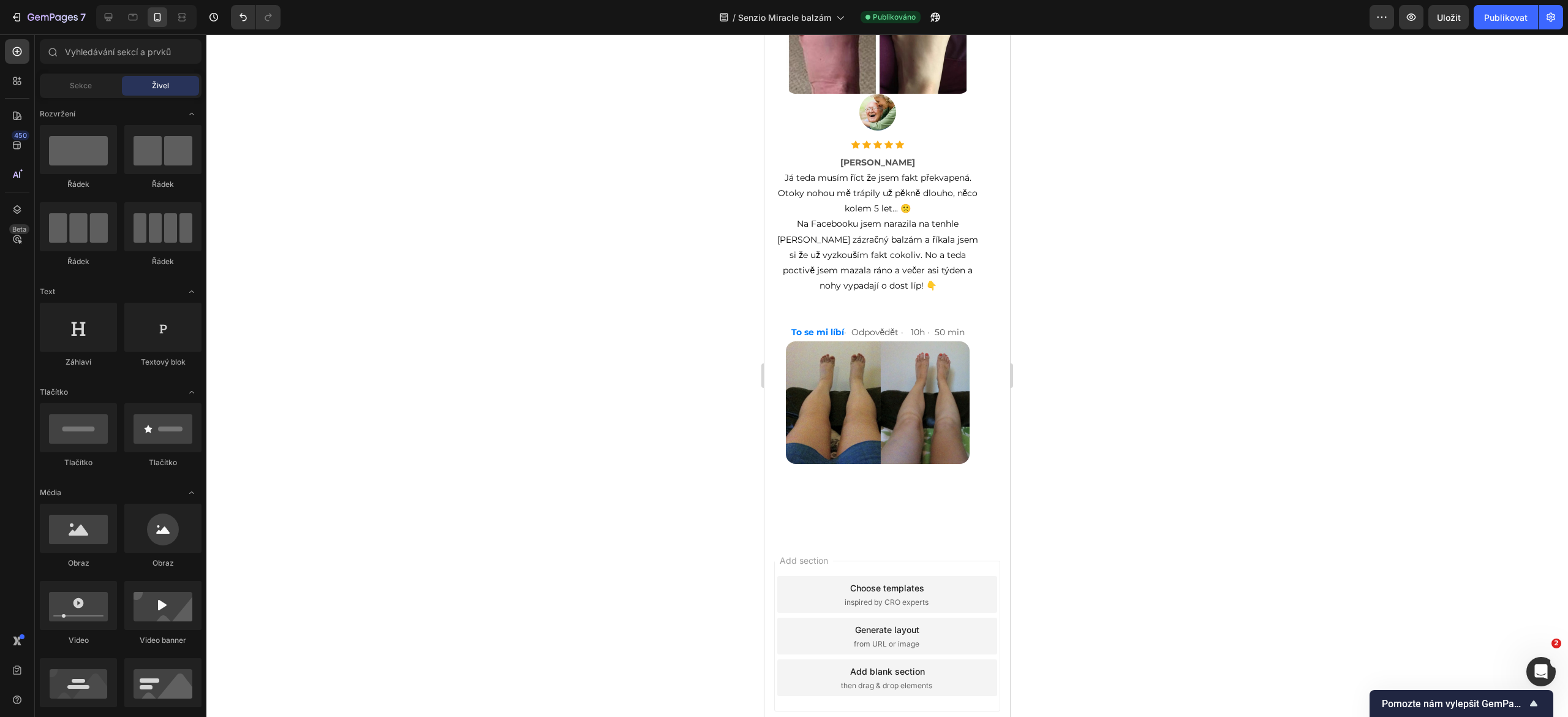
scroll to position [9526, 0]
